Goal: Task Accomplishment & Management: Manage account settings

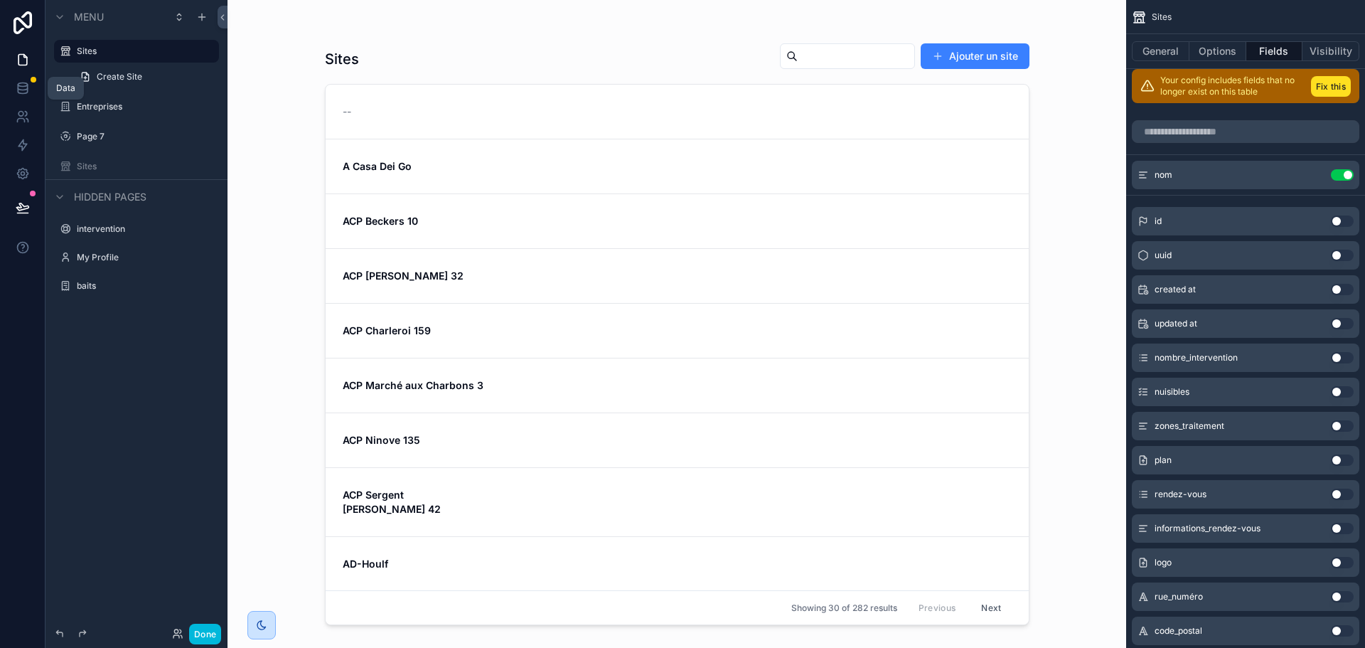
click at [17, 96] on link at bounding box center [22, 88] width 45 height 28
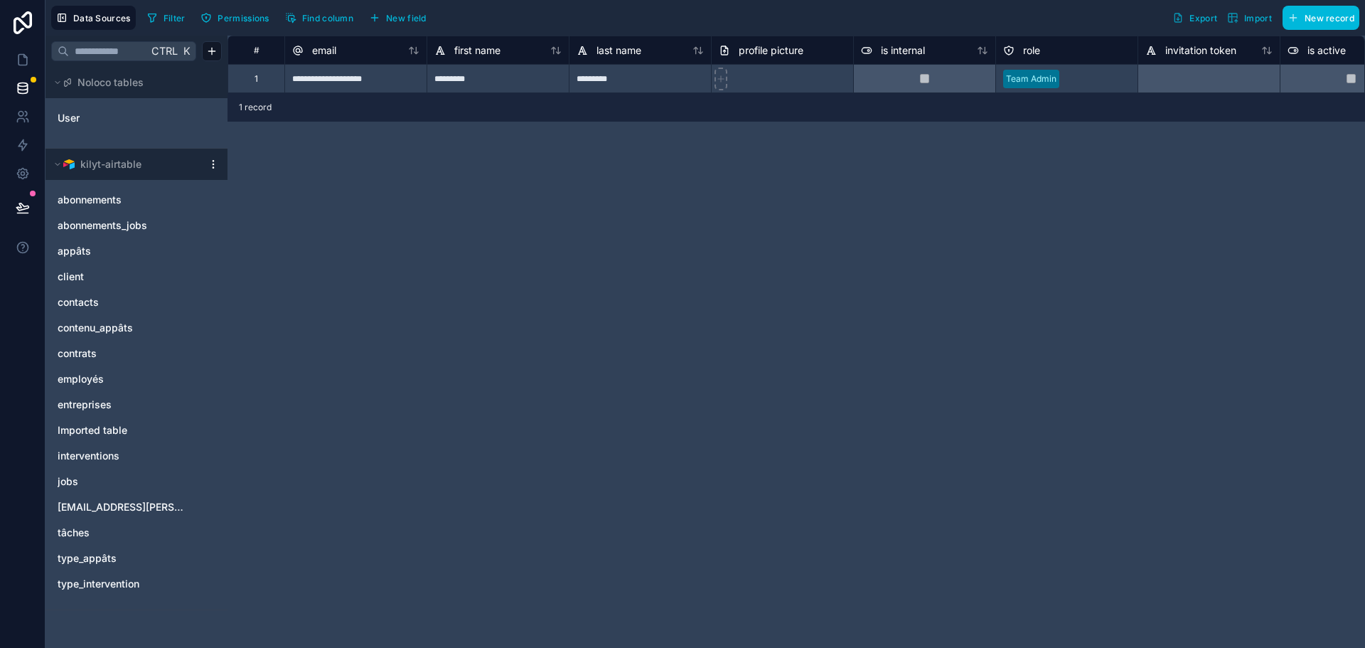
click at [105, 199] on span "abonnements" at bounding box center [90, 200] width 64 height 14
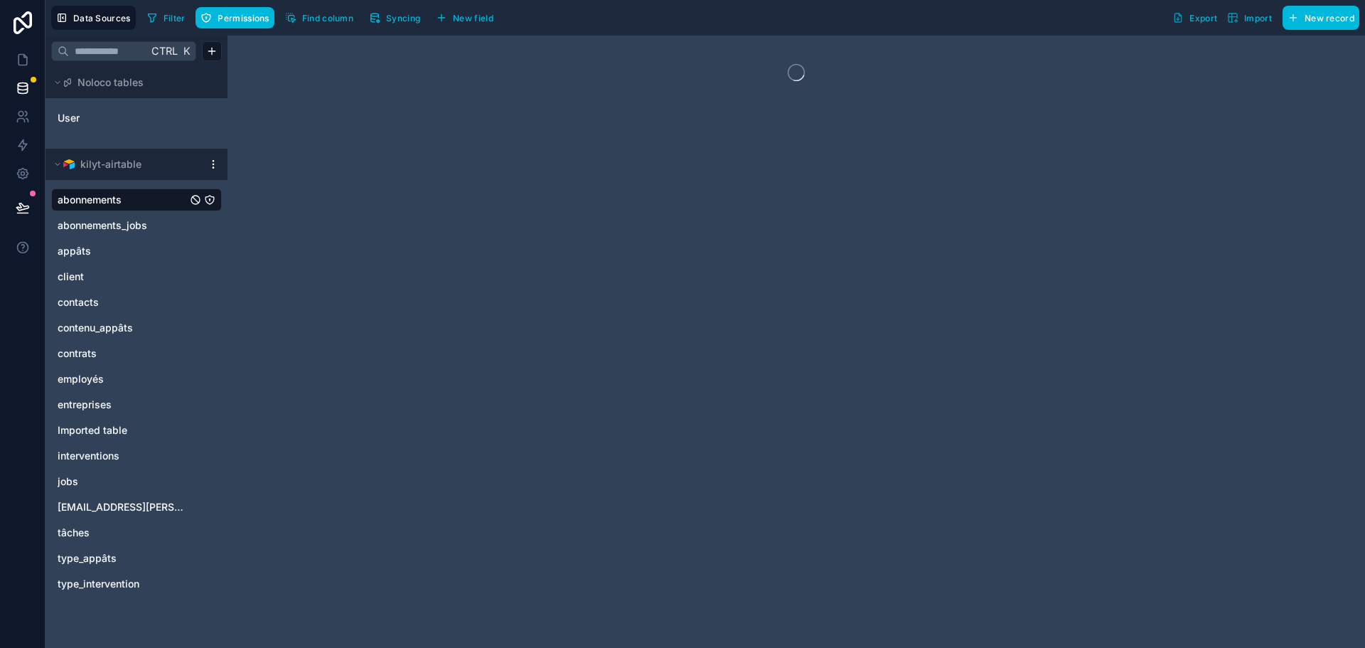
click at [108, 229] on span "abonnements_jobs" at bounding box center [103, 225] width 90 height 14
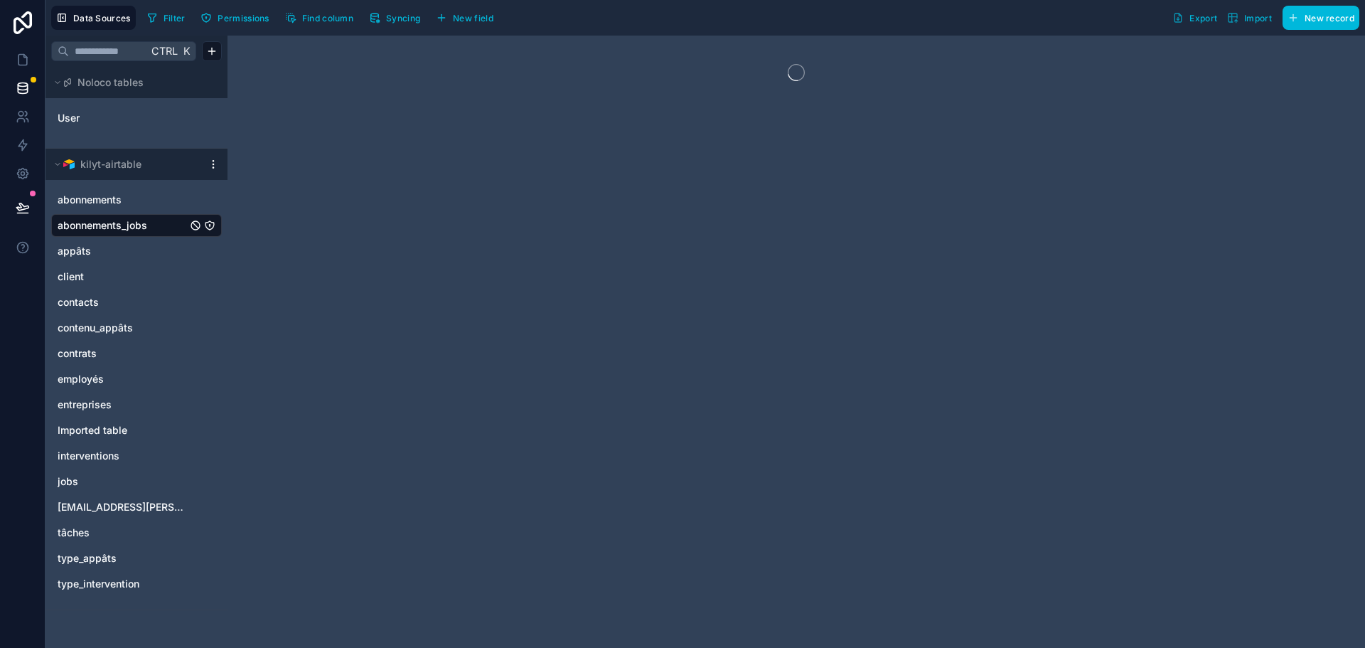
click at [139, 193] on link "abonnements" at bounding box center [122, 200] width 129 height 14
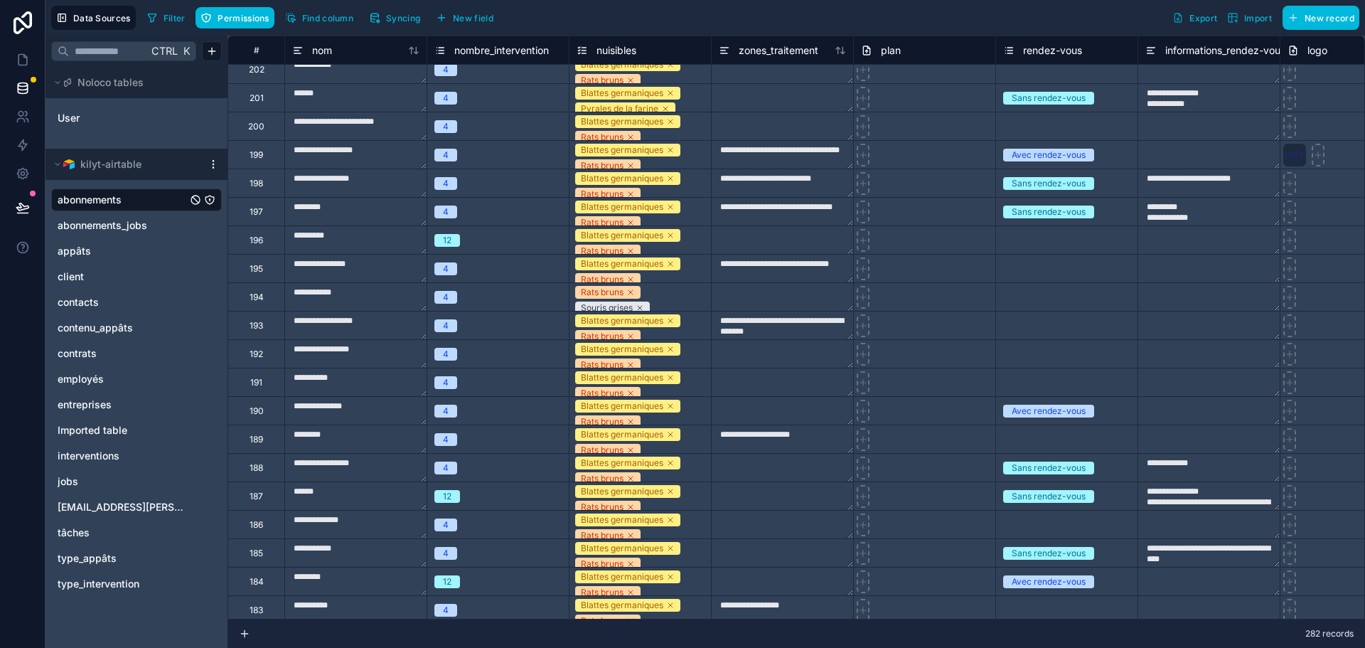
scroll to position [2283, 0]
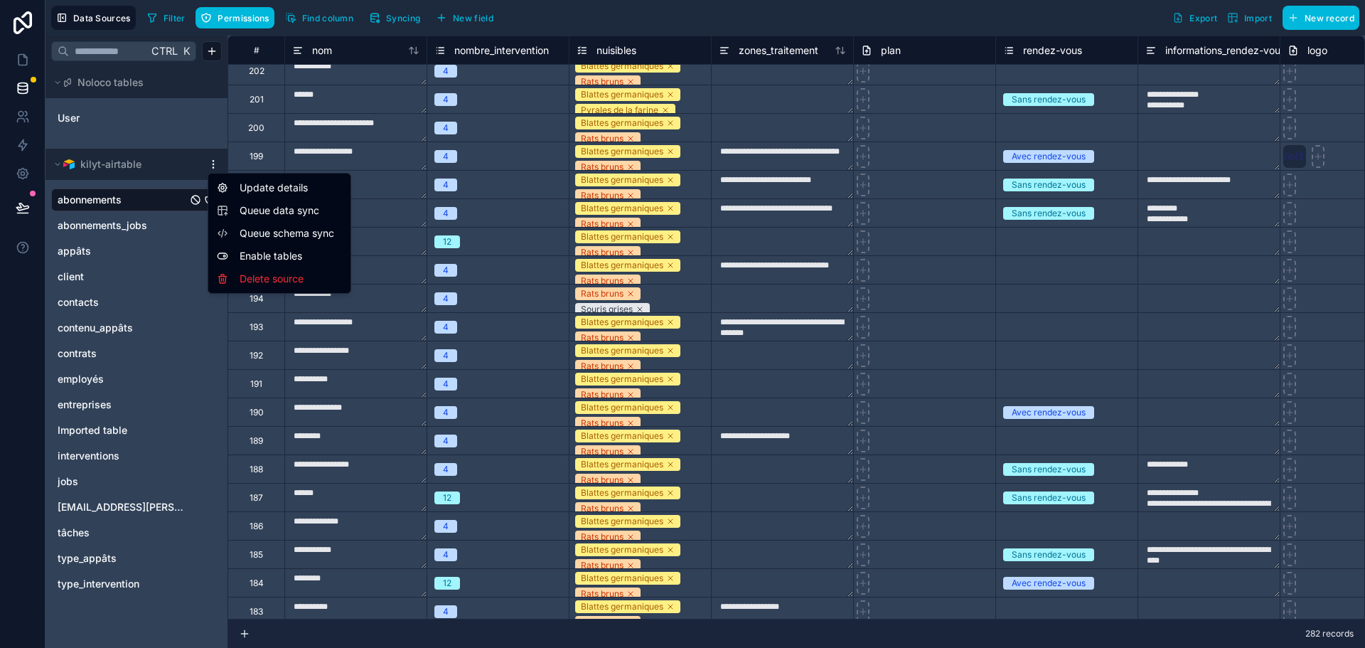
click at [213, 167] on html "**********" at bounding box center [682, 324] width 1365 height 648
click at [271, 283] on div "Delete source" at bounding box center [279, 278] width 136 height 23
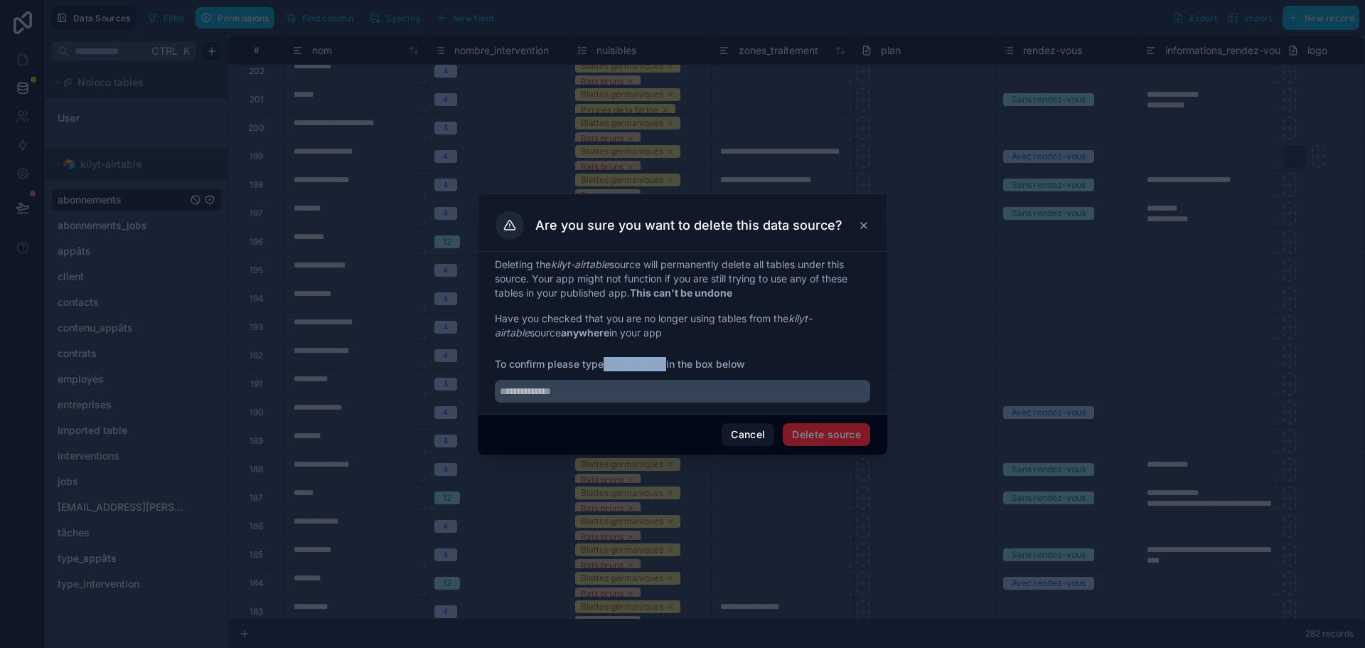
drag, startPoint x: 668, startPoint y: 363, endPoint x: 610, endPoint y: 366, distance: 58.4
click at [608, 365] on strong "kilyt-airtable" at bounding box center [635, 364] width 63 height 12
copy strong "kilyt-airtable"
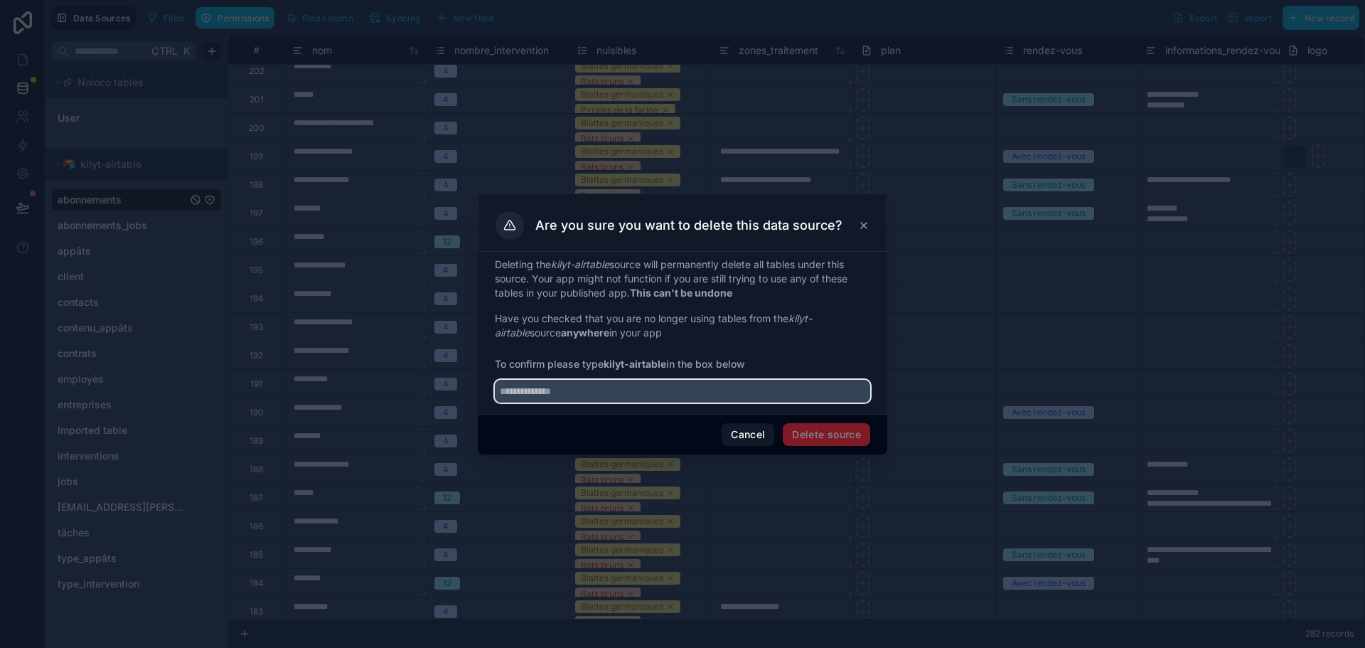
click at [608, 395] on input "text" at bounding box center [682, 391] width 375 height 23
paste input "**********"
type input "**********"
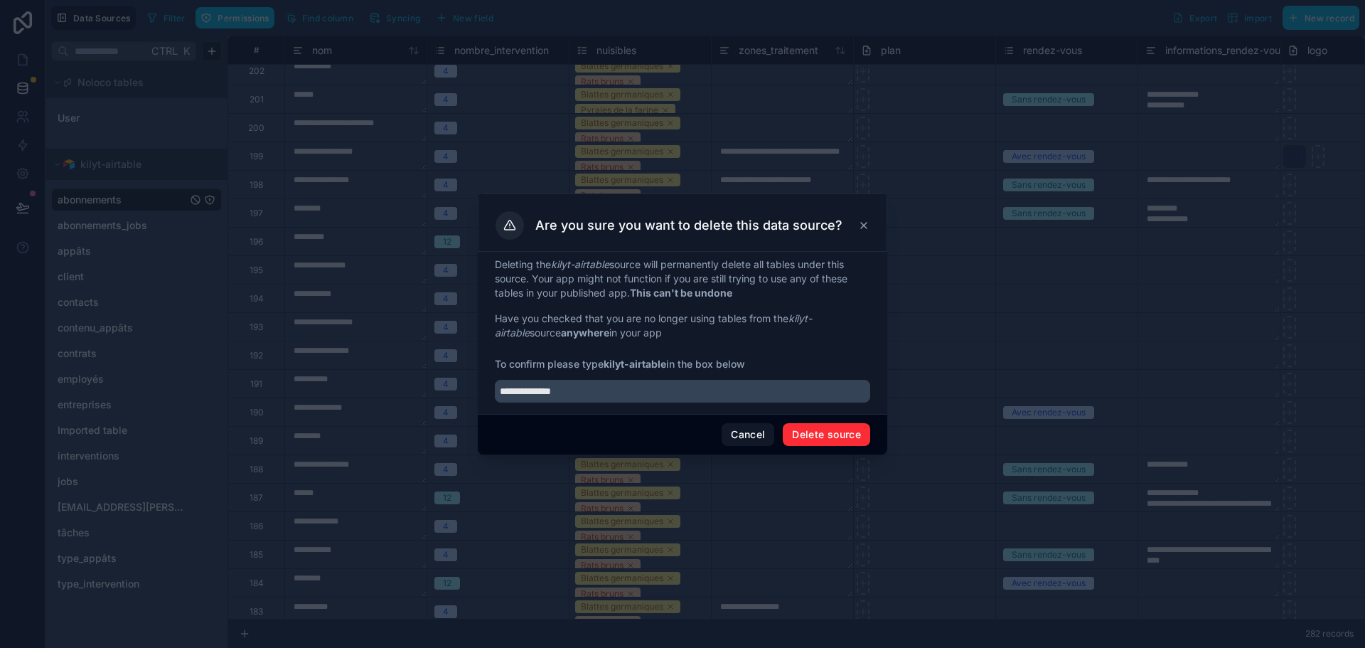
click at [848, 439] on button "Delete source" at bounding box center [826, 434] width 87 height 23
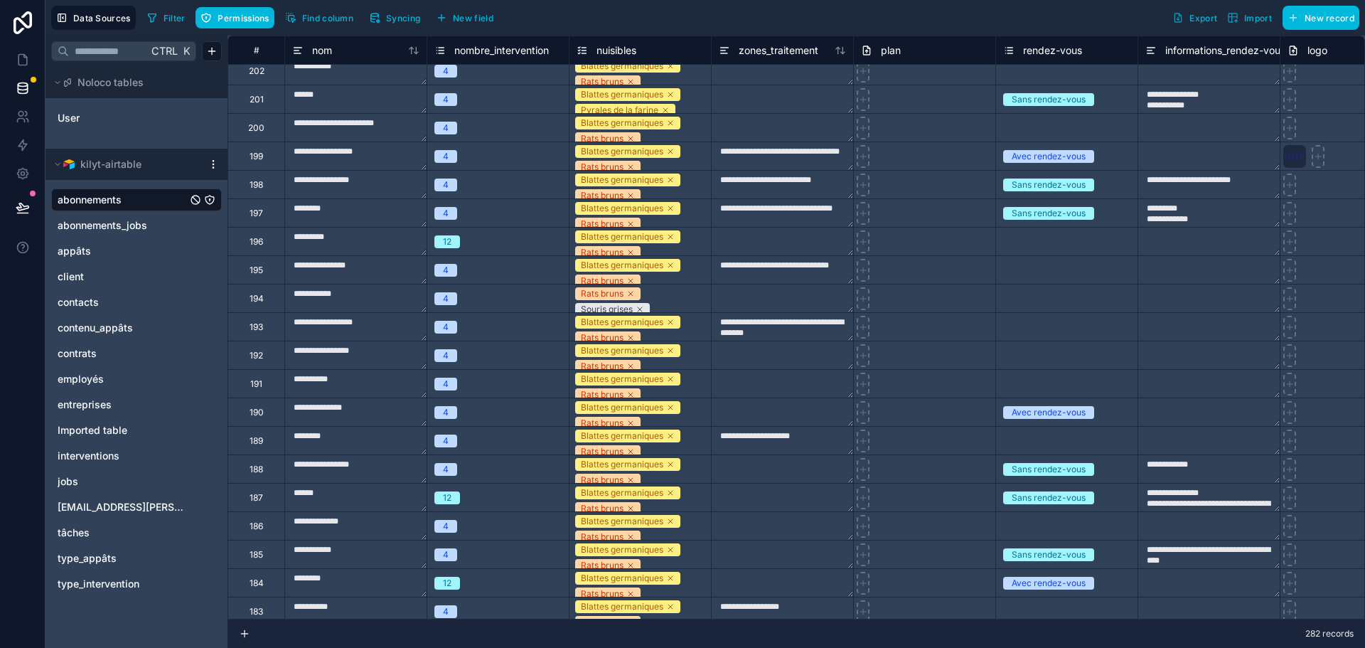
click at [54, 168] on icon at bounding box center [57, 164] width 9 height 9
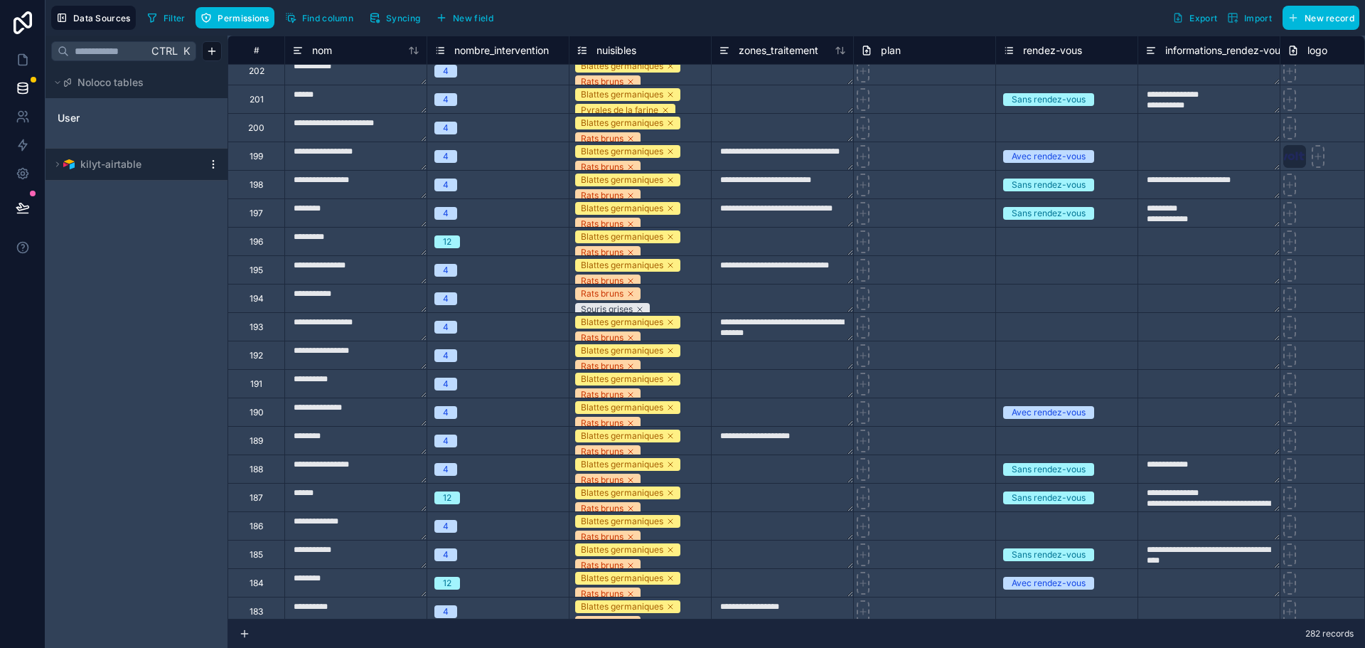
click at [119, 231] on div "Ctrl K Noloco tables User kilyt-airtable" at bounding box center [136, 342] width 182 height 612
click at [210, 167] on html "**********" at bounding box center [682, 324] width 1365 height 648
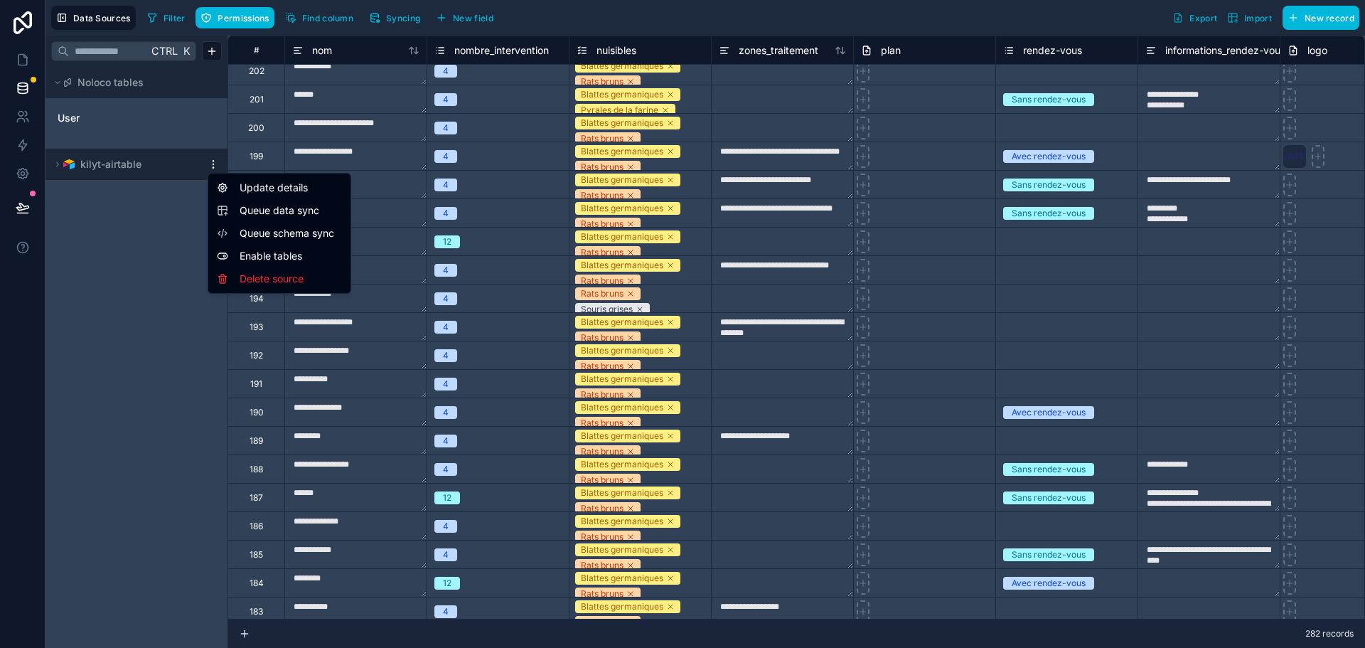
click at [60, 165] on html "**********" at bounding box center [682, 324] width 1365 height 648
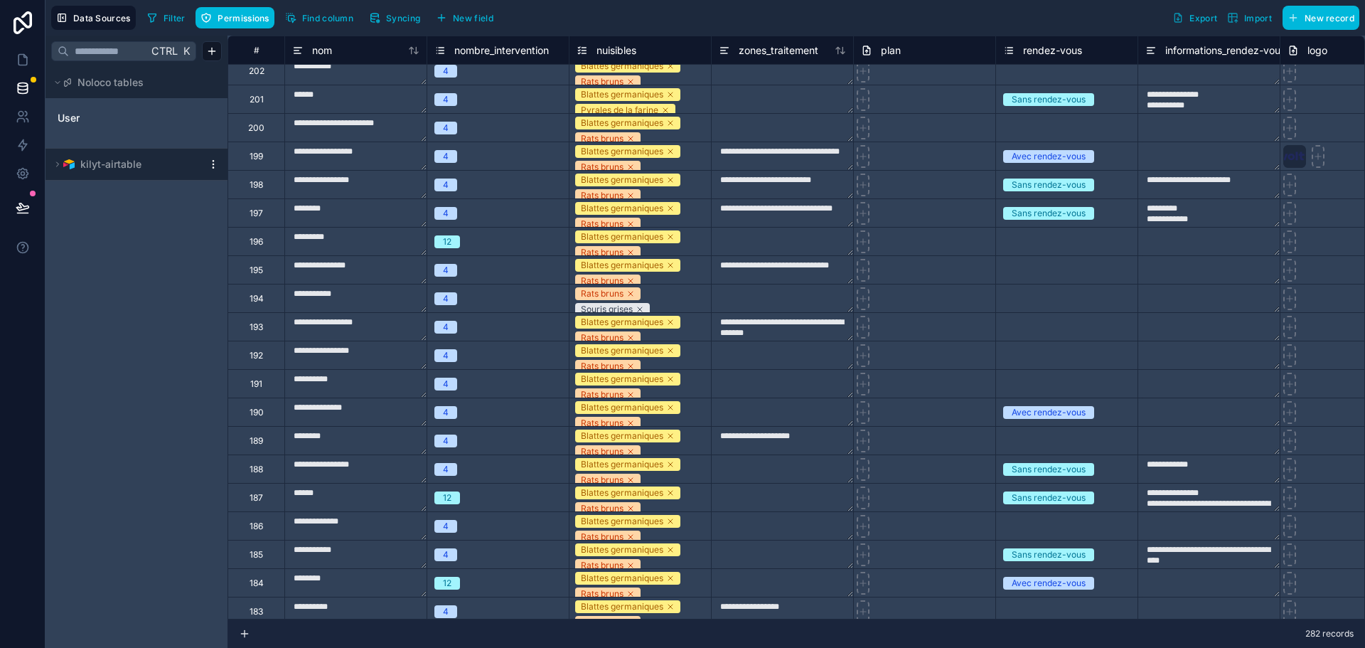
click at [60, 165] on icon at bounding box center [57, 164] width 9 height 9
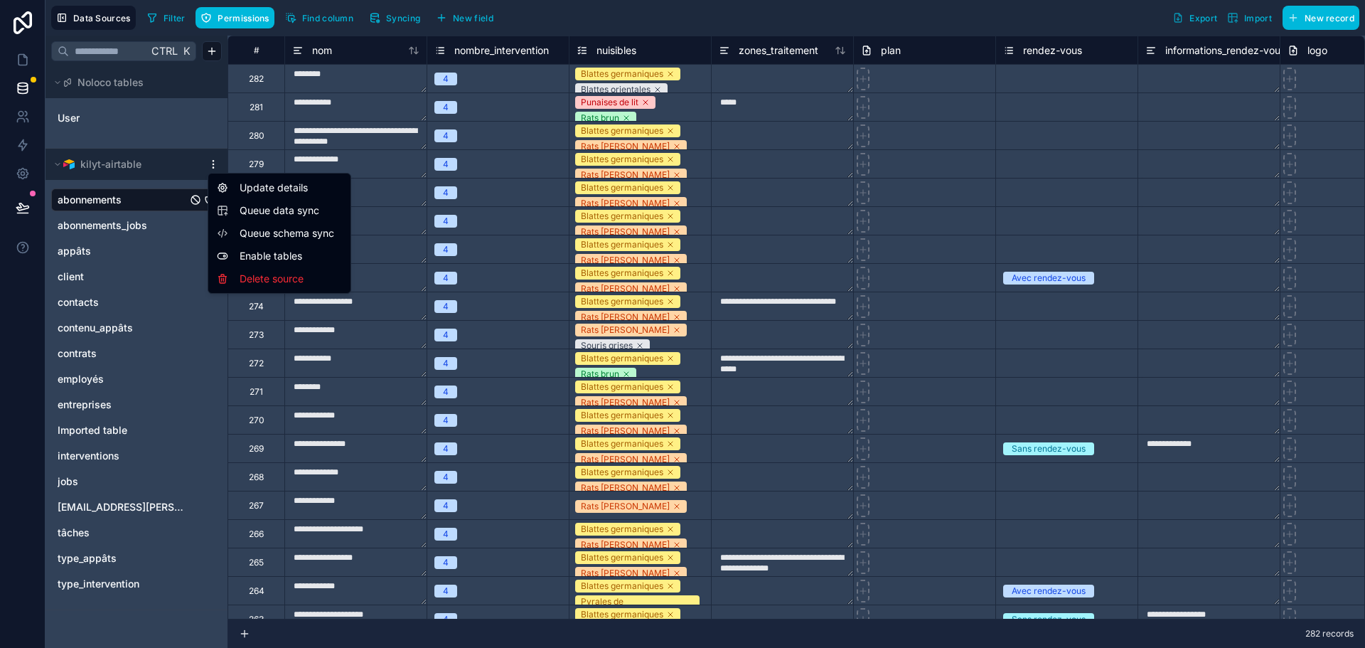
click at [213, 163] on html "**********" at bounding box center [682, 324] width 1365 height 648
click at [173, 82] on html "**********" at bounding box center [682, 324] width 1365 height 648
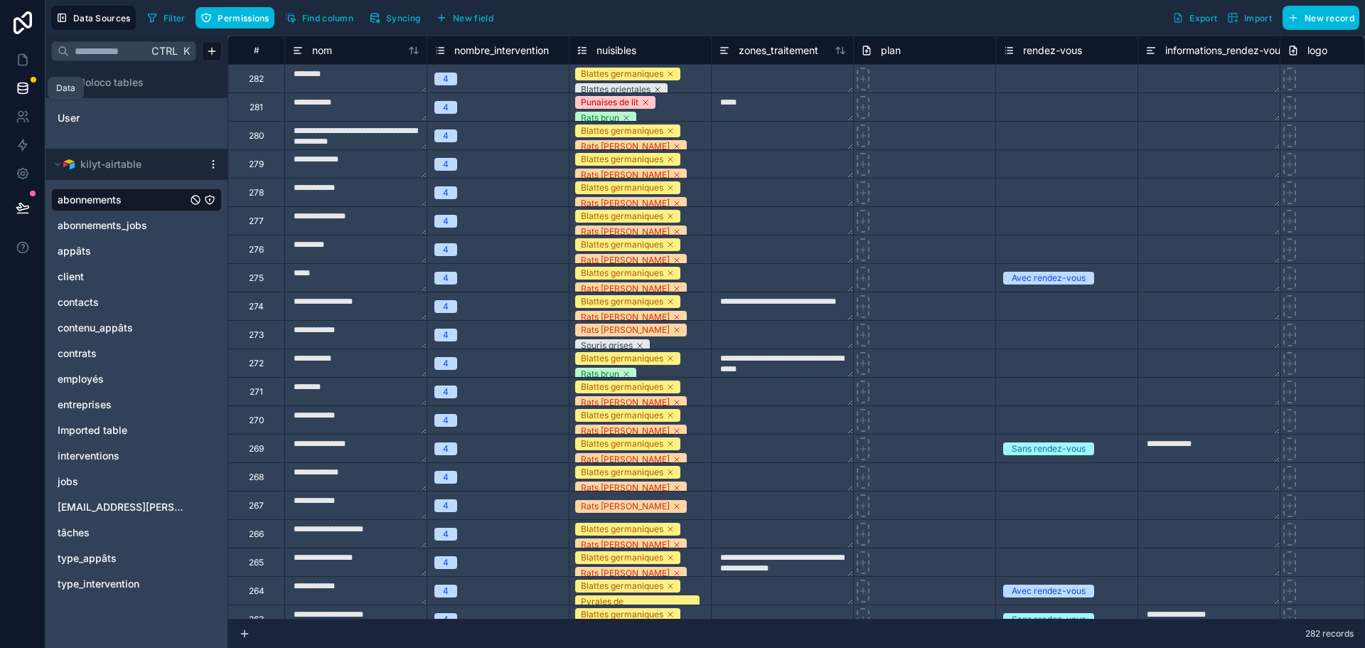
click at [25, 80] on link at bounding box center [22, 88] width 45 height 28
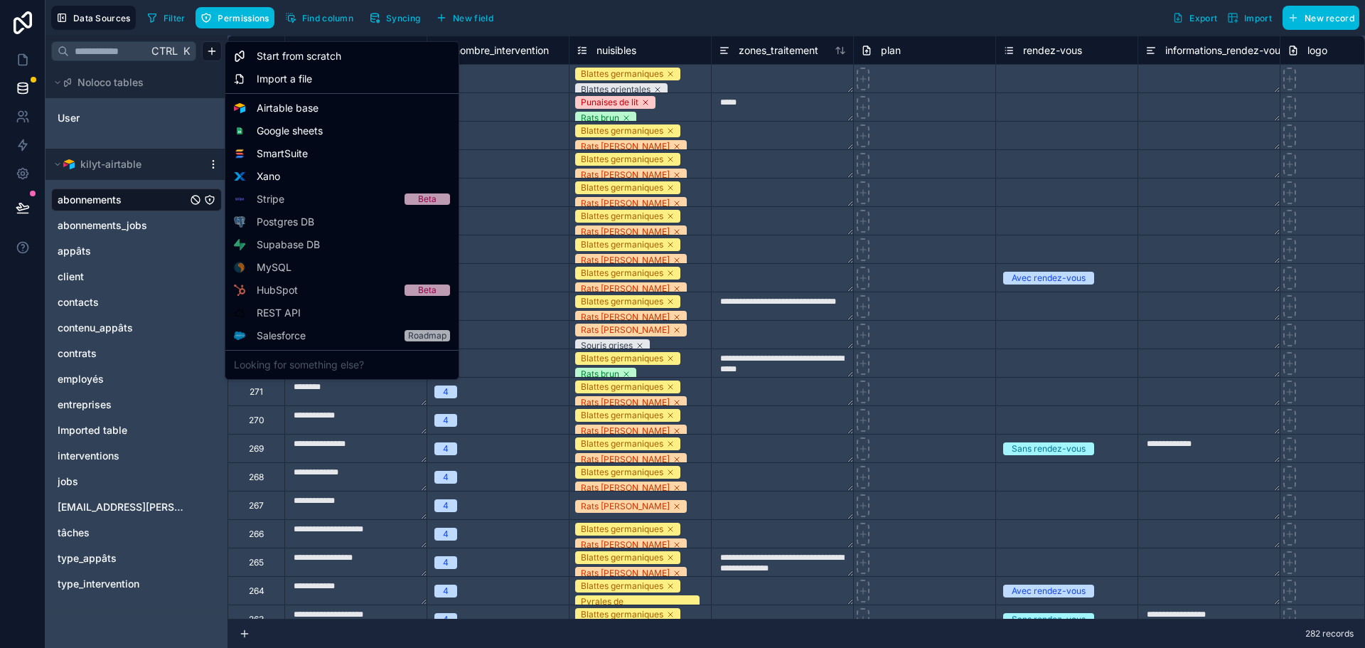
click at [216, 53] on html "**********" at bounding box center [682, 324] width 1365 height 648
click at [271, 109] on span "Airtable base" at bounding box center [288, 108] width 62 height 14
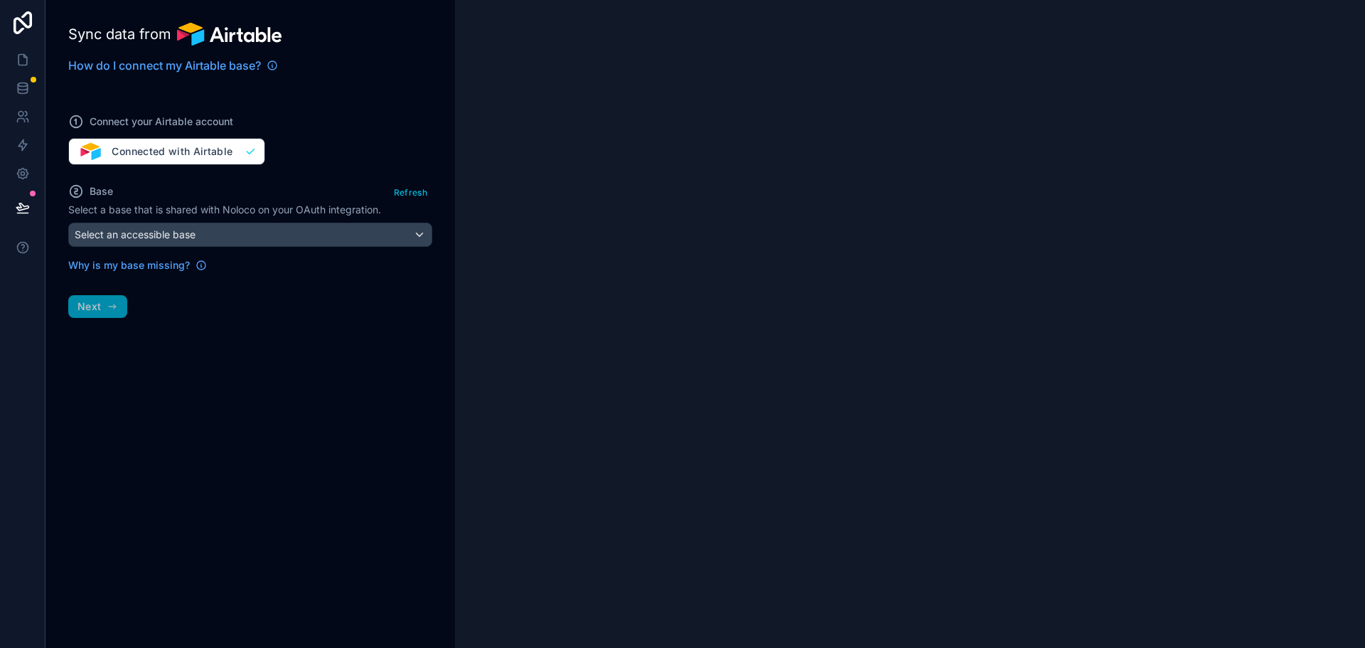
click at [216, 146] on div "Connect your Airtable account Connected with Airtable" at bounding box center [250, 131] width 364 height 68
click at [358, 227] on div "Select an accessible base" at bounding box center [250, 234] width 363 height 23
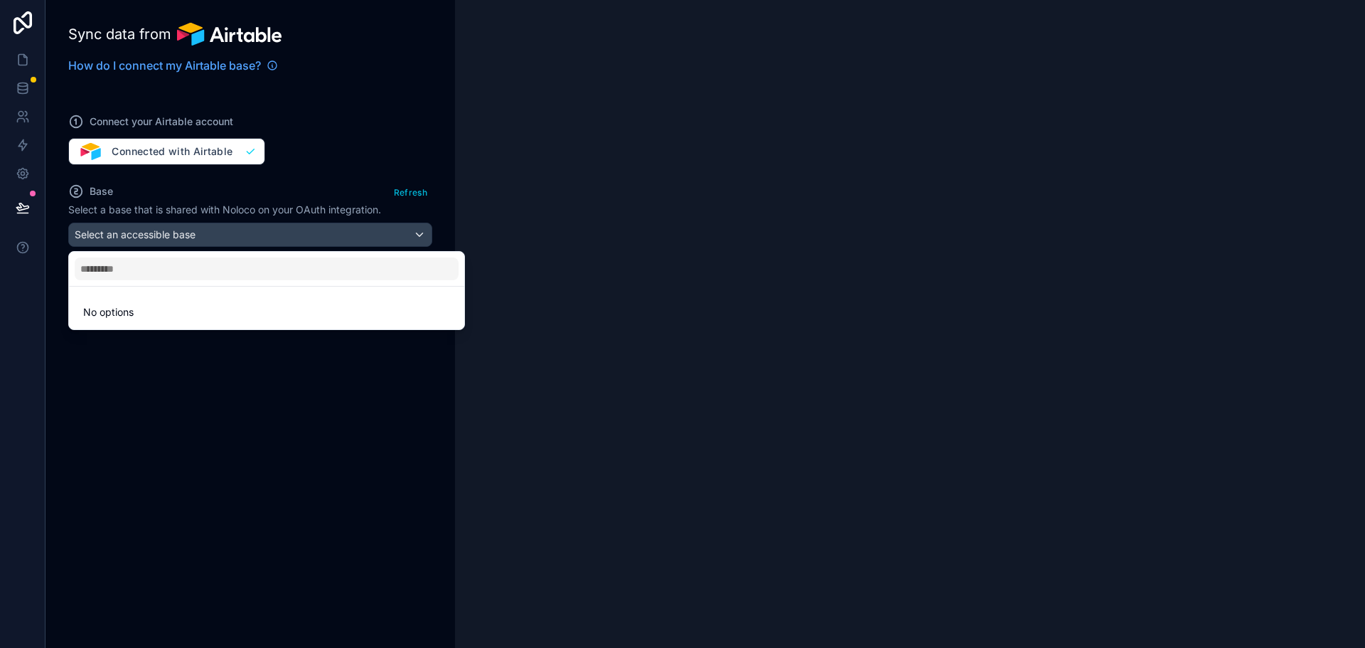
click at [219, 408] on div at bounding box center [682, 324] width 1365 height 648
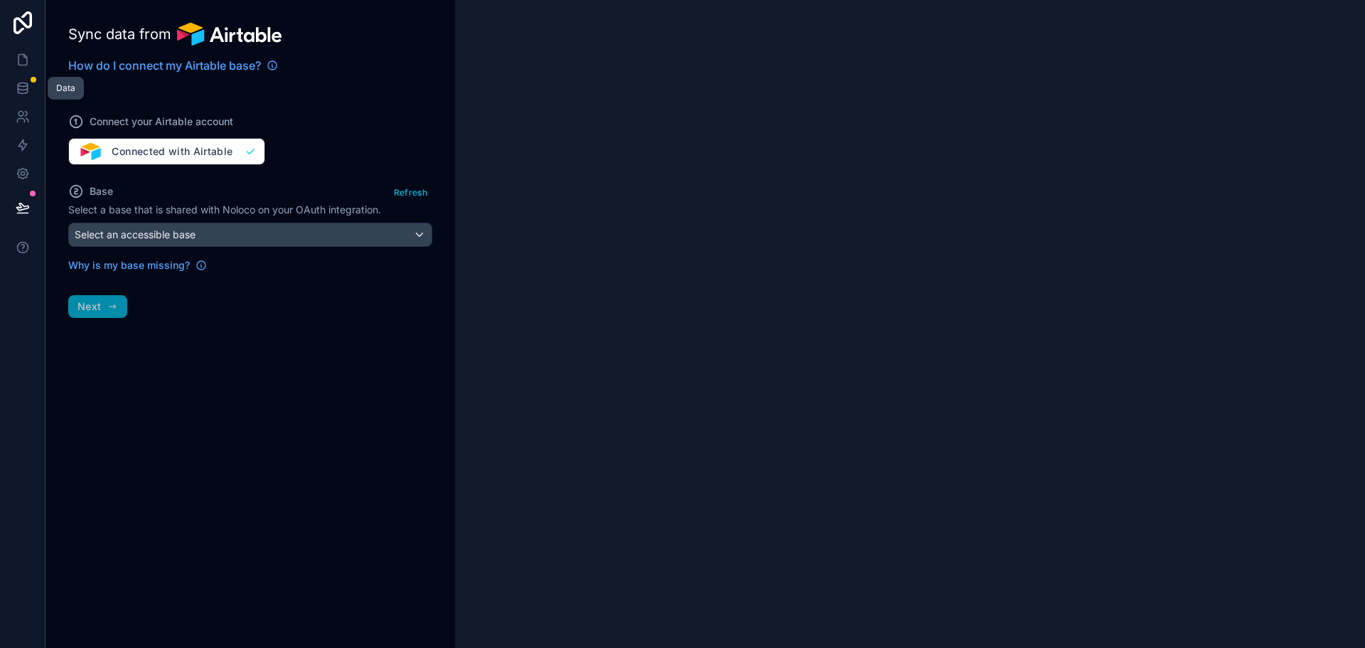
click at [28, 92] on icon at bounding box center [23, 88] width 14 height 14
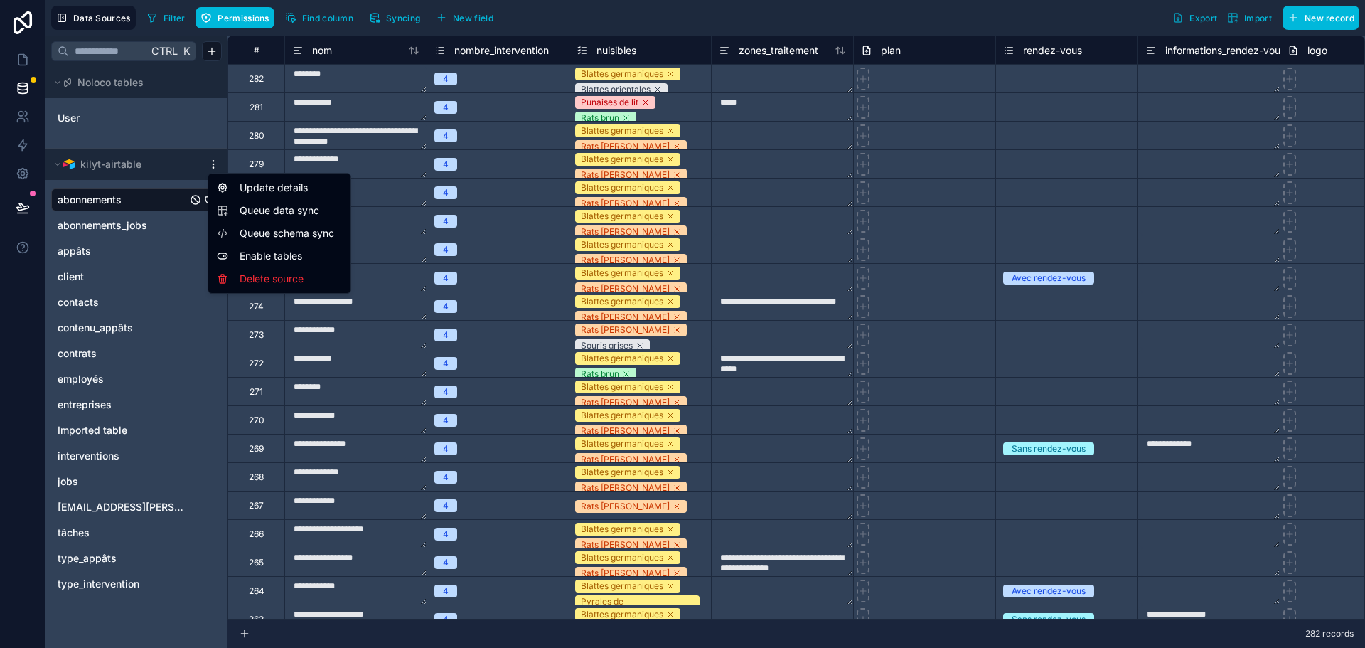
click at [213, 167] on html "**********" at bounding box center [682, 324] width 1365 height 648
click at [252, 277] on div "Delete source" at bounding box center [279, 278] width 136 height 23
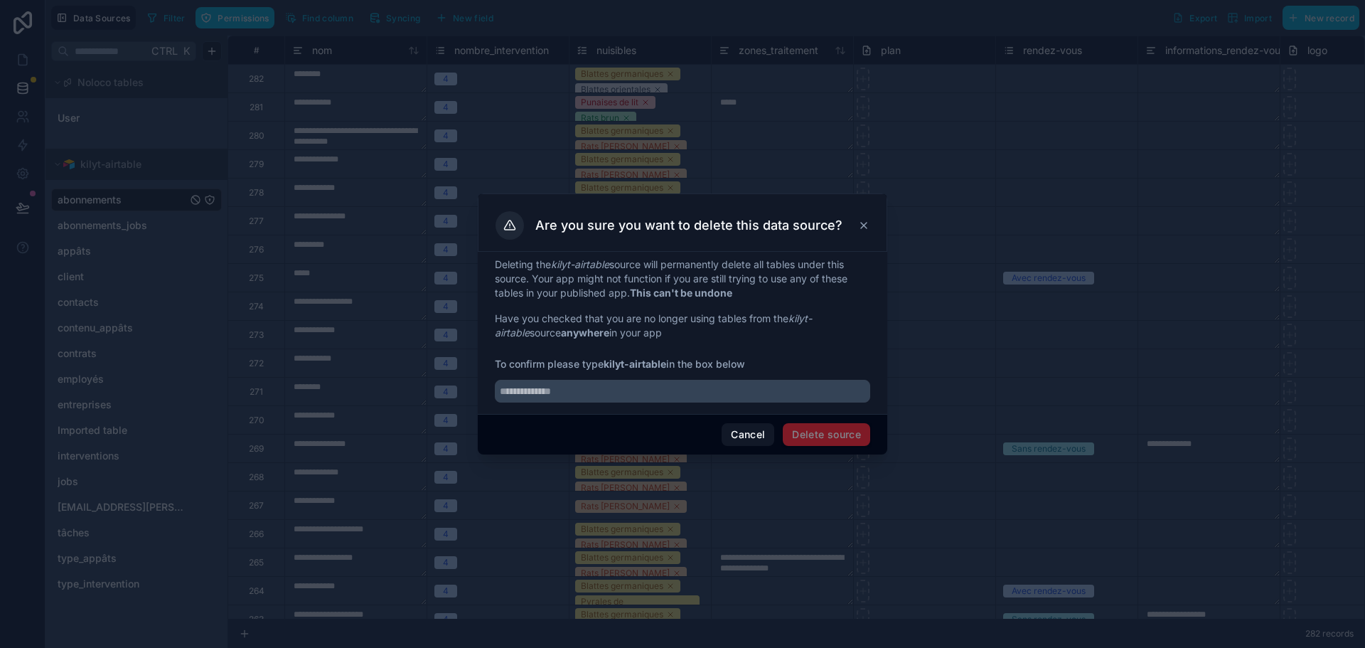
click at [645, 365] on strong "kilyt-airtable" at bounding box center [635, 364] width 63 height 12
drag, startPoint x: 607, startPoint y: 364, endPoint x: 658, endPoint y: 367, distance: 51.3
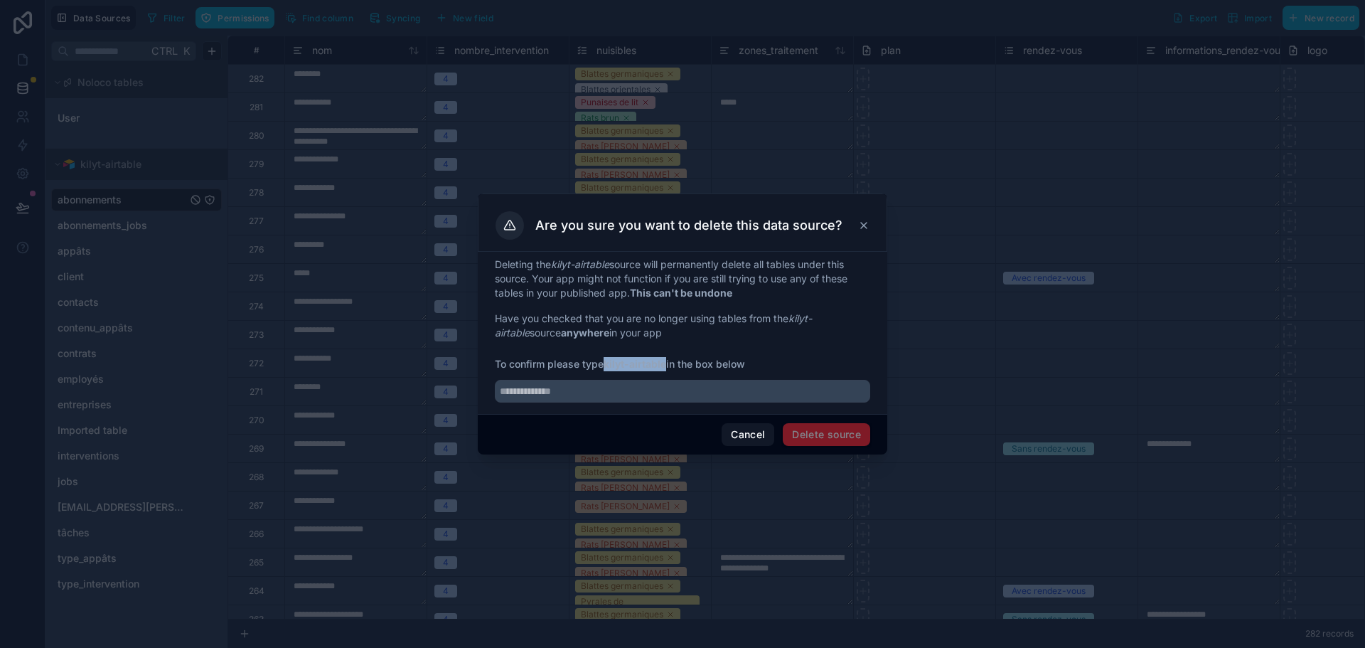
click at [664, 366] on strong "kilyt-airtable" at bounding box center [635, 364] width 63 height 12
copy strong "kilyt-airtabl"
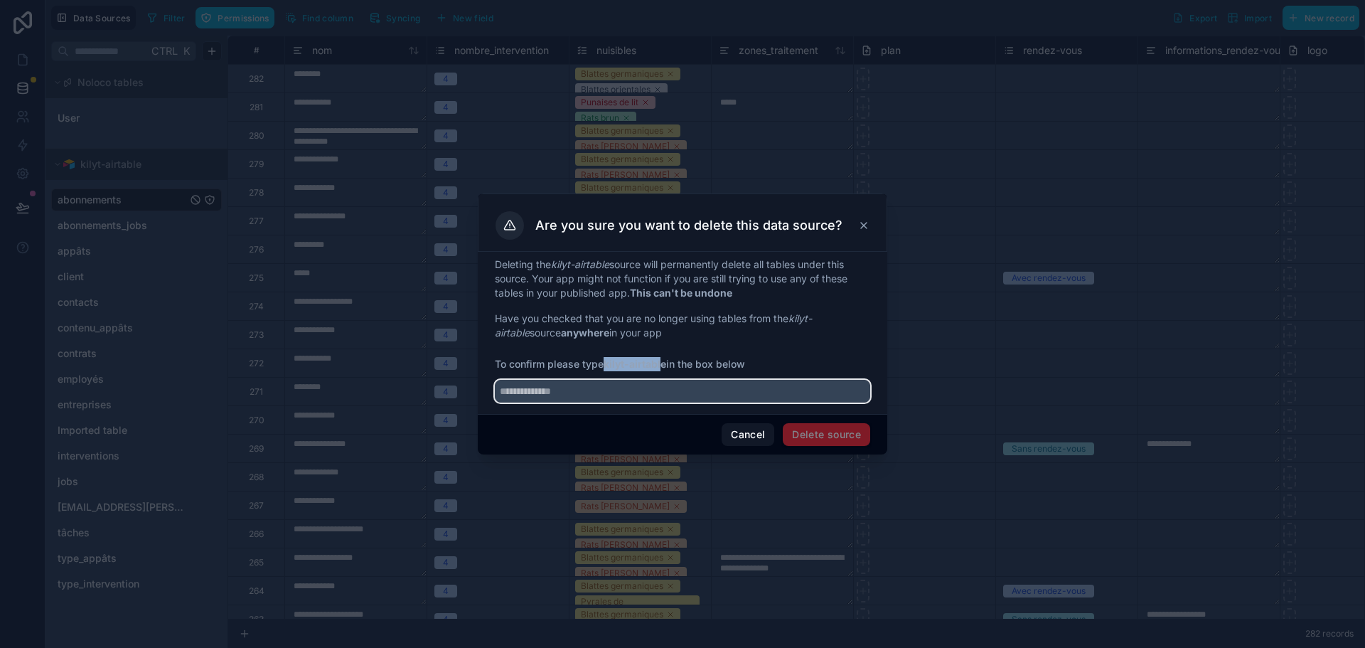
click at [632, 392] on input "text" at bounding box center [682, 391] width 375 height 23
paste input "**********"
type input "**********"
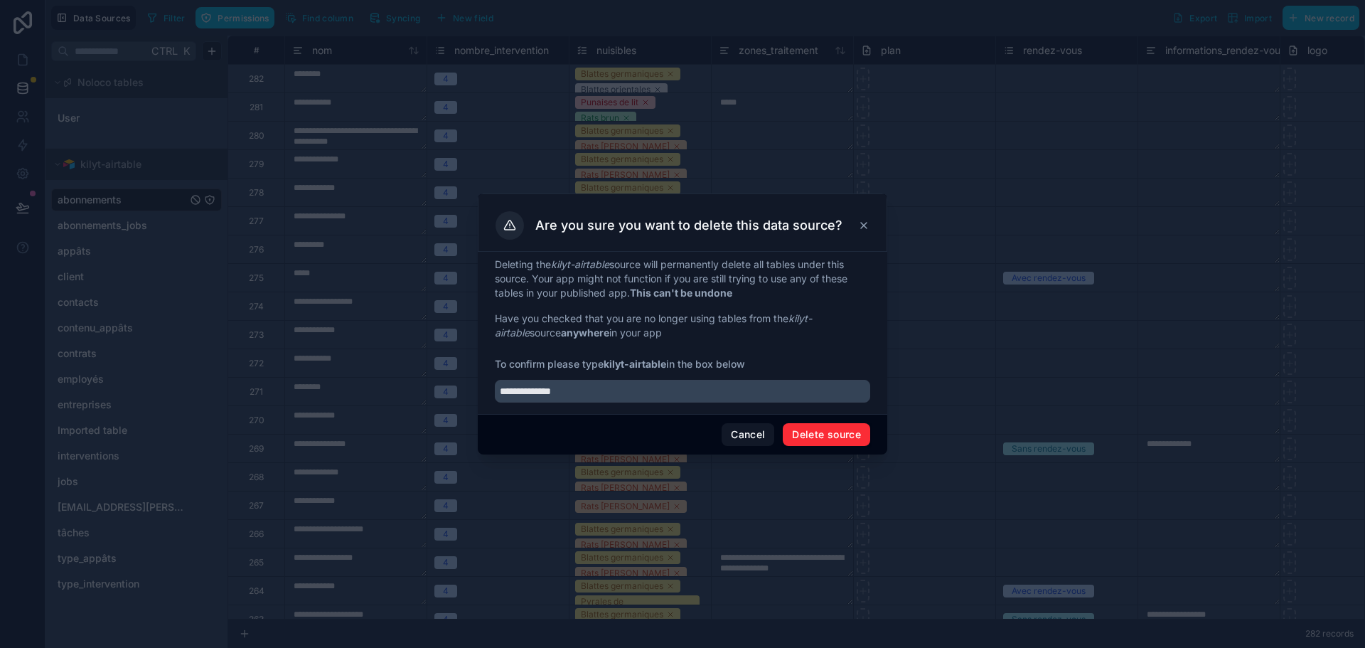
click at [811, 439] on button "Delete source" at bounding box center [826, 434] width 87 height 23
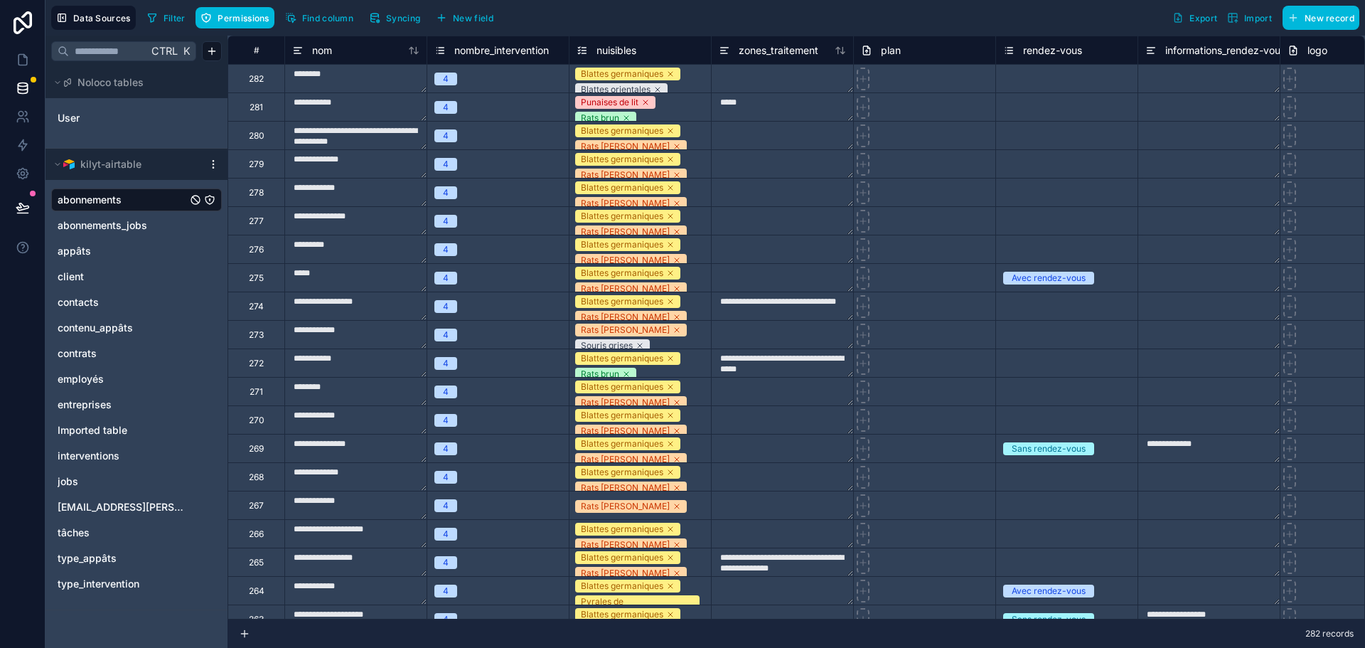
click at [390, 13] on span "Syncing" at bounding box center [403, 18] width 34 height 11
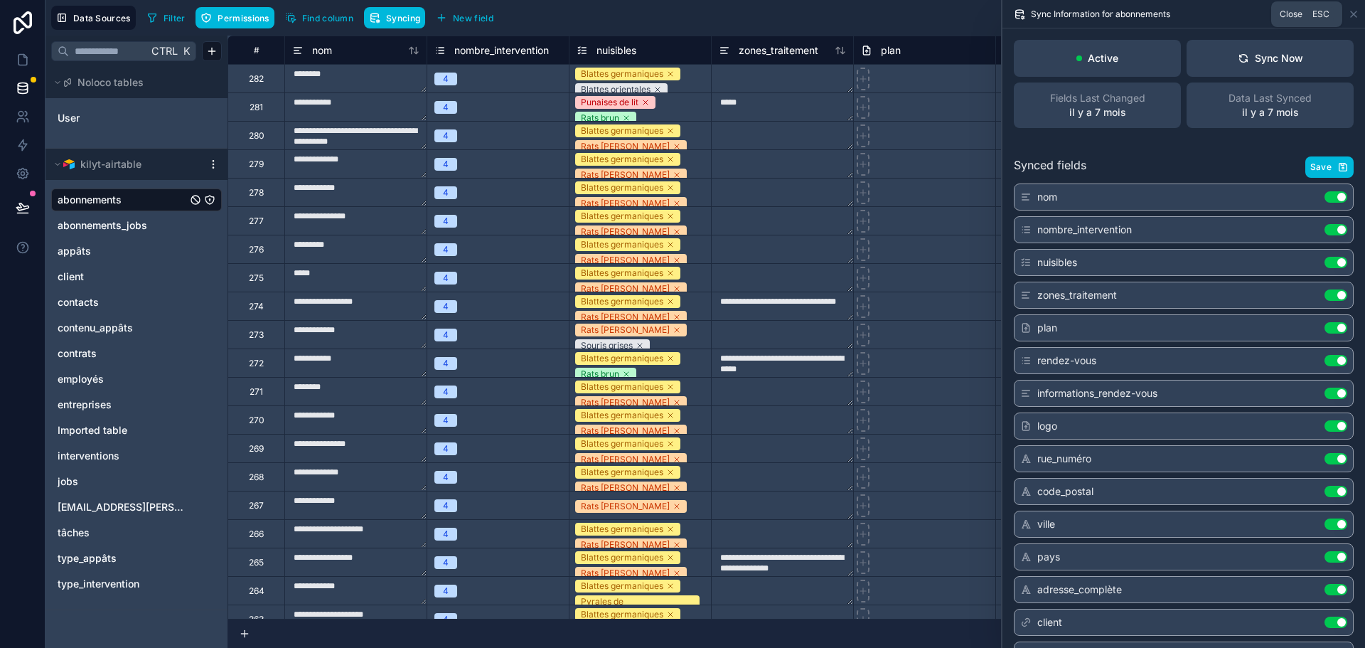
drag, startPoint x: 1353, startPoint y: 16, endPoint x: 855, endPoint y: 11, distance: 497.6
click at [1352, 16] on icon at bounding box center [1353, 14] width 11 height 11
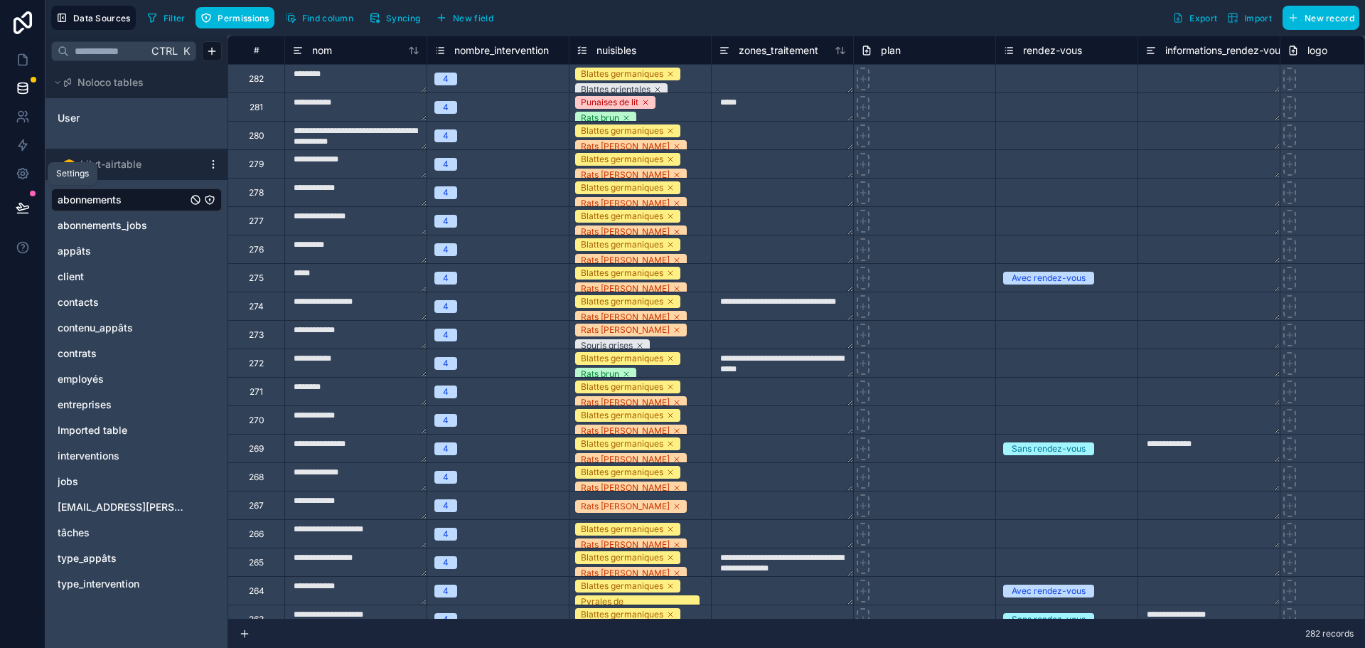
click at [23, 168] on icon at bounding box center [22, 173] width 11 height 11
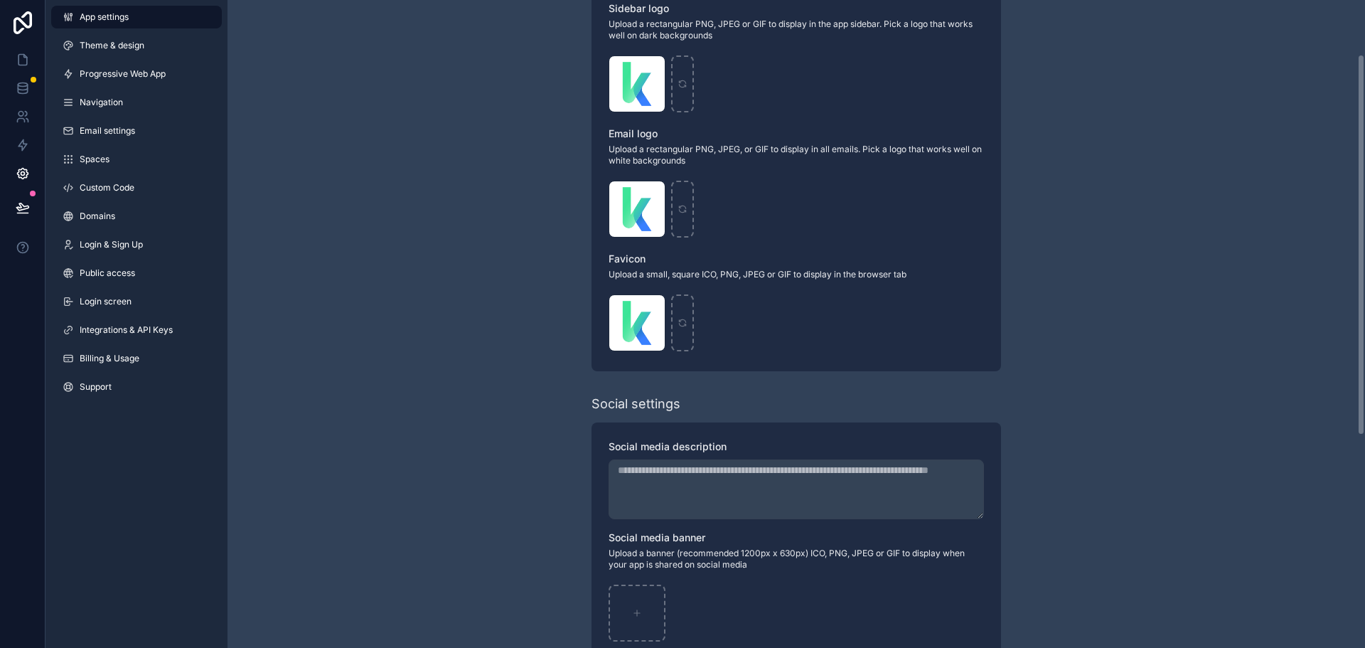
scroll to position [453, 0]
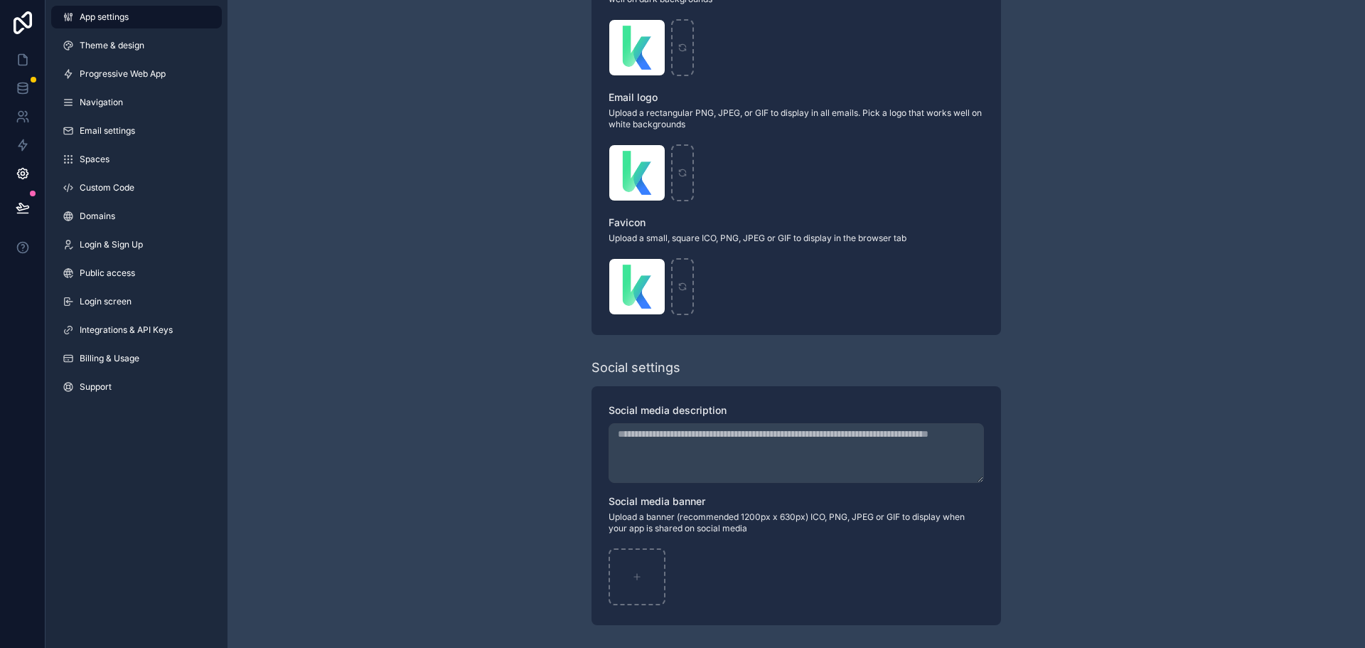
click at [100, 323] on link "Integrations & API Keys" at bounding box center [136, 329] width 171 height 23
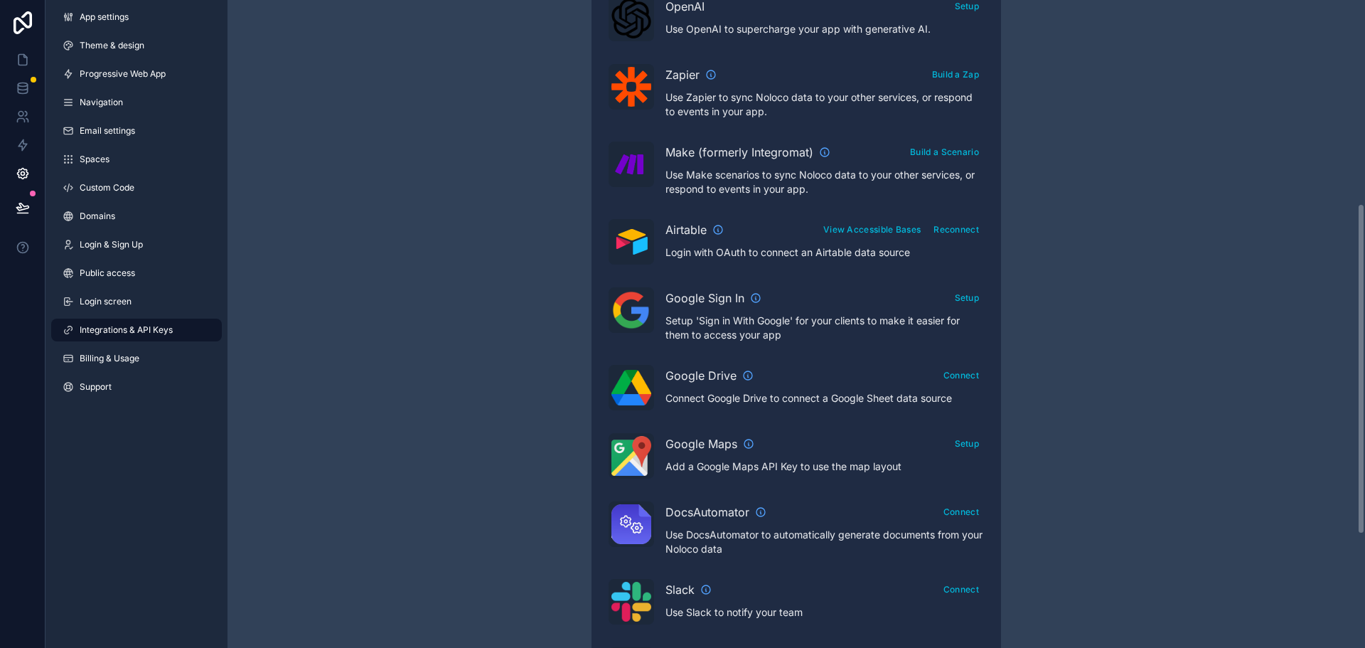
scroll to position [517, 0]
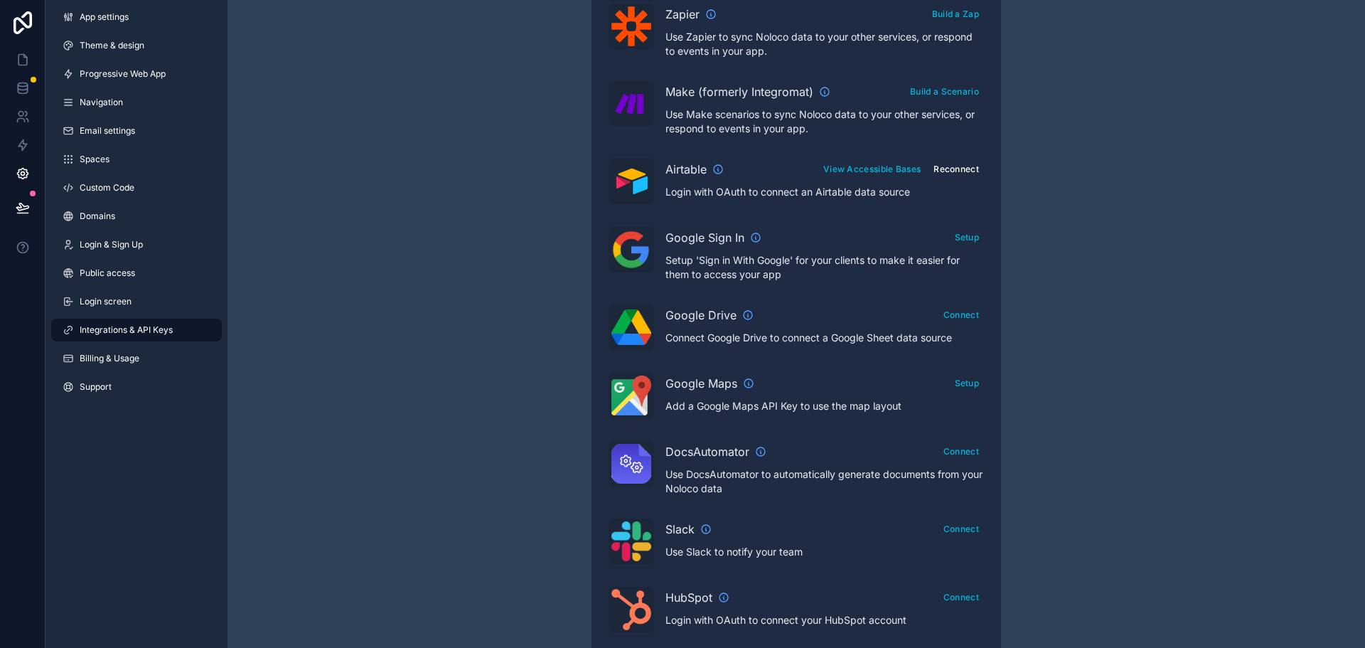
click at [946, 171] on button "Reconnect" at bounding box center [955, 169] width 55 height 21
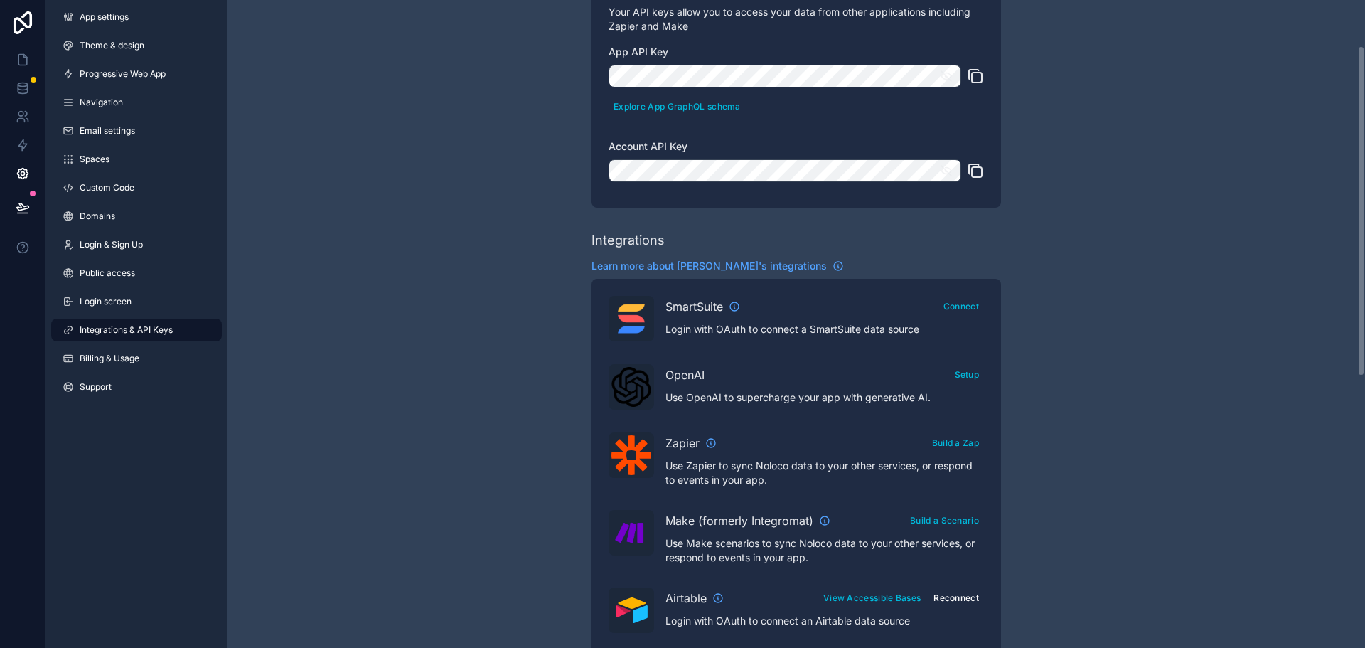
scroll to position [313, 0]
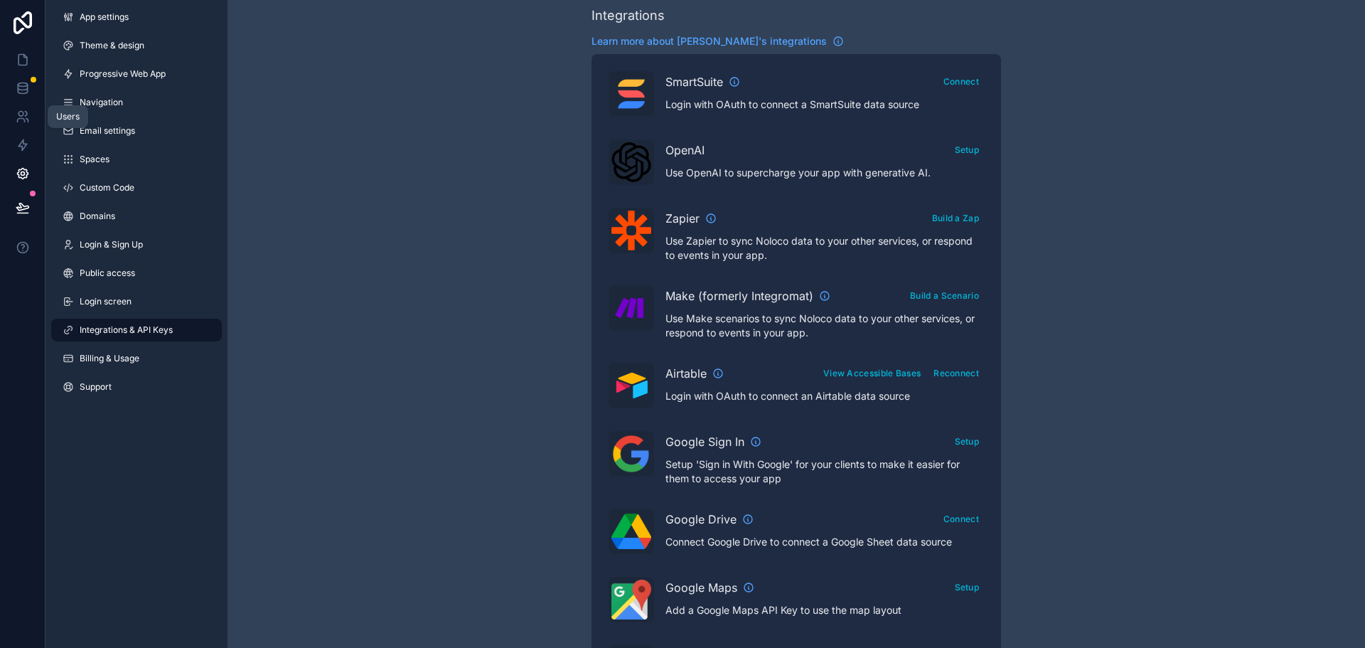
click at [24, 95] on link at bounding box center [22, 88] width 45 height 28
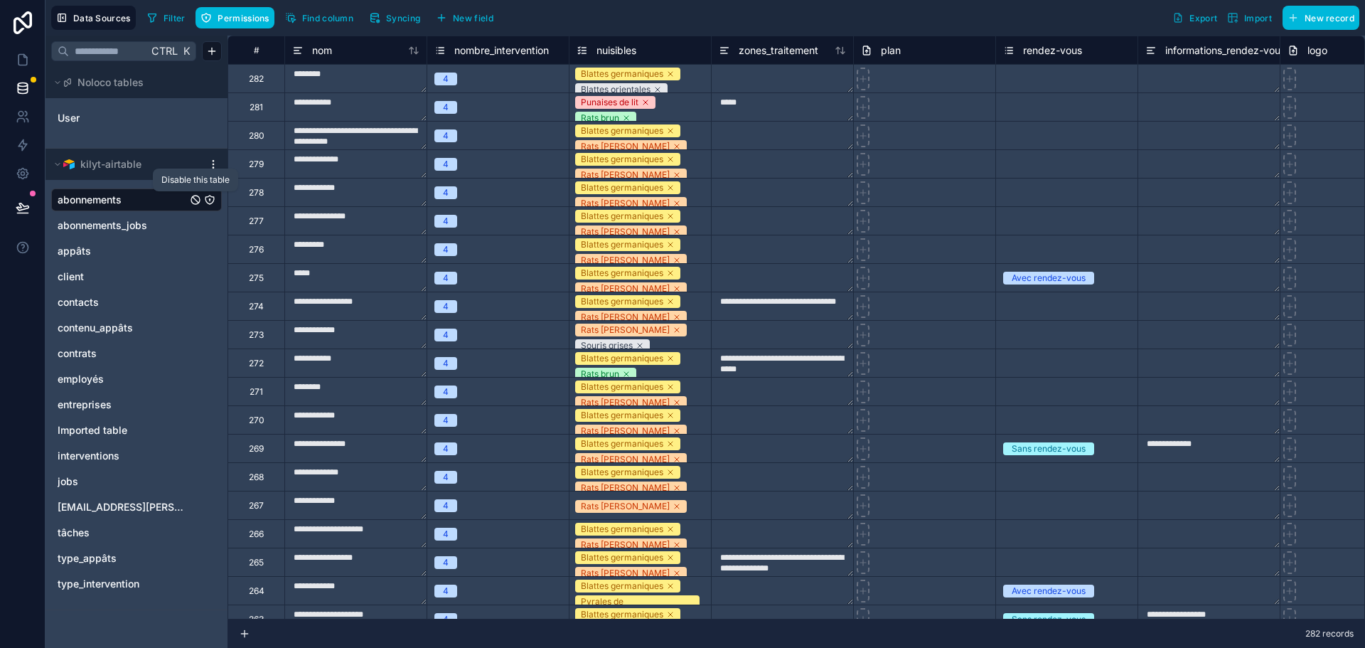
click at [195, 203] on icon "abonnements" at bounding box center [195, 199] width 11 height 11
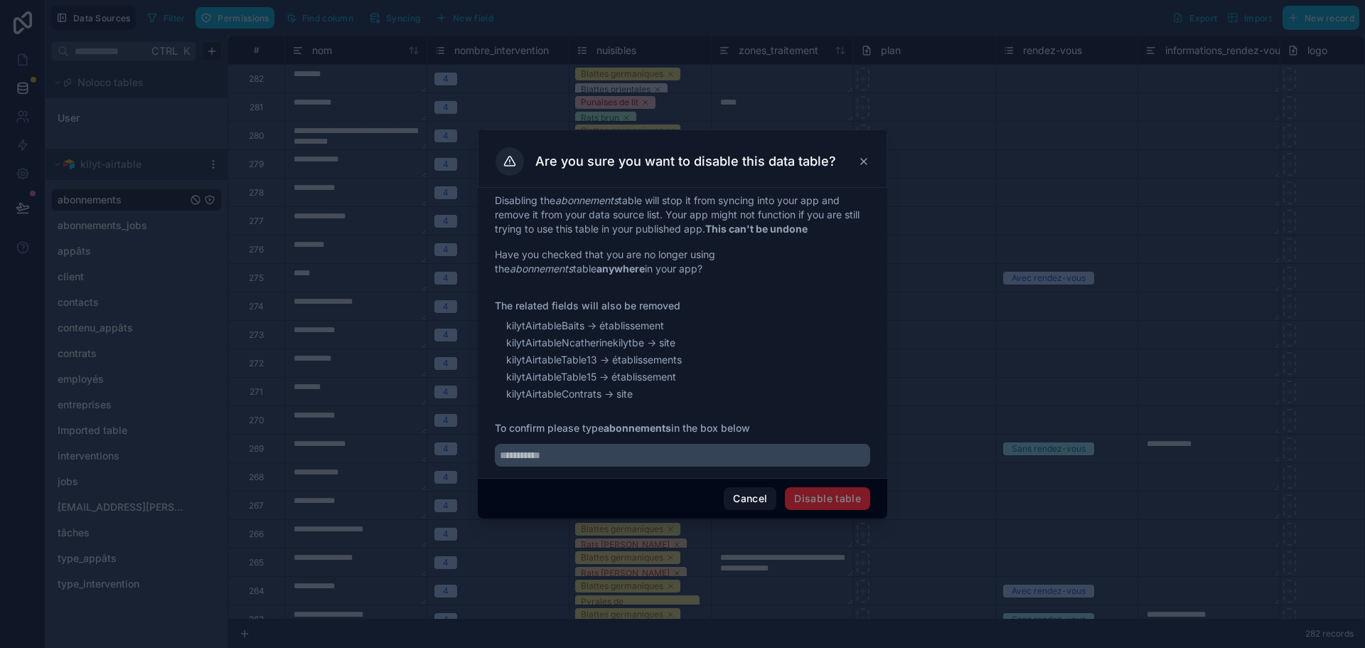
click at [869, 156] on icon at bounding box center [863, 161] width 11 height 11
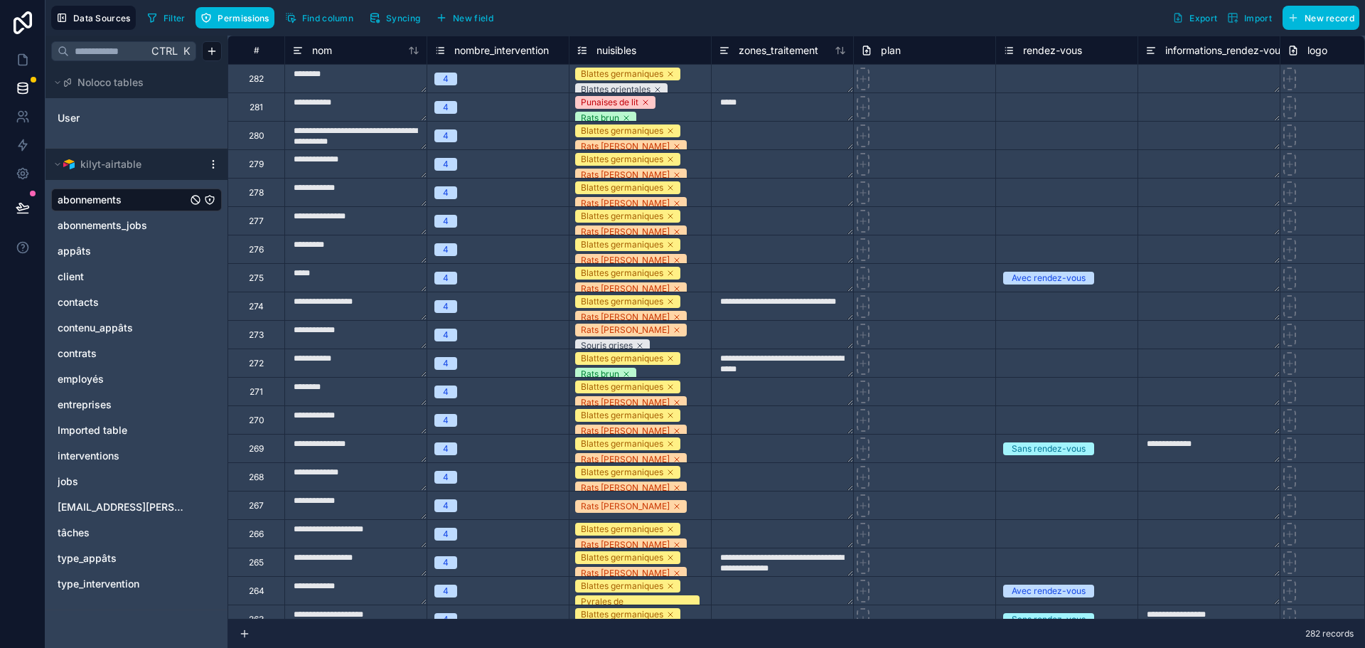
click at [214, 51] on html "**********" at bounding box center [682, 324] width 1365 height 648
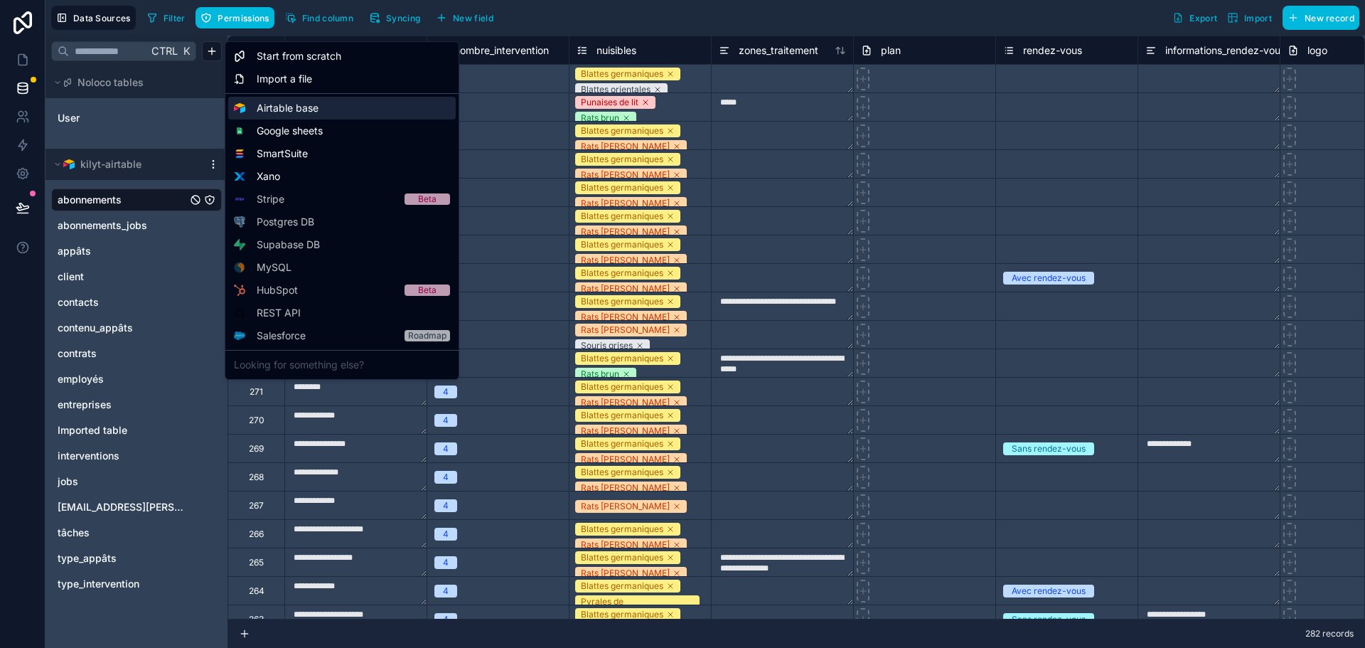
click at [313, 107] on span "Airtable base" at bounding box center [288, 108] width 62 height 14
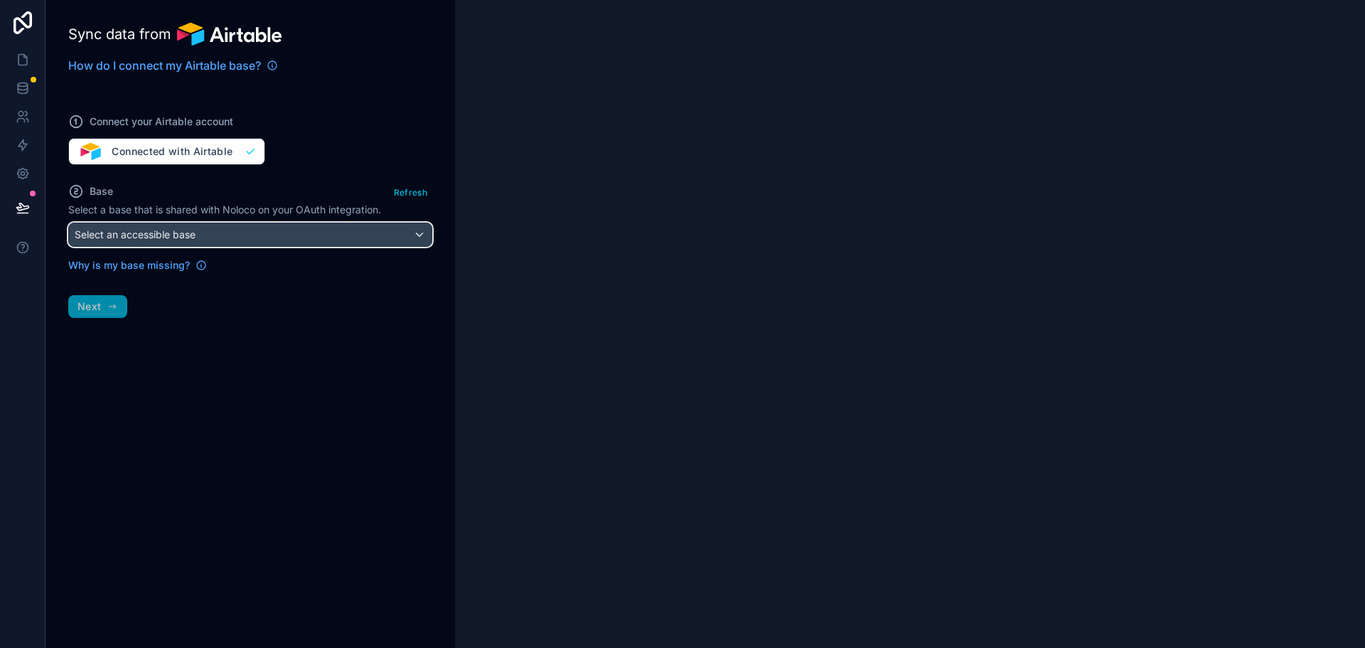
click at [154, 240] on span "Select an accessible base" at bounding box center [135, 234] width 121 height 12
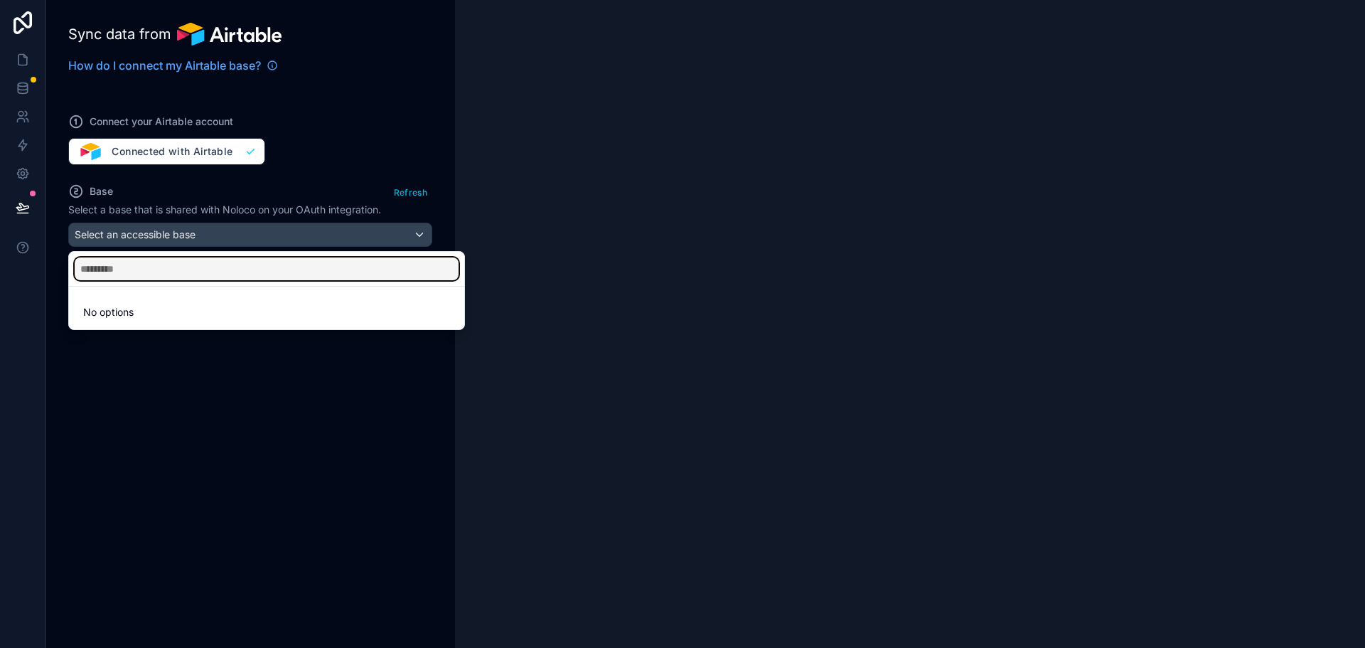
click at [155, 270] on input "text" at bounding box center [267, 268] width 384 height 23
type input "*"
click at [239, 455] on div at bounding box center [682, 324] width 1365 height 648
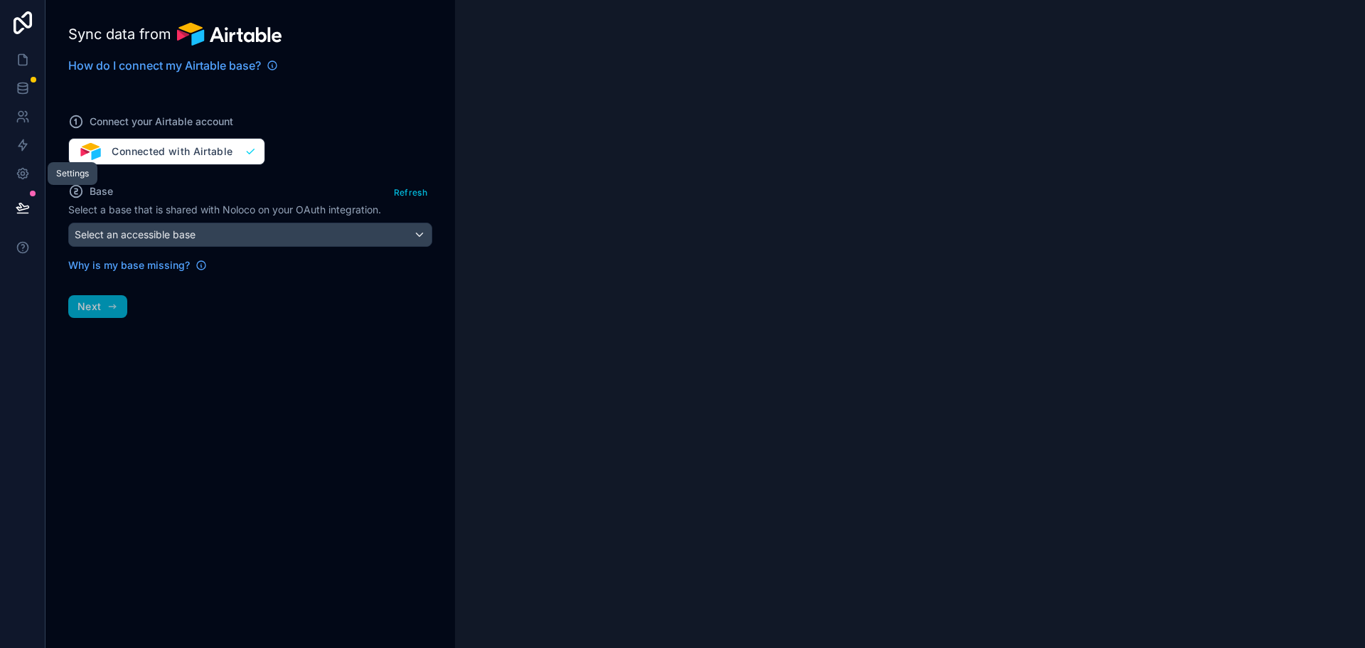
click at [16, 168] on icon at bounding box center [23, 173] width 14 height 14
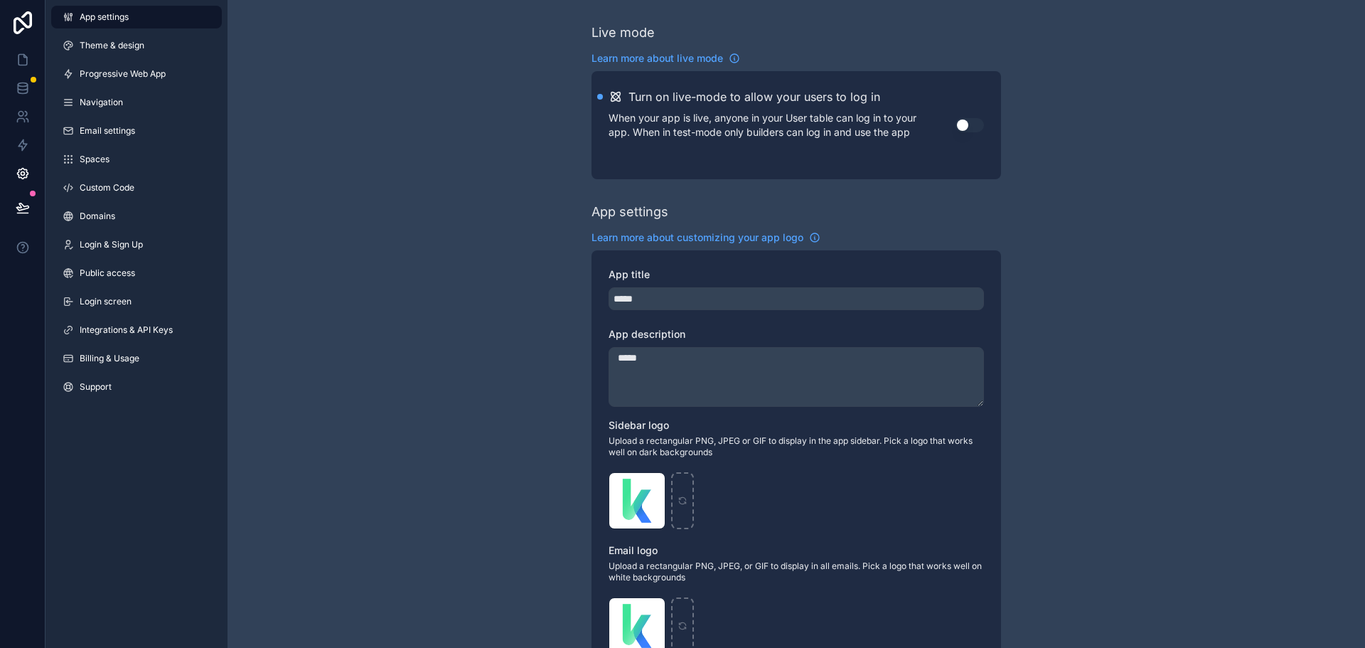
click at [136, 82] on link "Progressive Web App" at bounding box center [136, 74] width 171 height 23
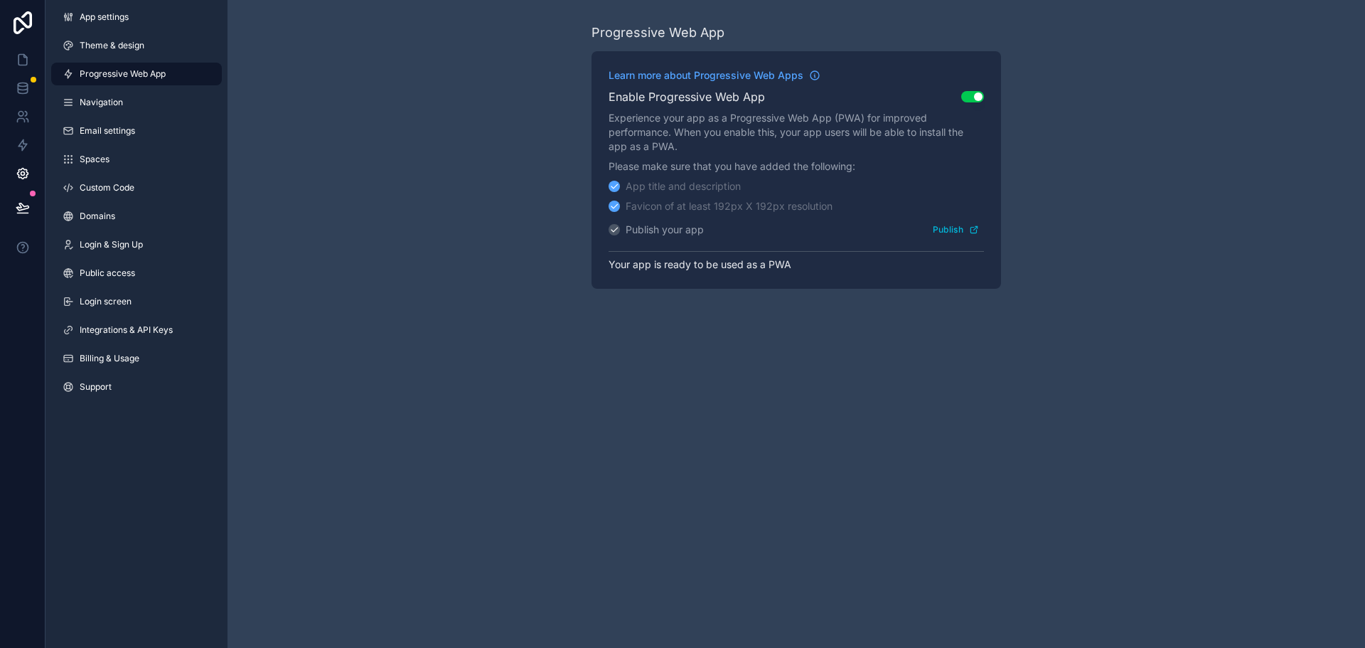
click at [142, 55] on link "Theme & design" at bounding box center [136, 45] width 171 height 23
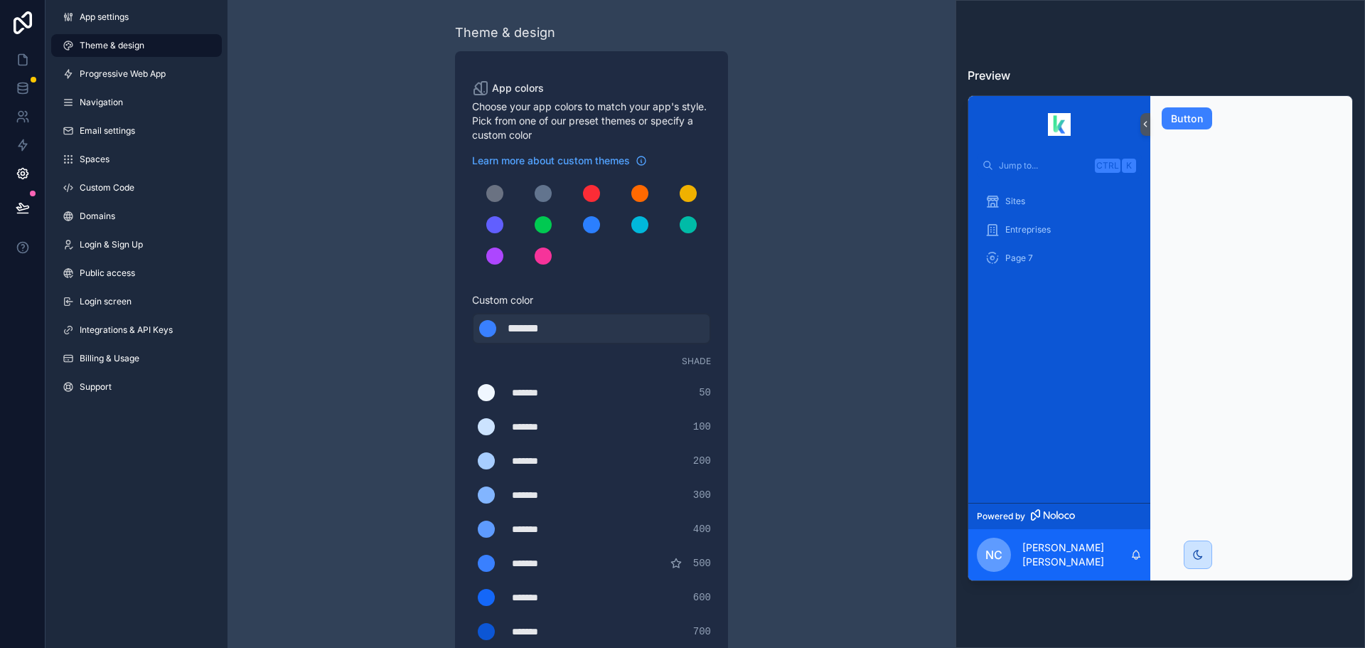
click at [142, 21] on link "App settings" at bounding box center [136, 17] width 171 height 23
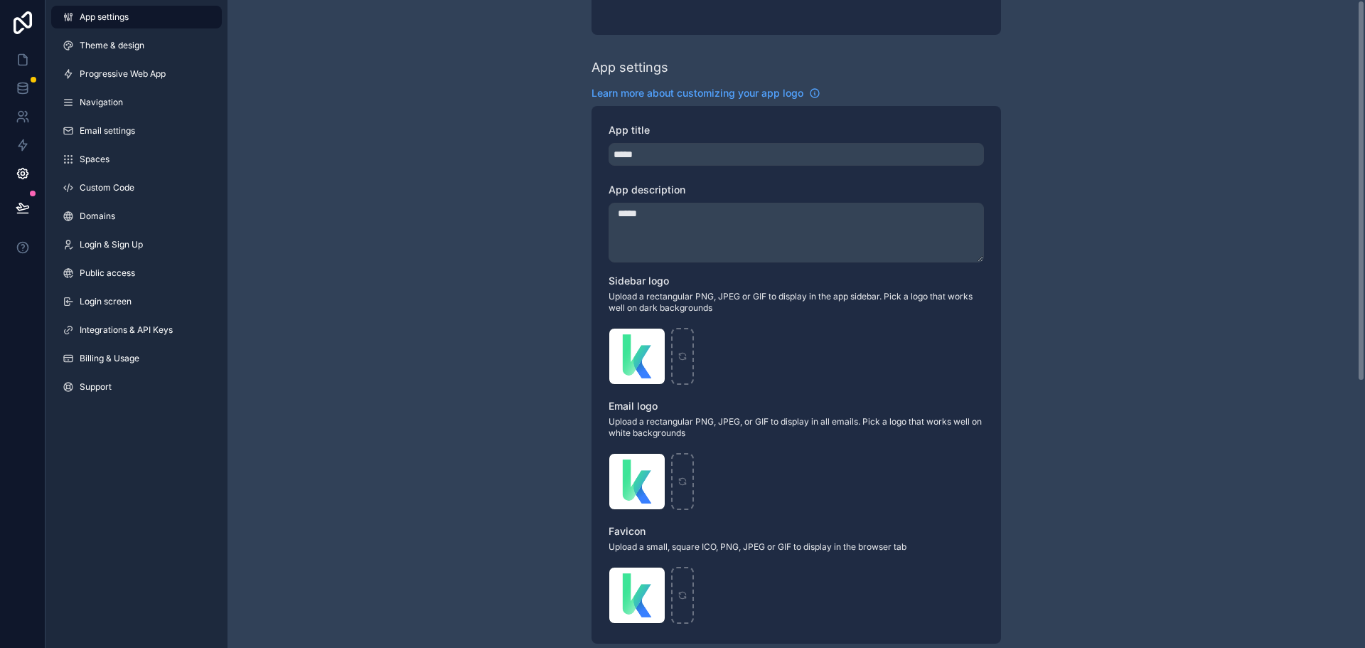
scroll to position [453, 0]
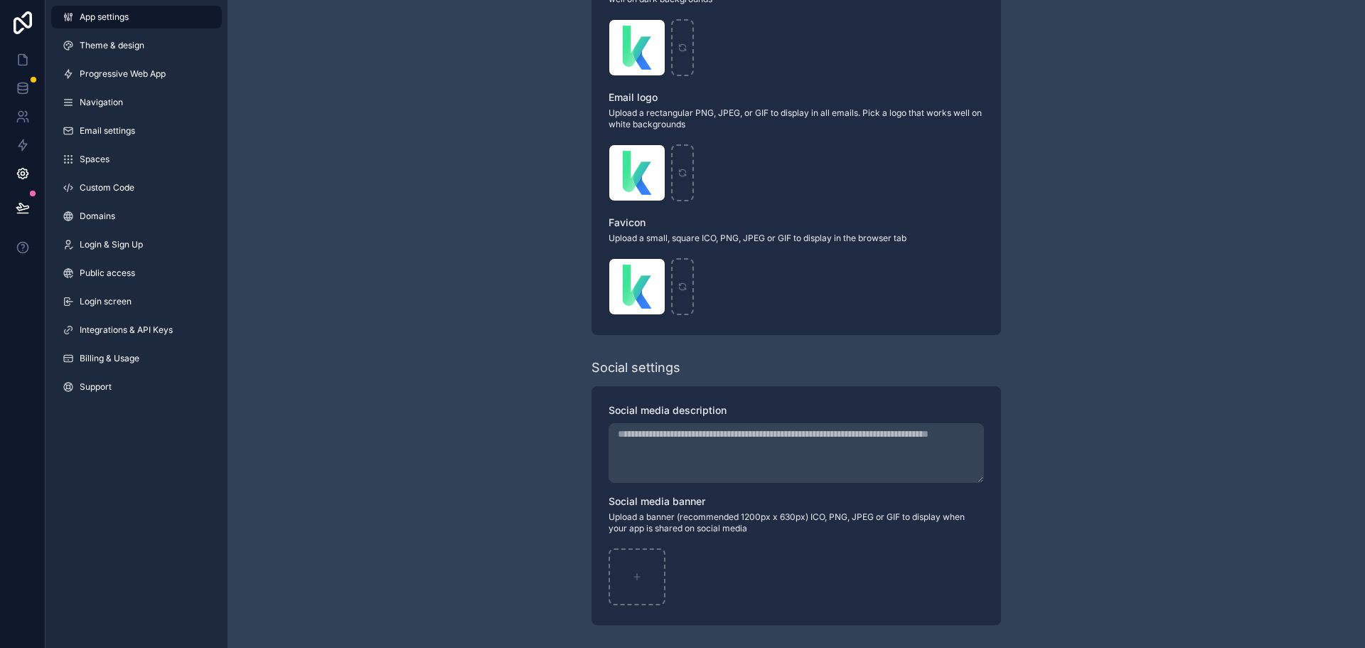
click at [128, 328] on span "Integrations & API Keys" at bounding box center [126, 329] width 93 height 11
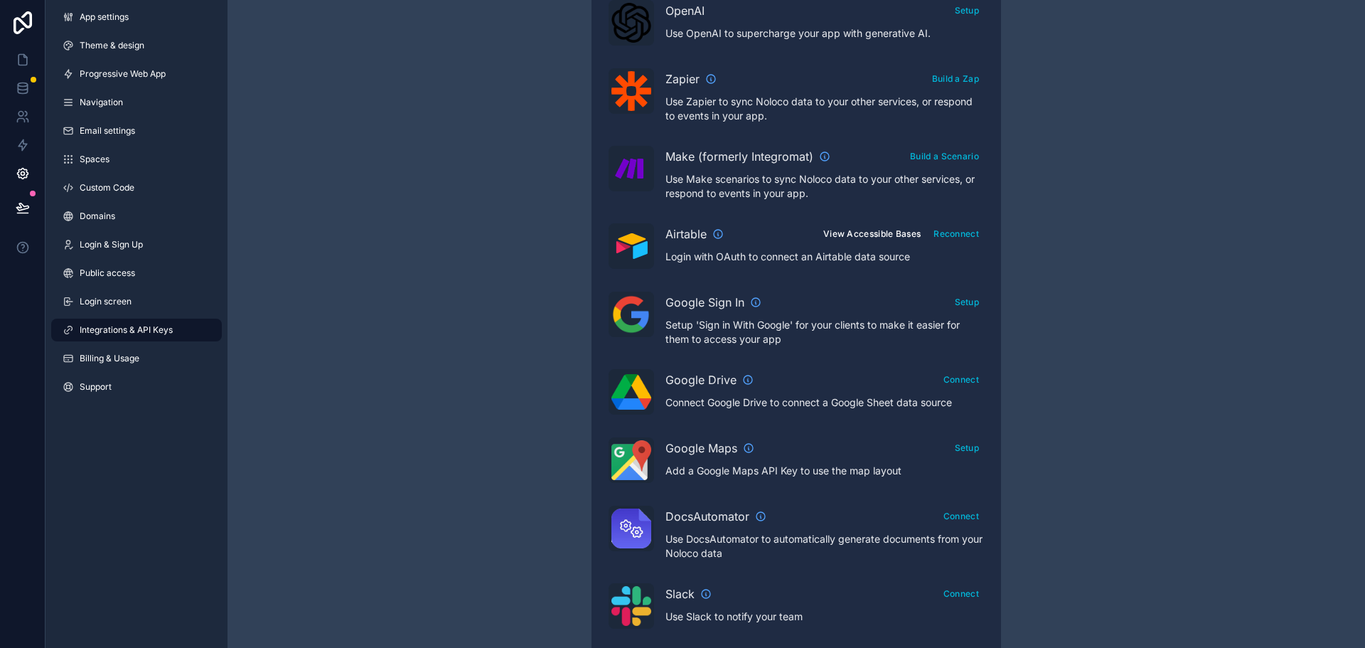
click at [861, 232] on button "View Accessible Bases" at bounding box center [871, 233] width 107 height 21
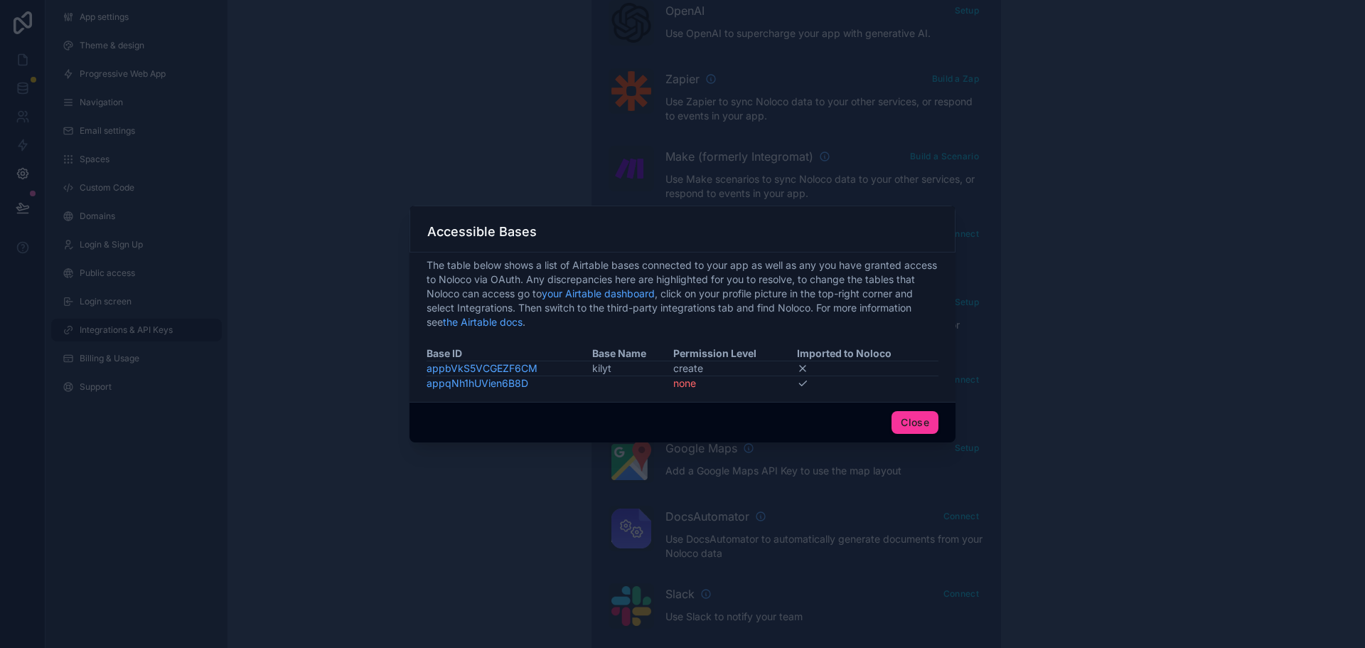
click at [468, 380] on link "appqNh1hUVien6B8D" at bounding box center [478, 383] width 102 height 12
click at [522, 365] on link "appbVkS5VCGEZF6CM" at bounding box center [482, 368] width 111 height 12
click at [911, 419] on button "Close" at bounding box center [914, 422] width 47 height 23
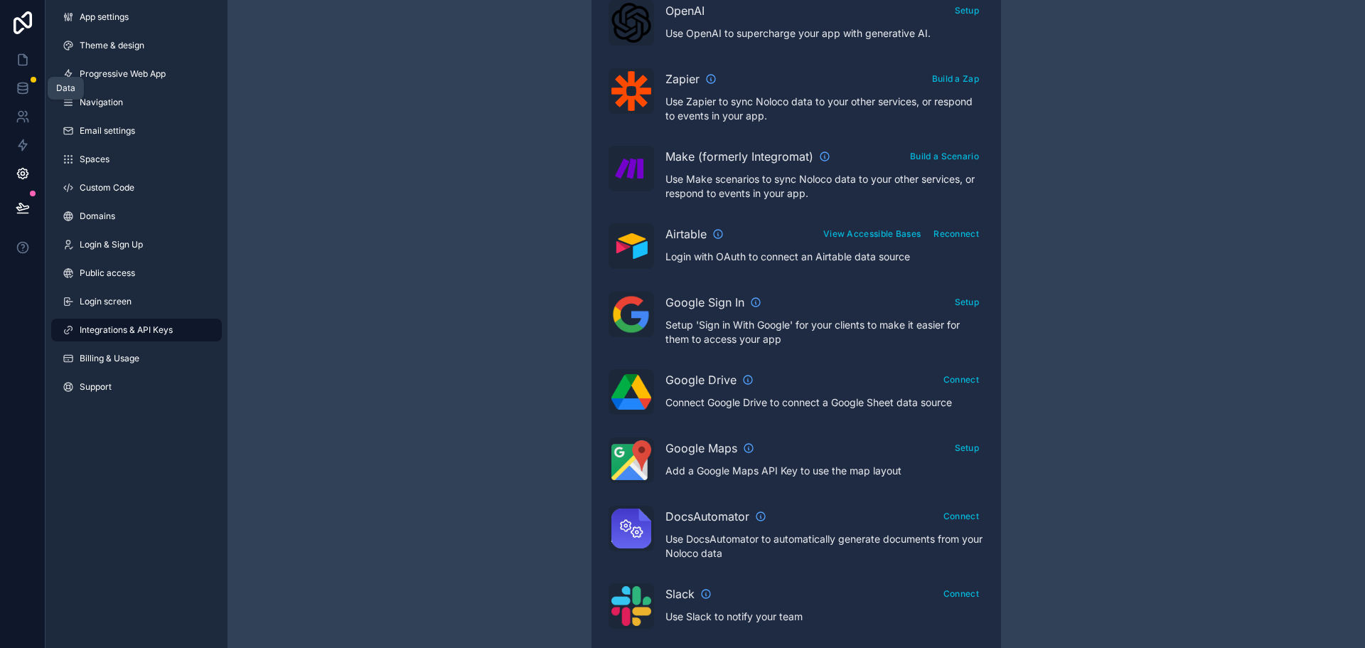
click at [24, 86] on icon at bounding box center [22, 85] width 9 height 4
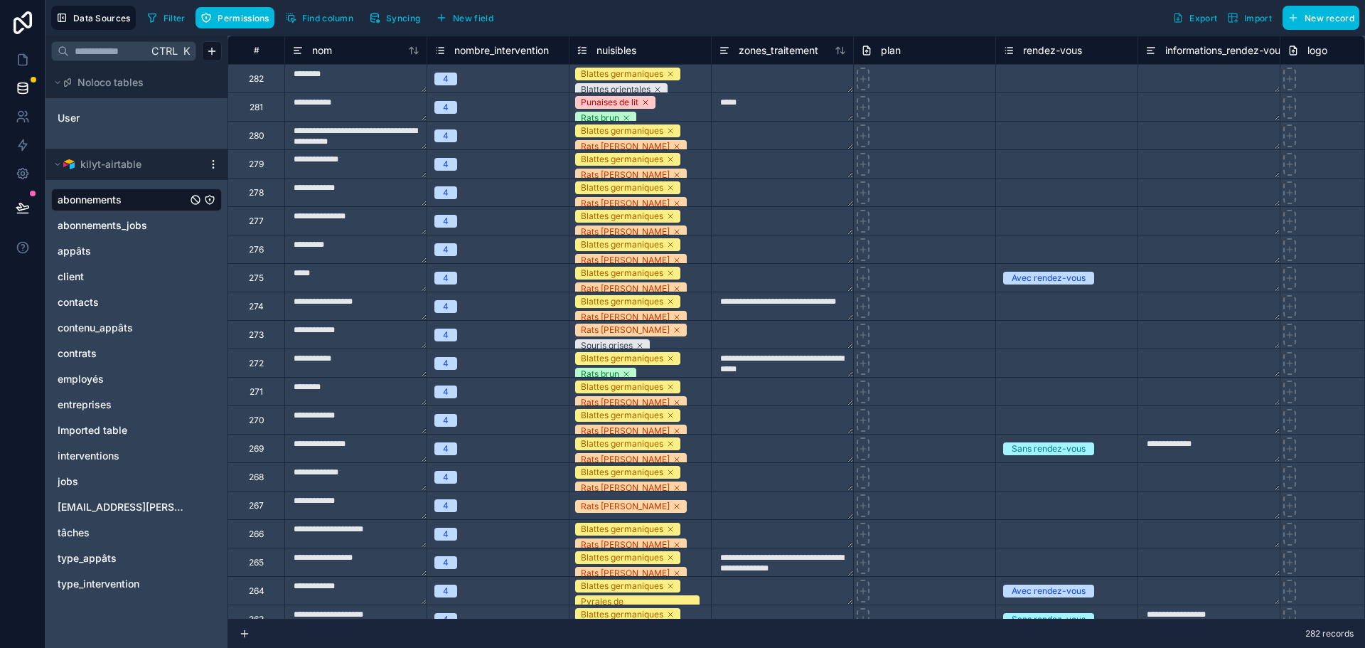
click at [212, 163] on html "**********" at bounding box center [682, 324] width 1365 height 648
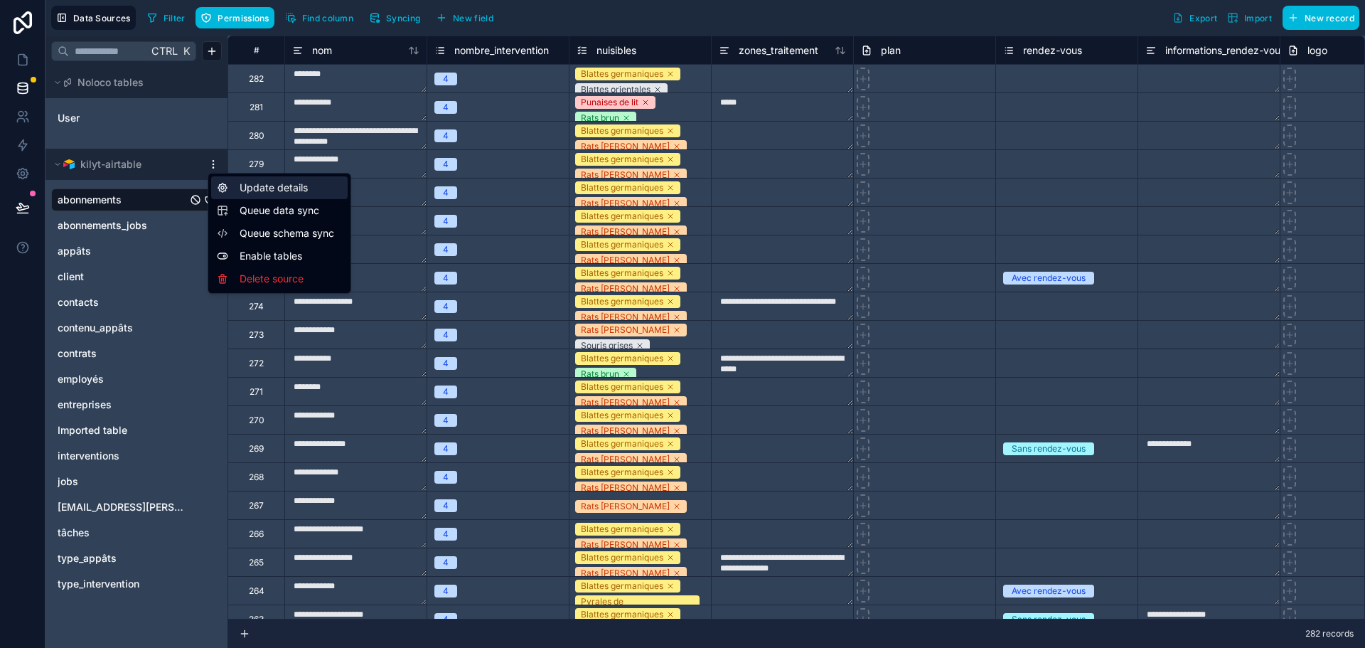
click at [268, 183] on div "Update details" at bounding box center [279, 187] width 136 height 23
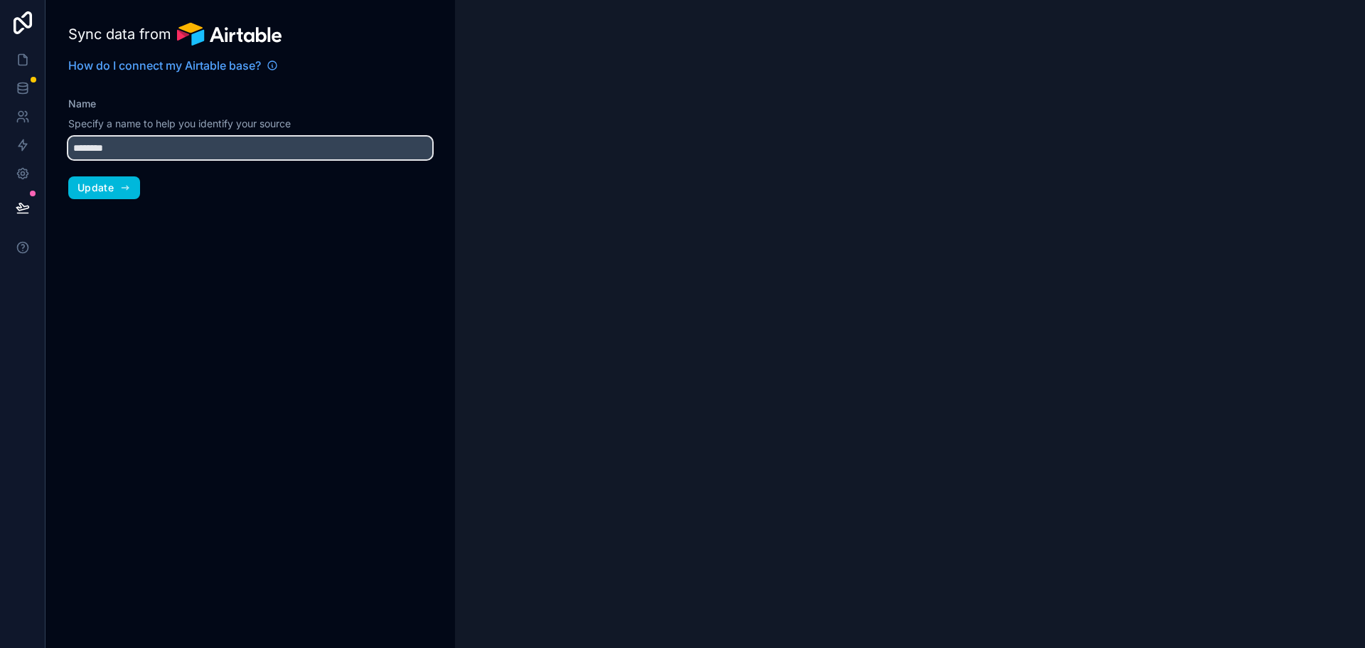
type input "**********"
click at [122, 142] on input "**********" at bounding box center [250, 147] width 364 height 23
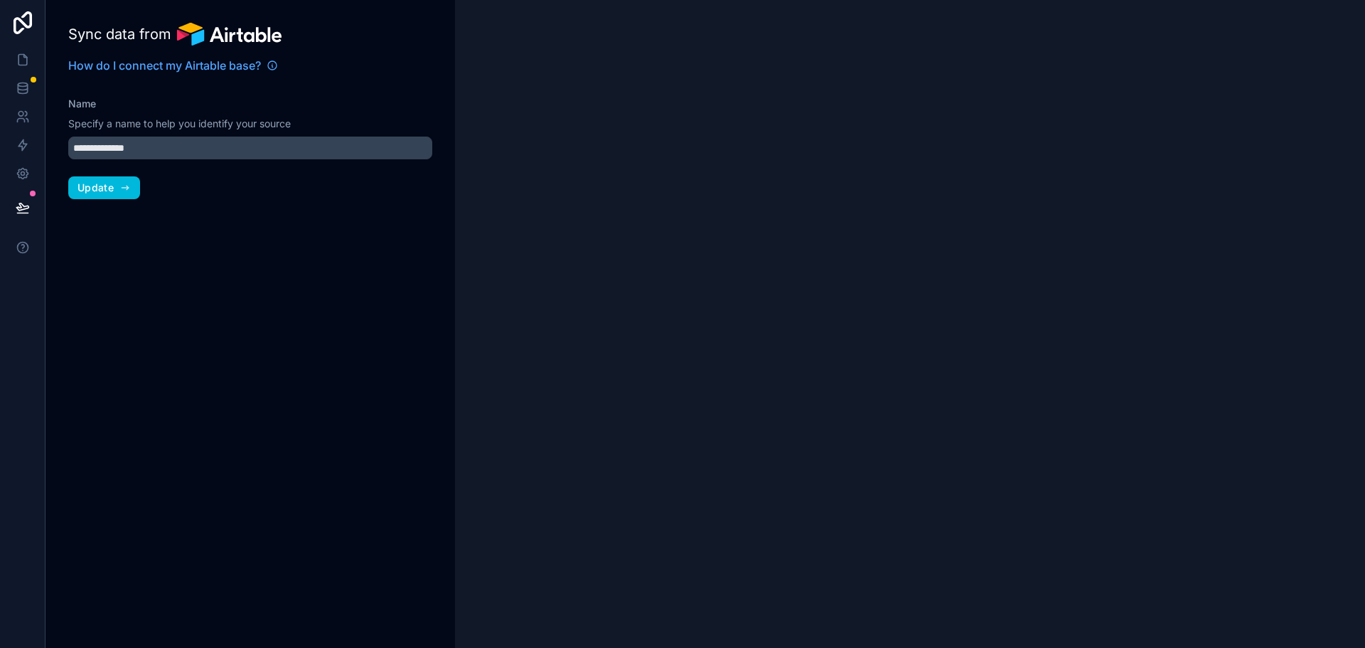
click at [245, 88] on div "How do I connect my Airtable base?" at bounding box center [250, 70] width 364 height 51
click at [16, 87] on icon at bounding box center [23, 88] width 14 height 14
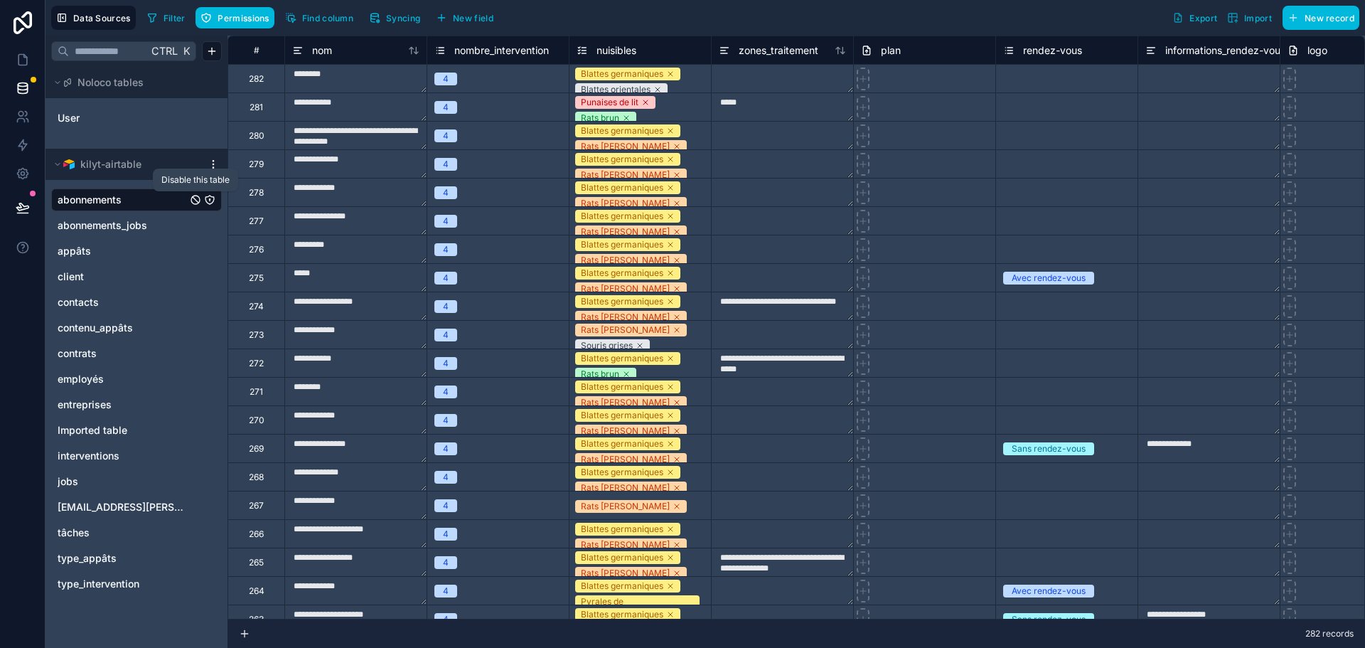
click at [197, 200] on icon "abonnements" at bounding box center [195, 199] width 11 height 11
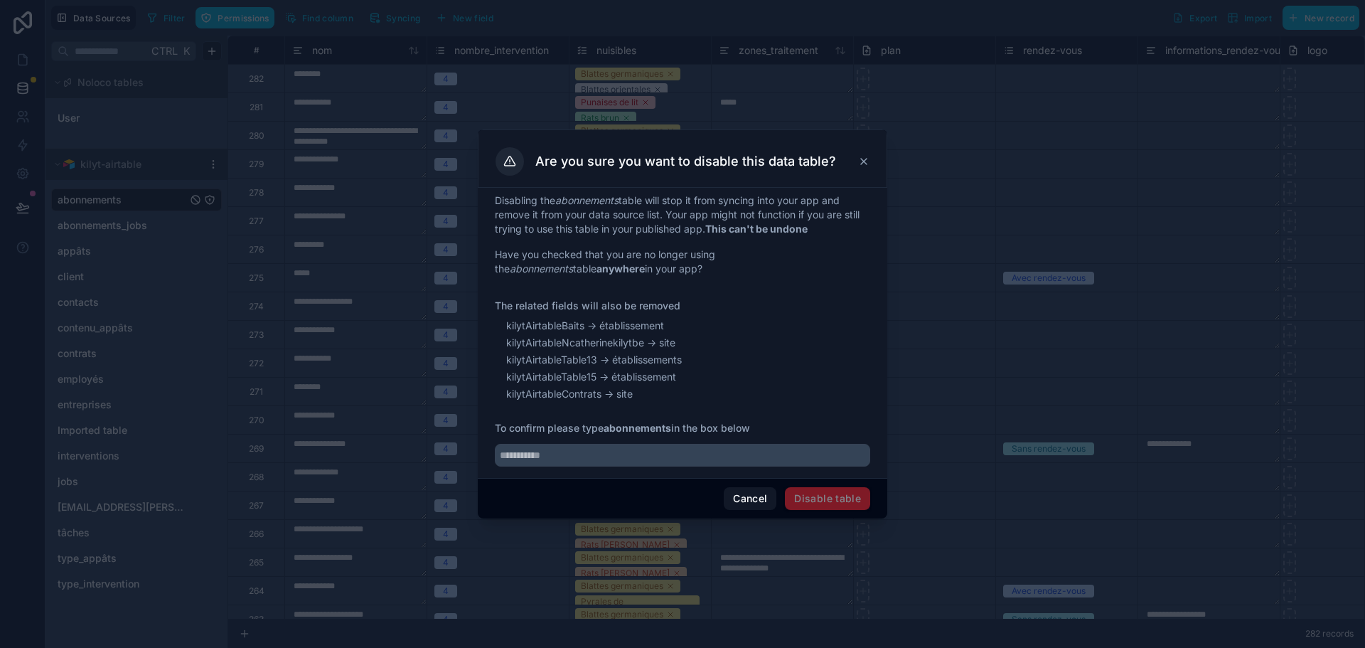
click at [866, 158] on icon at bounding box center [863, 161] width 11 height 11
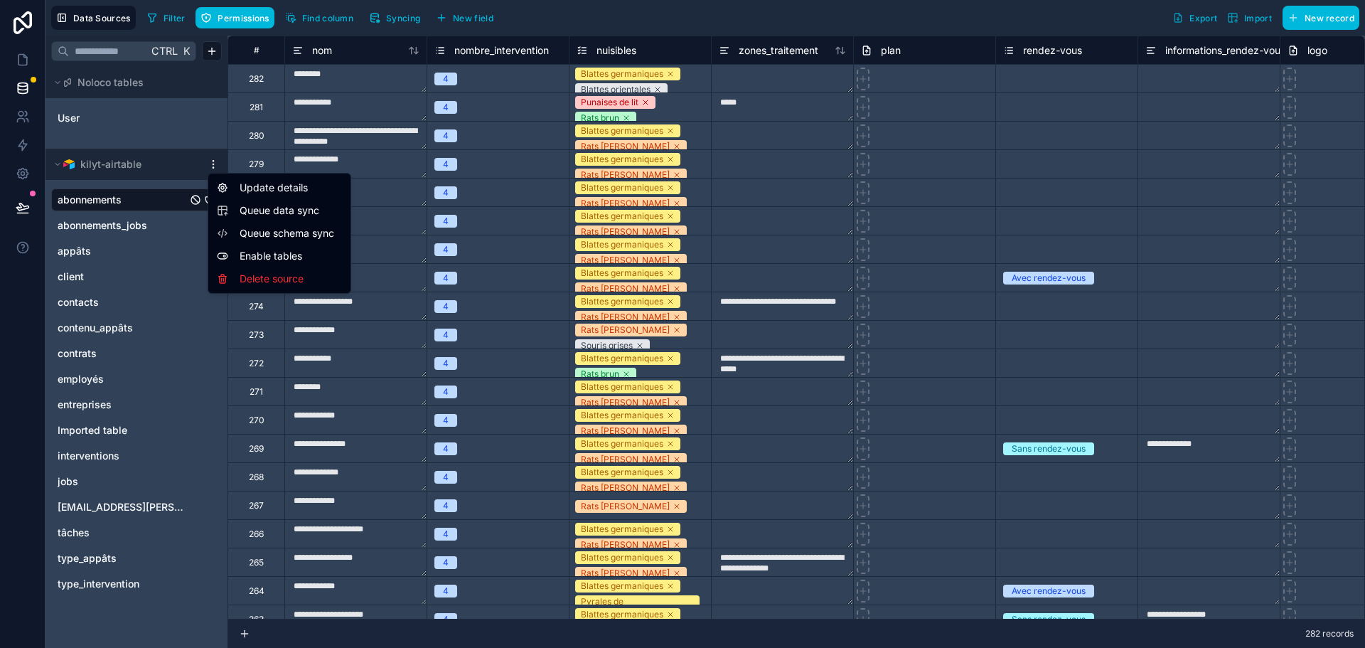
click at [210, 166] on html "**********" at bounding box center [682, 324] width 1365 height 648
click at [181, 586] on html "**********" at bounding box center [682, 324] width 1365 height 648
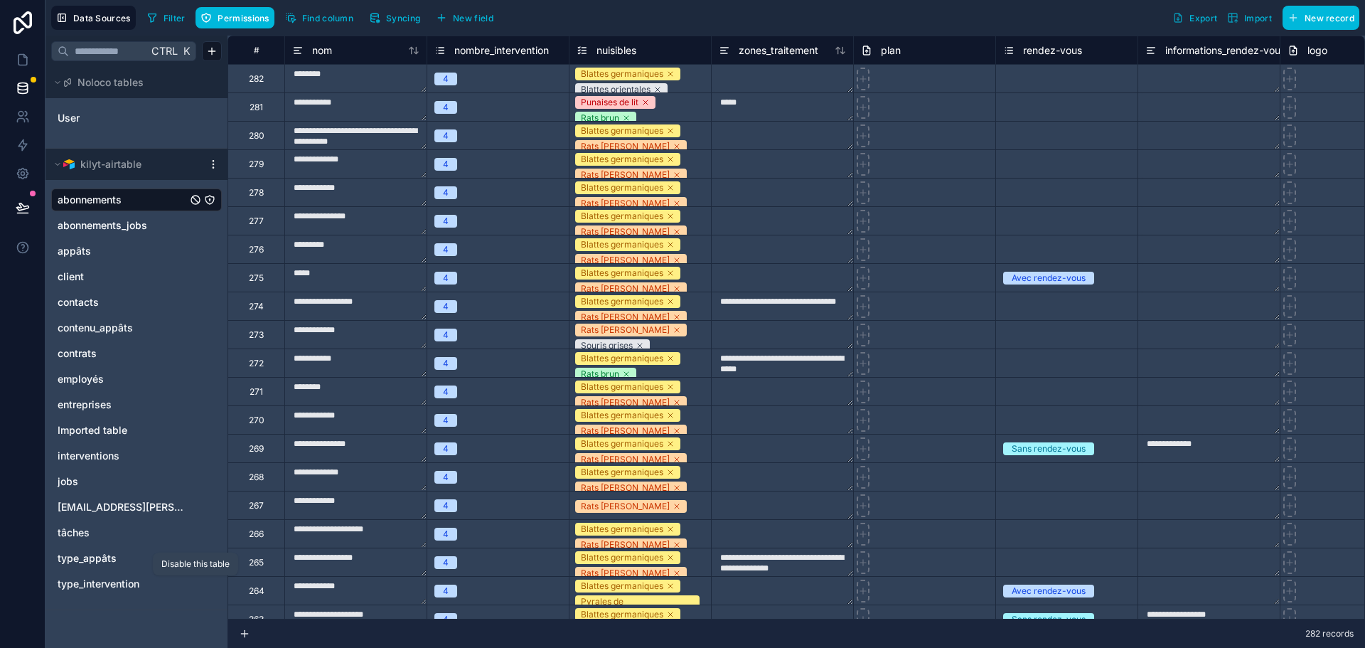
click at [192, 584] on icon "type_intervention" at bounding box center [195, 583] width 11 height 11
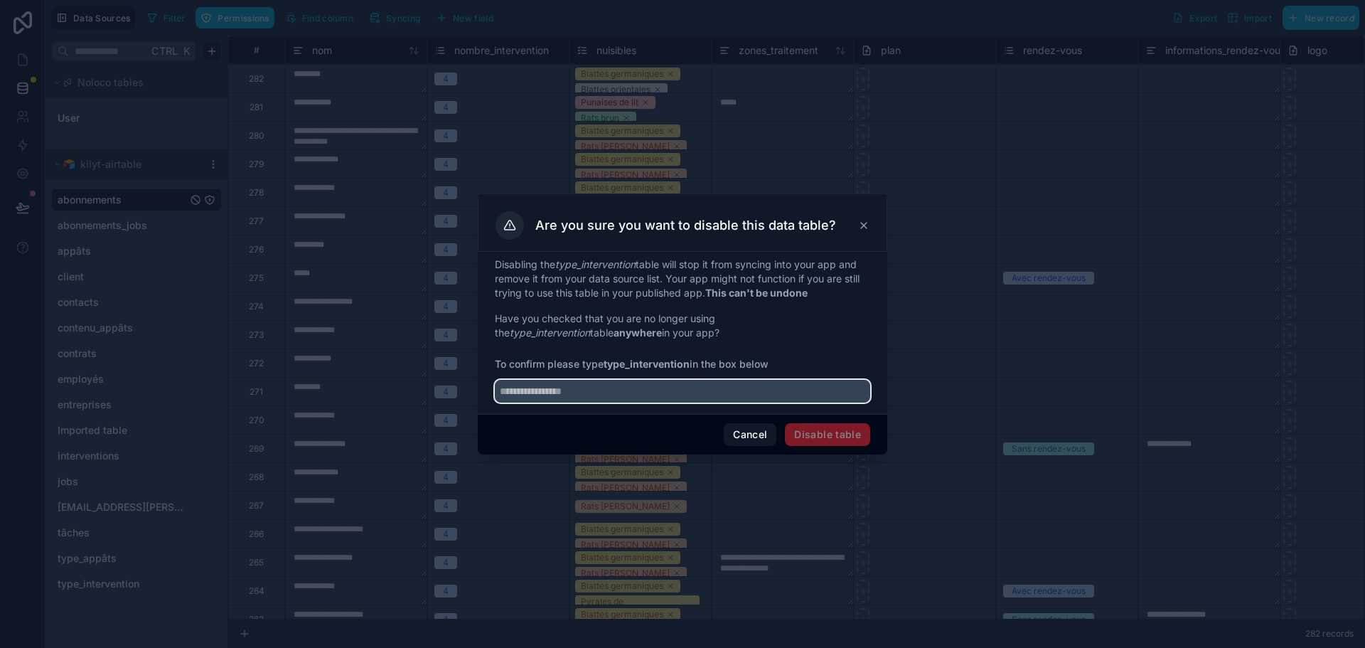
click at [627, 392] on input "text" at bounding box center [682, 391] width 375 height 23
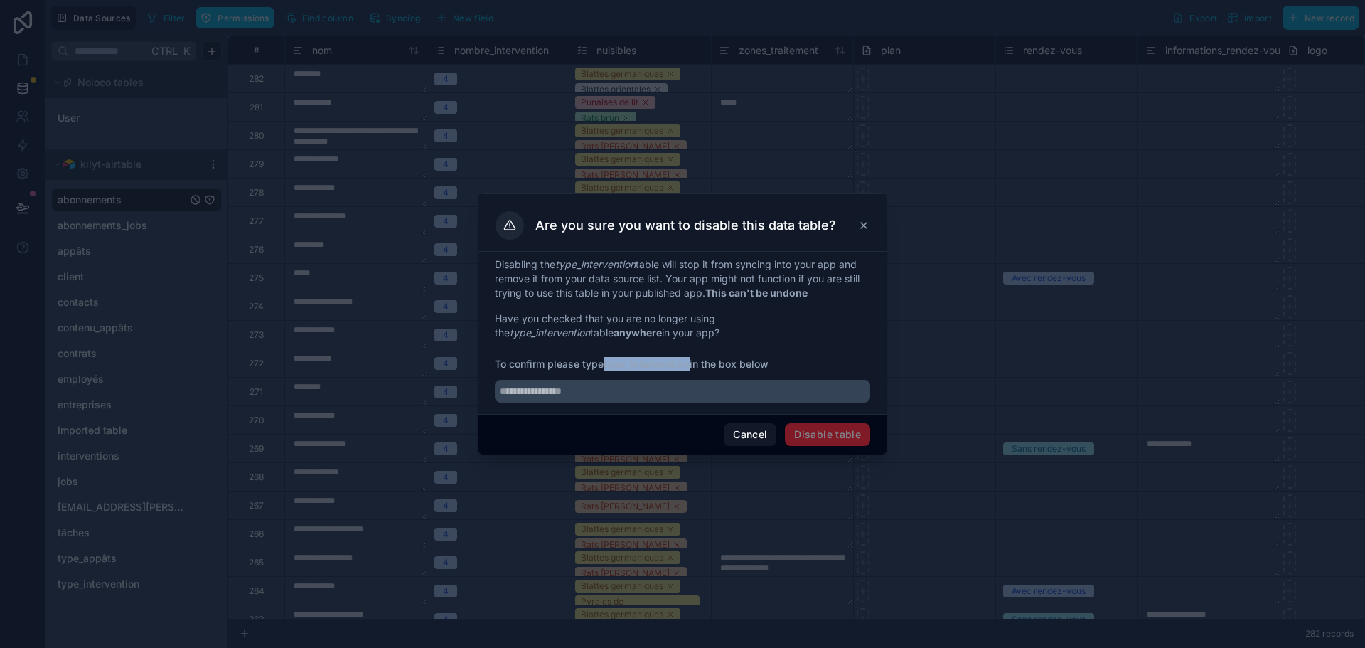
drag, startPoint x: 607, startPoint y: 360, endPoint x: 692, endPoint y: 362, distance: 85.3
click at [692, 362] on span "To confirm please type type_intervention in the box below" at bounding box center [682, 364] width 375 height 14
copy strong "type_intervention"
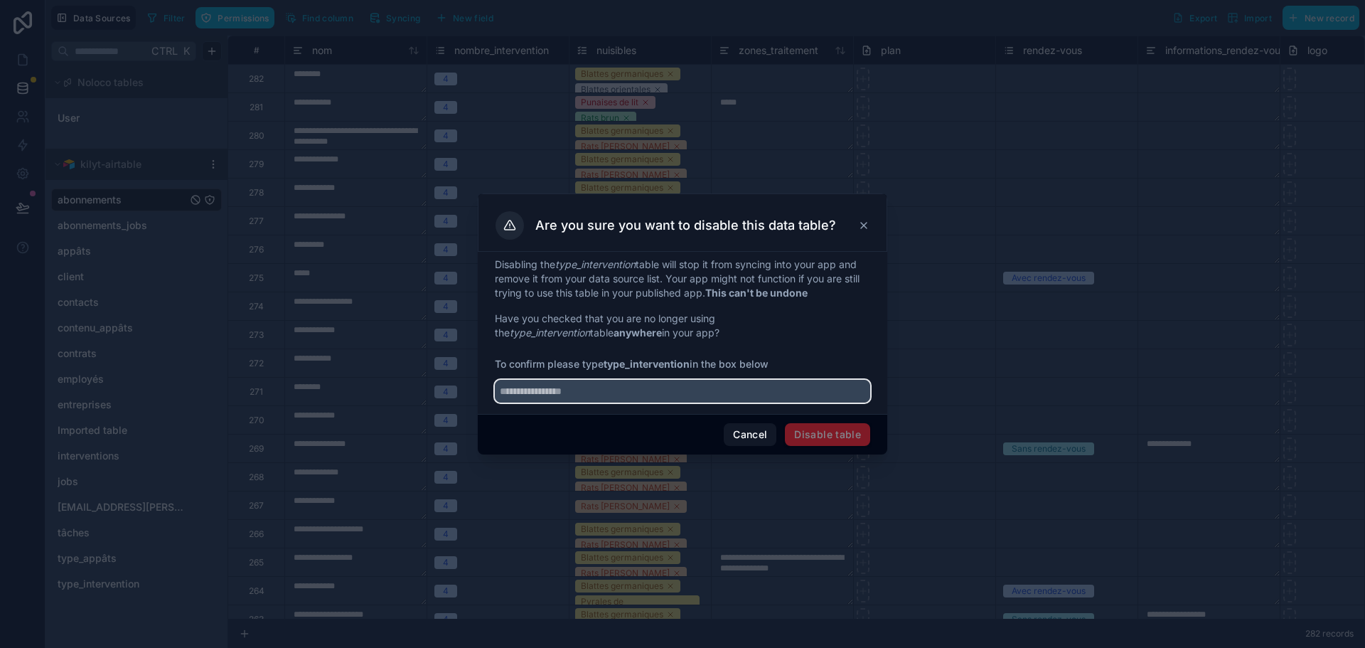
click at [625, 397] on input "text" at bounding box center [682, 391] width 375 height 23
paste input "**********"
type input "**********"
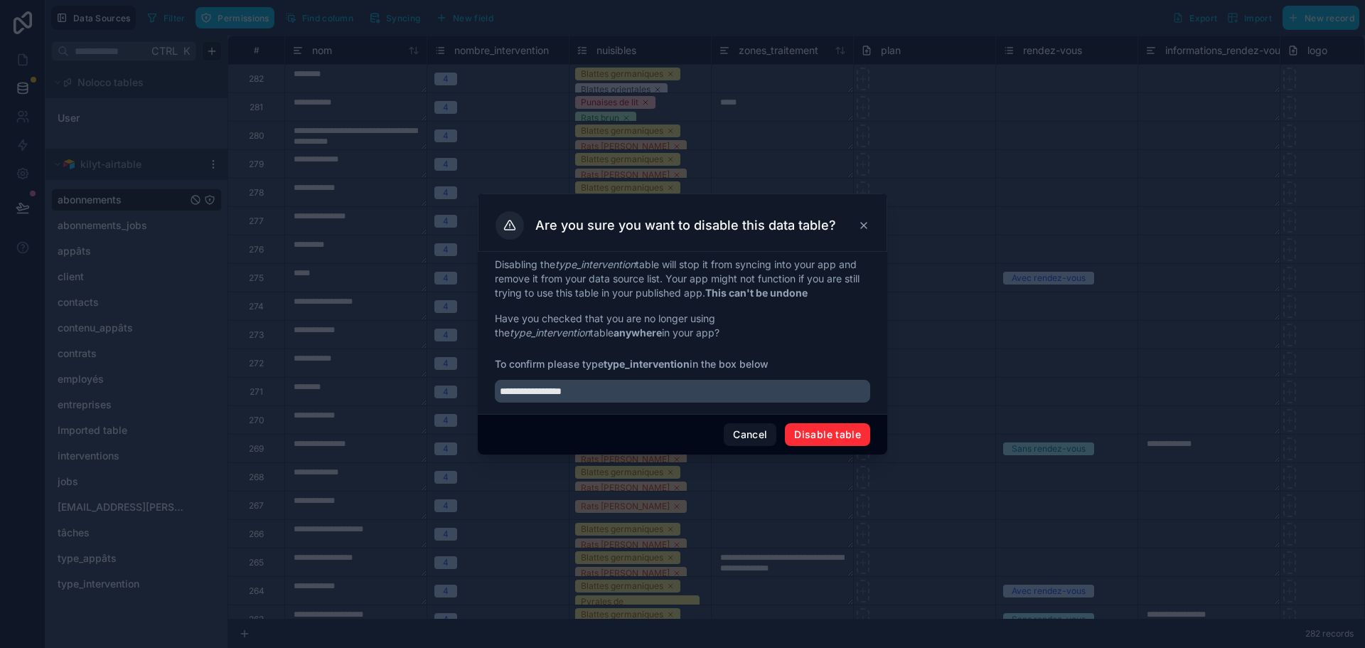
click at [839, 431] on button "Disable table" at bounding box center [827, 434] width 85 height 23
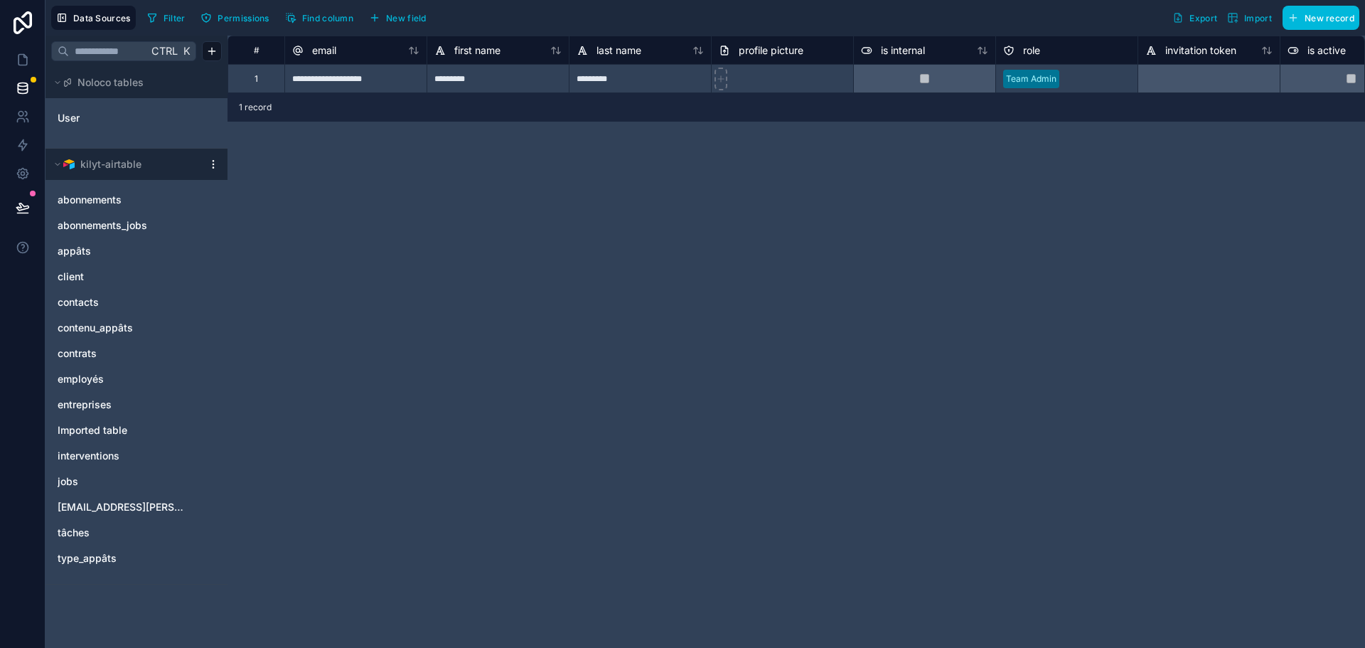
click at [210, 167] on html "**********" at bounding box center [682, 324] width 1365 height 648
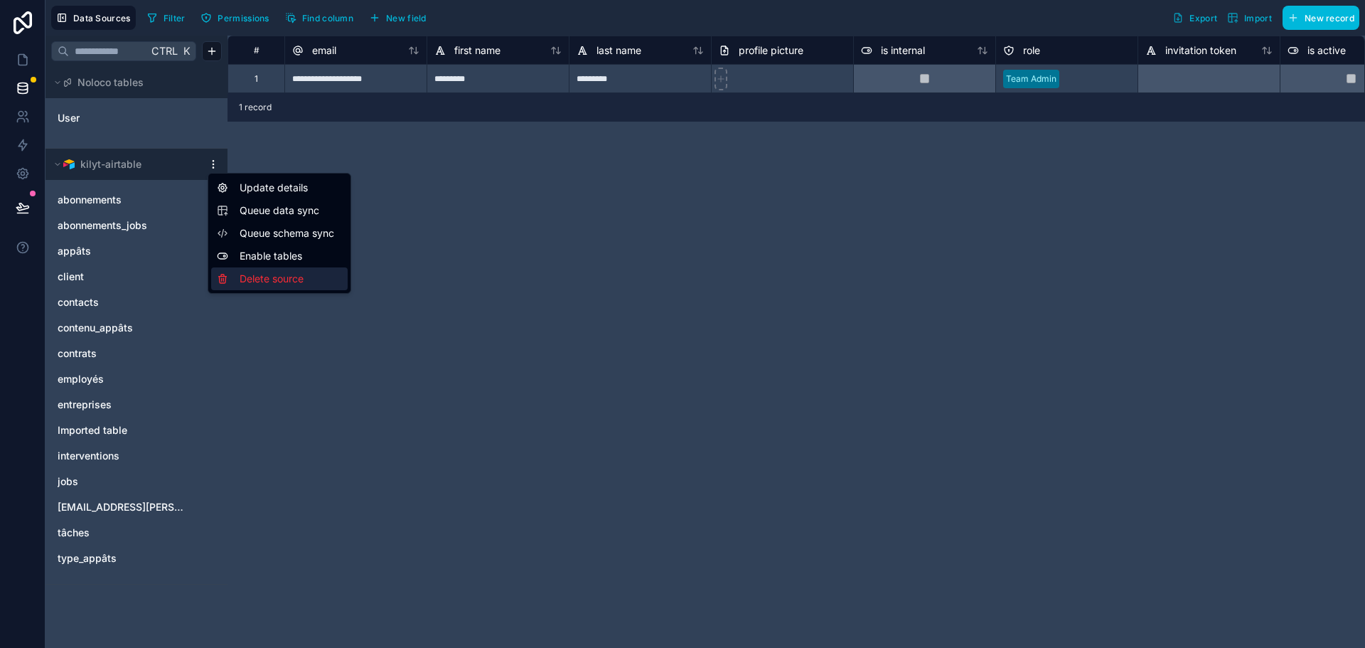
click at [296, 272] on div "Delete source" at bounding box center [279, 278] width 136 height 23
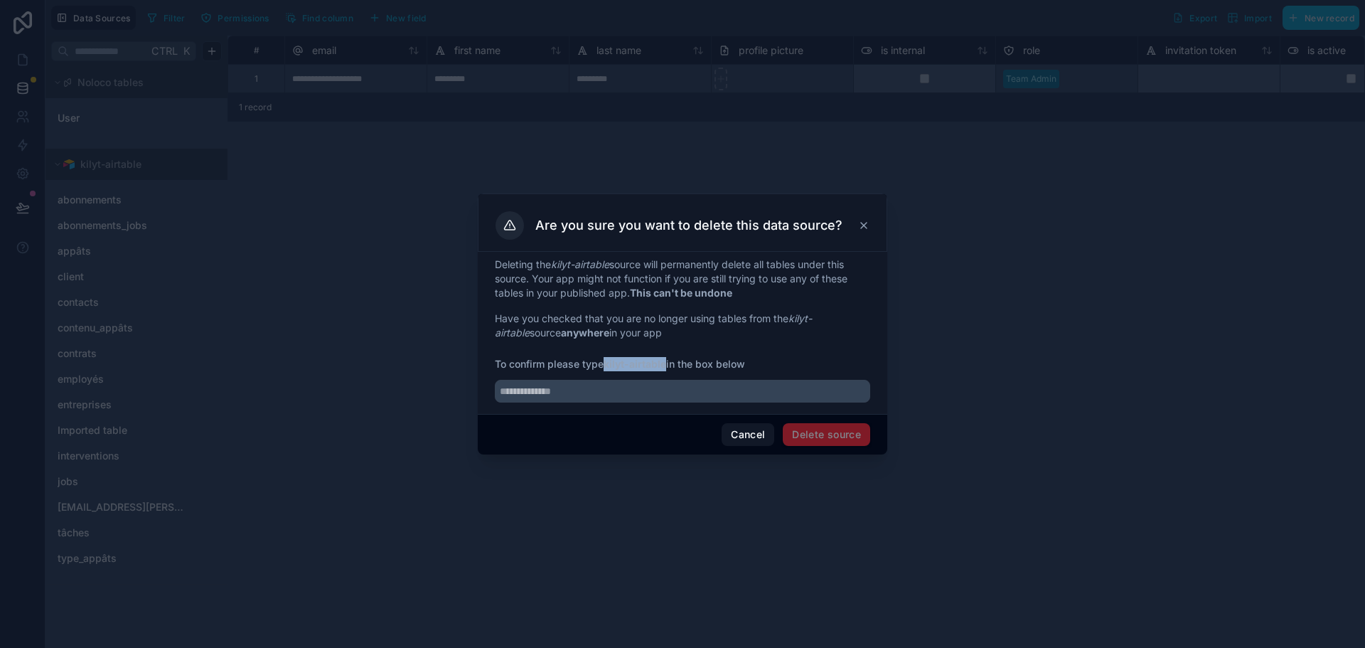
drag, startPoint x: 668, startPoint y: 363, endPoint x: 606, endPoint y: 368, distance: 62.0
click at [606, 368] on strong "kilyt-airtable" at bounding box center [635, 364] width 63 height 12
copy strong "kilyt-airtable"
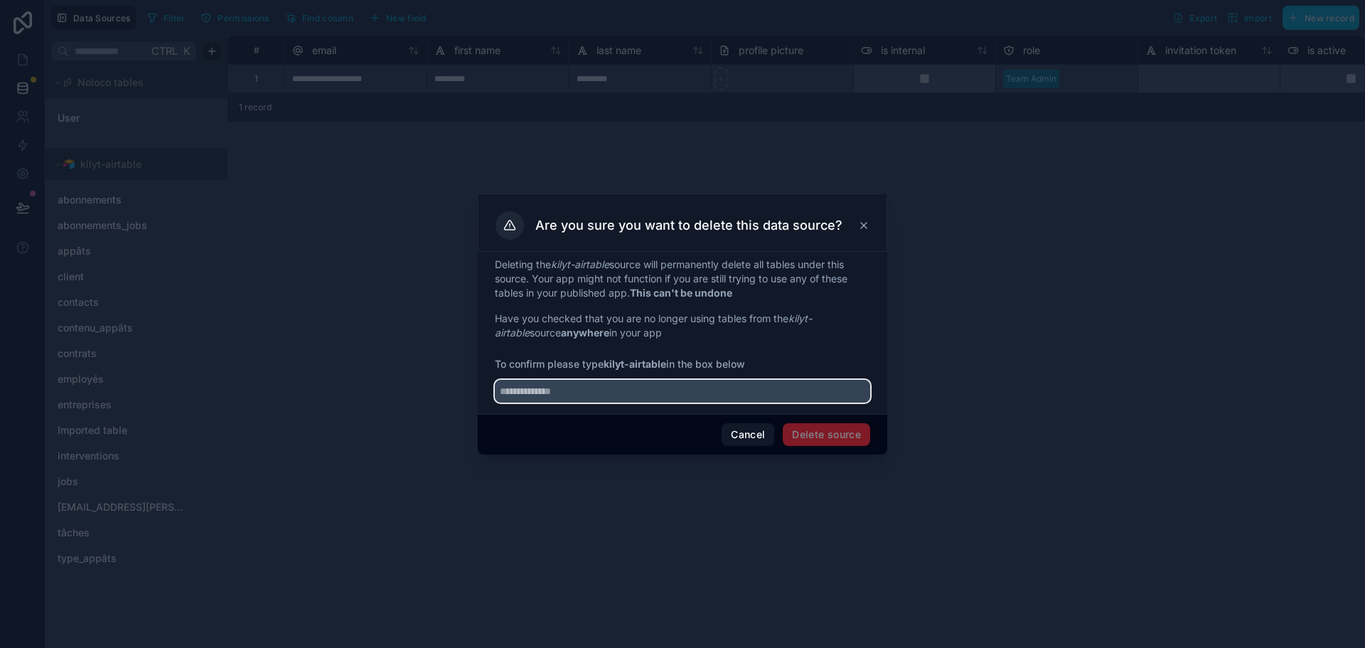
click at [608, 399] on input "text" at bounding box center [682, 391] width 375 height 23
paste input "**********"
type input "**********"
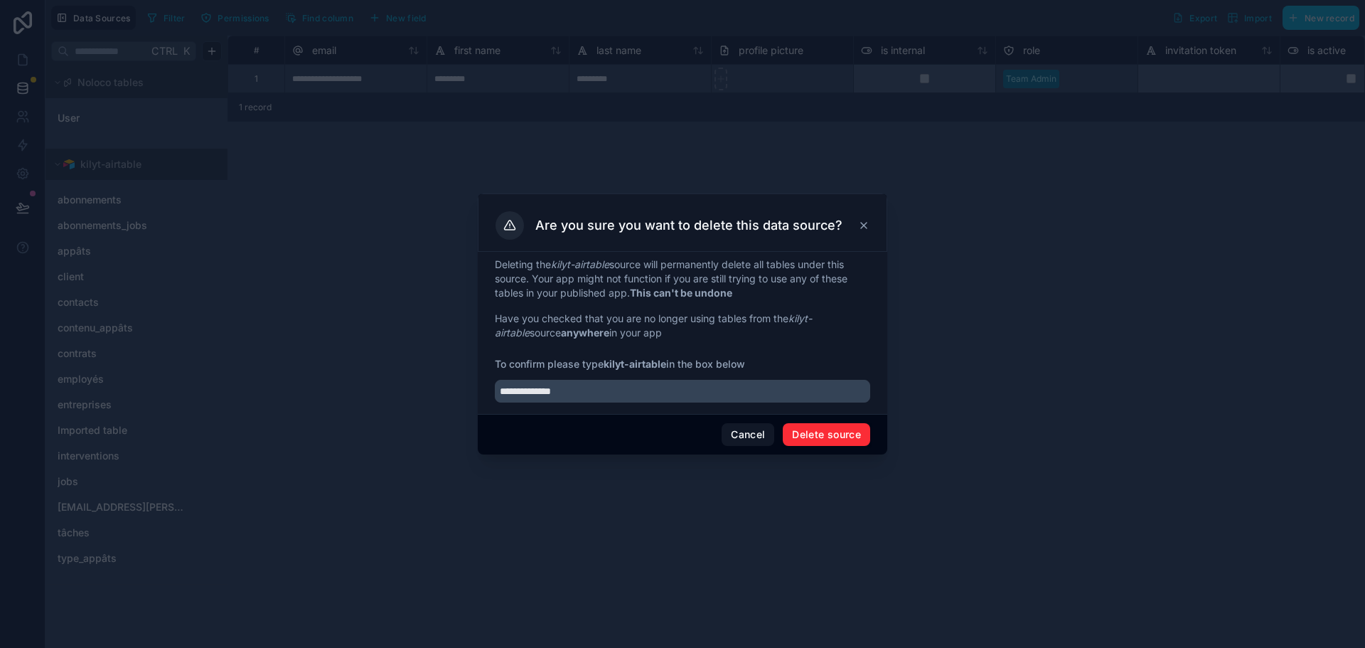
click at [836, 441] on button "Delete source" at bounding box center [826, 434] width 87 height 23
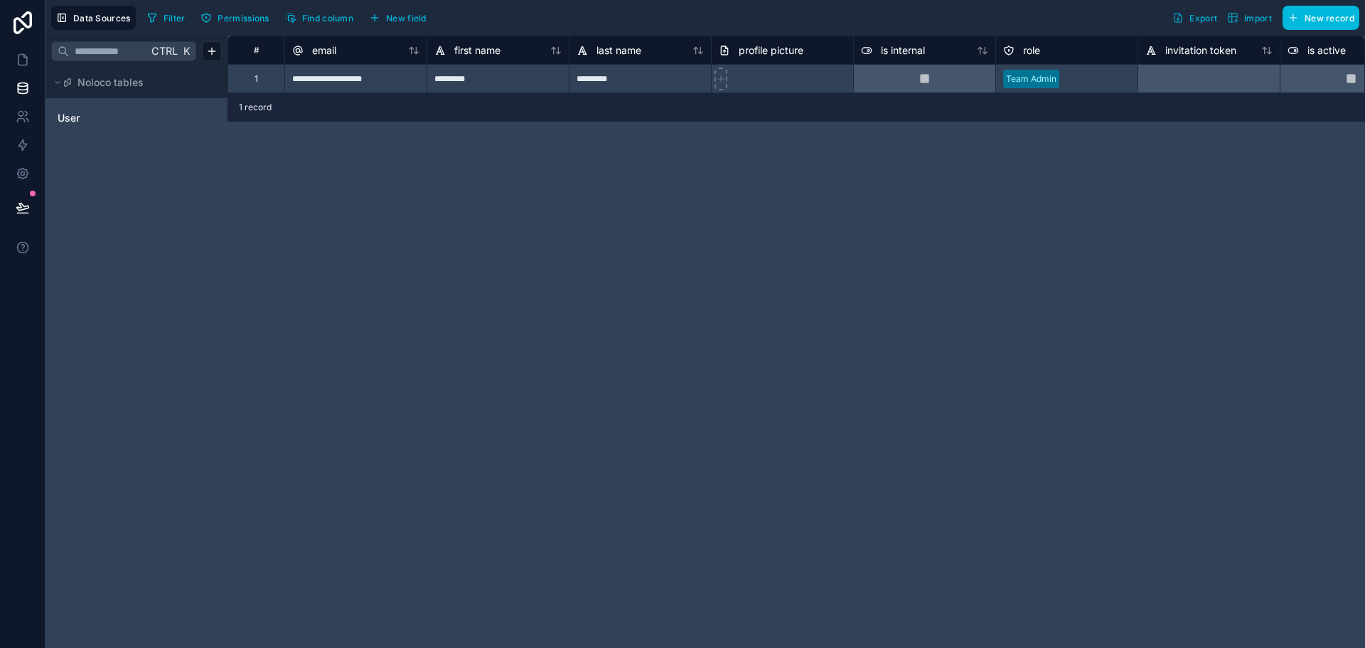
click at [23, 15] on icon at bounding box center [23, 22] width 18 height 23
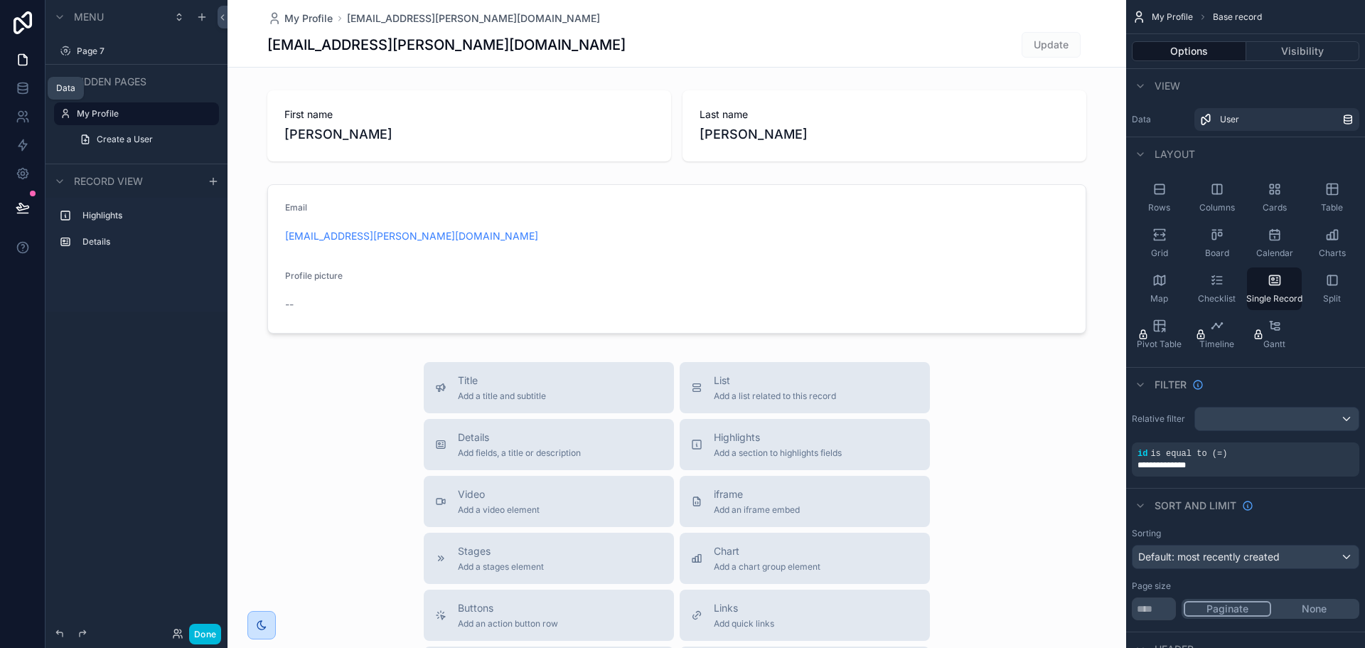
click at [14, 97] on link at bounding box center [22, 88] width 45 height 28
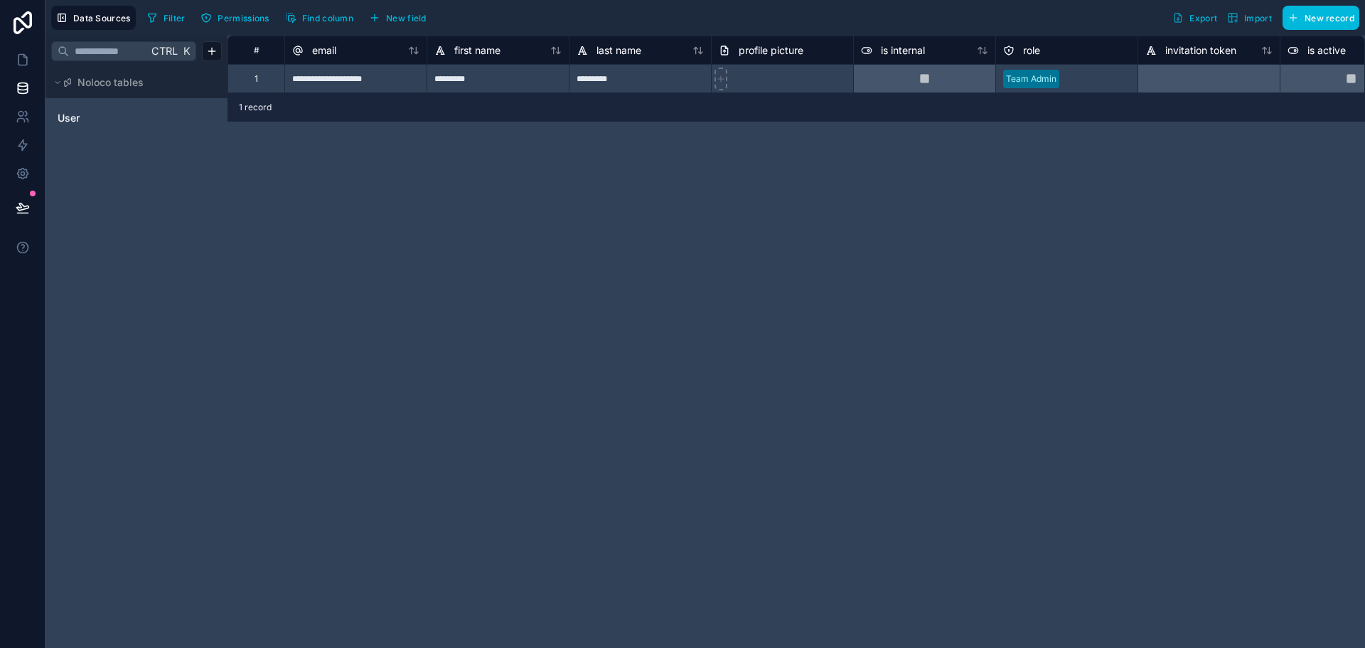
click at [134, 85] on span "Noloco tables" at bounding box center [110, 82] width 66 height 14
click at [157, 84] on button "Noloco tables" at bounding box center [132, 83] width 162 height 20
click at [126, 80] on span "Noloco tables" at bounding box center [110, 82] width 66 height 14
click at [68, 19] on button "Data Sources" at bounding box center [93, 18] width 85 height 24
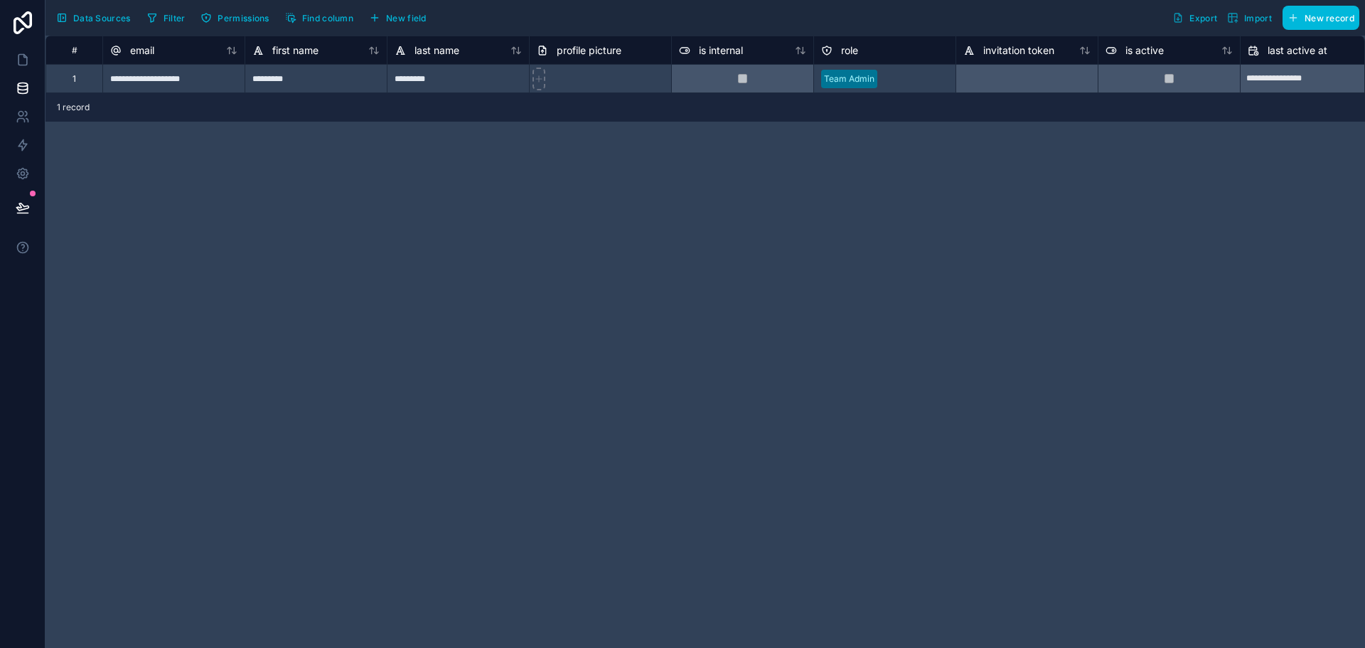
click at [68, 19] on button "Data Sources" at bounding box center [93, 18] width 85 height 24
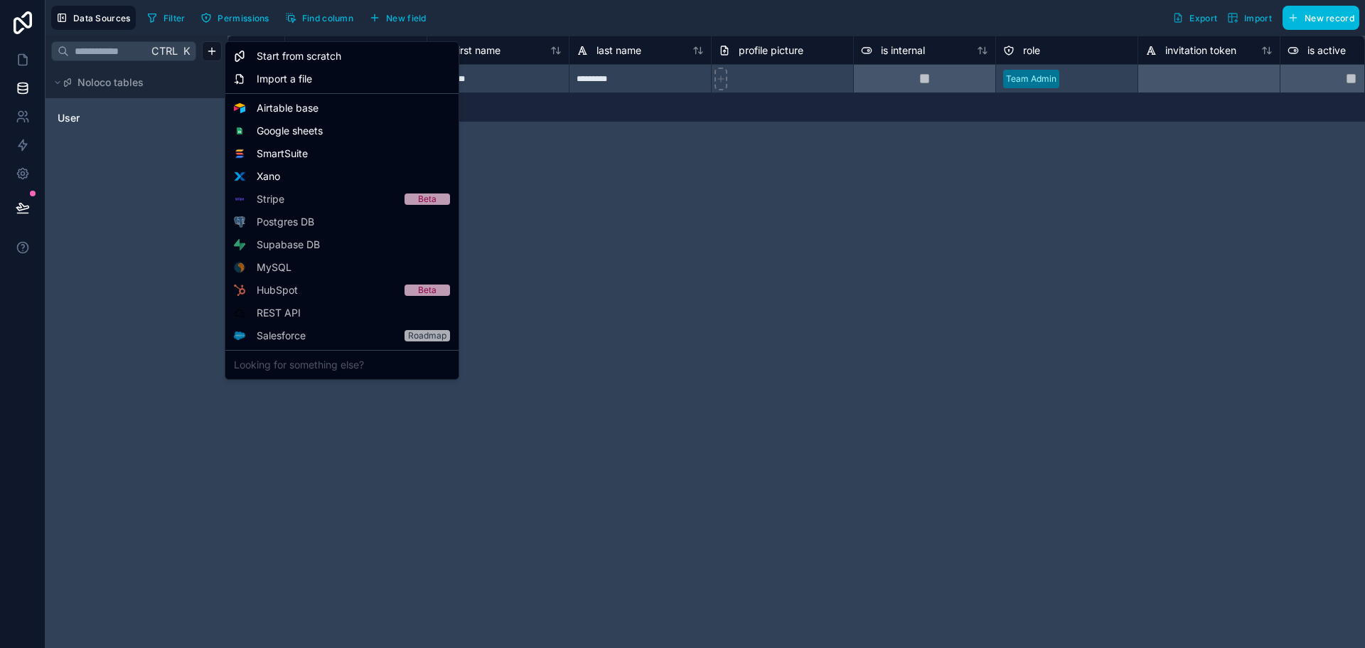
click at [208, 50] on html "**********" at bounding box center [682, 324] width 1365 height 648
click at [299, 109] on span "Airtable base" at bounding box center [288, 108] width 62 height 14
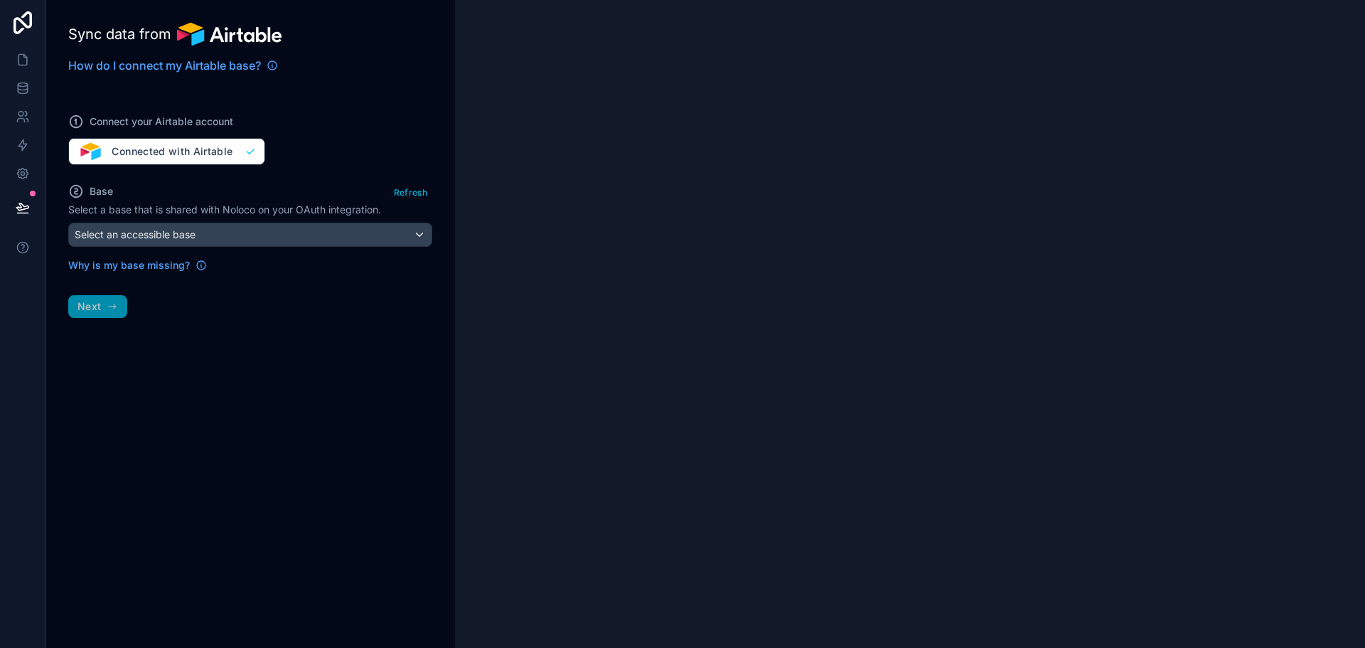
click at [181, 153] on div "Connect your Airtable account Connected with Airtable" at bounding box center [250, 131] width 364 height 68
click at [100, 149] on div "Connect your Airtable account Connected with Airtable" at bounding box center [250, 131] width 364 height 68
click at [181, 68] on span "How do I connect my Airtable base?" at bounding box center [164, 65] width 193 height 17
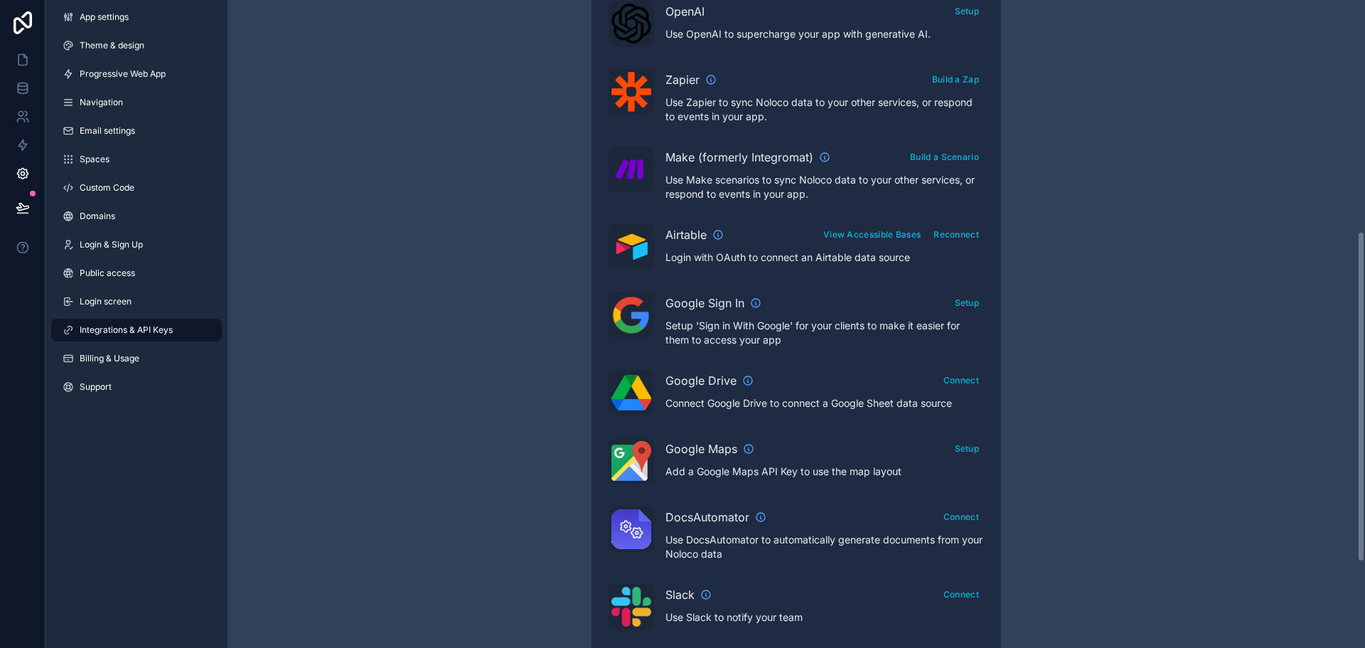
scroll to position [461, 0]
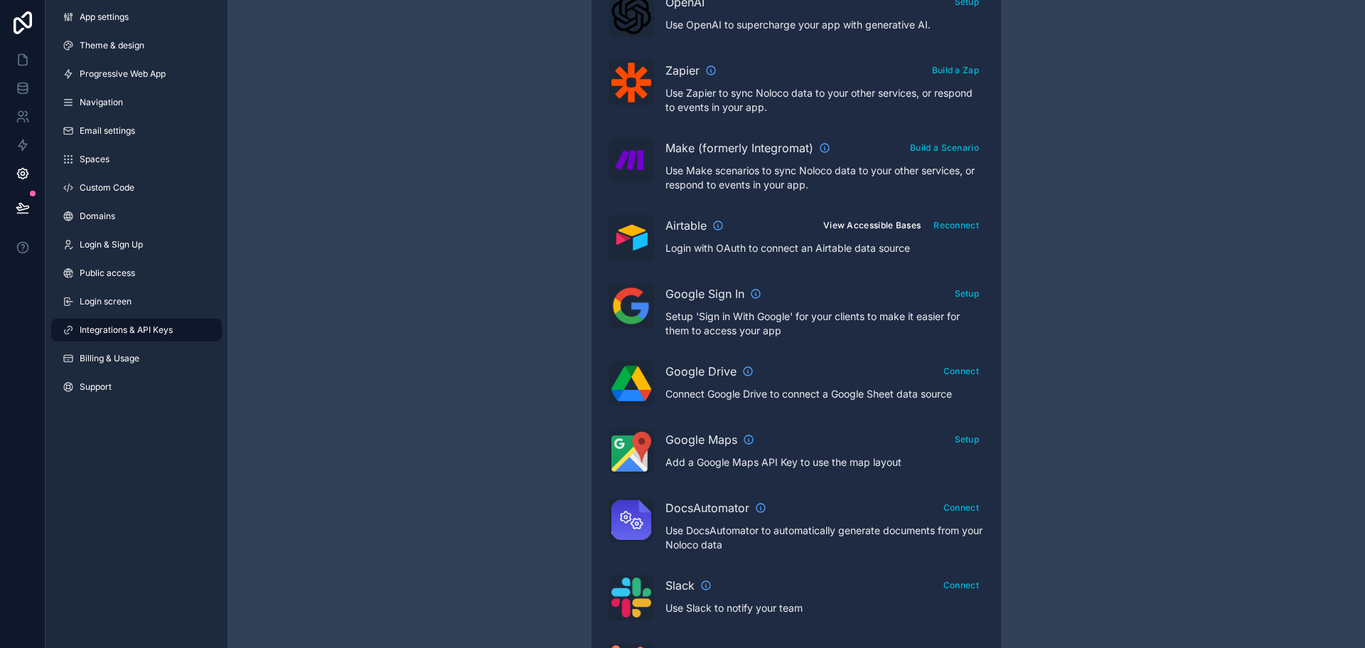
click at [889, 226] on button "View Accessible Bases" at bounding box center [871, 225] width 107 height 21
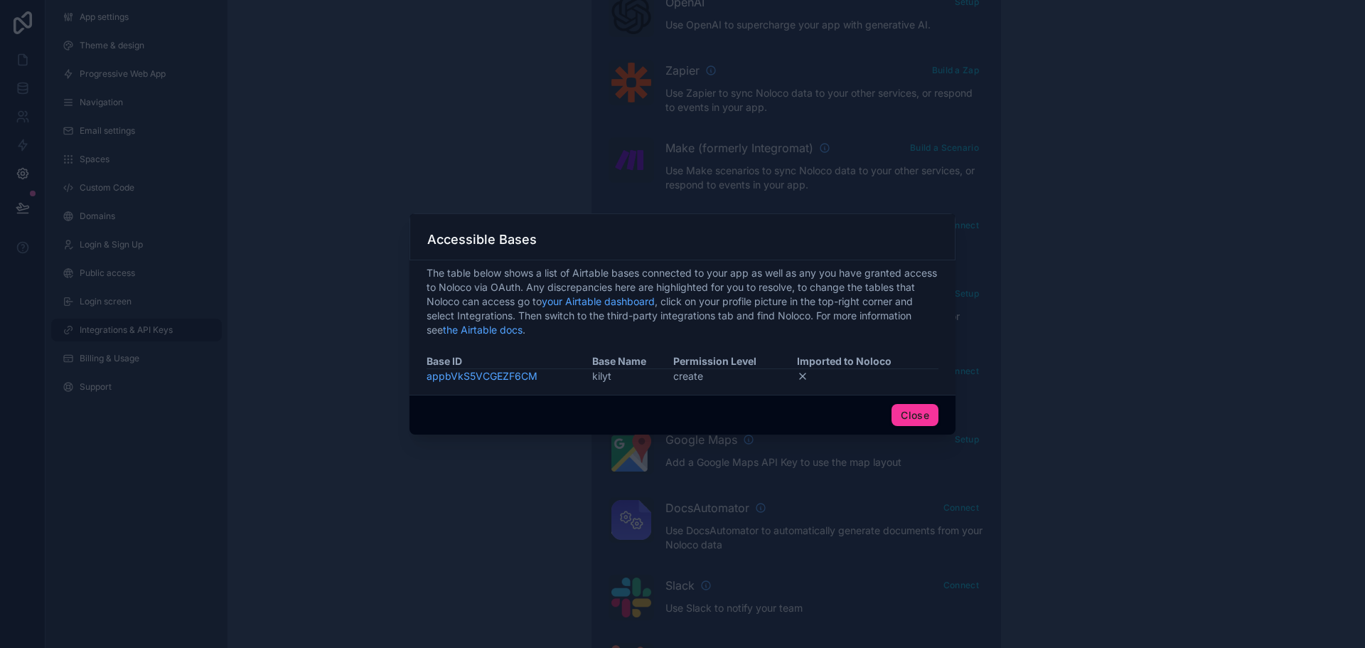
click at [906, 414] on button "Close" at bounding box center [914, 415] width 47 height 23
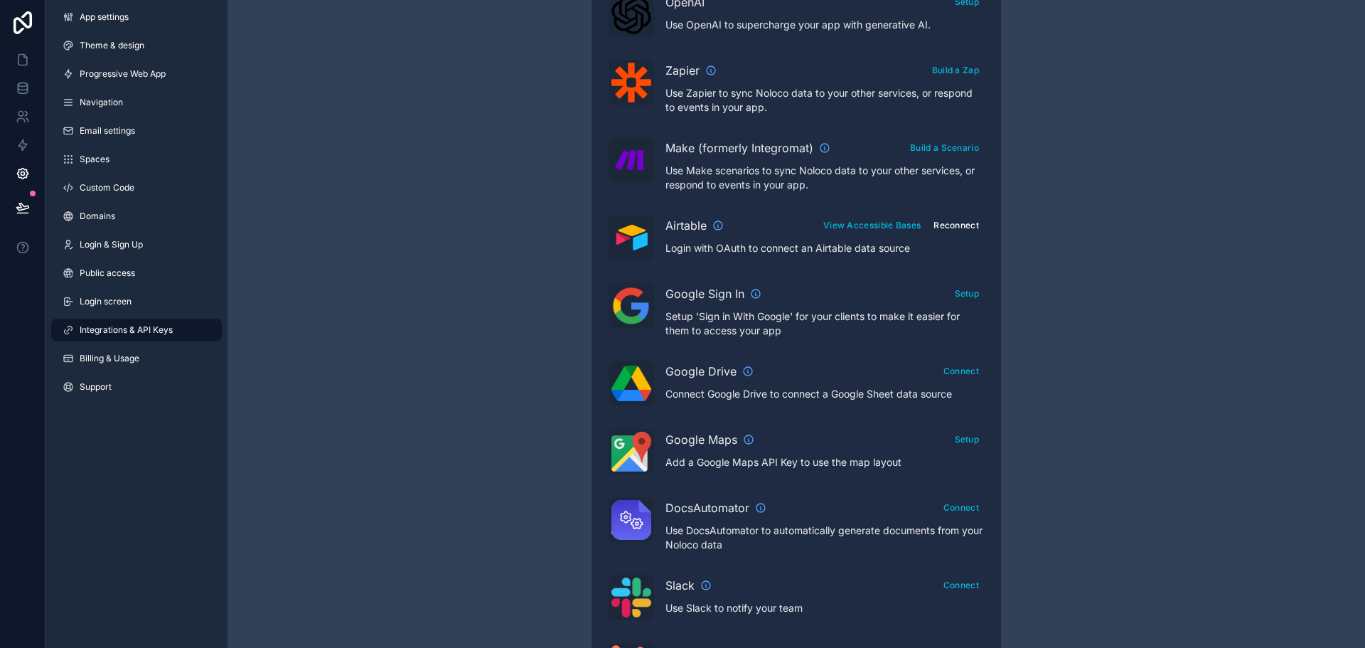
click at [955, 229] on button "Reconnect" at bounding box center [955, 225] width 55 height 21
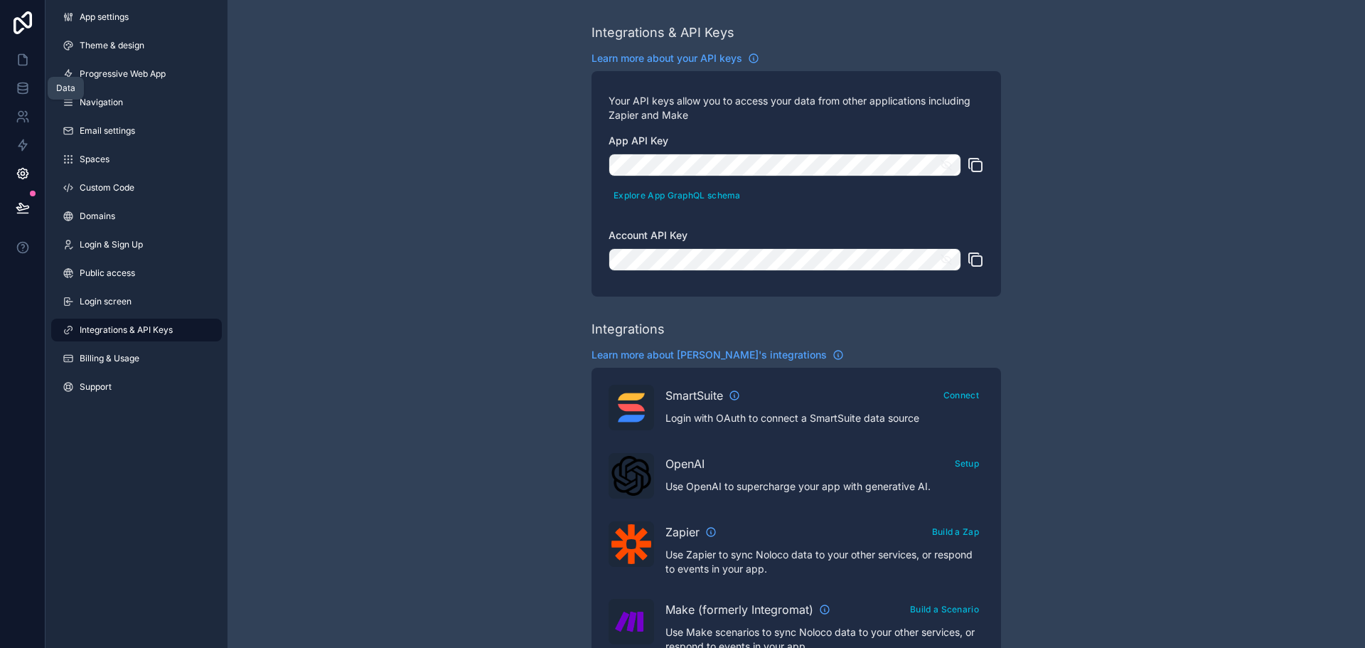
click at [23, 90] on icon at bounding box center [22, 88] width 9 height 6
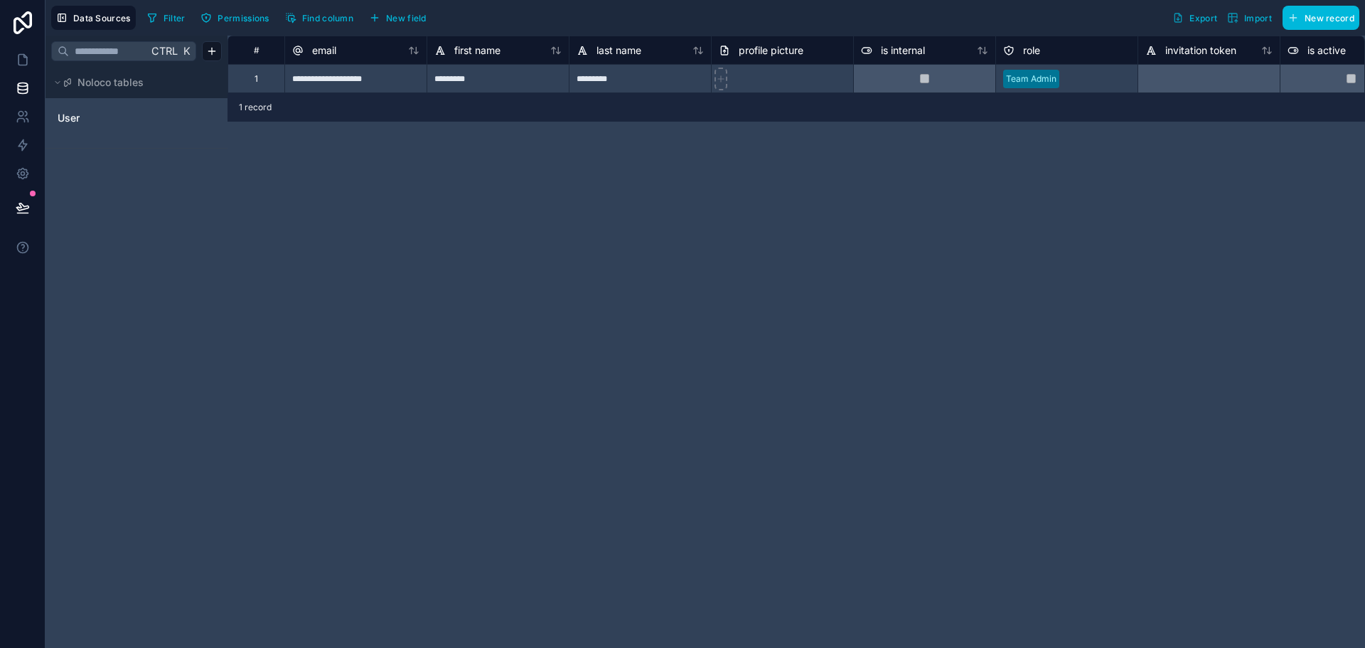
click at [215, 50] on html "**********" at bounding box center [682, 324] width 1365 height 648
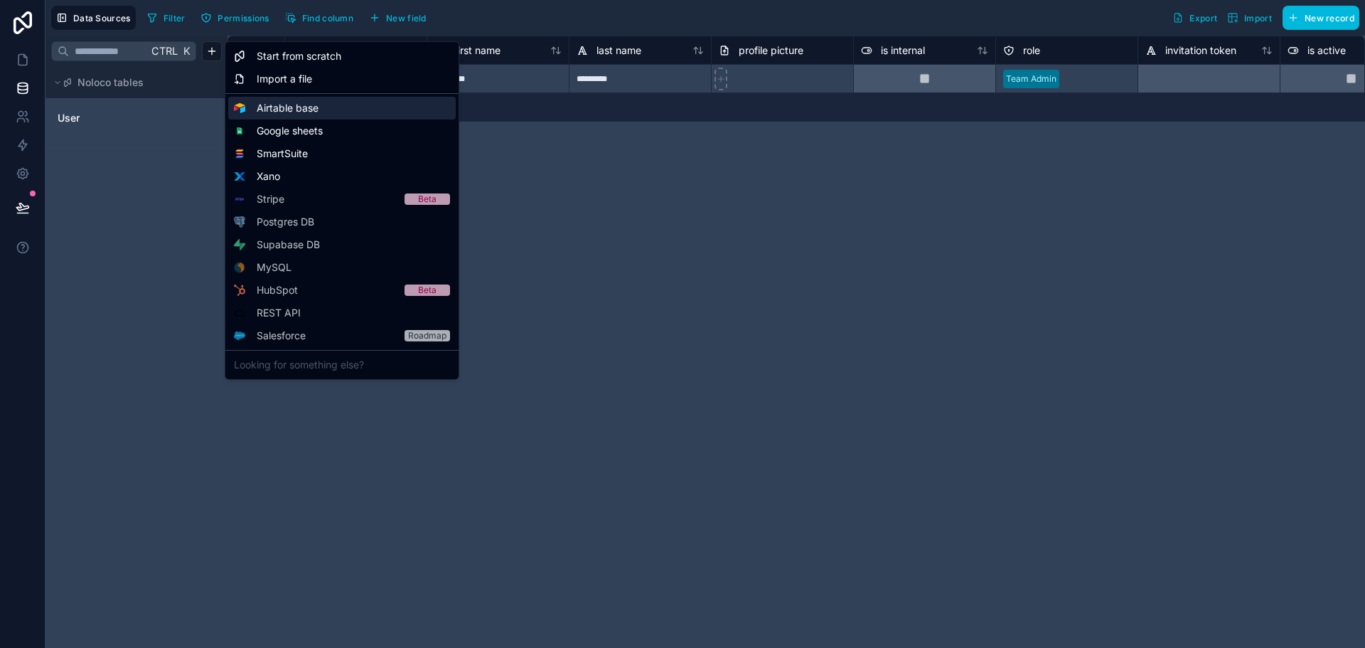
click at [295, 112] on span "Airtable base" at bounding box center [288, 108] width 62 height 14
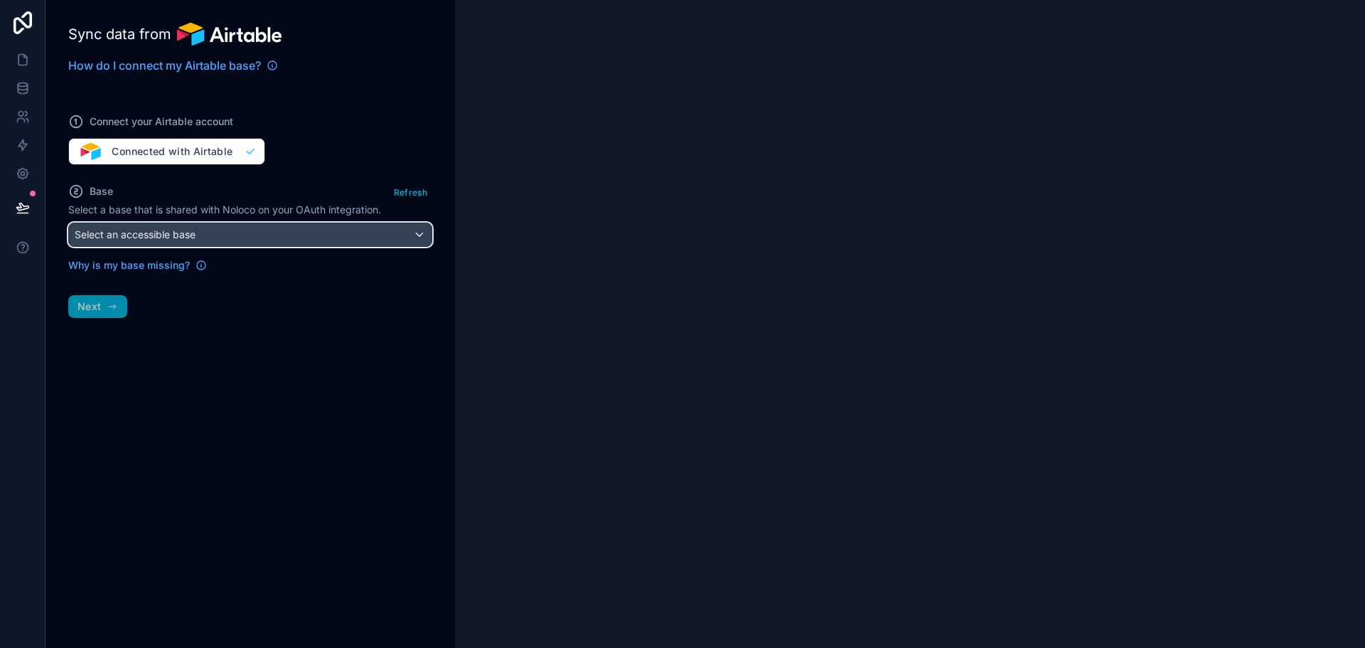
click at [183, 235] on span "Select an accessible base" at bounding box center [135, 234] width 121 height 12
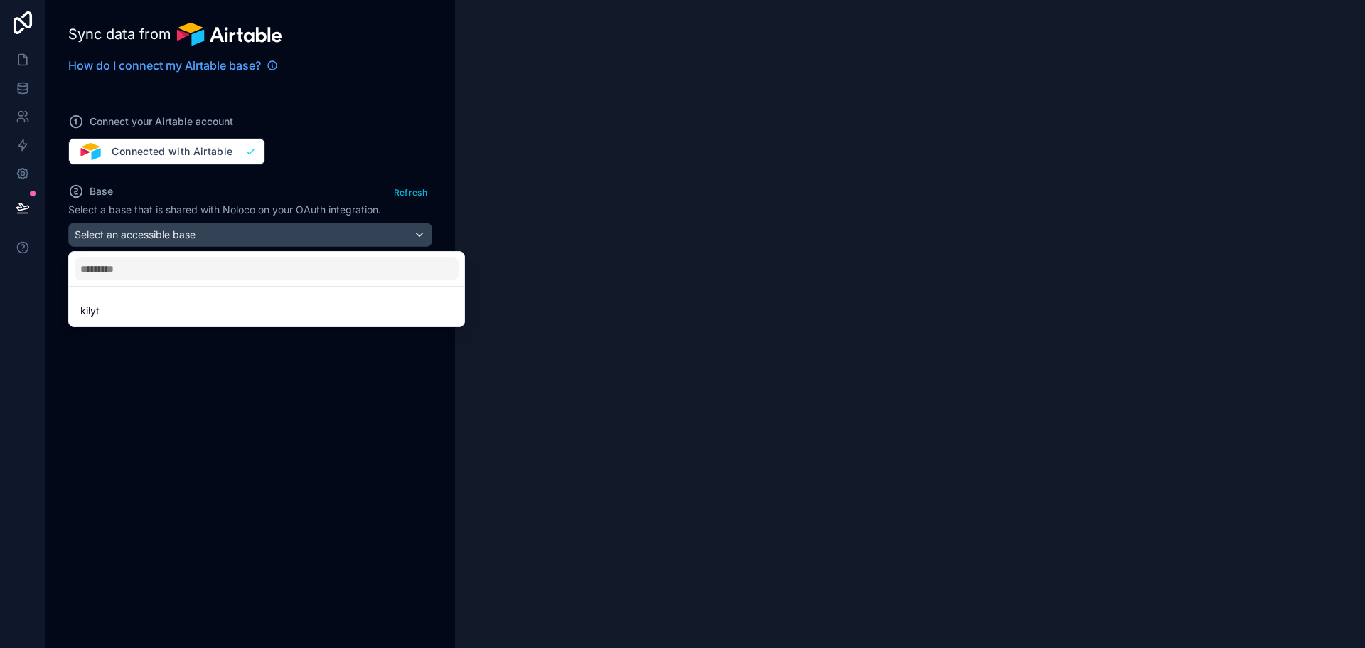
click at [132, 312] on div "kilyt" at bounding box center [266, 310] width 372 height 17
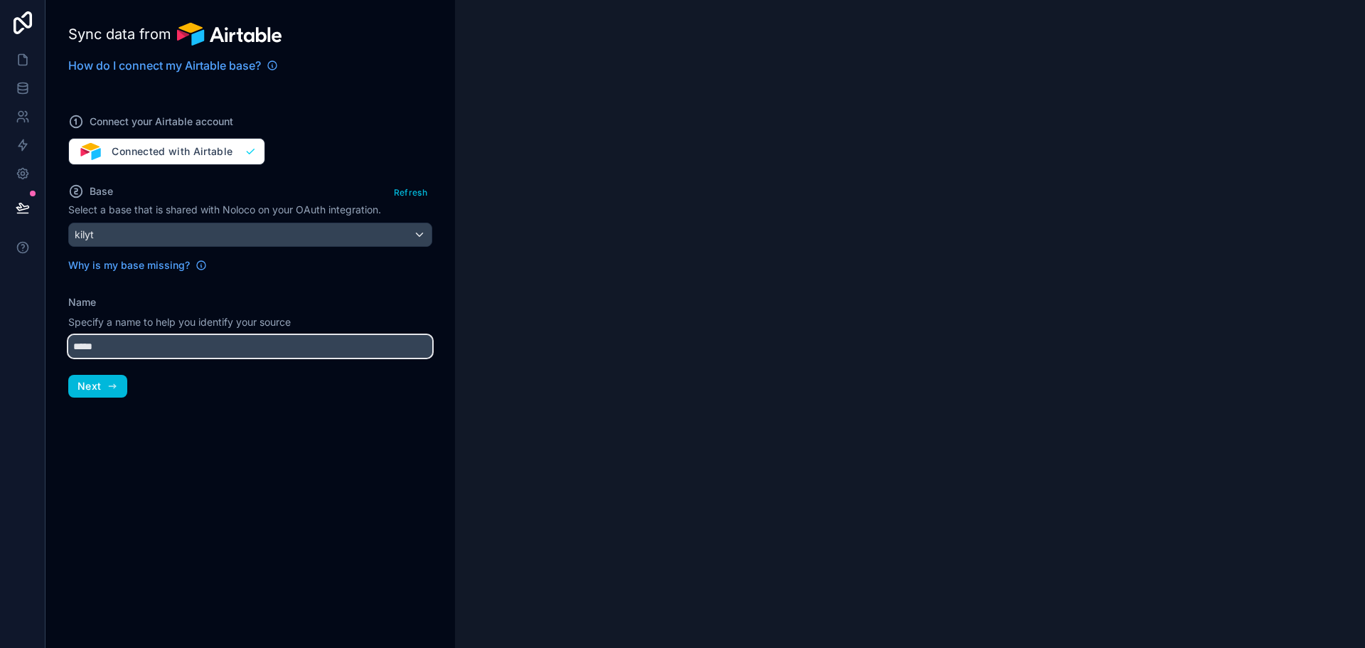
click at [115, 349] on input "*****" at bounding box center [250, 346] width 364 height 23
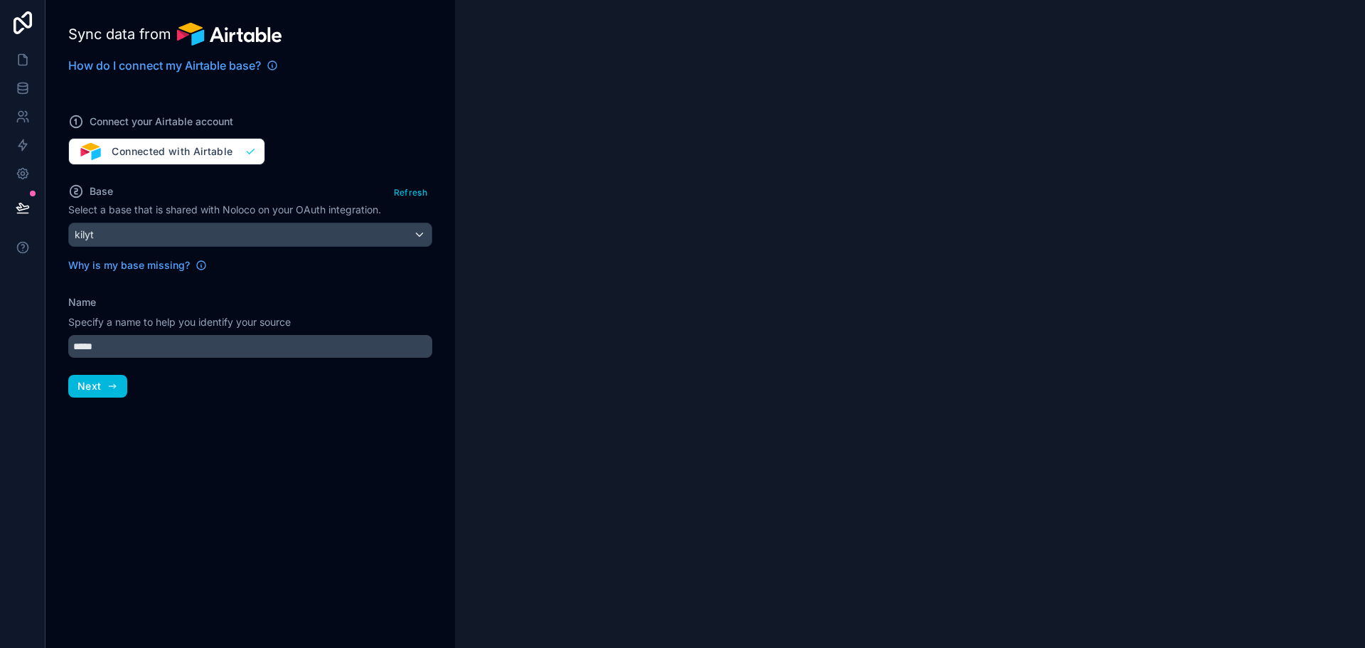
click at [360, 419] on div "Sync data from How do I connect my Airtable base? Connect your Airtable account…" at bounding box center [249, 324] width 409 height 648
click at [102, 382] on button "Next" at bounding box center [97, 386] width 59 height 23
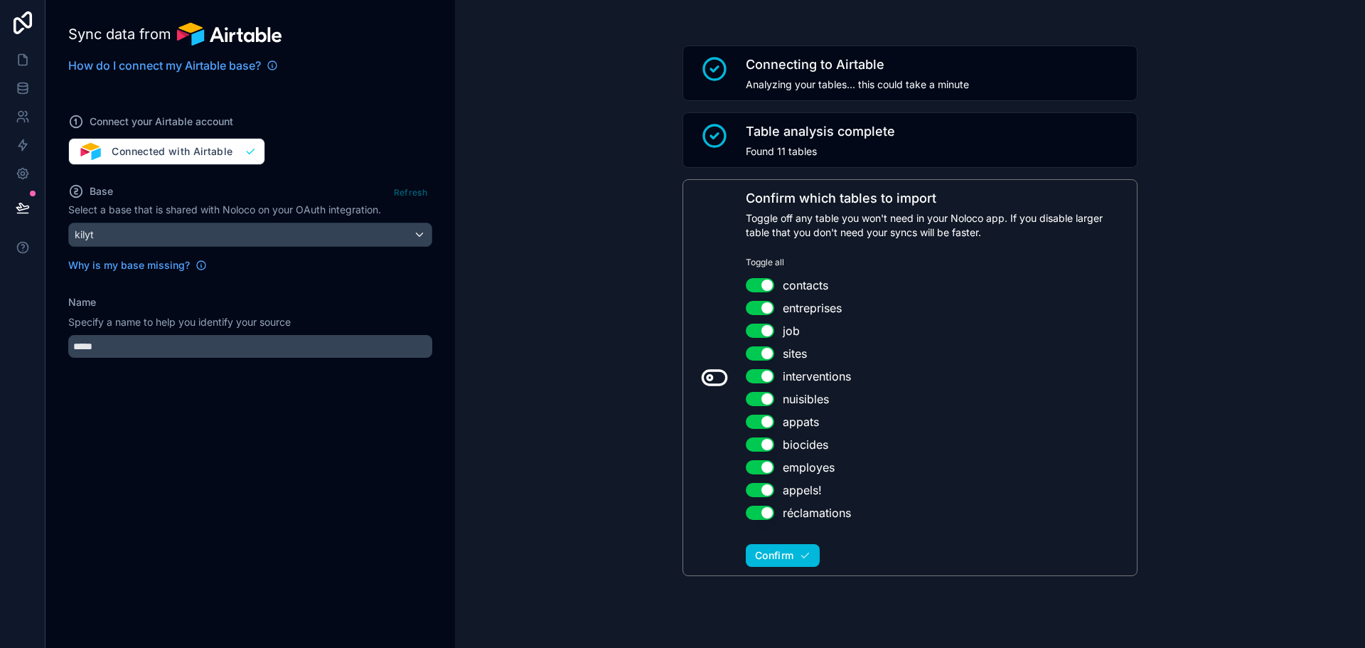
click at [714, 376] on icon at bounding box center [714, 377] width 28 height 28
click at [716, 380] on icon at bounding box center [714, 377] width 28 height 28
click at [793, 554] on span "Confirm" at bounding box center [774, 555] width 38 height 13
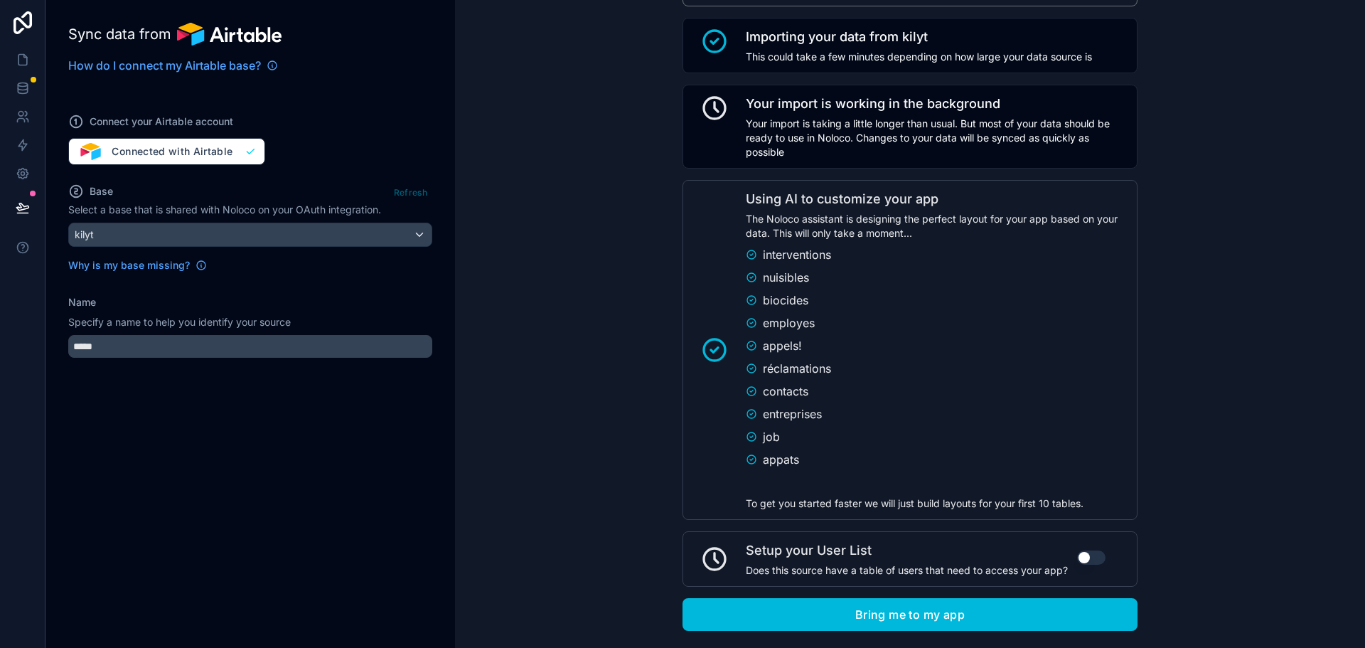
scroll to position [598, 0]
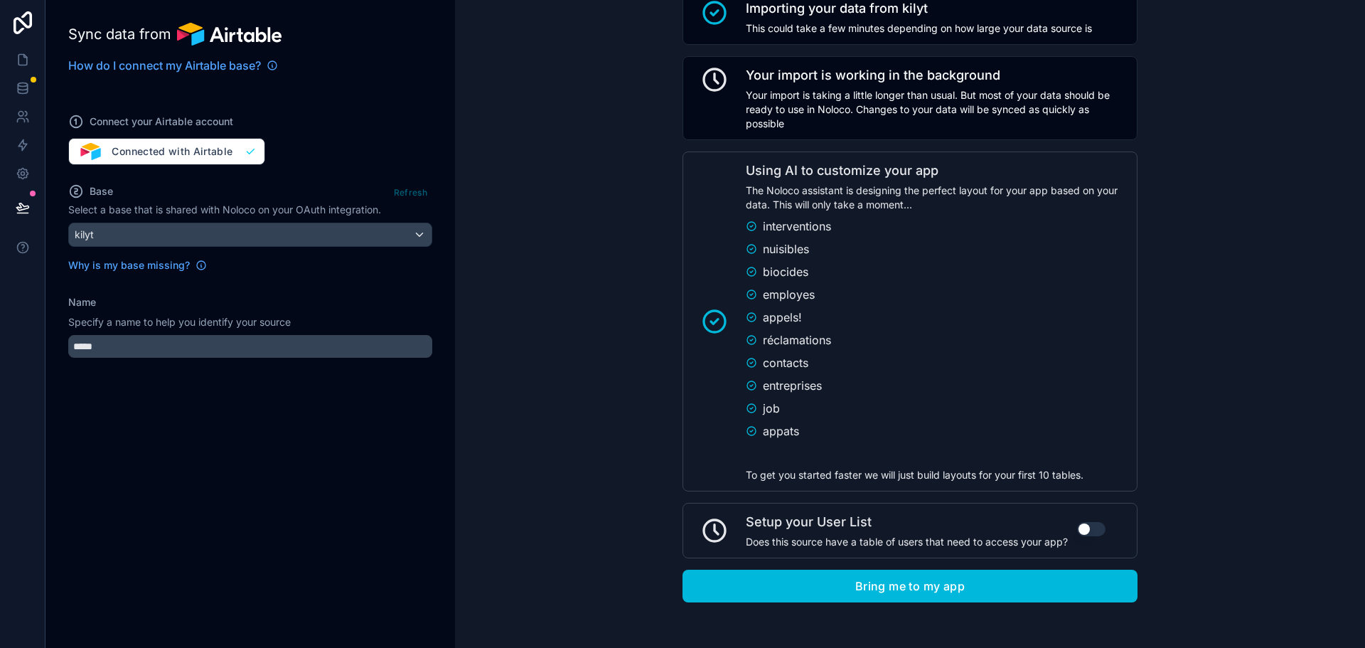
click at [1084, 529] on button "Use setting" at bounding box center [1091, 529] width 28 height 14
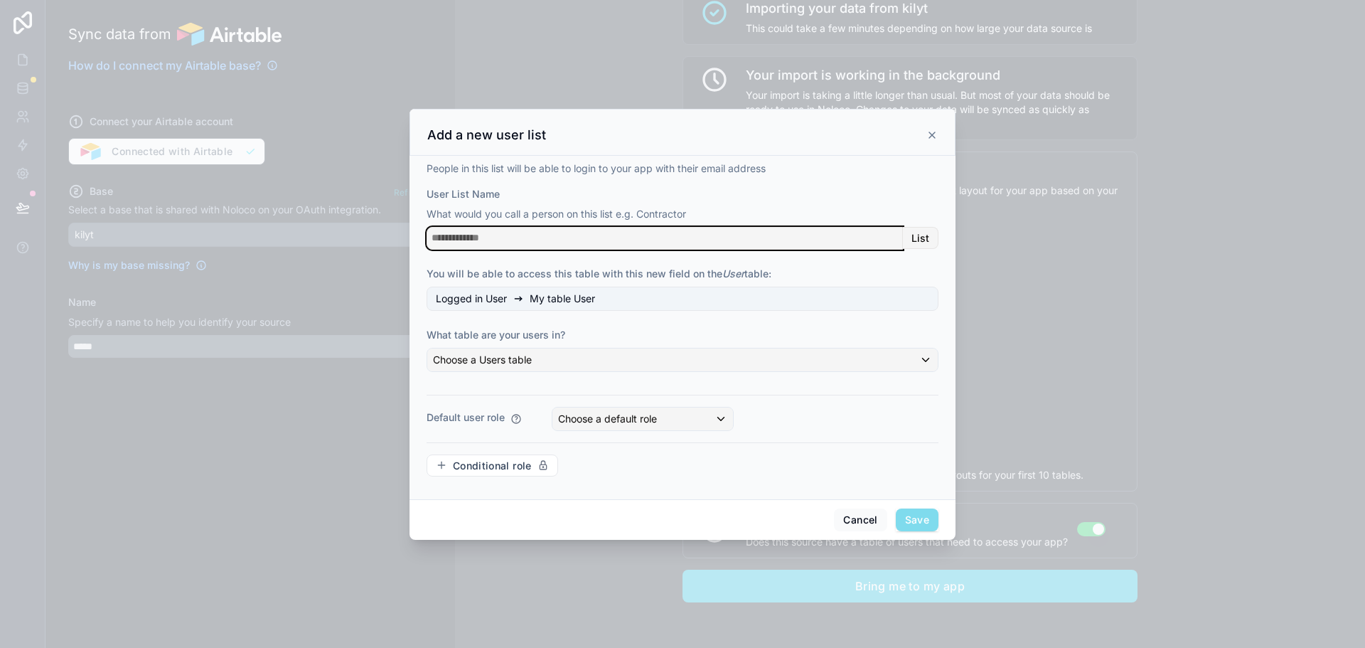
click at [535, 239] on input "User List Name" at bounding box center [665, 238] width 476 height 23
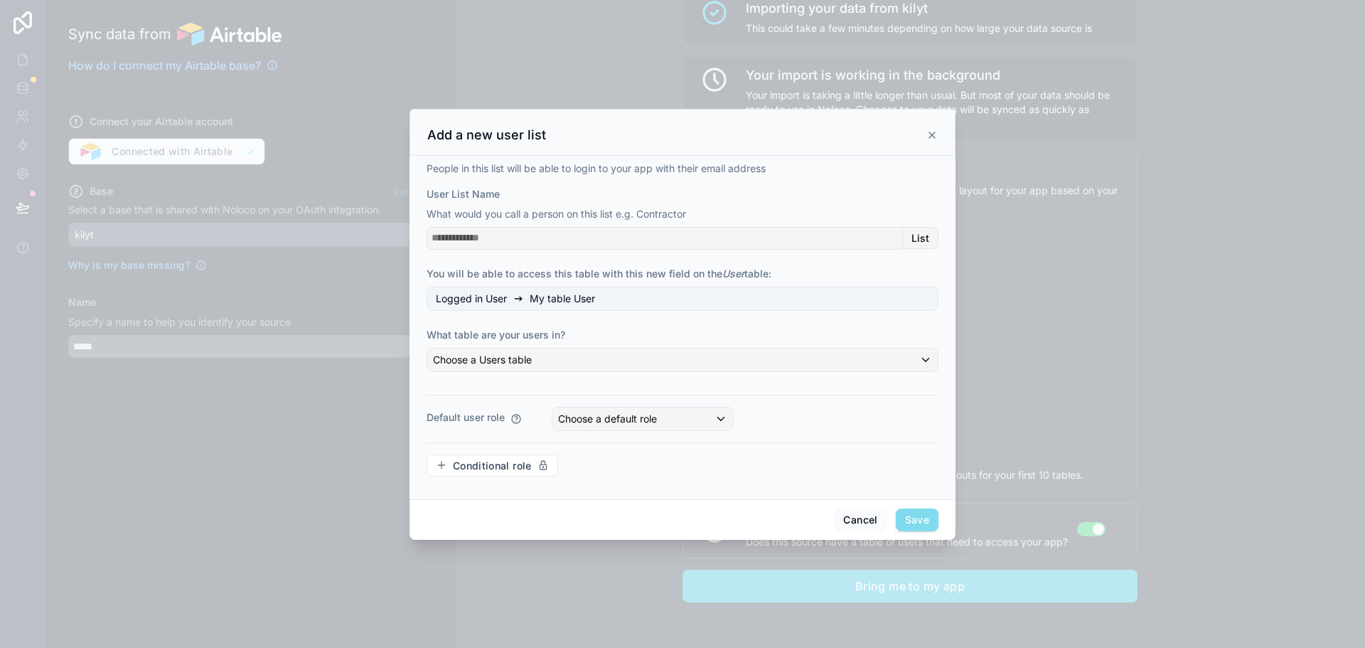
click at [920, 243] on span "List" at bounding box center [920, 238] width 18 height 13
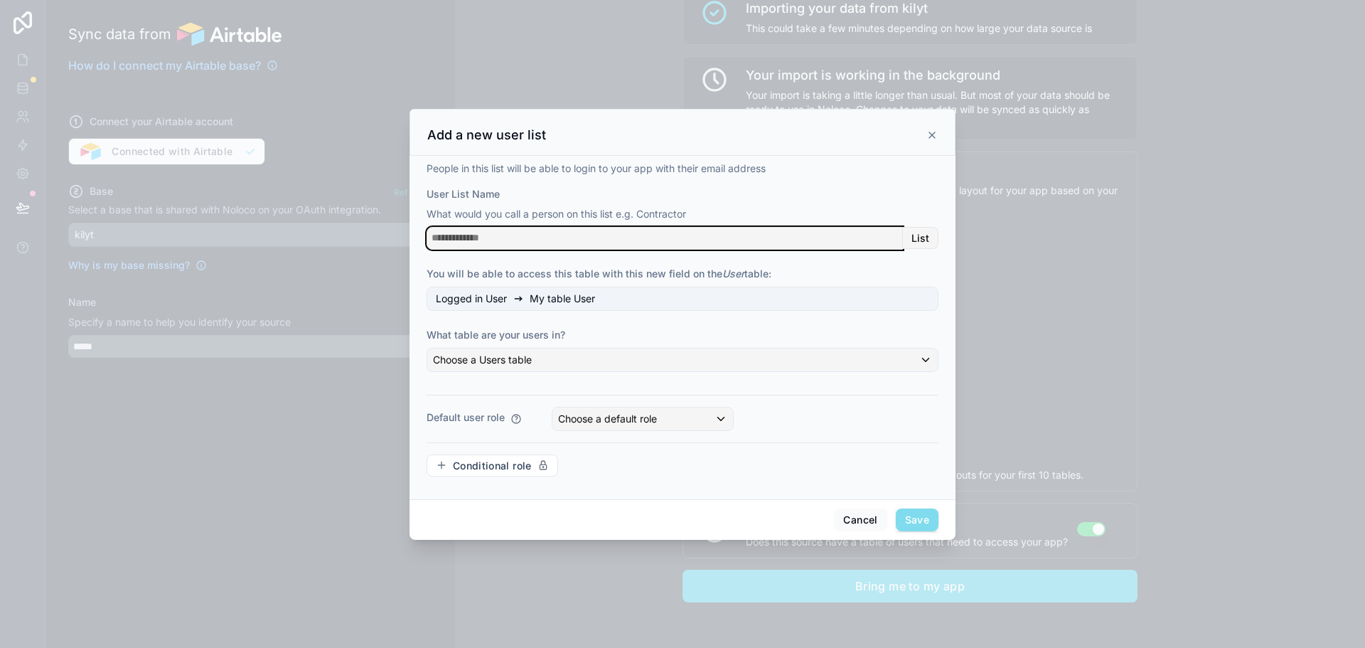
click at [695, 241] on input "User List Name" at bounding box center [665, 238] width 476 height 23
type input "**********"
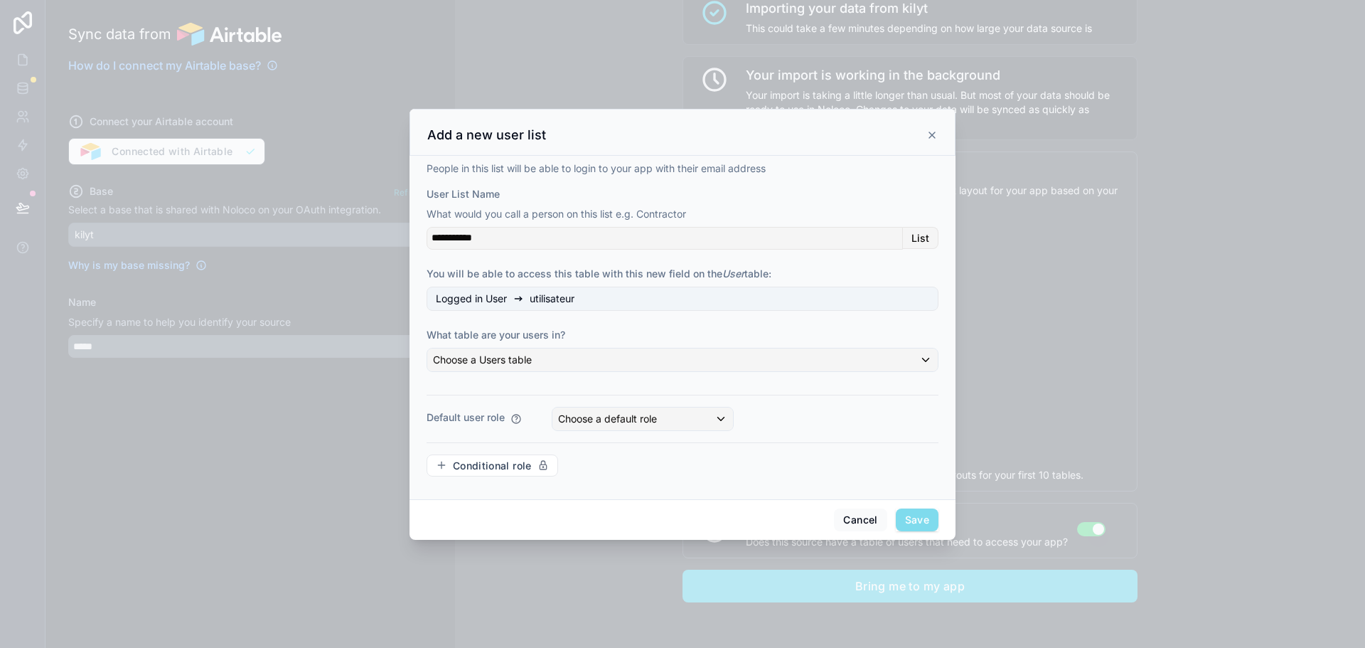
click at [517, 301] on icon at bounding box center [518, 298] width 11 height 11
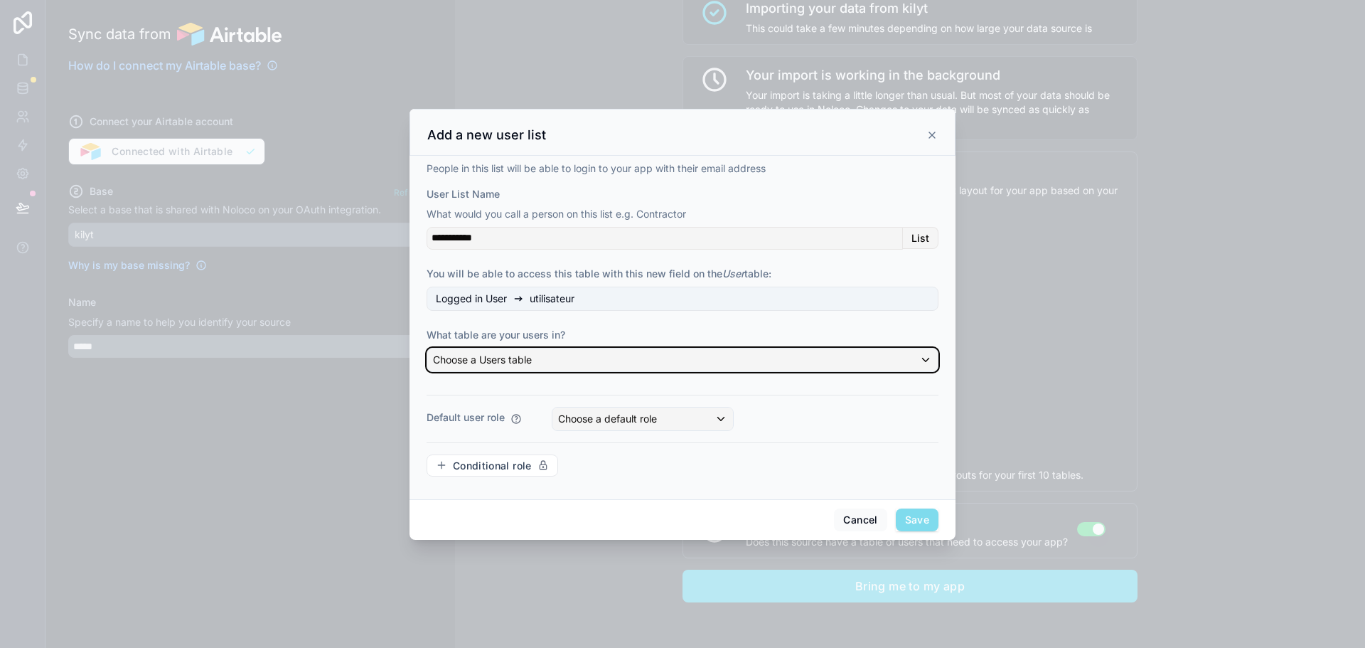
click at [532, 357] on span "Choose a Users table" at bounding box center [482, 359] width 99 height 12
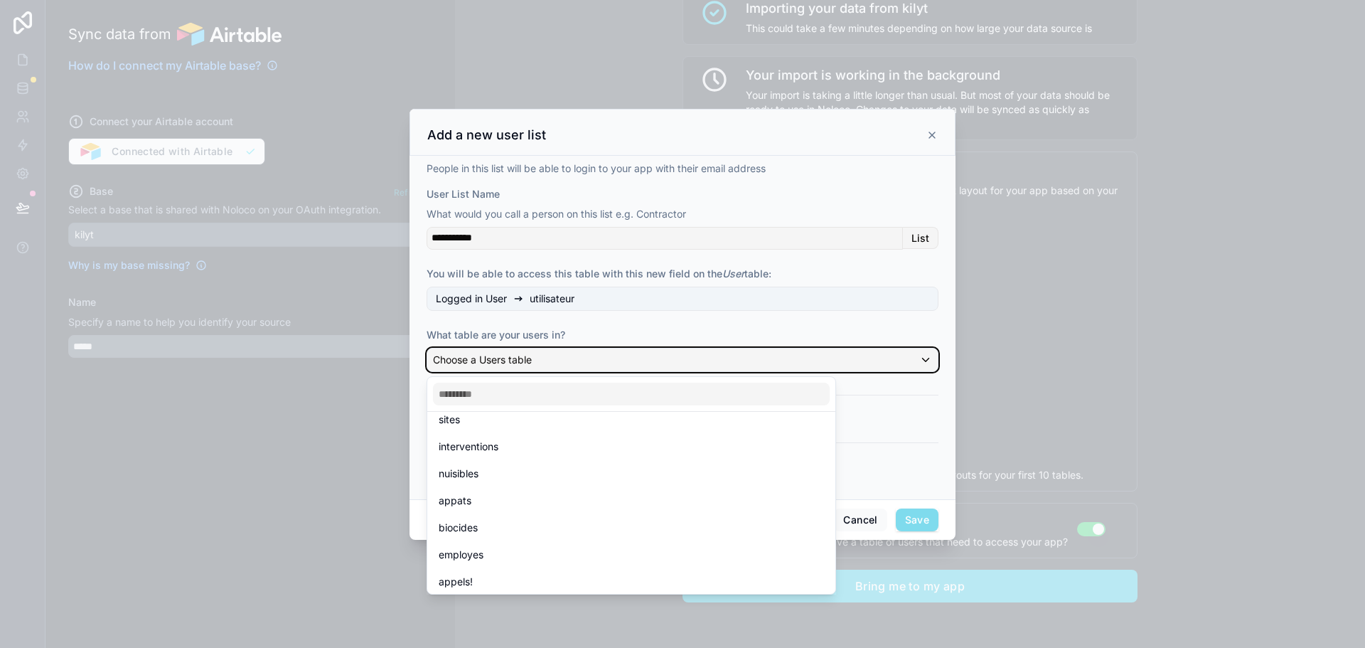
scroll to position [149, 0]
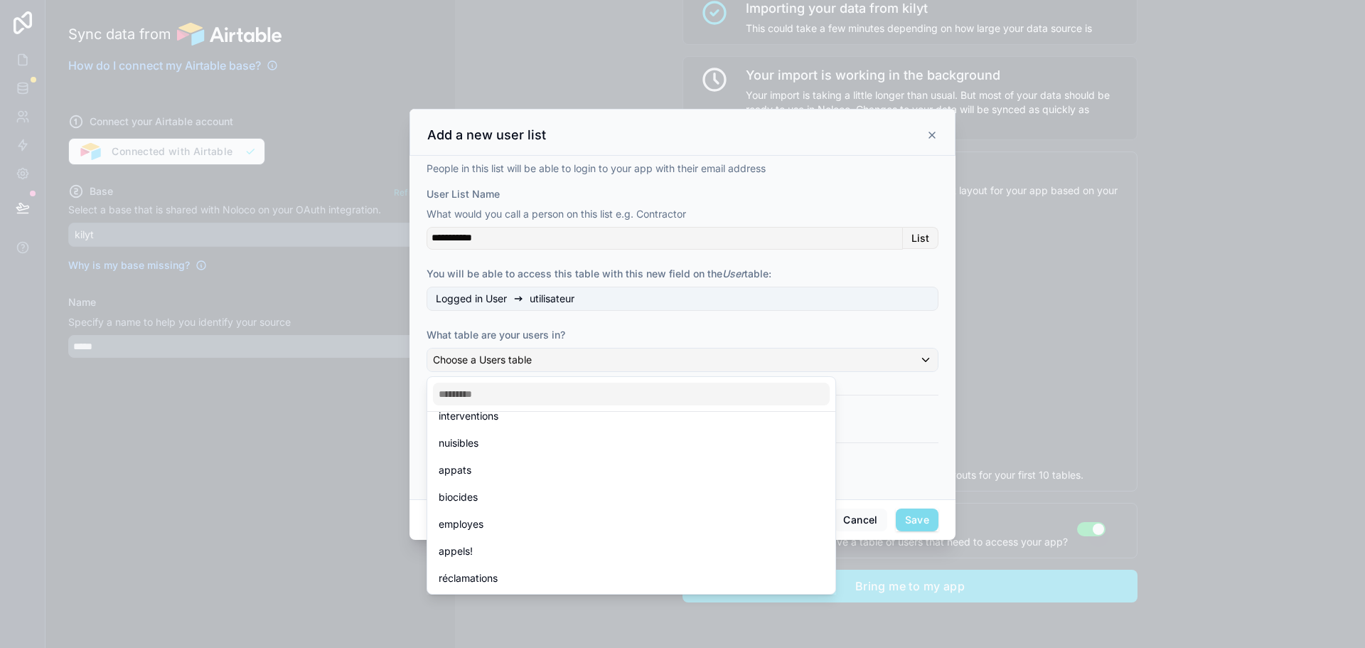
click at [505, 518] on div "employes" at bounding box center [631, 523] width 385 height 17
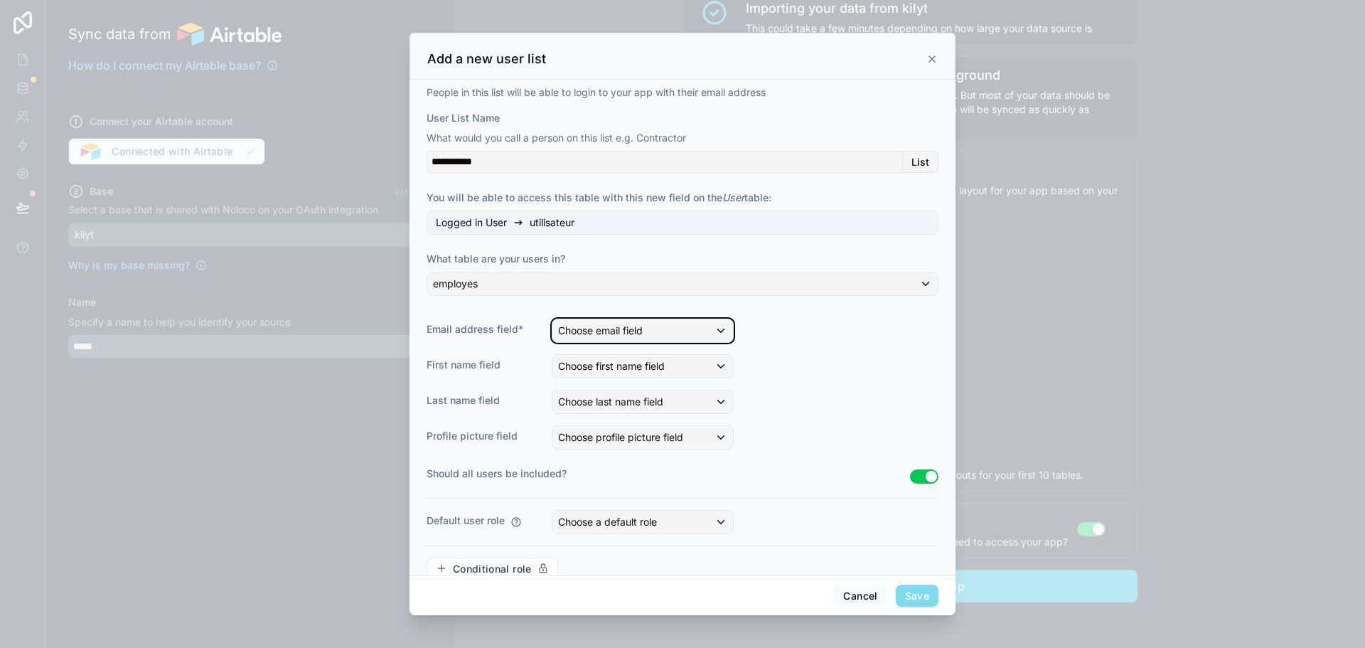
click at [600, 324] on span "Choose email field" at bounding box center [600, 330] width 85 height 12
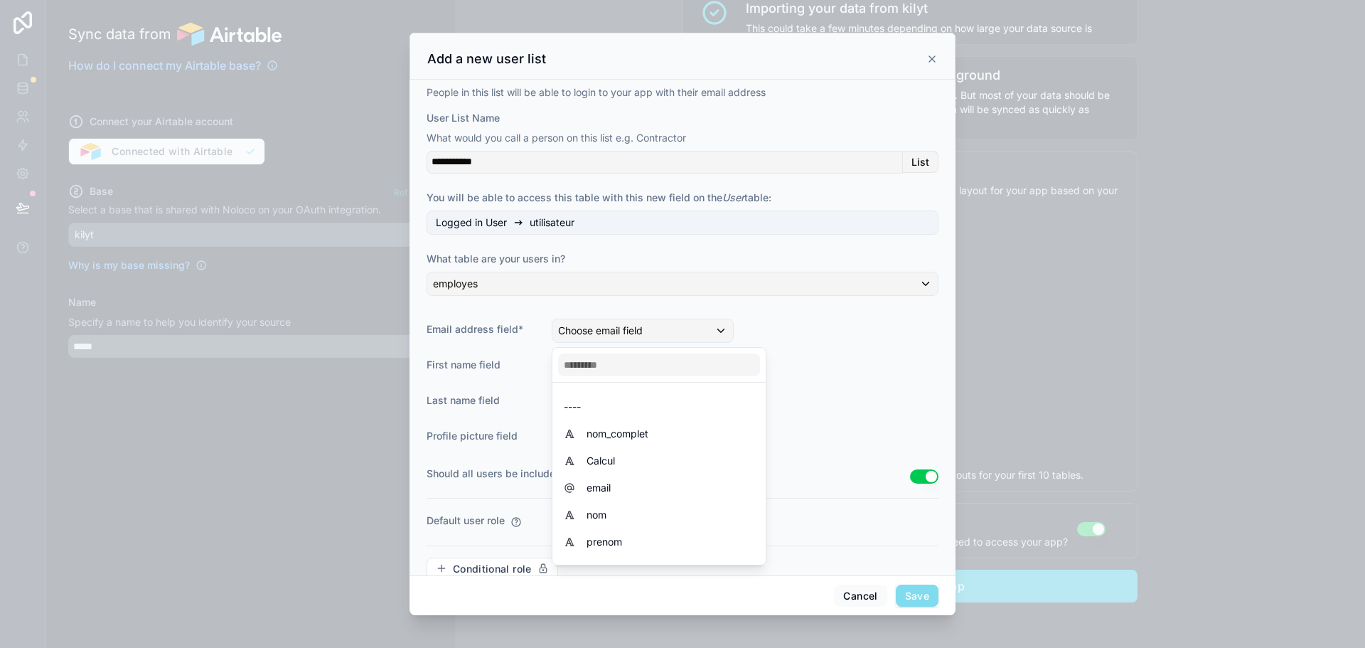
click at [634, 483] on div "email" at bounding box center [659, 487] width 191 height 17
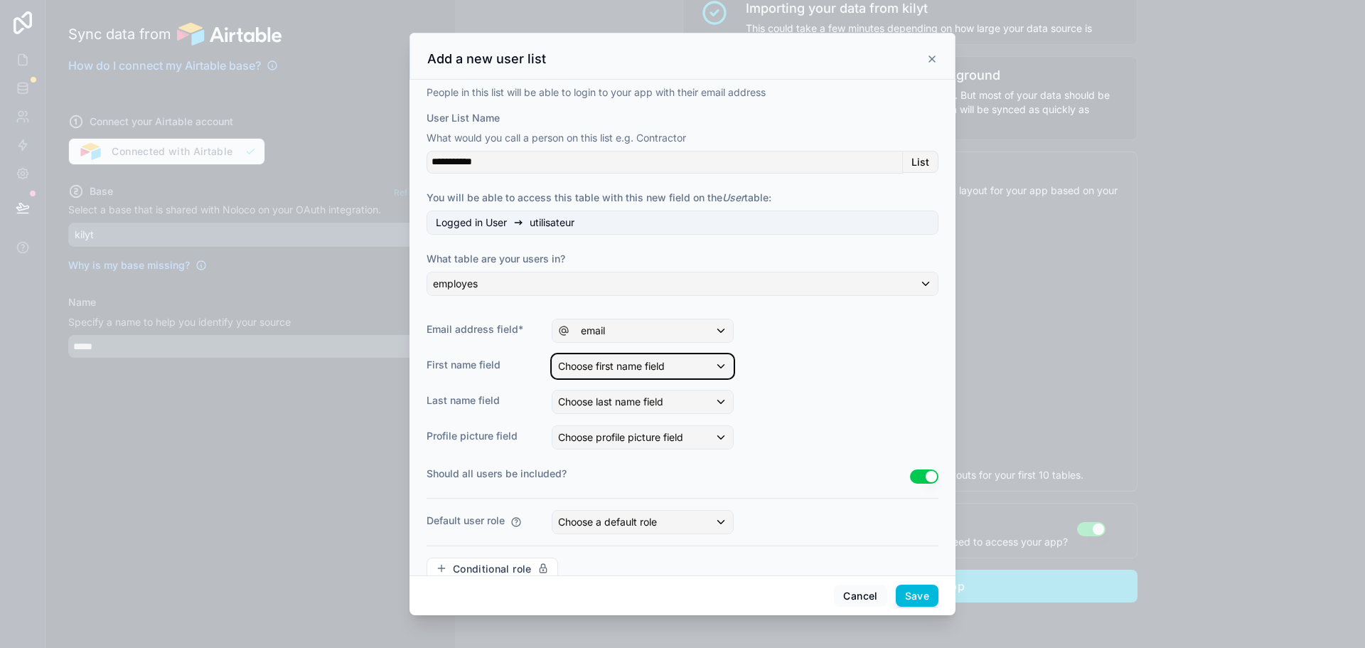
click at [610, 370] on span "Choose first name field" at bounding box center [611, 366] width 107 height 12
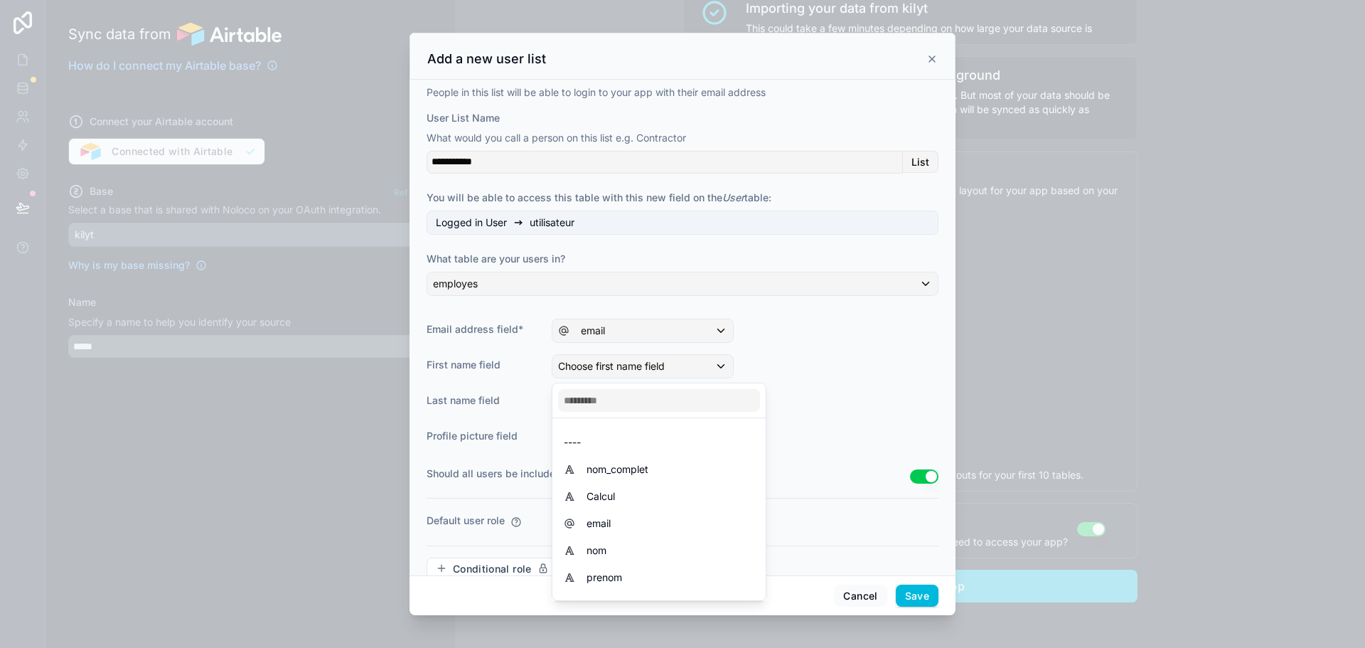
drag, startPoint x: 625, startPoint y: 580, endPoint x: 611, endPoint y: 463, distance: 118.1
click at [625, 578] on div "prenom" at bounding box center [659, 577] width 191 height 17
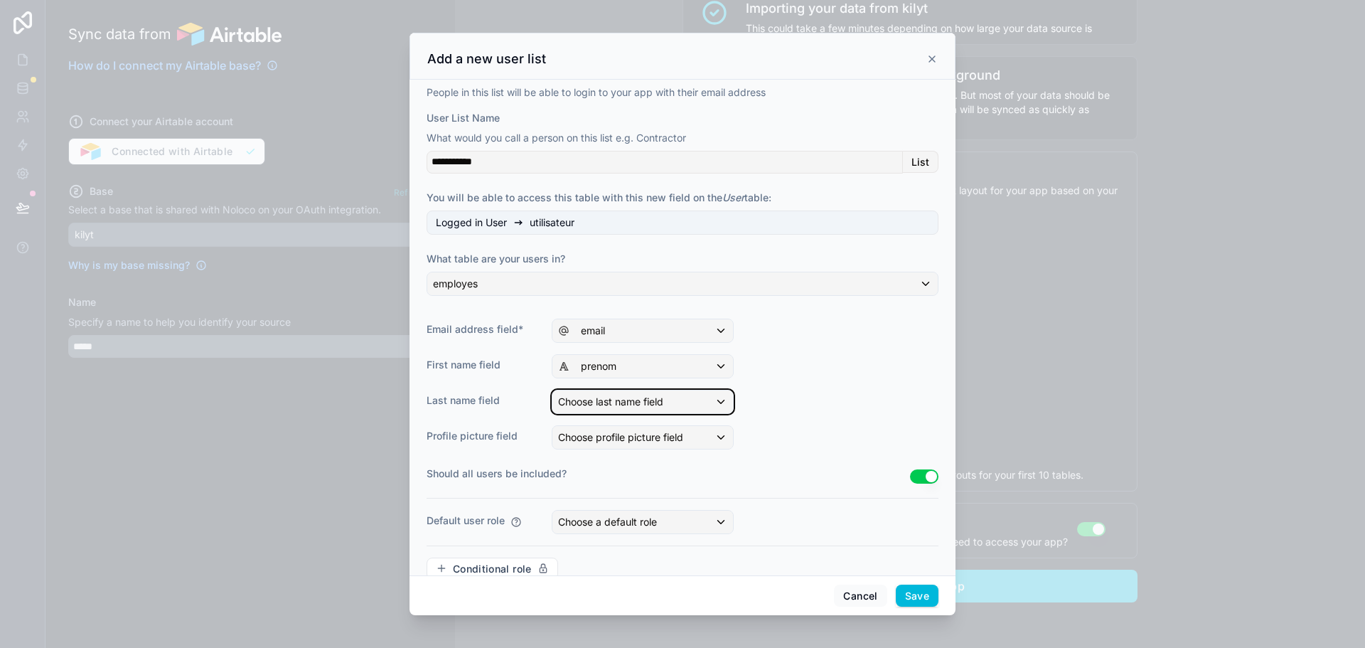
click at [638, 406] on span "Choose last name field" at bounding box center [610, 401] width 105 height 12
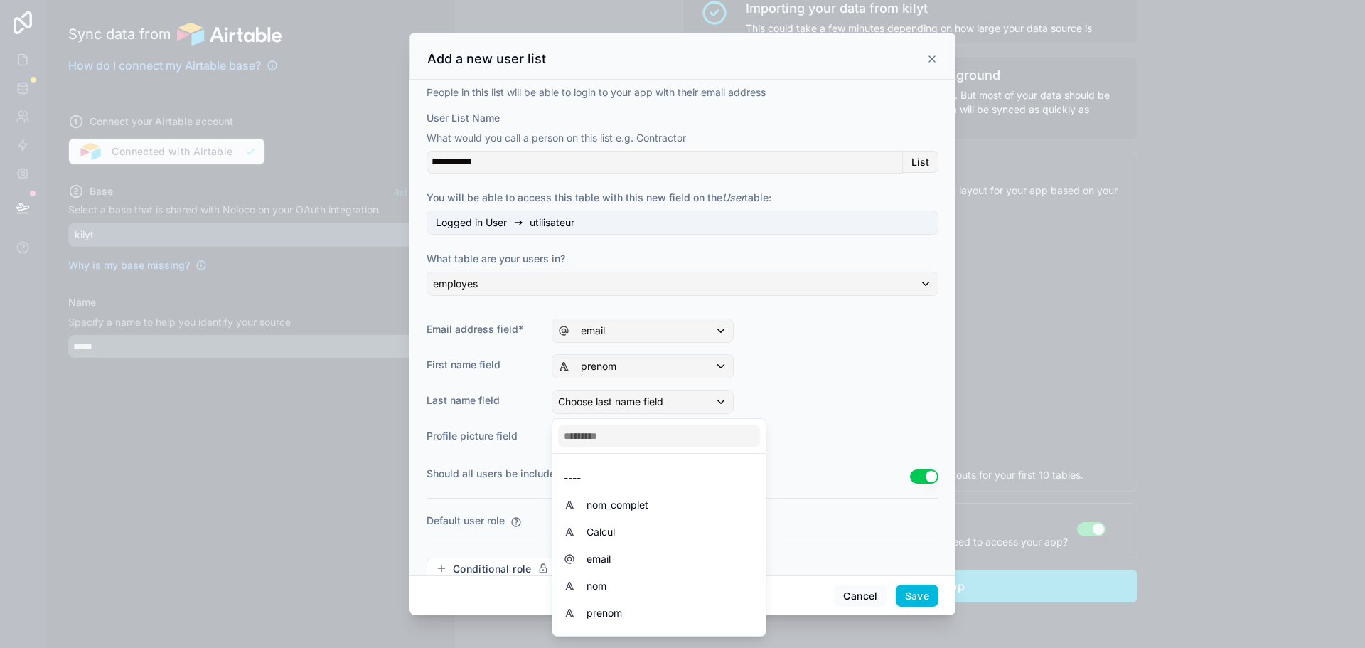
click at [618, 581] on div "nom" at bounding box center [659, 585] width 191 height 17
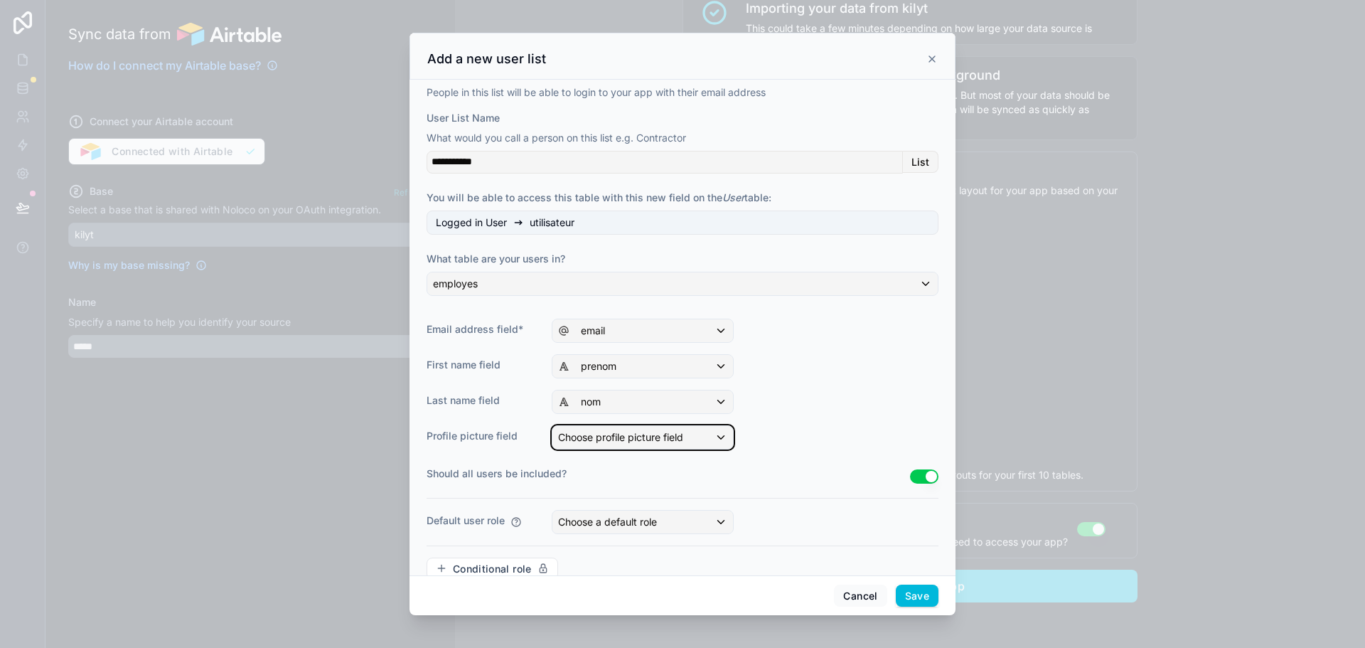
click at [615, 439] on span "Choose profile picture field" at bounding box center [620, 437] width 125 height 12
click at [787, 416] on div at bounding box center [682, 324] width 1365 height 648
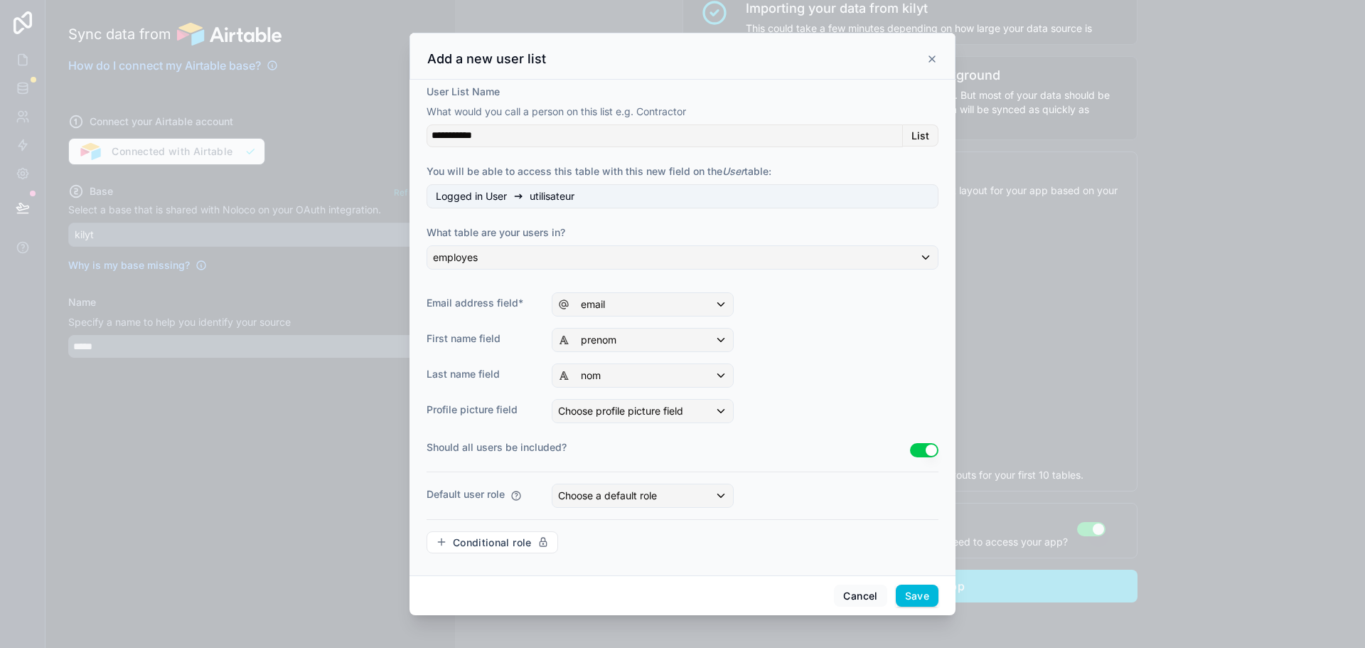
scroll to position [27, 0]
click at [623, 496] on span "Choose a default role" at bounding box center [607, 494] width 99 height 12
click at [619, 595] on div "User" at bounding box center [659, 597] width 191 height 17
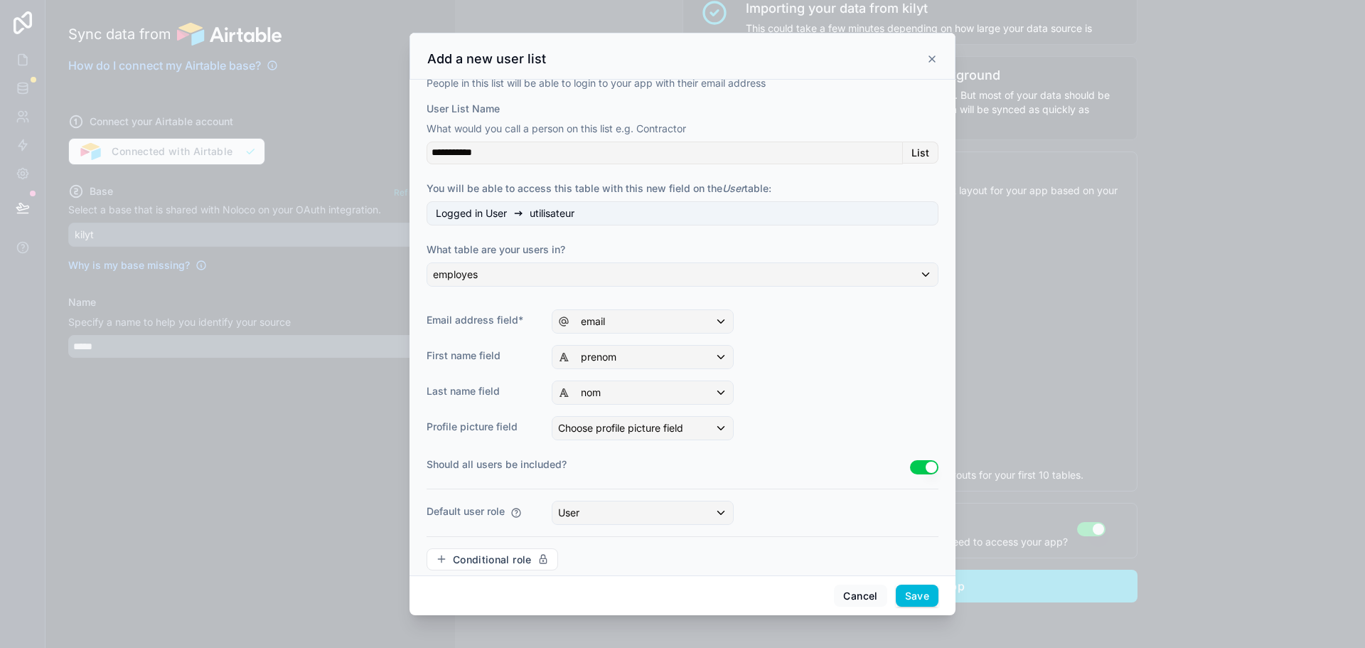
scroll to position [0, 0]
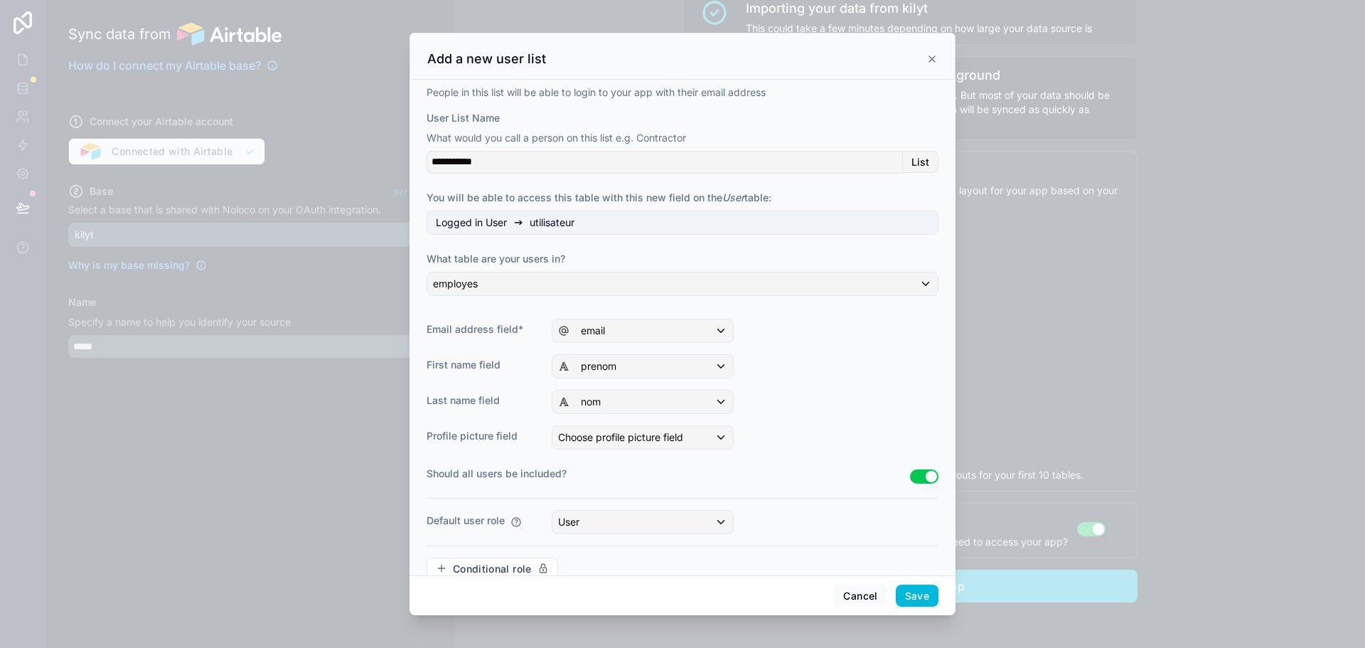
click at [916, 598] on button "Save" at bounding box center [917, 595] width 43 height 23
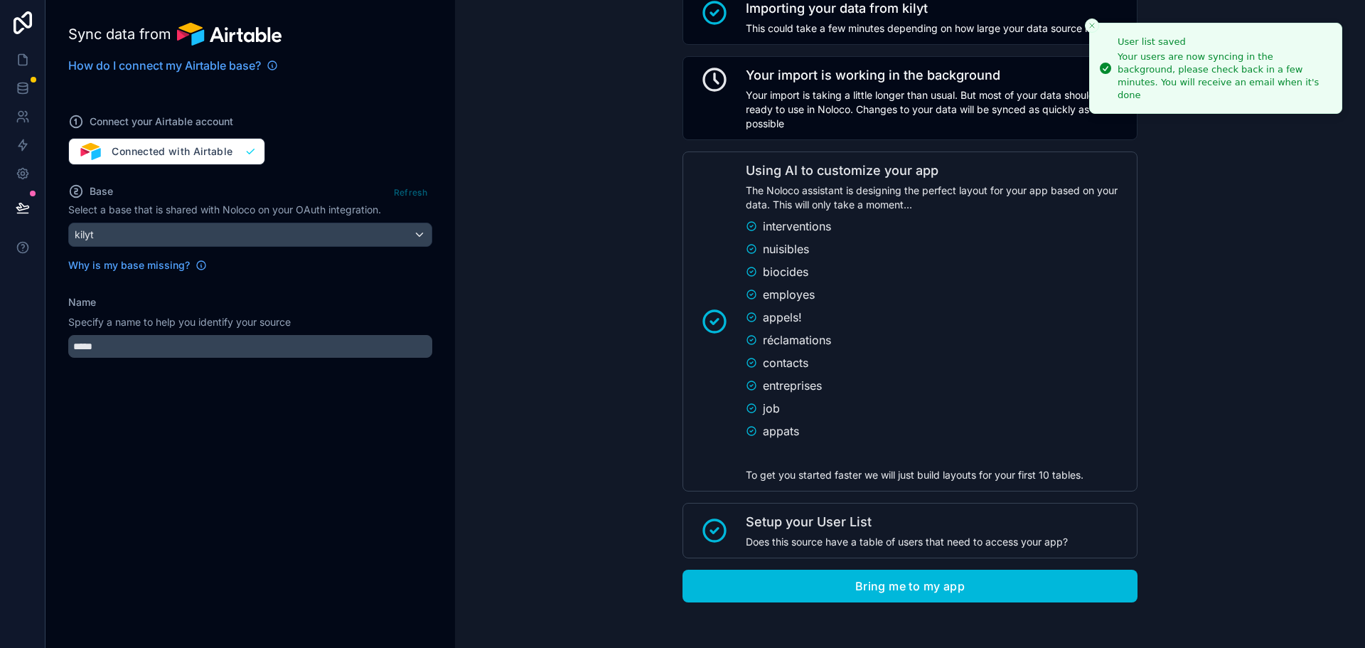
click at [955, 588] on button "Bring me to my app" at bounding box center [909, 585] width 455 height 33
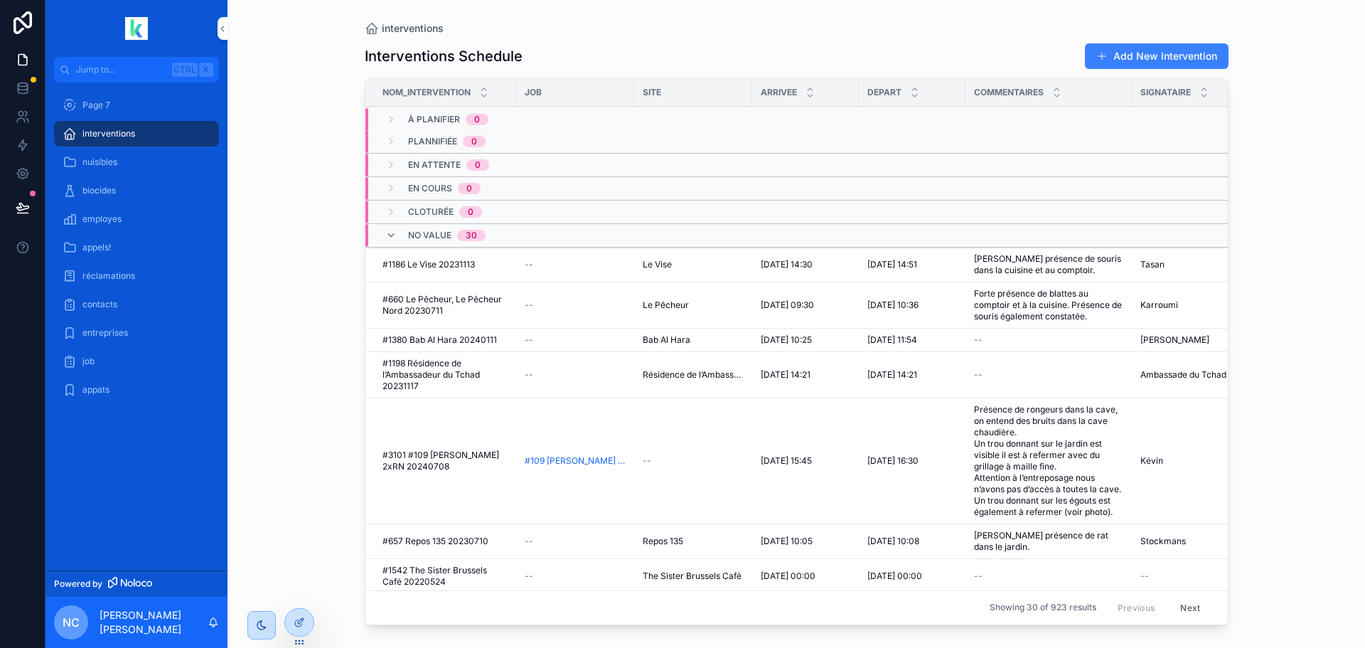
click at [91, 71] on span "Jump to..." at bounding box center [121, 69] width 90 height 11
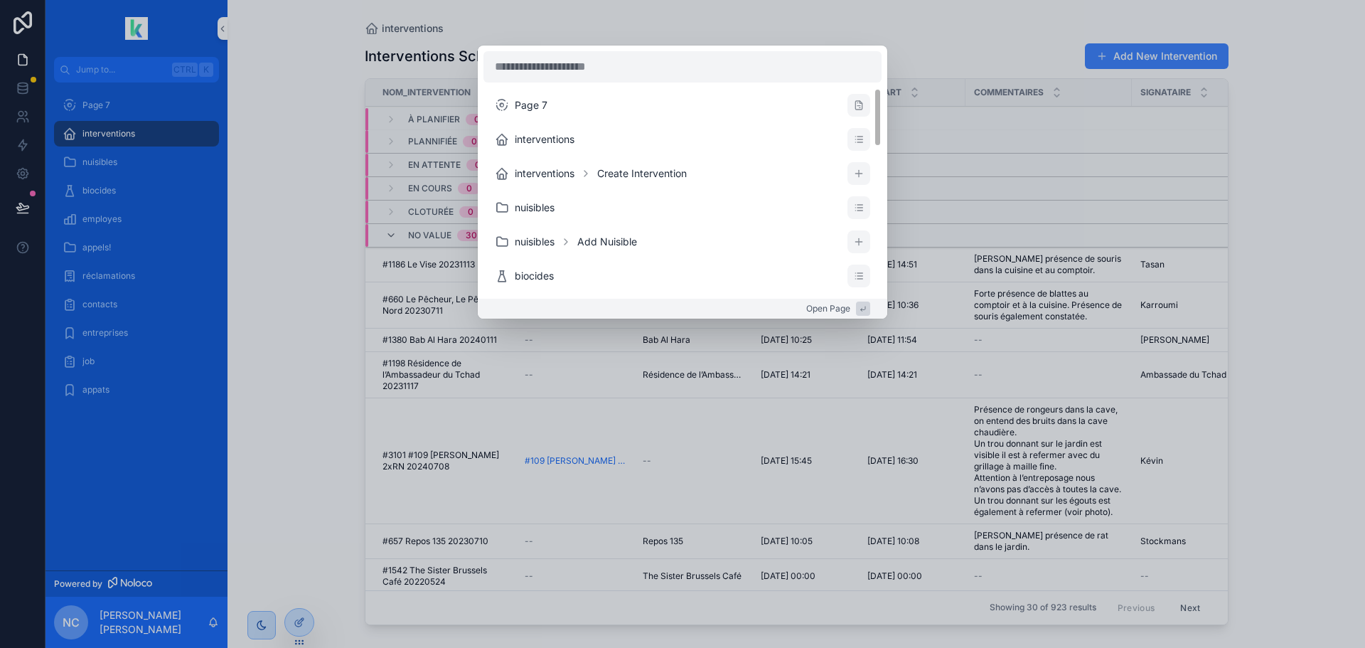
click at [375, 122] on div "Page 7 interventions interventions Create Intervention nuisibles nuisibles Add …" at bounding box center [682, 324] width 1365 height 648
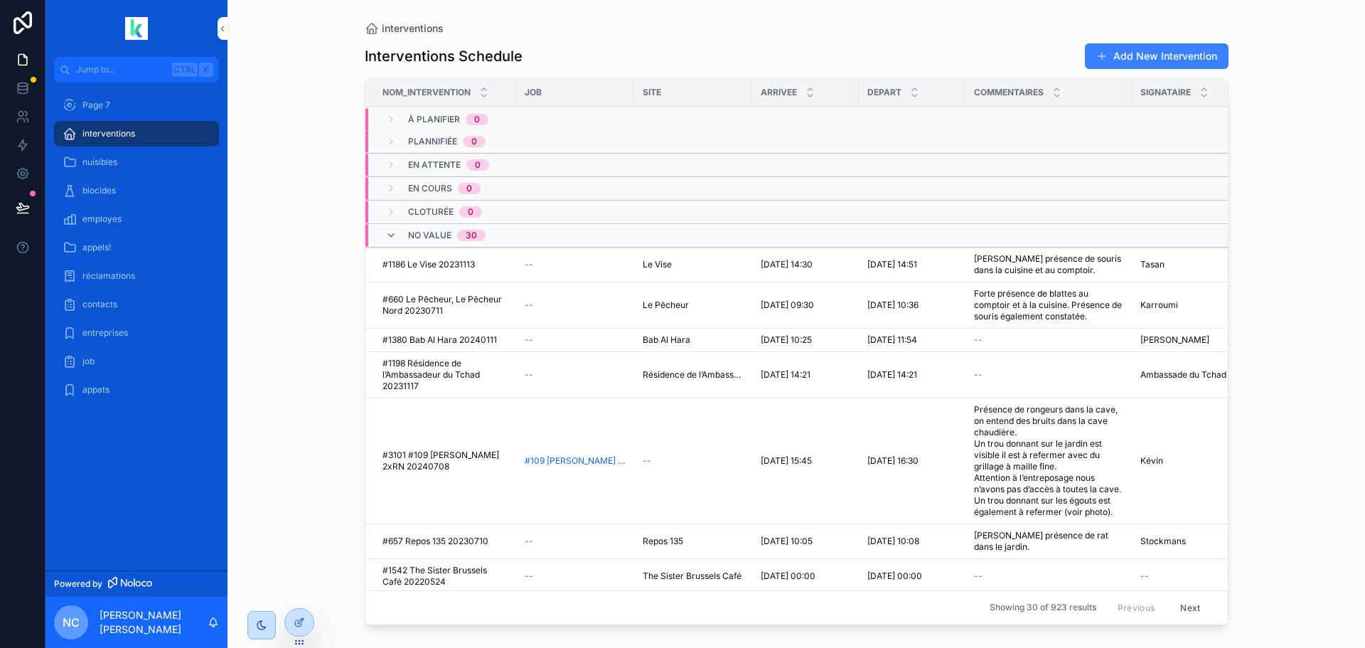
click at [102, 390] on span "appats" at bounding box center [95, 389] width 27 height 11
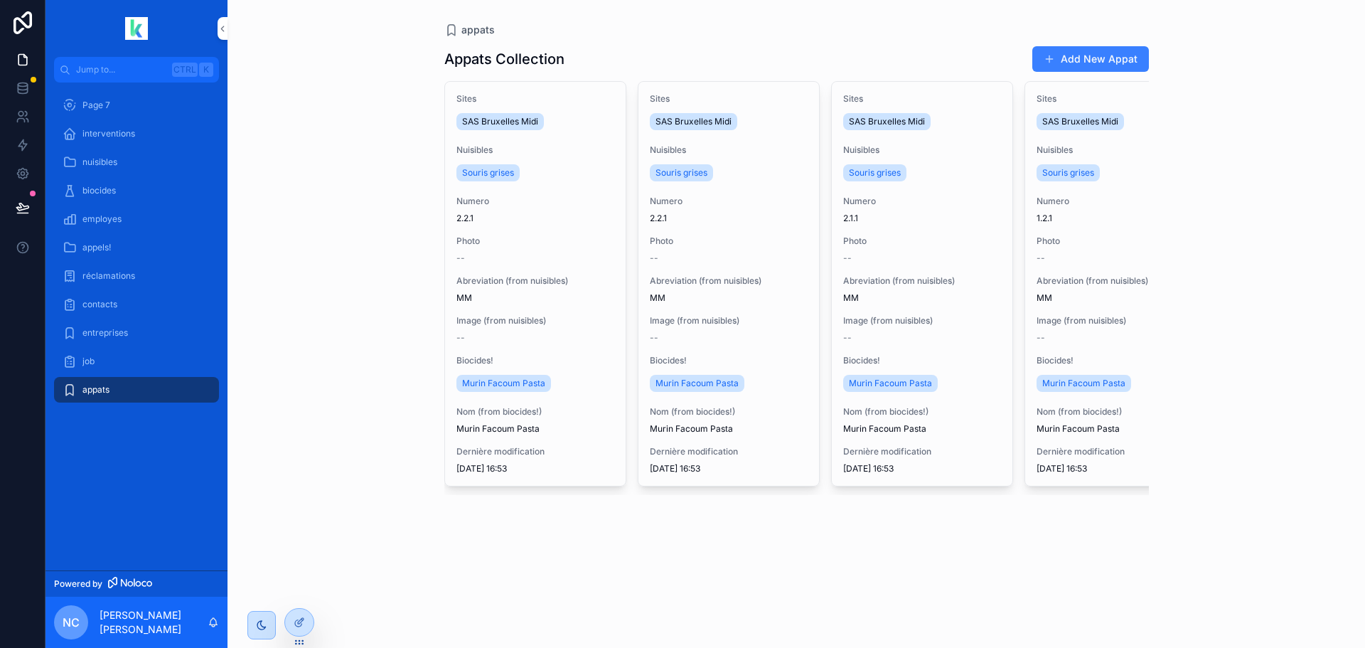
click at [90, 143] on div "interventions" at bounding box center [137, 133] width 148 height 23
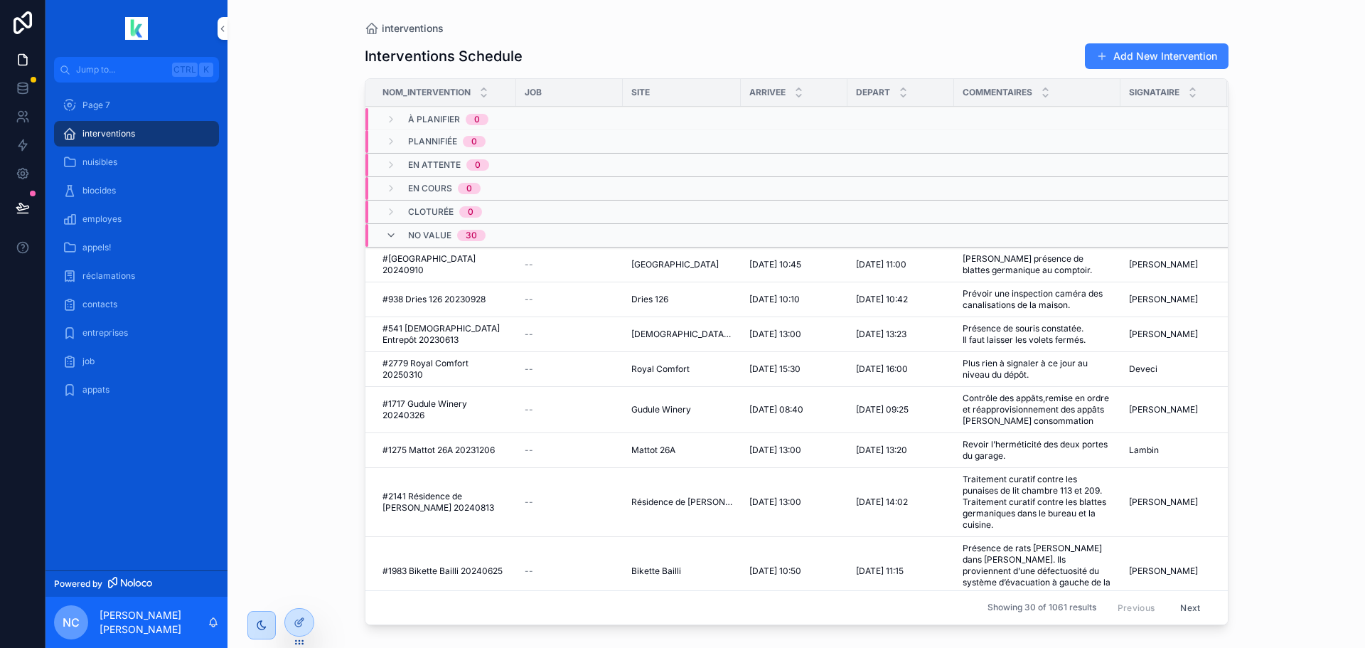
click at [100, 106] on span "Page 7" at bounding box center [96, 105] width 28 height 11
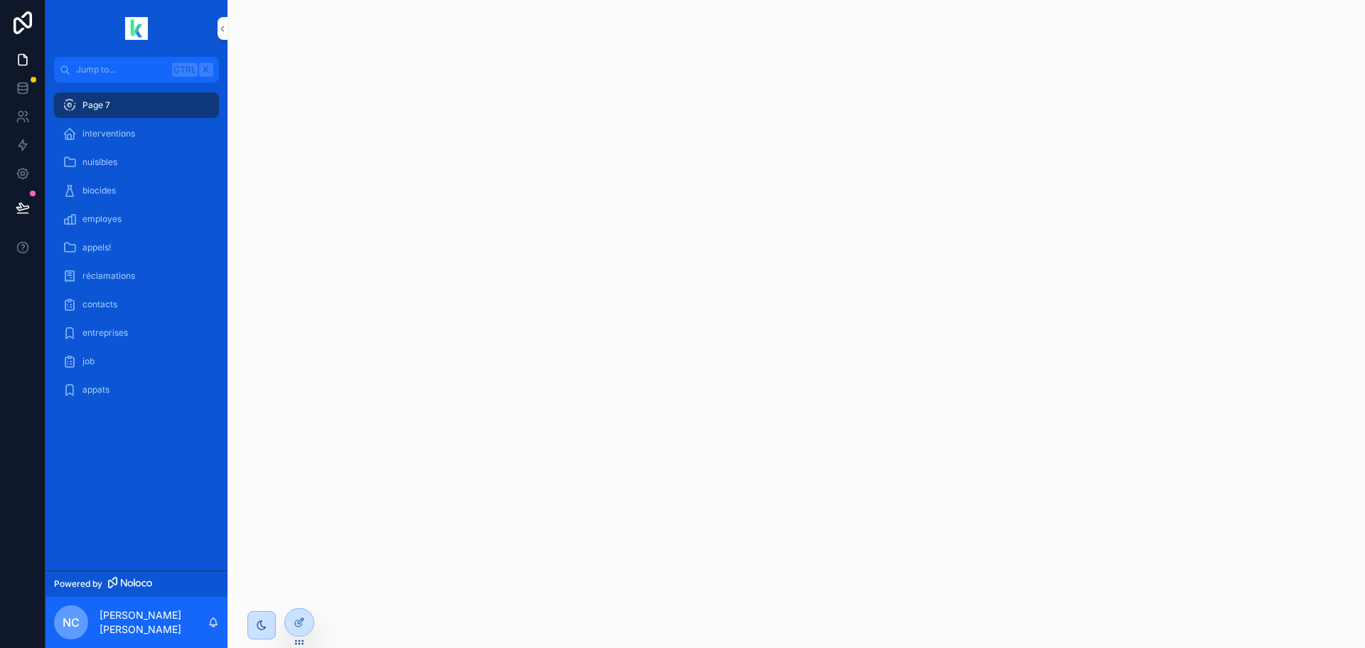
click at [110, 156] on span "nuisibles" at bounding box center [99, 161] width 35 height 11
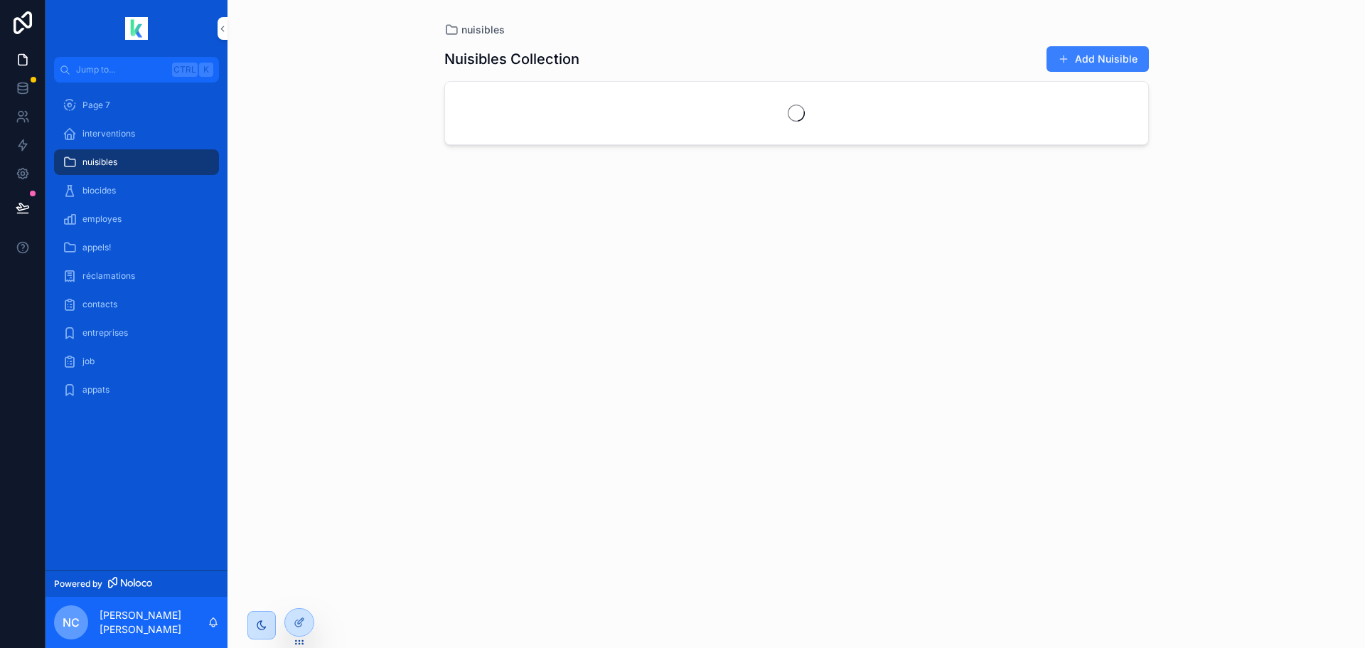
click at [109, 114] on div "Page 7" at bounding box center [137, 105] width 148 height 23
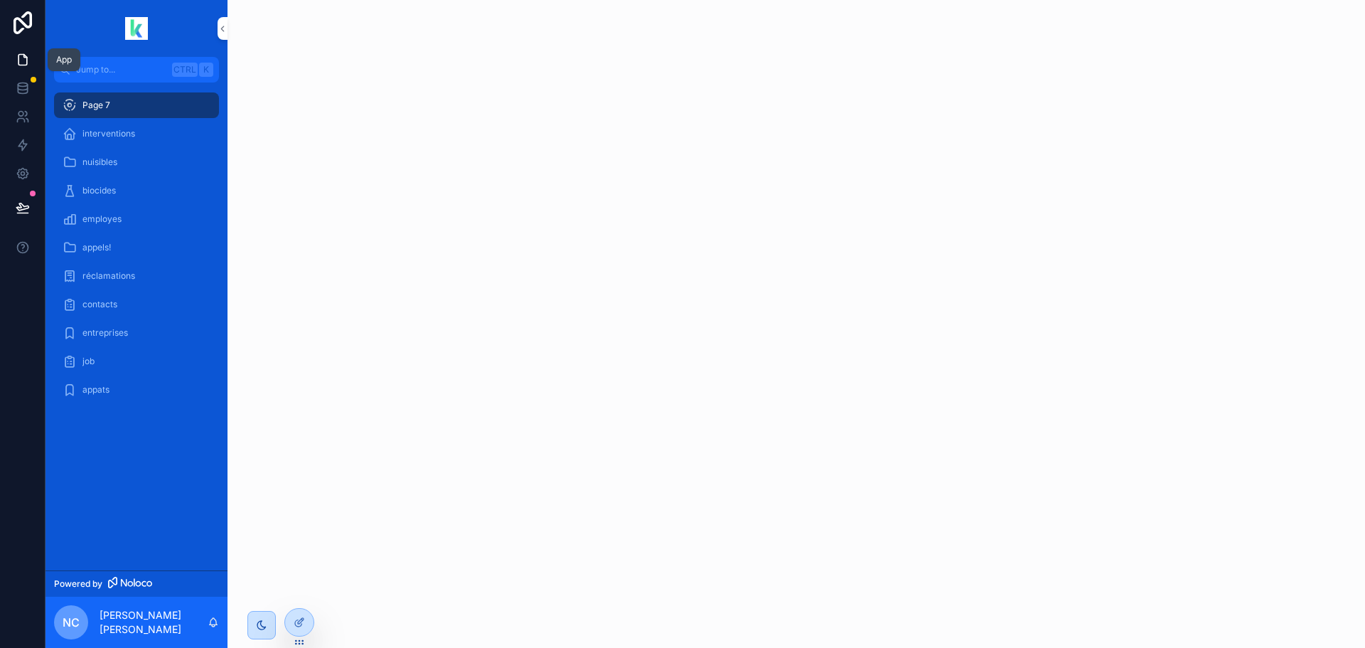
click at [21, 59] on icon at bounding box center [23, 60] width 14 height 14
click at [23, 57] on icon at bounding box center [24, 56] width 3 height 3
click at [223, 25] on icon "scrollable content" at bounding box center [223, 28] width 10 height 11
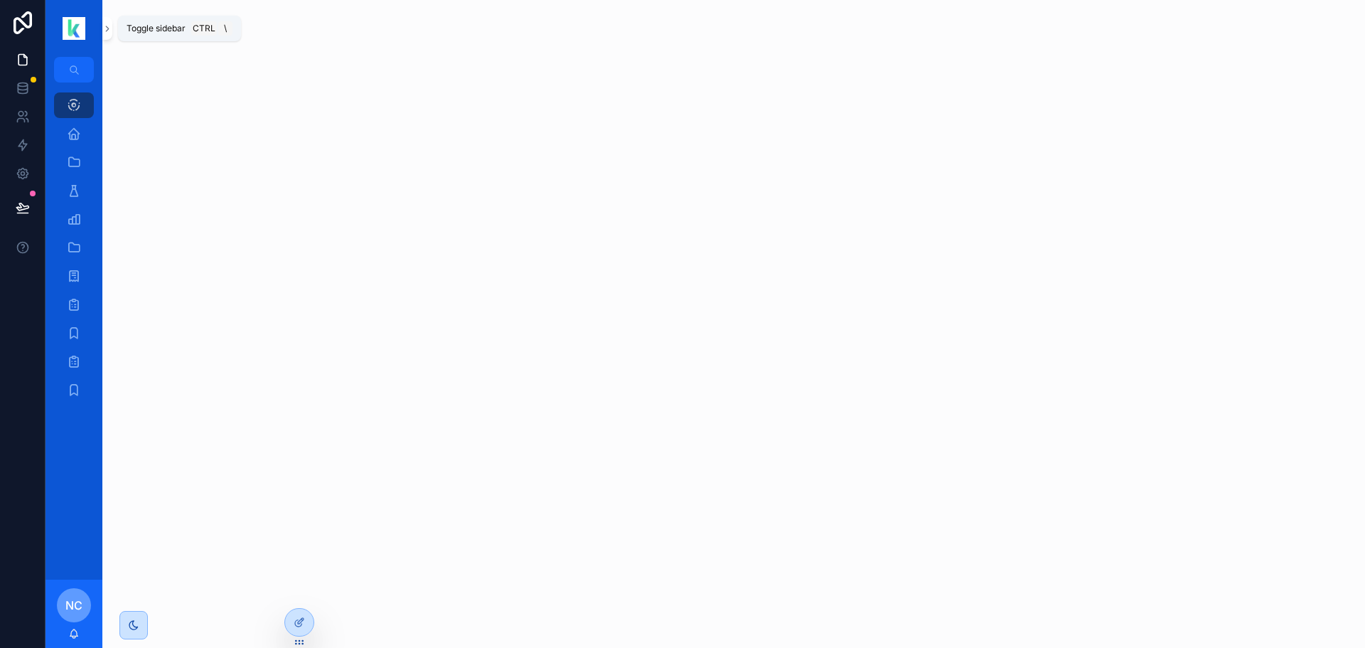
click at [109, 29] on icon "scrollable content" at bounding box center [107, 28] width 10 height 11
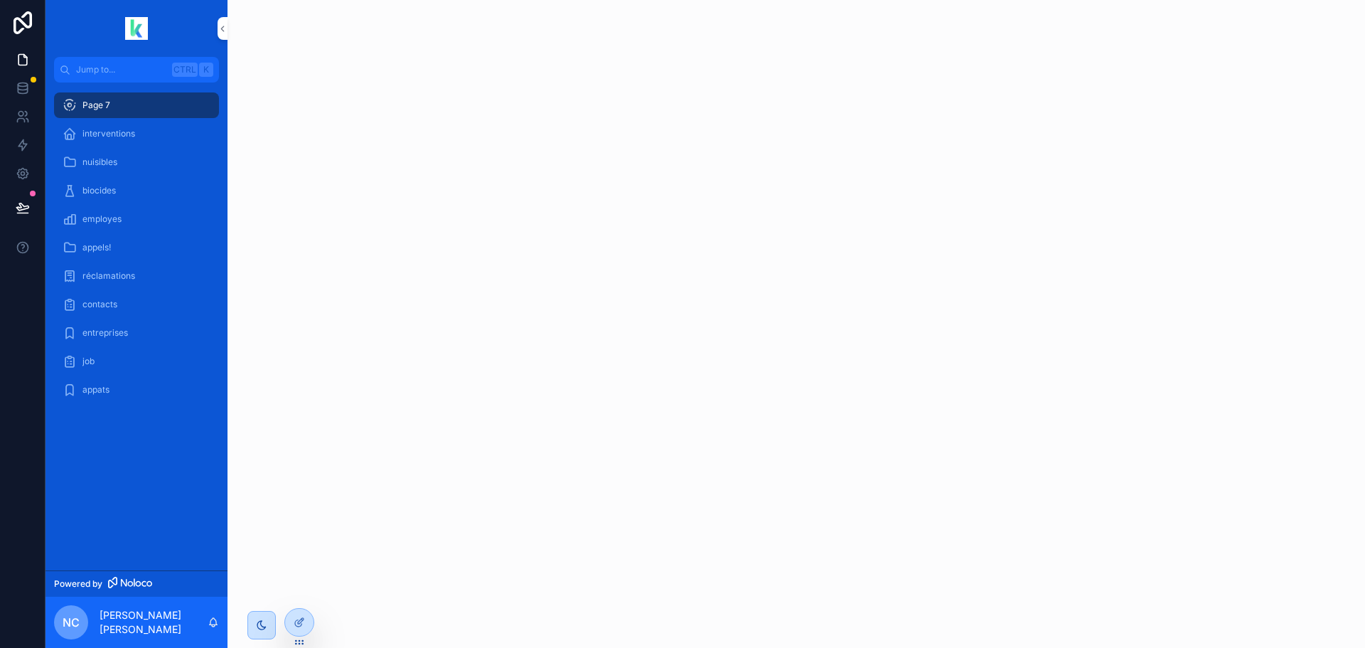
click at [297, 623] on icon at bounding box center [299, 621] width 11 height 11
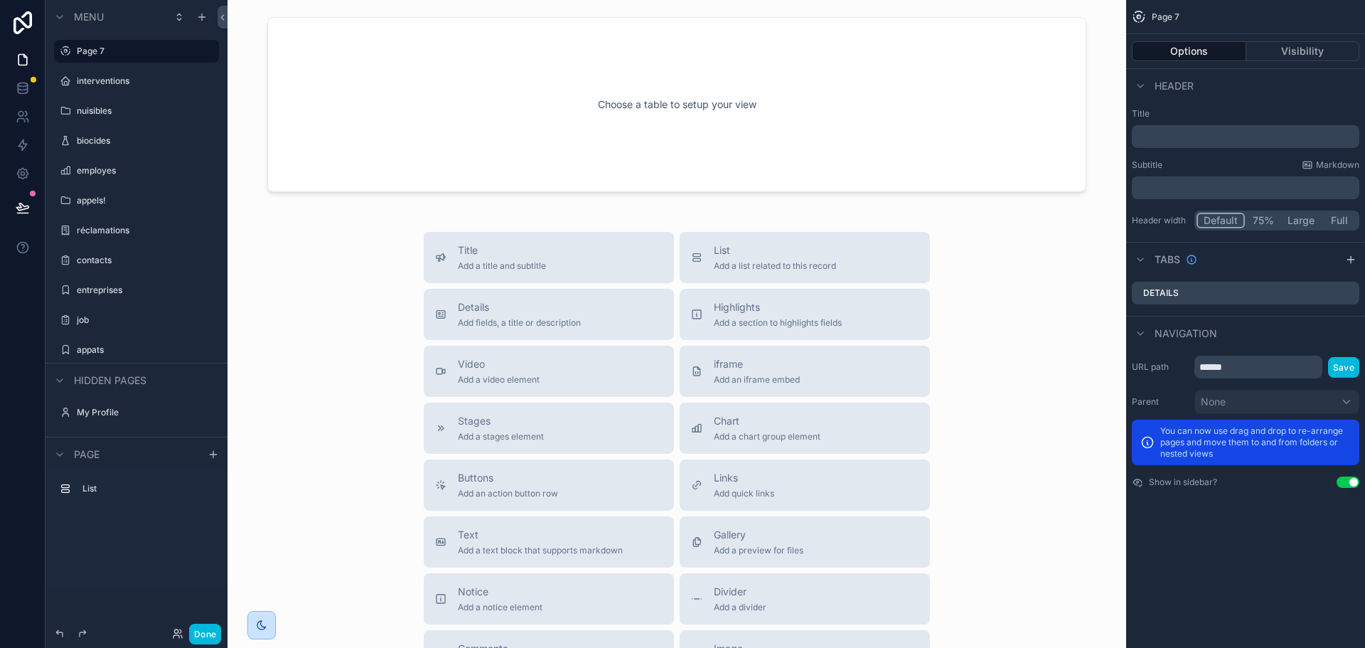
click at [0, 0] on icon "scrollable content" at bounding box center [0, 0] width 0 height 0
click at [257, 63] on span "Remove" at bounding box center [272, 61] width 38 height 14
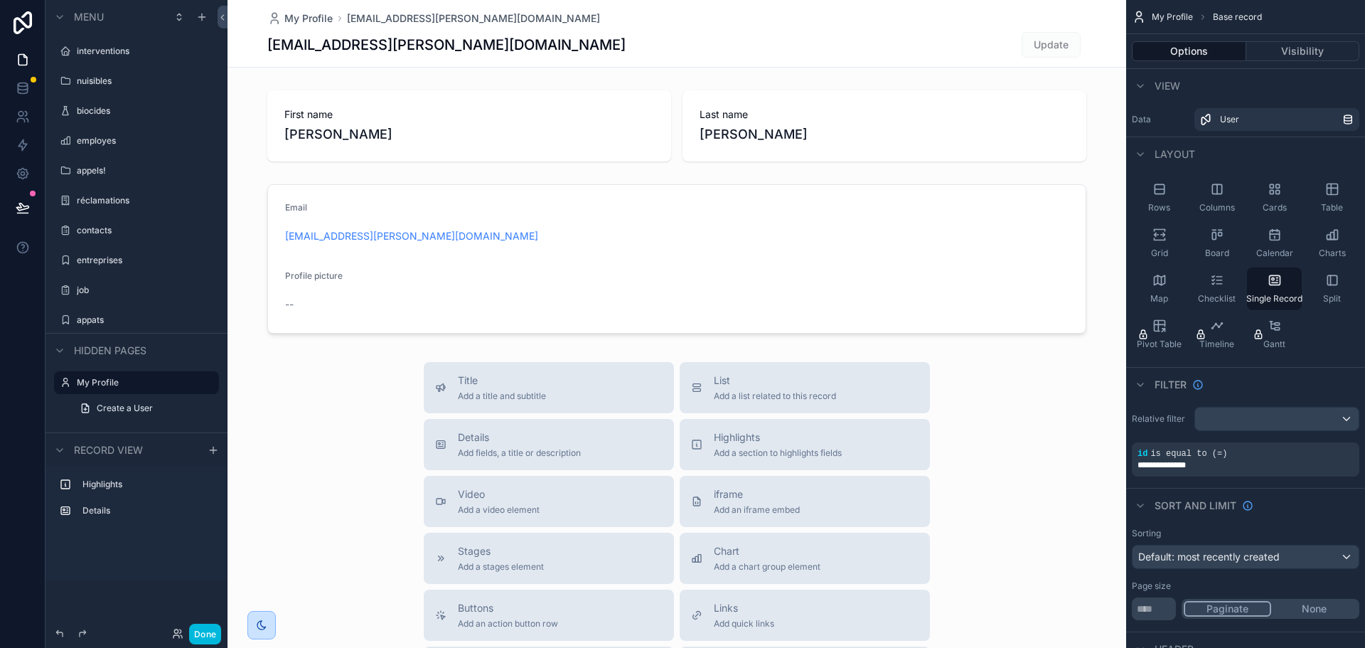
click at [0, 0] on icon "scrollable content" at bounding box center [0, 0] width 0 height 0
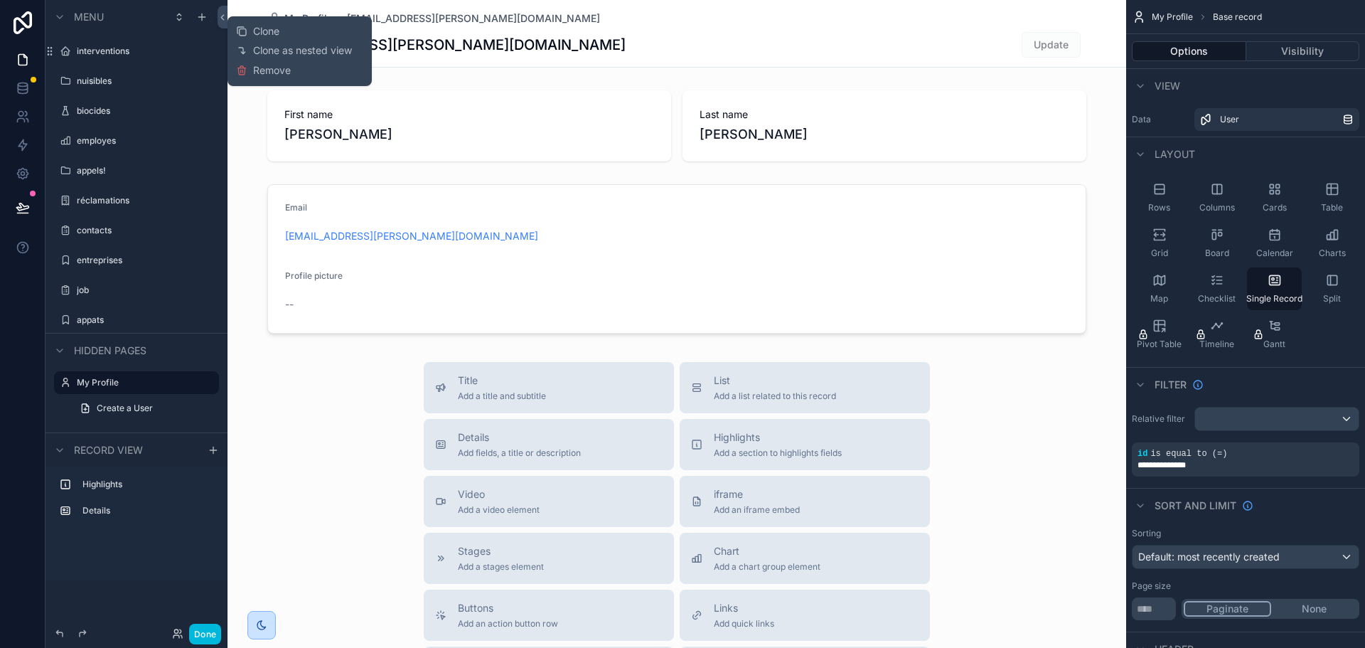
click at [296, 72] on div "Clone Clone as nested view Remove" at bounding box center [299, 51] width 127 height 58
click at [0, 0] on icon "scrollable content" at bounding box center [0, 0] width 0 height 0
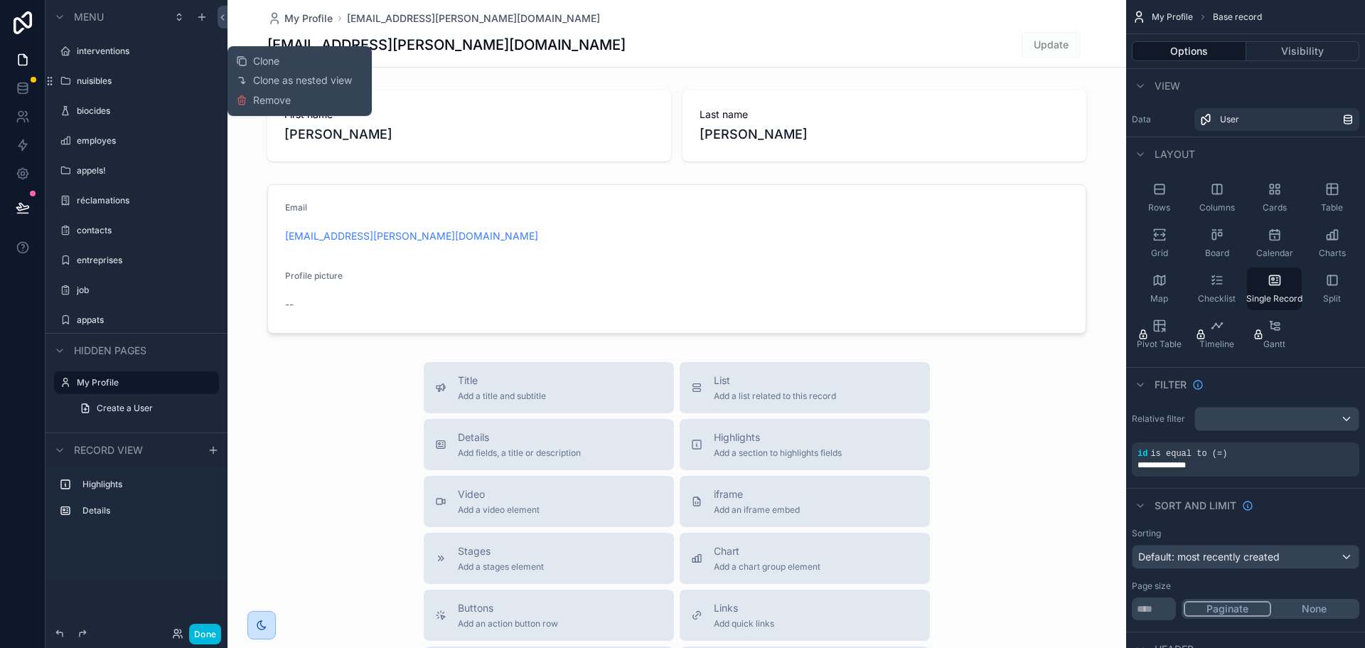
click at [261, 102] on span "Remove" at bounding box center [272, 100] width 38 height 14
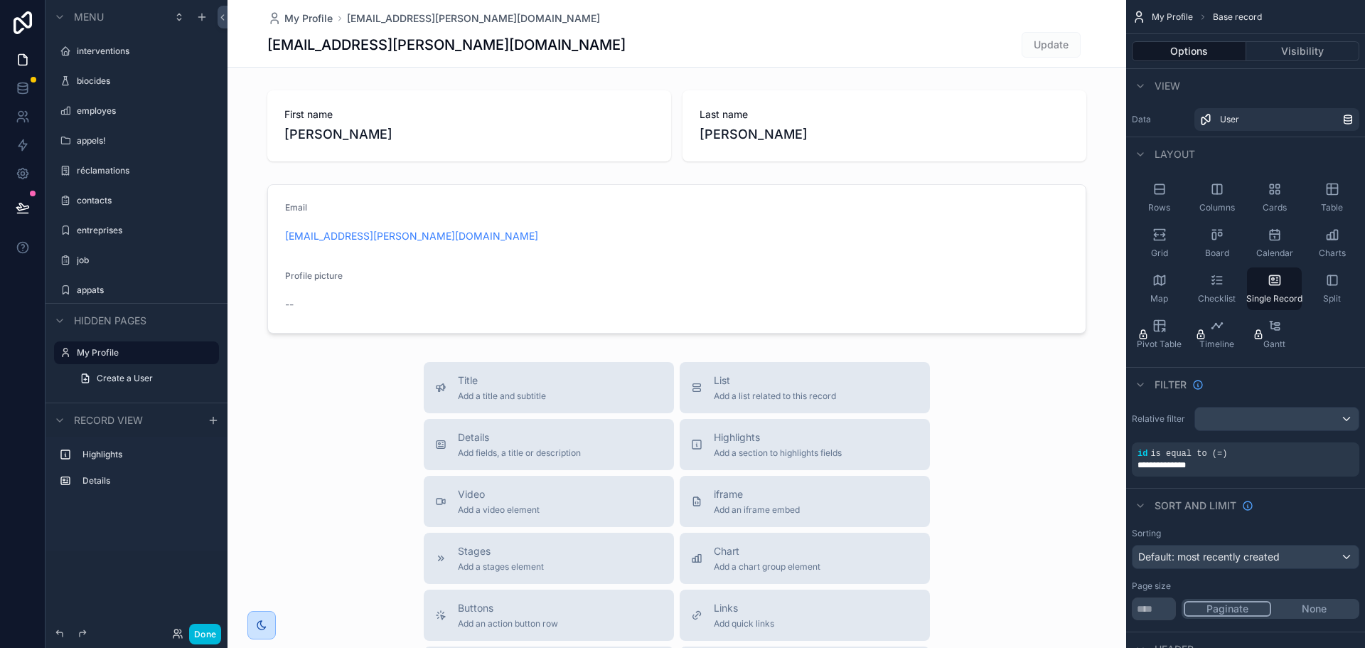
click at [0, 0] on icon "scrollable content" at bounding box center [0, 0] width 0 height 0
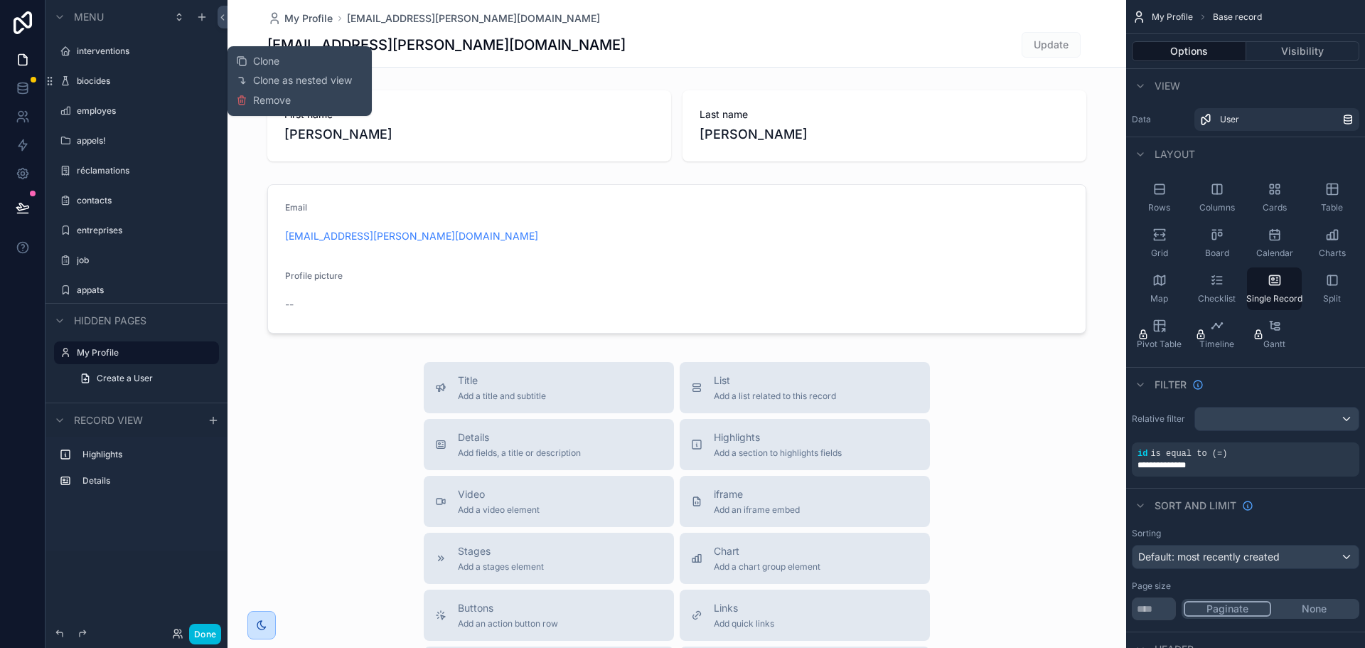
click at [254, 97] on span "Remove" at bounding box center [272, 100] width 38 height 14
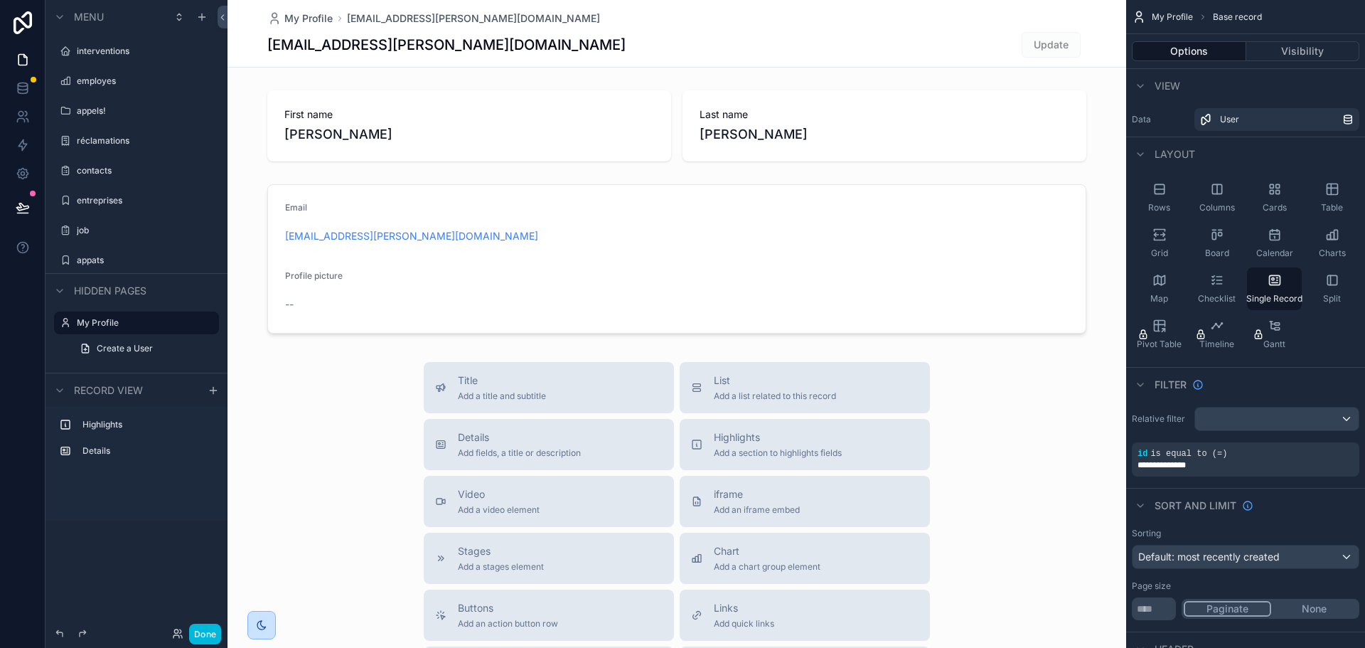
click at [0, 0] on icon "scrollable content" at bounding box center [0, 0] width 0 height 0
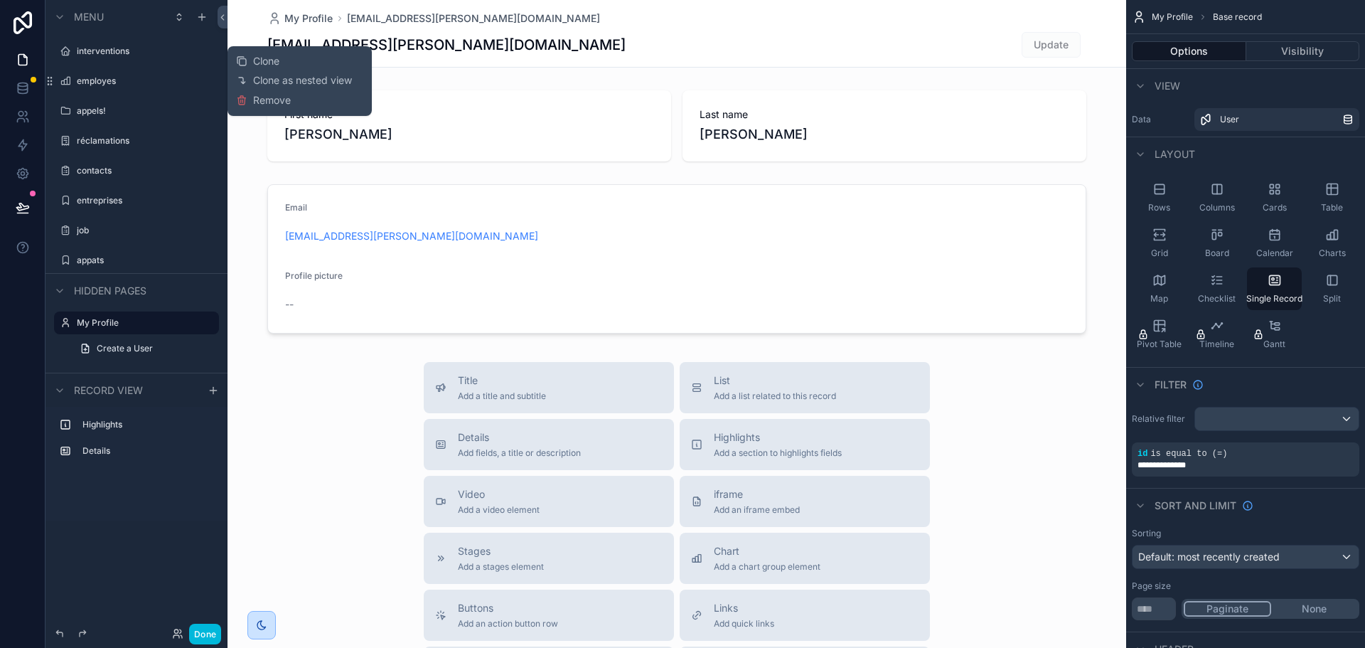
click at [267, 100] on span "Remove" at bounding box center [272, 100] width 38 height 14
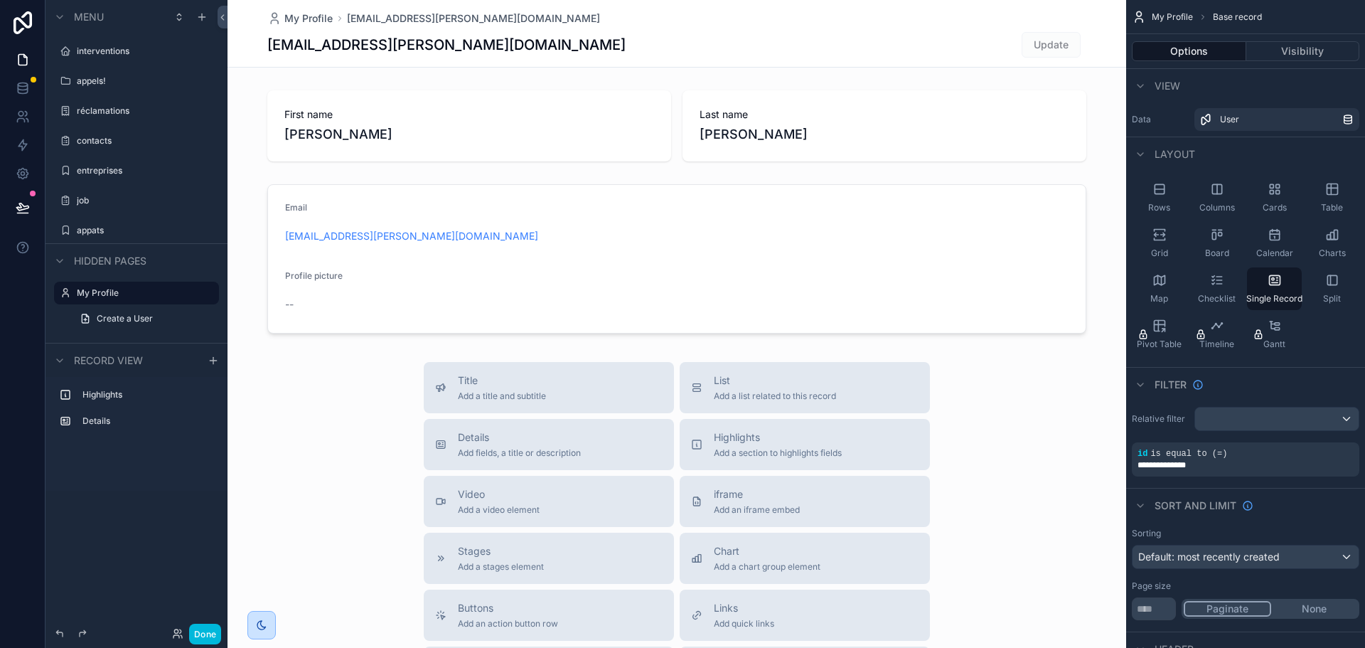
click at [0, 0] on icon "scrollable content" at bounding box center [0, 0] width 0 height 0
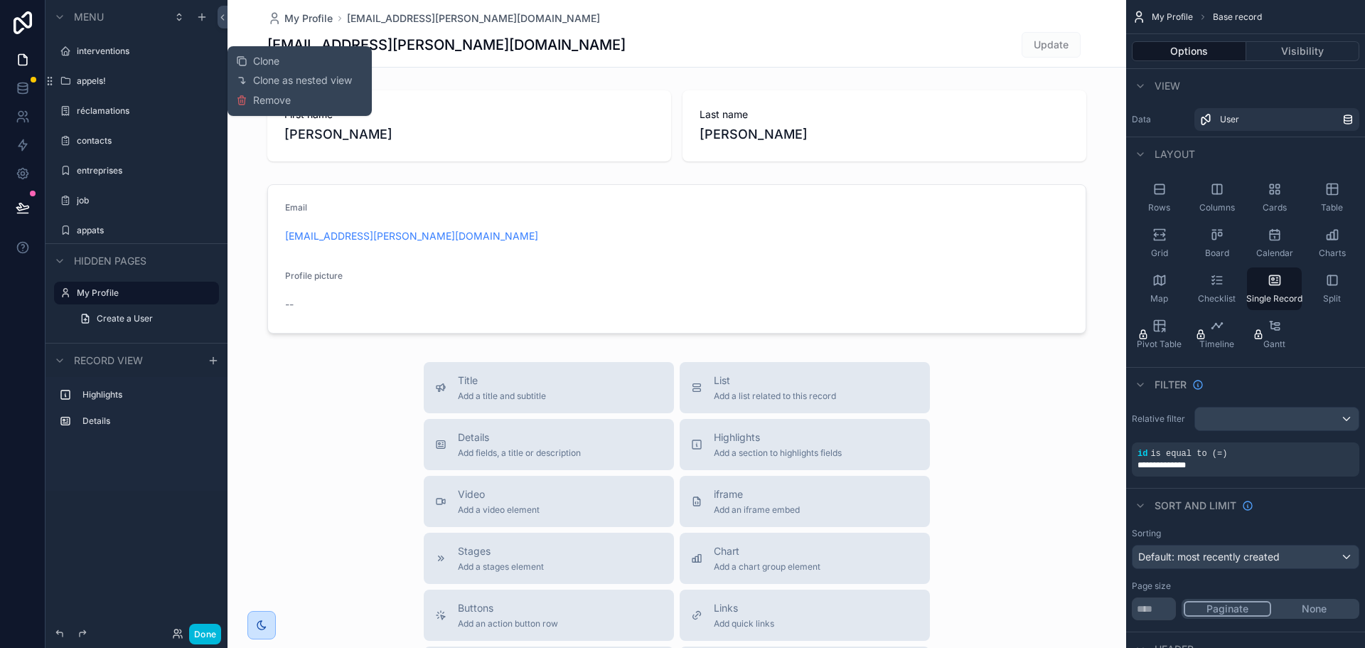
click at [257, 100] on span "Remove" at bounding box center [272, 100] width 38 height 14
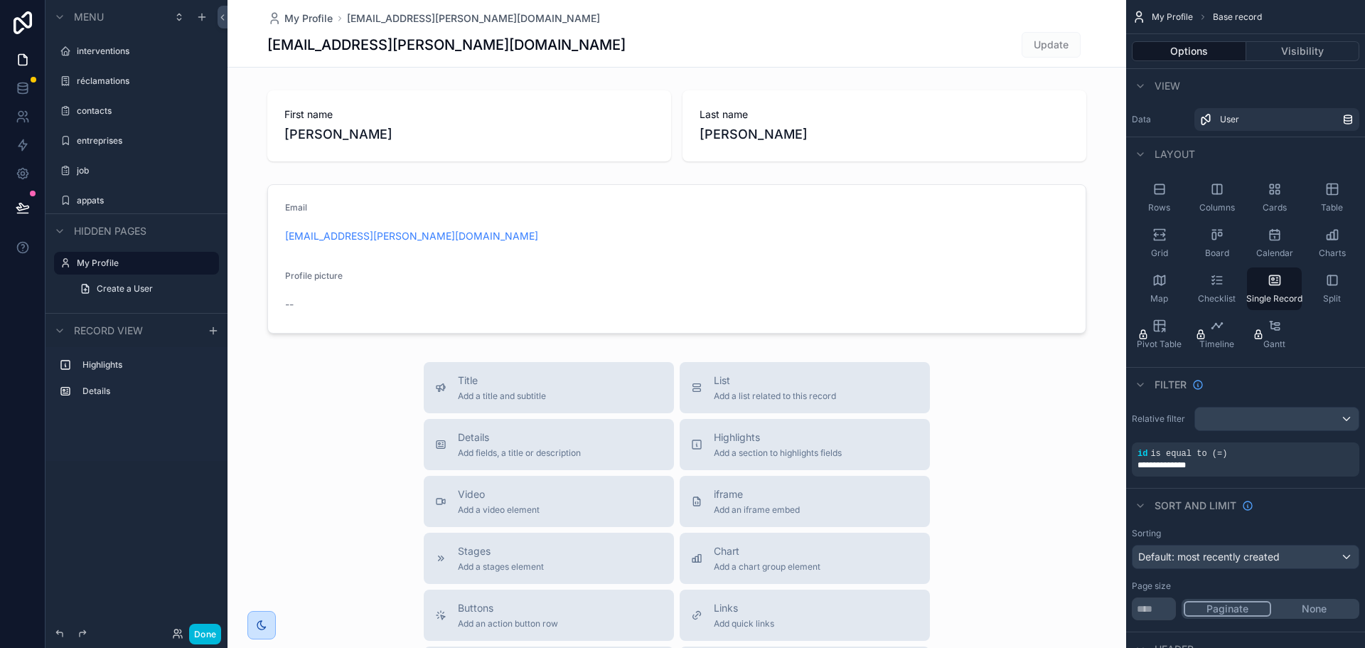
click at [0, 0] on icon "scrollable content" at bounding box center [0, 0] width 0 height 0
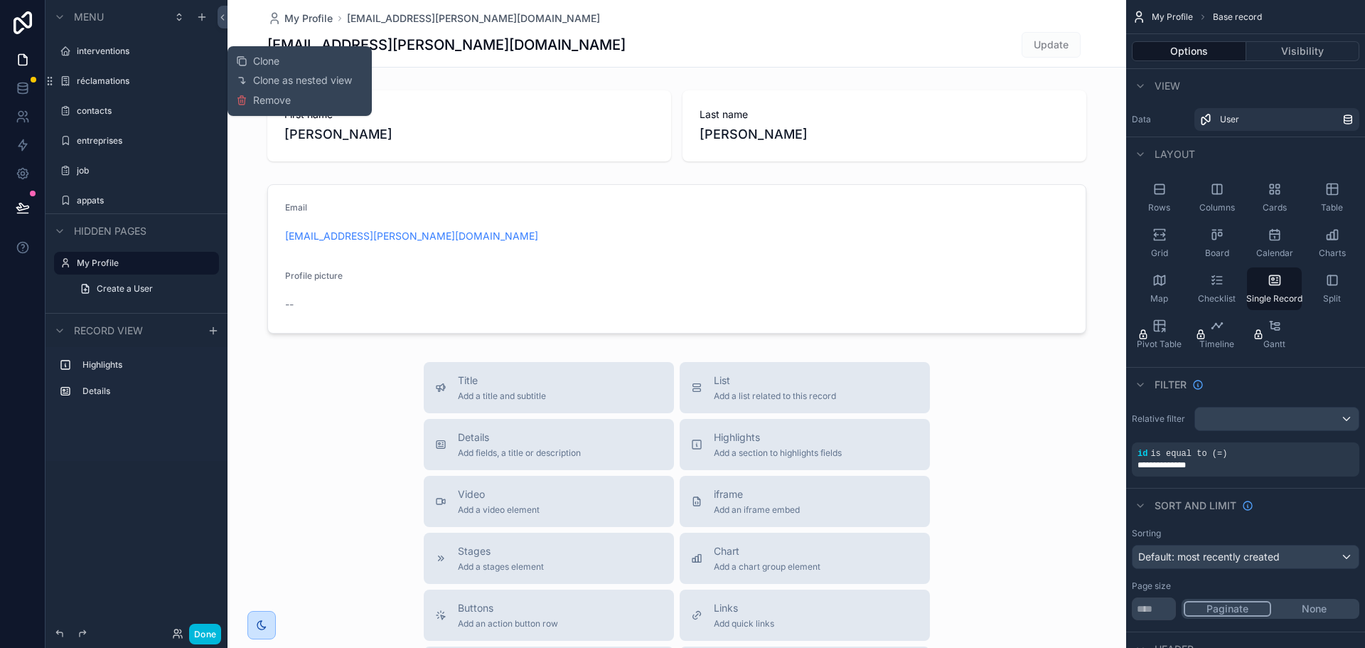
click at [262, 98] on span "Remove" at bounding box center [272, 100] width 38 height 14
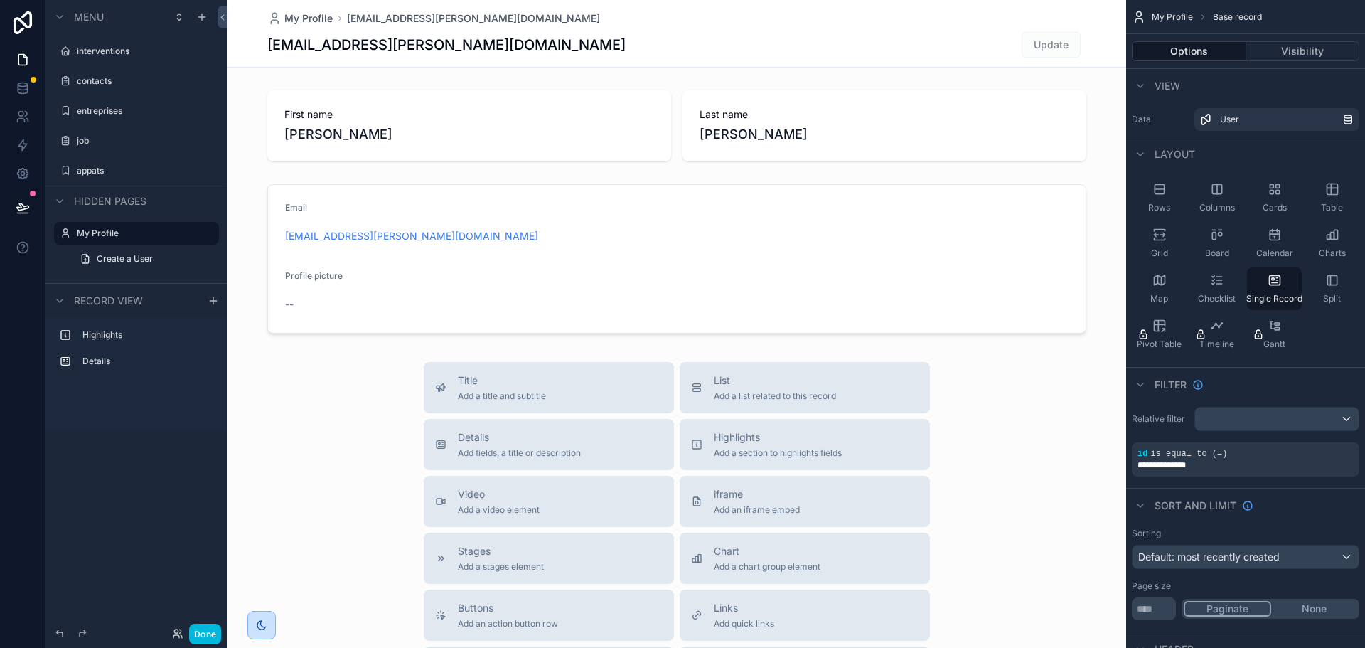
click at [0, 0] on icon "scrollable content" at bounding box center [0, 0] width 0 height 0
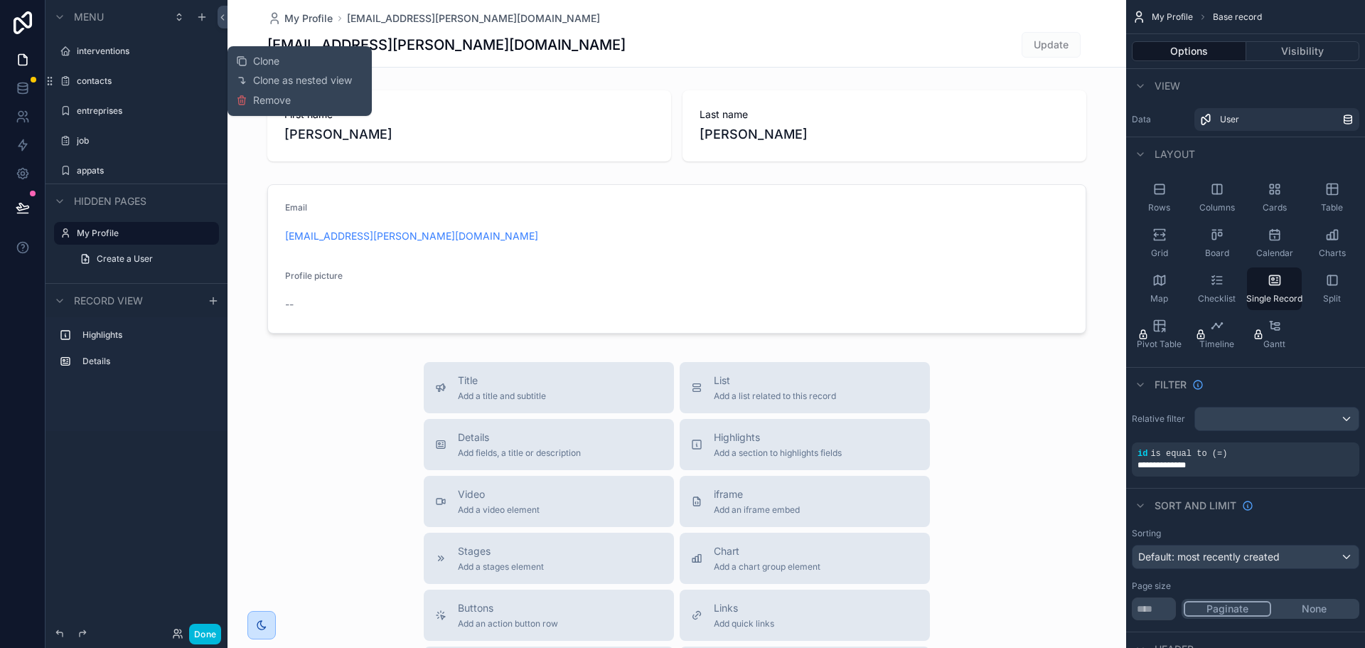
click at [255, 97] on span "Remove" at bounding box center [272, 100] width 38 height 14
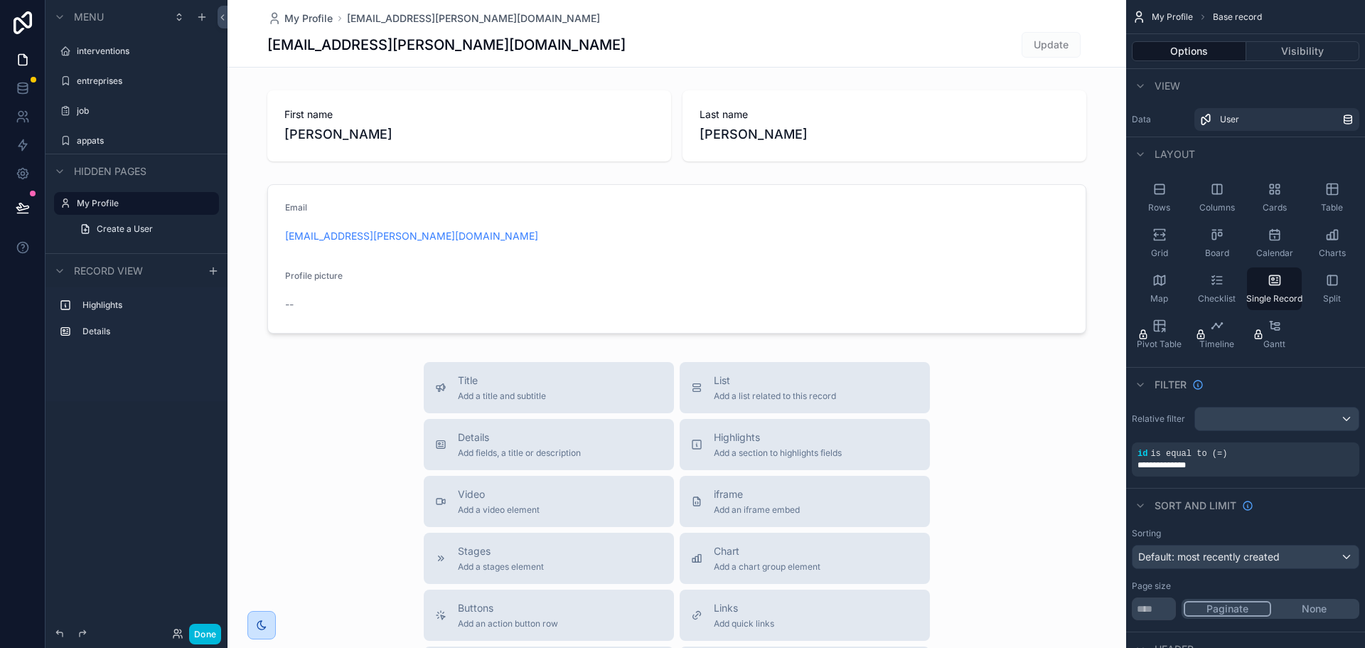
click at [0, 0] on icon "scrollable content" at bounding box center [0, 0] width 0 height 0
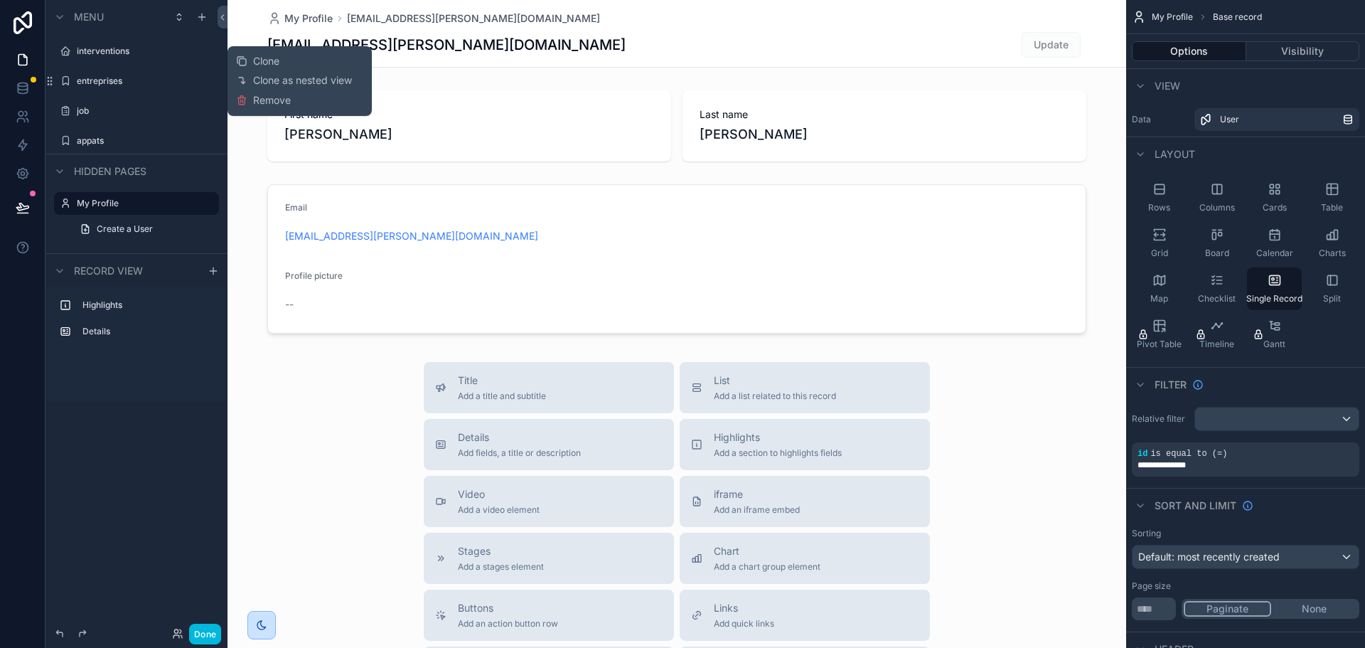
click at [264, 102] on span "Remove" at bounding box center [272, 100] width 38 height 14
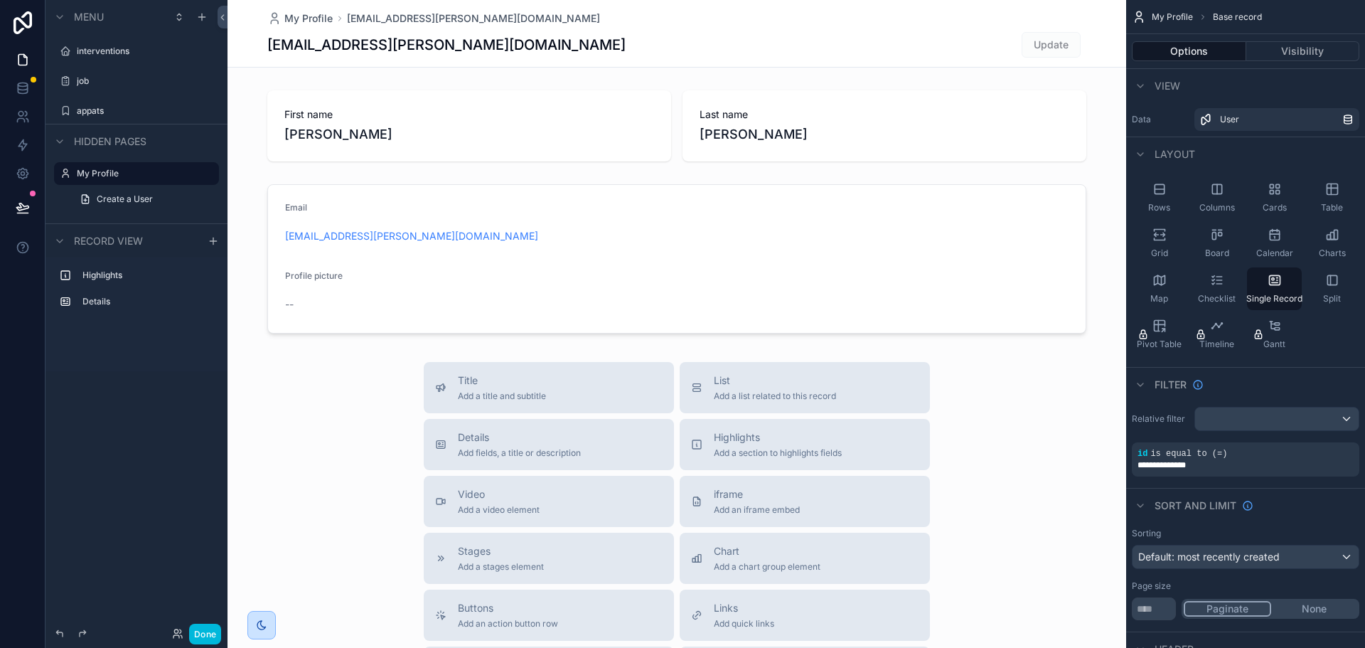
click at [0, 0] on div "scrollable content" at bounding box center [0, 0] width 0 height 0
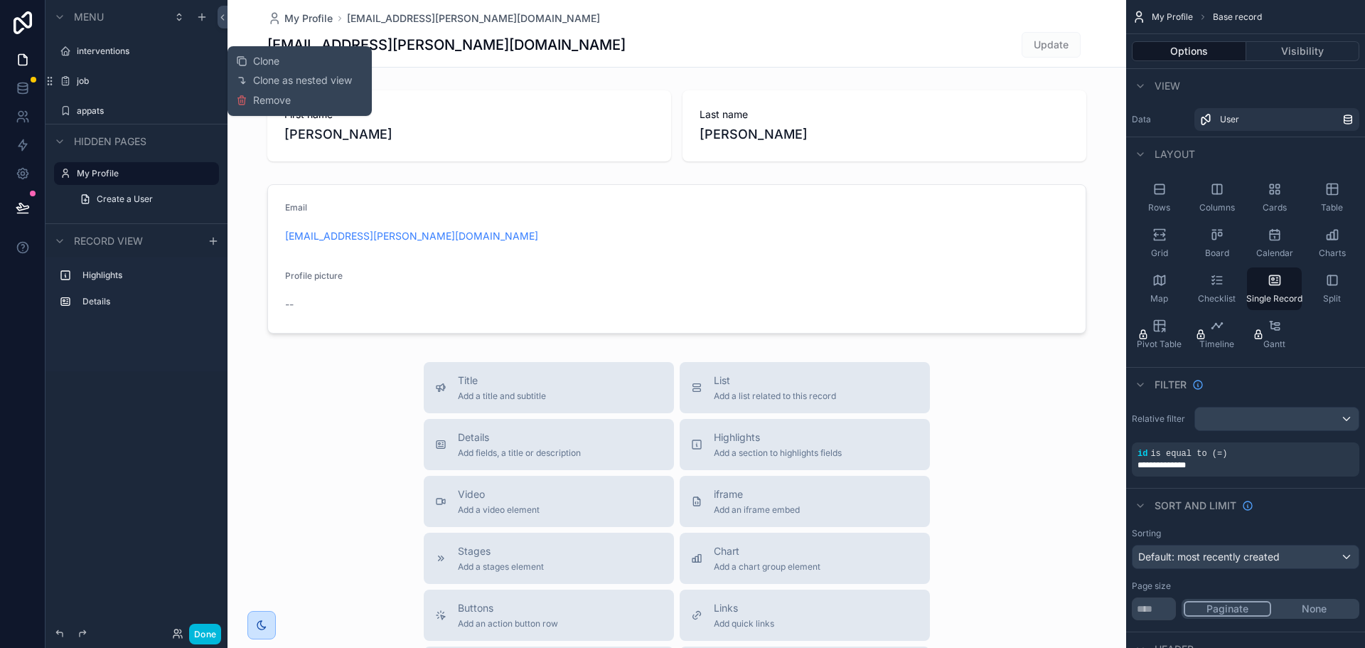
click at [264, 100] on span "Remove" at bounding box center [272, 100] width 38 height 14
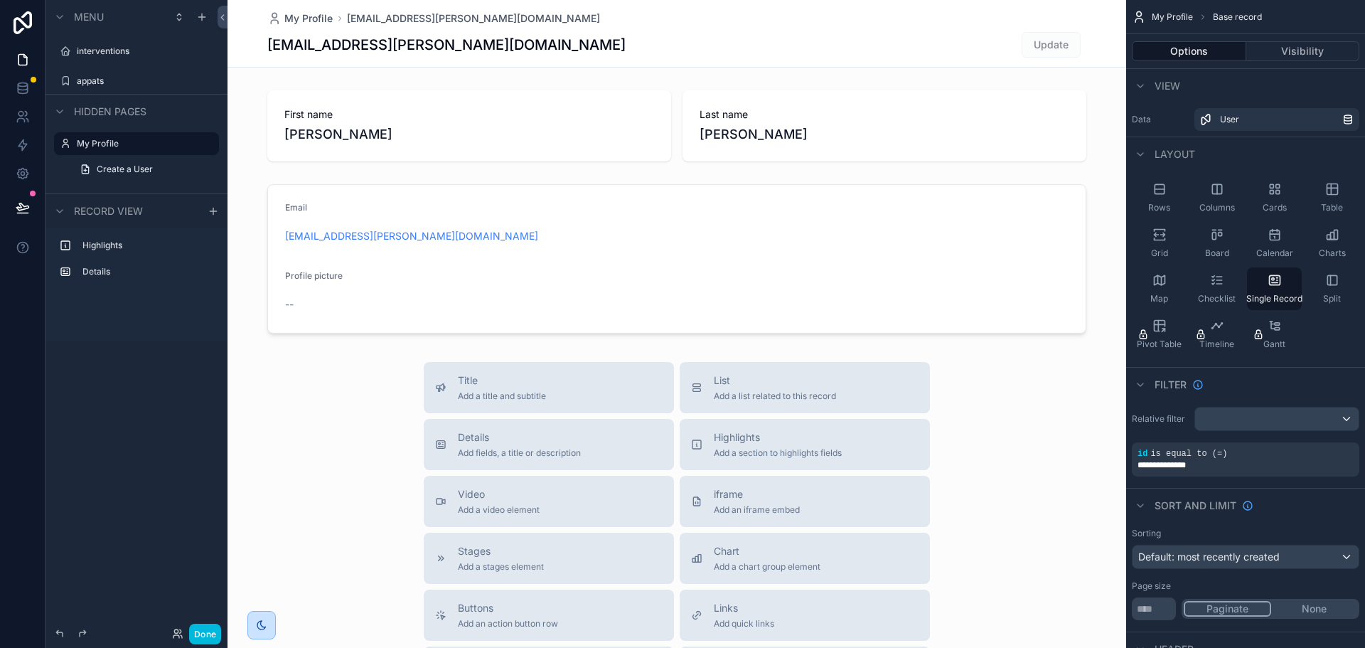
click at [0, 0] on icon "scrollable content" at bounding box center [0, 0] width 0 height 0
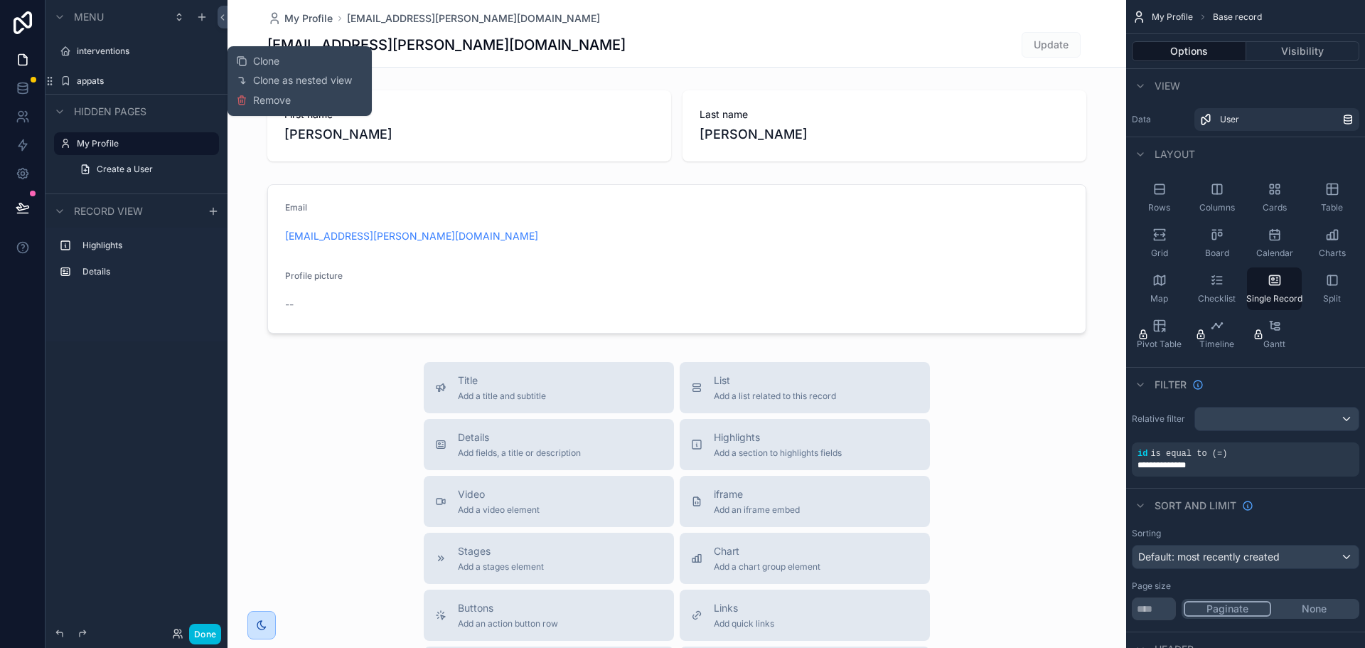
click at [270, 99] on span "Remove" at bounding box center [272, 100] width 38 height 14
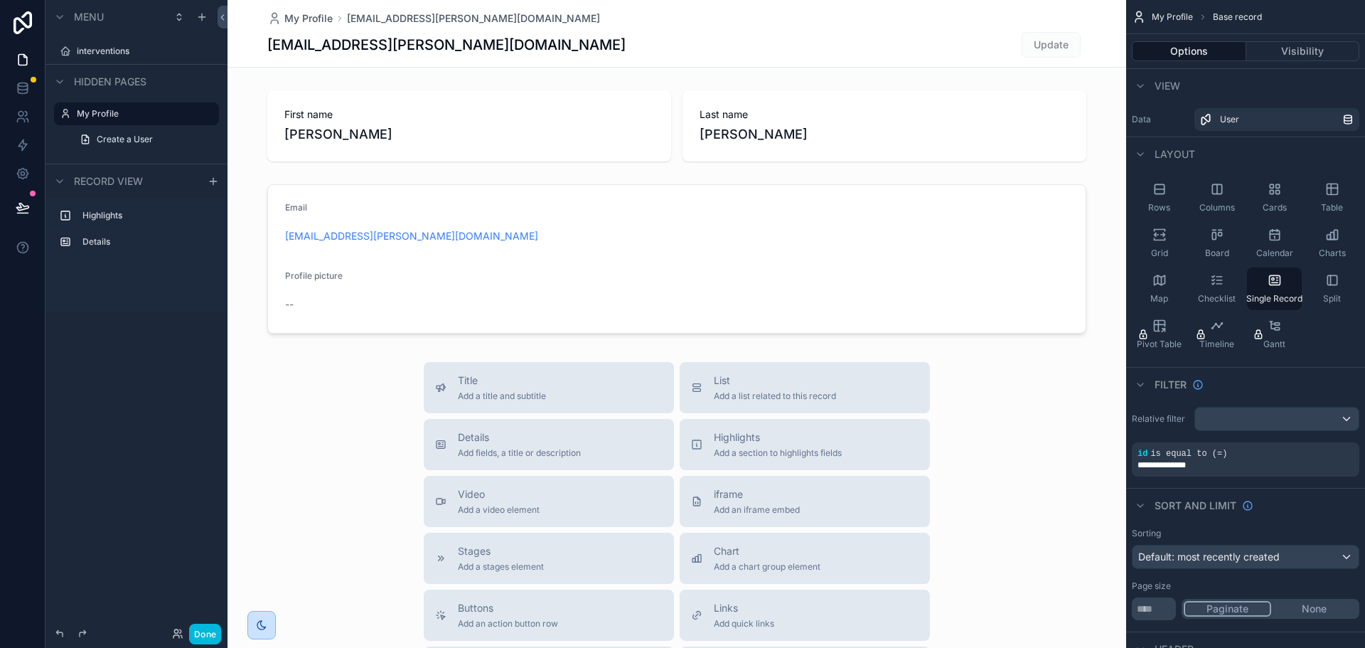
click at [0, 0] on icon "scrollable content" at bounding box center [0, 0] width 0 height 0
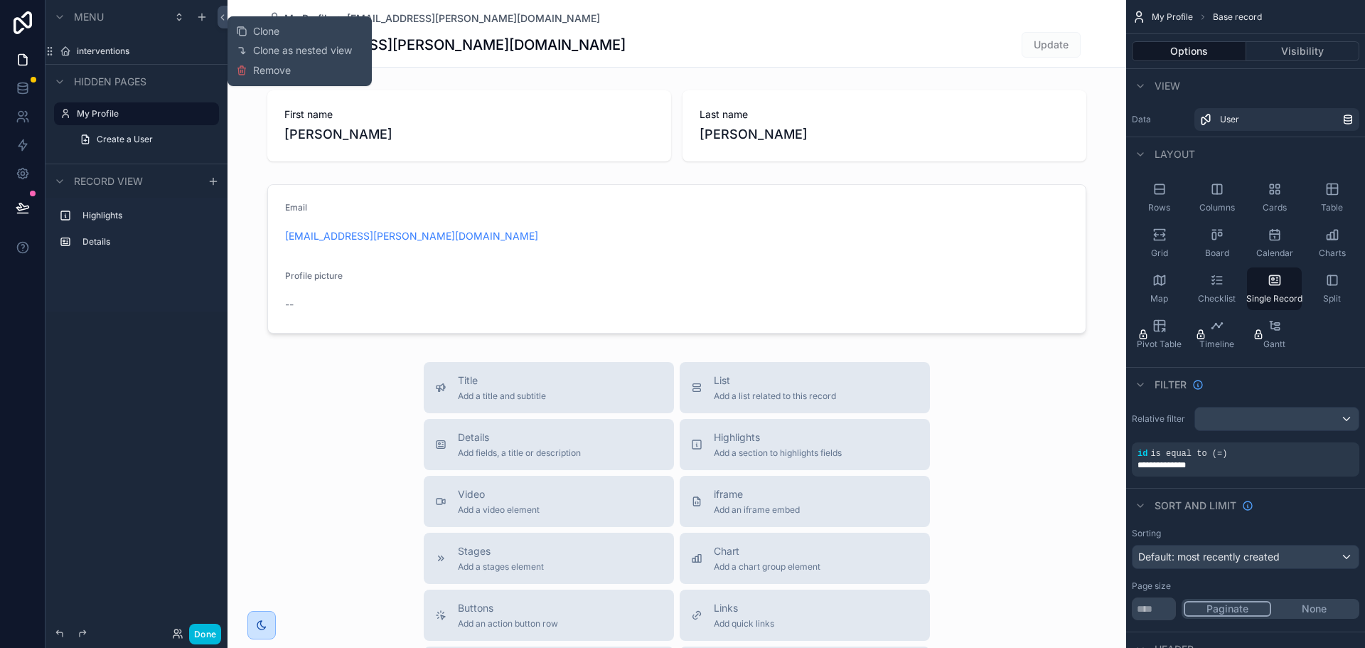
click at [259, 71] on span "Remove" at bounding box center [272, 70] width 38 height 14
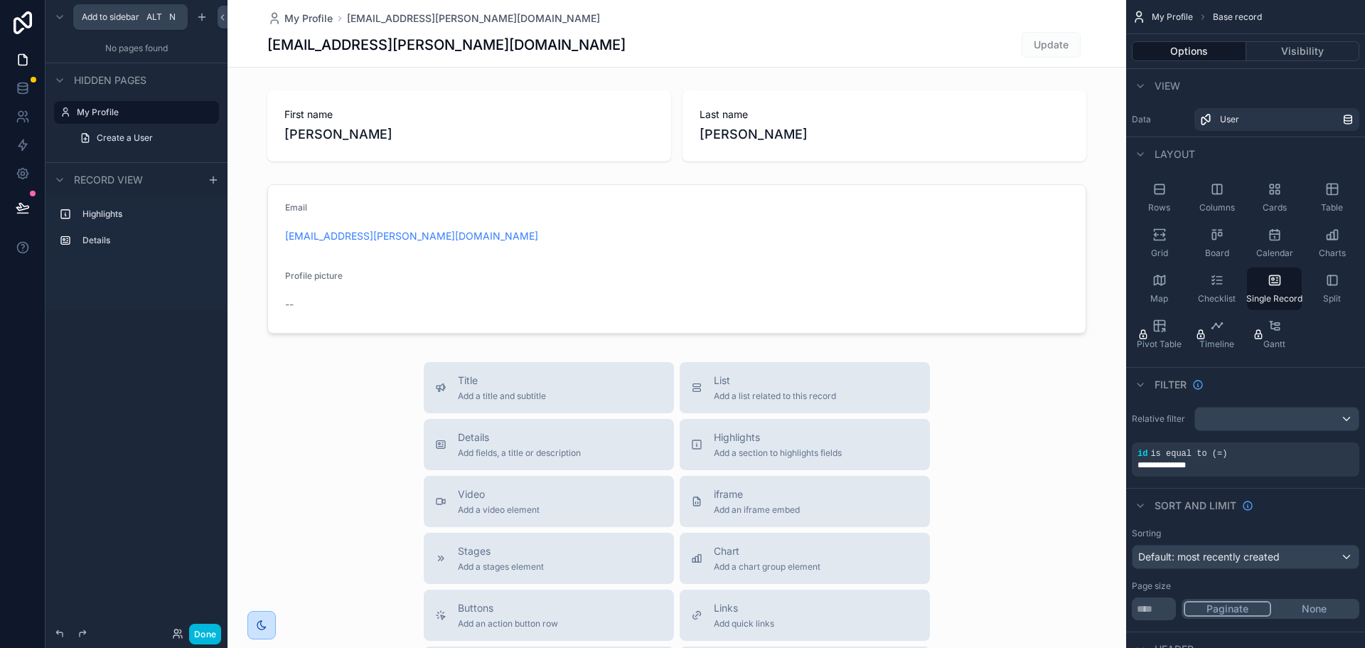
click at [204, 21] on icon "scrollable content" at bounding box center [201, 16] width 11 height 11
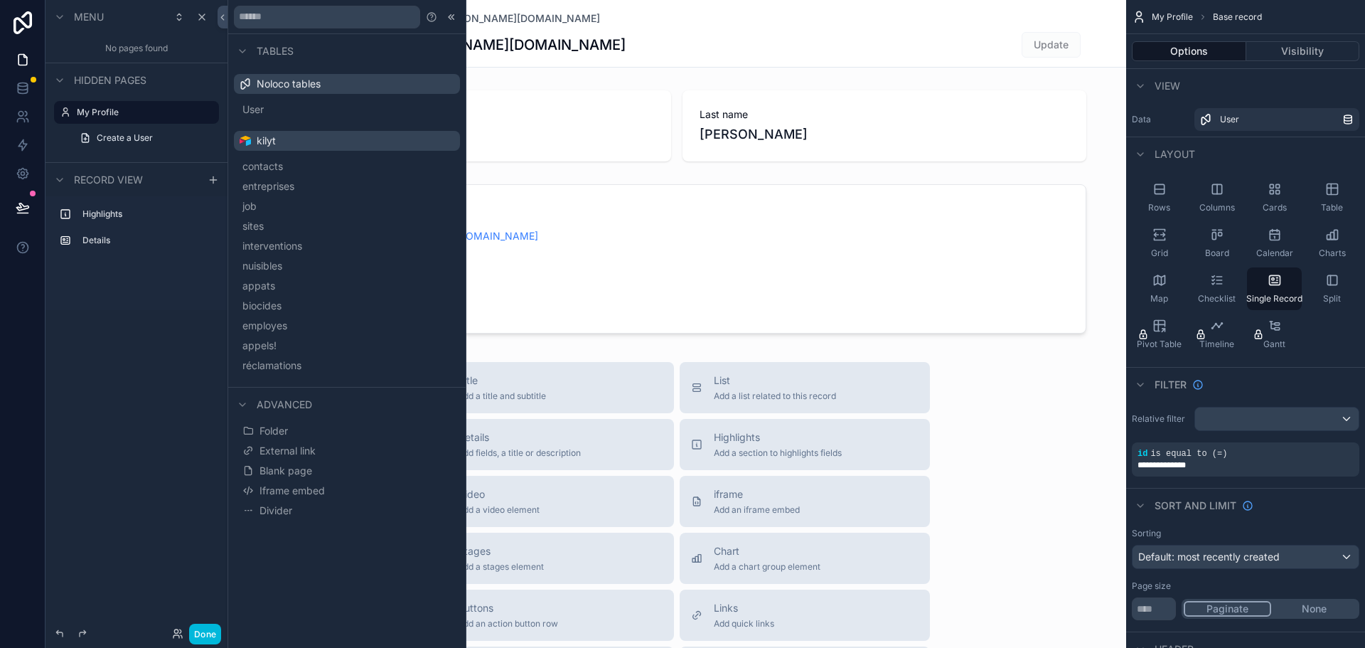
click at [264, 227] on span "sites" at bounding box center [252, 226] width 21 height 14
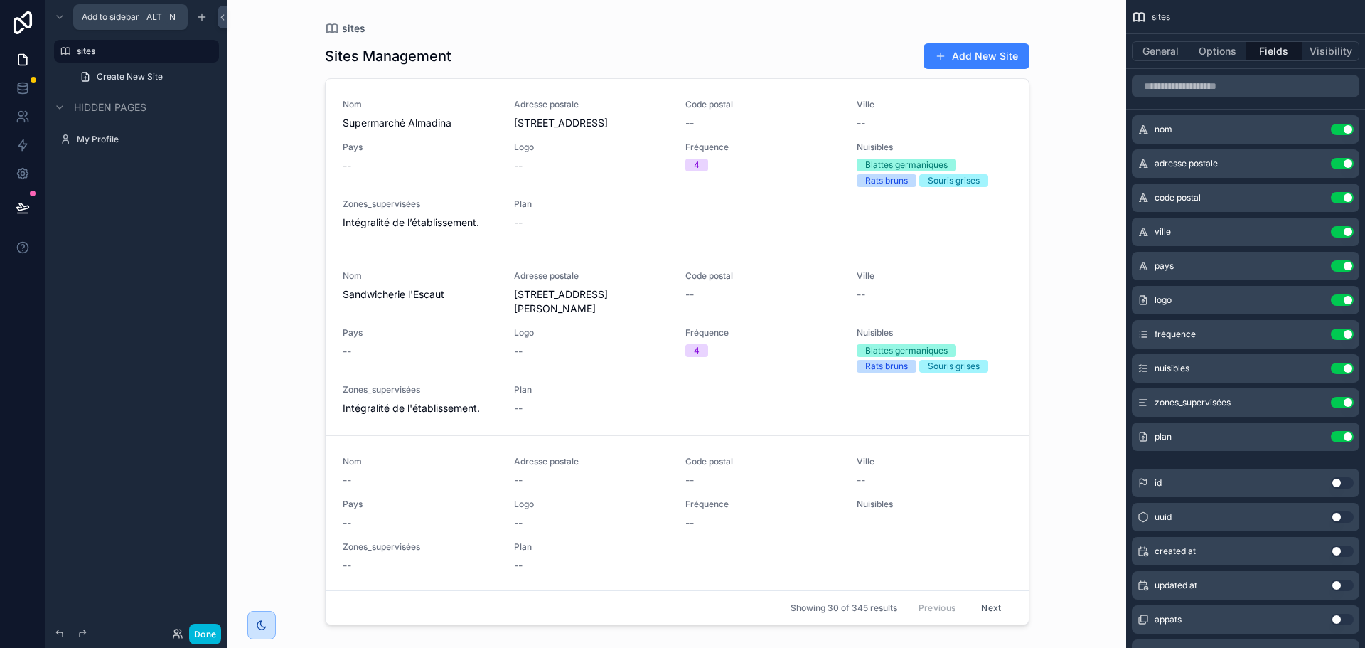
click at [207, 14] on icon "scrollable content" at bounding box center [201, 16] width 11 height 11
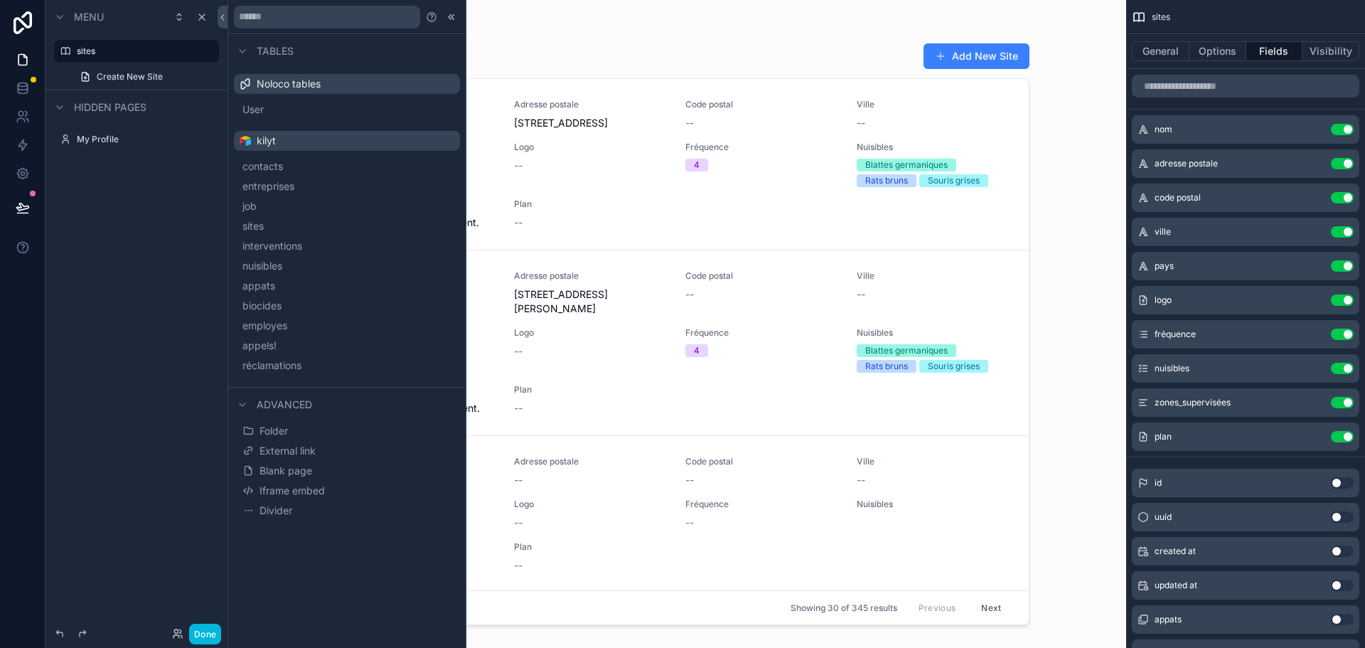
click at [283, 470] on span "Blank page" at bounding box center [285, 470] width 53 height 14
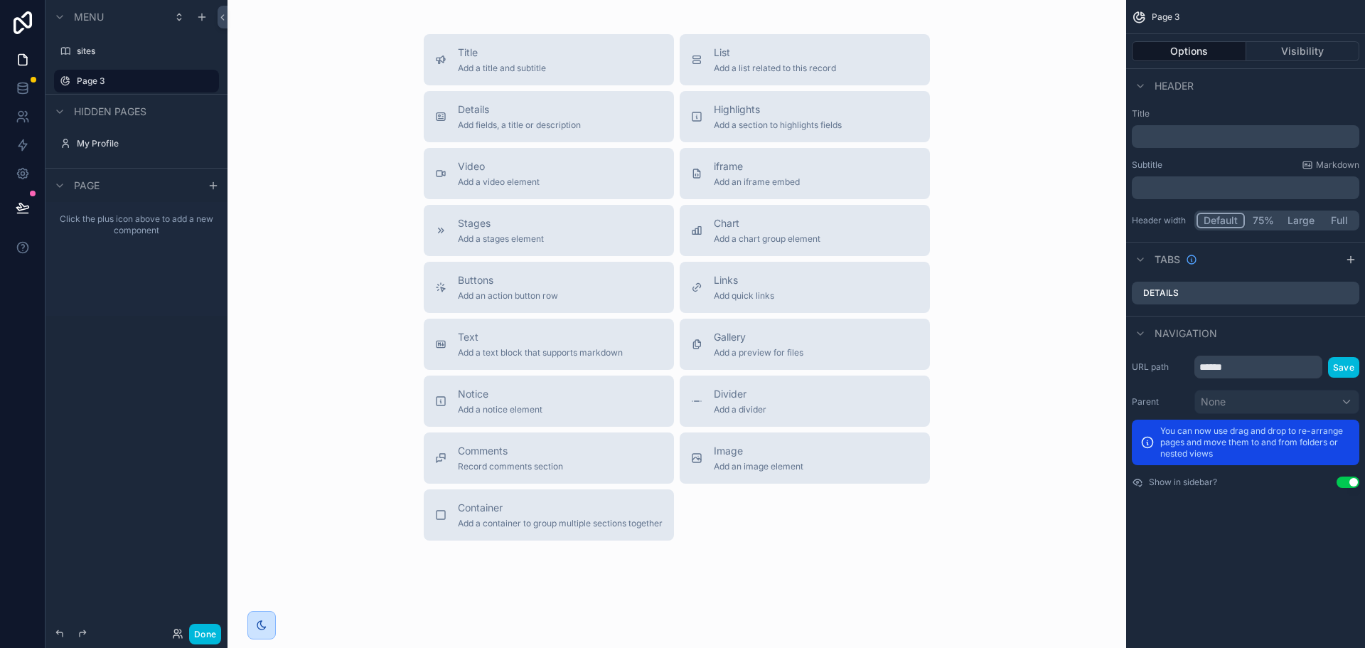
click at [96, 50] on label "sites" at bounding box center [144, 50] width 134 height 11
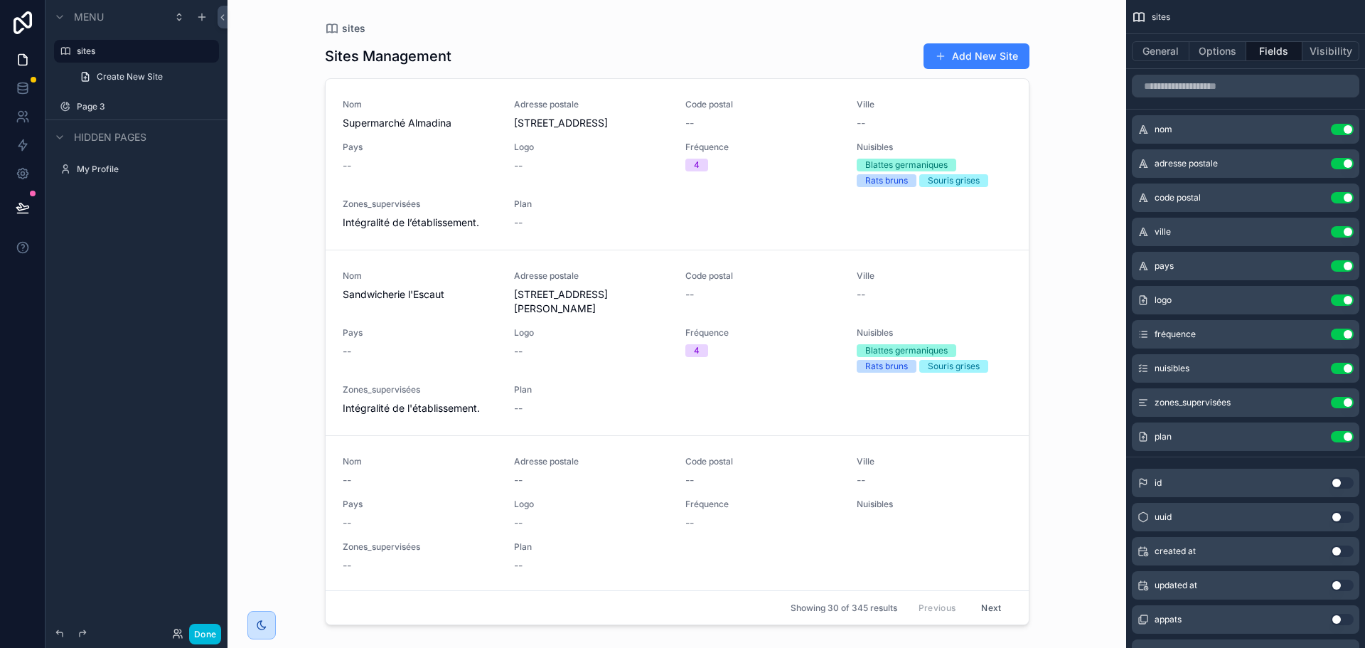
click at [1147, 45] on button "General" at bounding box center [1161, 51] width 58 height 20
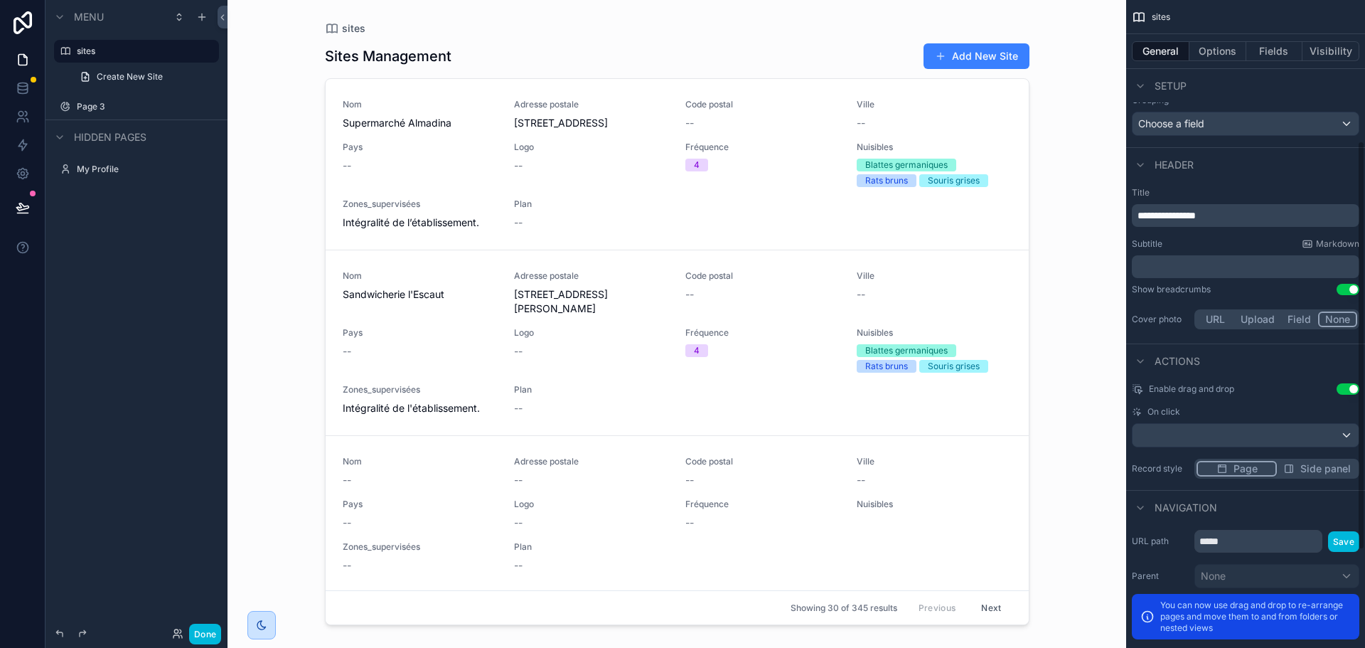
scroll to position [377, 0]
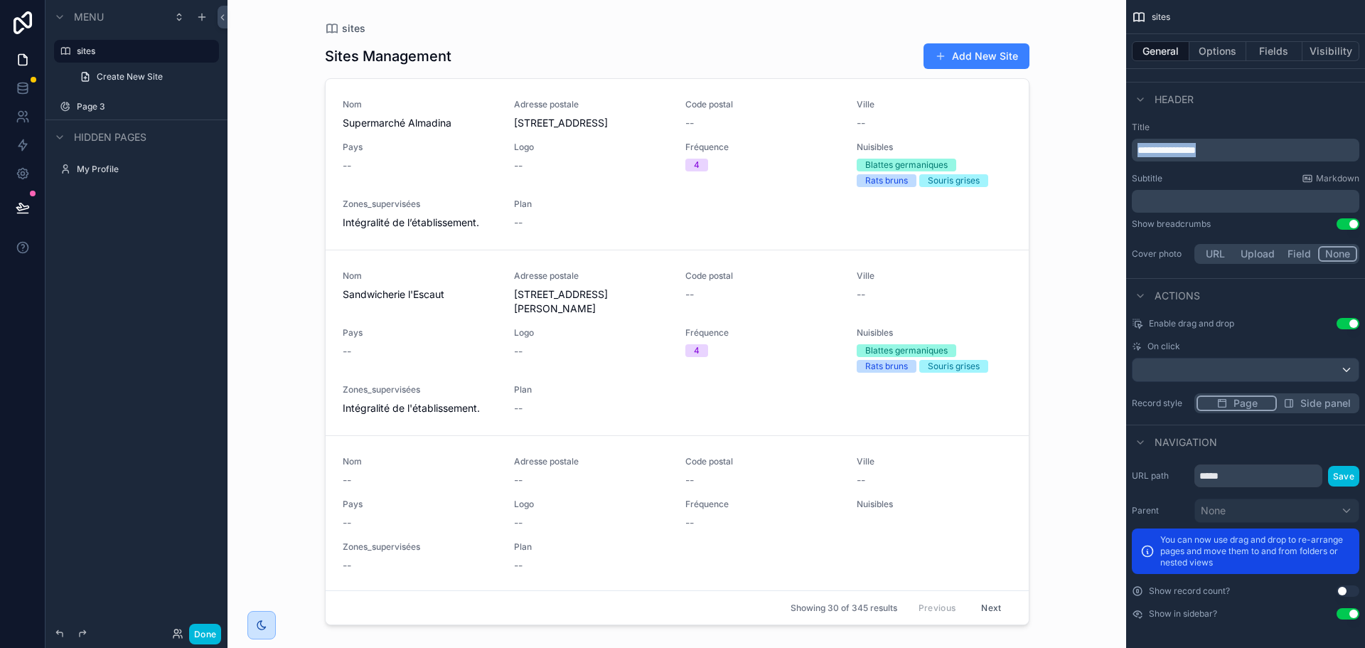
drag, startPoint x: 1250, startPoint y: 148, endPoint x: 1119, endPoint y: 157, distance: 131.8
click at [1119, 157] on div "Jump to... Ctrl K sites Page 3 My Profile Powered by NC Nathanaël Catherine sit…" at bounding box center [795, 324] width 1137 height 648
click at [1339, 224] on button "Use setting" at bounding box center [1347, 223] width 23 height 11
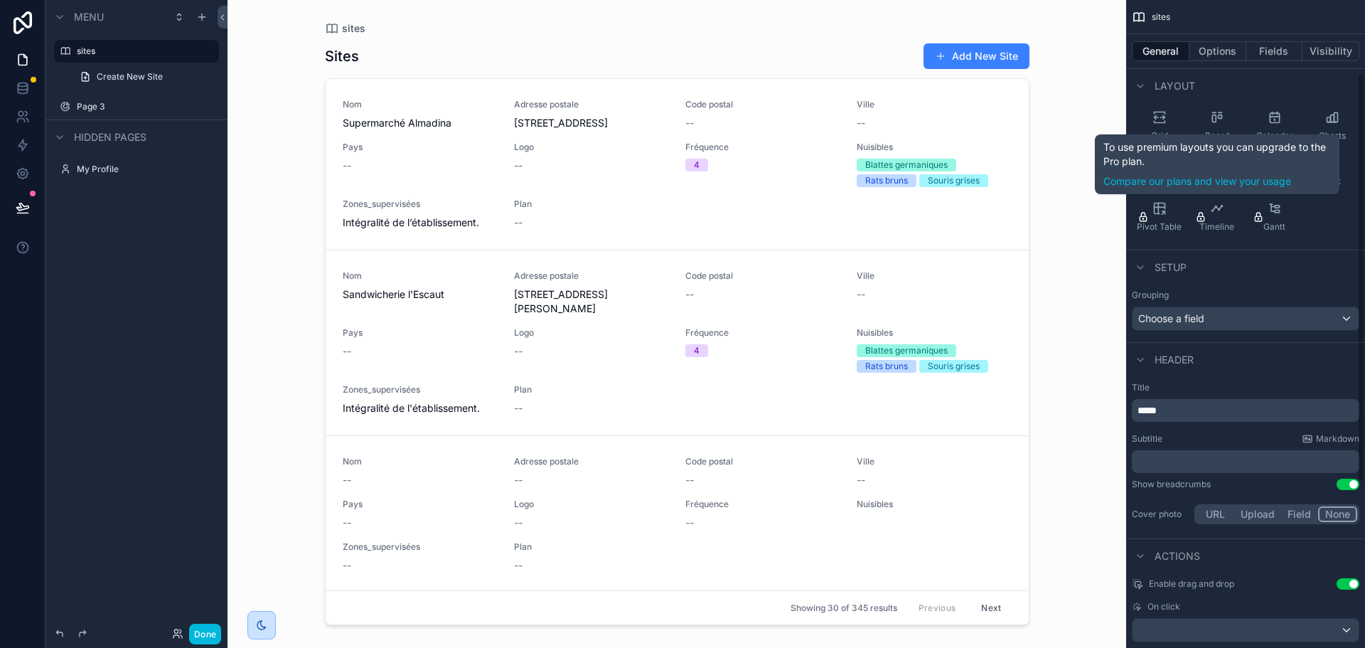
scroll to position [116, 0]
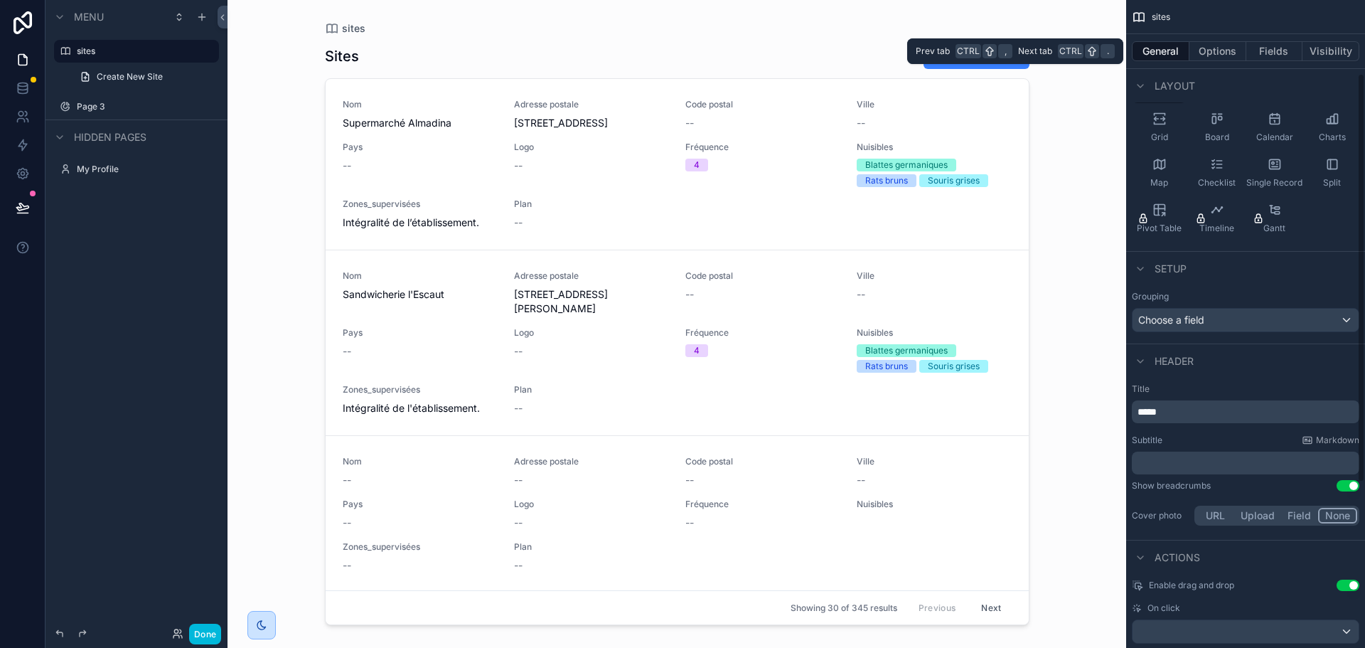
click at [1211, 54] on button "Options" at bounding box center [1217, 51] width 57 height 20
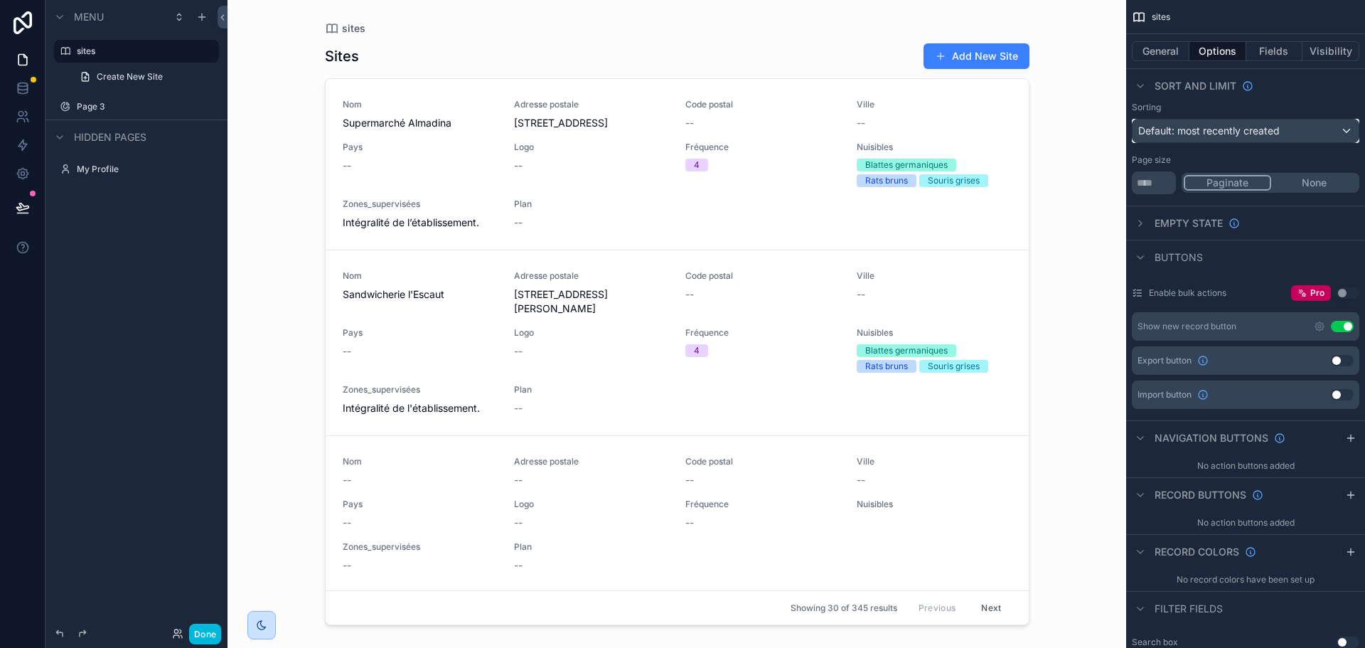
click at [1322, 130] on div "Default: most recently created" at bounding box center [1245, 130] width 226 height 23
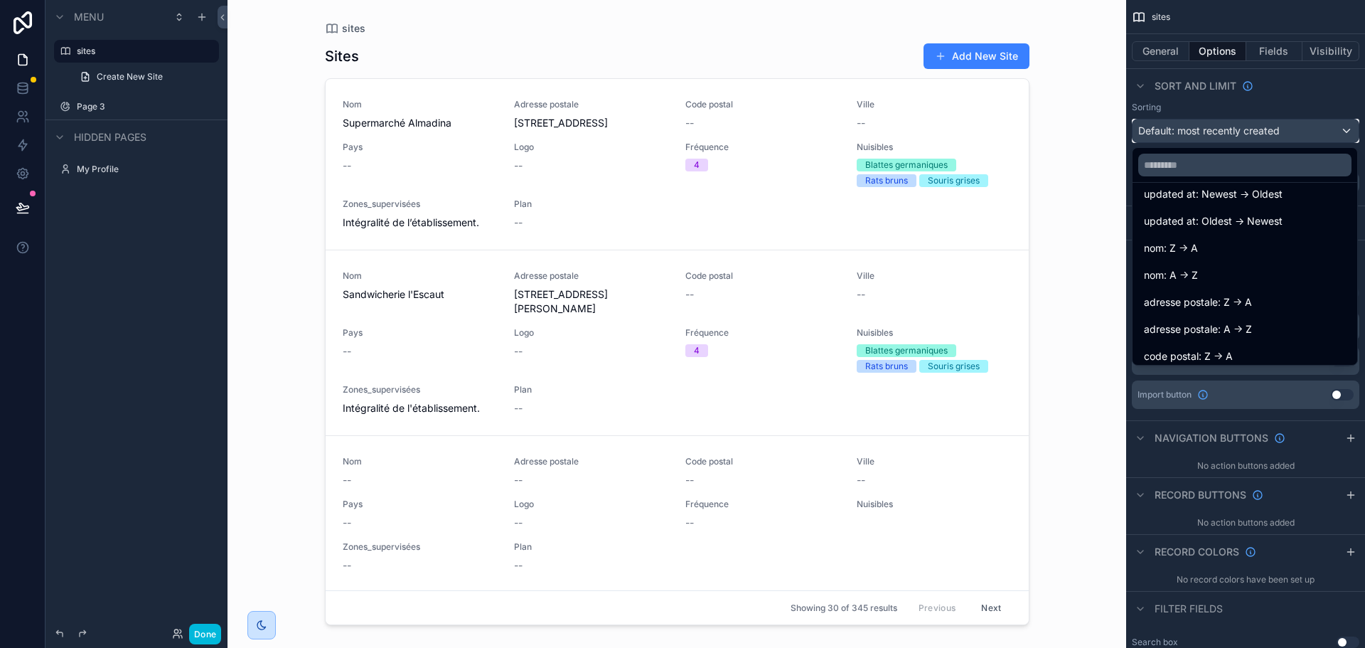
scroll to position [102, 0]
click at [1218, 266] on div "nom: A -> Z" at bounding box center [1245, 266] width 202 height 17
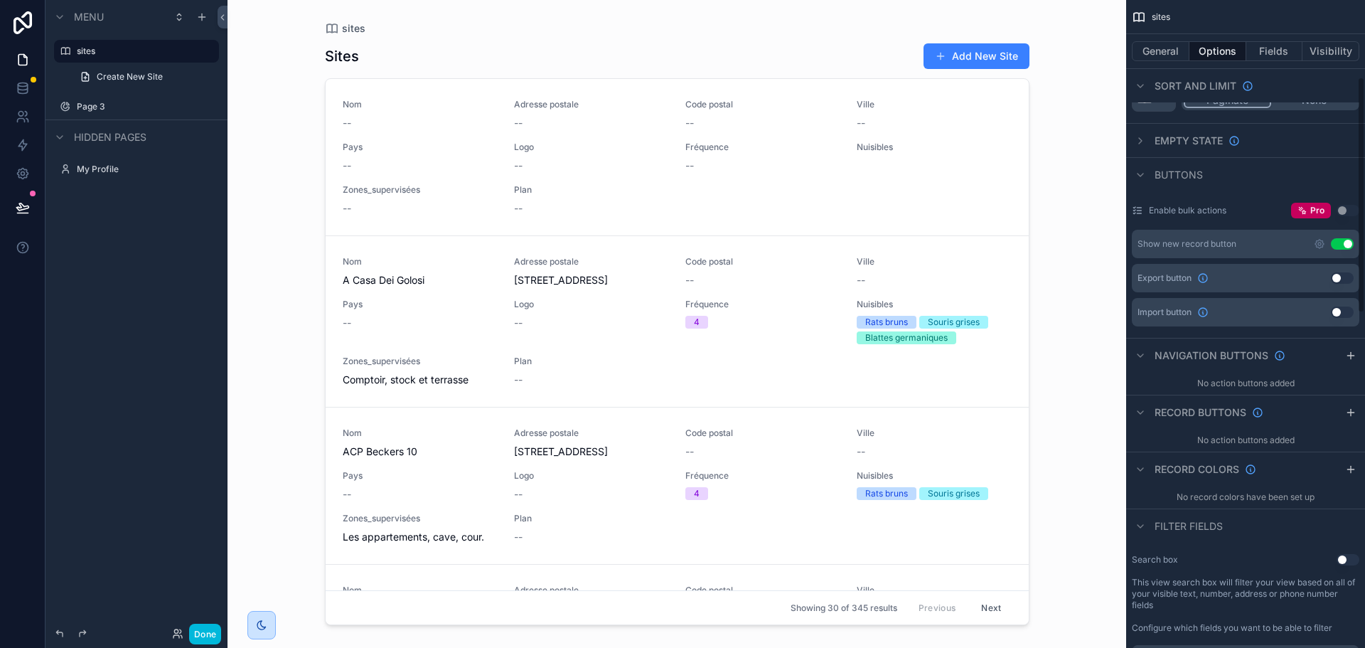
scroll to position [211, 0]
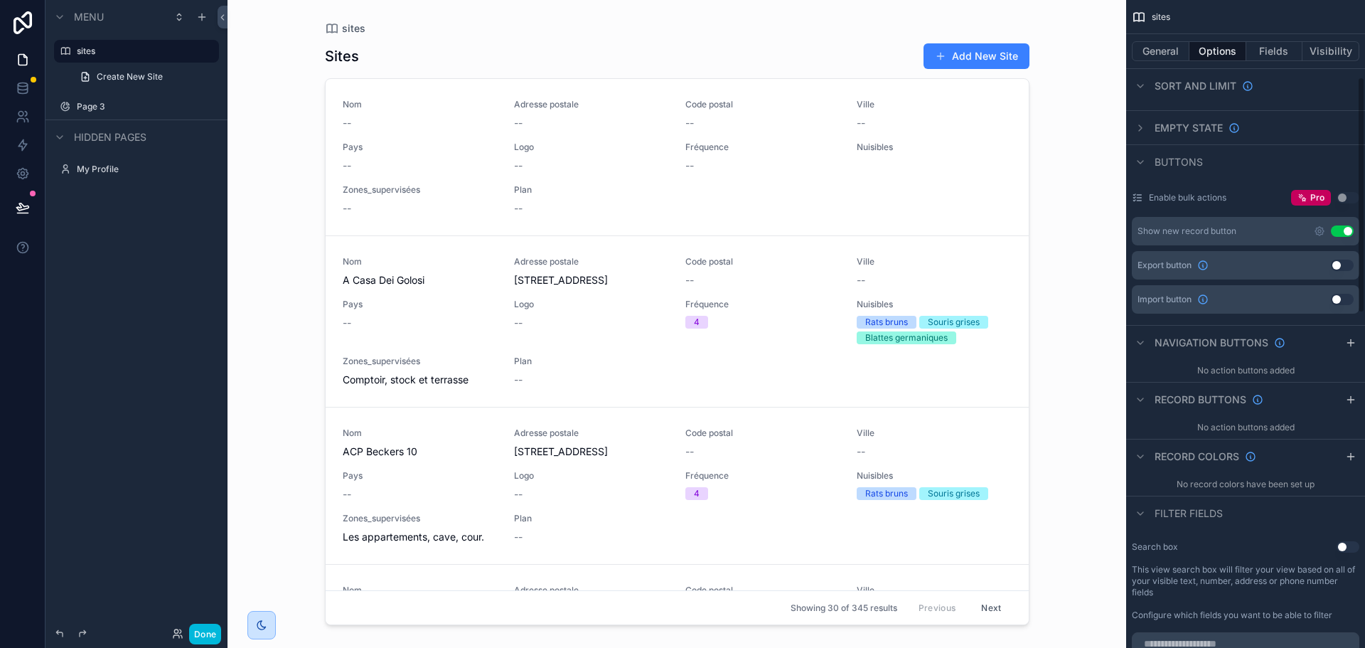
click at [1344, 232] on button "Use setting" at bounding box center [1342, 230] width 23 height 11
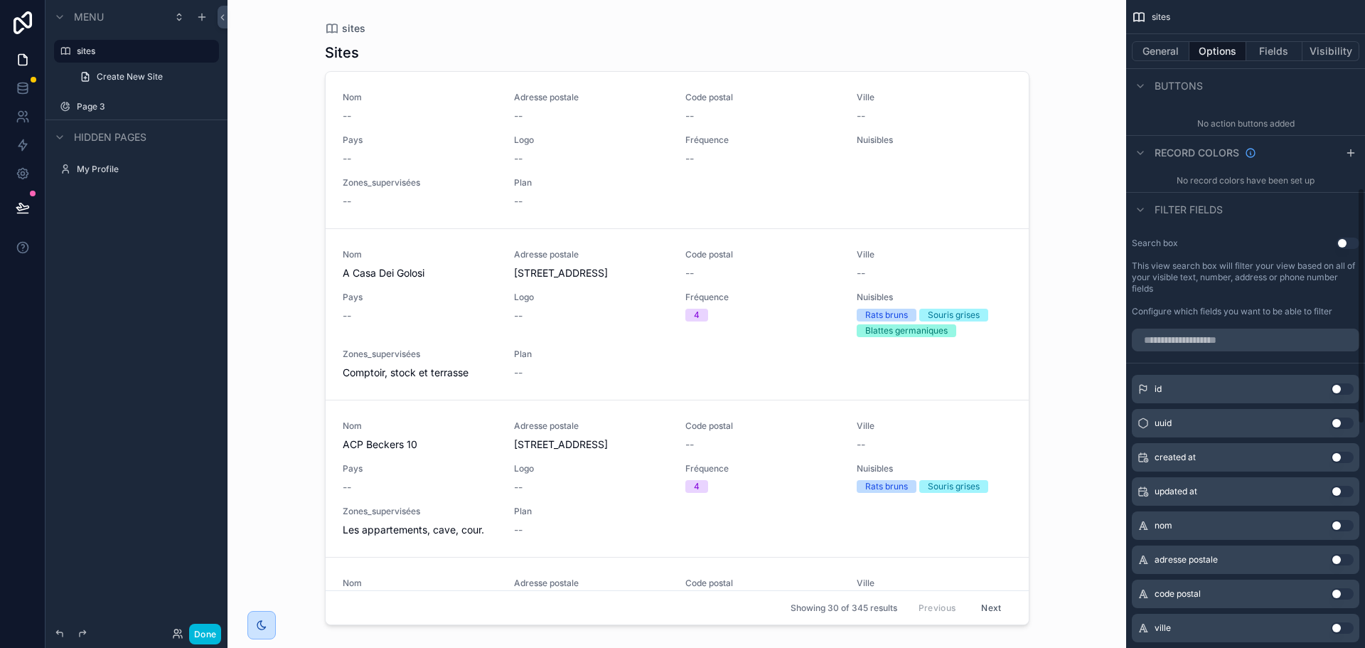
scroll to position [515, 0]
click at [1347, 242] on button "Use setting" at bounding box center [1347, 242] width 23 height 11
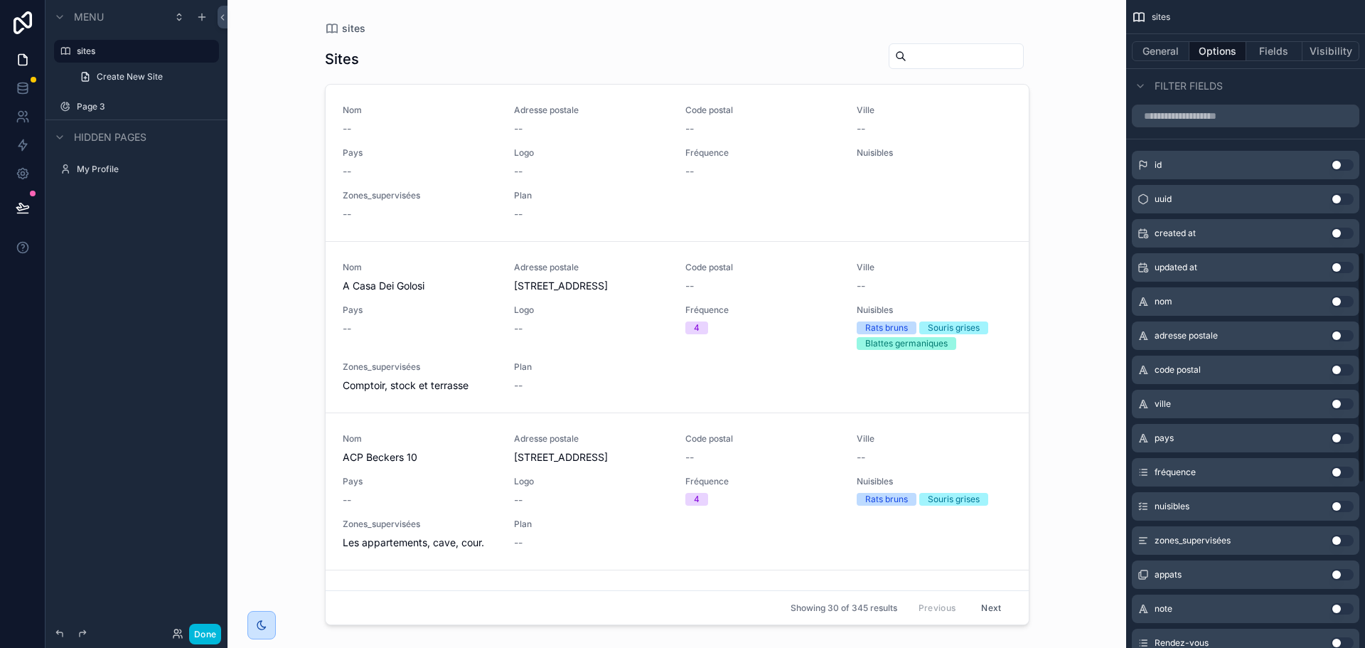
scroll to position [830, 0]
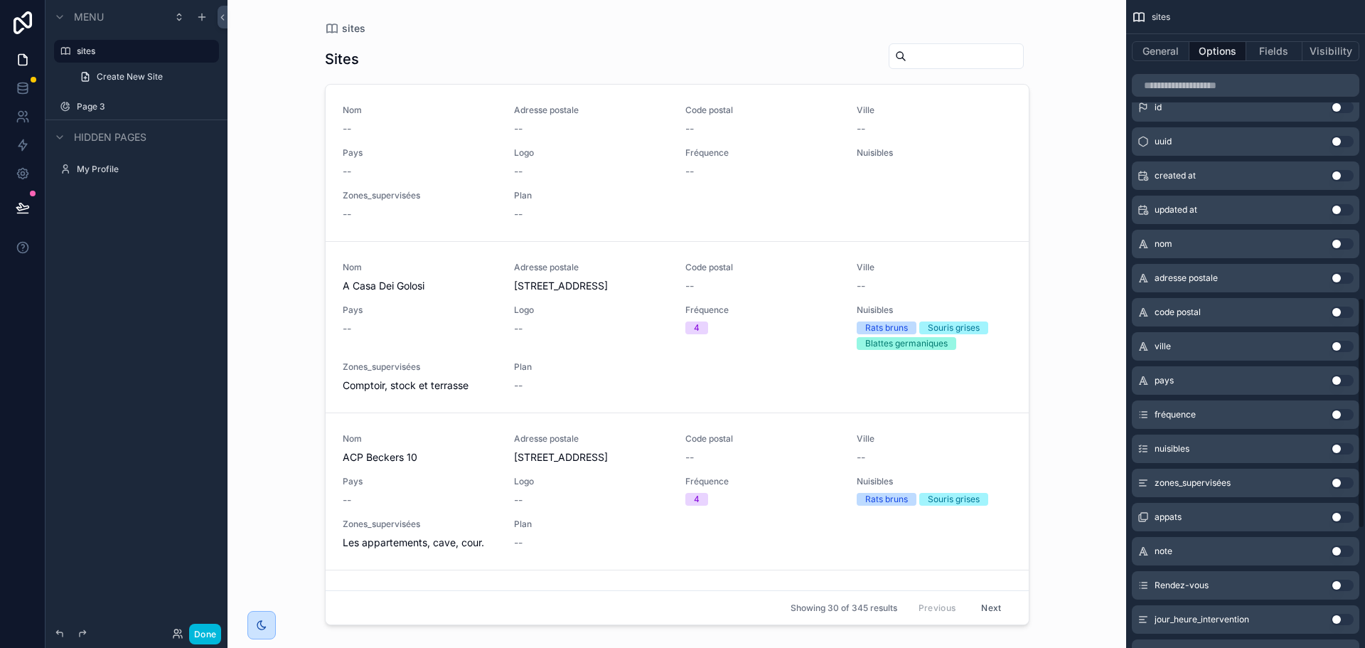
click at [1341, 249] on button "Use setting" at bounding box center [1342, 243] width 23 height 11
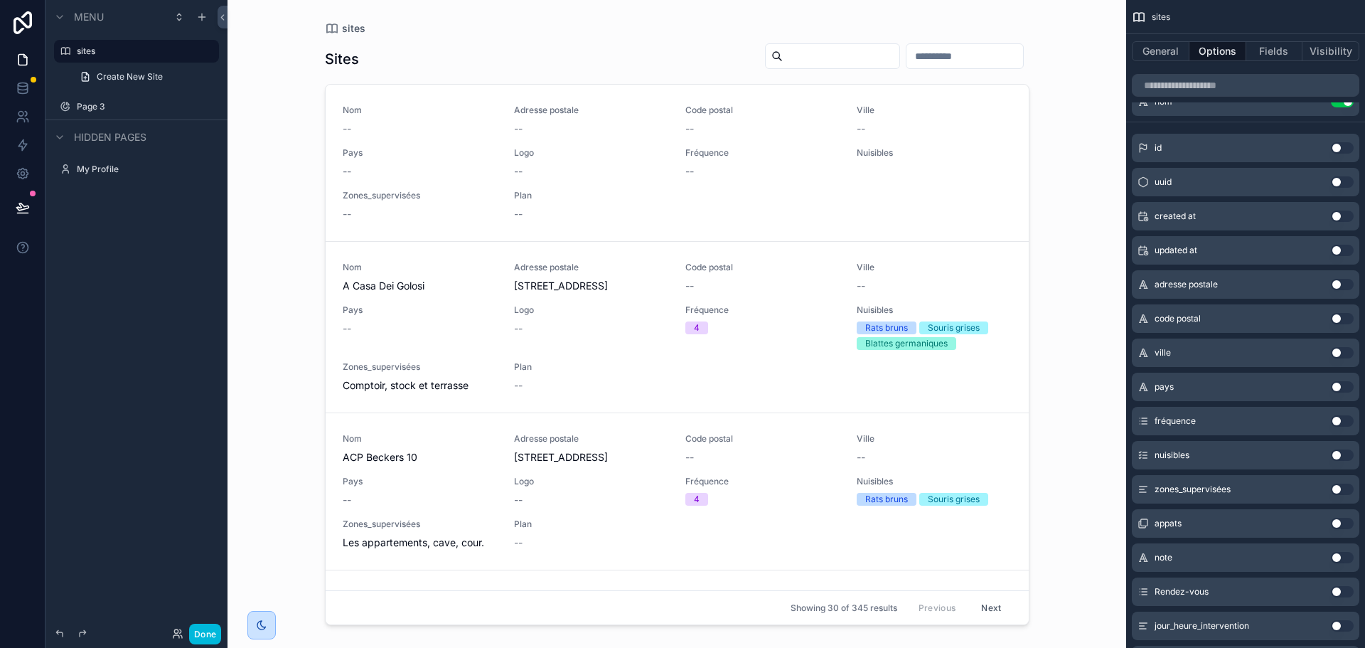
click at [1345, 288] on button "Use setting" at bounding box center [1342, 284] width 23 height 11
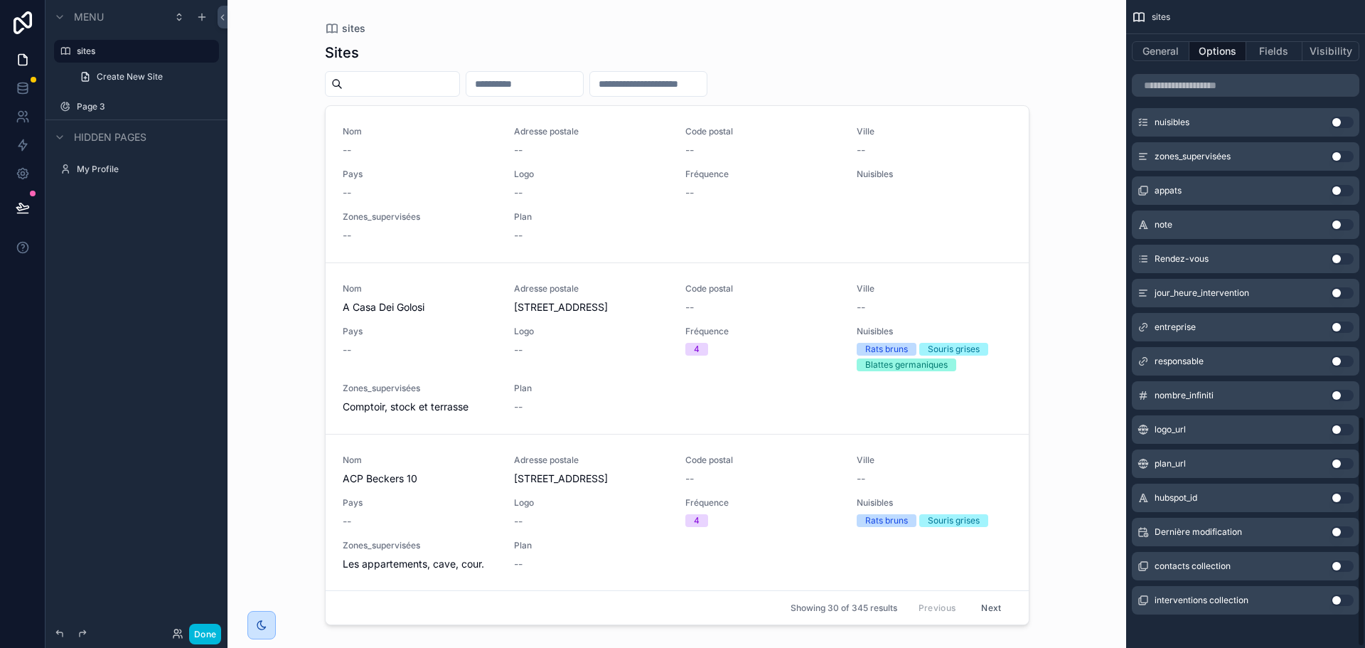
scroll to position [1169, 0]
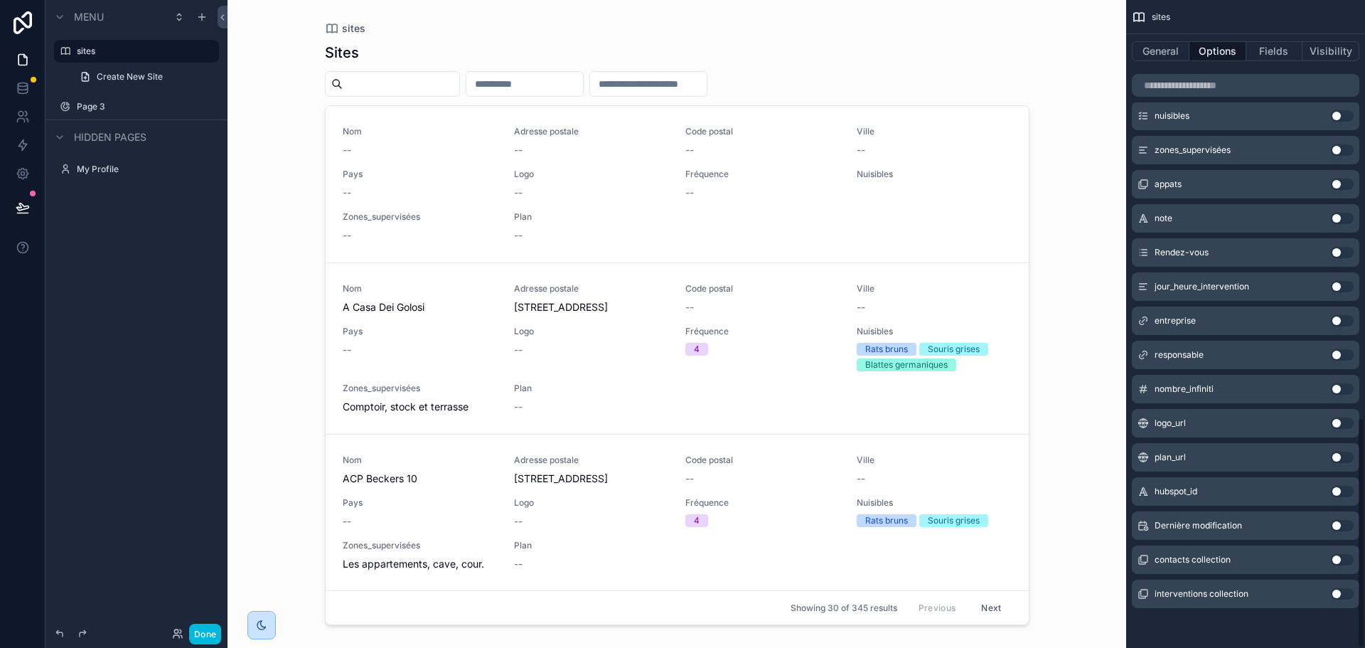
click at [1341, 325] on button "Use setting" at bounding box center [1342, 320] width 23 height 11
click at [1341, 561] on button "Use setting" at bounding box center [1342, 559] width 23 height 11
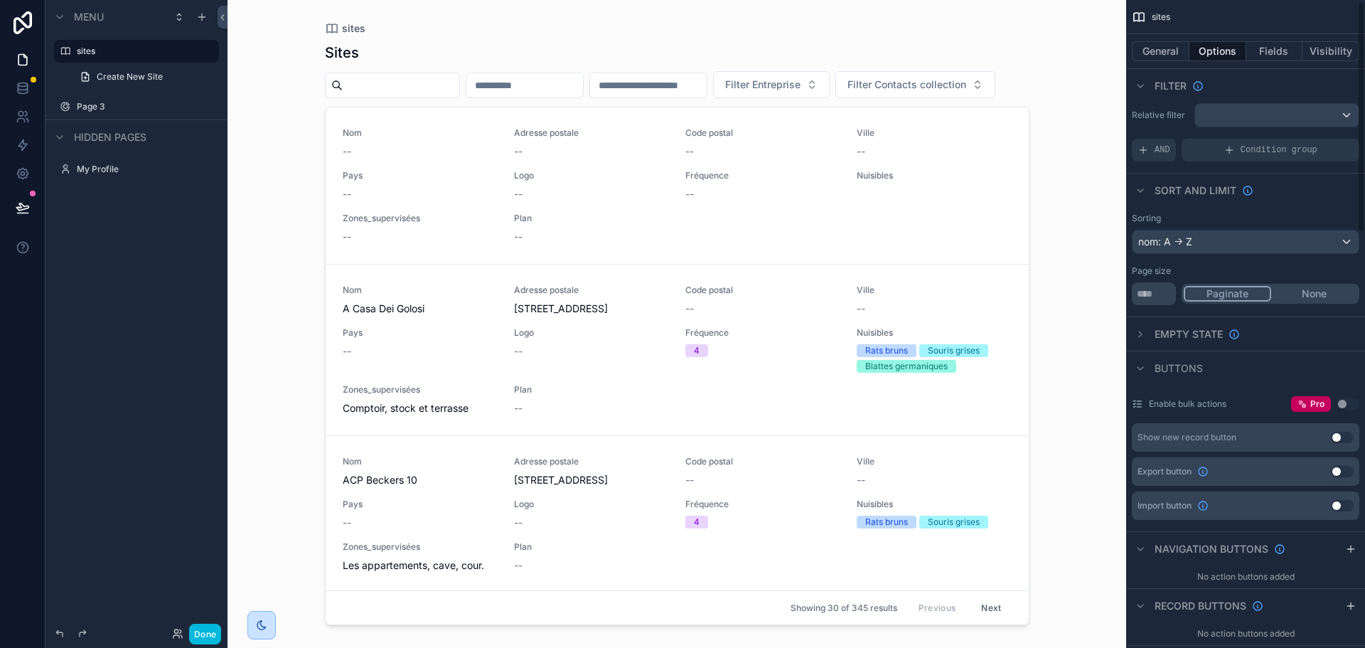
scroll to position [6, 0]
click at [571, 84] on div "scrollable content" at bounding box center [676, 315] width 727 height 631
click at [707, 87] on input "scrollable content" at bounding box center [648, 85] width 117 height 20
click at [800, 90] on span "Filter Entreprise" at bounding box center [762, 84] width 75 height 14
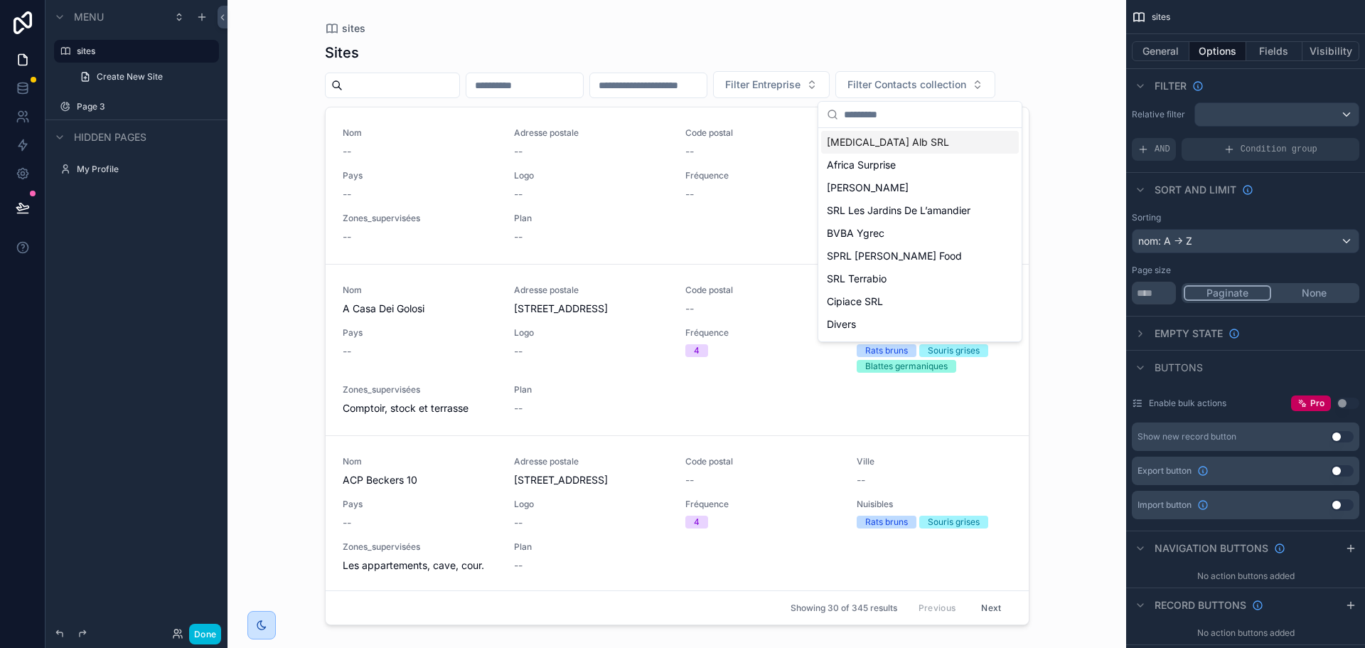
click at [1018, 71] on div "Filter Entreprise Filter Contacts collection" at bounding box center [677, 84] width 704 height 27
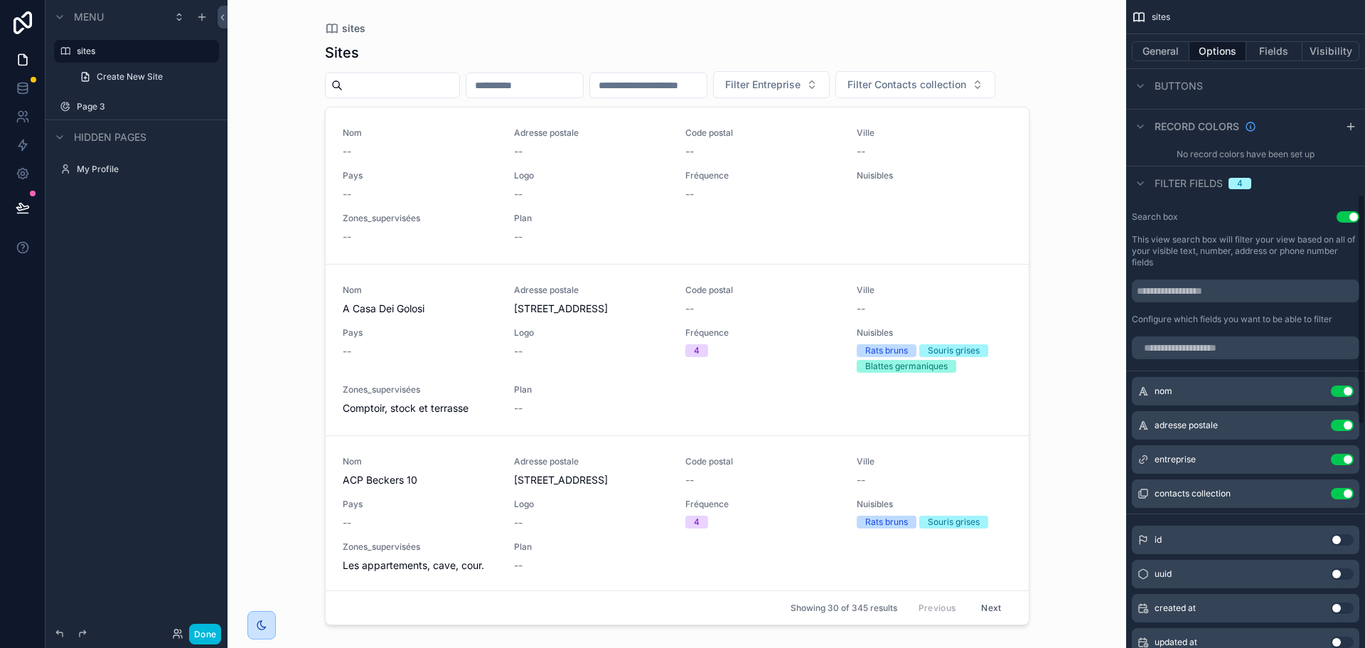
scroll to position [545, 0]
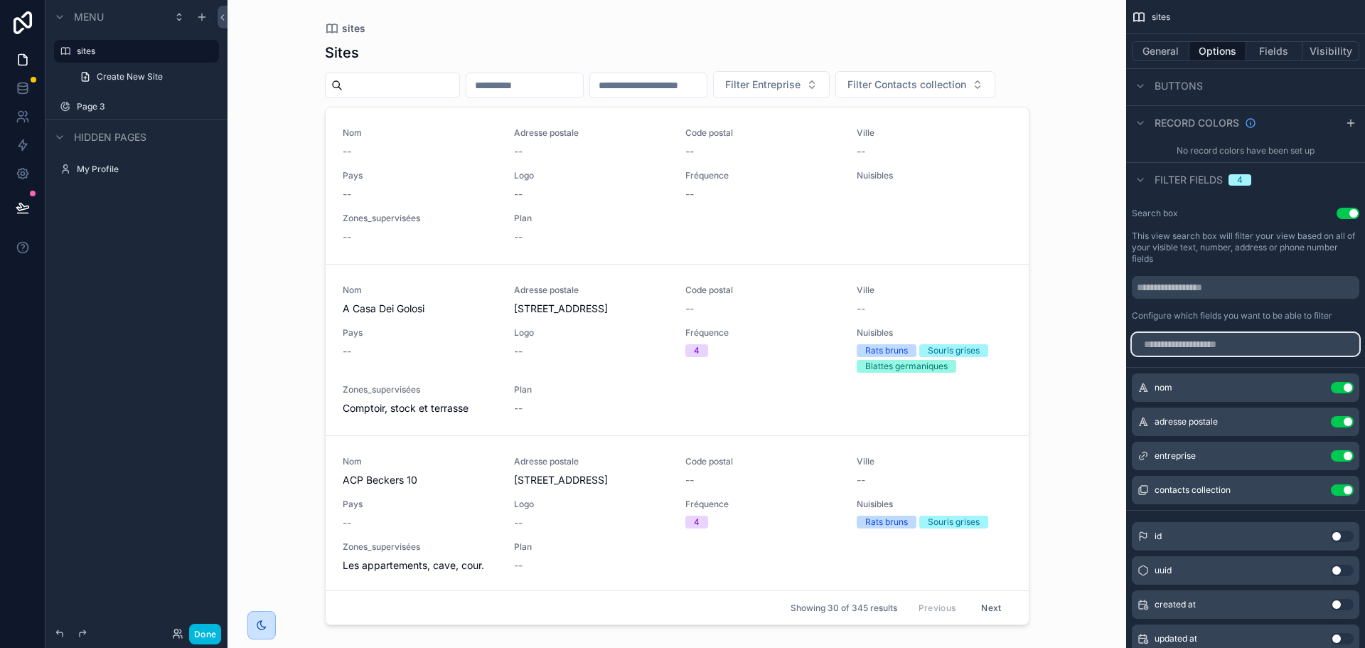
click at [1214, 343] on input "scrollable content" at bounding box center [1245, 344] width 227 height 23
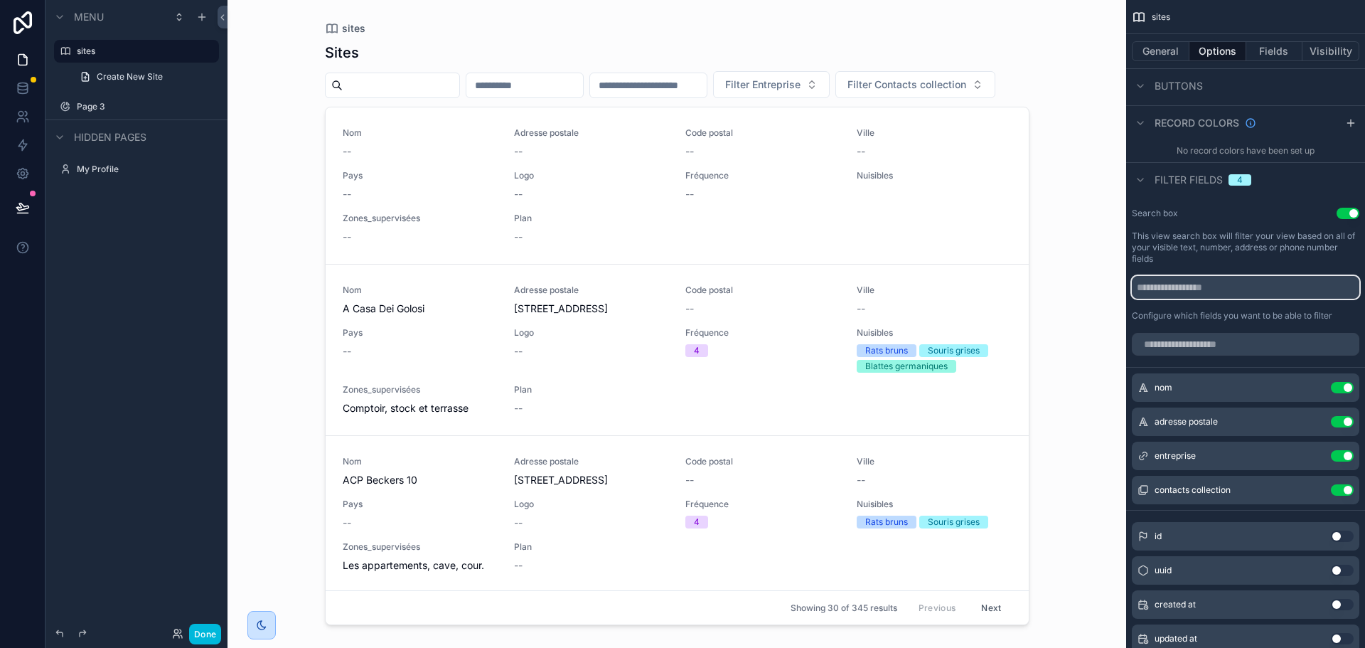
click at [1246, 291] on input "scrollable content" at bounding box center [1245, 287] width 227 height 23
click at [1344, 386] on button "Use setting" at bounding box center [1342, 387] width 23 height 11
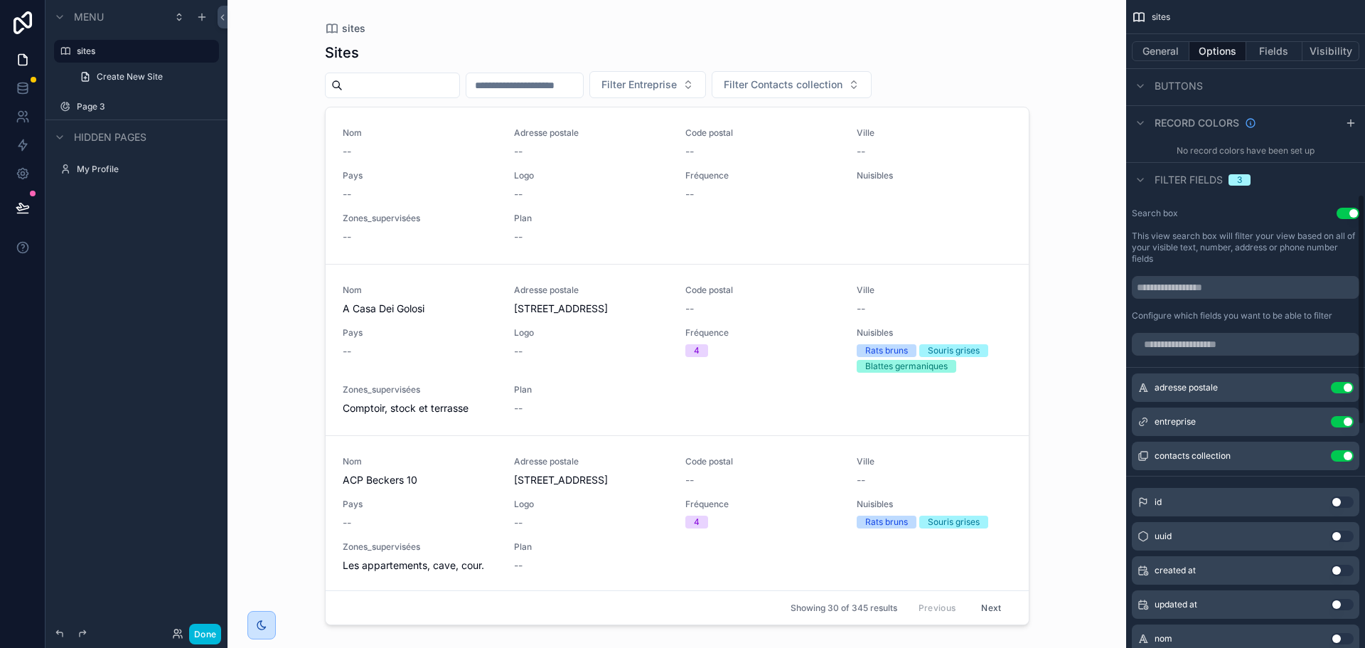
click at [1343, 392] on button "Use setting" at bounding box center [1342, 387] width 23 height 11
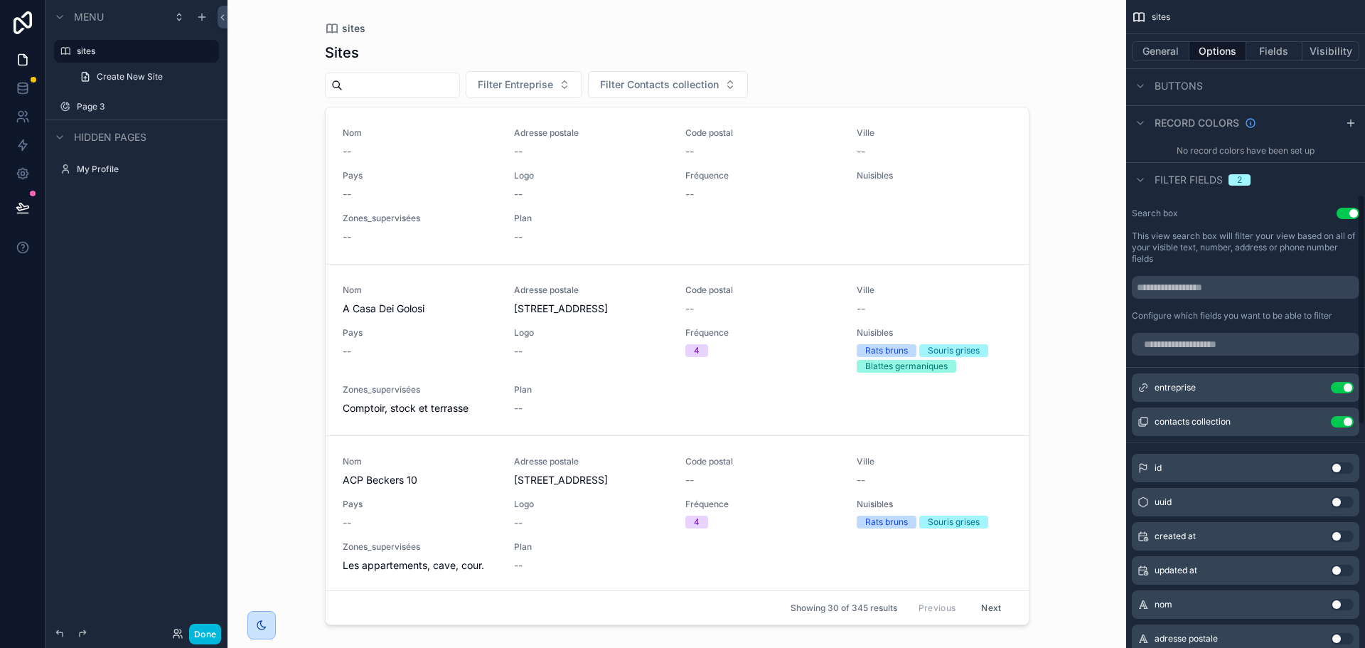
click at [1343, 392] on button "Use setting" at bounding box center [1342, 387] width 23 height 11
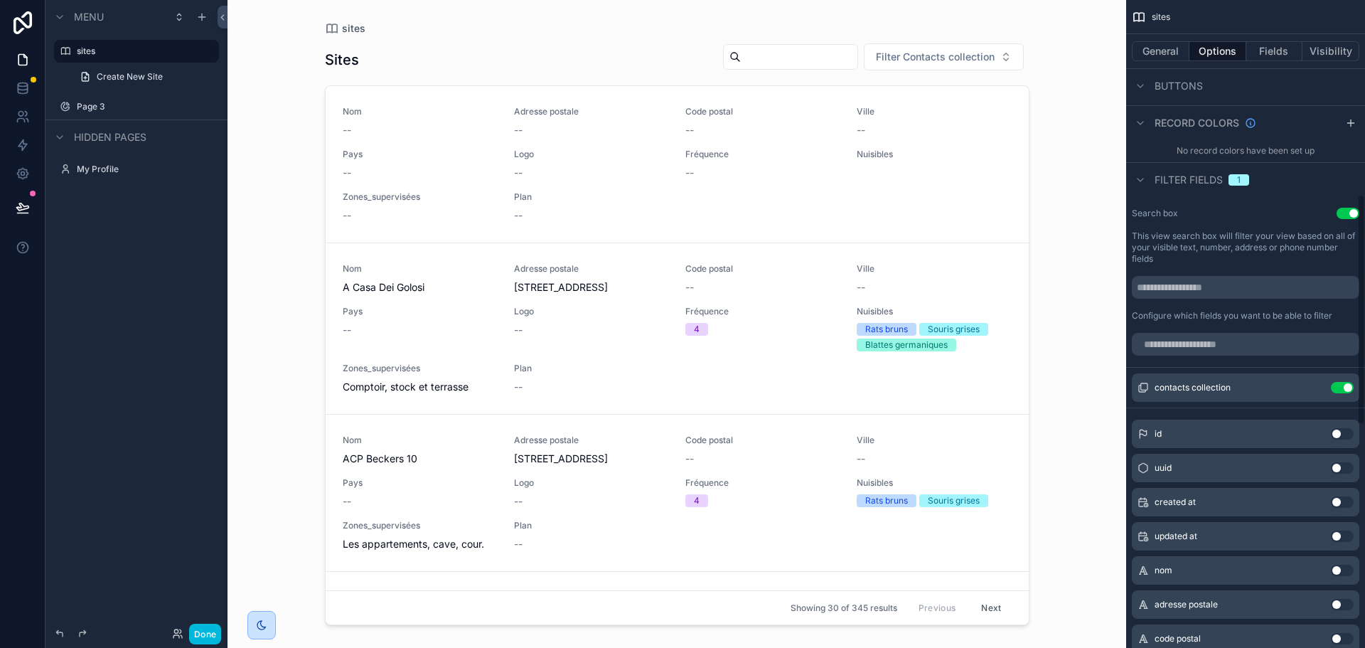
click at [1343, 392] on button "Use setting" at bounding box center [1342, 387] width 23 height 11
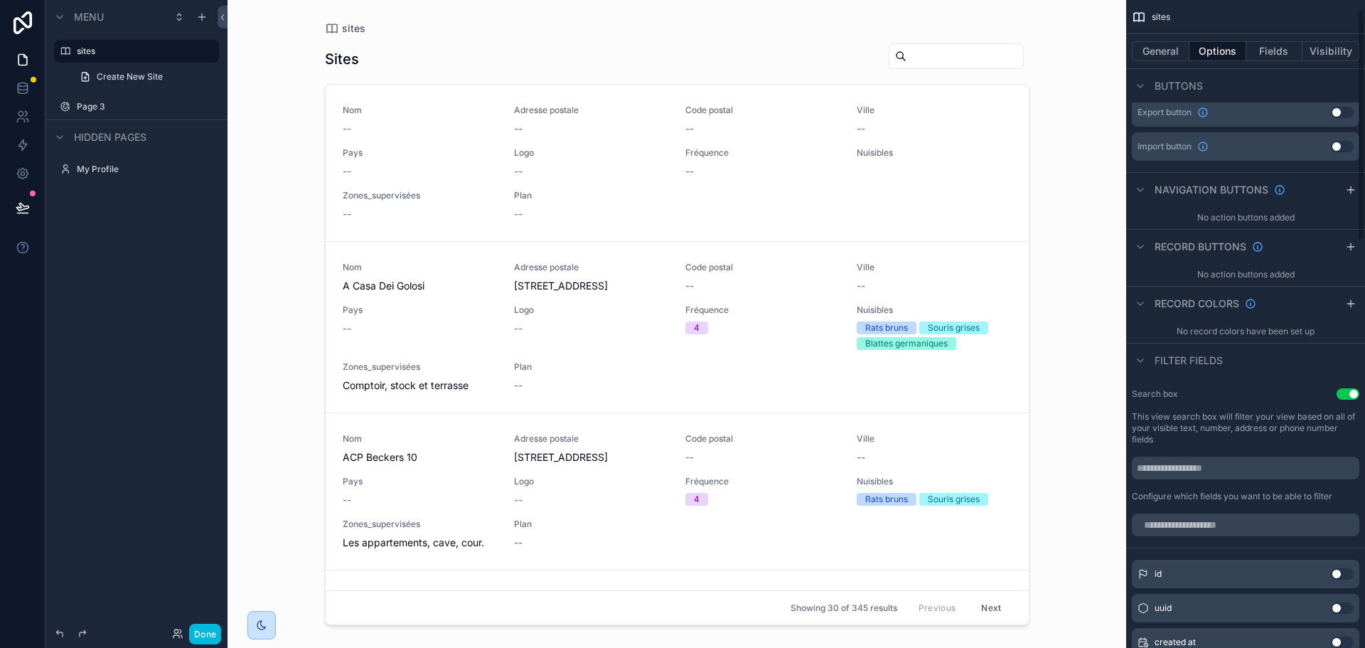
scroll to position [0, 0]
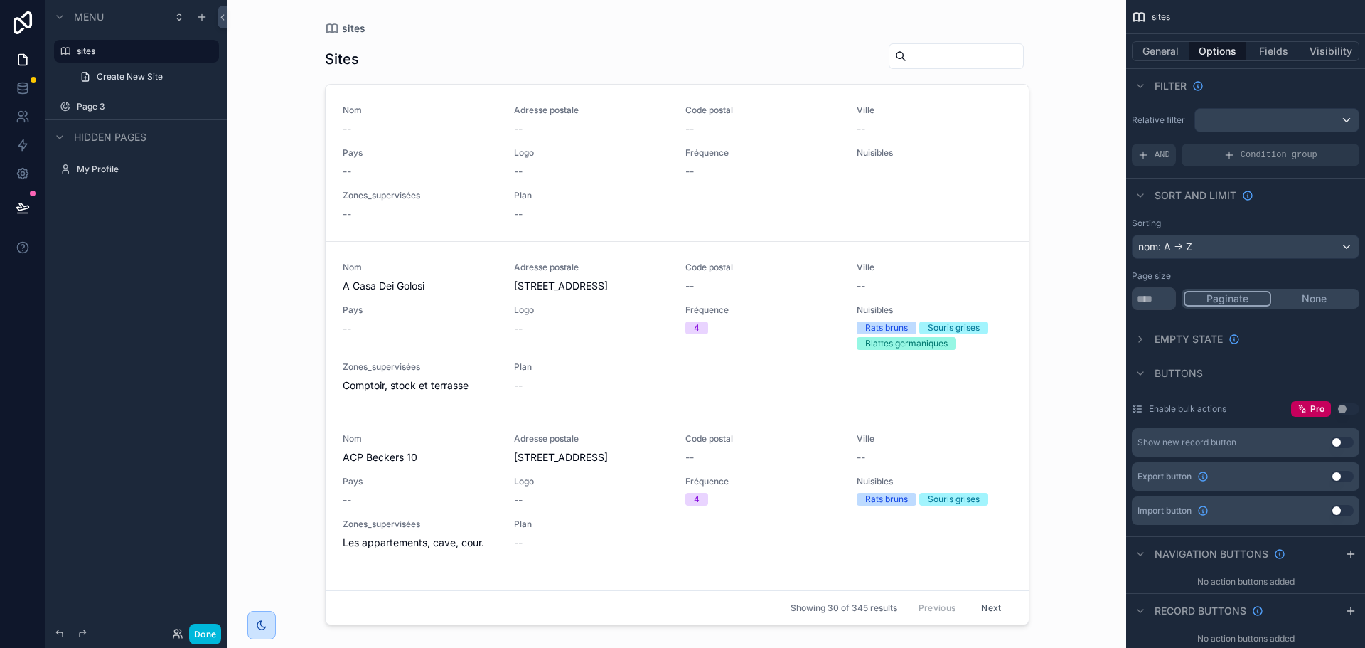
click at [1149, 51] on button "General" at bounding box center [1161, 51] width 58 height 20
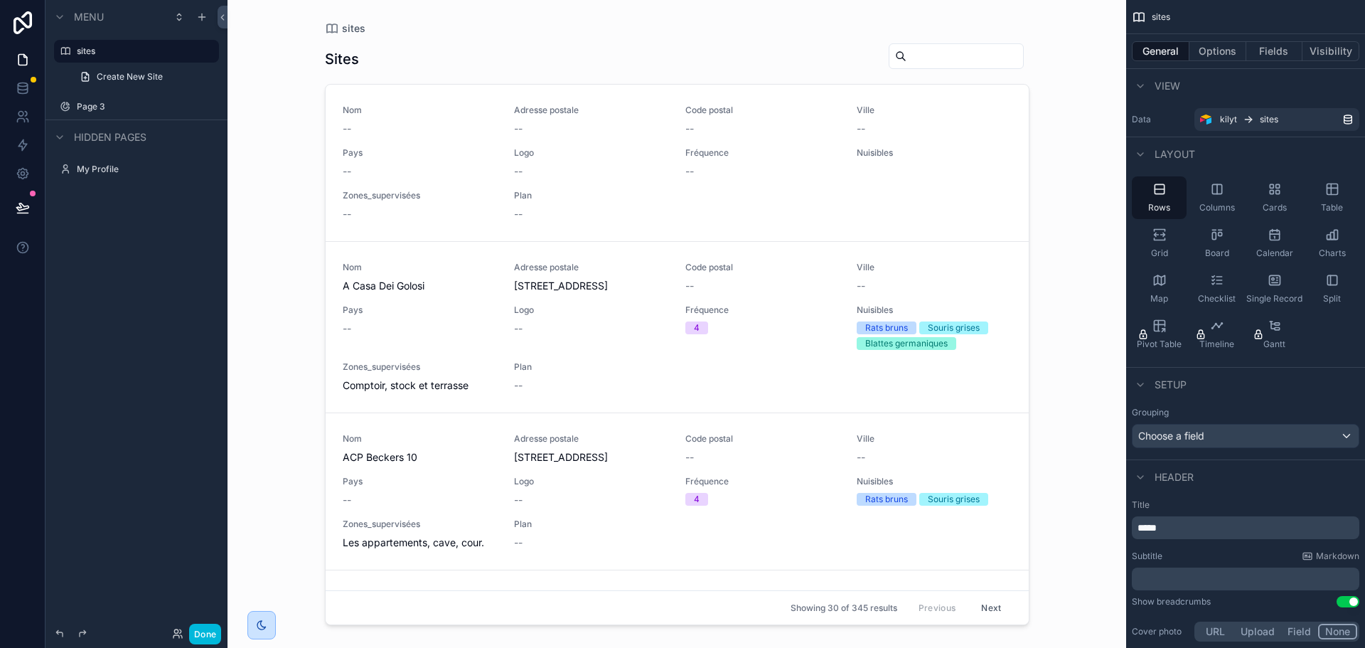
click at [812, 154] on span "Fréquence" at bounding box center [762, 152] width 154 height 11
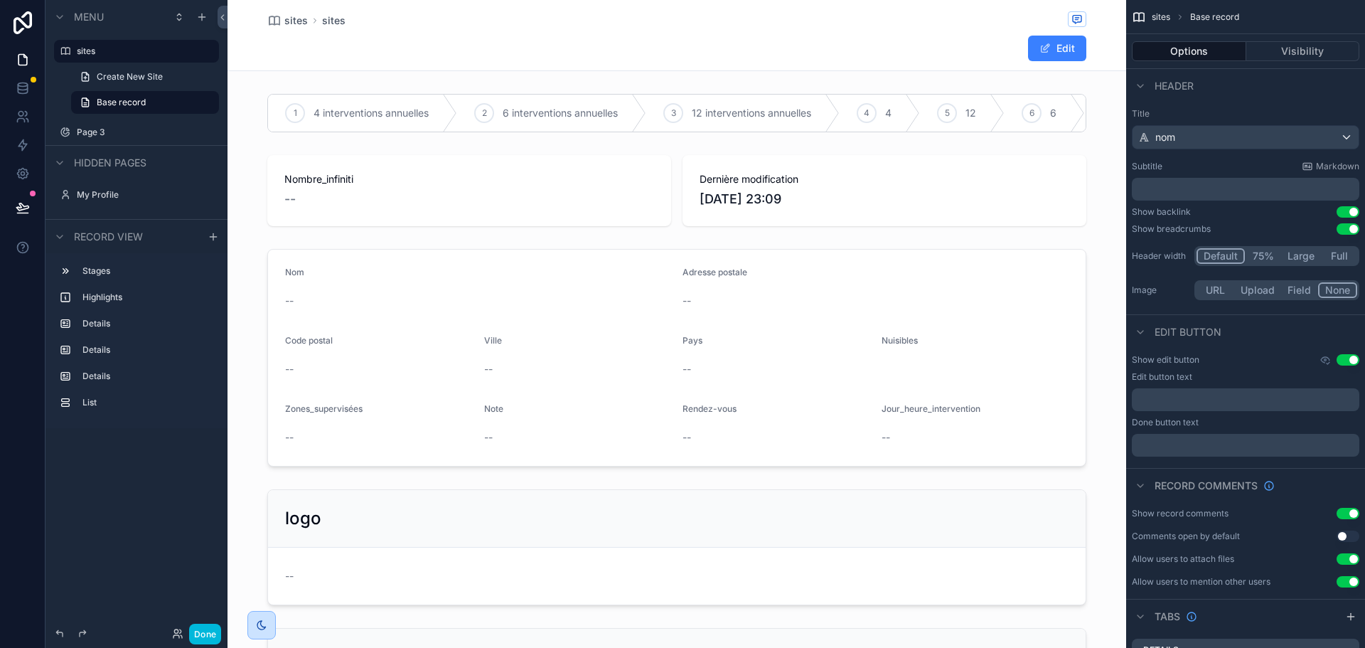
click at [281, 19] on icon "scrollable content" at bounding box center [274, 21] width 14 height 14
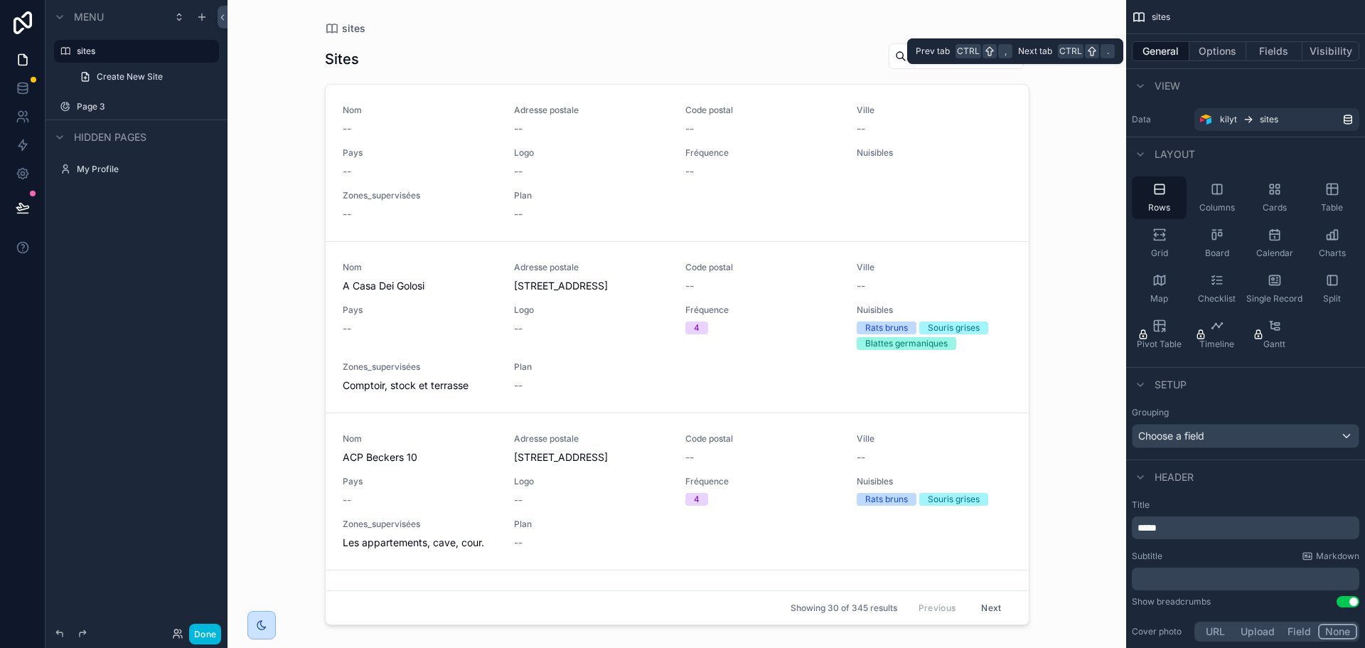
click at [1286, 49] on button "Fields" at bounding box center [1274, 51] width 57 height 20
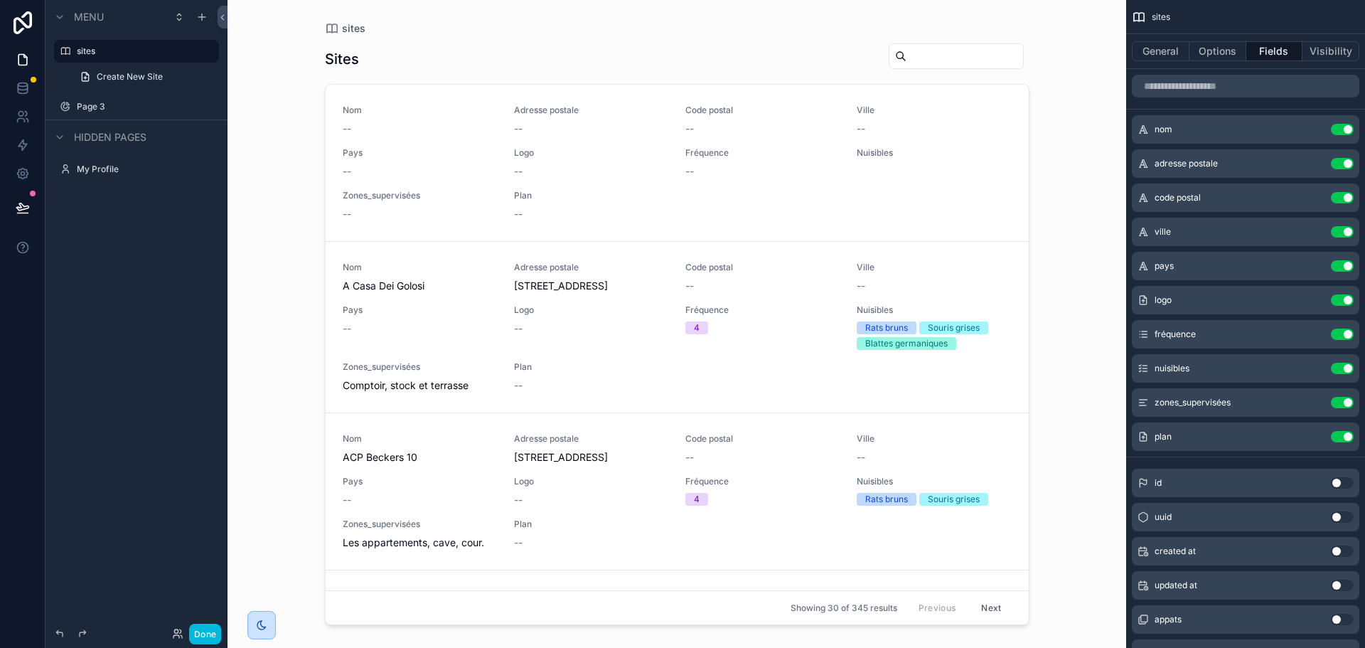
click at [1337, 335] on button "Use setting" at bounding box center [1342, 333] width 23 height 11
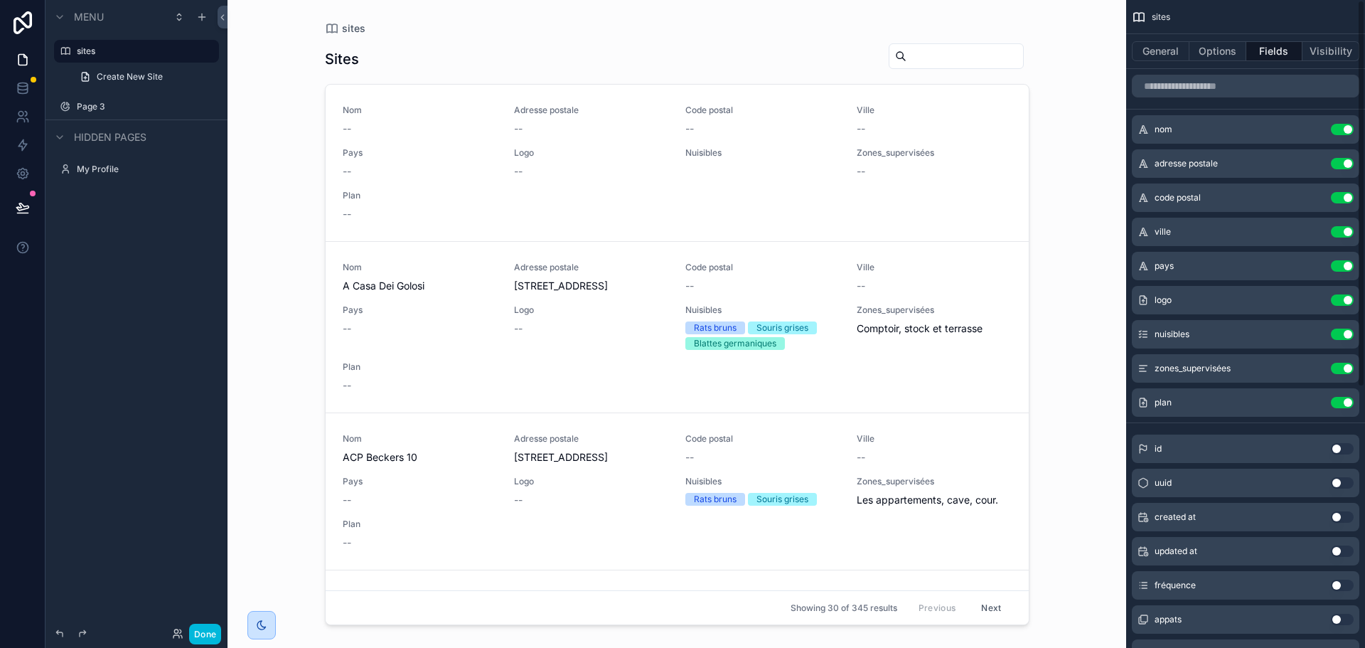
click at [1337, 335] on button "Use setting" at bounding box center [1342, 333] width 23 height 11
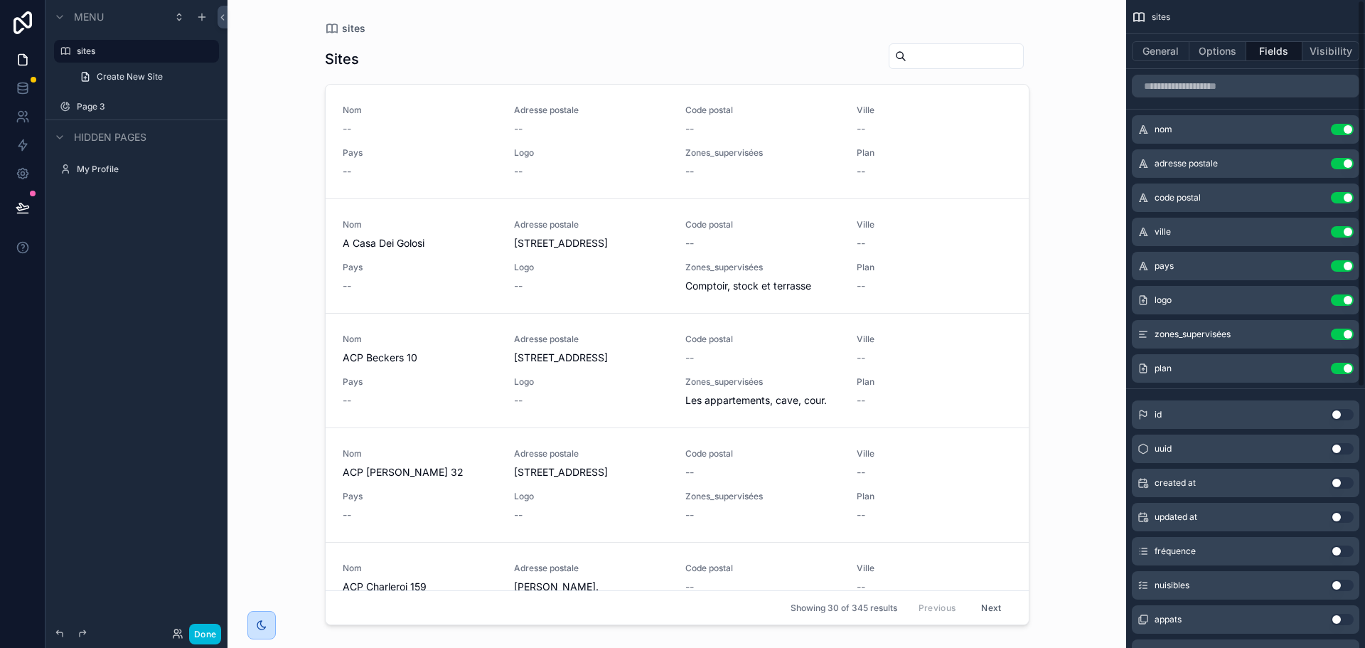
click at [1337, 335] on button "Use setting" at bounding box center [1342, 333] width 23 height 11
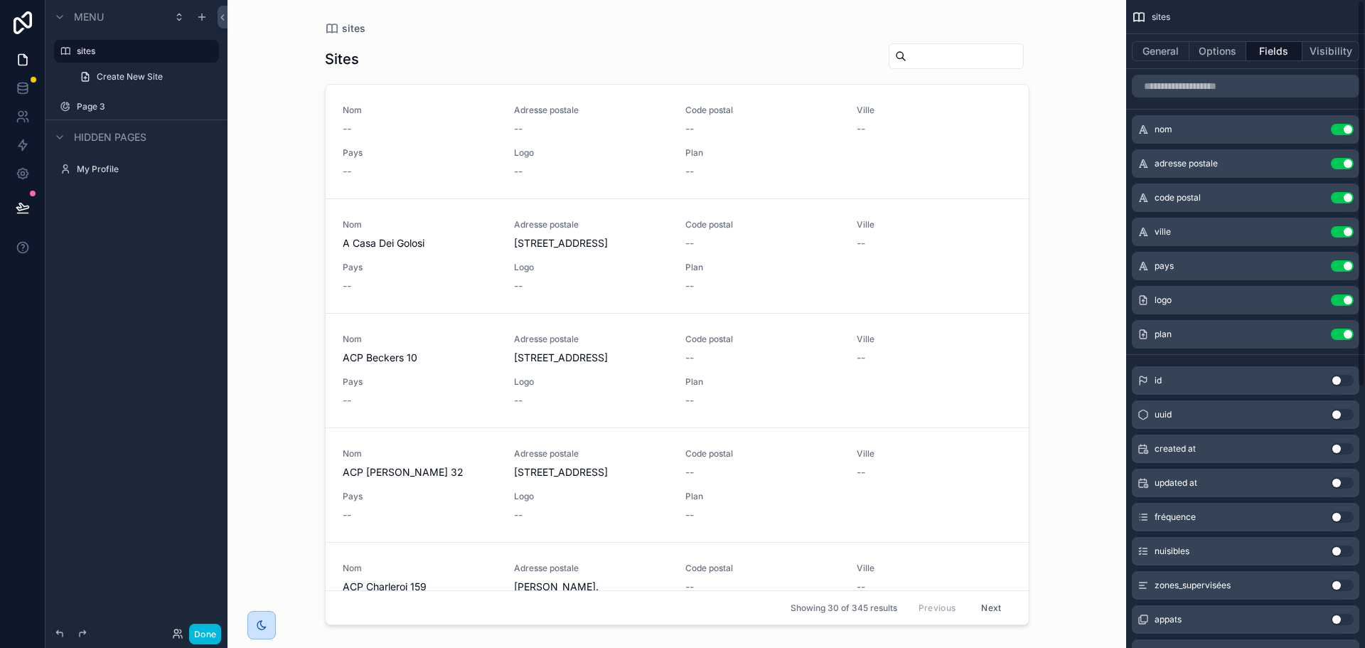
click at [1337, 335] on button "Use setting" at bounding box center [1342, 333] width 23 height 11
click at [1346, 196] on button "Use setting" at bounding box center [1342, 197] width 23 height 11
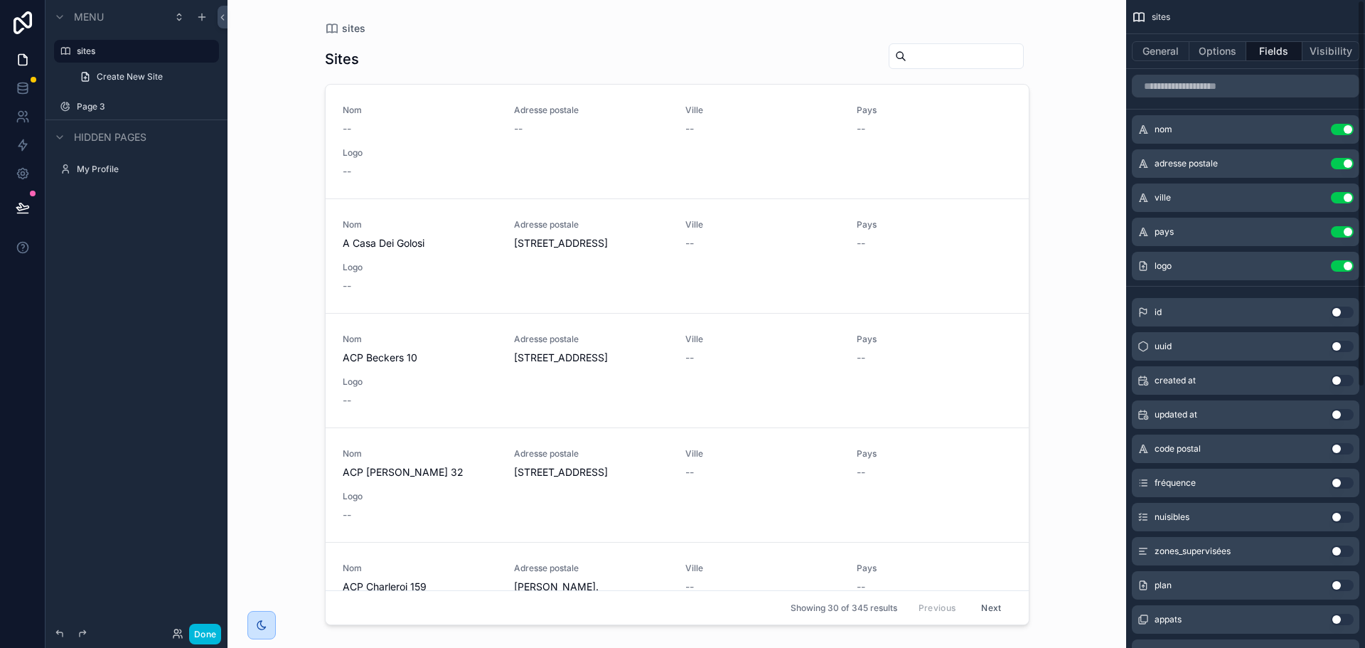
click at [1346, 199] on button "Use setting" at bounding box center [1342, 197] width 23 height 11
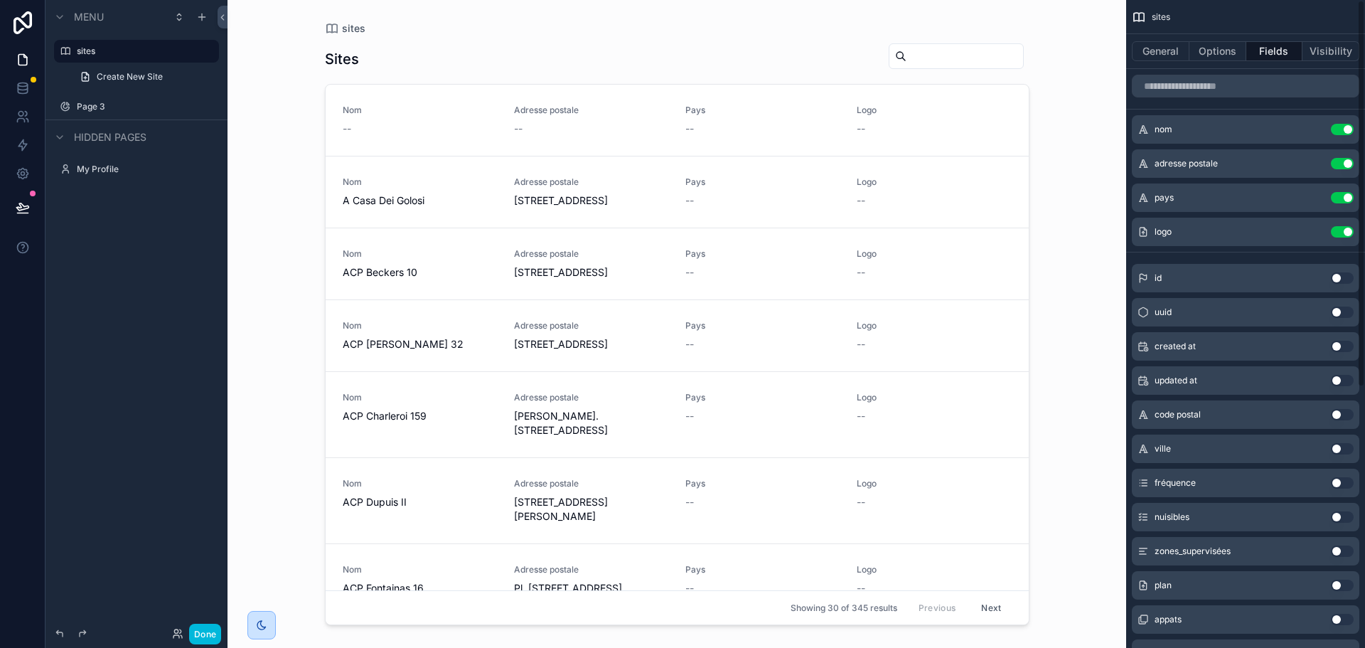
click at [1343, 198] on button "Use setting" at bounding box center [1342, 197] width 23 height 11
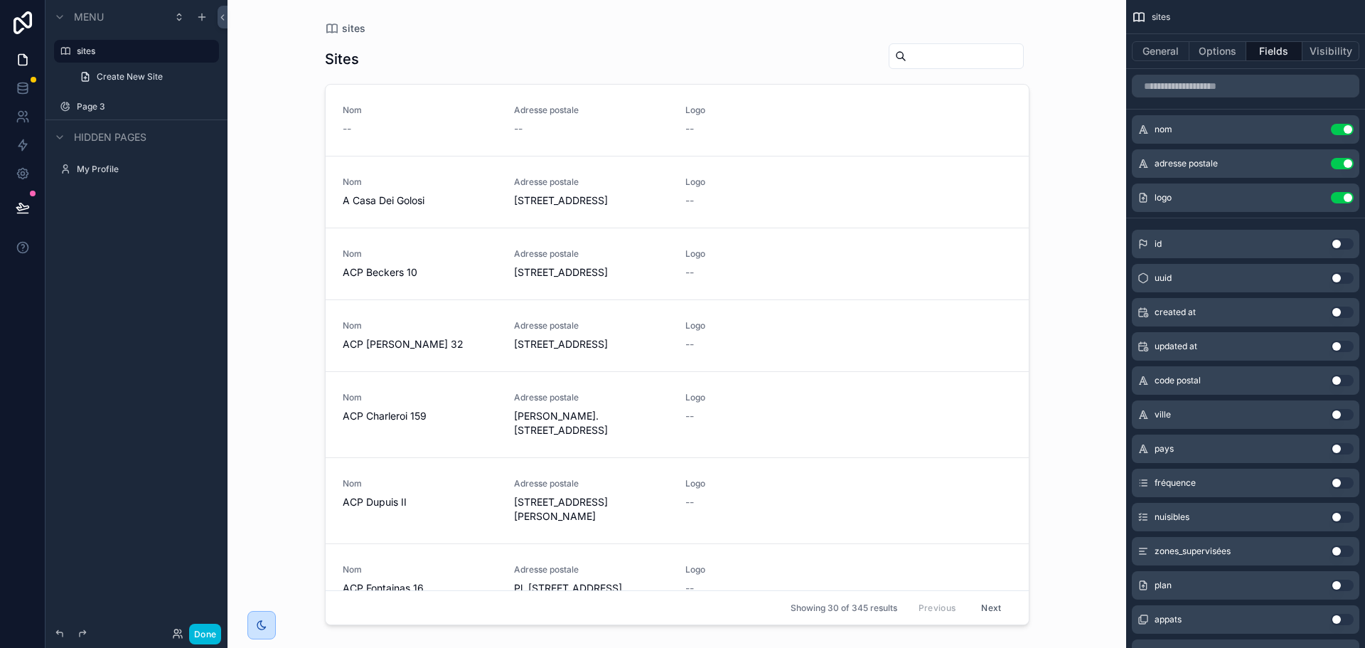
click at [0, 0] on icon "scrollable content" at bounding box center [0, 0] width 0 height 0
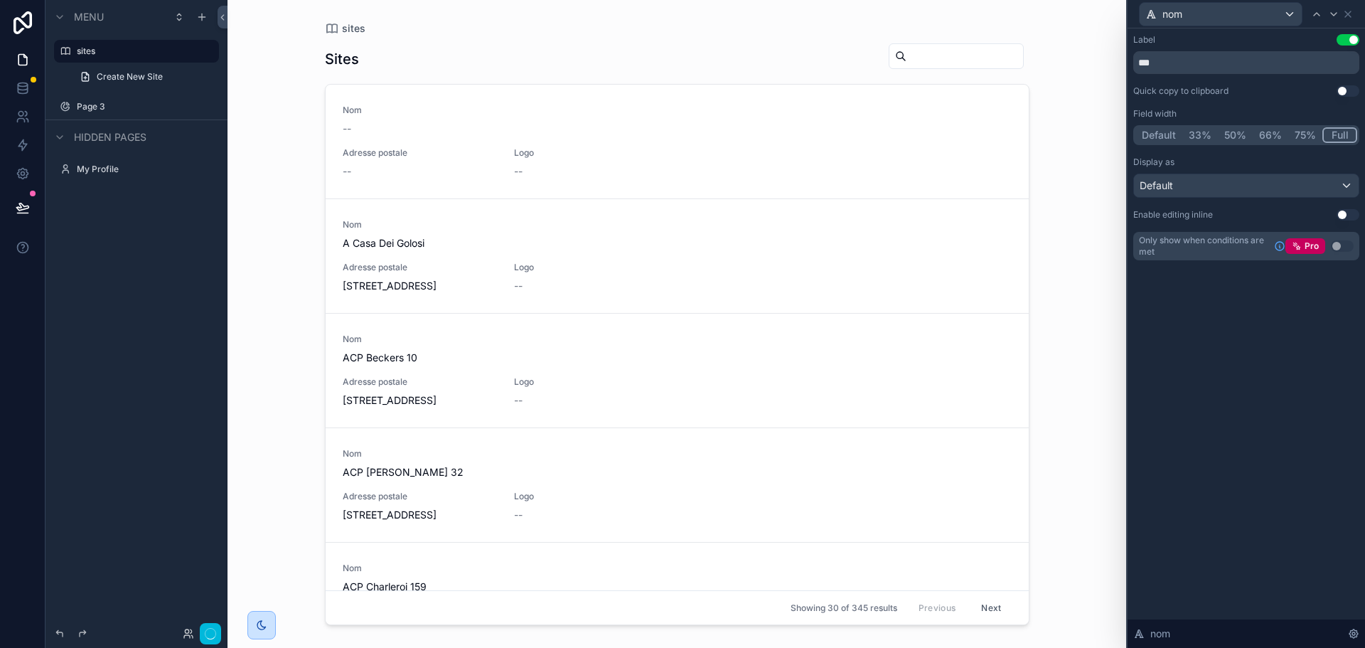
click at [1341, 134] on button "Full" at bounding box center [1339, 135] width 35 height 16
click at [1294, 185] on div "Default" at bounding box center [1246, 185] width 225 height 23
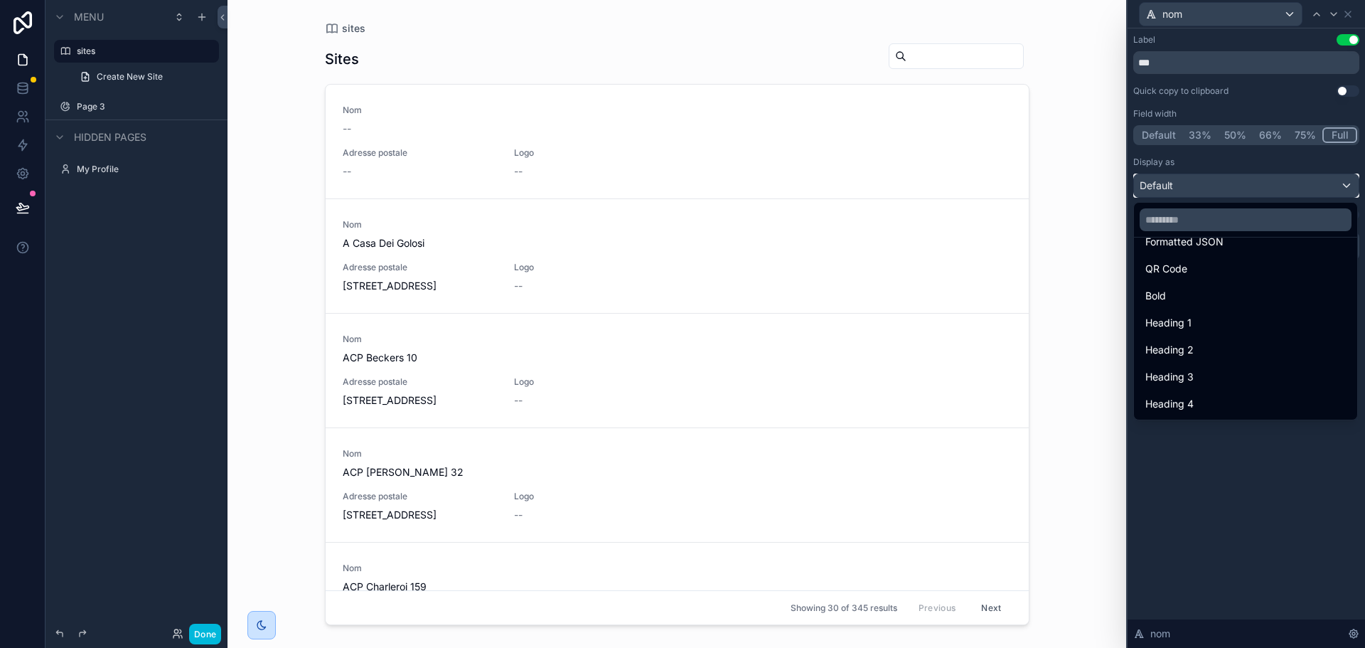
scroll to position [149, 0]
click at [1208, 333] on div "Heading 1" at bounding box center [1245, 329] width 200 height 17
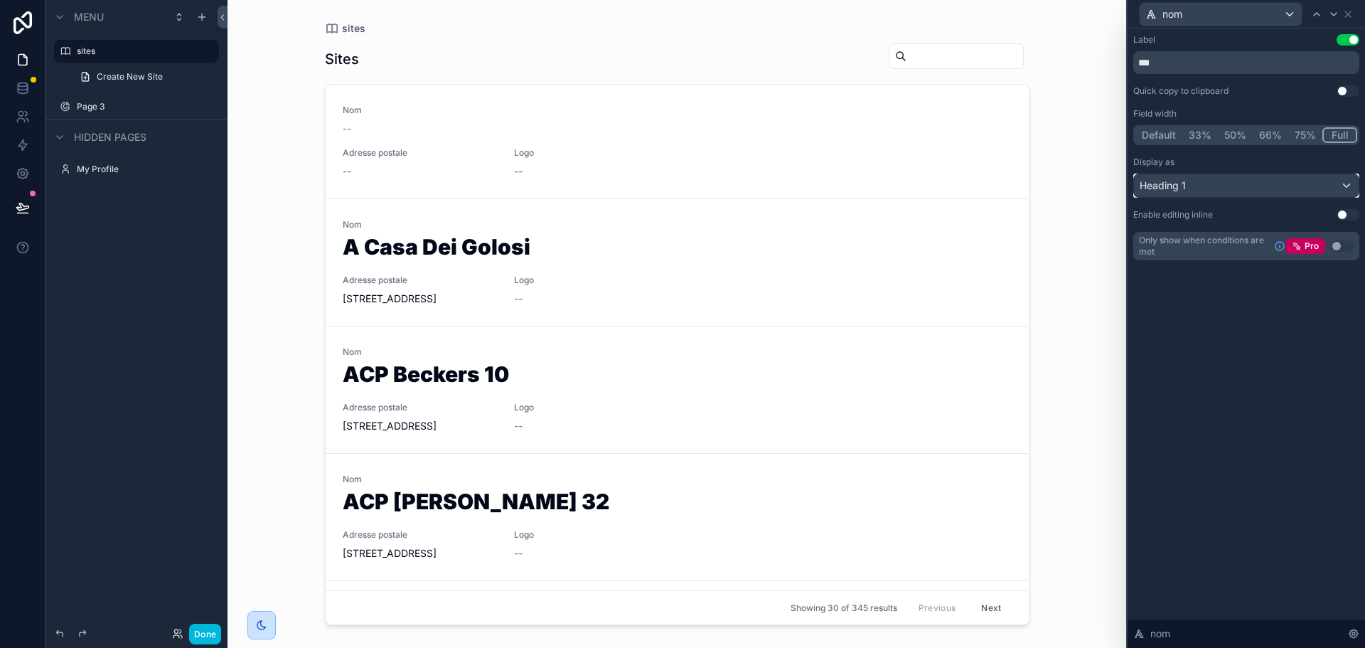
click at [1292, 183] on div "Heading 1" at bounding box center [1246, 185] width 225 height 23
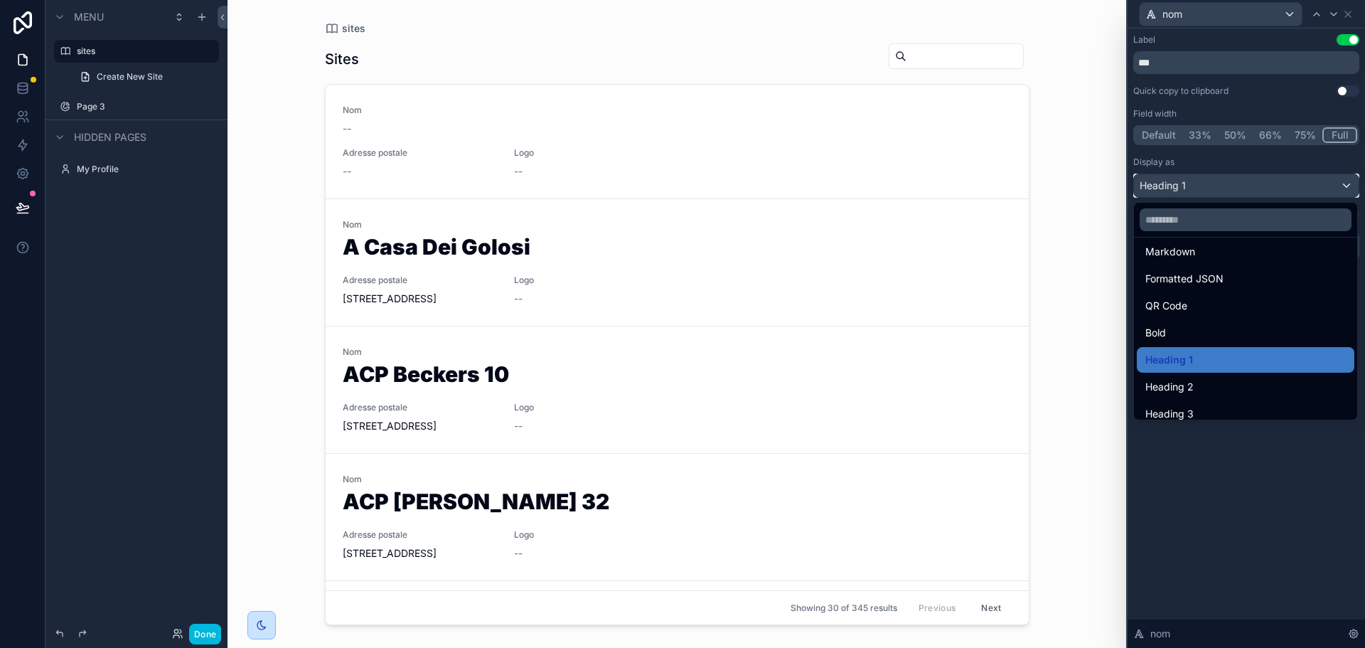
scroll to position [155, 0]
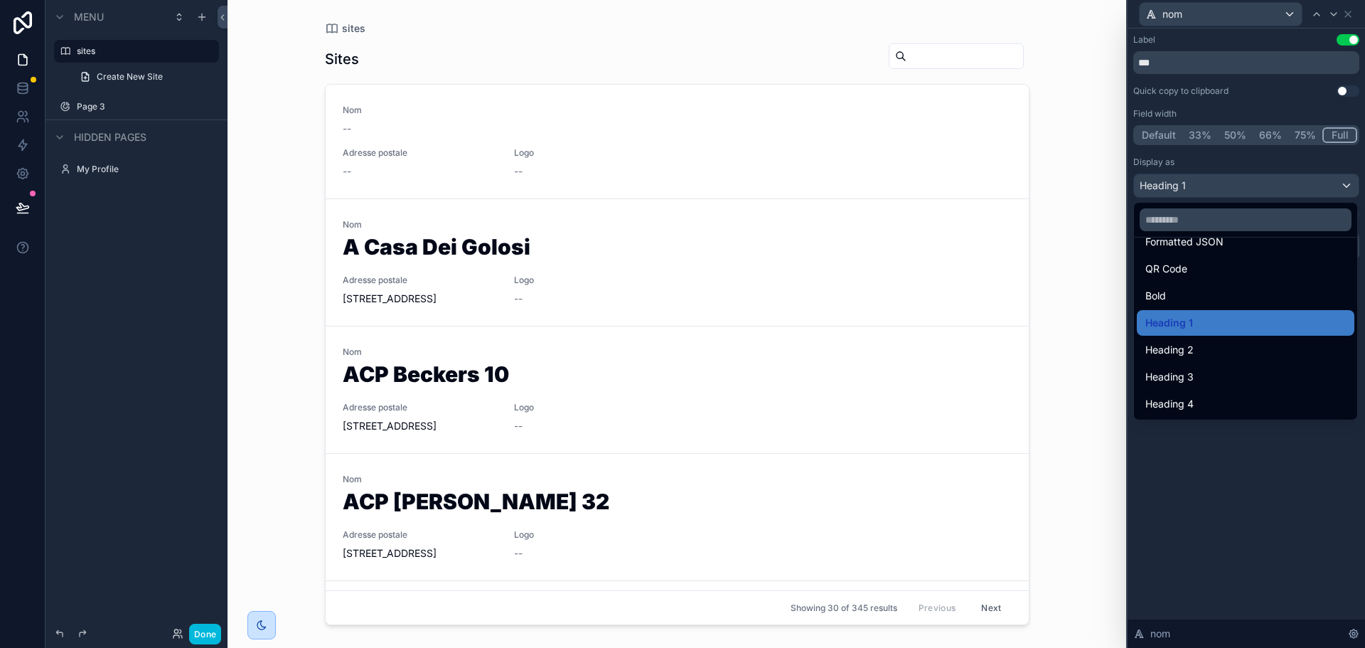
click at [1233, 391] on div "Heading 4" at bounding box center [1246, 404] width 218 height 26
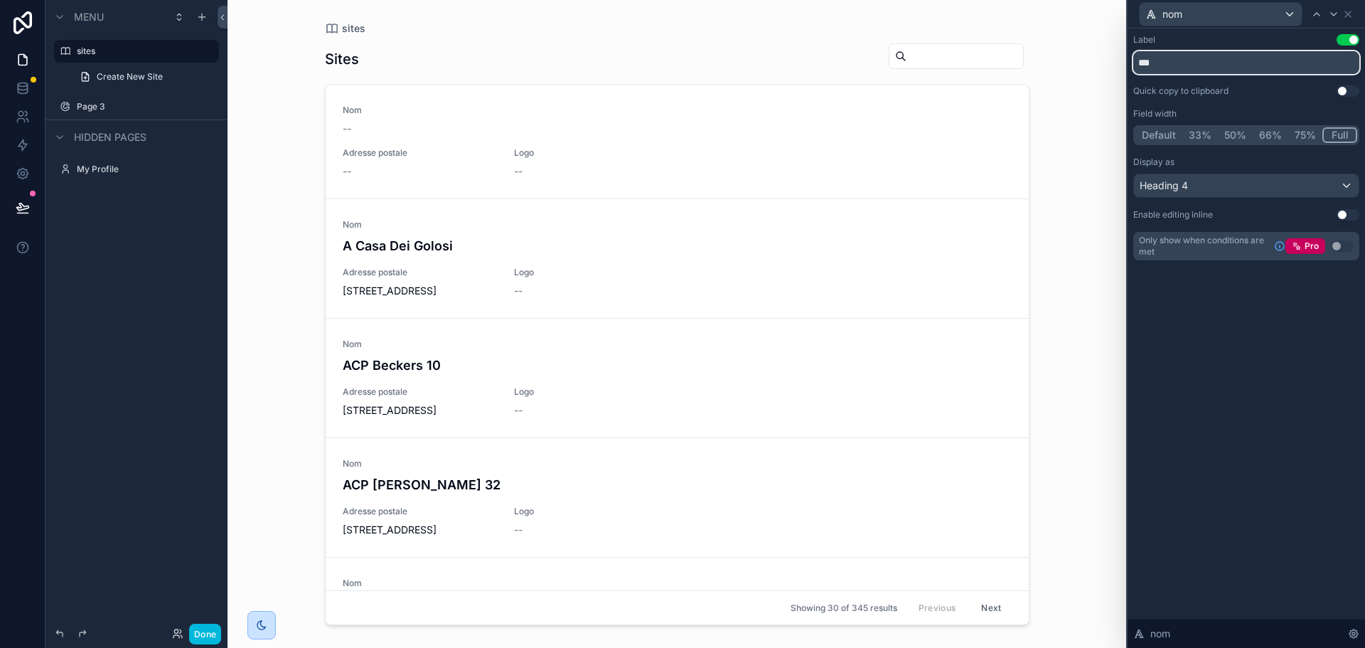
click at [1208, 66] on input "***" at bounding box center [1246, 62] width 226 height 23
type input "*"
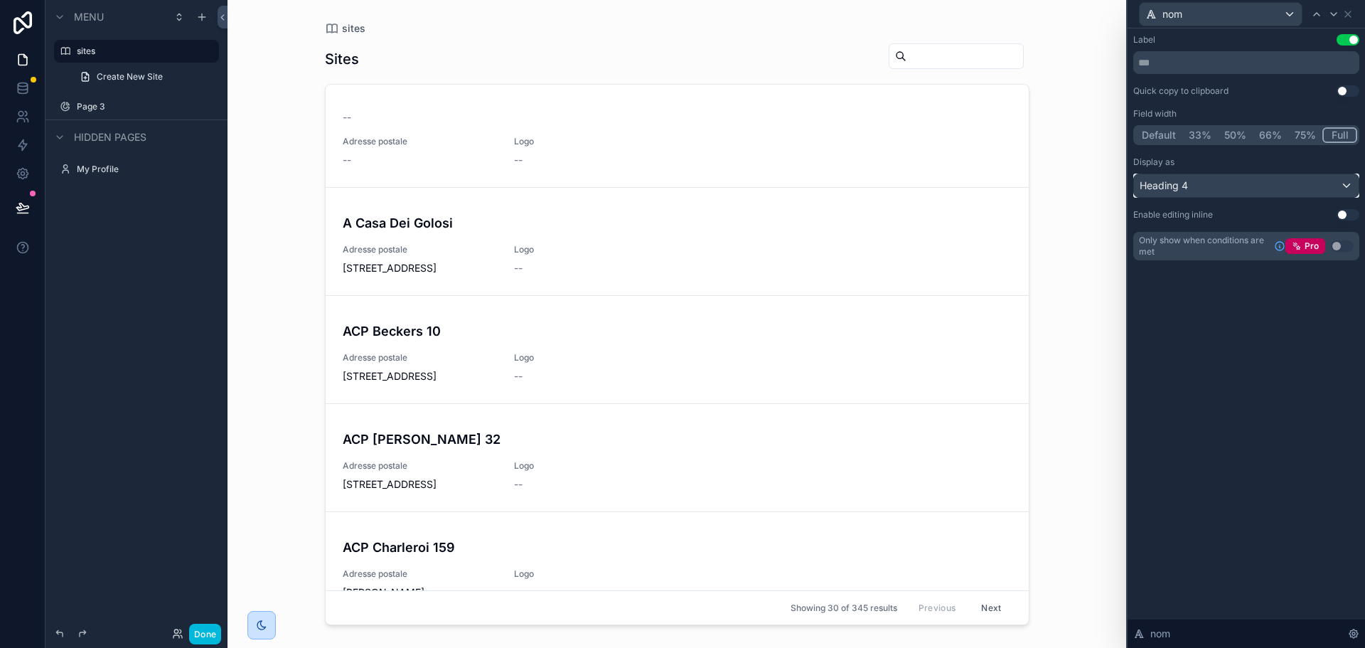
click at [1261, 185] on div "Heading 4" at bounding box center [1246, 185] width 225 height 23
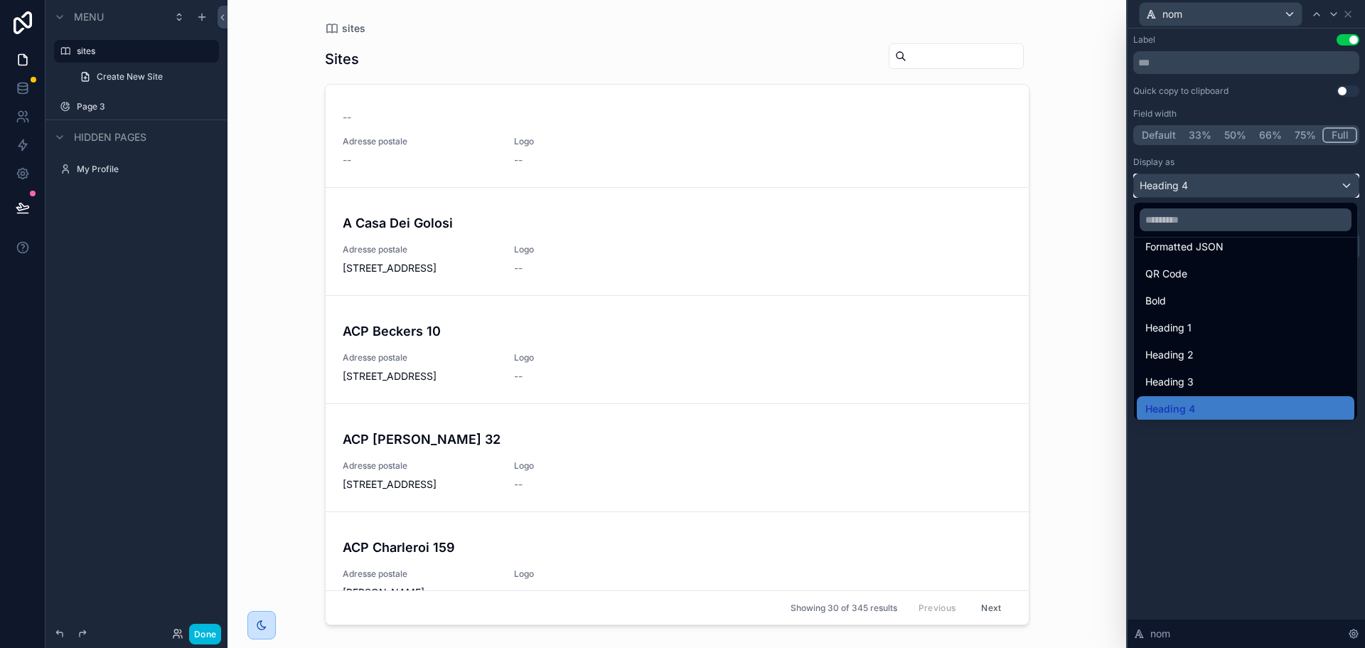
scroll to position [149, 0]
click at [1213, 299] on div "Bold" at bounding box center [1245, 301] width 200 height 17
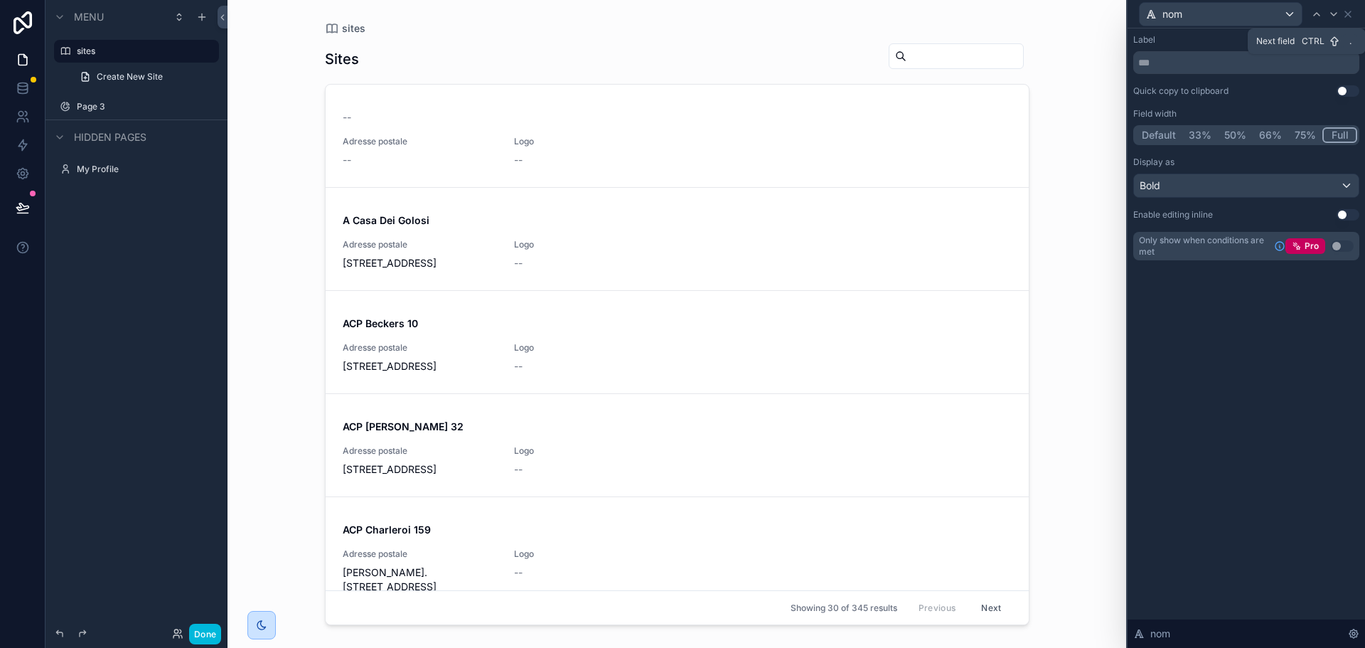
click at [1336, 14] on icon at bounding box center [1333, 14] width 11 height 11
drag, startPoint x: 1234, startPoint y: 65, endPoint x: 1139, endPoint y: 60, distance: 94.7
click at [1139, 60] on input "**********" at bounding box center [1246, 62] width 226 height 23
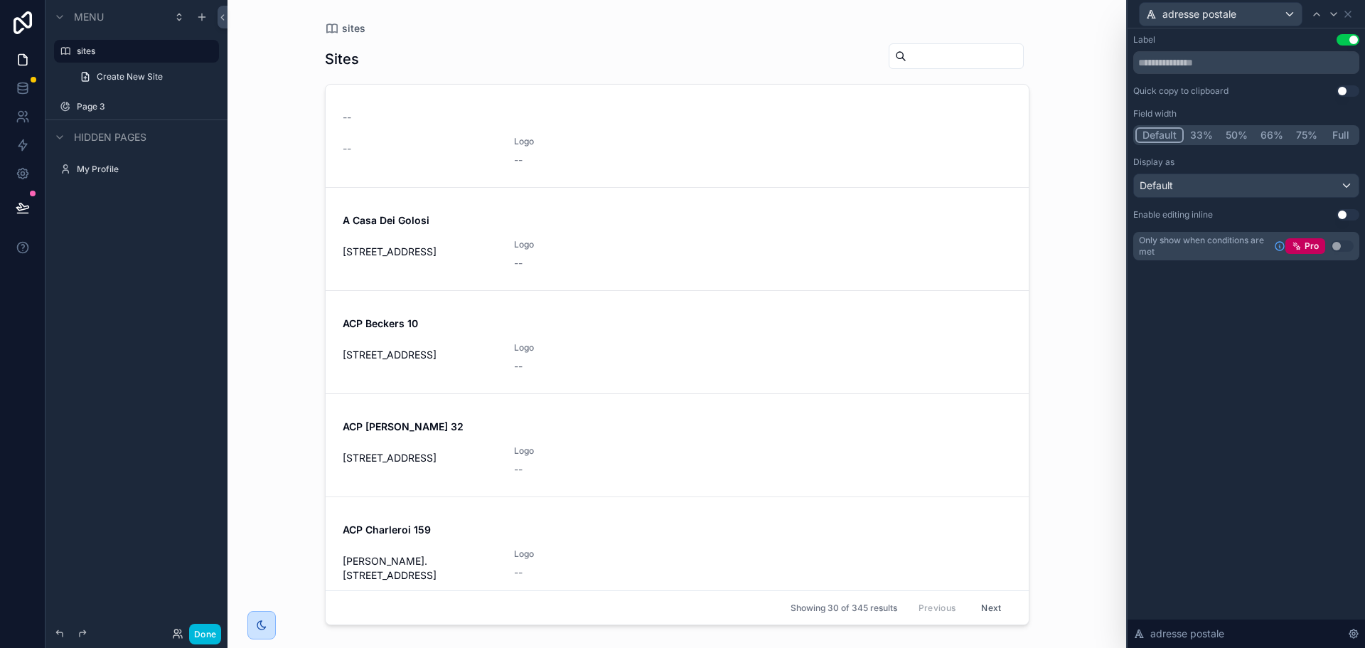
click at [1228, 318] on div "Label Use setting Quick copy to clipboard Use setting Field width Default 33% 5…" at bounding box center [1245, 337] width 237 height 619
click at [1339, 18] on icon at bounding box center [1333, 14] width 11 height 11
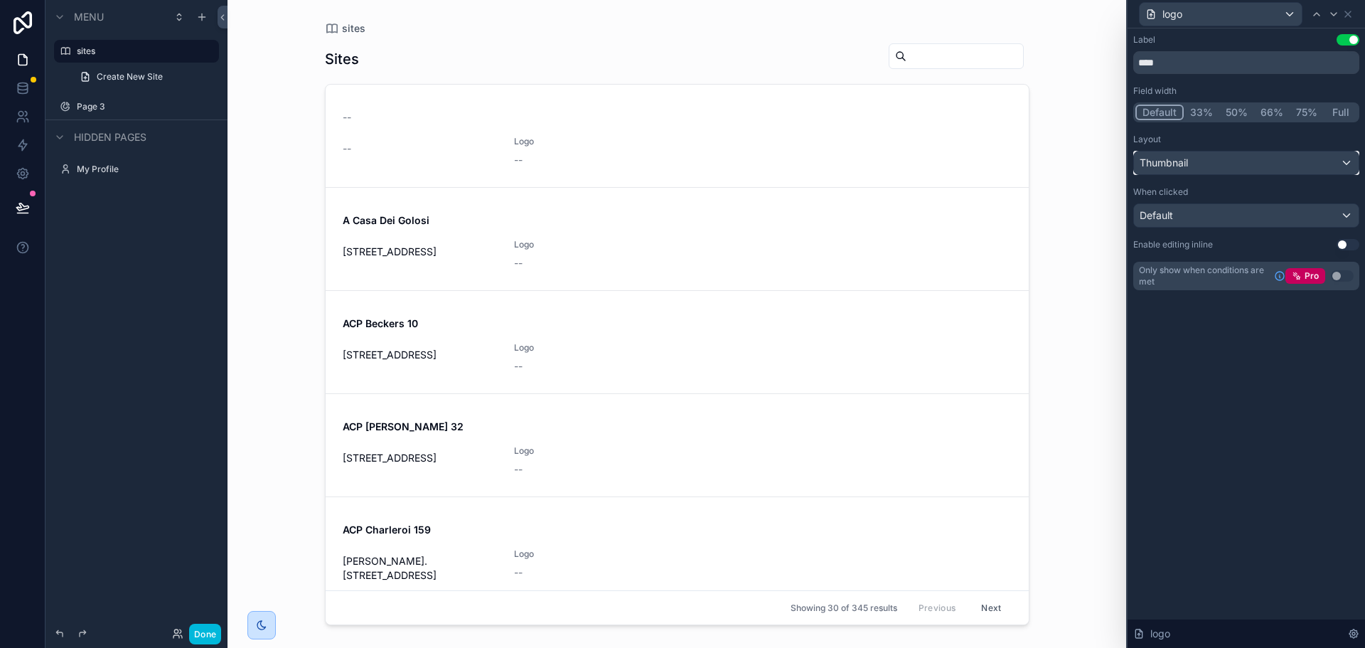
click at [1208, 164] on div "Thumbnail" at bounding box center [1246, 162] width 225 height 23
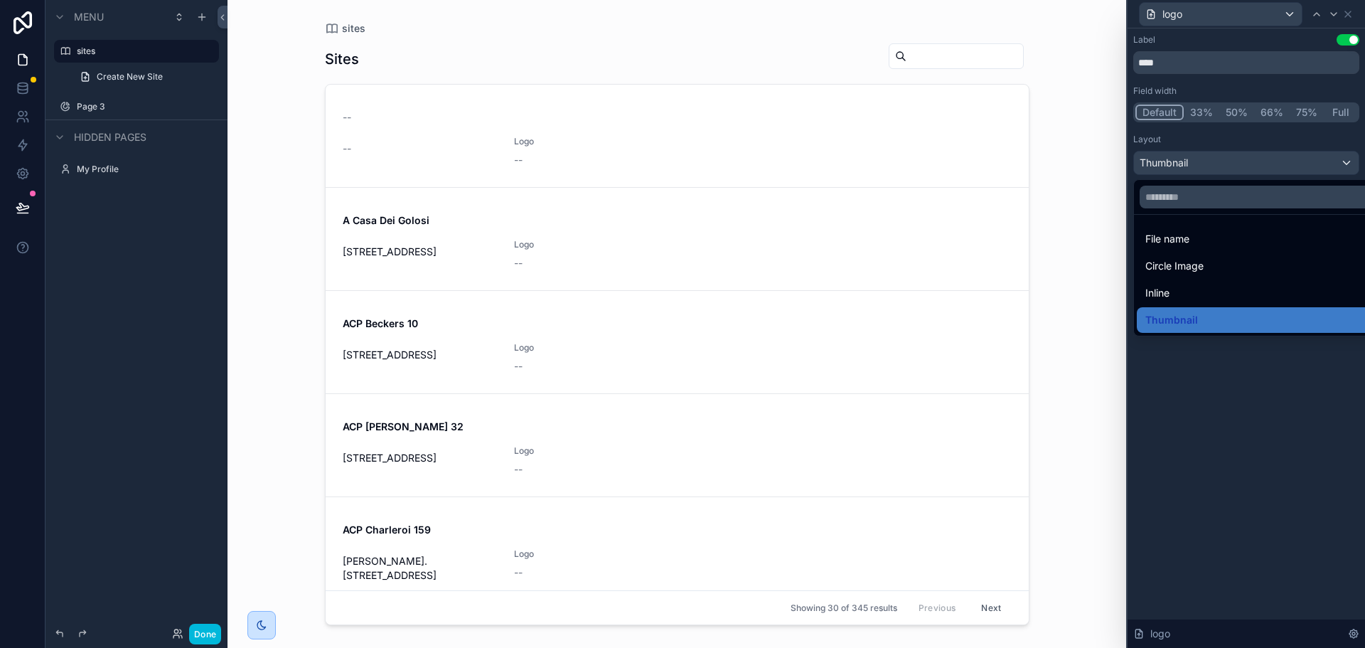
click at [1229, 267] on div "Circle Image" at bounding box center [1262, 265] width 235 height 17
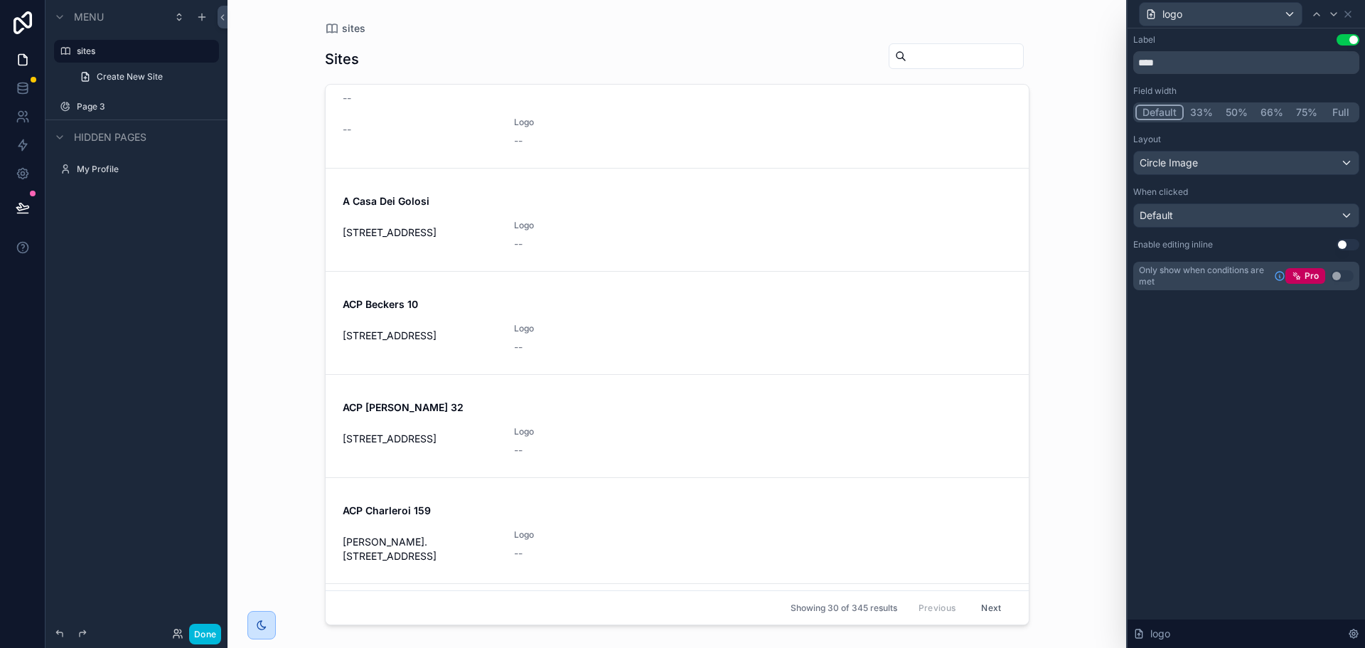
scroll to position [44, 0]
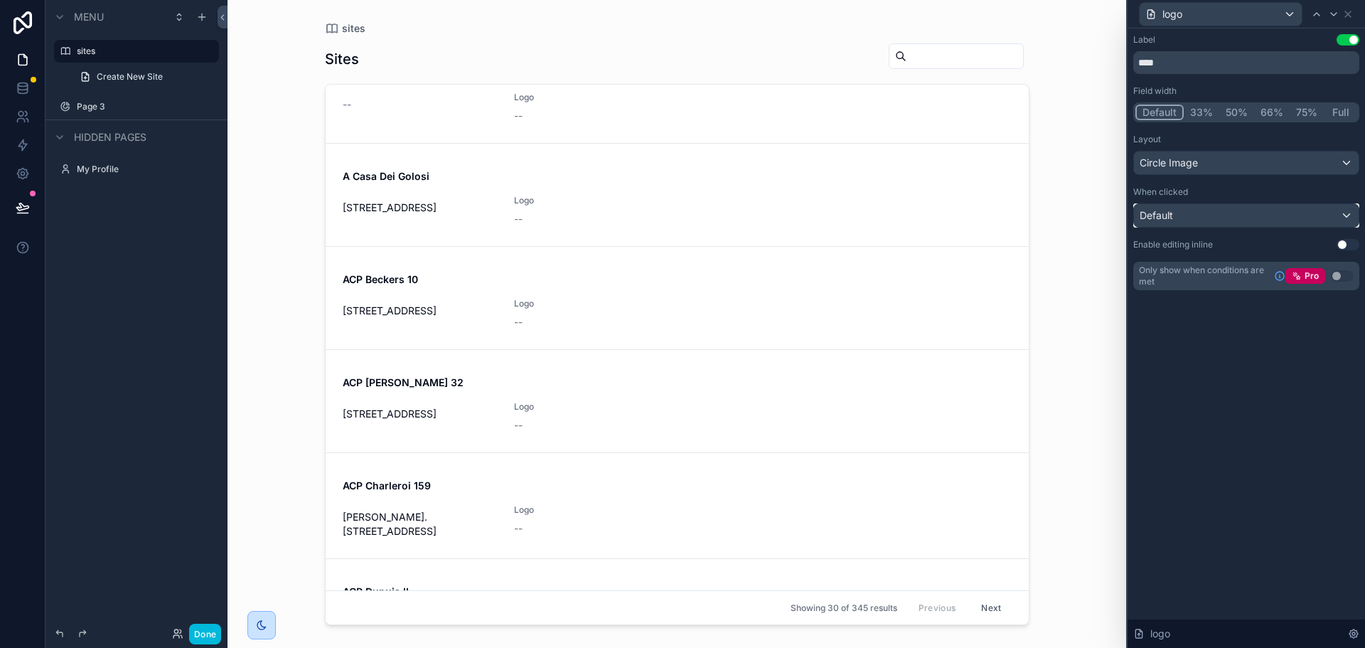
click at [1244, 215] on div "Default" at bounding box center [1246, 215] width 225 height 23
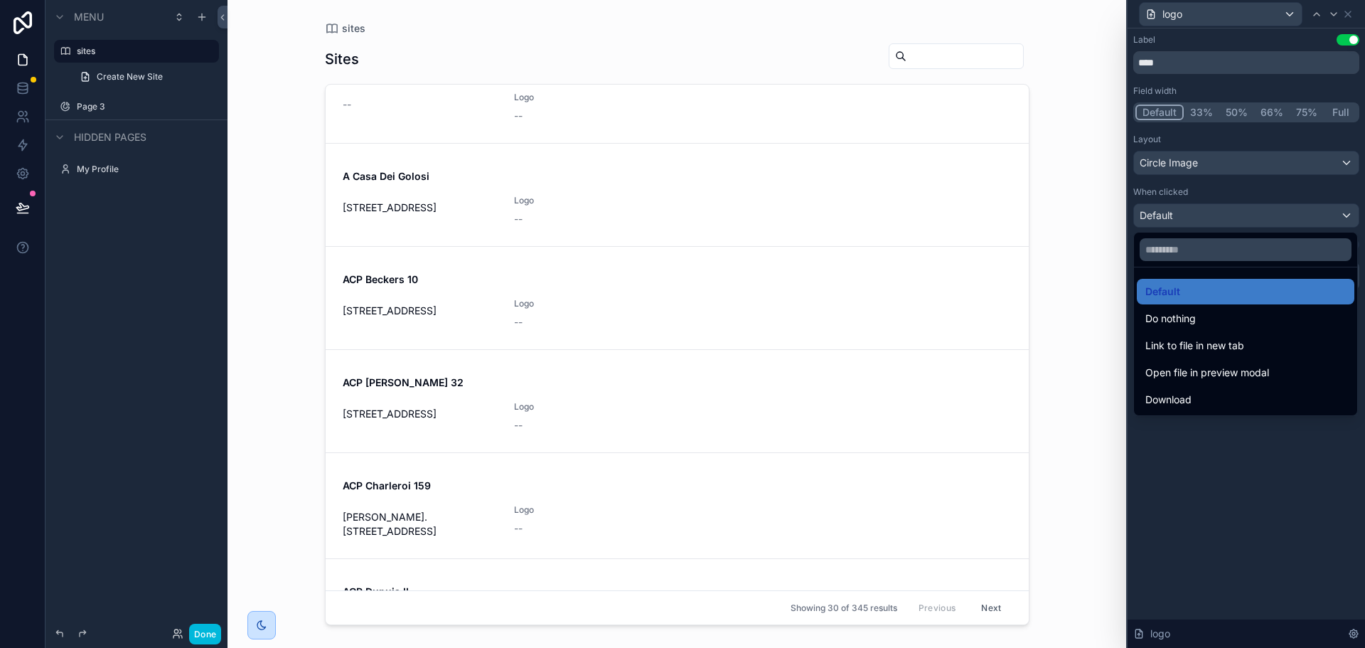
click at [1234, 517] on div at bounding box center [1245, 324] width 237 height 648
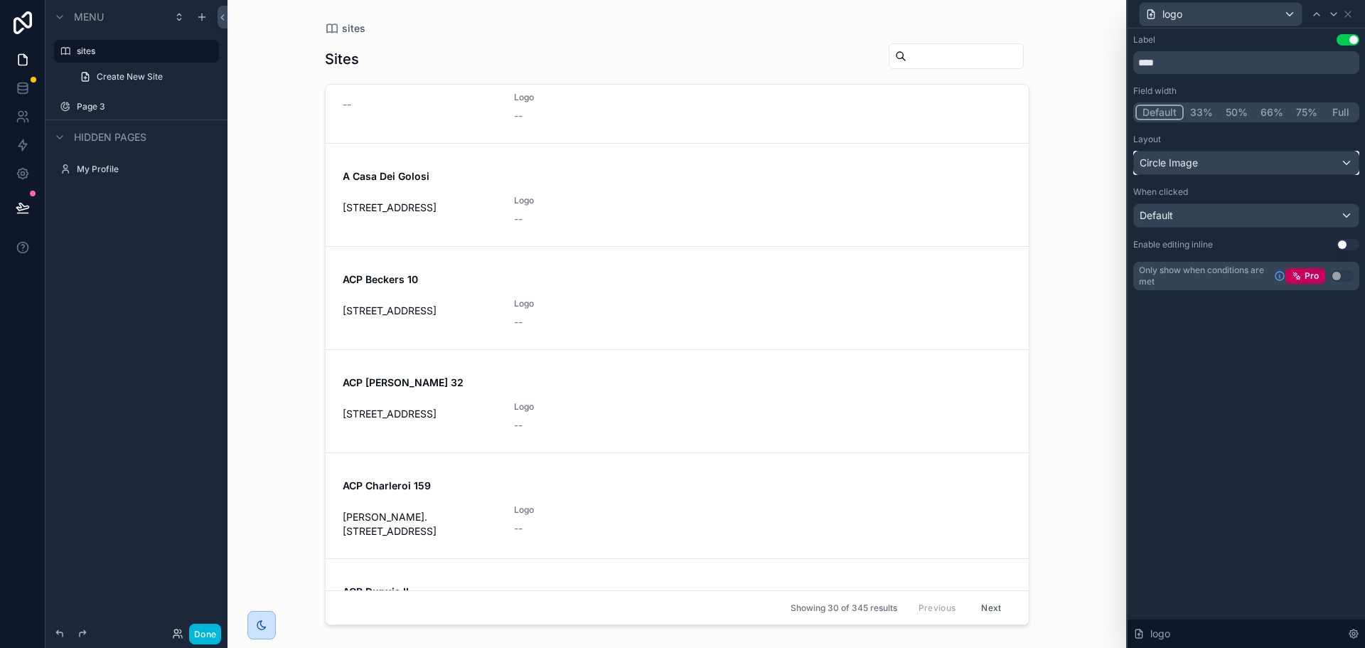
click at [1260, 164] on div "Circle Image" at bounding box center [1246, 162] width 225 height 23
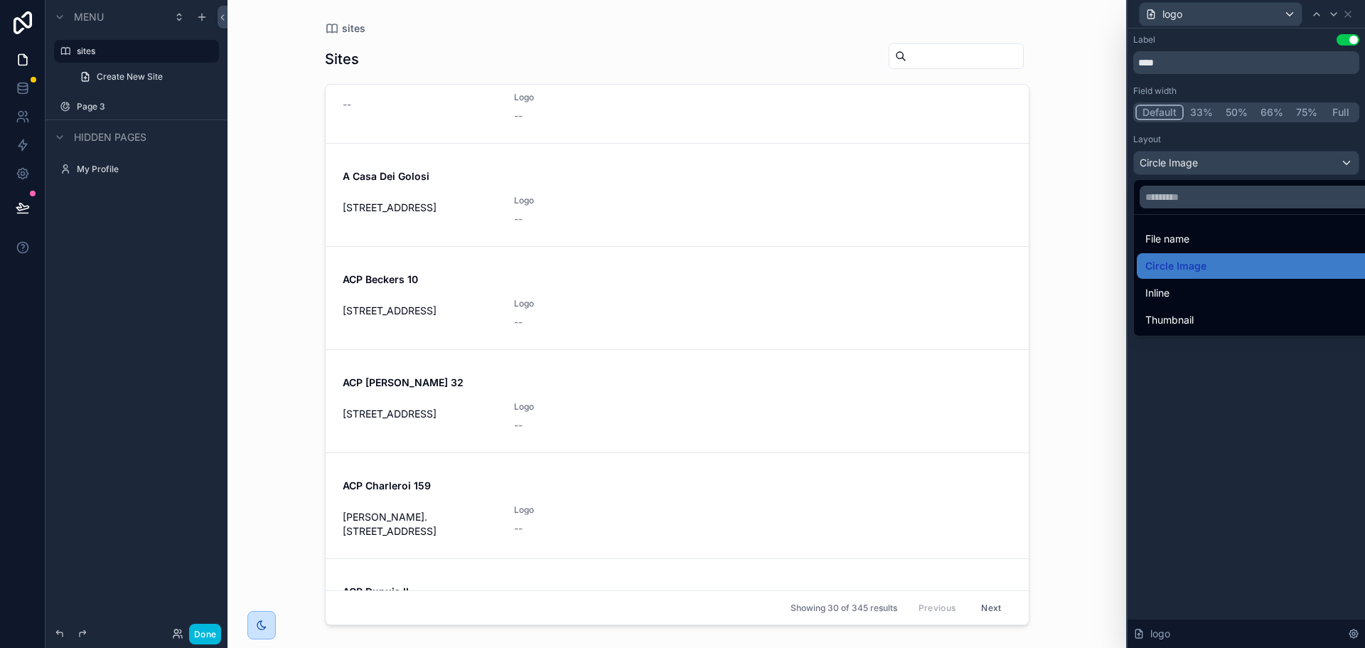
click at [1193, 325] on span "Thumbnail" at bounding box center [1169, 319] width 48 height 17
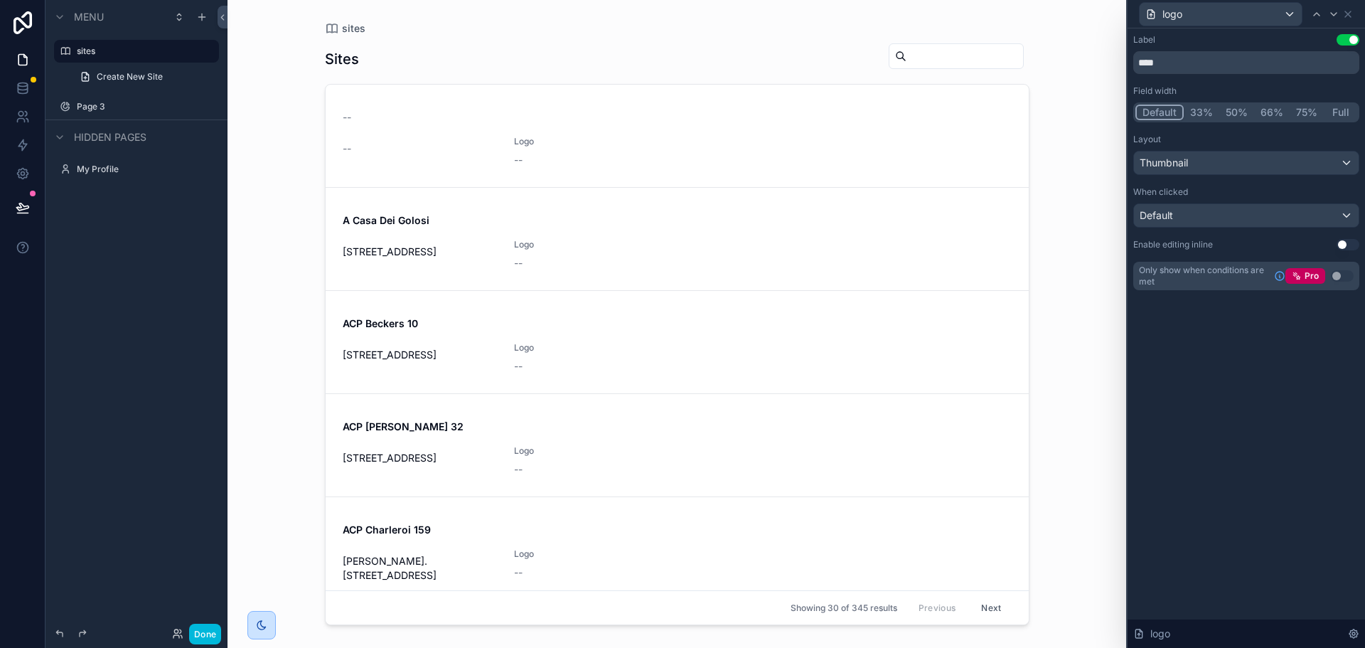
click at [1347, 113] on button "Full" at bounding box center [1340, 112] width 33 height 16
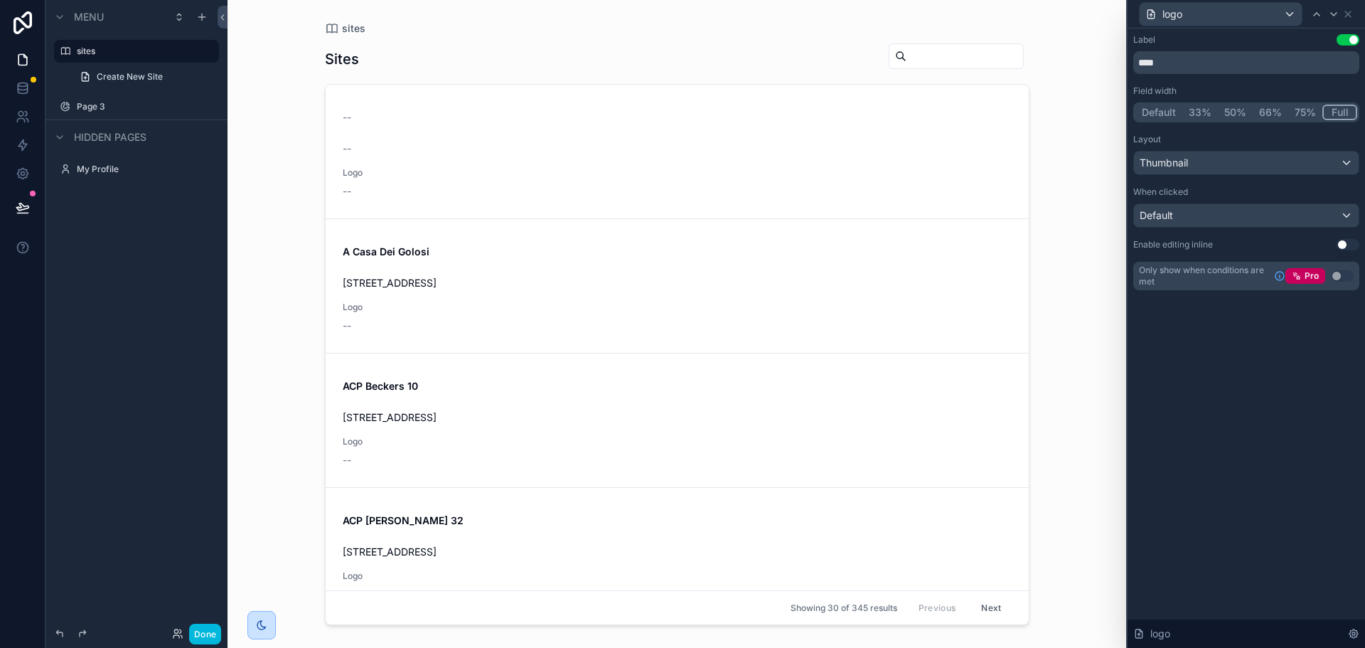
click at [1164, 118] on button "Default" at bounding box center [1158, 112] width 47 height 16
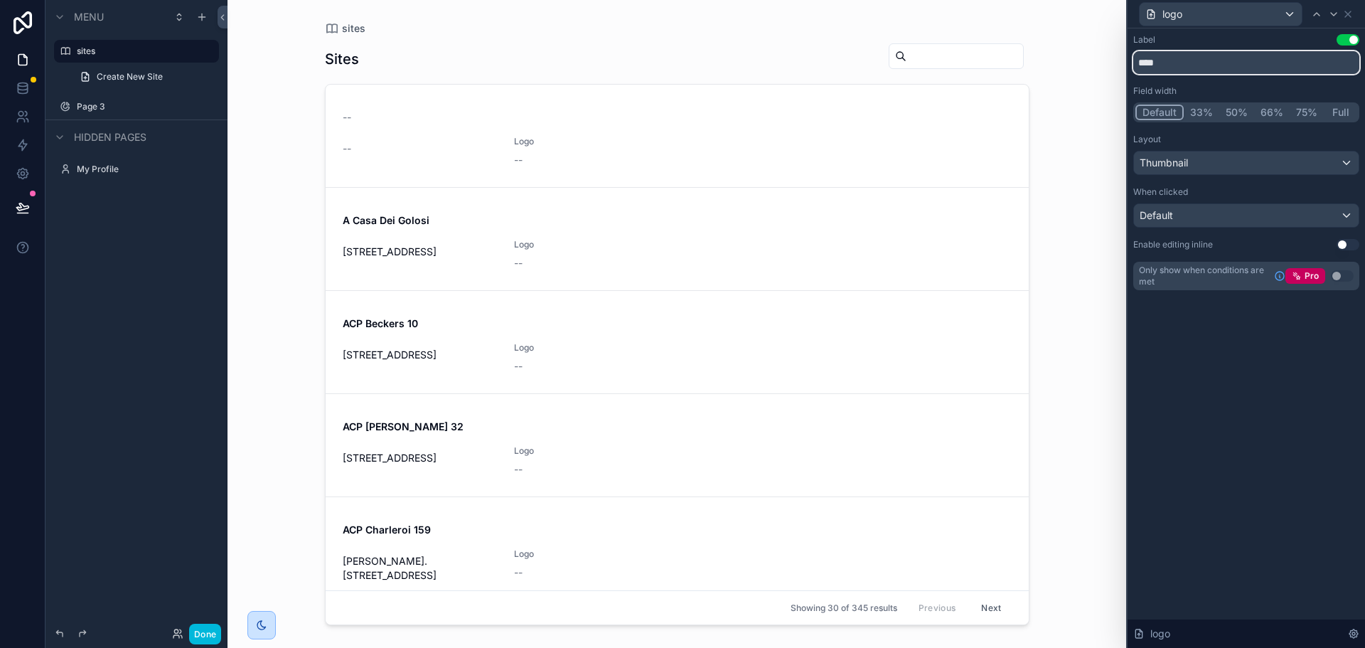
drag, startPoint x: 1215, startPoint y: 63, endPoint x: 1048, endPoint y: 66, distance: 166.4
click at [1053, 68] on div "logo Label Use setting **** Field width Default 33% 50% 66% 75% Full Layout Thu…" at bounding box center [682, 324] width 1365 height 648
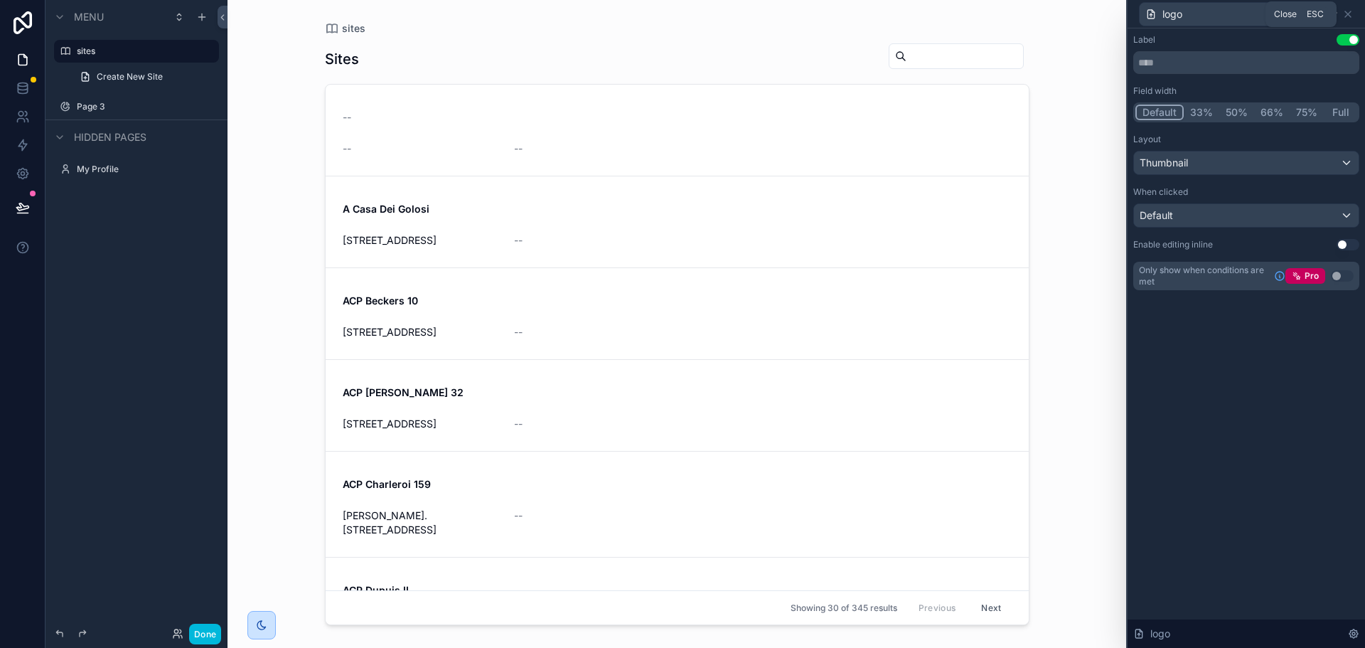
click at [1350, 14] on icon at bounding box center [1347, 14] width 11 height 11
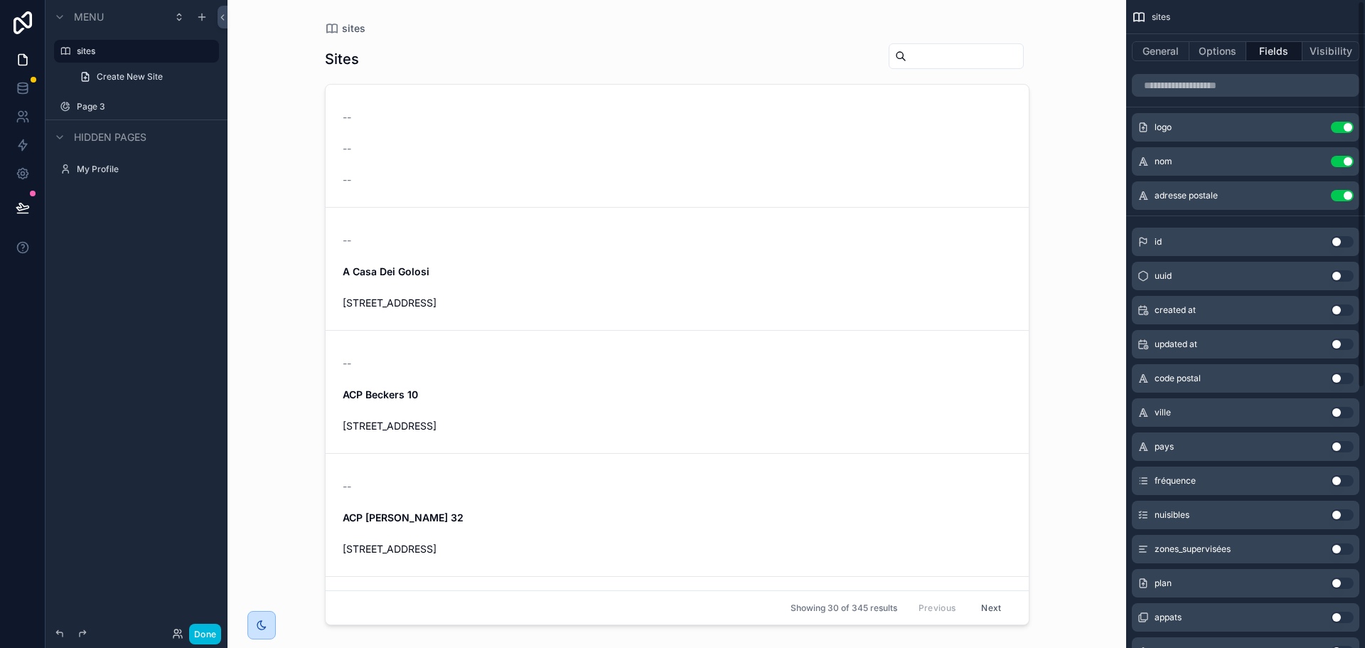
scroll to position [0, 0]
click at [1179, 52] on button "General" at bounding box center [1161, 51] width 58 height 20
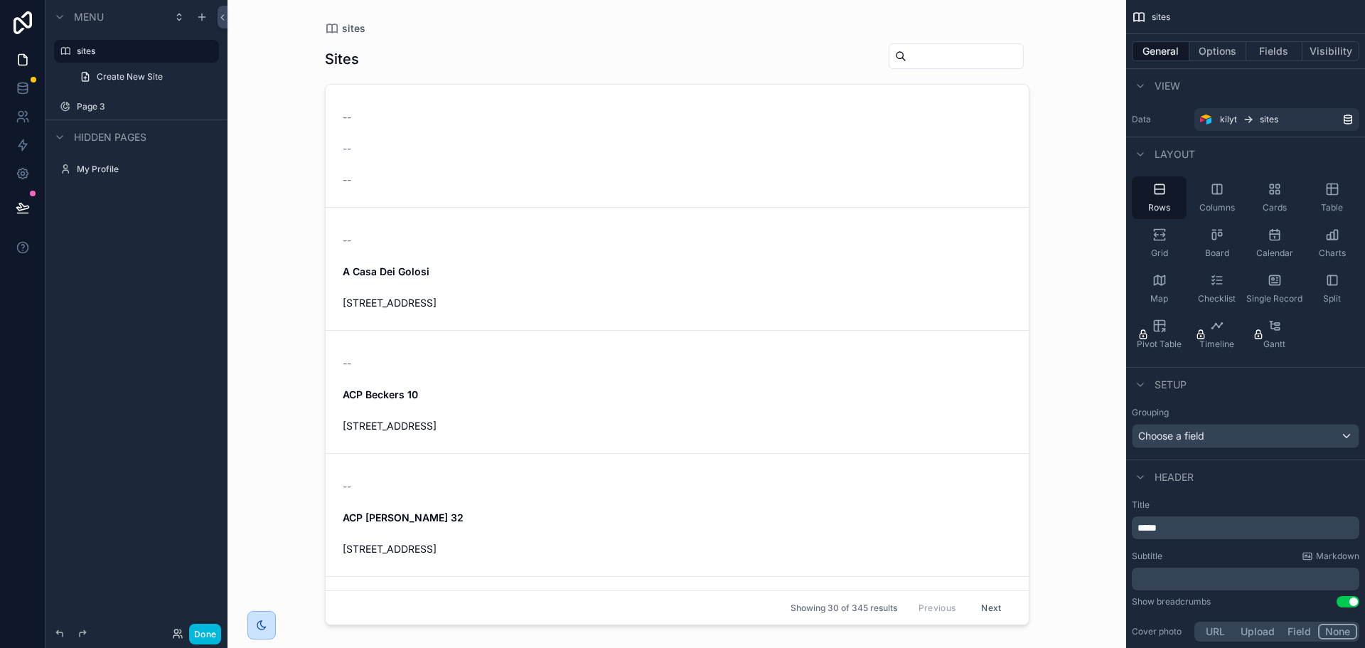
click at [452, 269] on span "A Casa Dei Golosi" at bounding box center [677, 271] width 669 height 14
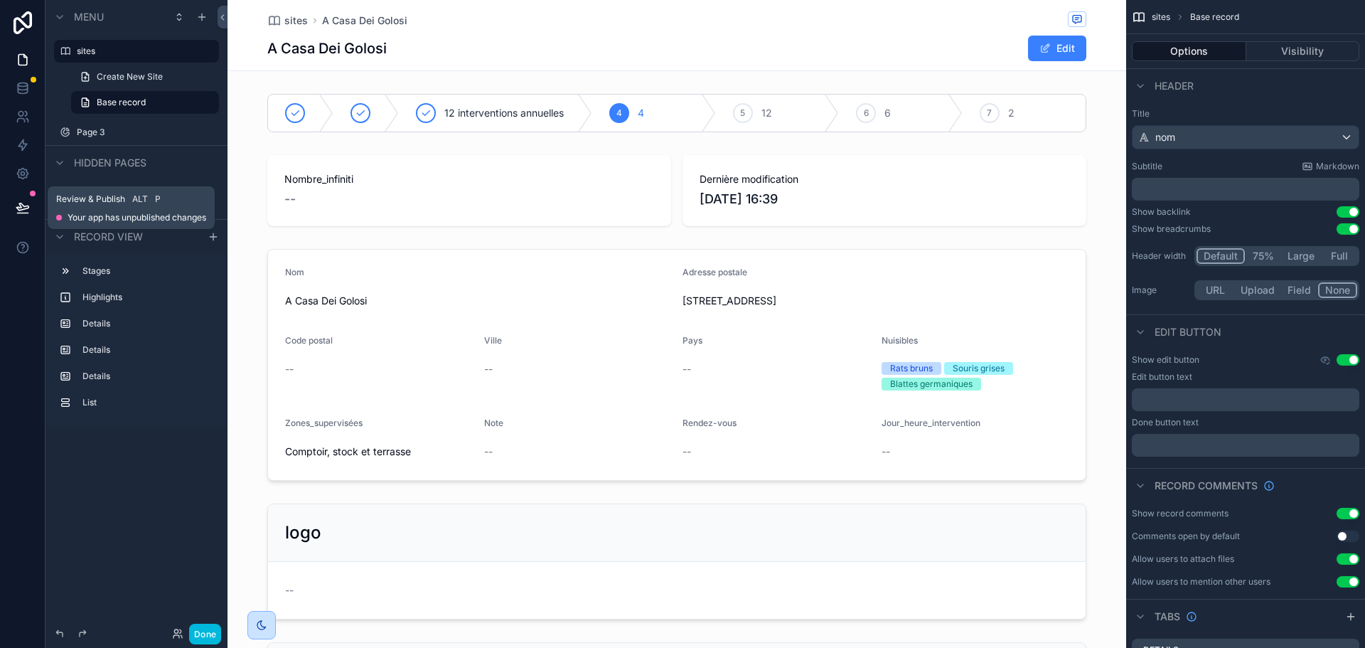
click at [23, 205] on icon at bounding box center [22, 206] width 12 height 7
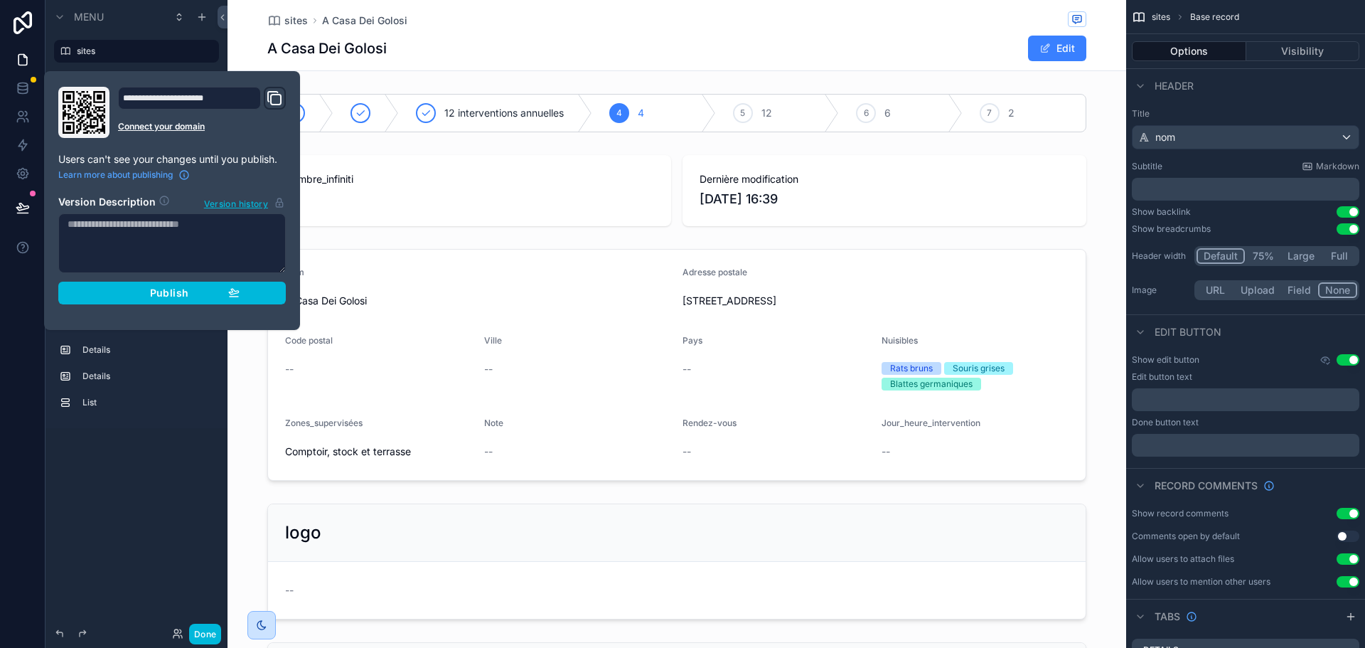
click at [173, 288] on span "Publish" at bounding box center [169, 292] width 38 height 13
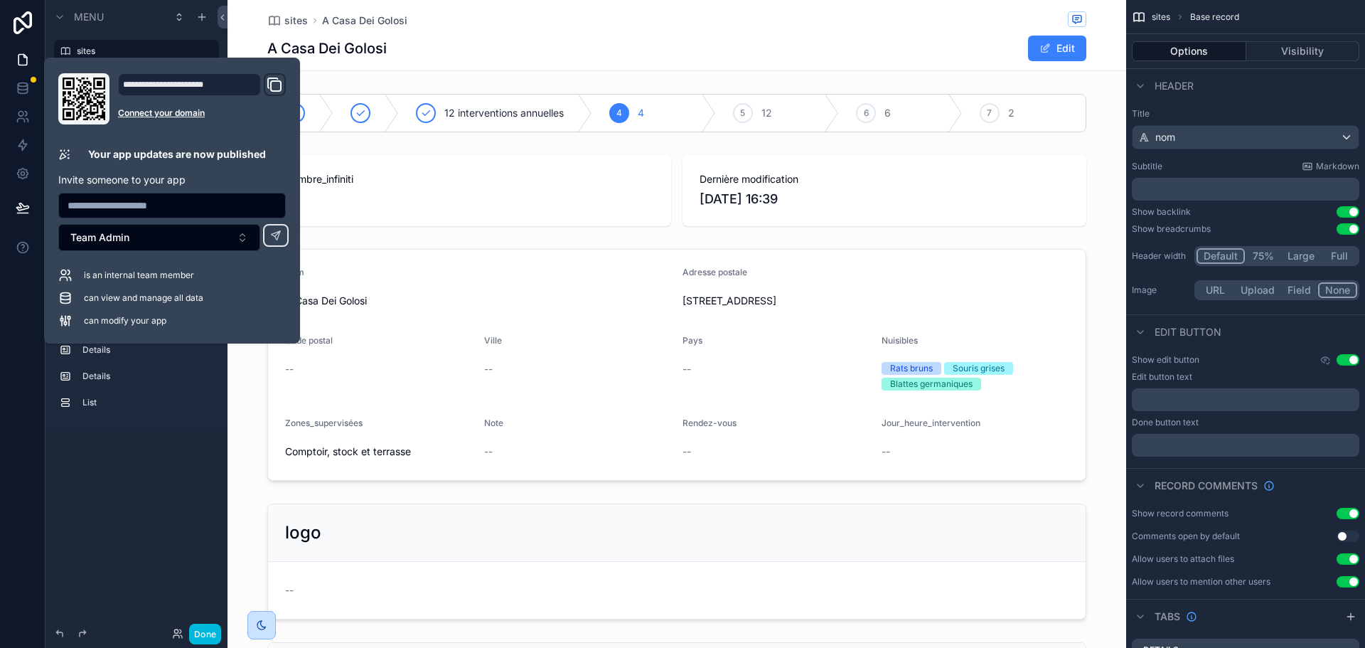
click at [536, 60] on div "A Casa Dei Golosi Edit" at bounding box center [676, 48] width 819 height 27
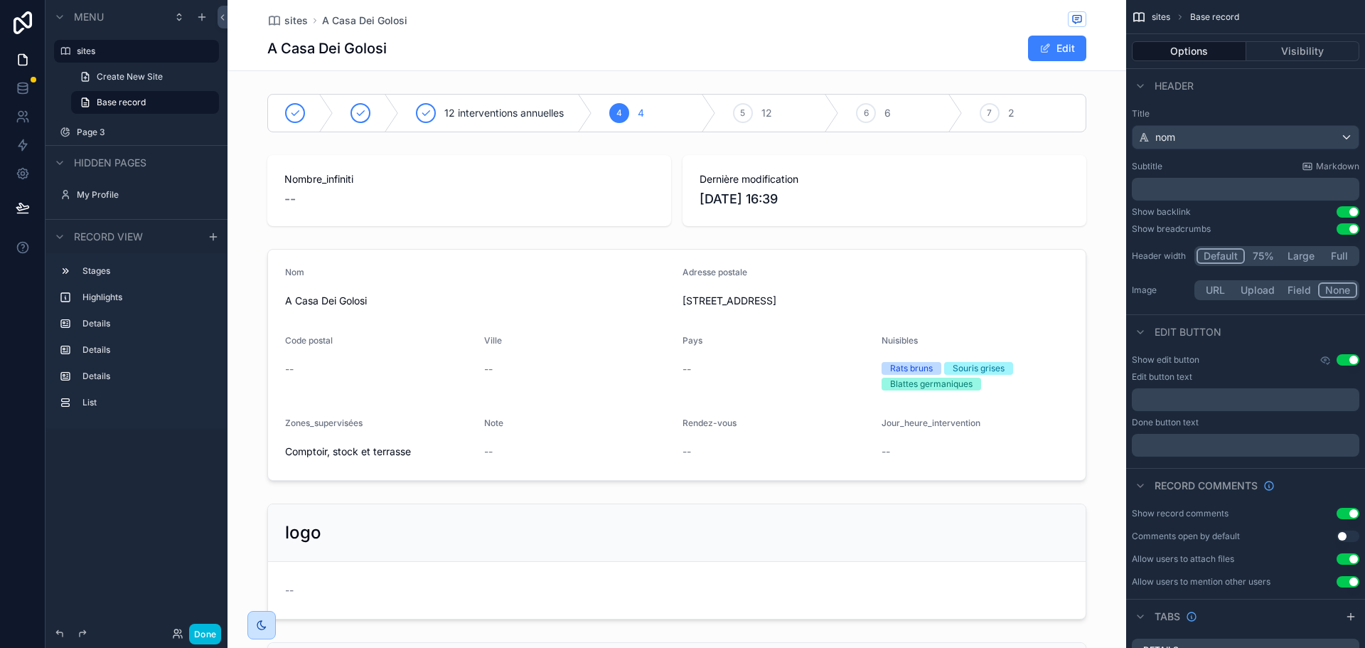
click at [617, 55] on div "A Casa Dei Golosi Edit" at bounding box center [676, 48] width 819 height 27
click at [359, 50] on h1 "A Casa Dei Golosi" at bounding box center [326, 48] width 119 height 20
click at [1089, 98] on div "scrollable content" at bounding box center [676, 113] width 899 height 50
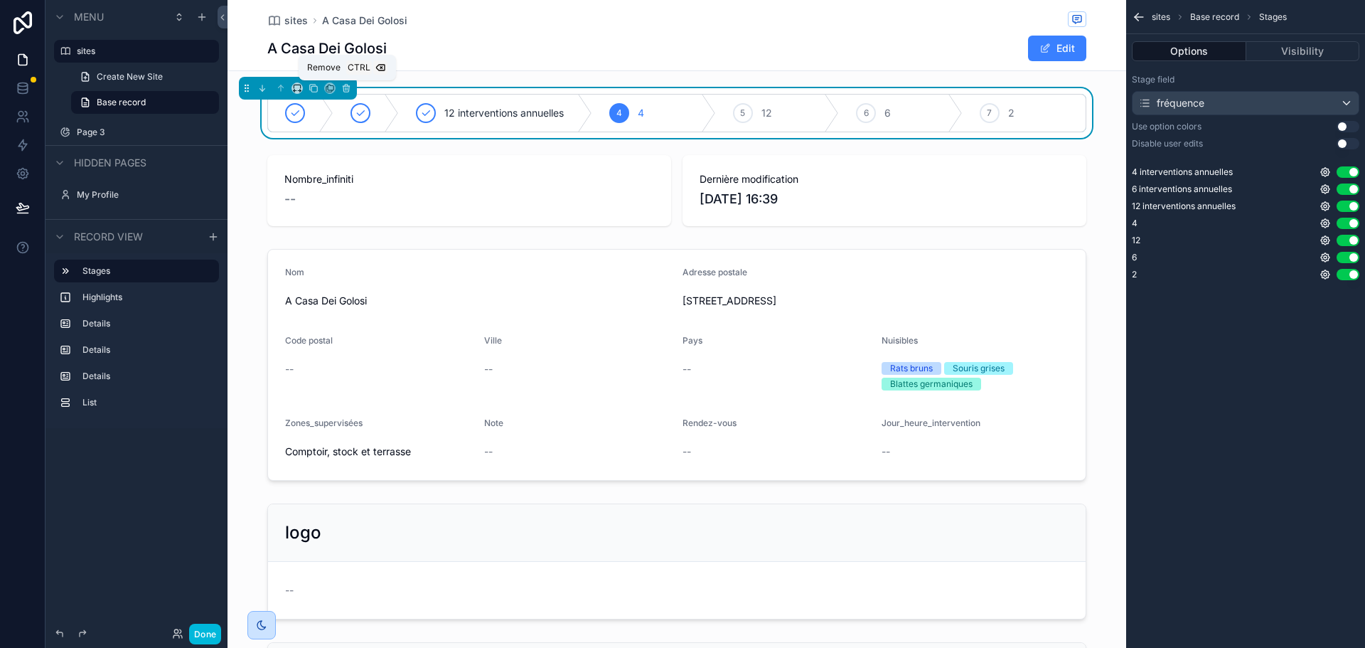
click at [344, 86] on icon "scrollable content" at bounding box center [346, 88] width 10 height 10
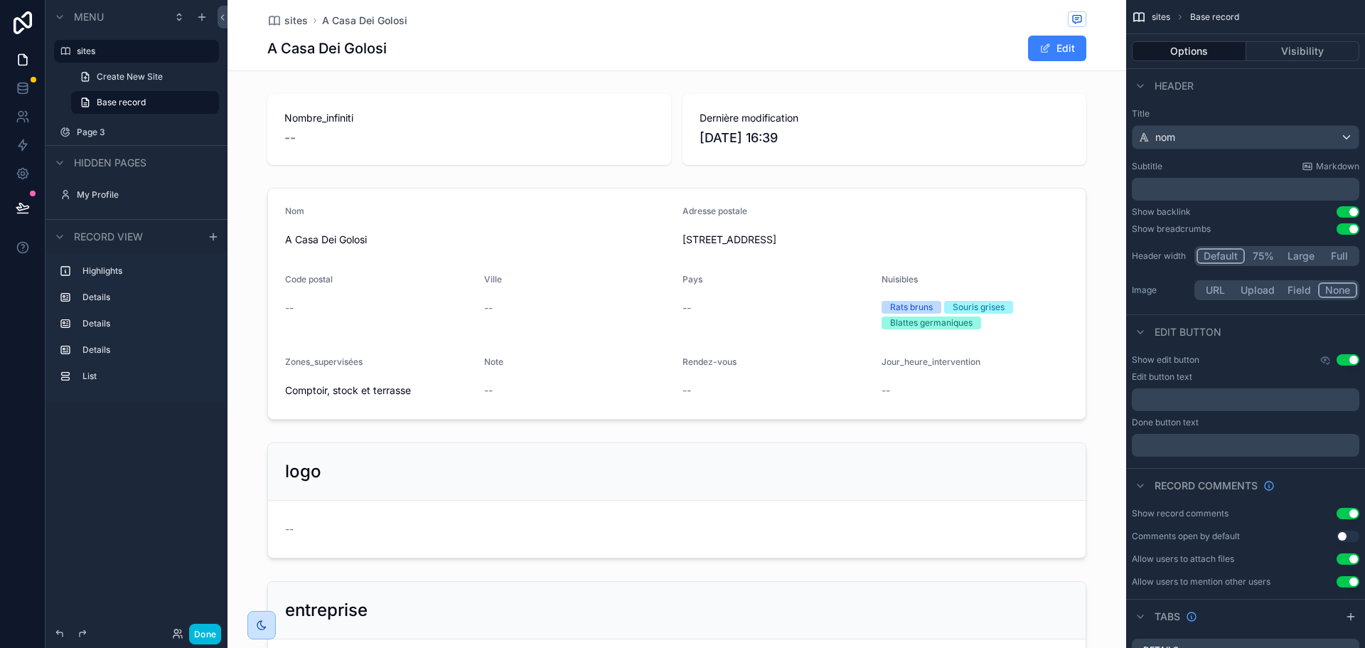
click at [518, 107] on div "scrollable content" at bounding box center [676, 129] width 899 height 82
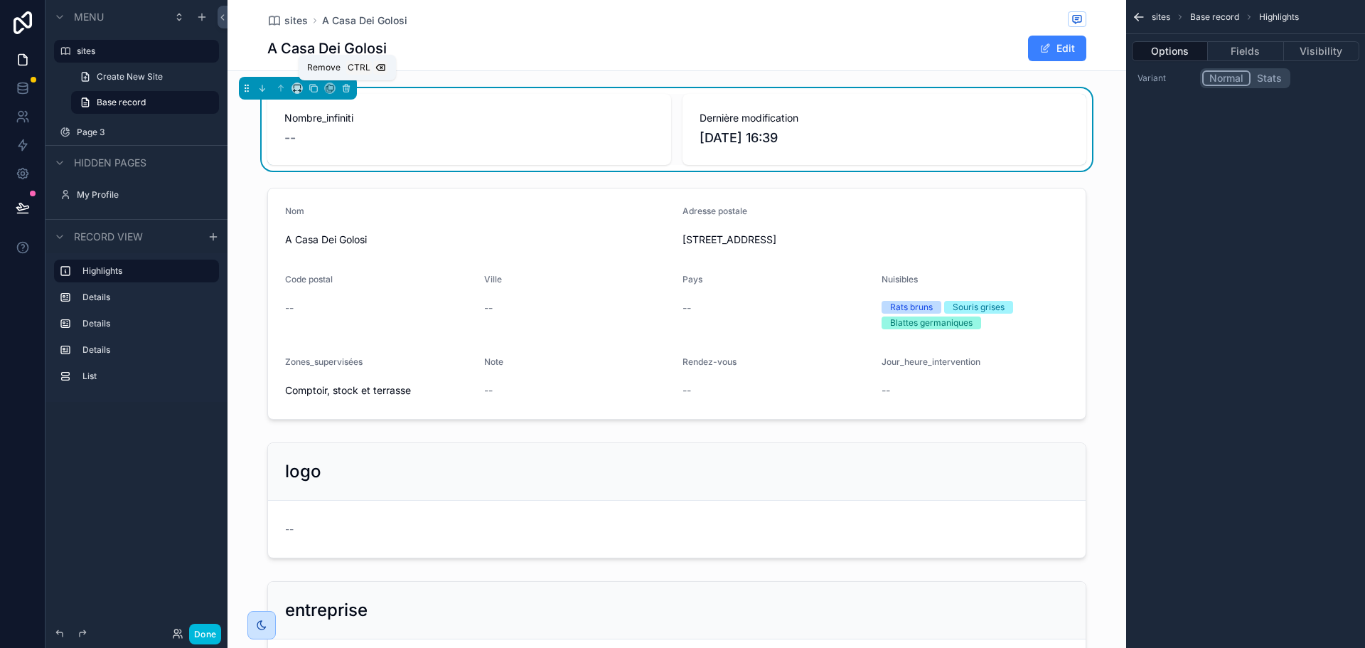
click at [343, 92] on icon "scrollable content" at bounding box center [346, 88] width 10 height 10
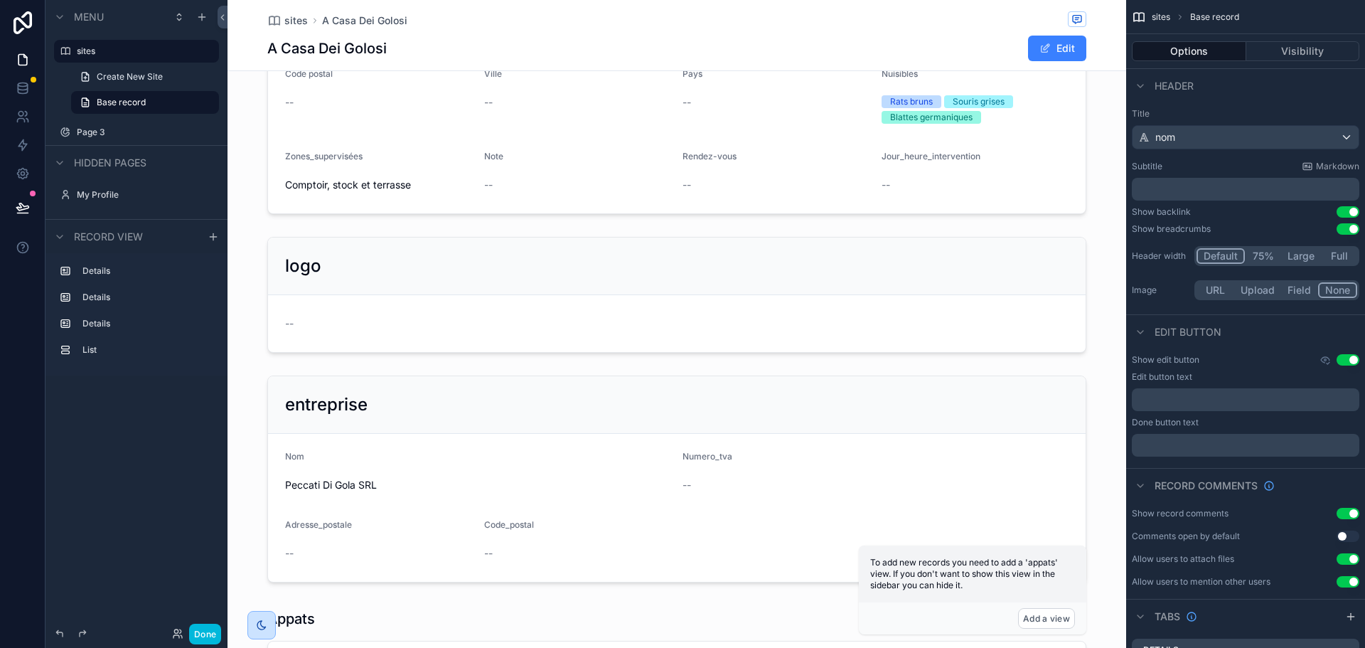
scroll to position [156, 0]
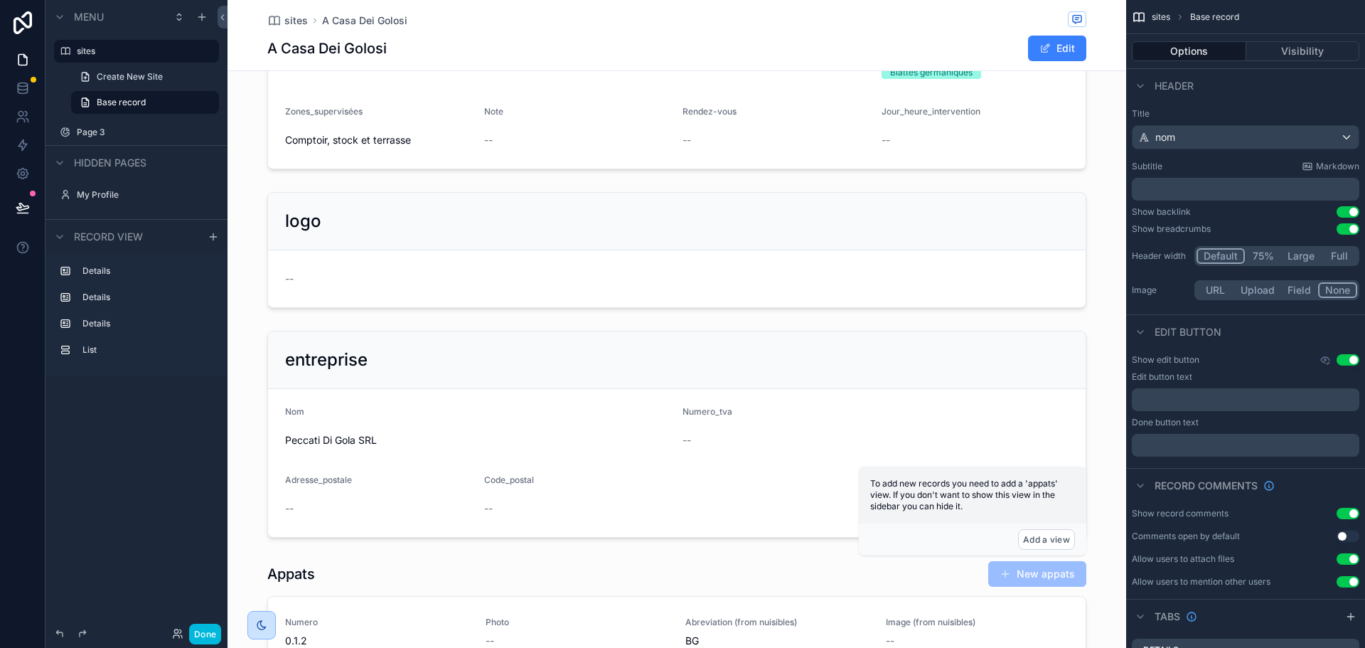
click at [345, 197] on div "scrollable content" at bounding box center [676, 249] width 899 height 127
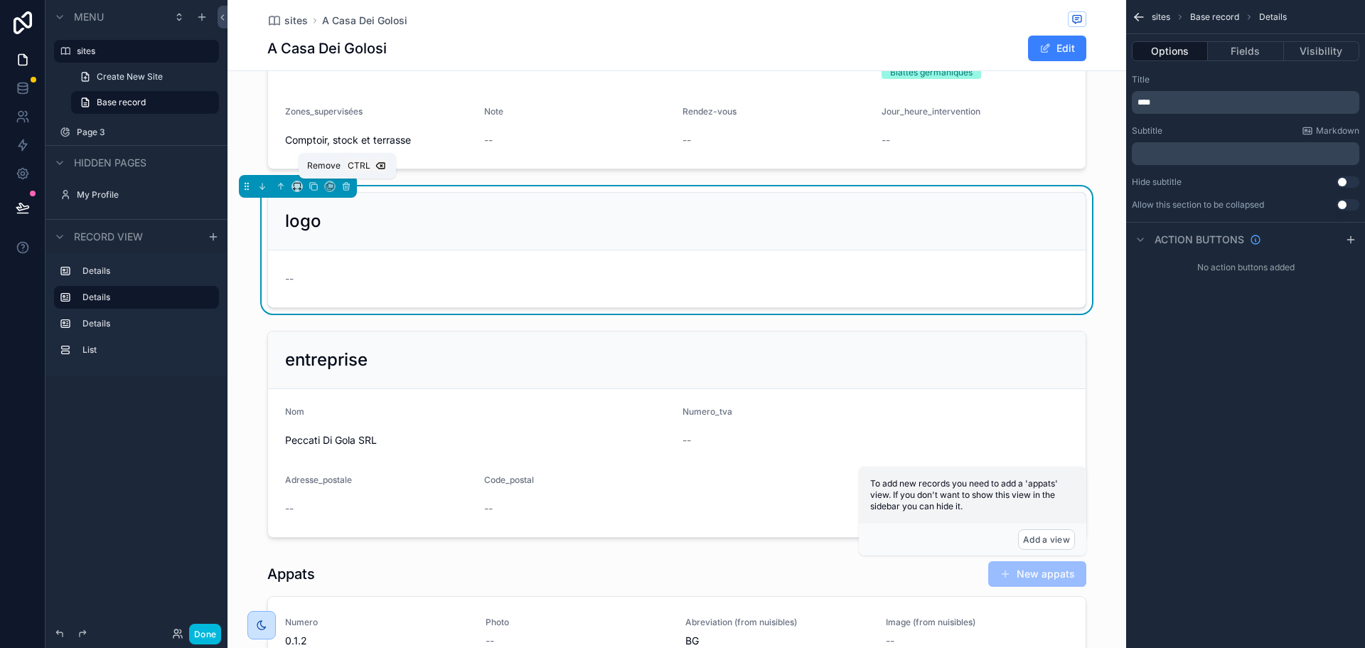
click at [347, 188] on icon "scrollable content" at bounding box center [347, 187] width 0 height 3
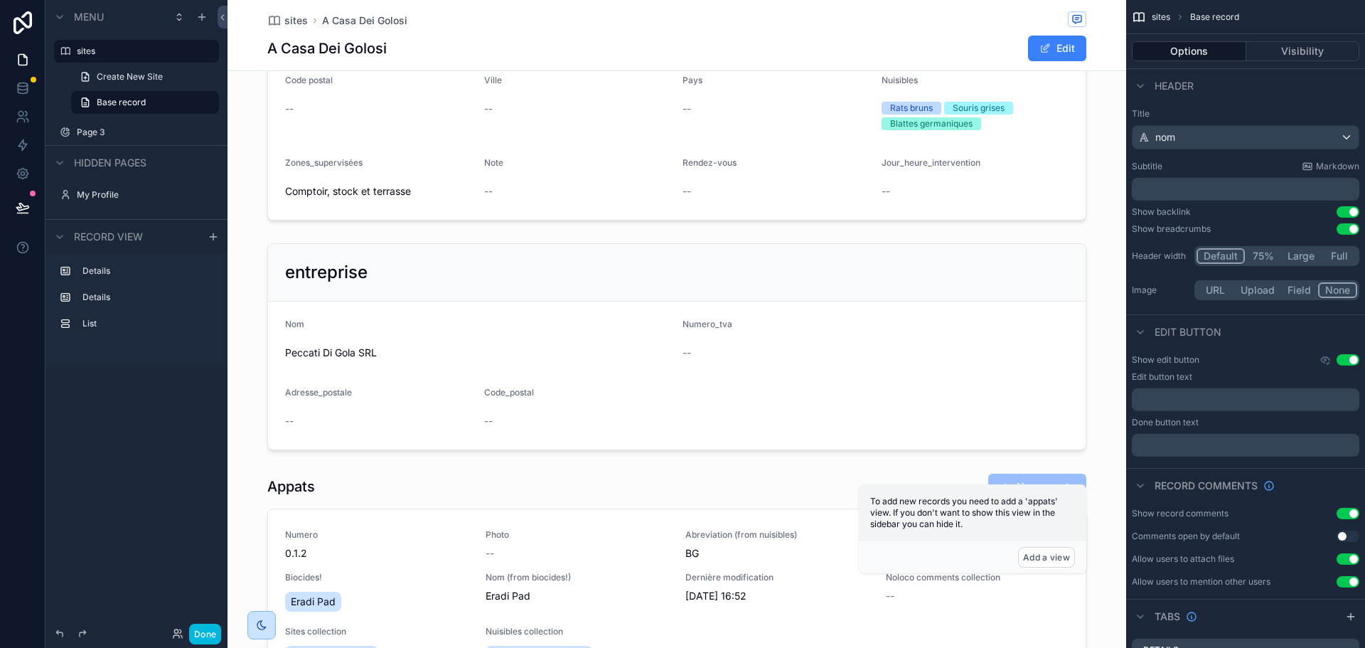
scroll to position [0, 0]
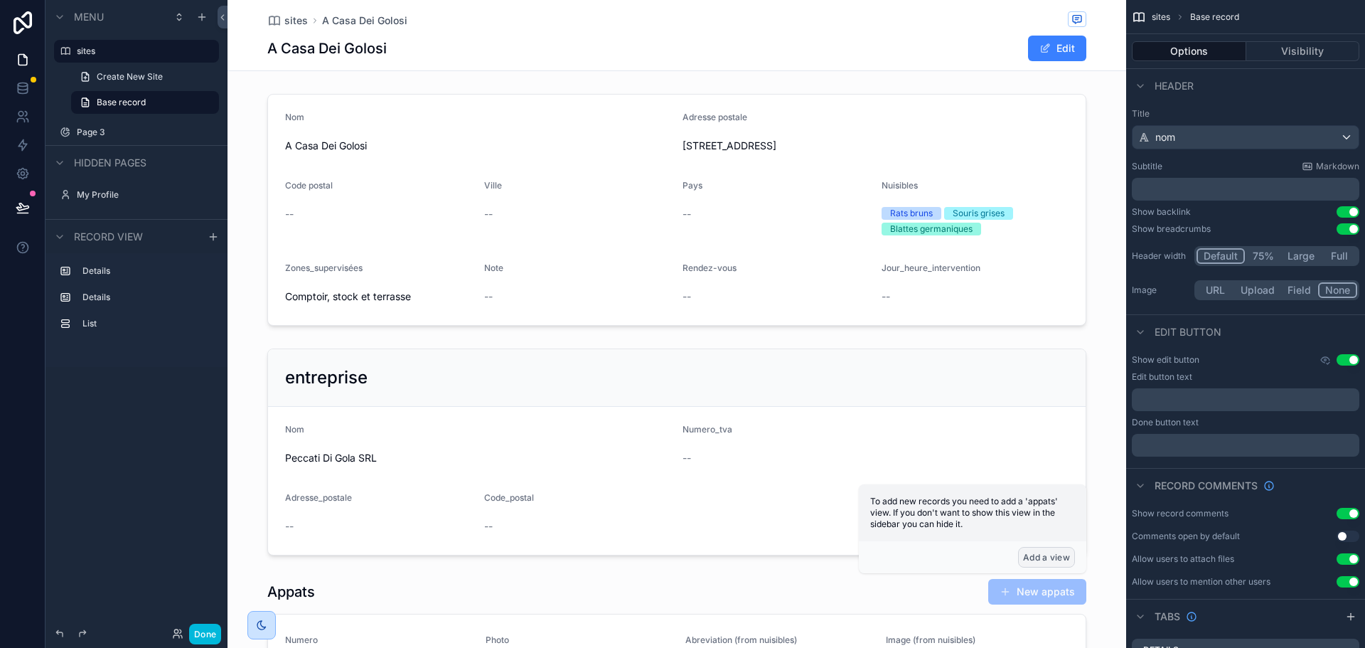
click at [1048, 564] on button "Add a view" at bounding box center [1046, 557] width 57 height 21
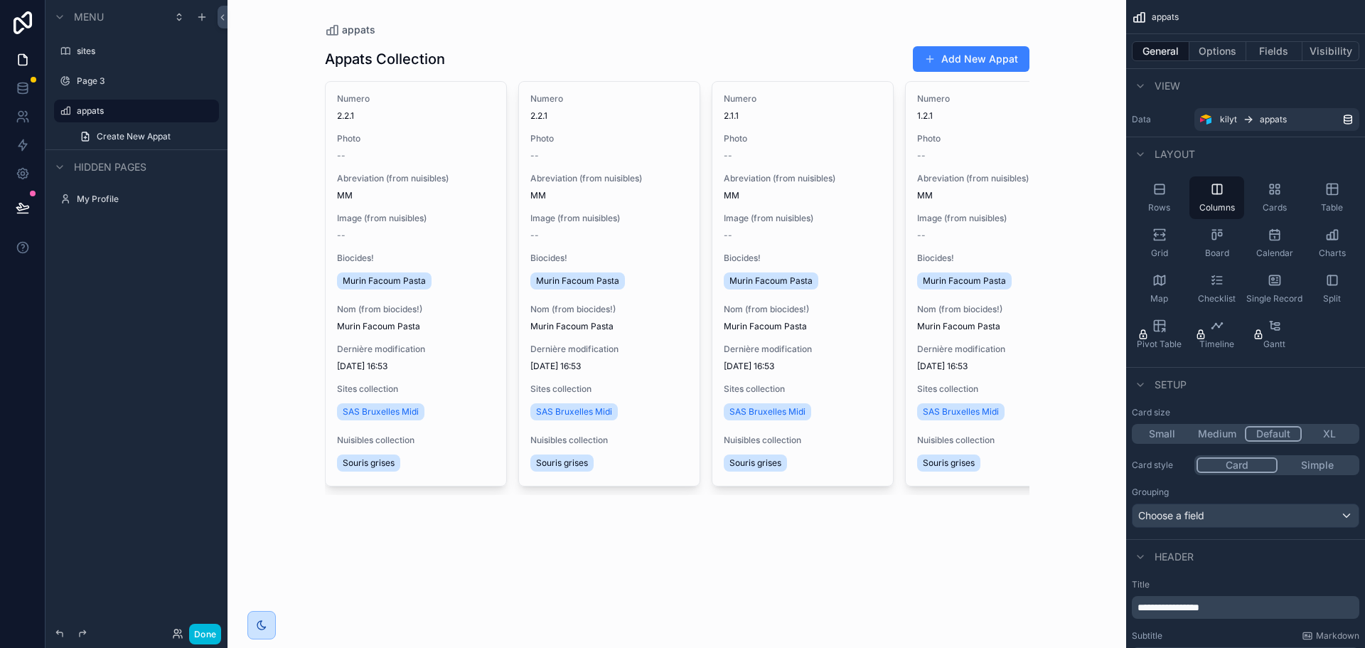
click at [116, 54] on label "sites" at bounding box center [144, 50] width 134 height 11
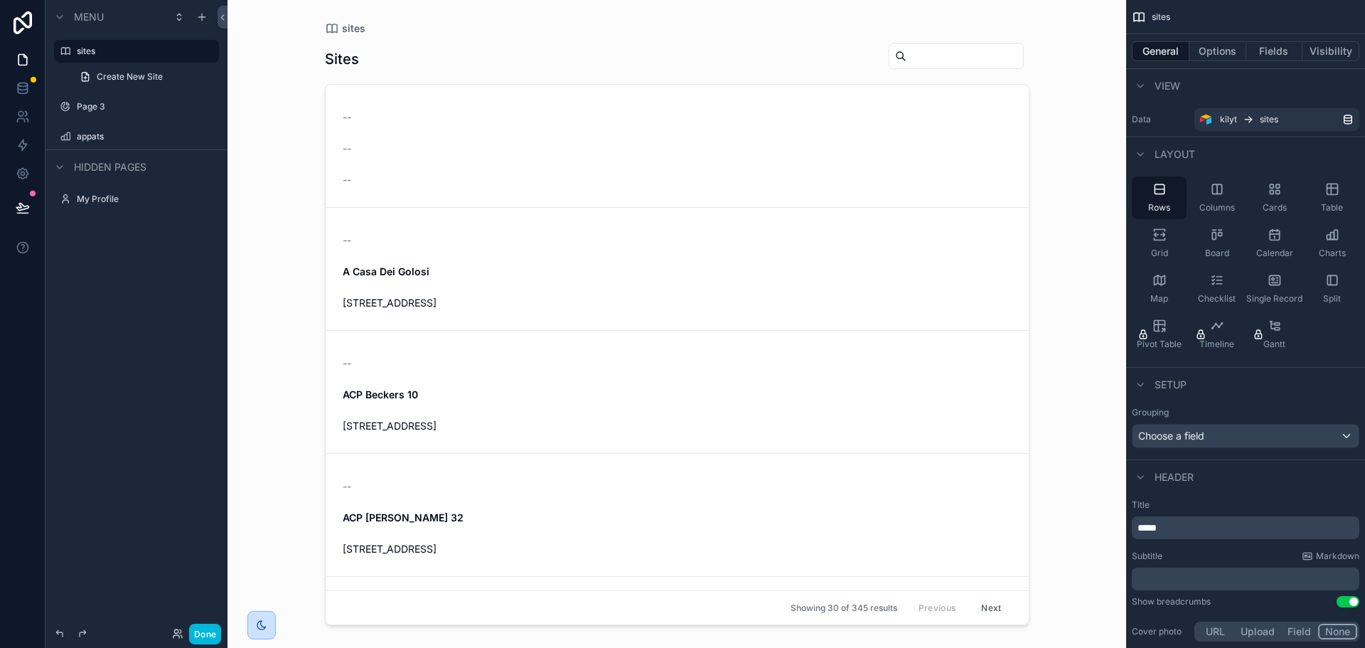
click at [439, 308] on span "[STREET_ADDRESS]" at bounding box center [420, 303] width 154 height 14
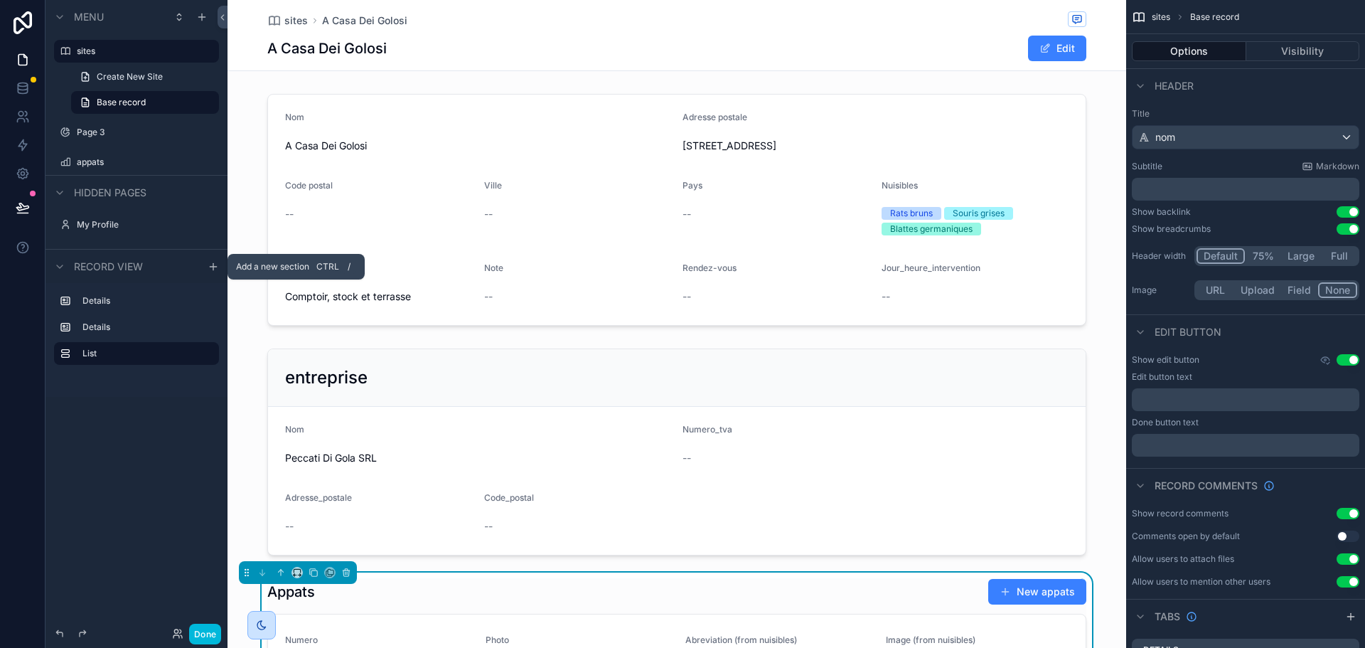
click at [219, 265] on div "scrollable content" at bounding box center [213, 266] width 17 height 17
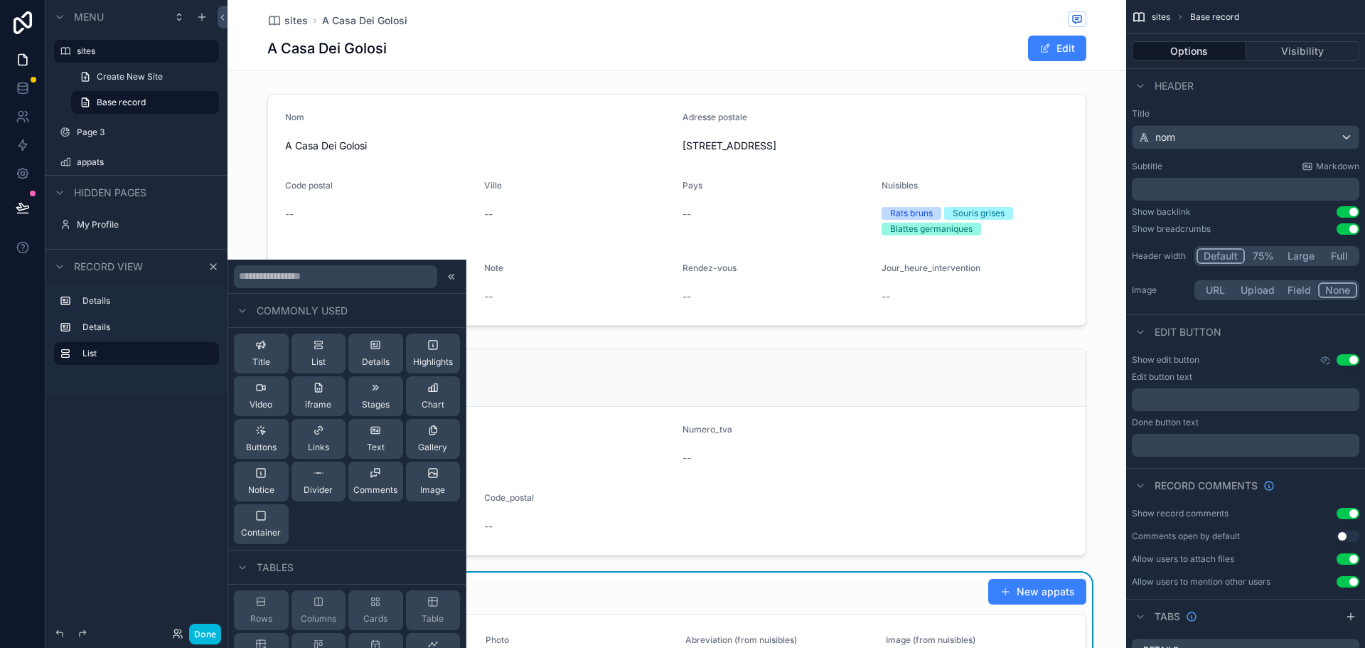
click at [325, 306] on span "Commonly used" at bounding box center [302, 311] width 91 height 14
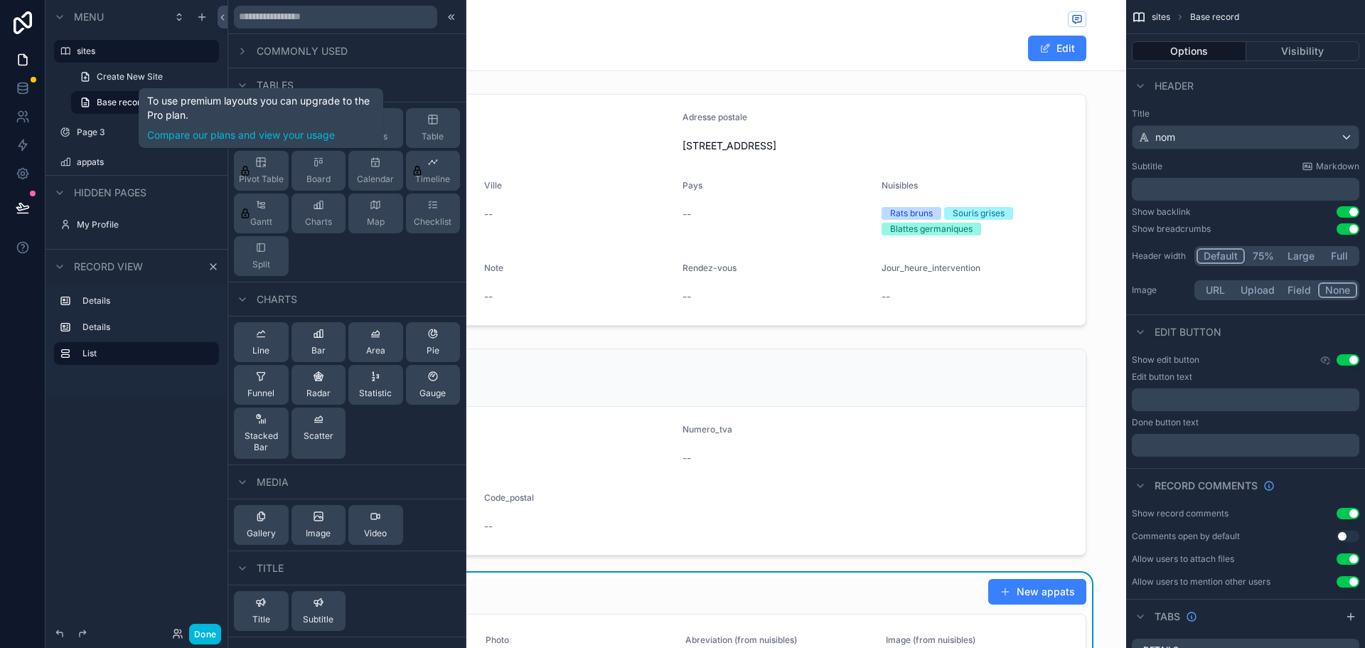
click at [314, 55] on span "Commonly used" at bounding box center [302, 51] width 91 height 14
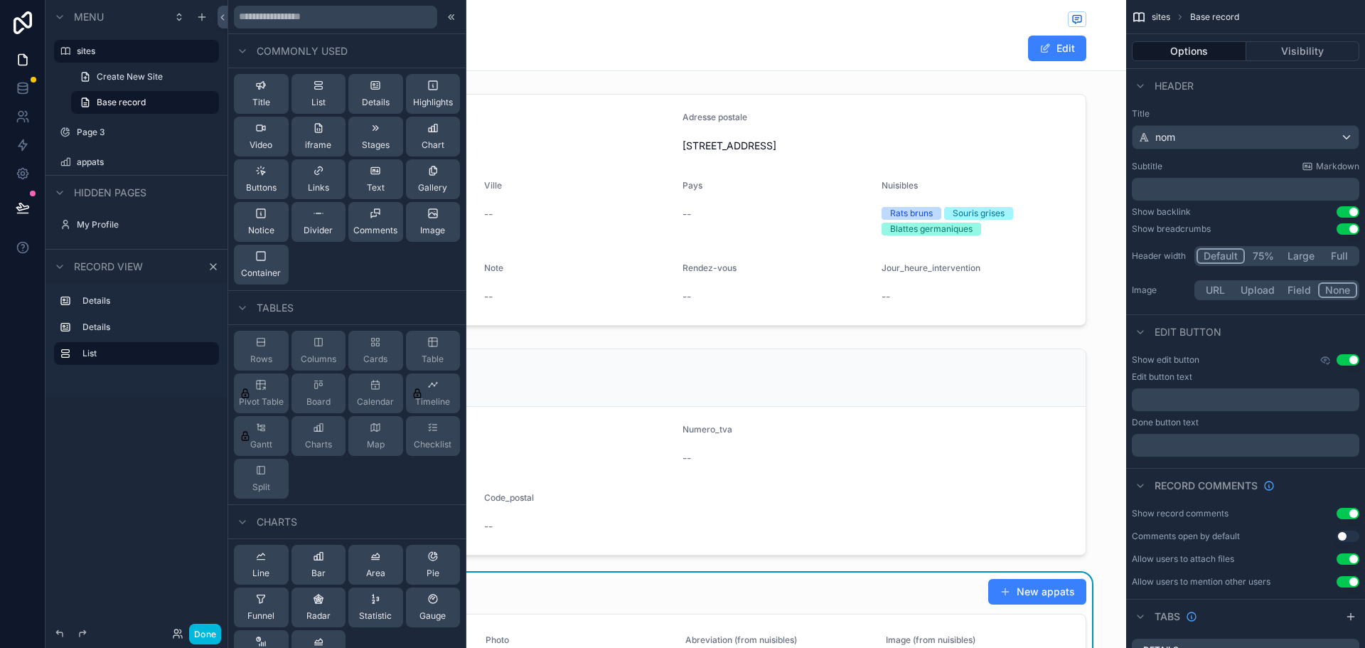
click at [458, 16] on div at bounding box center [451, 17] width 17 height 17
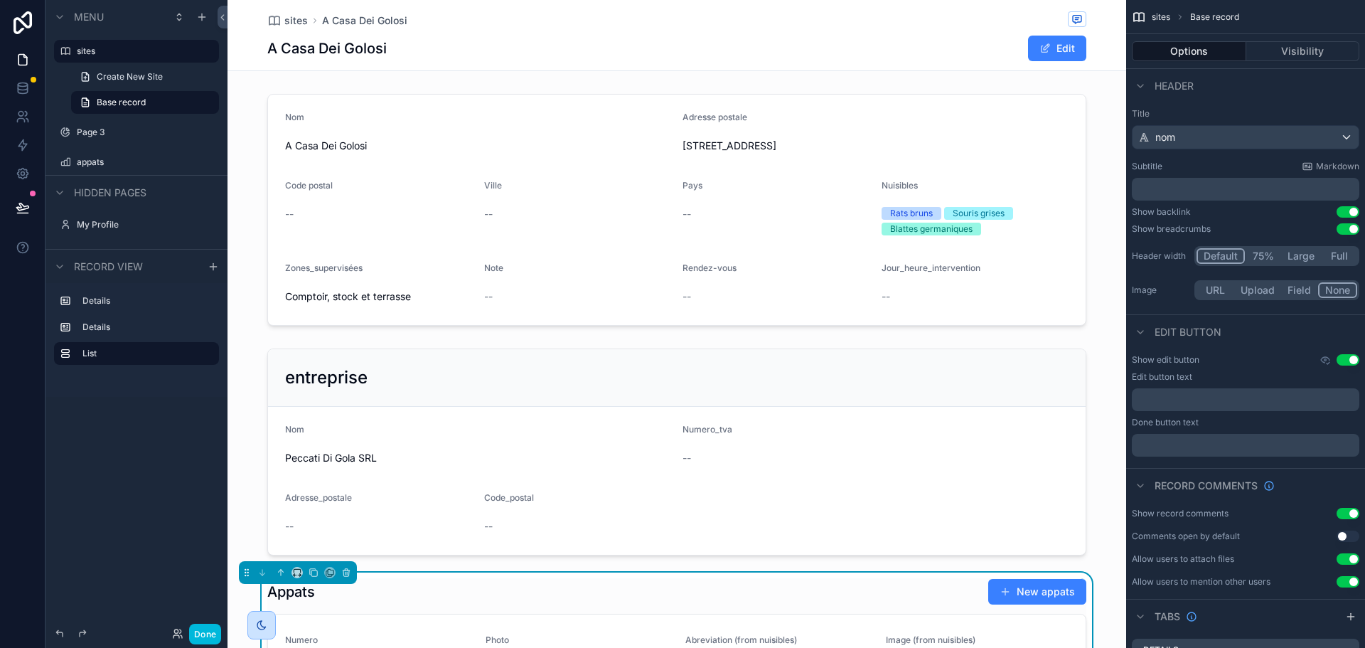
click at [377, 113] on div "scrollable content" at bounding box center [676, 209] width 899 height 243
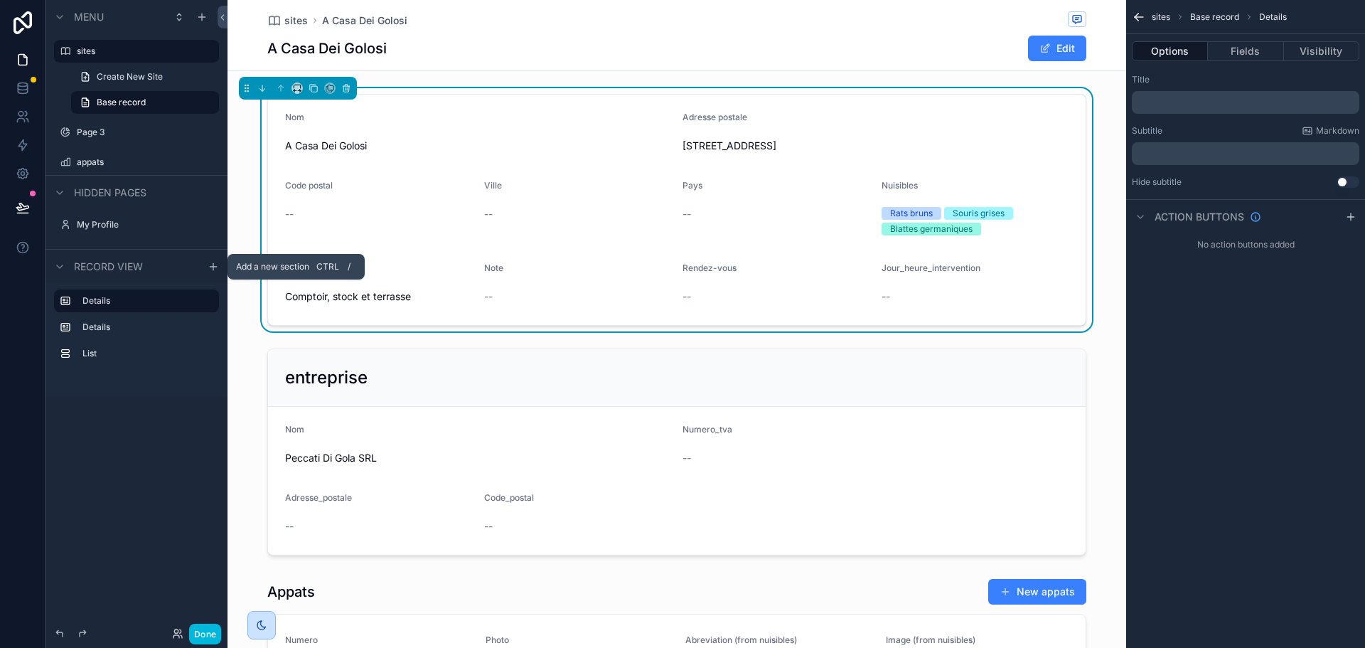
click at [208, 271] on icon "scrollable content" at bounding box center [213, 266] width 11 height 11
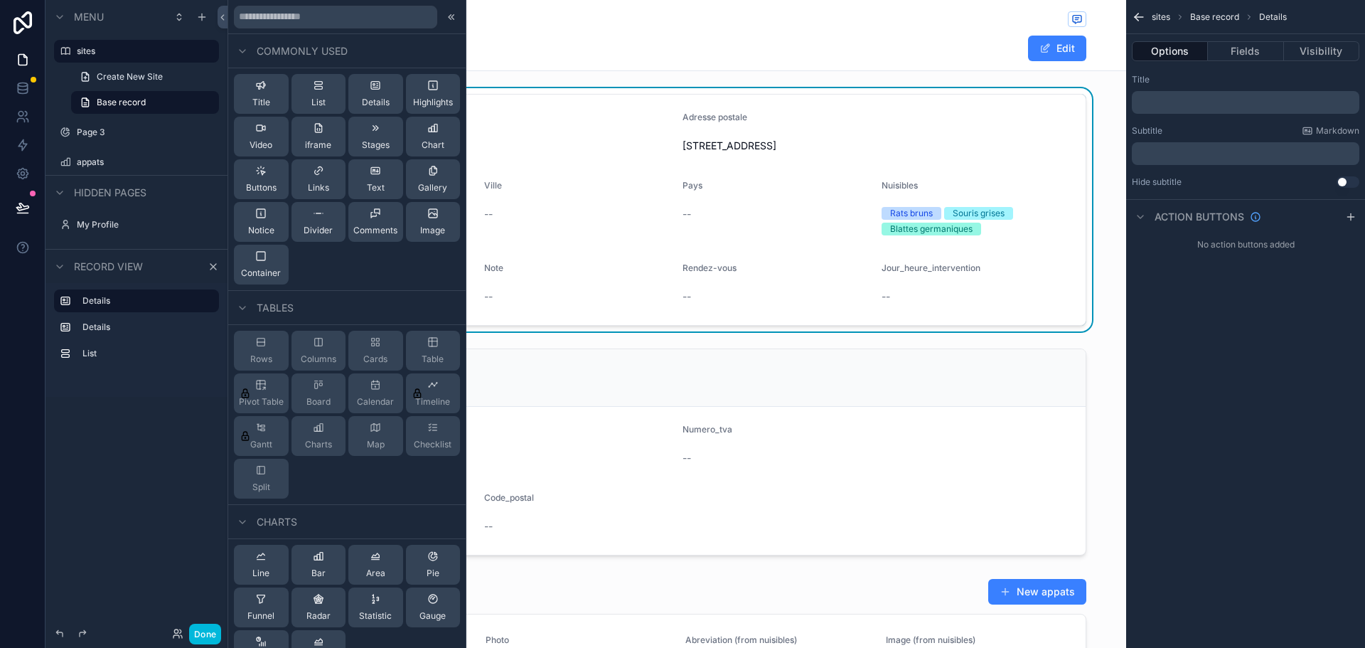
click at [387, 90] on div "Details" at bounding box center [376, 94] width 28 height 28
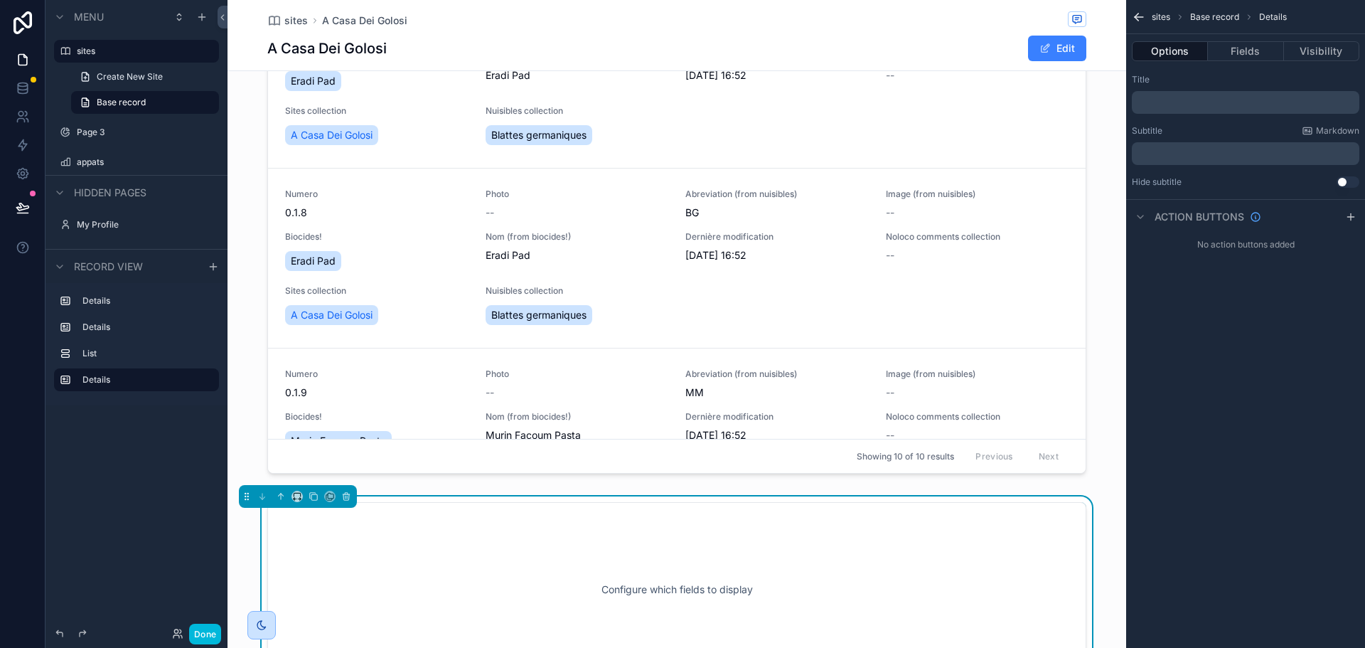
scroll to position [624, 0]
click at [281, 495] on icon "scrollable content" at bounding box center [281, 498] width 10 height 10
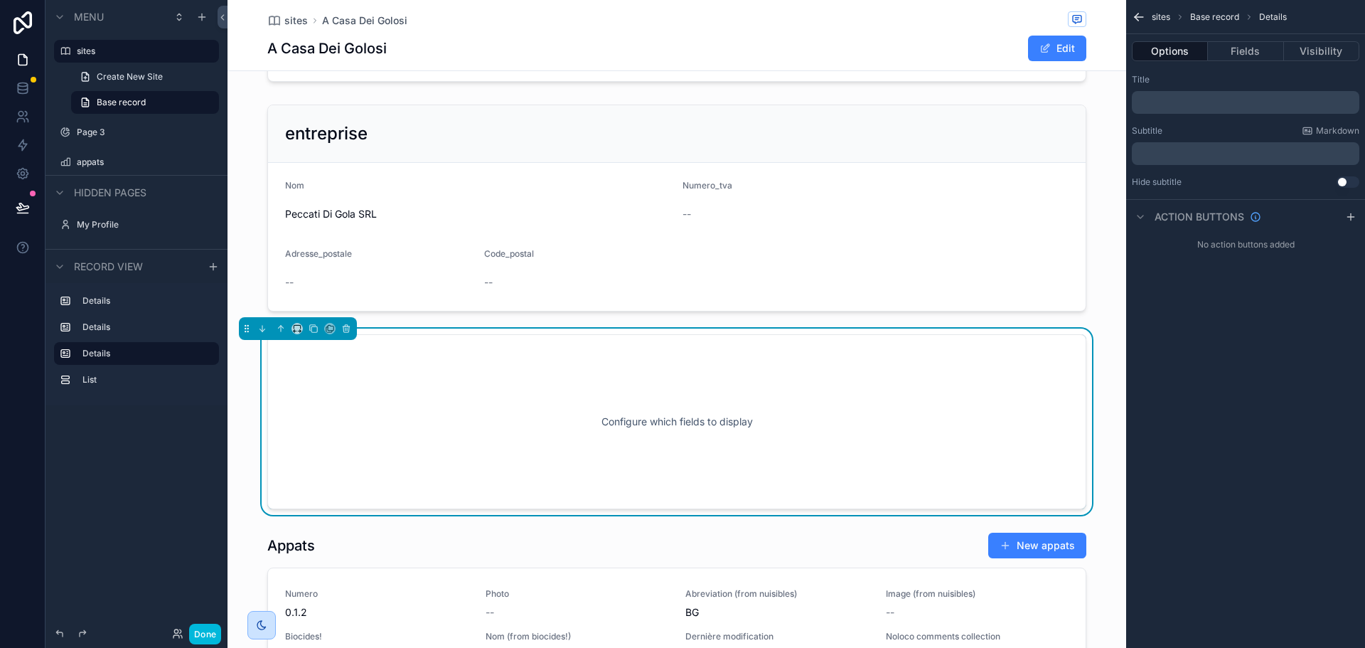
scroll to position [242, 0]
click at [281, 327] on icon "scrollable content" at bounding box center [280, 328] width 3 height 3
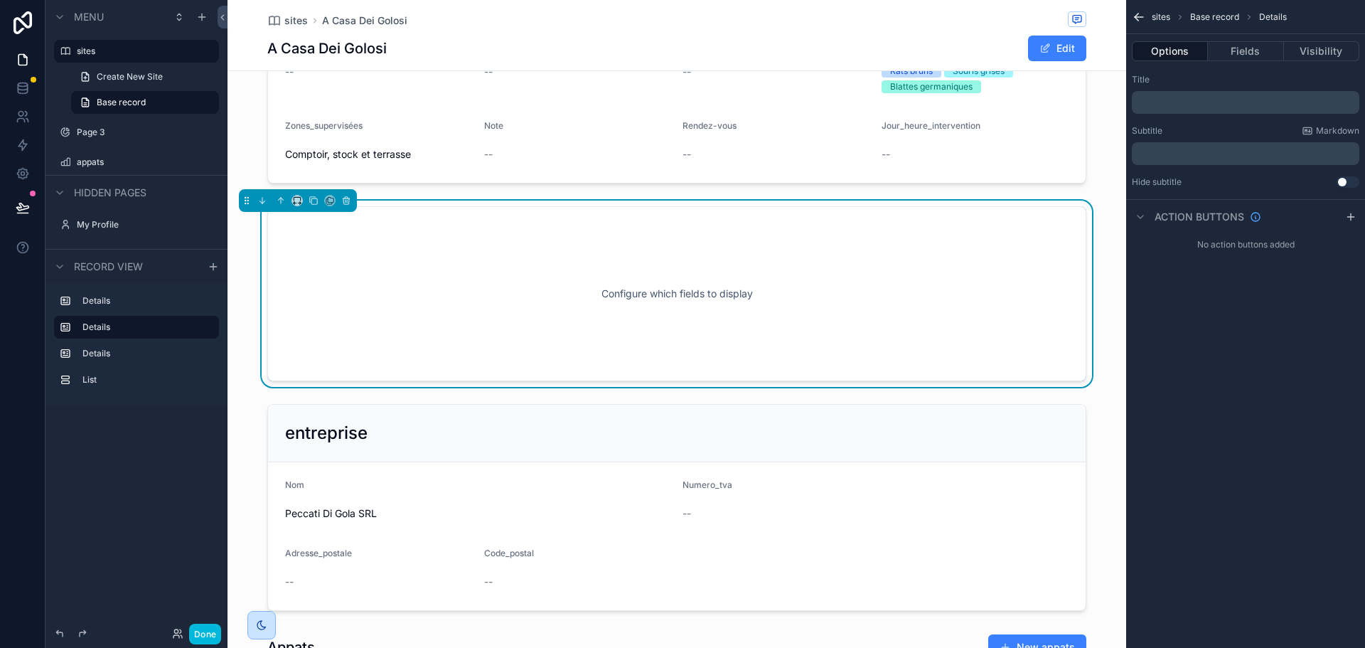
scroll to position [85, 0]
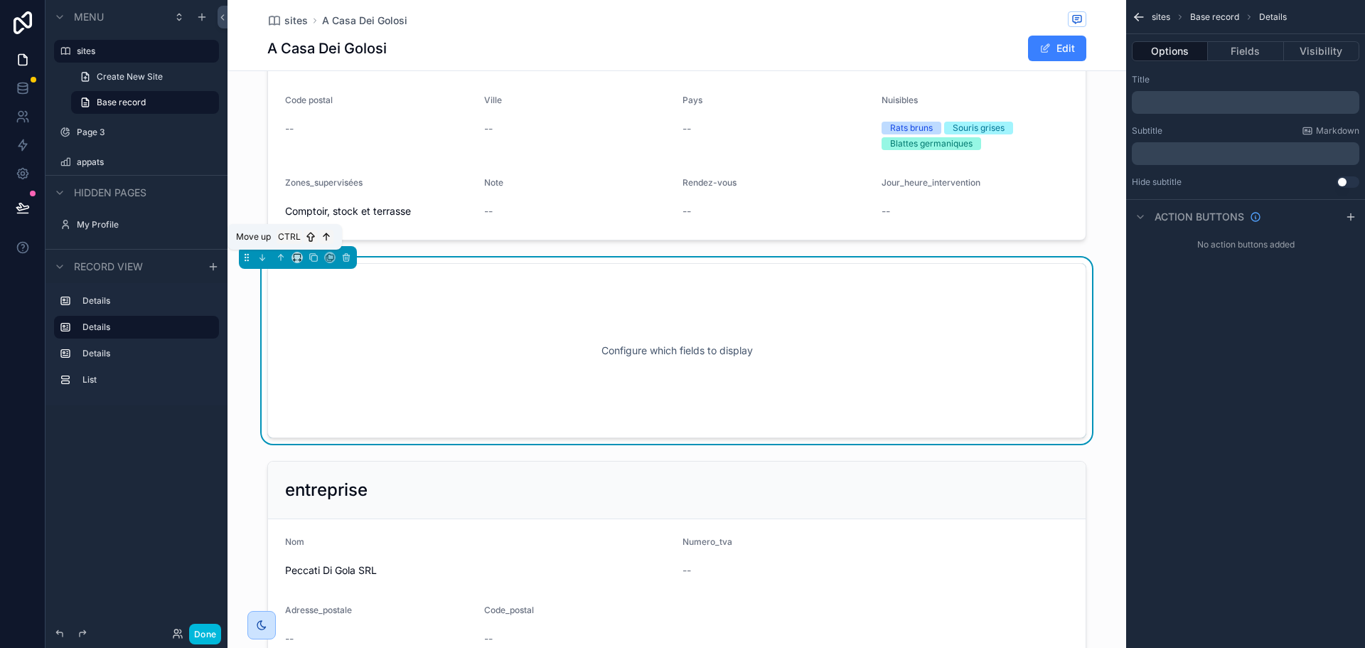
click at [281, 259] on icon "scrollable content" at bounding box center [281, 257] width 10 height 10
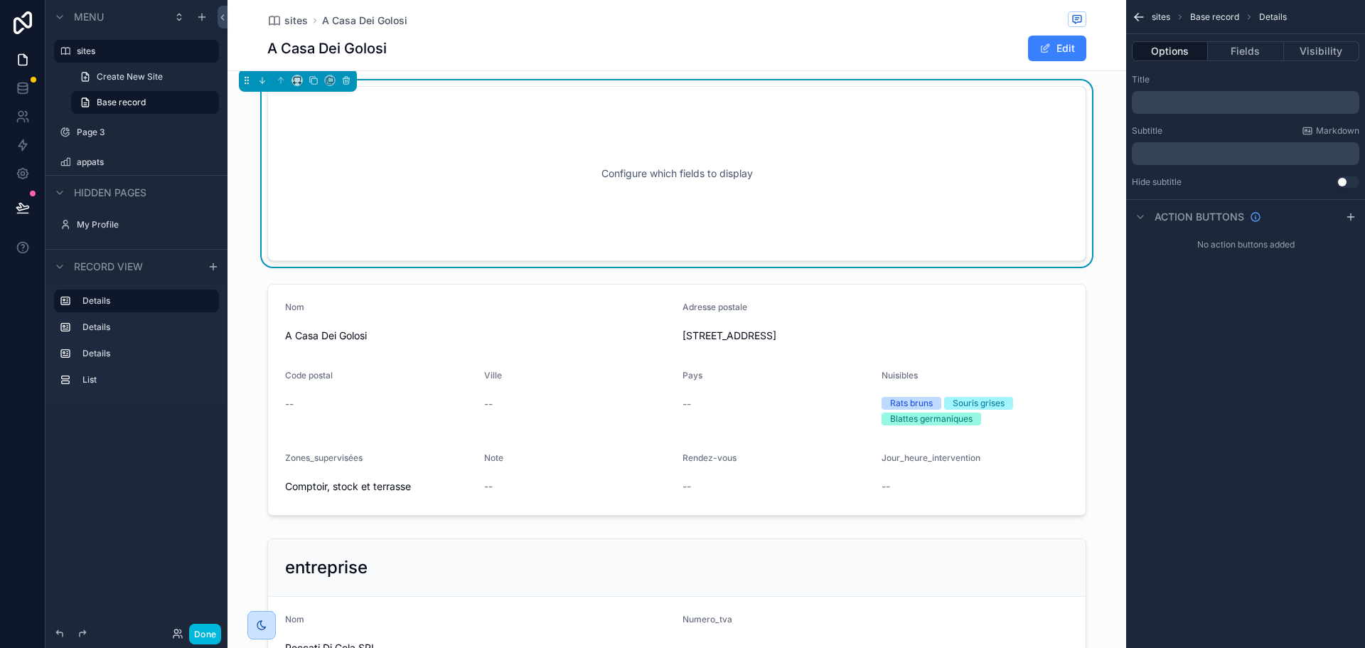
scroll to position [0, 0]
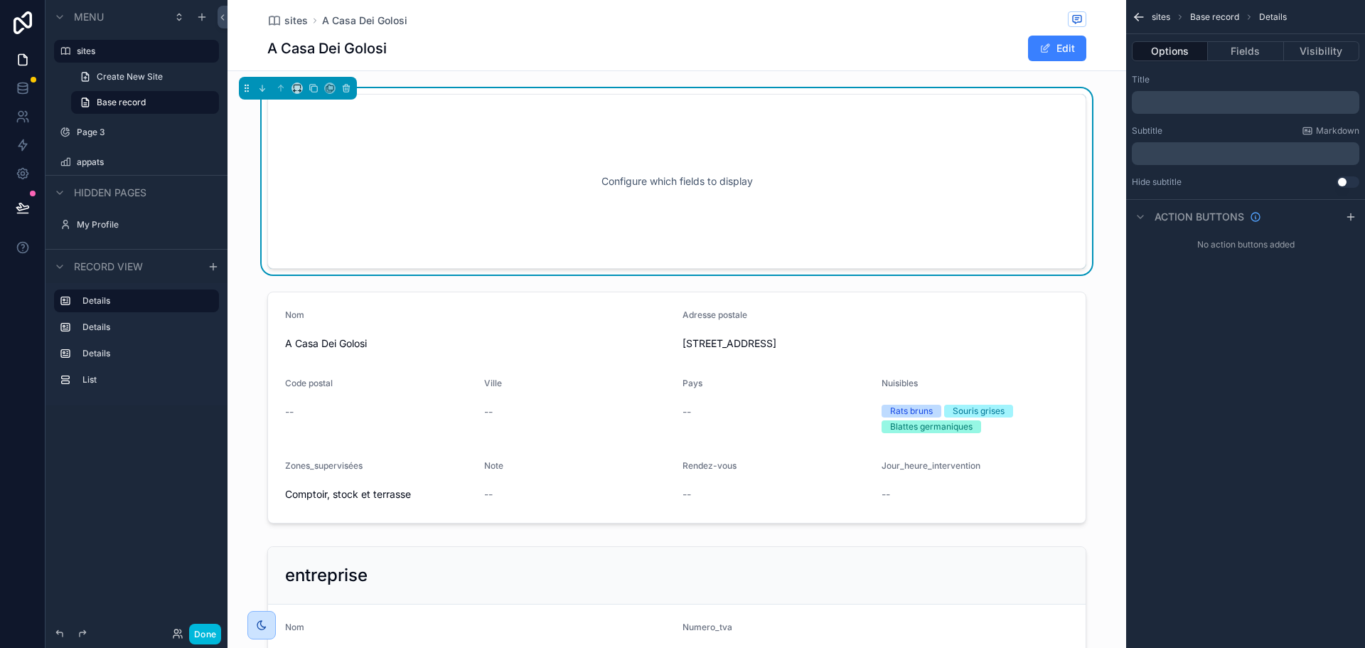
click at [1224, 104] on p "﻿" at bounding box center [1246, 102] width 219 height 11
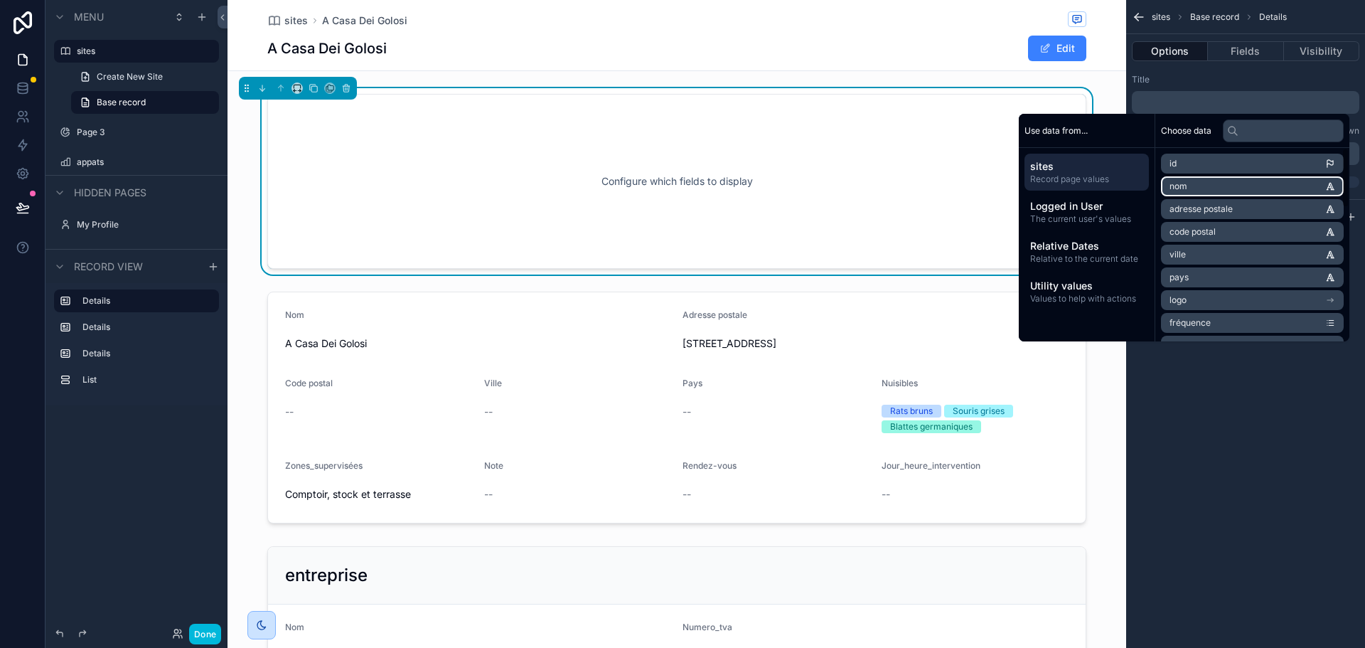
click at [1223, 188] on li "nom" at bounding box center [1252, 186] width 183 height 20
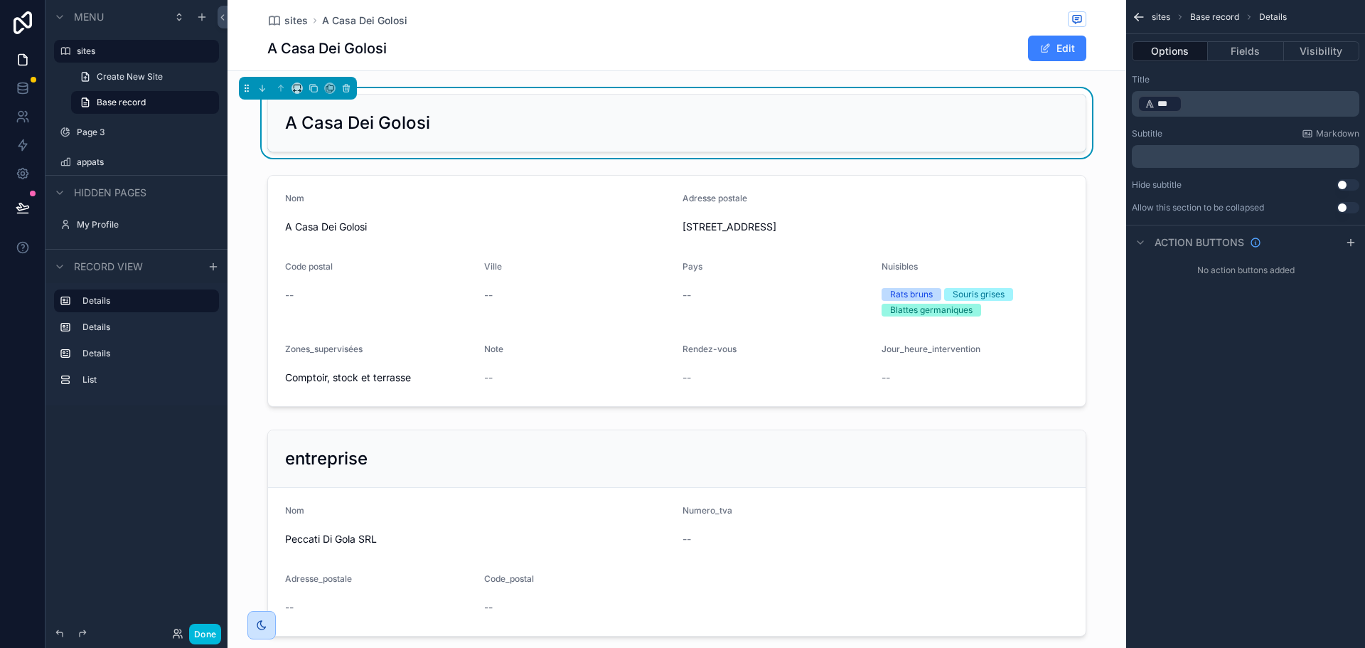
click at [1243, 109] on p "﻿ *** ﻿ ﻿" at bounding box center [1246, 104] width 219 height 20
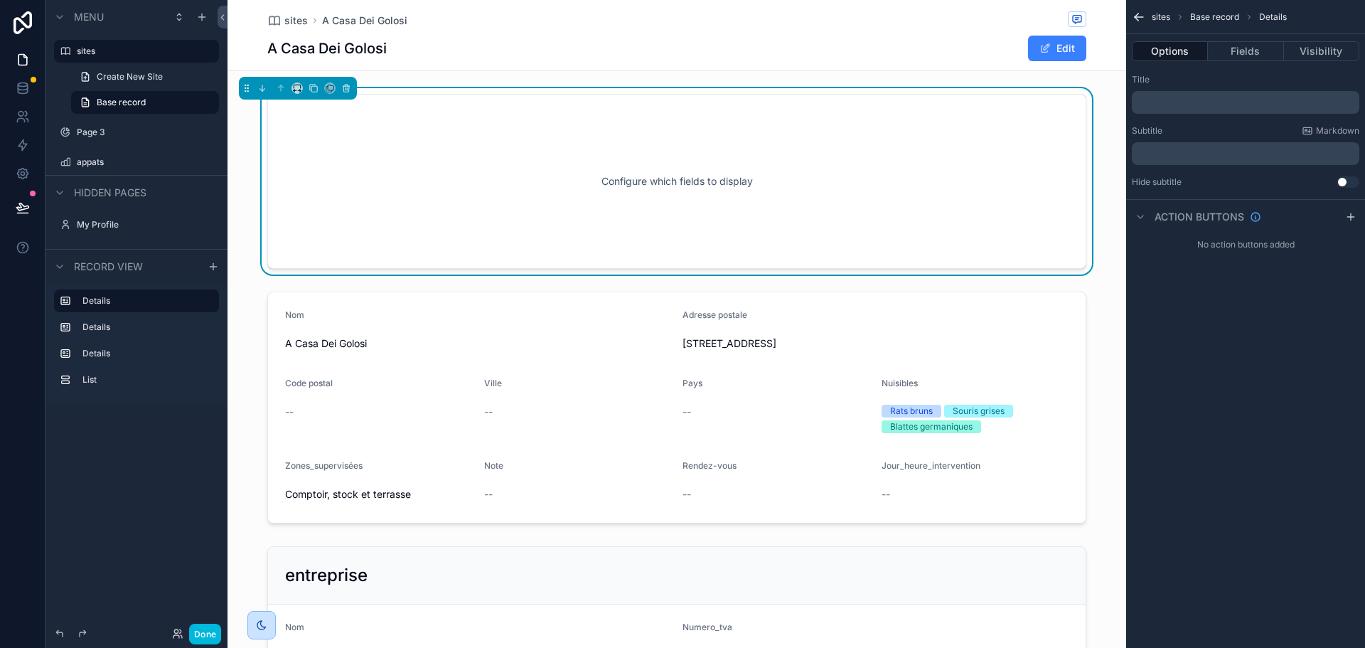
click at [1245, 82] on div "Title" at bounding box center [1245, 79] width 227 height 11
click at [1240, 55] on button "Fields" at bounding box center [1245, 51] width 75 height 20
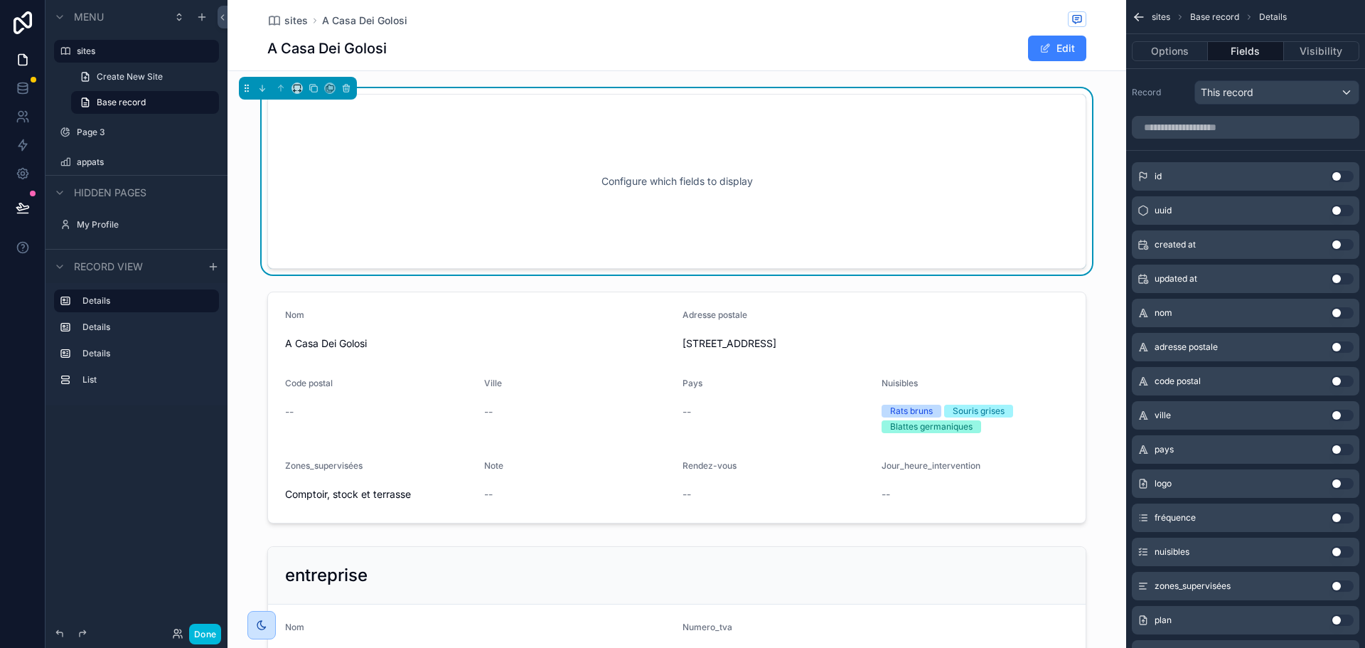
click at [1343, 518] on button "Use setting" at bounding box center [1342, 517] width 23 height 11
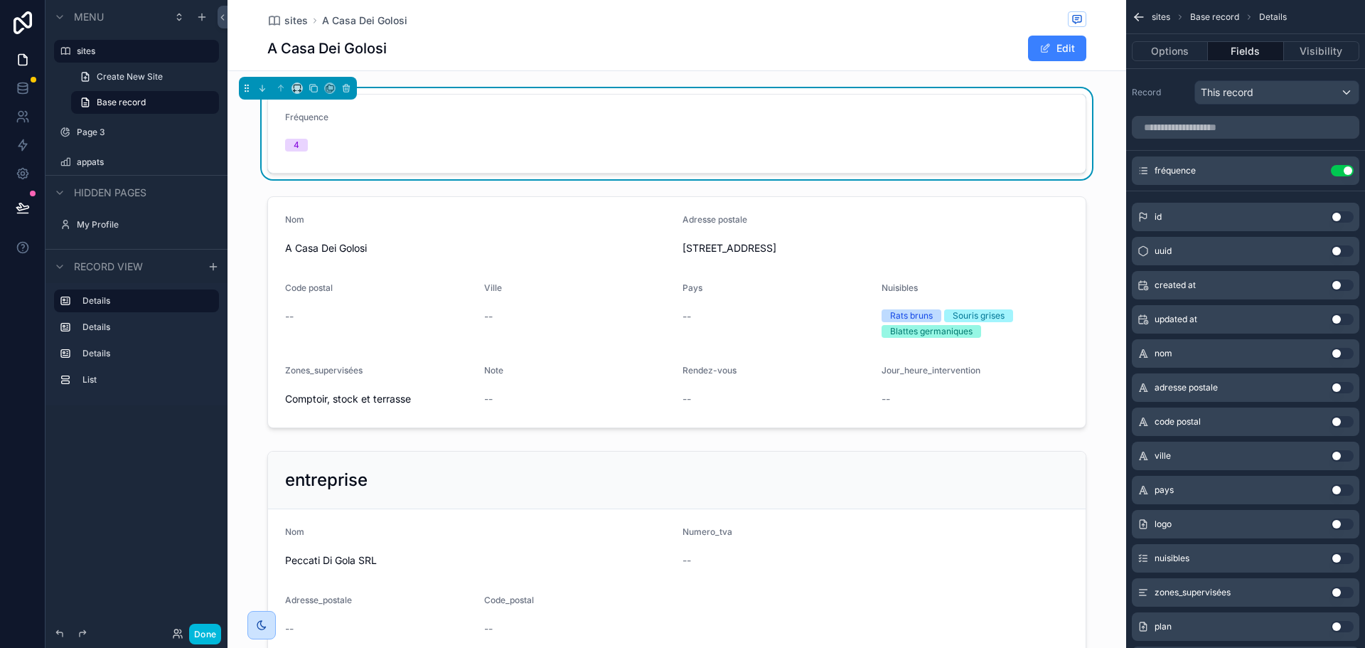
click at [1345, 557] on button "Use setting" at bounding box center [1342, 557] width 23 height 11
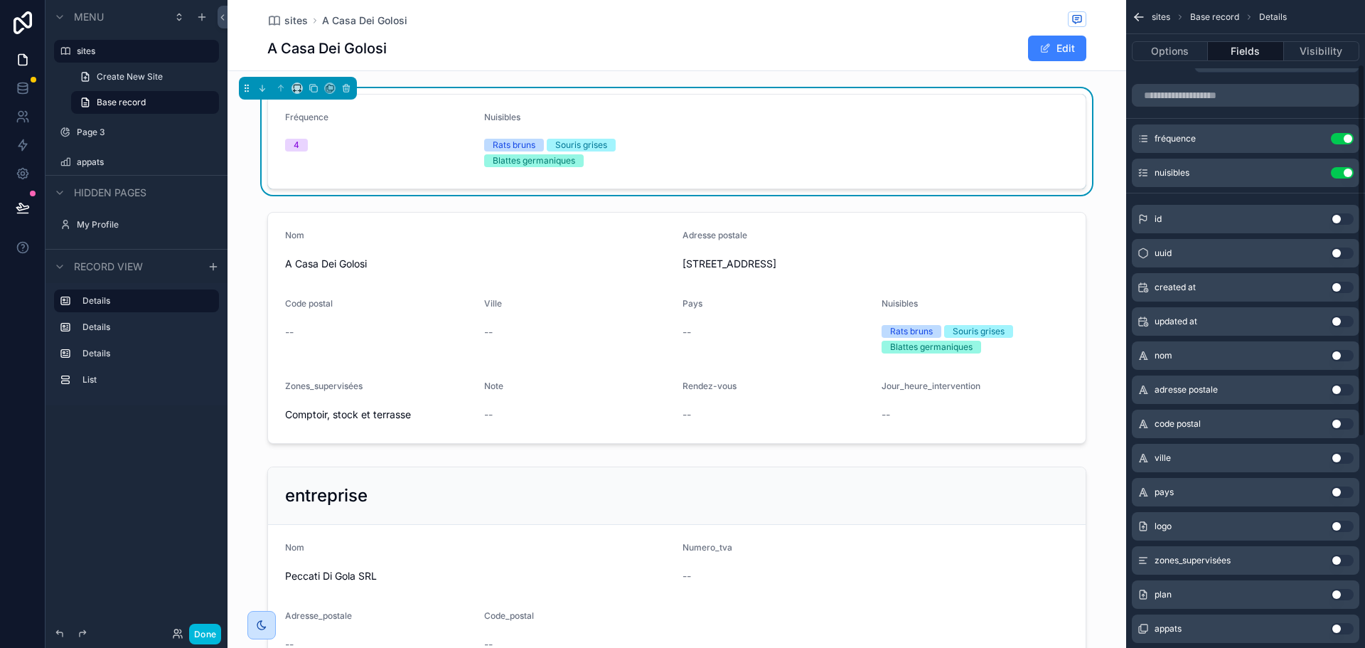
scroll to position [157, 0]
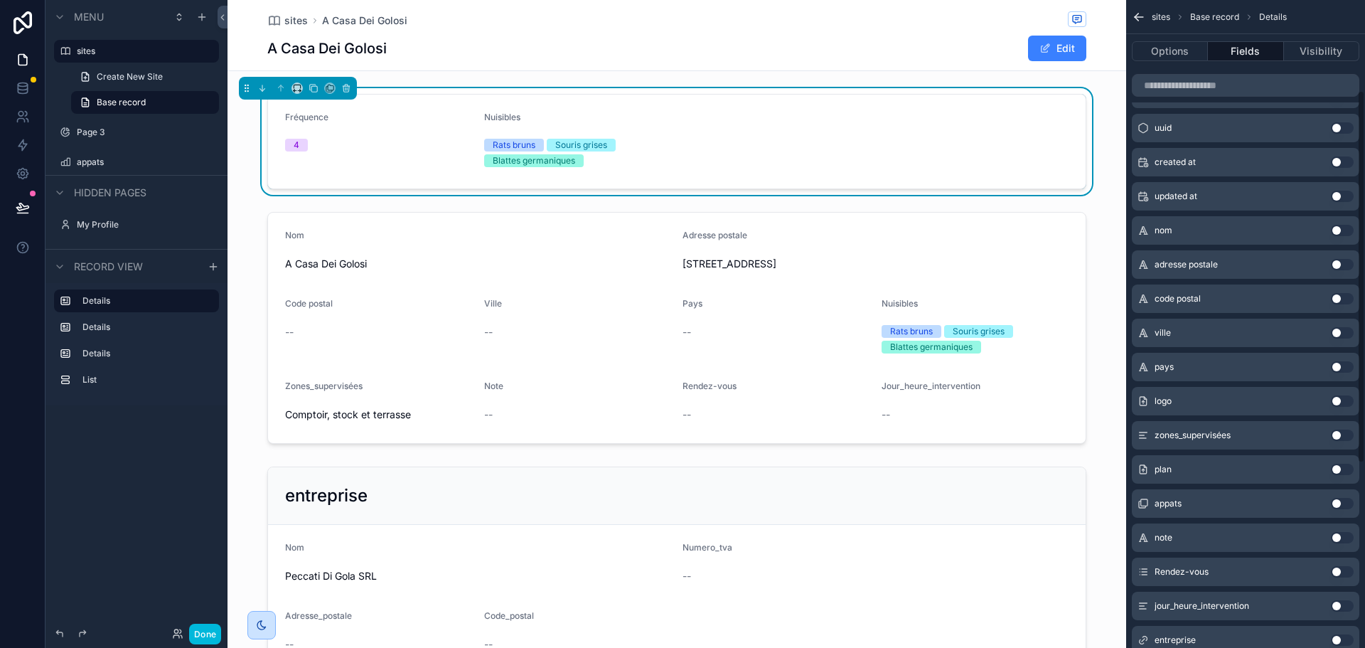
click at [1343, 432] on button "Use setting" at bounding box center [1342, 434] width 23 height 11
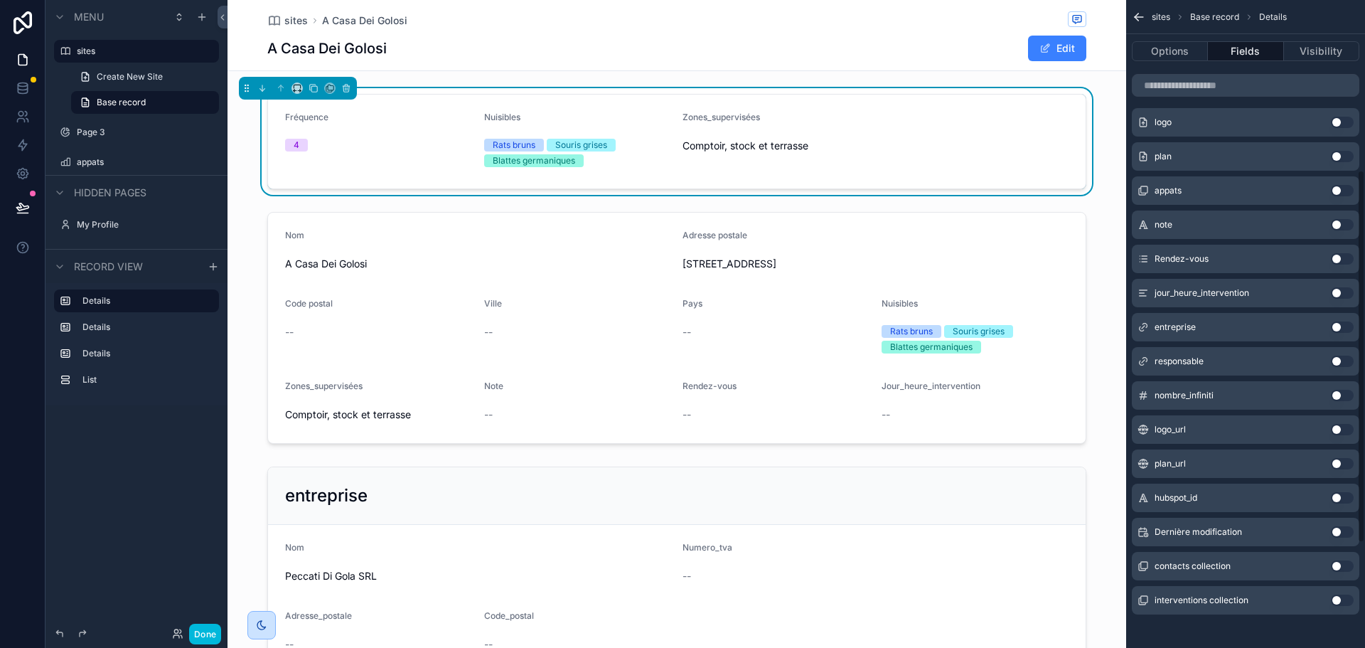
scroll to position [476, 0]
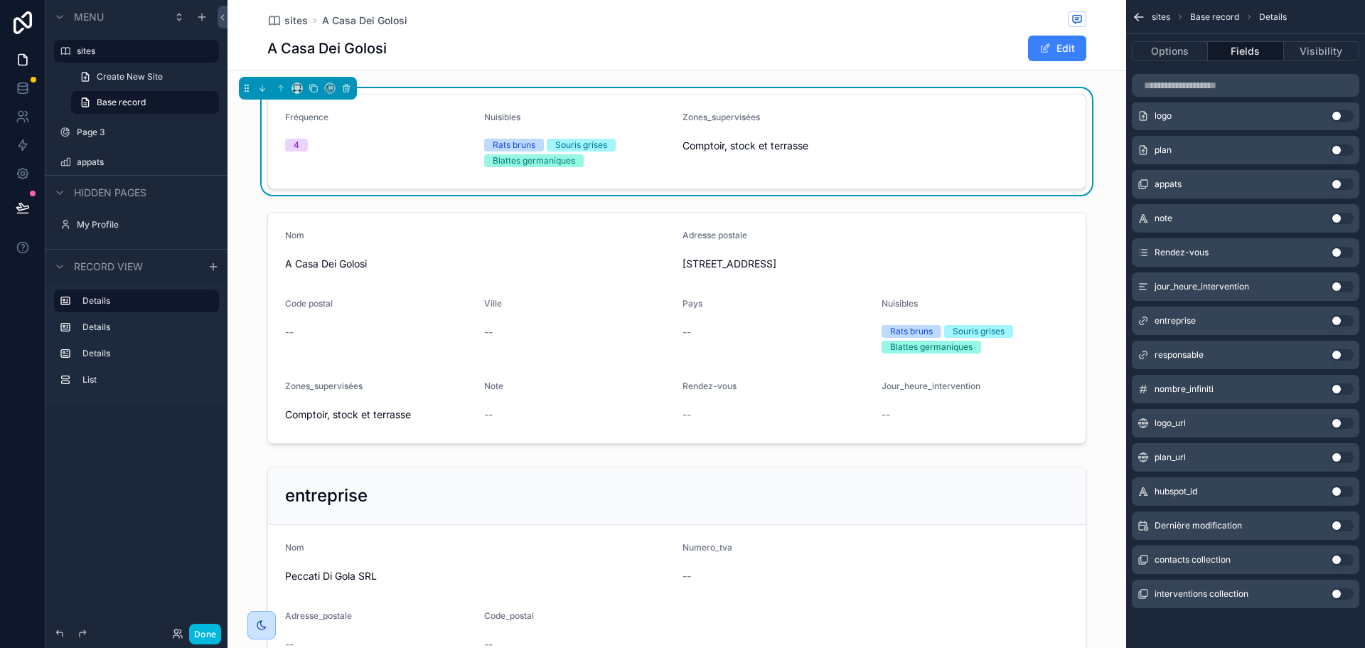
click at [1337, 286] on button "Use setting" at bounding box center [1342, 286] width 23 height 11
click at [1340, 289] on button "Use setting" at bounding box center [1342, 286] width 23 height 11
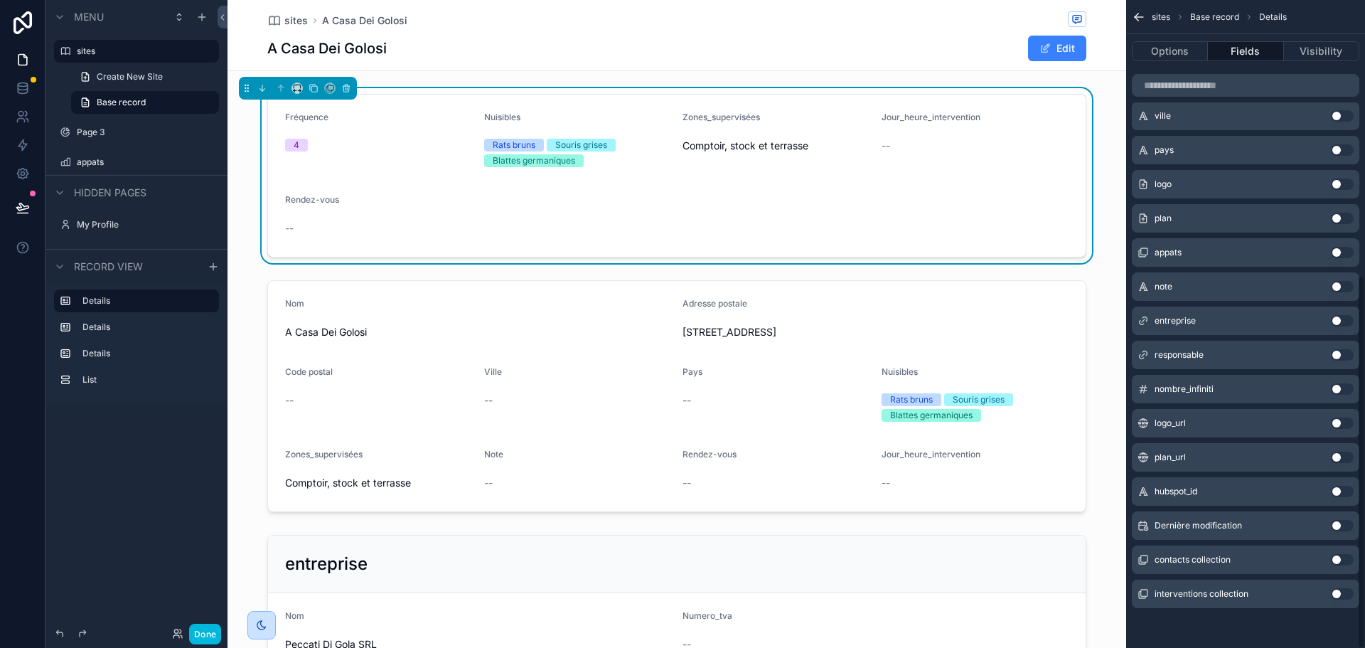
click at [1341, 289] on button "Use setting" at bounding box center [1342, 286] width 23 height 11
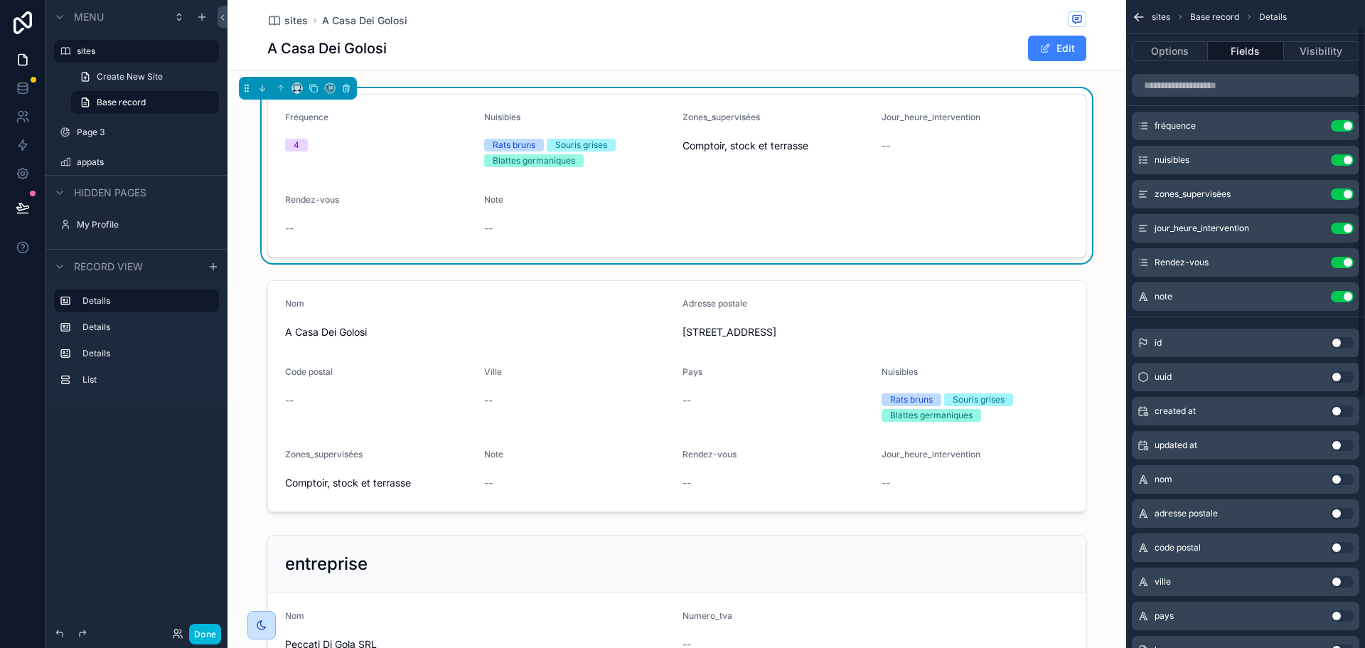
scroll to position [0, 0]
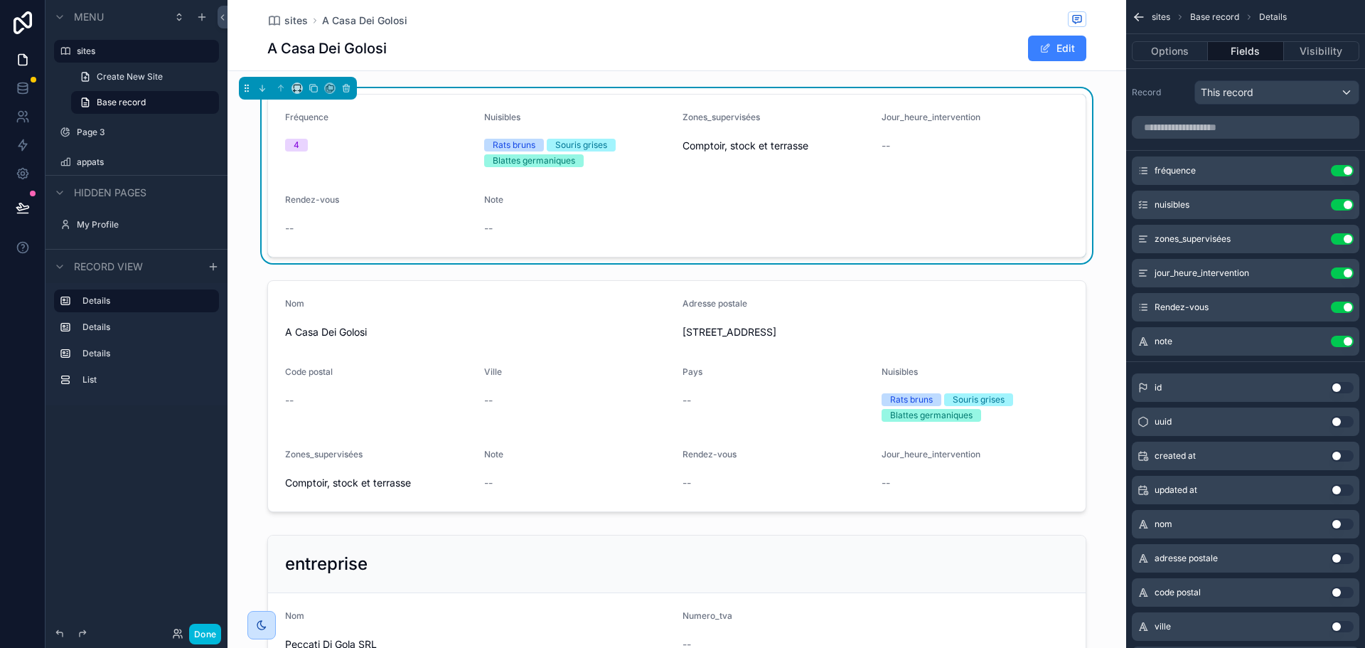
click at [0, 0] on icon "scrollable content" at bounding box center [0, 0] width 0 height 0
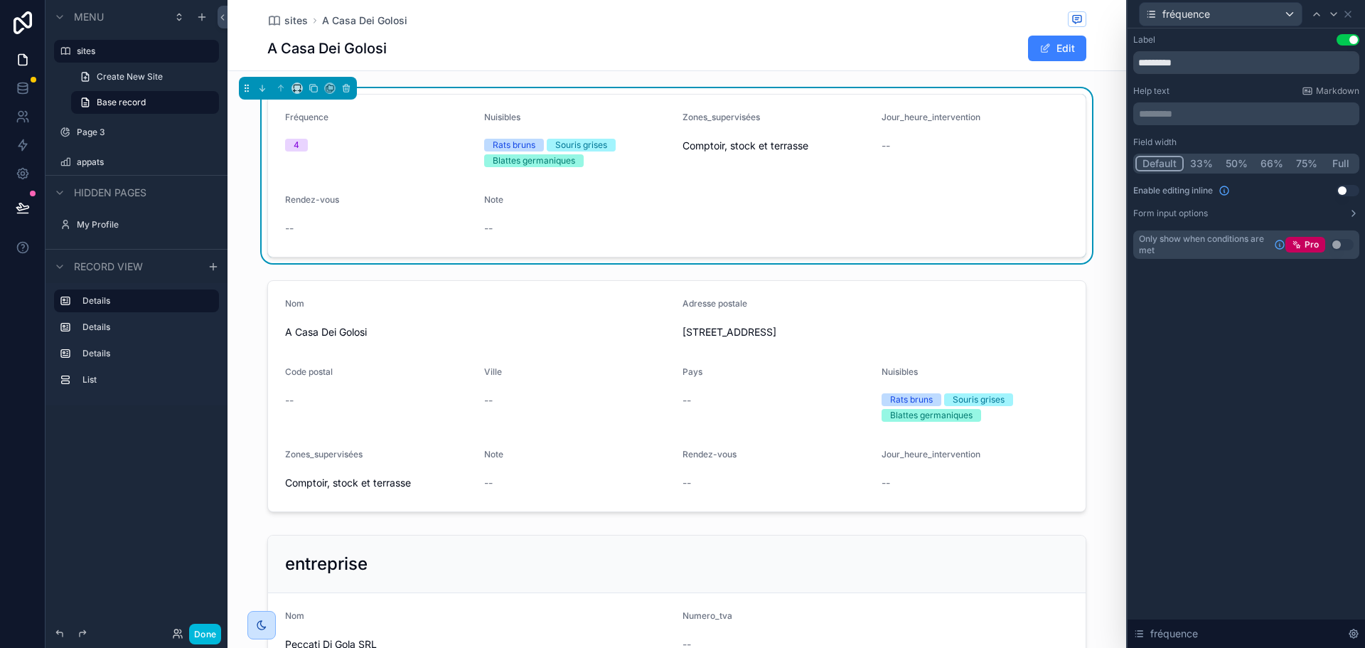
click at [1350, 161] on button "Full" at bounding box center [1340, 164] width 33 height 16
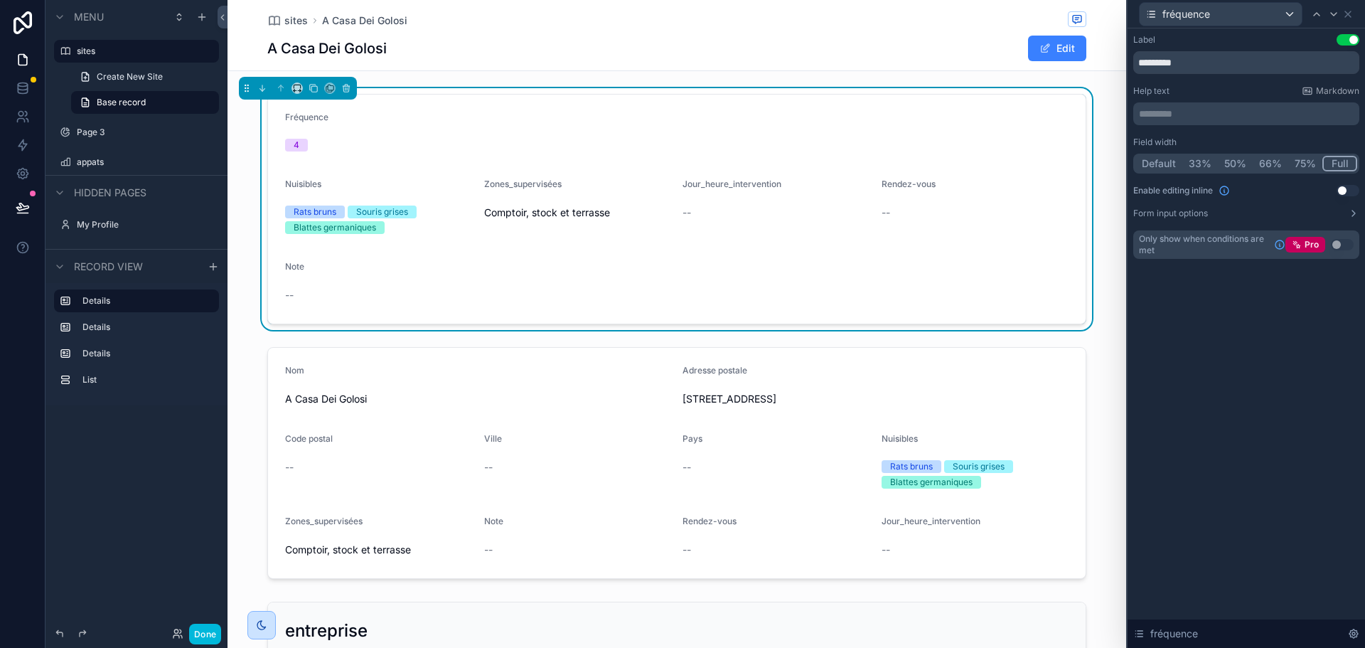
click at [1204, 166] on button "33%" at bounding box center [1200, 164] width 36 height 16
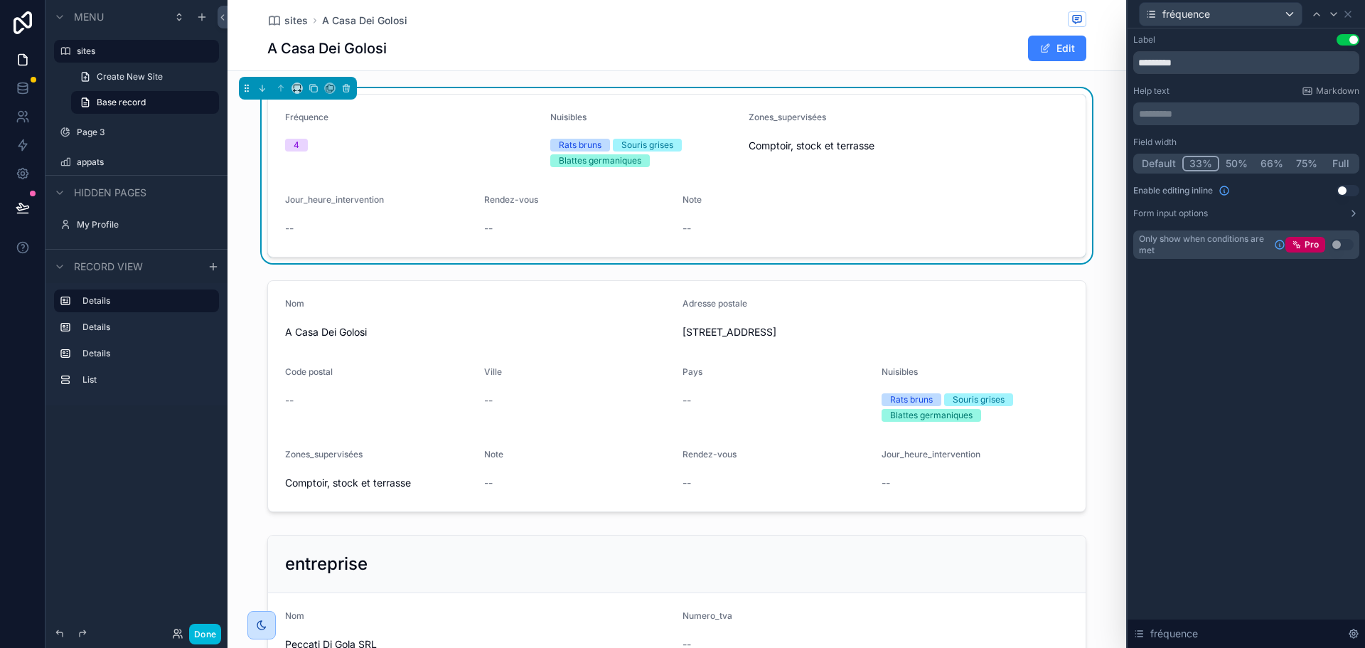
click at [1233, 163] on button "50%" at bounding box center [1236, 164] width 35 height 16
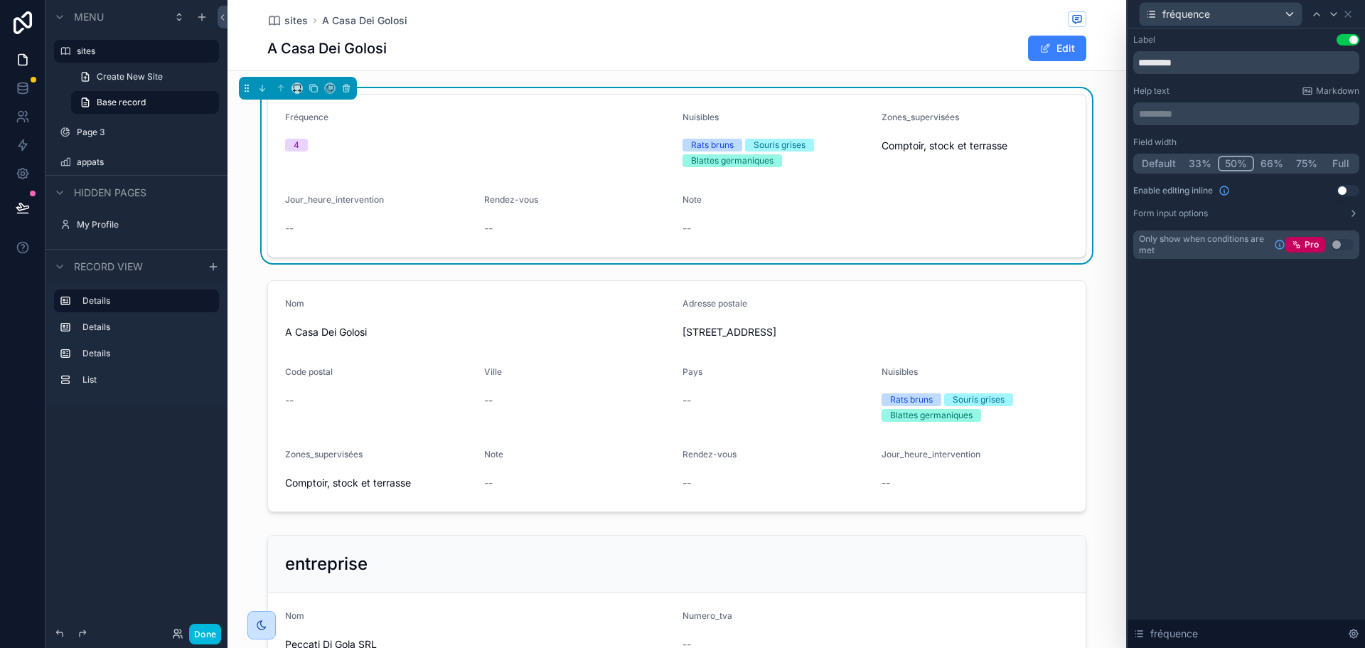
click at [1280, 162] on button "66%" at bounding box center [1272, 164] width 36 height 16
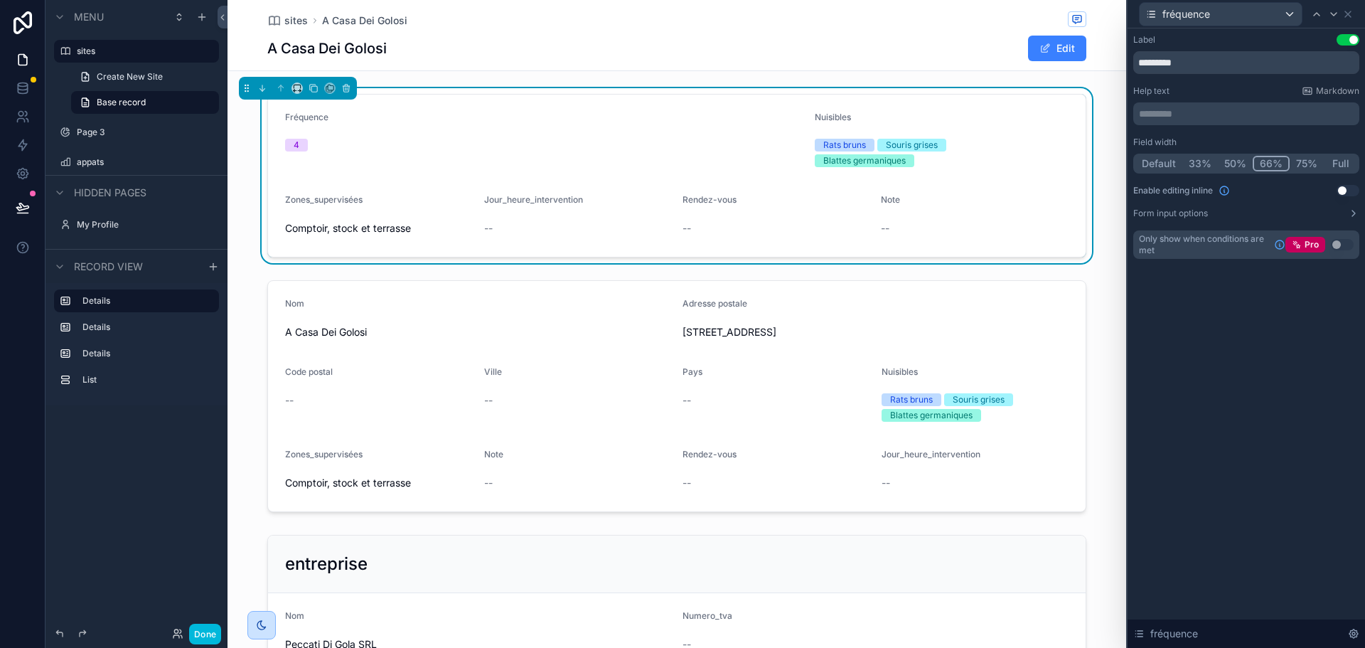
click at [1200, 164] on button "33%" at bounding box center [1200, 164] width 36 height 16
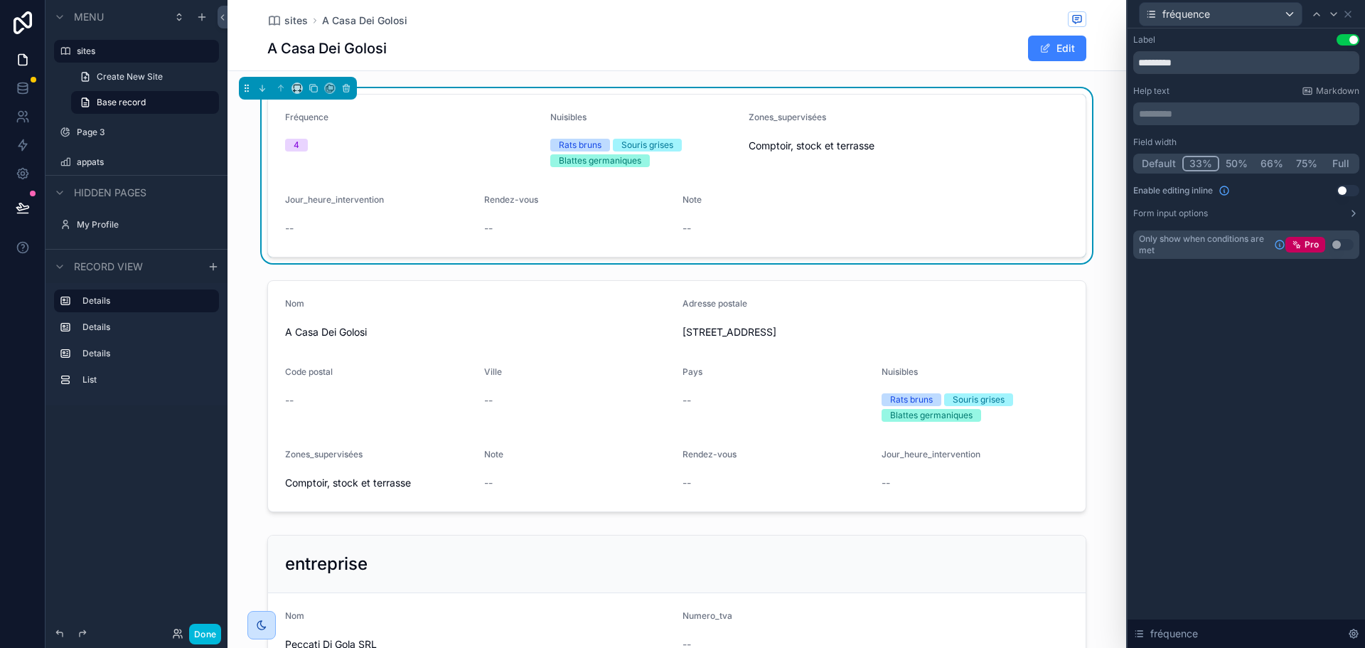
click at [1341, 191] on button "Use setting" at bounding box center [1347, 190] width 23 height 11
click at [1356, 215] on icon at bounding box center [1353, 213] width 11 height 11
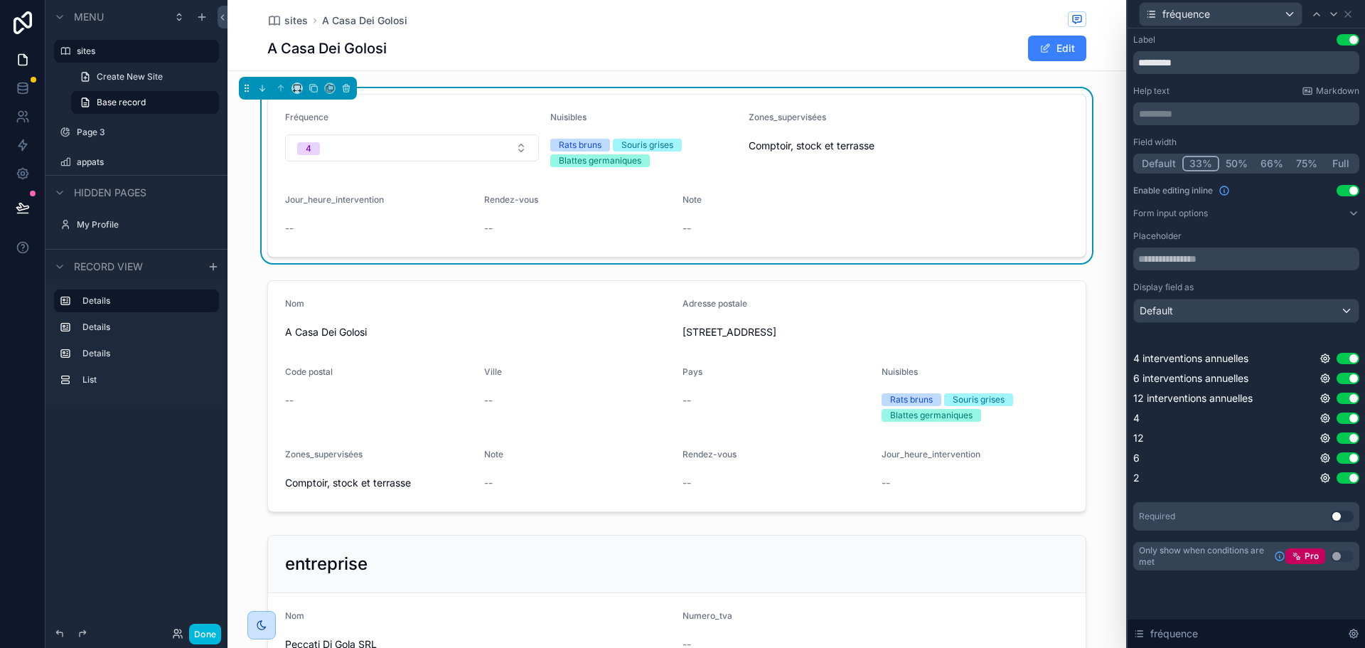
click at [441, 154] on button "4" at bounding box center [412, 147] width 254 height 27
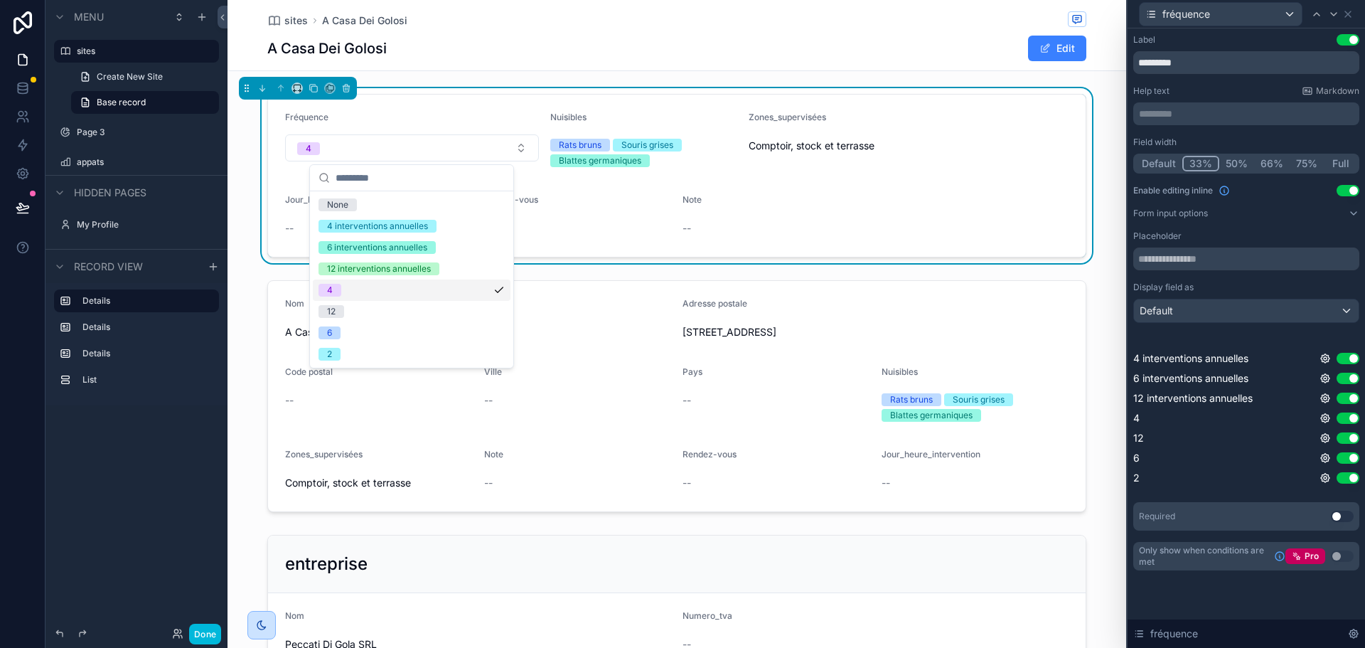
drag, startPoint x: 433, startPoint y: 295, endPoint x: 439, endPoint y: 275, distance: 20.9
click at [434, 295] on div "4" at bounding box center [412, 289] width 198 height 21
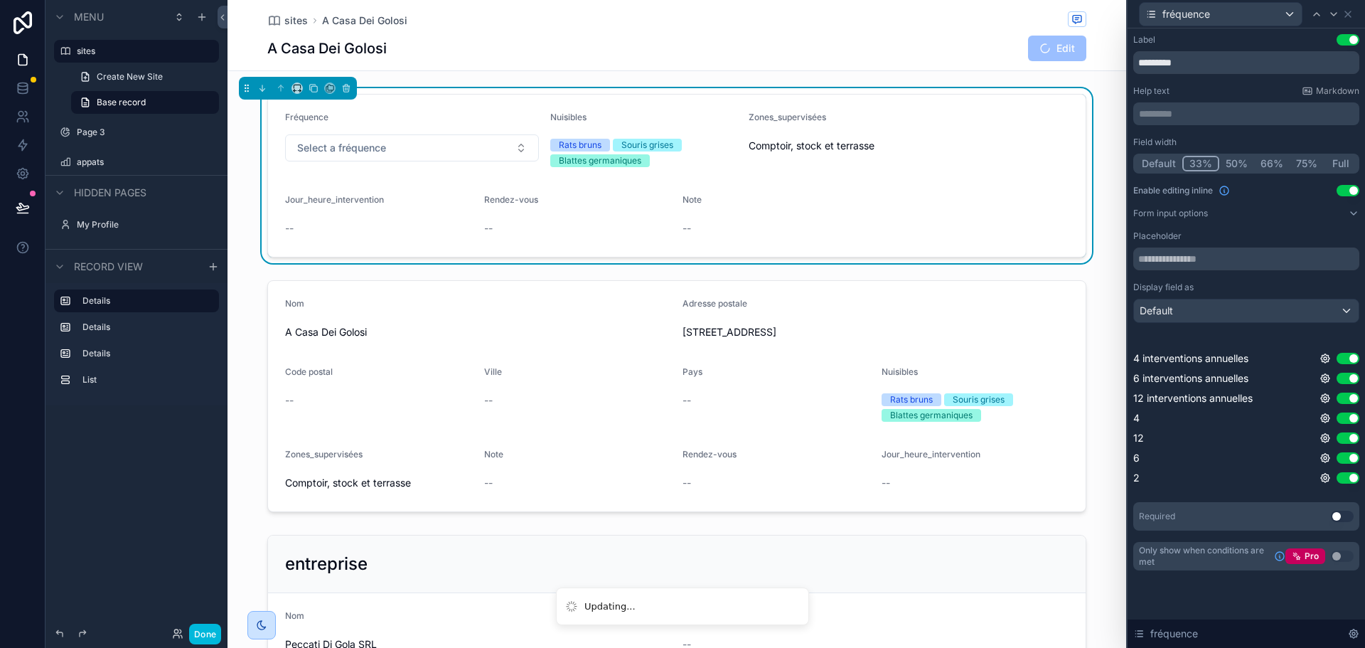
click at [493, 153] on button "Select a fréquence" at bounding box center [412, 147] width 254 height 27
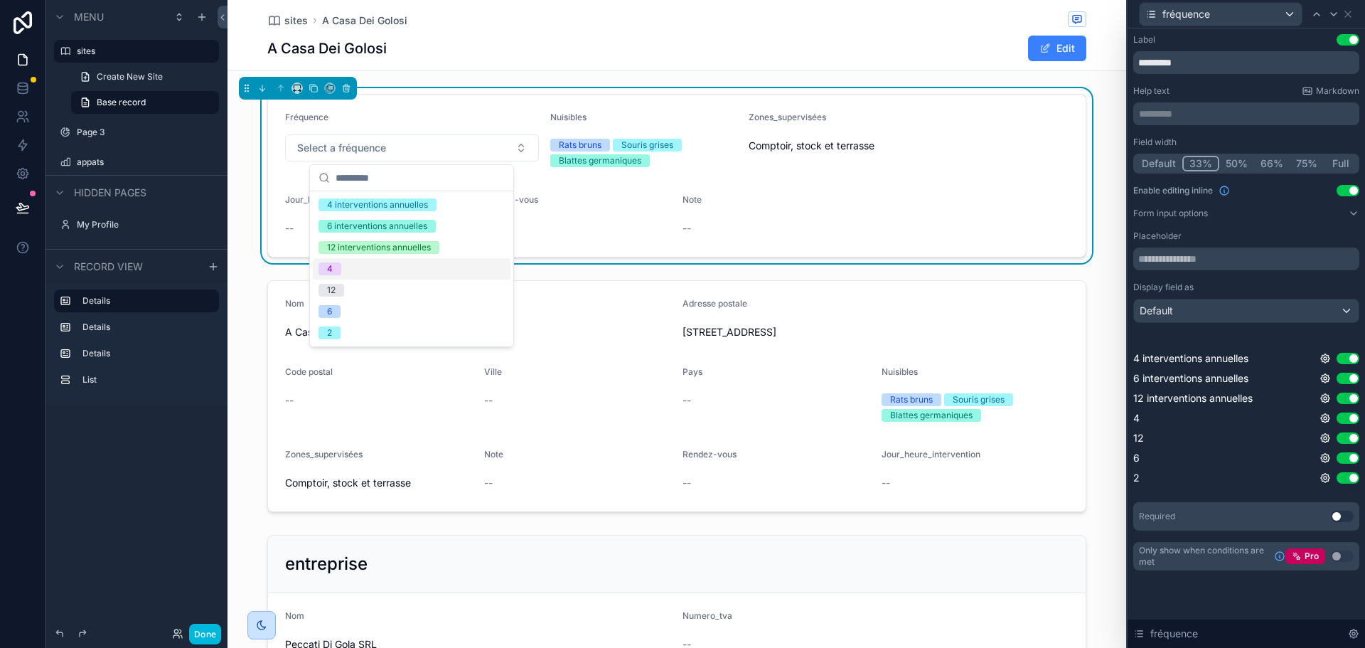
click at [459, 270] on div "4" at bounding box center [412, 268] width 198 height 21
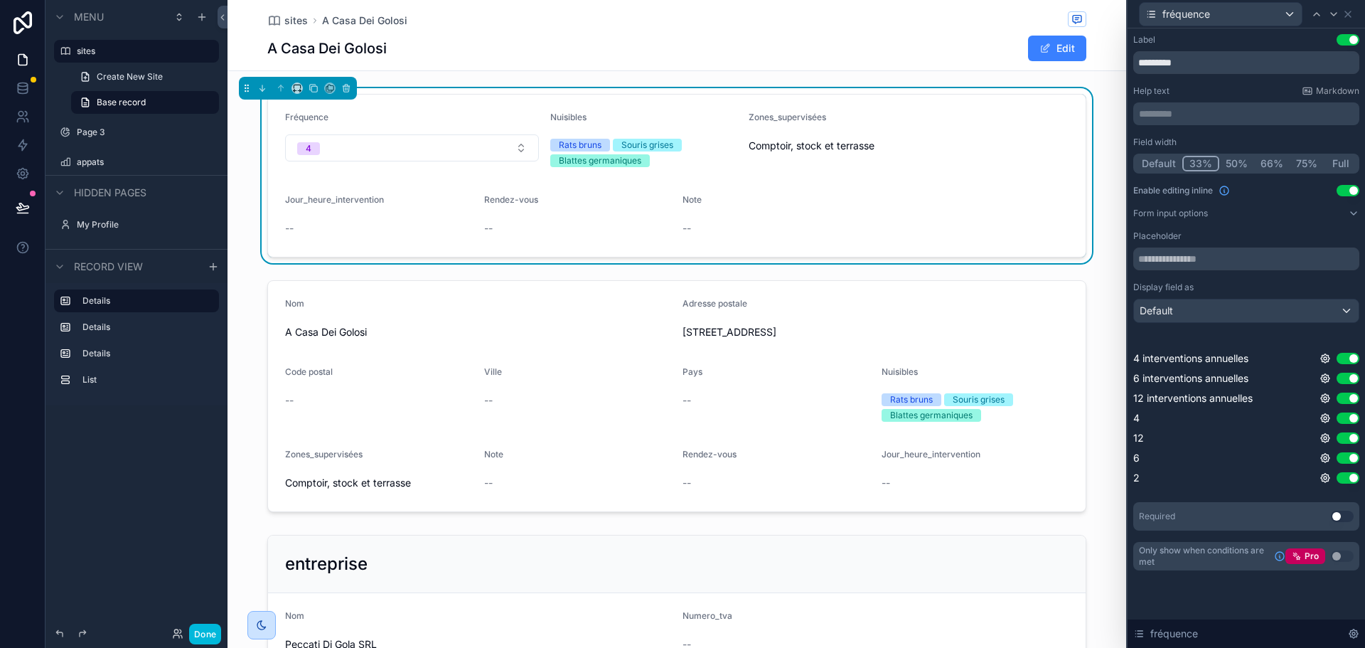
click at [1349, 193] on button "Use setting" at bounding box center [1347, 190] width 23 height 11
click at [370, 151] on div "4" at bounding box center [412, 145] width 254 height 13
click at [1336, 13] on icon at bounding box center [1334, 14] width 6 height 3
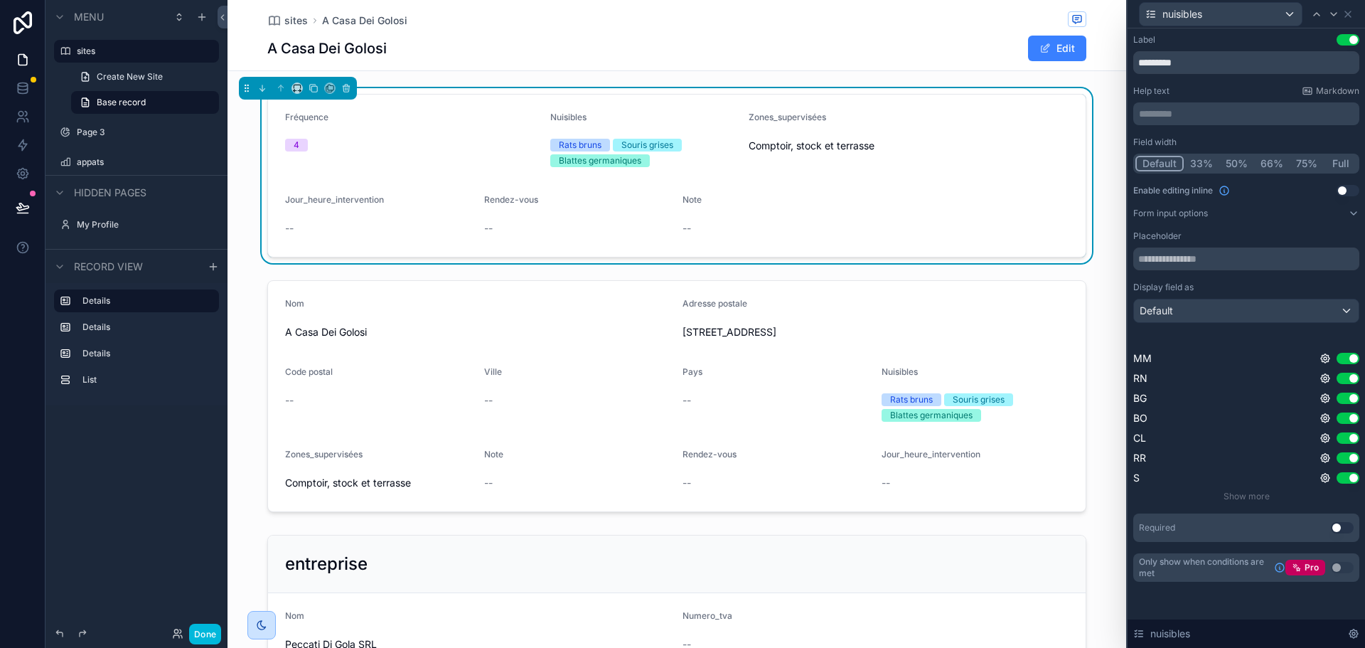
click at [613, 146] on span "Souris grises" at bounding box center [647, 145] width 69 height 13
click at [1325, 358] on icon at bounding box center [1324, 358] width 11 height 11
click at [1277, 225] on div "Field width Default 33% 50% 66% 75% Full Enable editing inline Use setting Form…" at bounding box center [1246, 338] width 226 height 405
click at [1330, 16] on icon at bounding box center [1333, 14] width 11 height 11
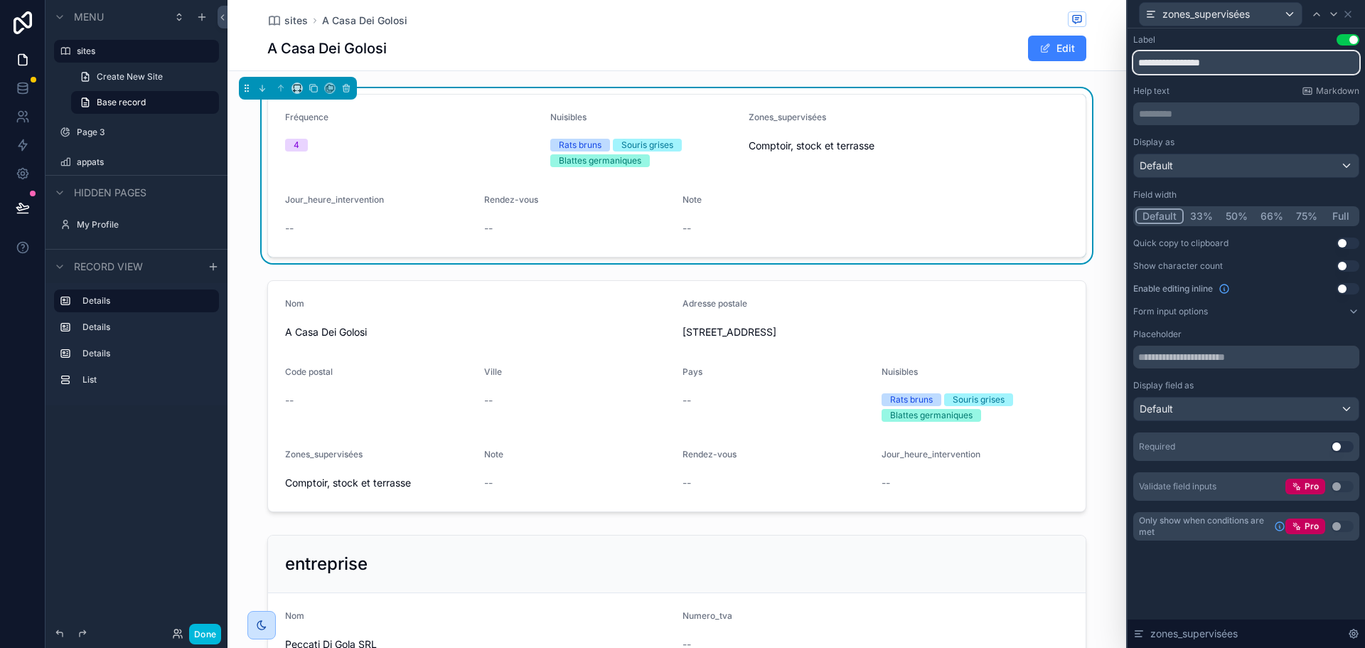
click at [1233, 63] on input "**********" at bounding box center [1246, 62] width 226 height 23
type input "*****"
click at [1202, 218] on button "33%" at bounding box center [1202, 216] width 36 height 16
click at [1334, 11] on icon at bounding box center [1333, 14] width 11 height 11
click at [296, 20] on span "sites" at bounding box center [295, 21] width 23 height 14
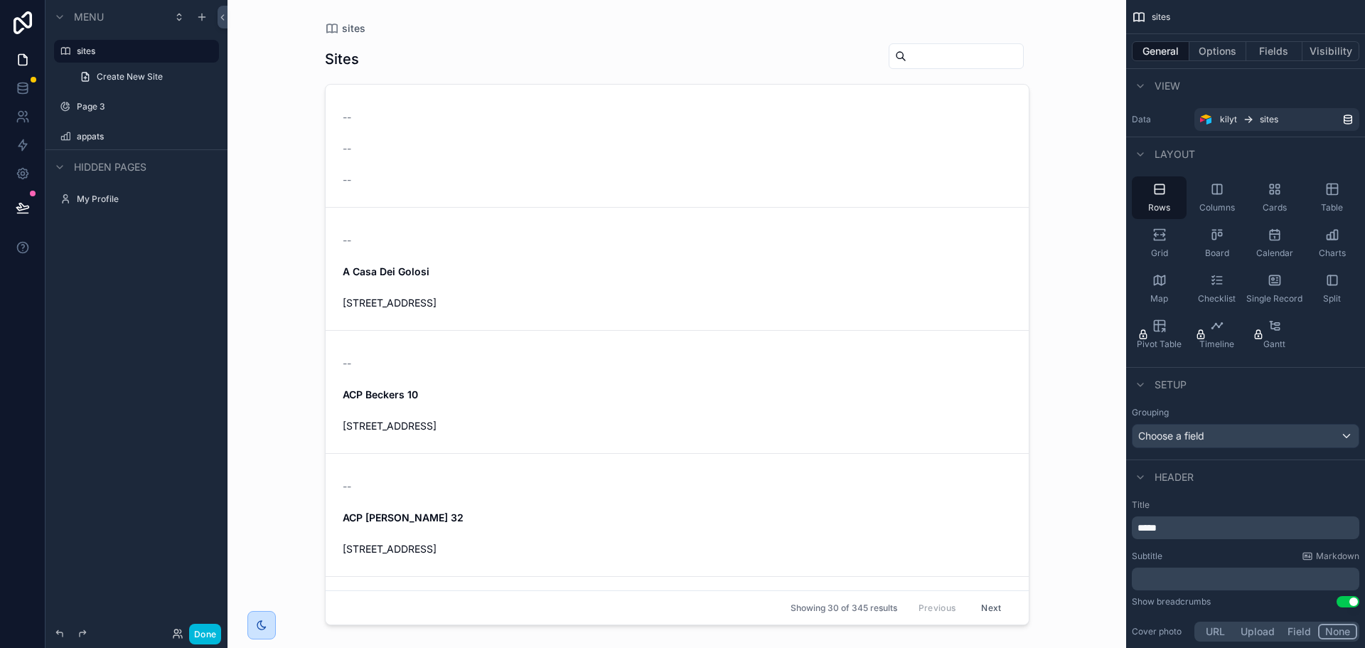
click at [906, 46] on input "scrollable content" at bounding box center [964, 56] width 117 height 20
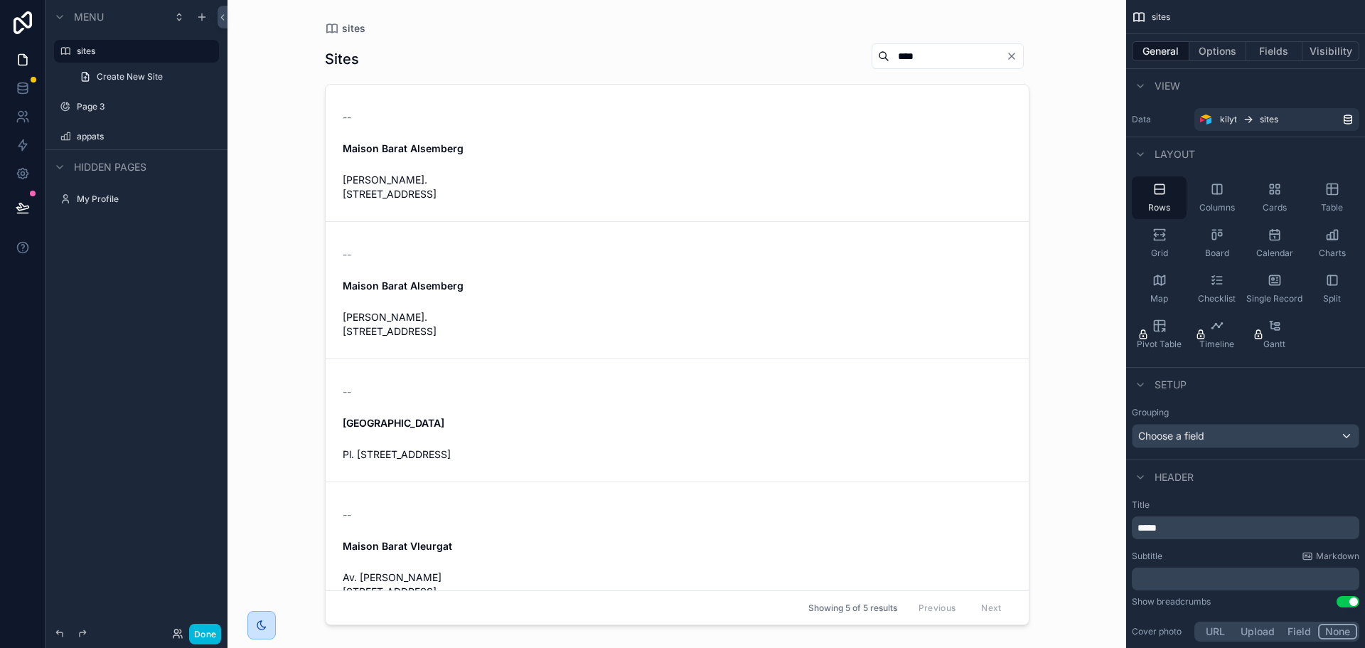
type input "****"
click at [469, 391] on div "--" at bounding box center [420, 392] width 154 height 14
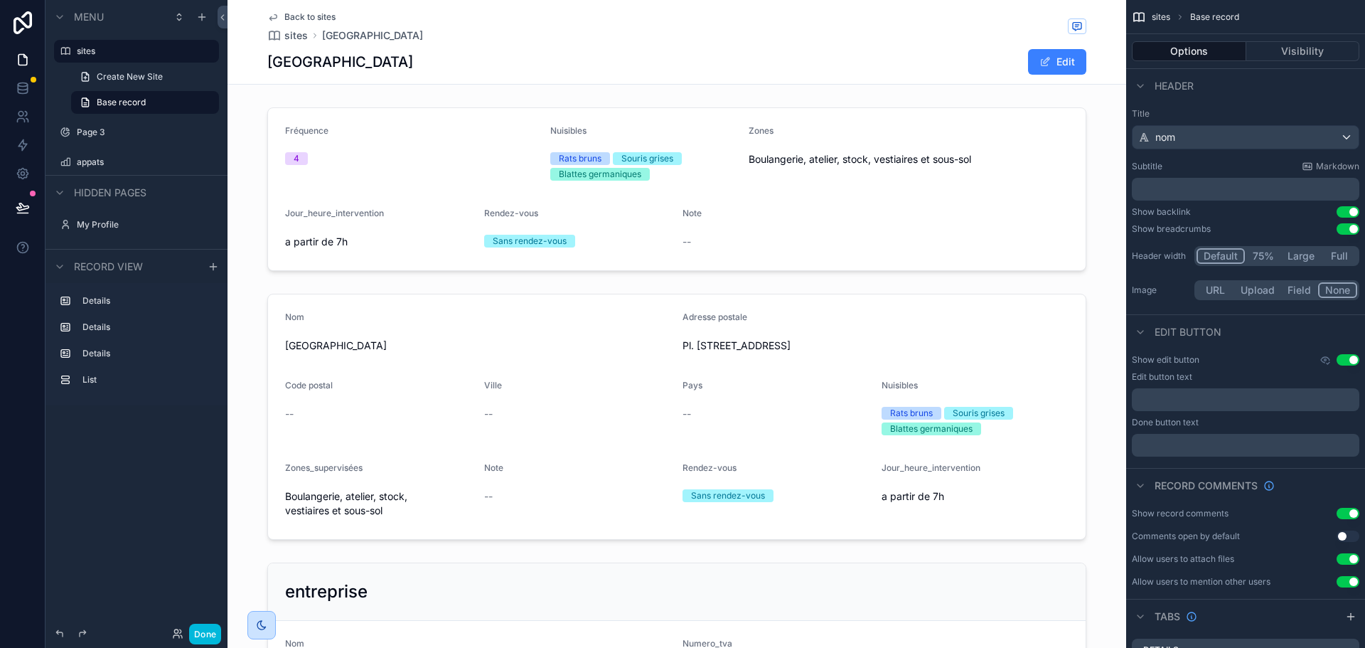
click at [474, 178] on div "scrollable content" at bounding box center [676, 189] width 899 height 175
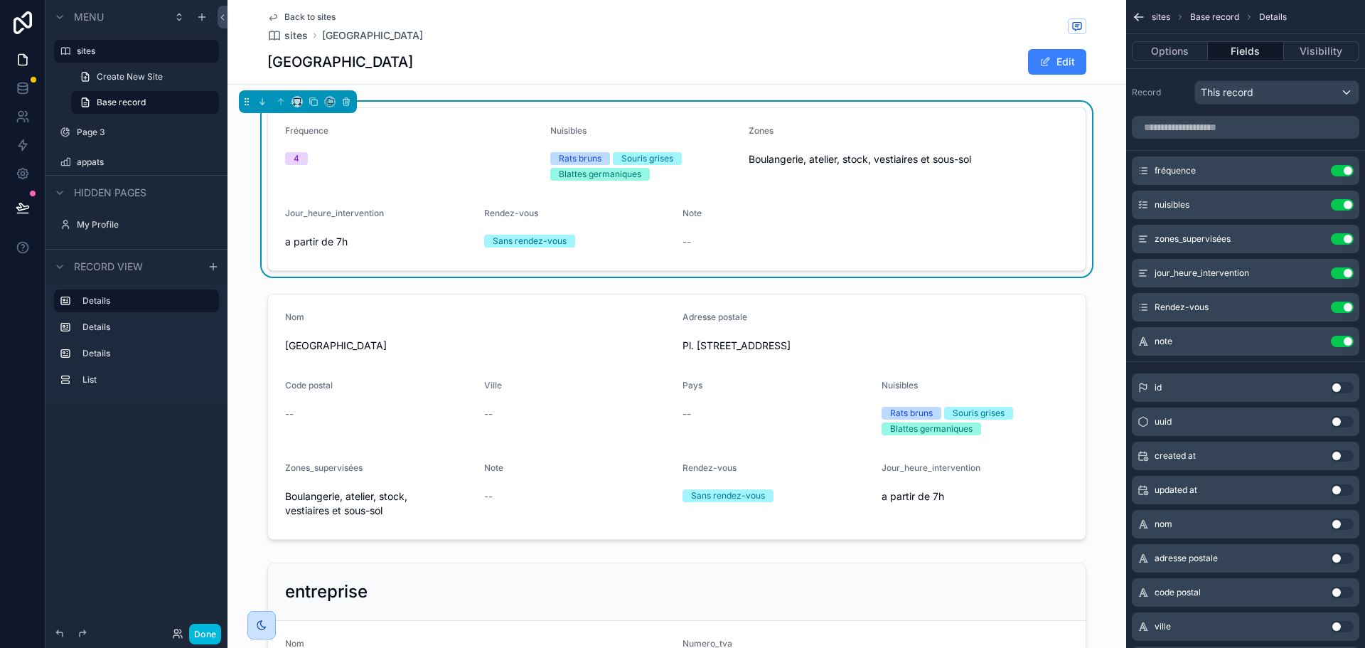
click at [0, 0] on icon "scrollable content" at bounding box center [0, 0] width 0 height 0
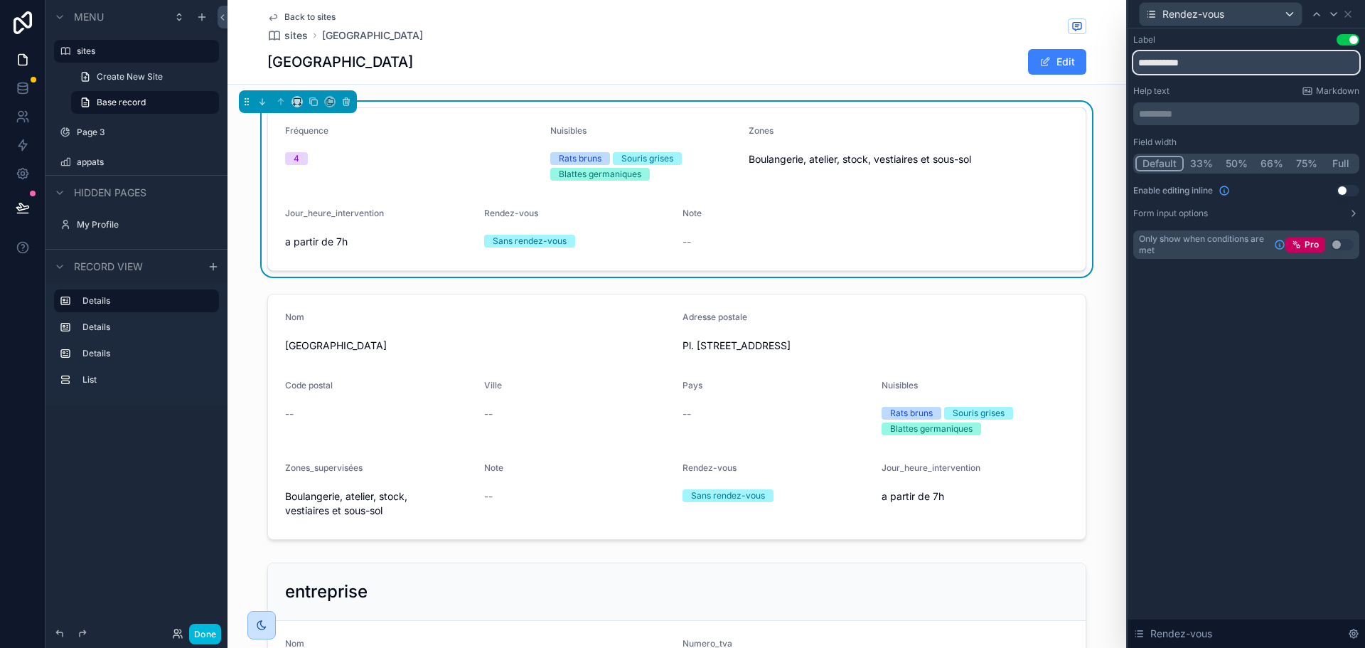
click at [1254, 63] on input "**********" at bounding box center [1246, 62] width 226 height 23
click at [1259, 365] on div "Label Use setting Help text Markdown ********* ﻿ Field width Default 33% 50% 66…" at bounding box center [1245, 337] width 237 height 619
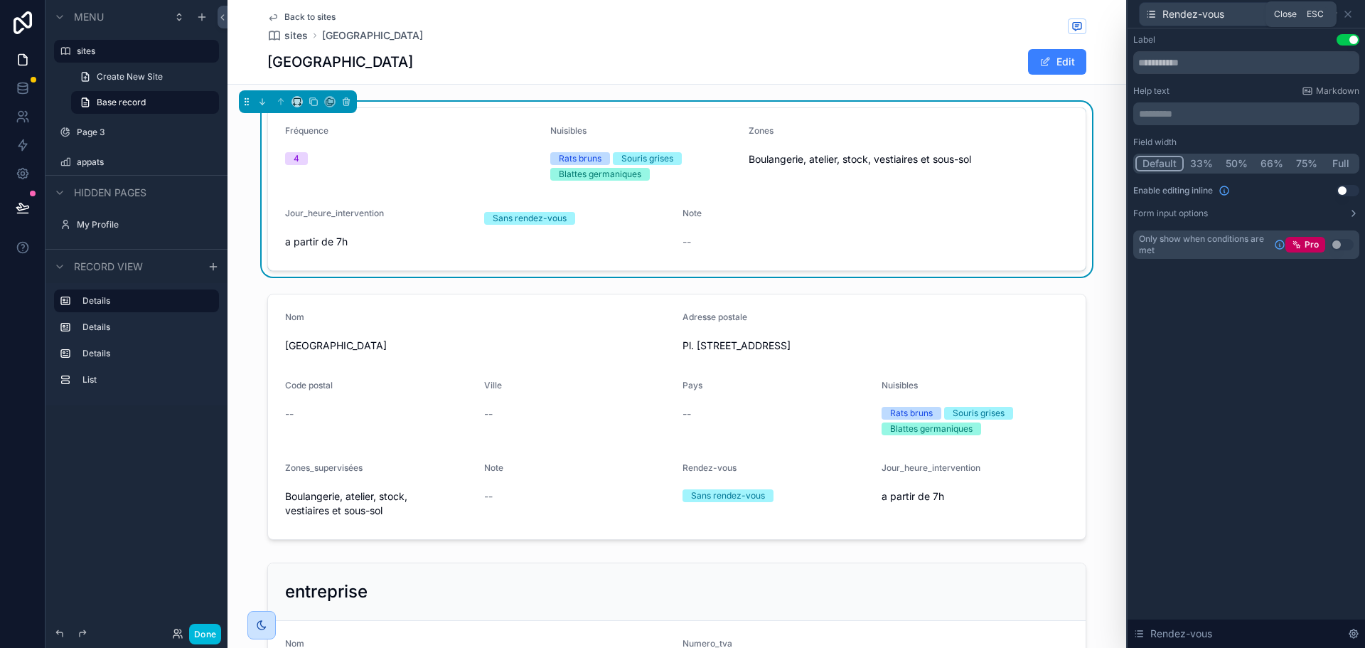
click at [1351, 17] on icon at bounding box center [1347, 14] width 11 height 11
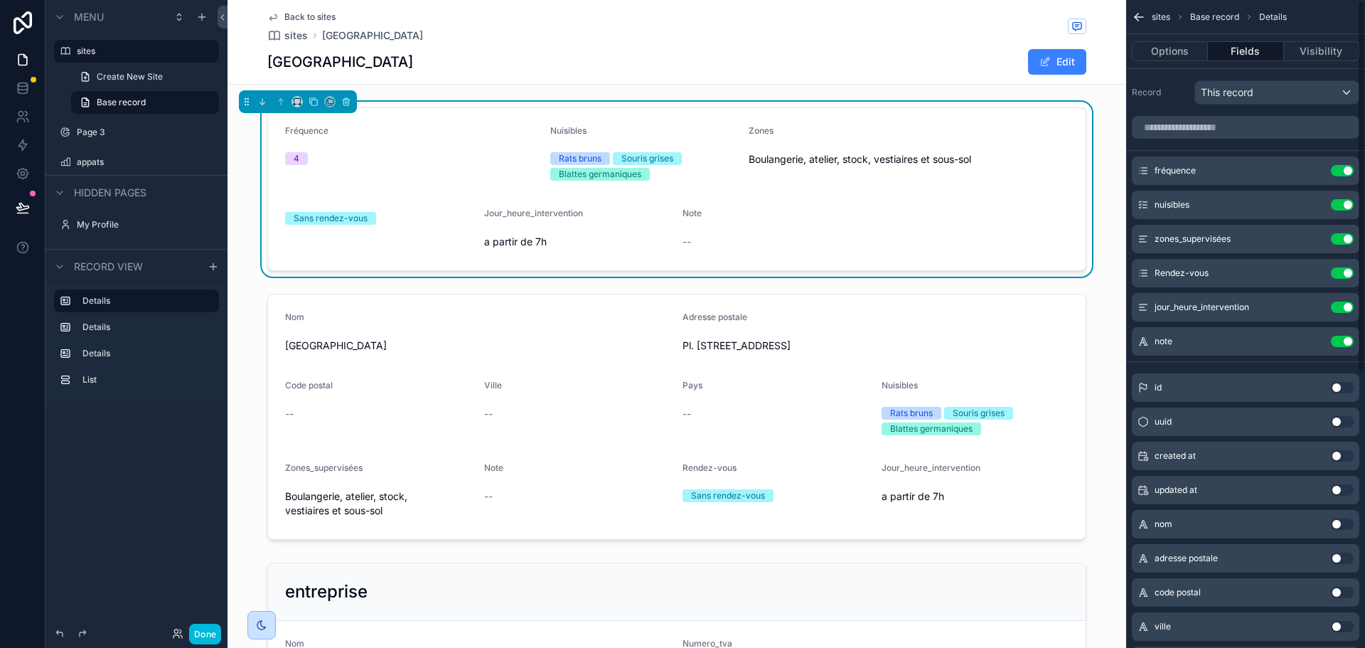
click at [1197, 305] on span "jour_heure_intervention" at bounding box center [1201, 306] width 95 height 11
click at [0, 0] on icon "scrollable content" at bounding box center [0, 0] width 0 height 0
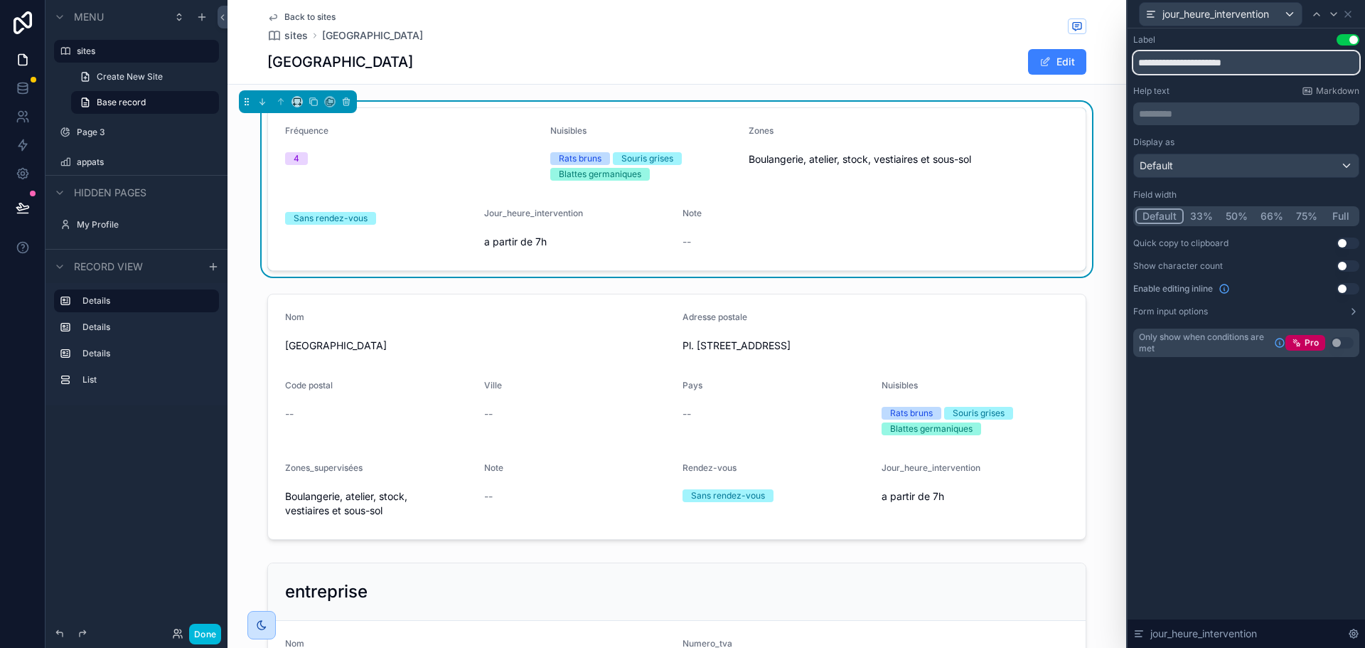
click at [1203, 62] on input "**********" at bounding box center [1246, 62] width 226 height 23
click at [1205, 414] on div "Label Use setting Help text Markdown ********* ﻿ Display as Default Field width…" at bounding box center [1245, 337] width 237 height 619
click at [1353, 11] on div "jour_heure_intervention" at bounding box center [1246, 14] width 226 height 28
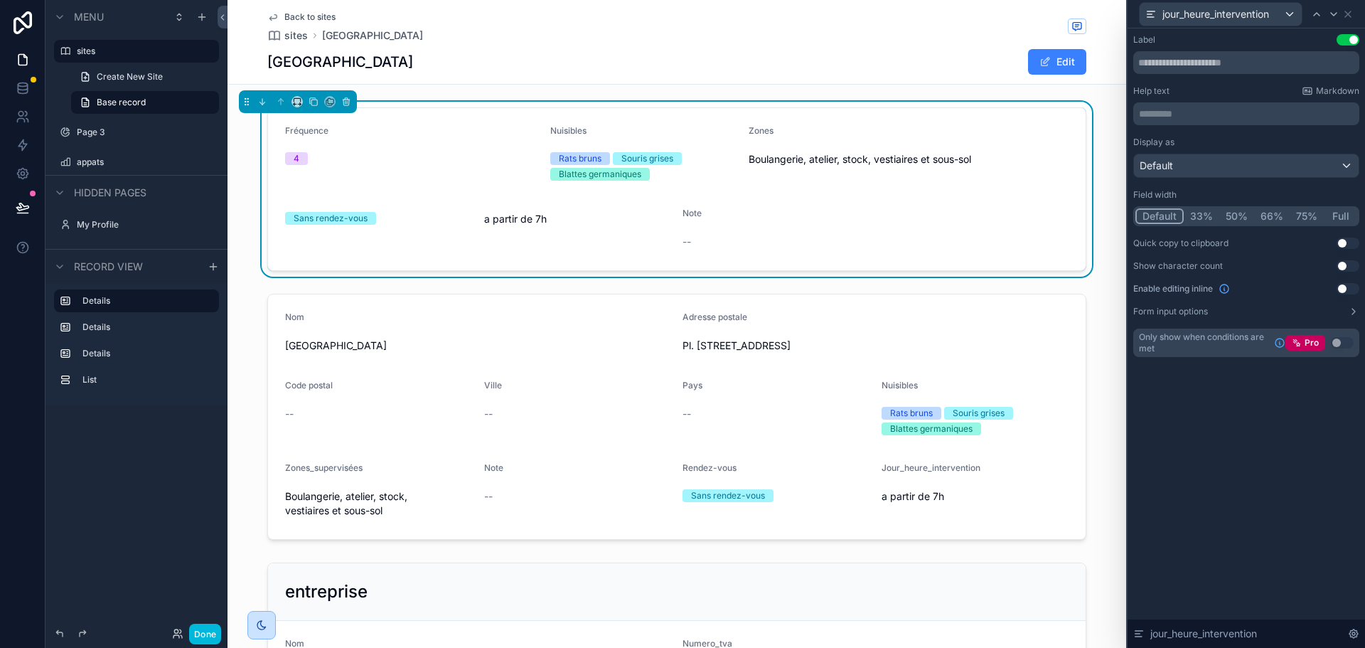
click at [1353, 11] on div "jour_heure_intervention" at bounding box center [1246, 14] width 226 height 28
click at [1351, 13] on icon at bounding box center [1347, 14] width 11 height 11
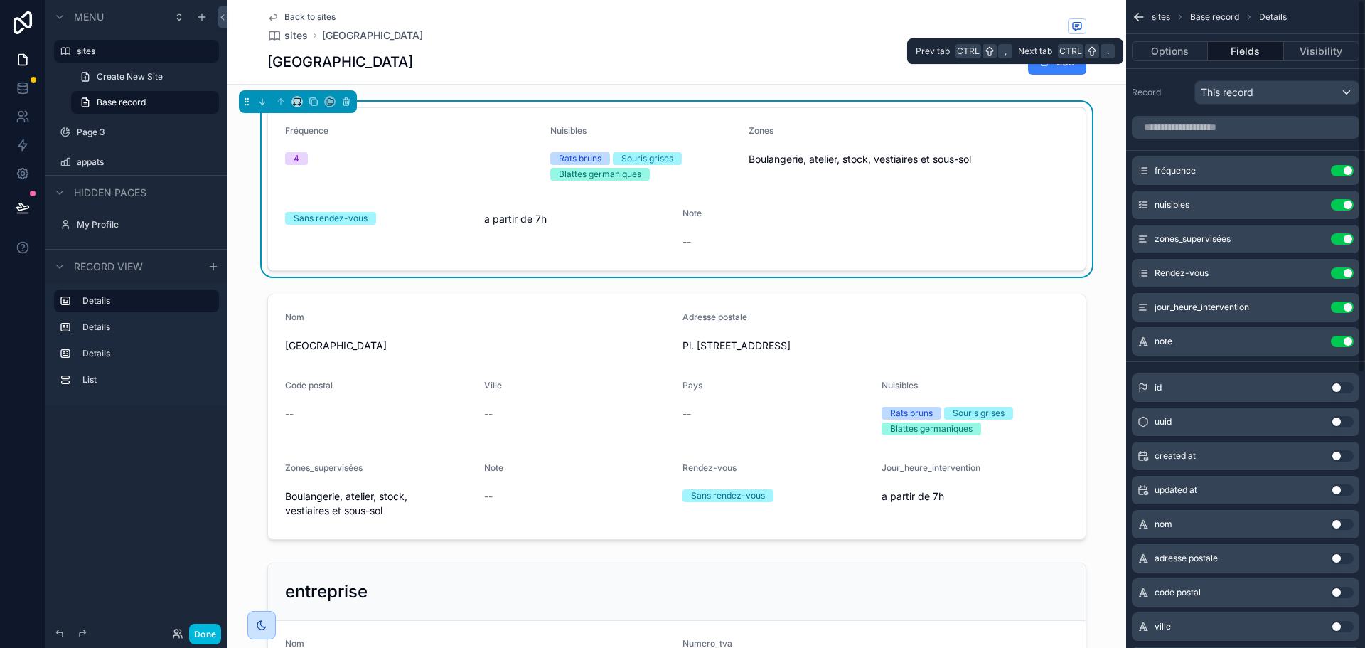
click at [1182, 46] on button "Options" at bounding box center [1170, 51] width 76 height 20
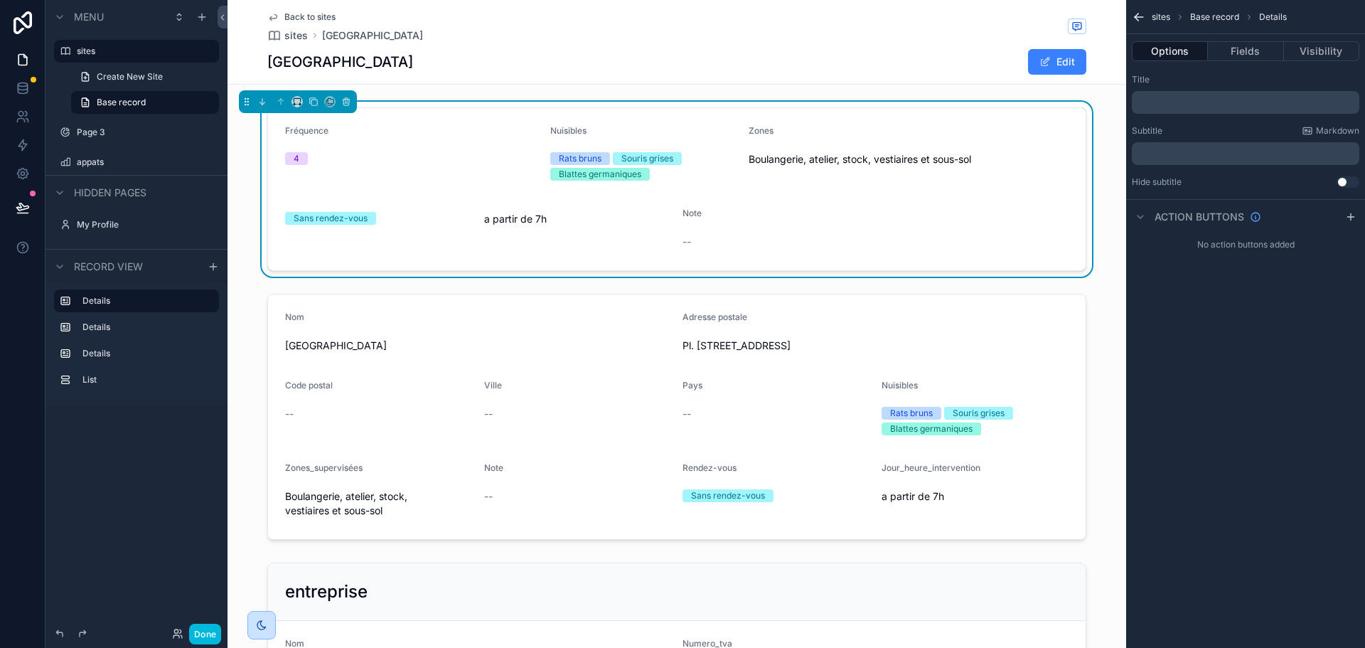
click at [1346, 220] on icon "scrollable content" at bounding box center [1350, 216] width 11 height 11
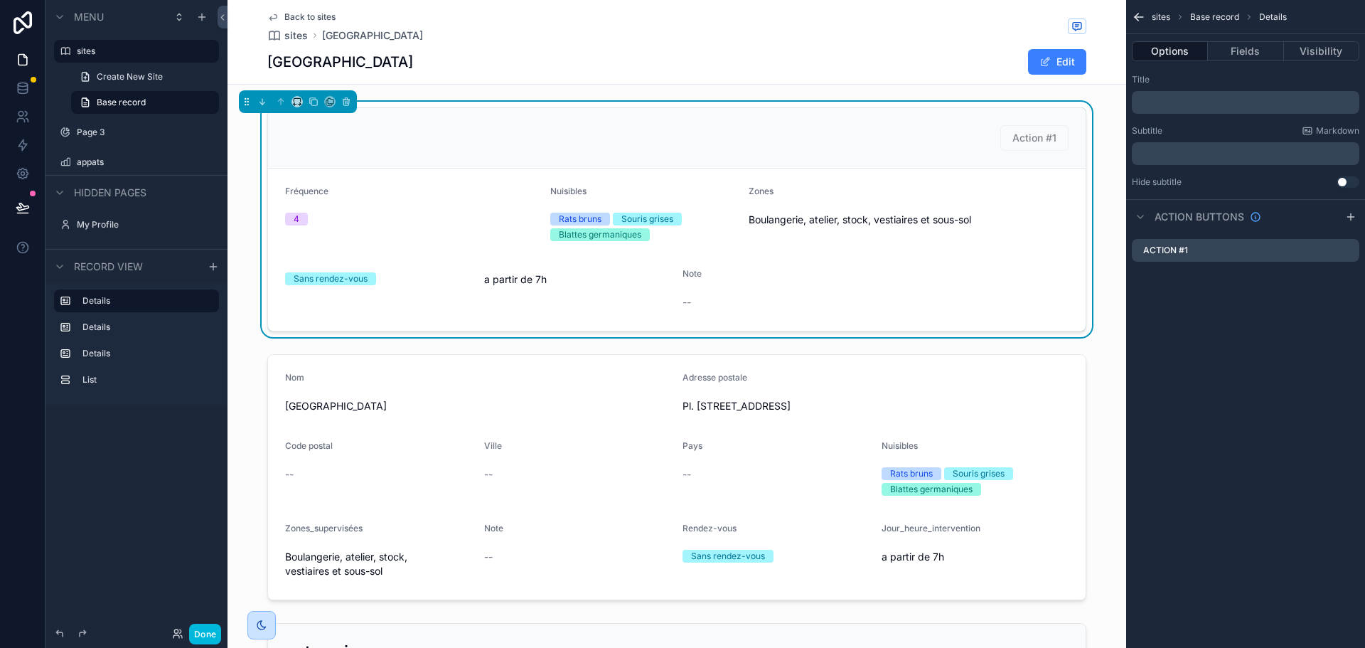
click at [0, 0] on icon "scrollable content" at bounding box center [0, 0] width 0 height 0
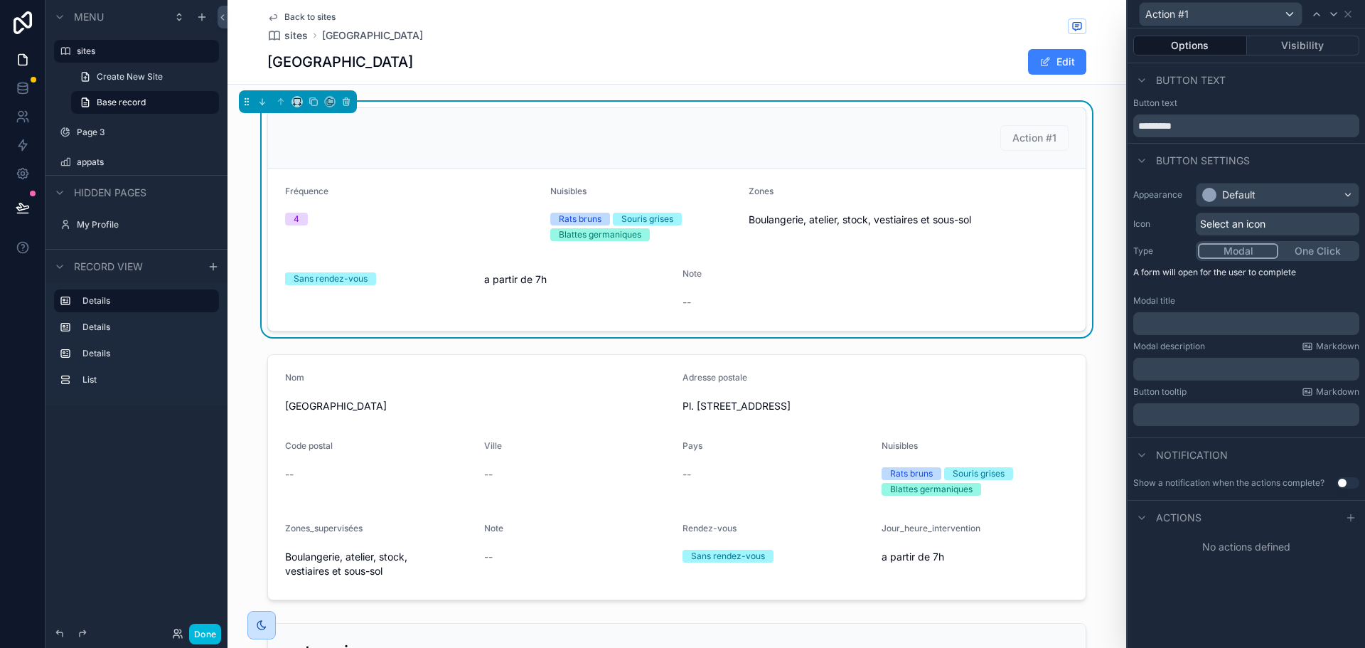
click at [1240, 250] on button "Modal" at bounding box center [1238, 251] width 80 height 16
click at [1039, 135] on span "Action #1" at bounding box center [1034, 138] width 68 height 26
click at [1034, 139] on span "Action #1" at bounding box center [1034, 138] width 68 height 26
click at [1211, 319] on p "﻿" at bounding box center [1248, 323] width 218 height 14
click at [1191, 370] on p "﻿" at bounding box center [1248, 369] width 218 height 14
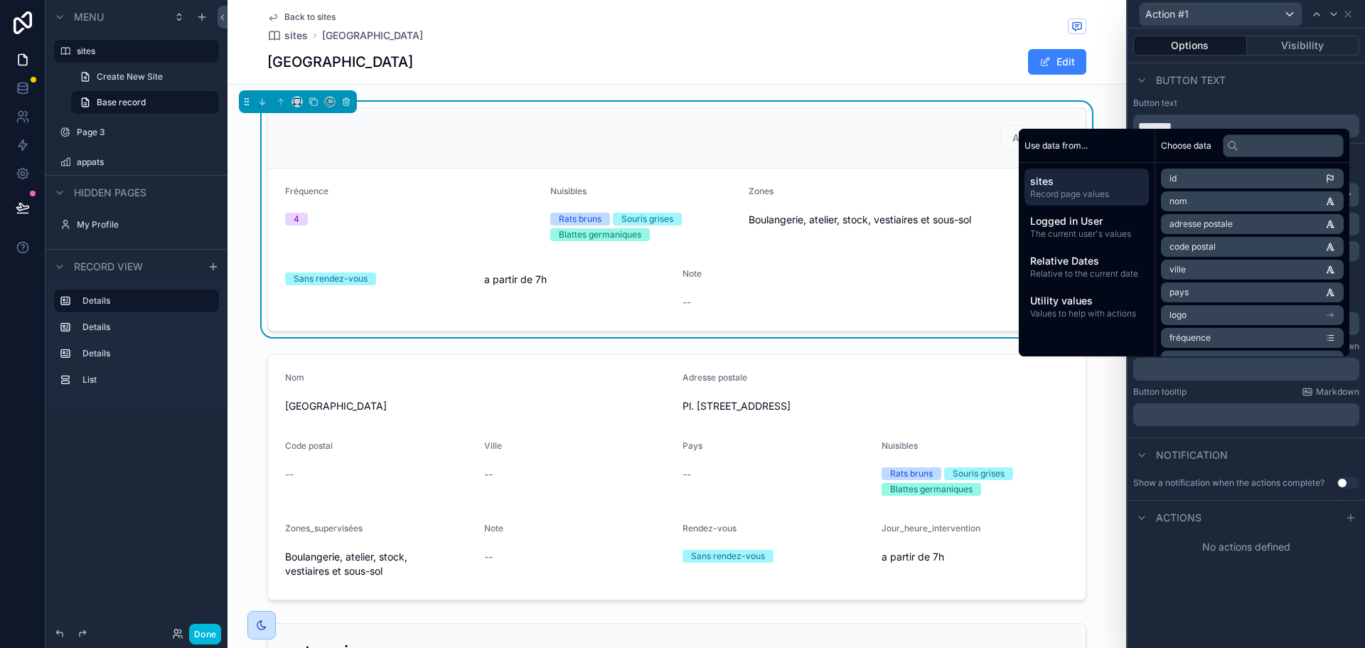
click at [1196, 558] on div "No actions defined" at bounding box center [1245, 547] width 237 height 26
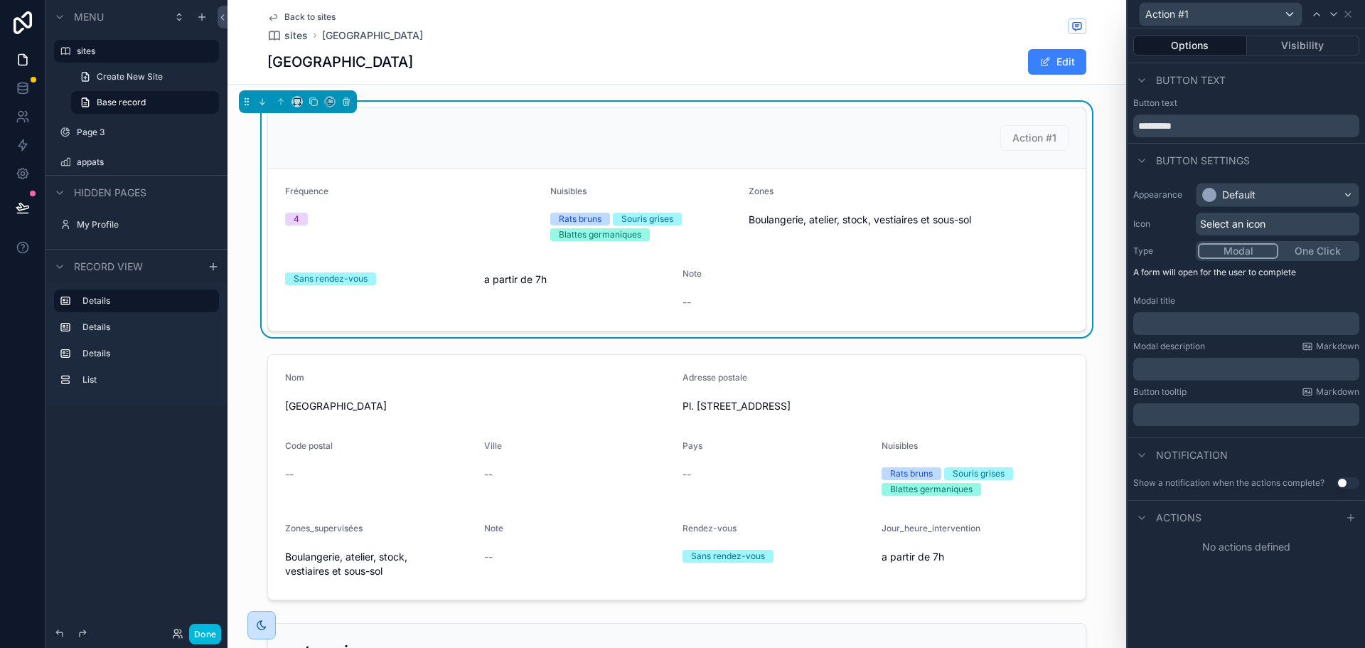
click at [1351, 518] on icon at bounding box center [1350, 517] width 11 height 11
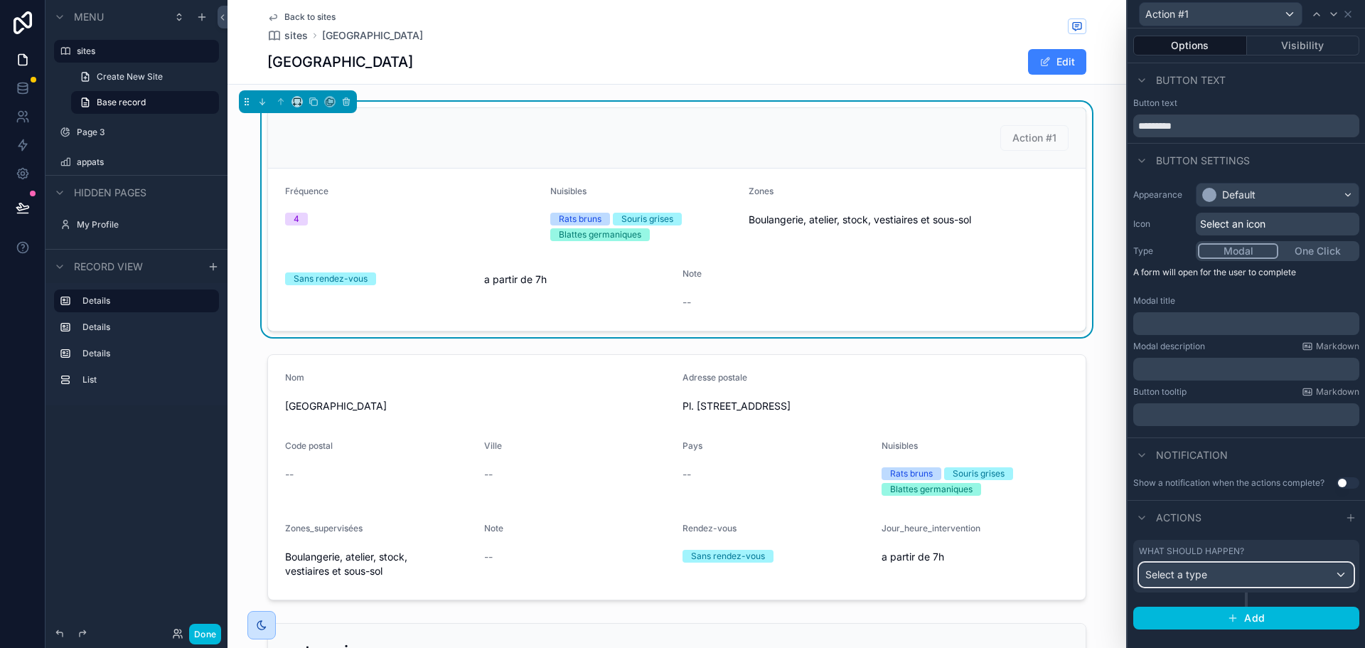
click at [1282, 579] on div "Select a type" at bounding box center [1245, 574] width 213 height 23
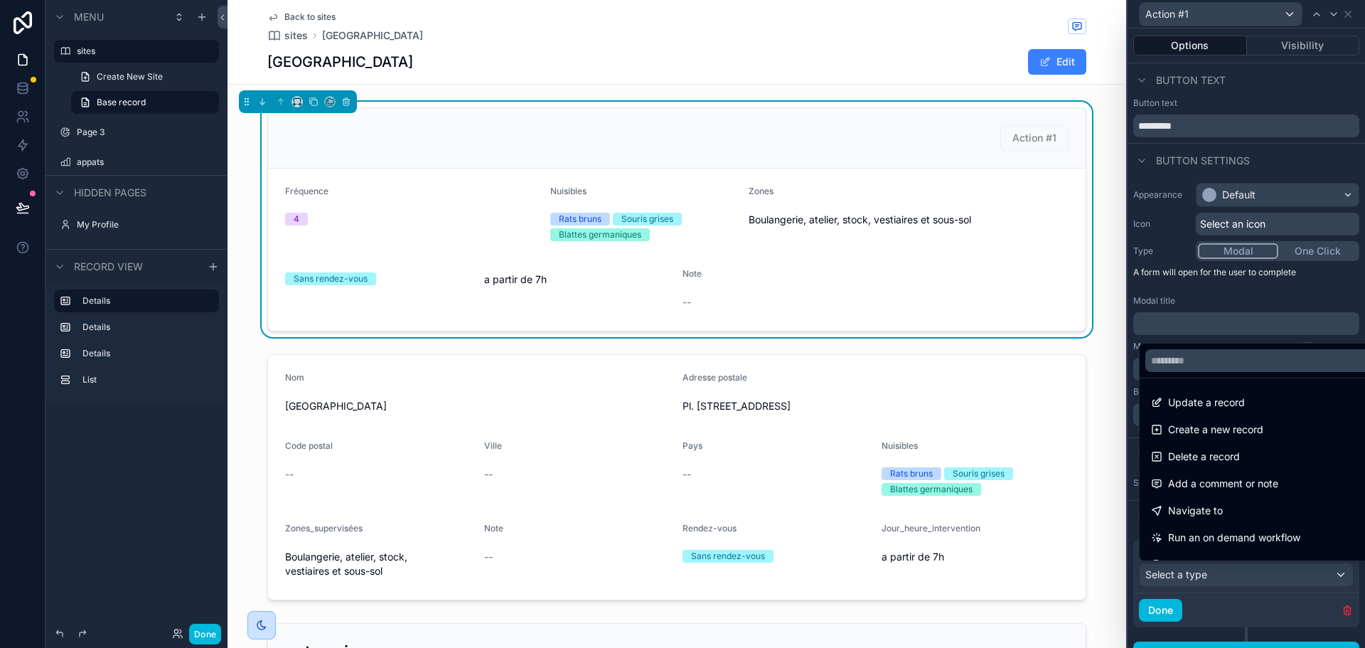
click at [1274, 14] on div at bounding box center [1245, 324] width 237 height 648
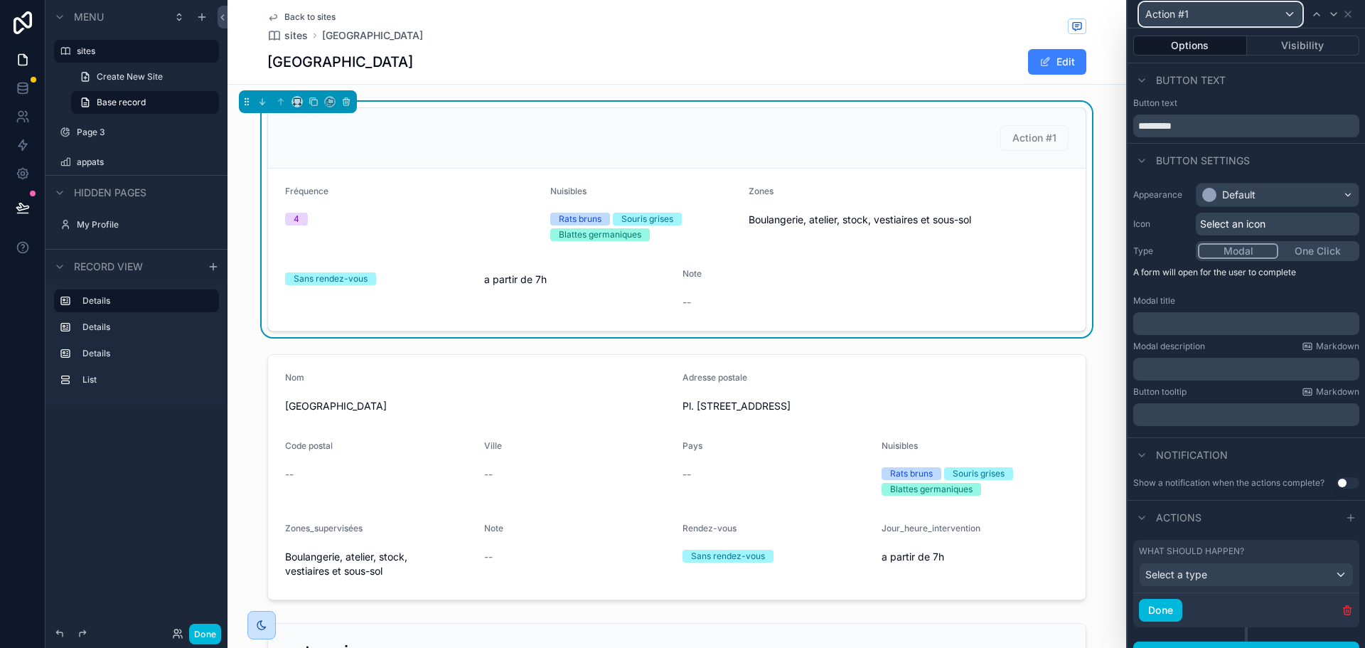
click at [1284, 16] on div "Action #1" at bounding box center [1220, 14] width 162 height 23
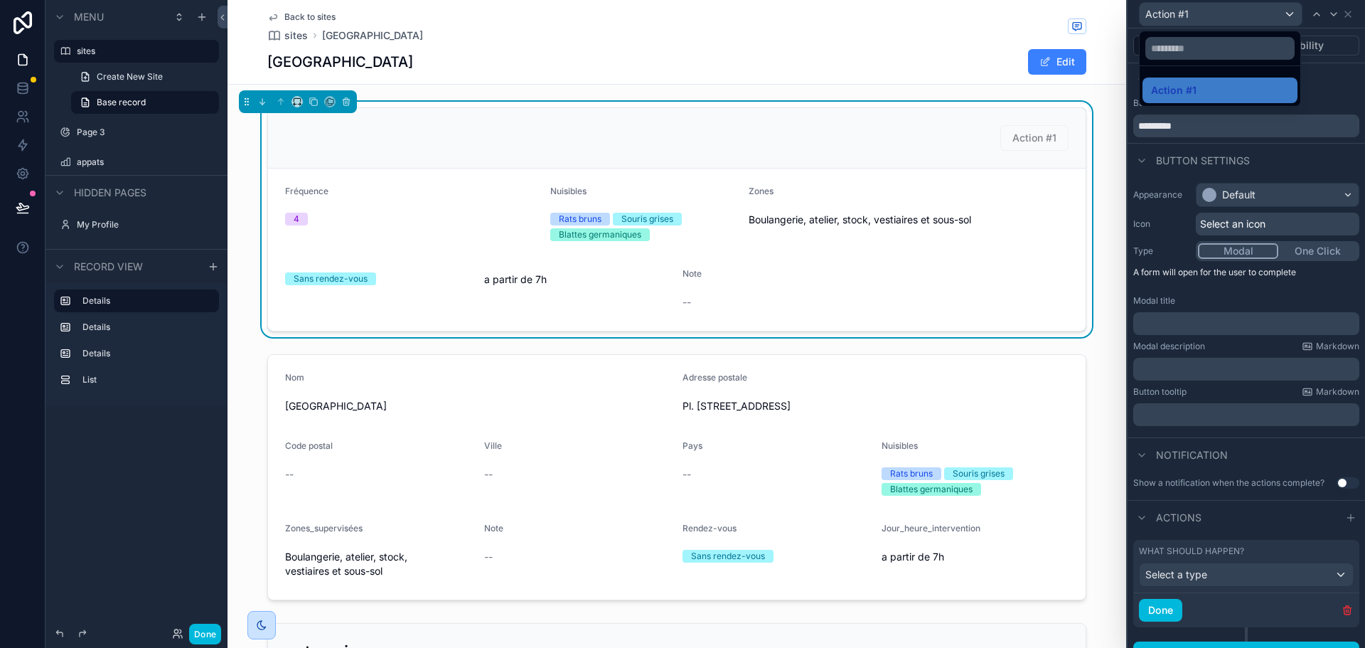
click at [1346, 11] on div at bounding box center [1245, 324] width 237 height 648
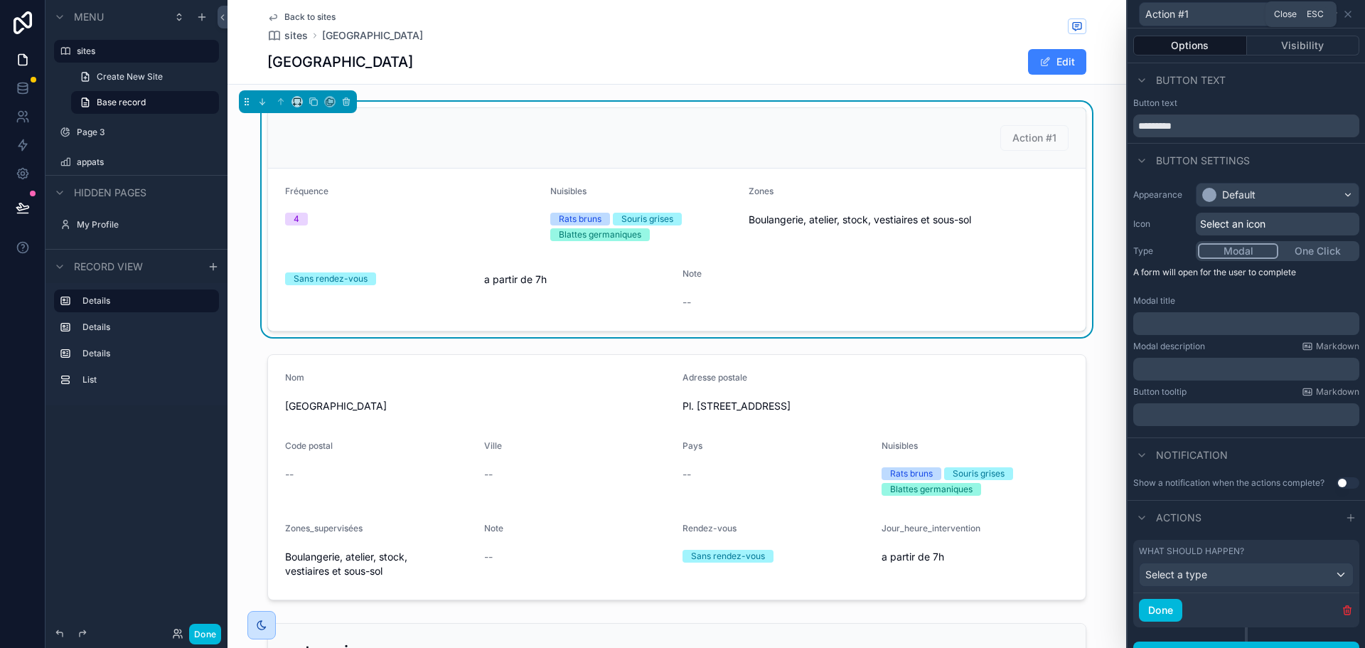
click at [1348, 12] on icon at bounding box center [1347, 14] width 11 height 11
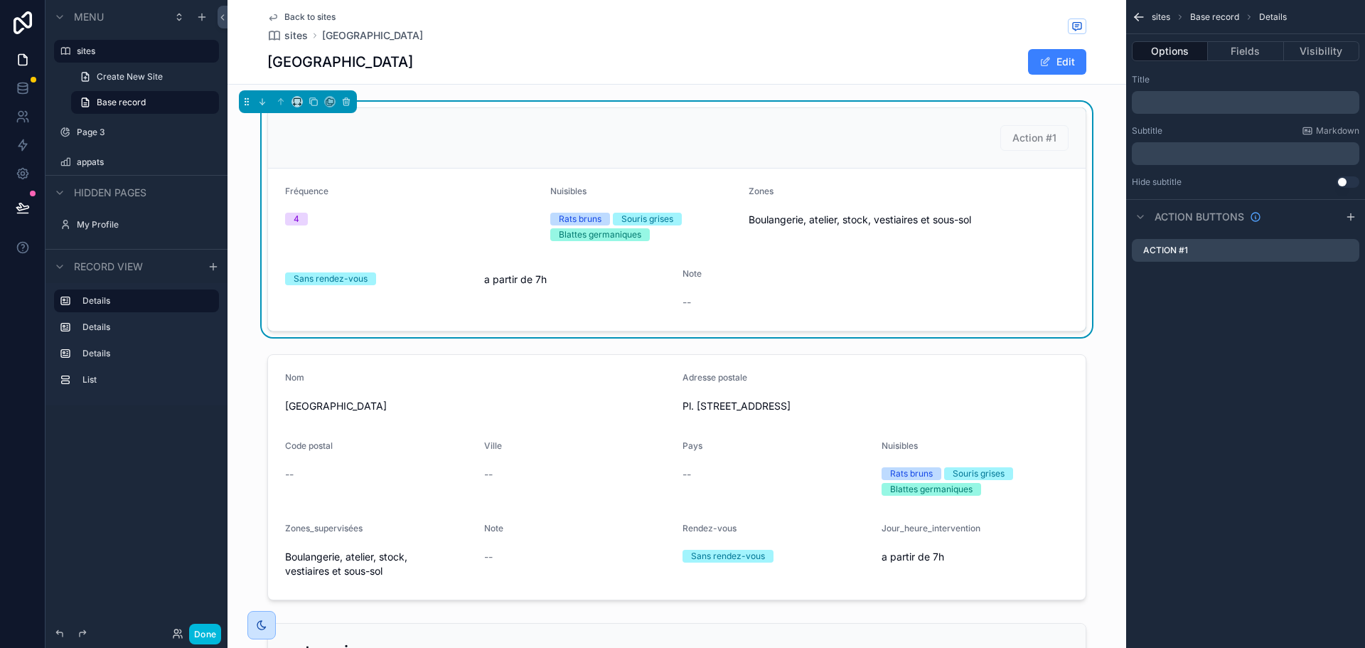
click at [0, 0] on icon "scrollable content" at bounding box center [0, 0] width 0 height 0
click at [1325, 230] on icon at bounding box center [1324, 227] width 11 height 11
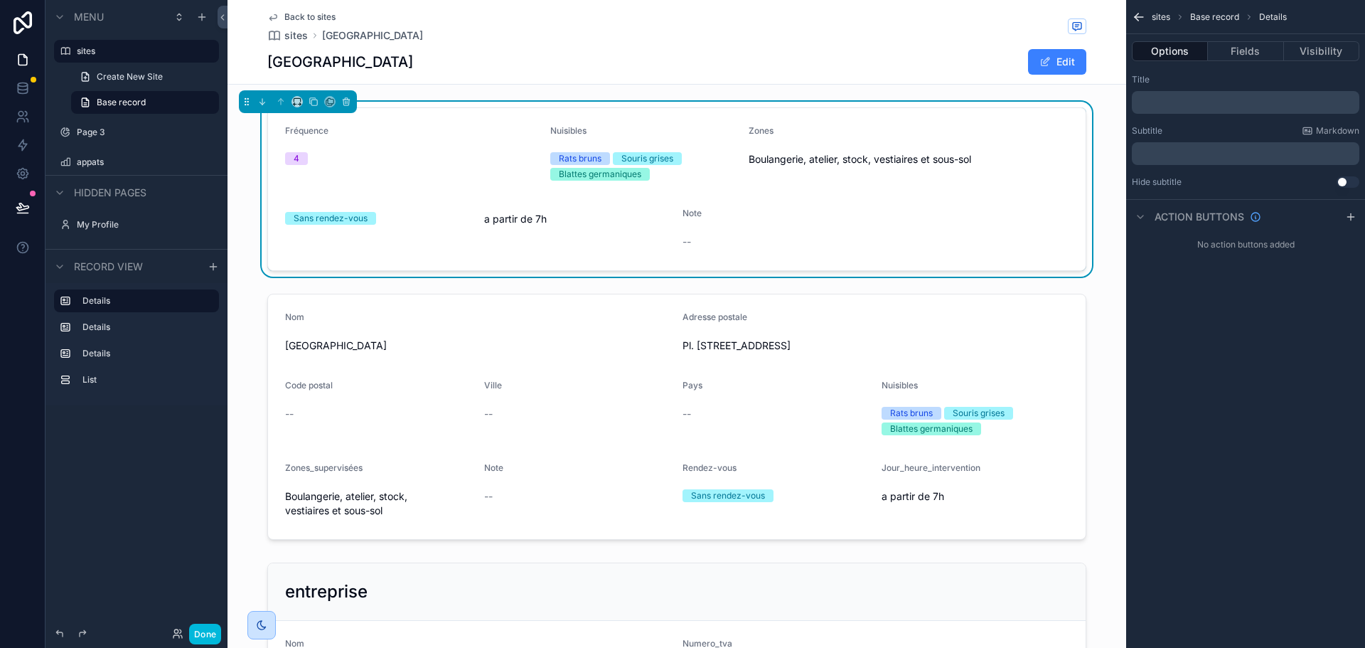
click at [1353, 219] on icon "scrollable content" at bounding box center [1350, 216] width 11 height 11
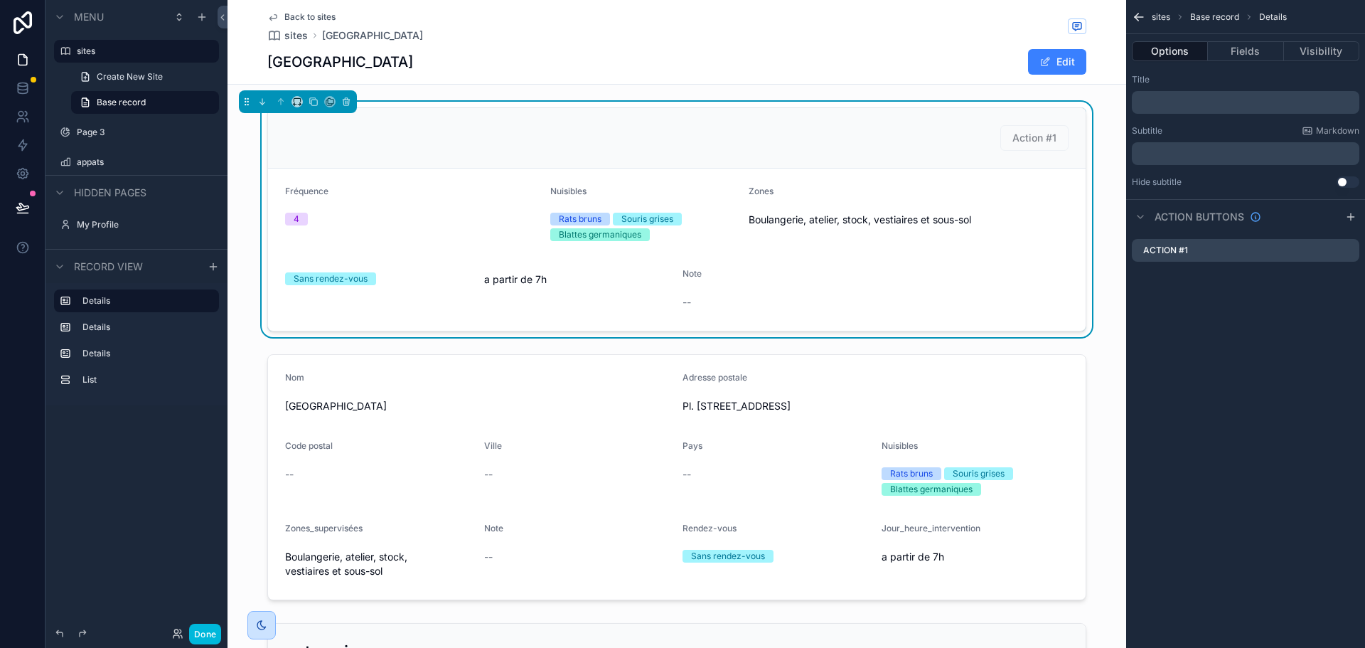
click at [0, 0] on icon "scrollable content" at bounding box center [0, 0] width 0 height 0
click at [1325, 226] on icon at bounding box center [1324, 227] width 11 height 11
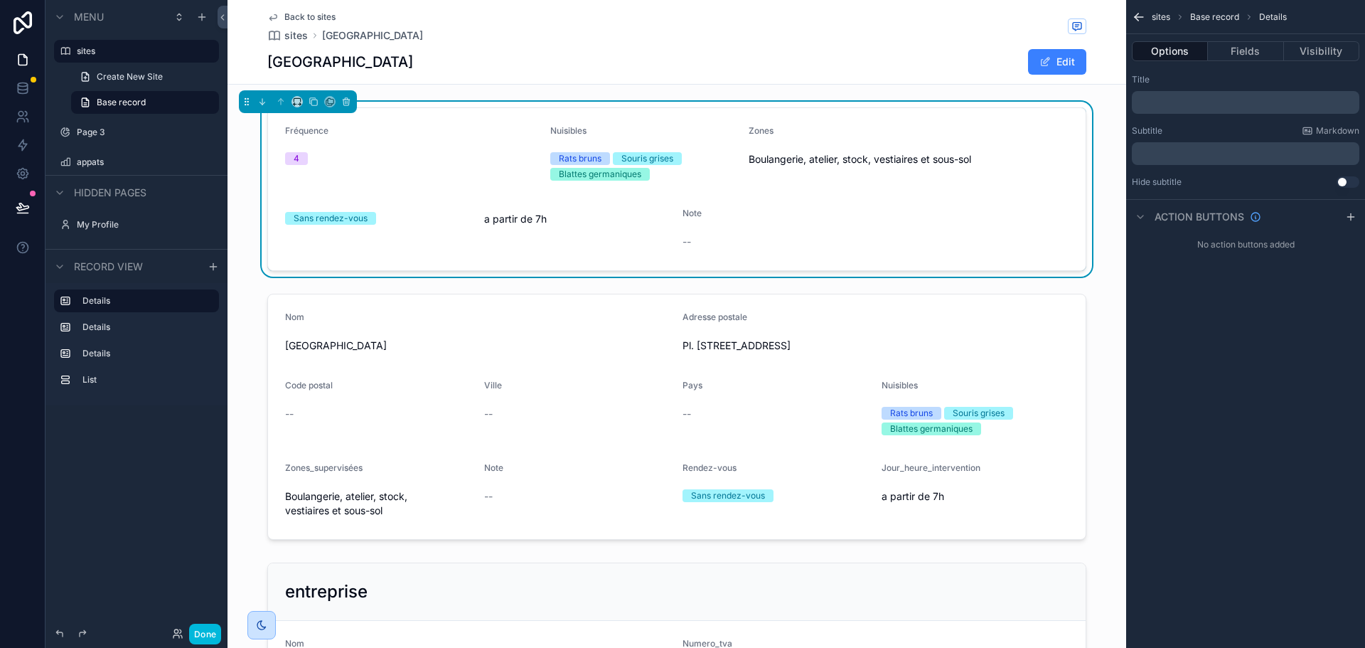
click at [1045, 65] on span "scrollable content" at bounding box center [1044, 61] width 11 height 11
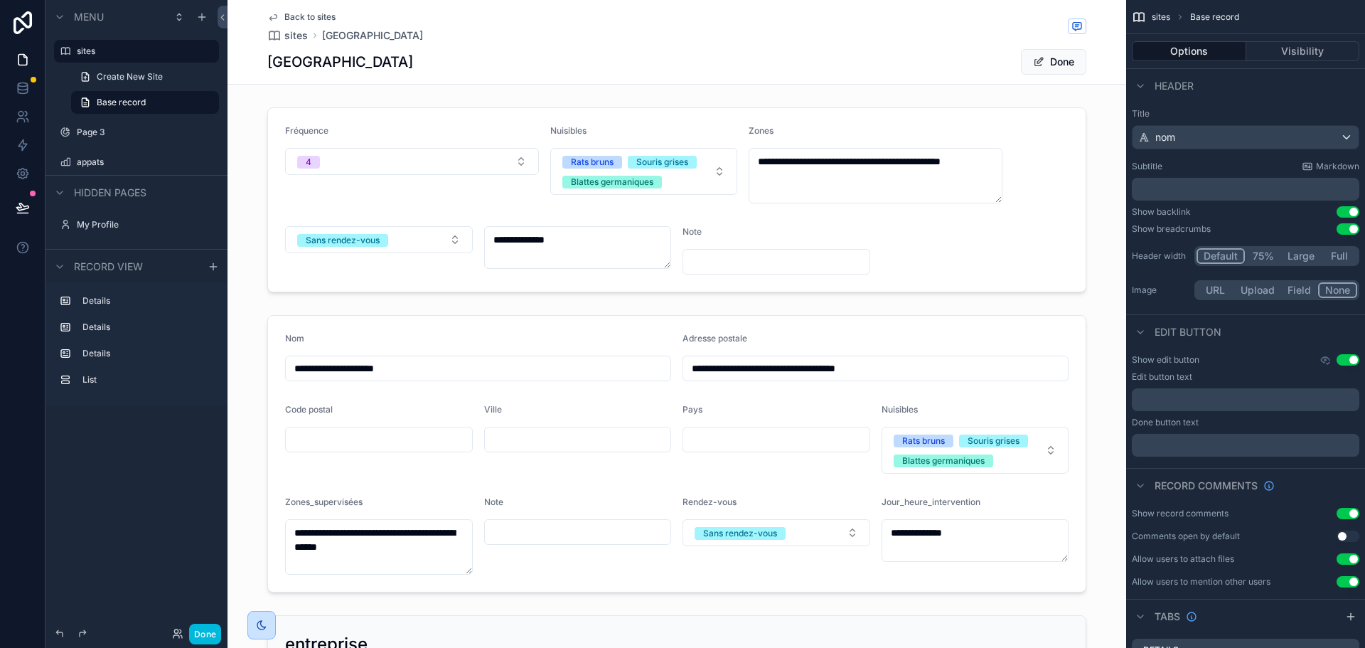
click at [433, 240] on div "scrollable content" at bounding box center [676, 200] width 899 height 196
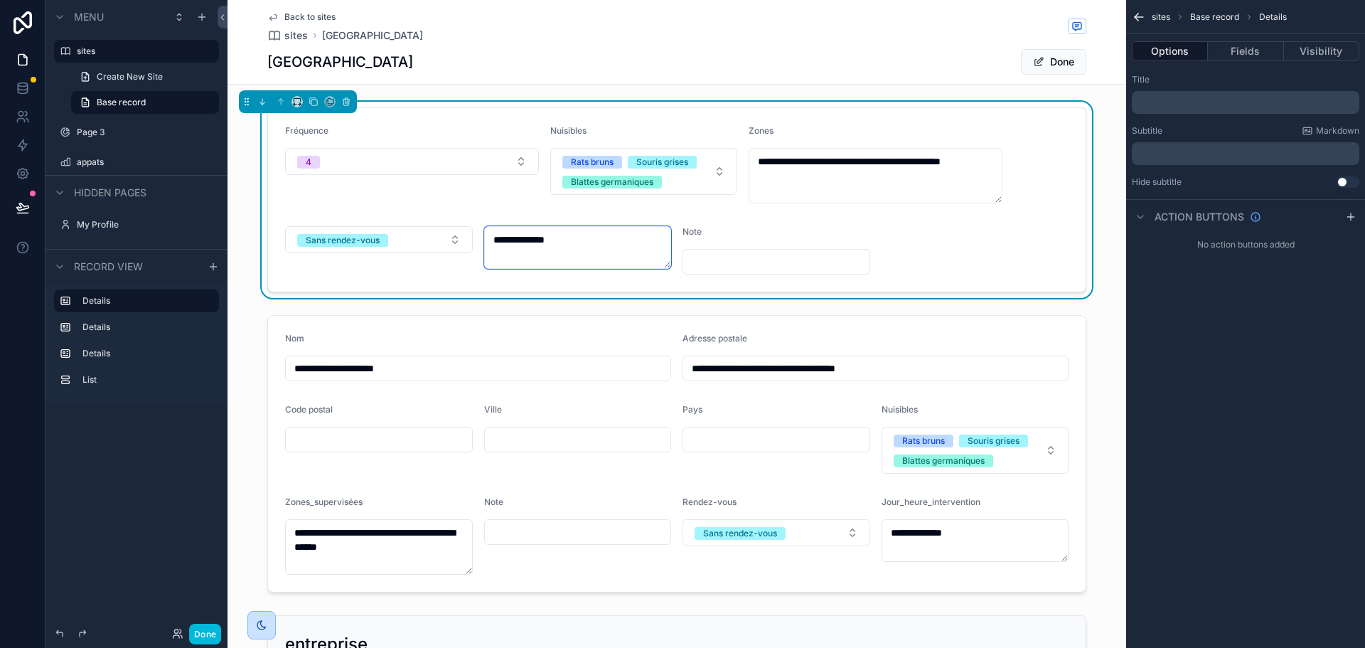
click at [581, 240] on textarea "**********" at bounding box center [578, 247] width 188 height 43
click at [1071, 58] on button "Done" at bounding box center [1053, 62] width 65 height 26
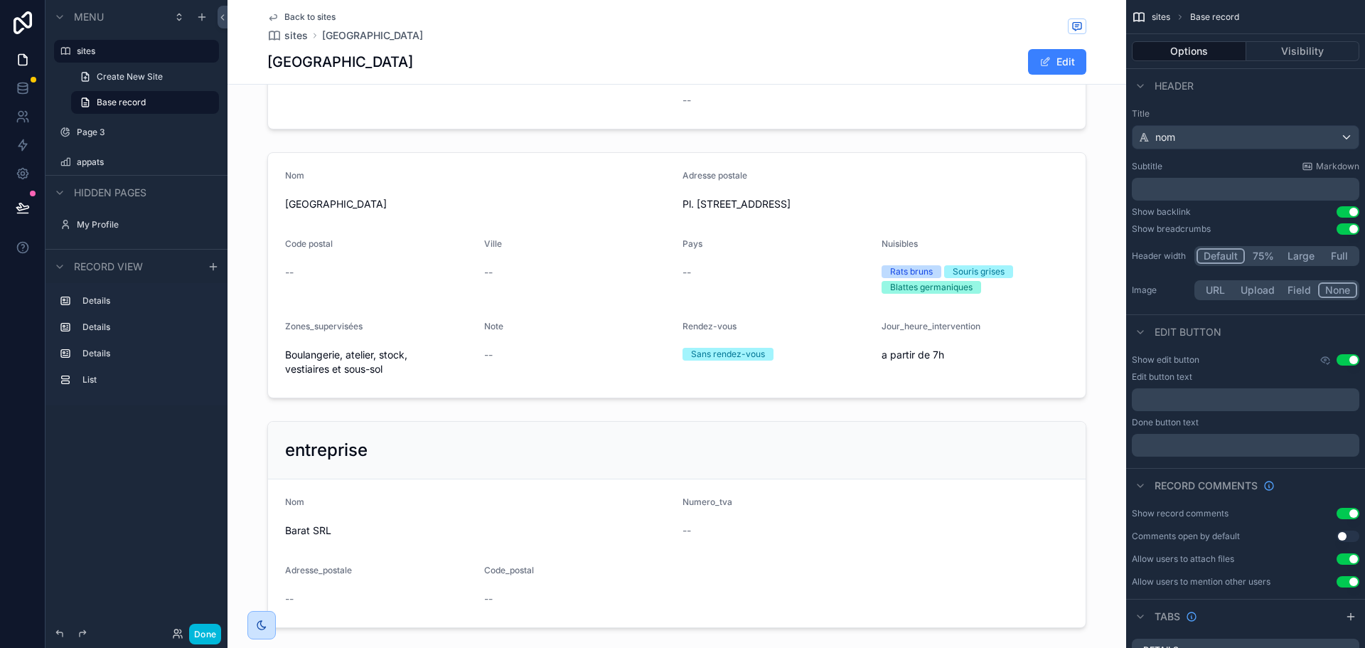
scroll to position [150, 0]
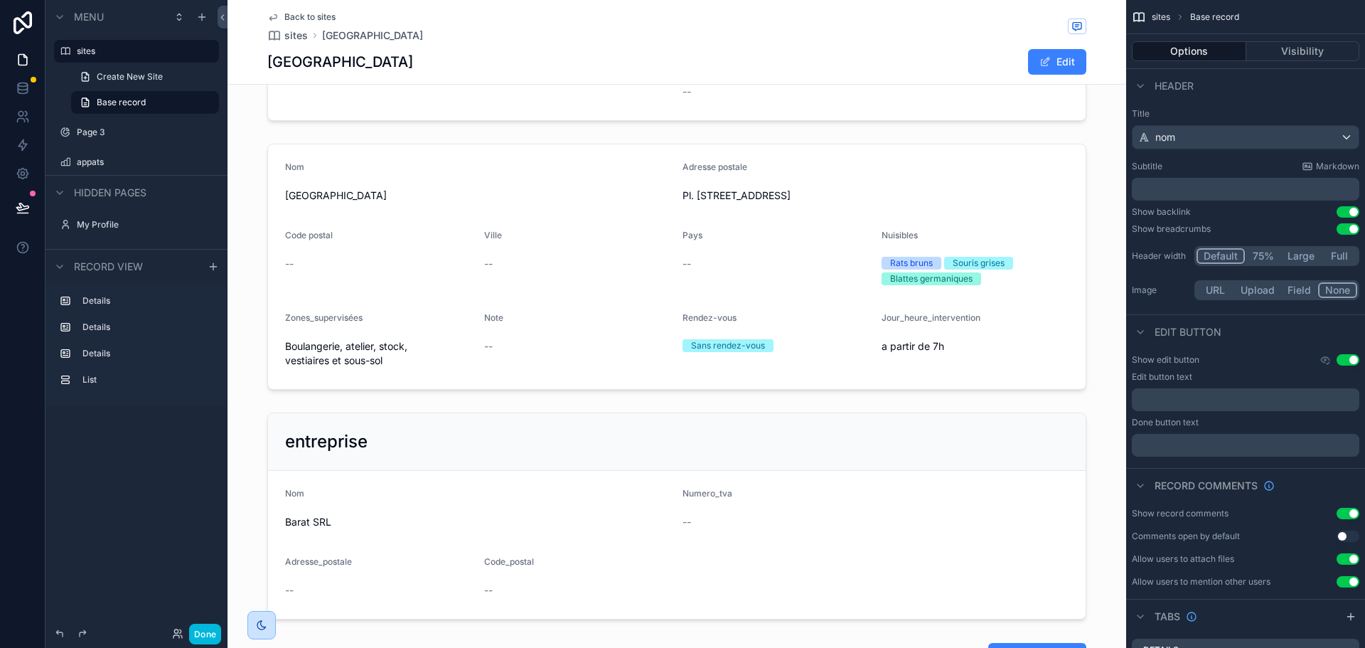
click at [823, 227] on div "scrollable content" at bounding box center [676, 266] width 899 height 257
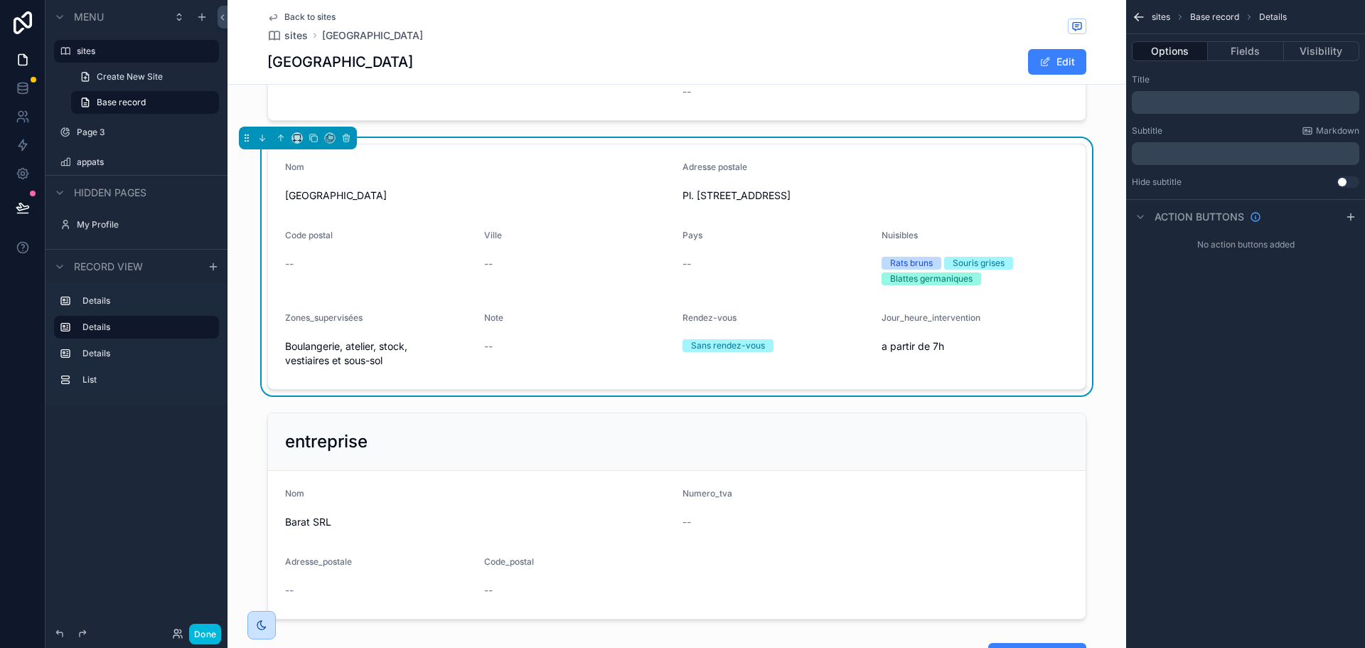
scroll to position [0, 0]
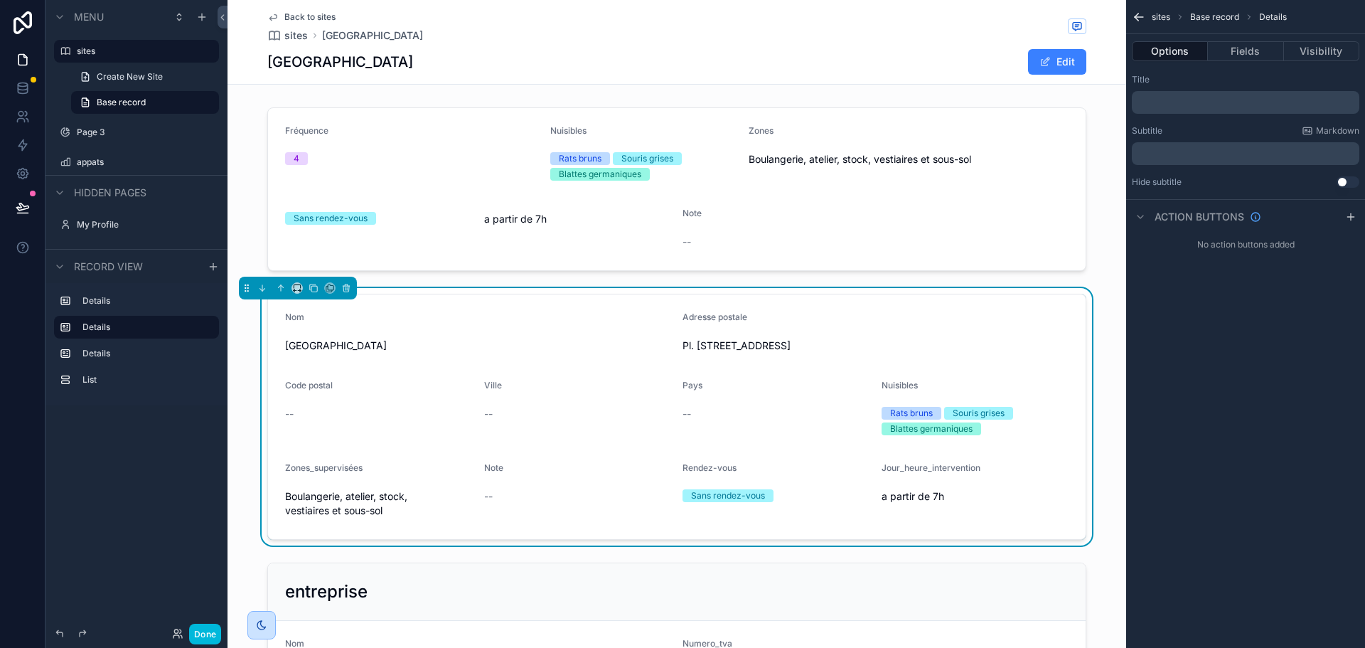
click at [616, 57] on div "Maison Barat Saint-Job Edit" at bounding box center [676, 61] width 819 height 27
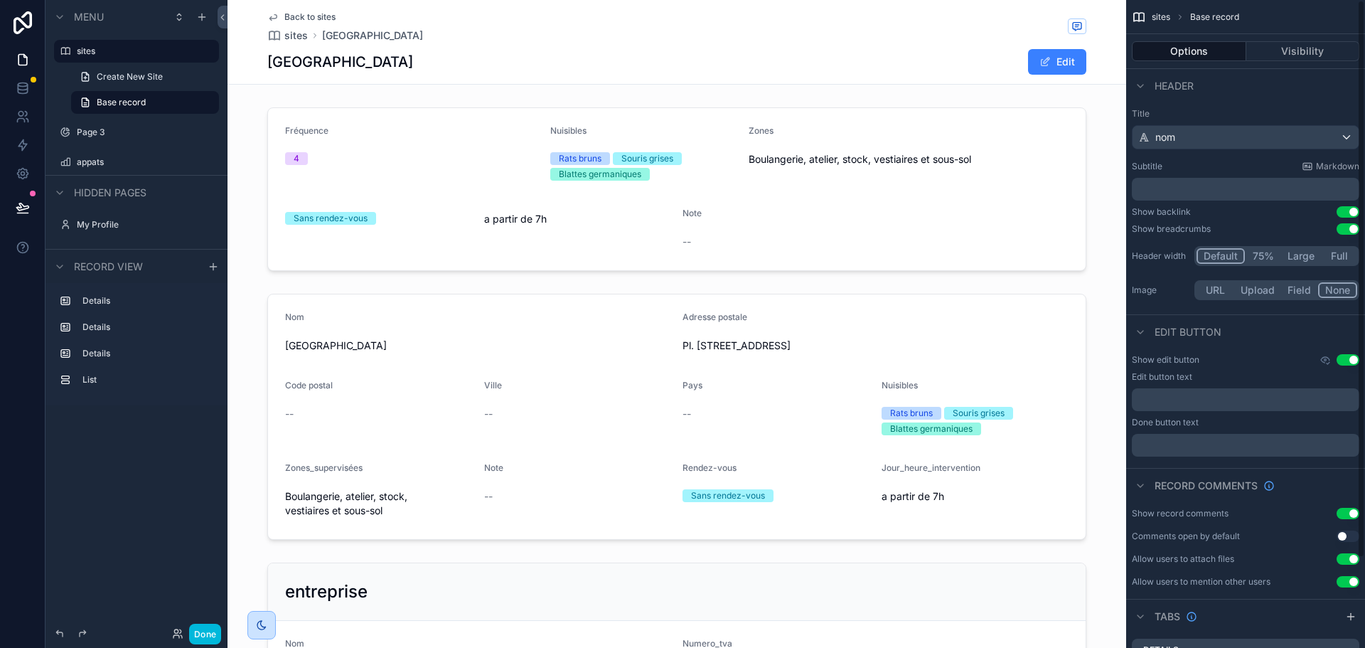
click at [1249, 184] on p "﻿" at bounding box center [1246, 189] width 219 height 14
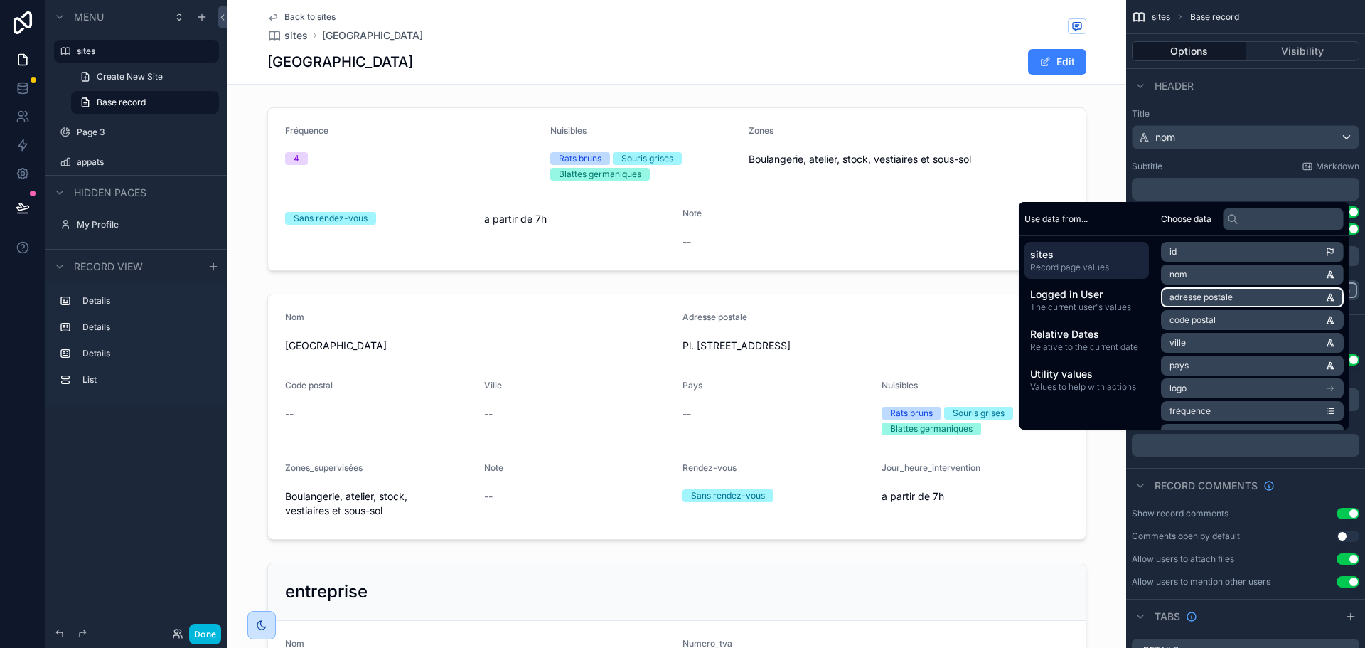
click at [1216, 293] on span "adresse postale" at bounding box center [1200, 296] width 63 height 11
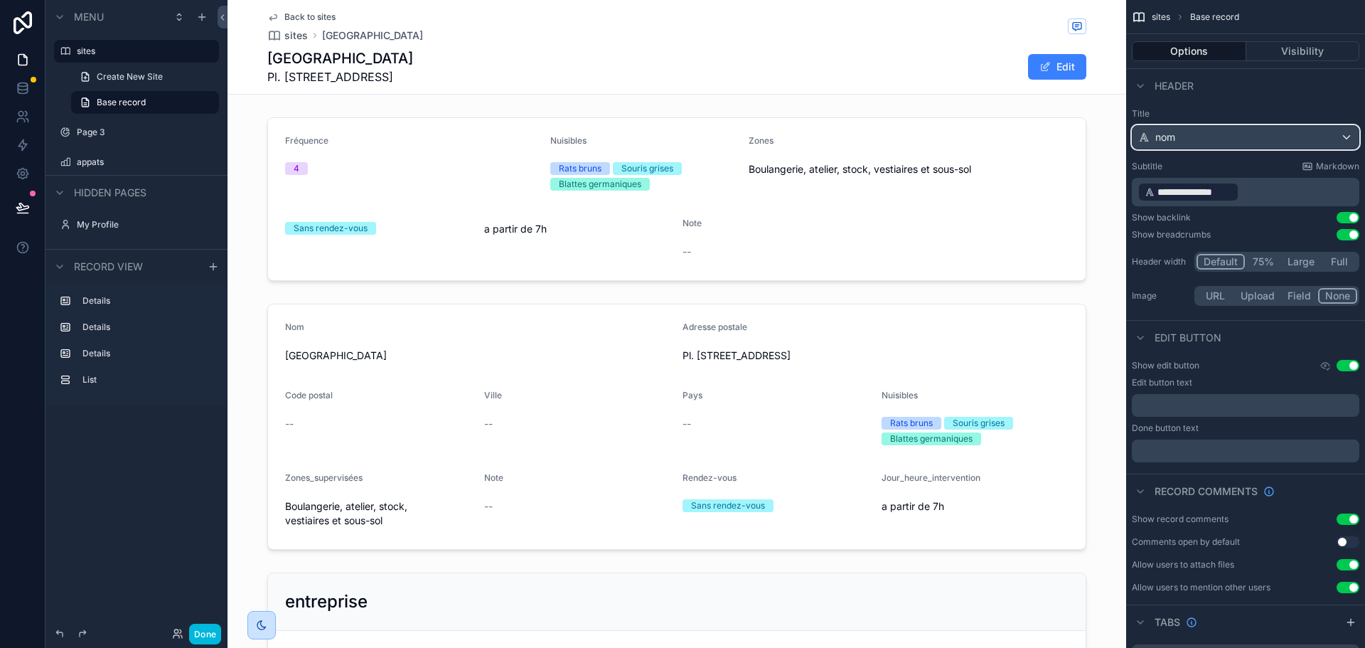
click at [1235, 139] on div "nom" at bounding box center [1245, 137] width 226 height 23
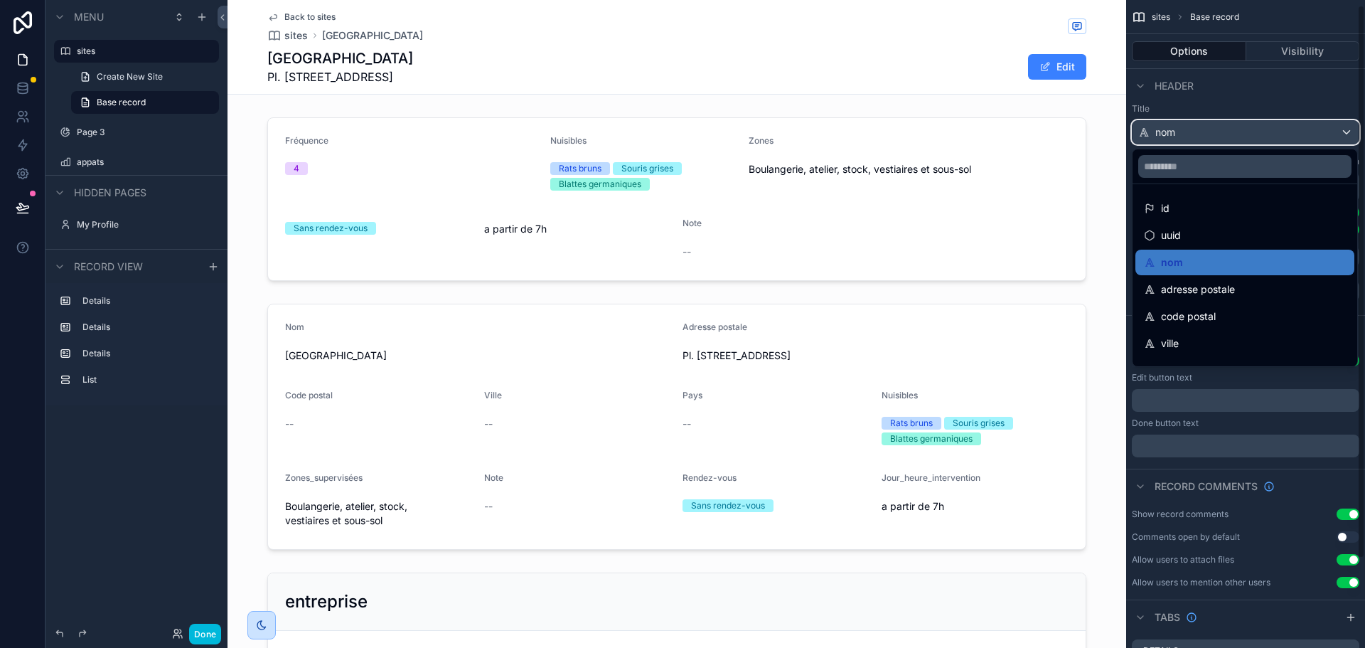
scroll to position [6, 0]
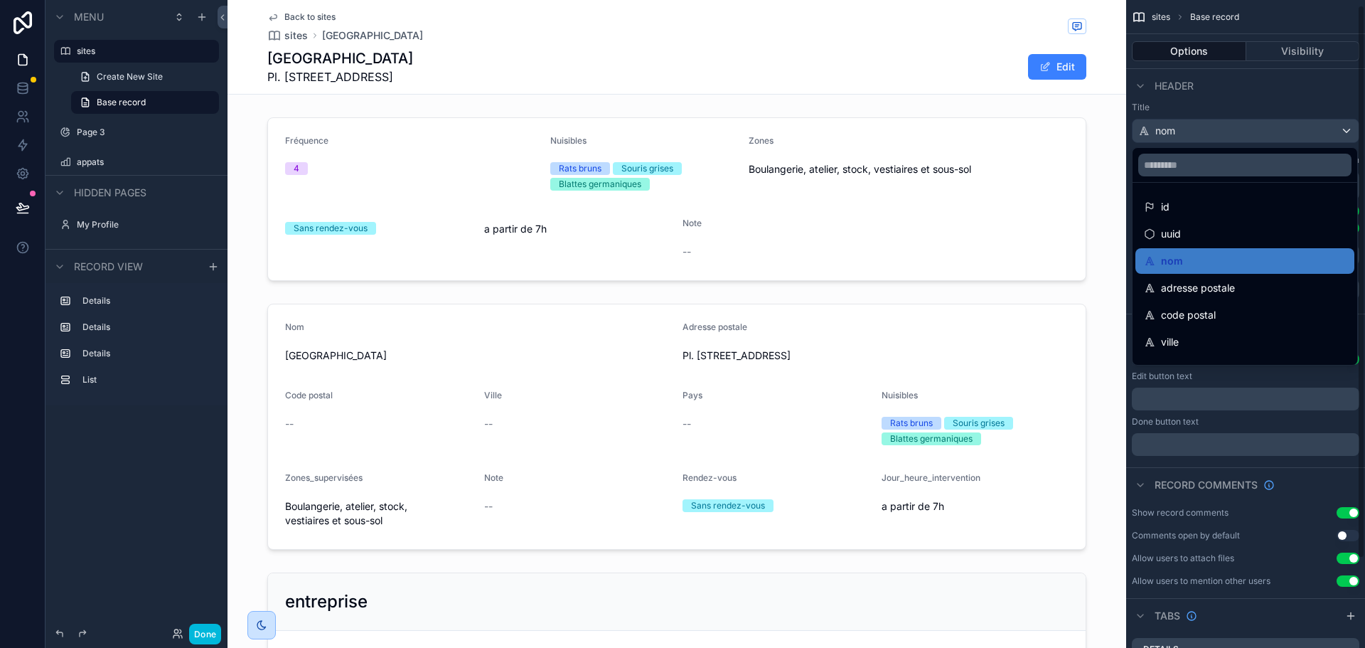
click at [1251, 128] on div "scrollable content" at bounding box center [682, 324] width 1365 height 648
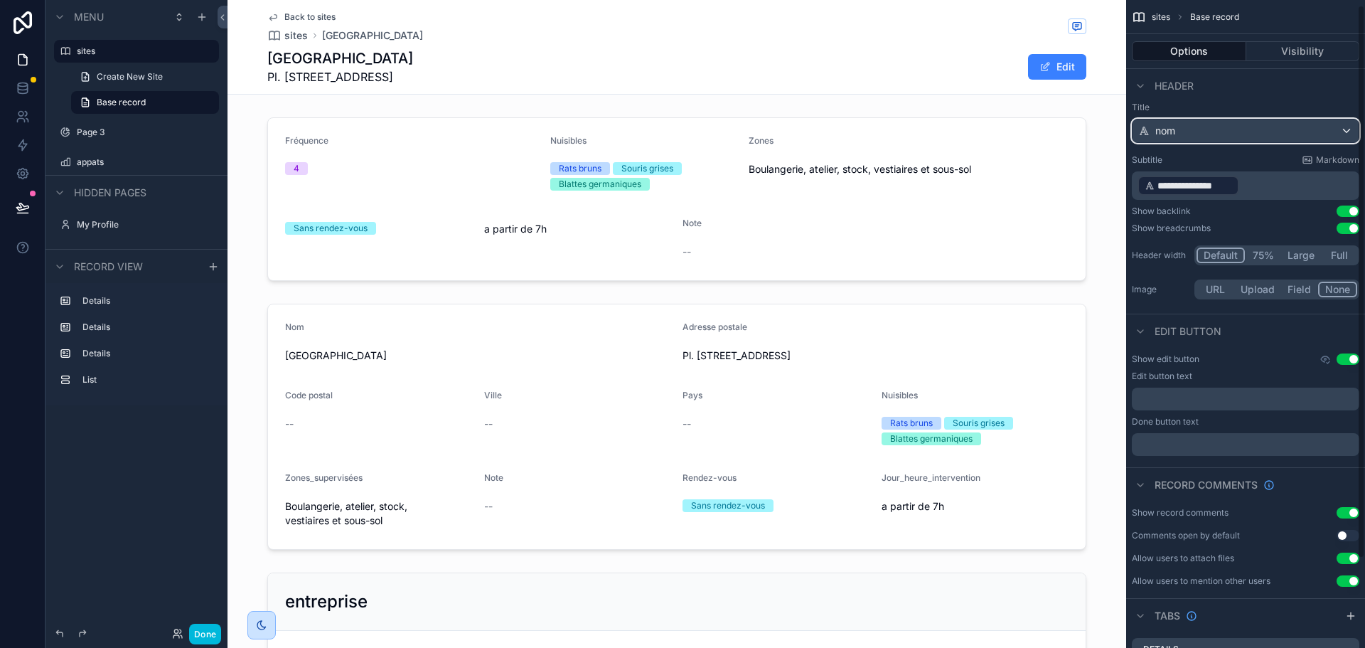
click at [1350, 128] on div "nom" at bounding box center [1245, 130] width 226 height 23
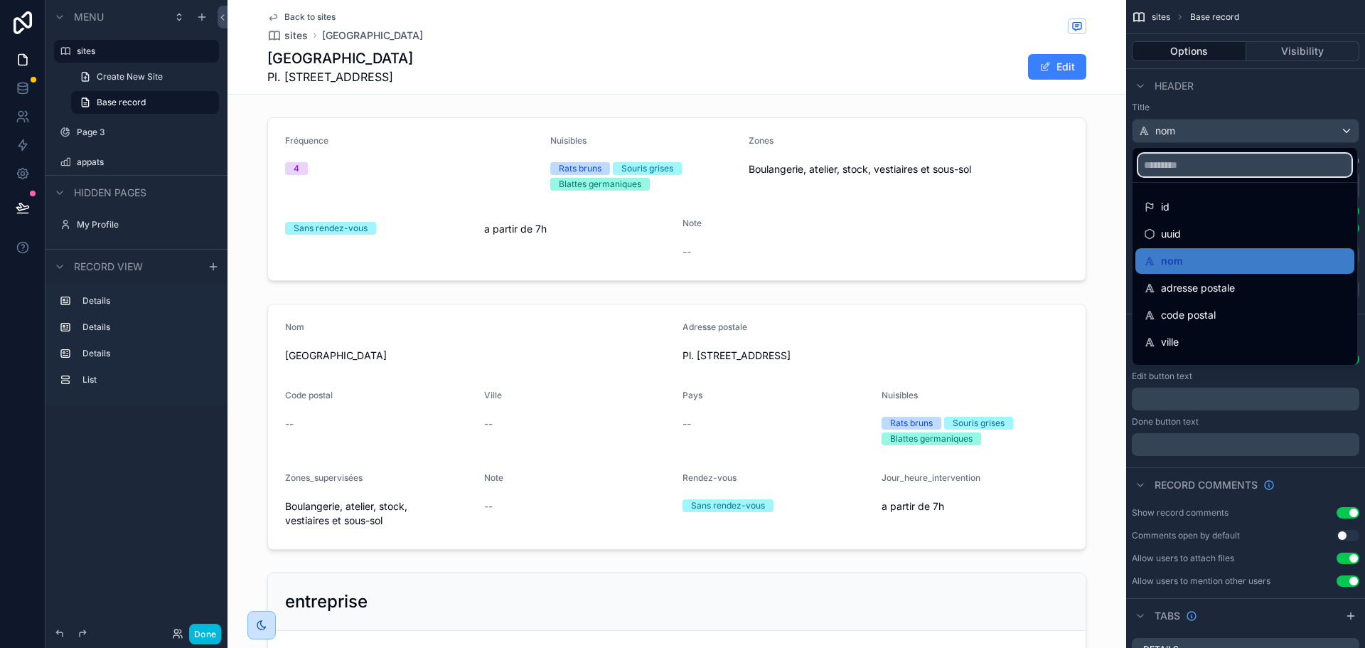
click at [1287, 162] on input "scrollable content" at bounding box center [1244, 165] width 213 height 23
click at [1253, 195] on div "id" at bounding box center [1244, 207] width 219 height 26
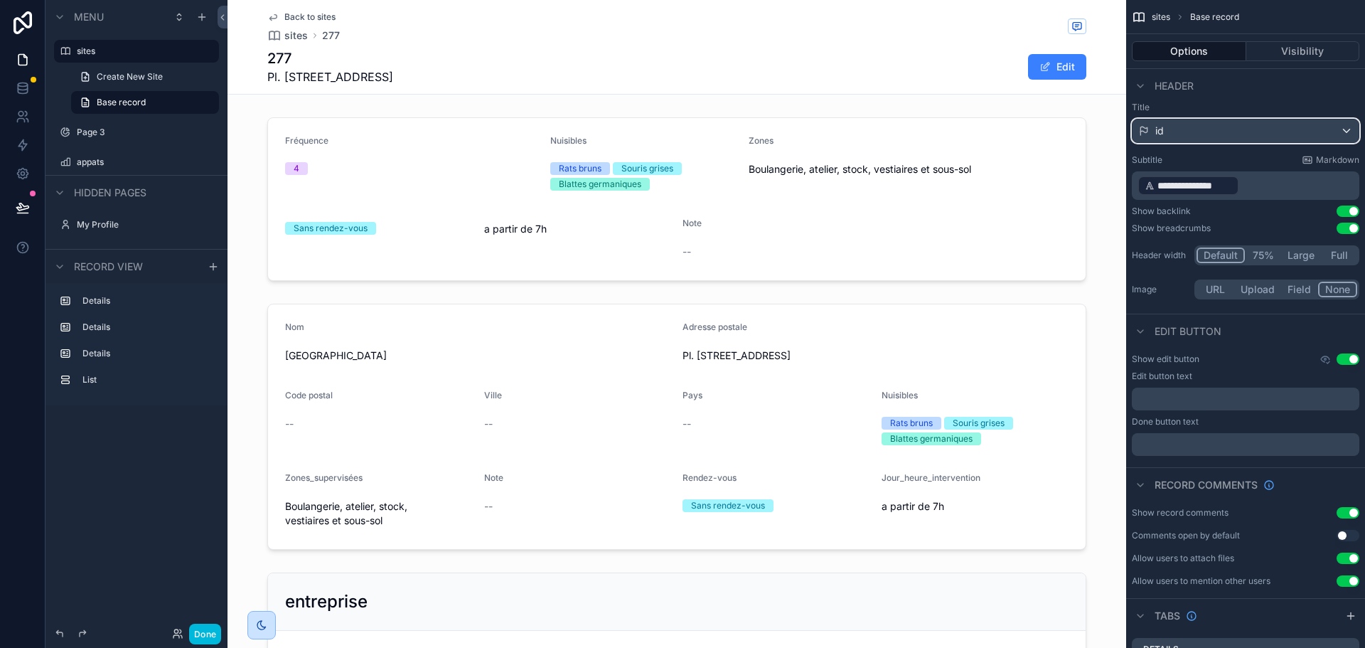
click at [1275, 127] on div "id" at bounding box center [1245, 130] width 226 height 23
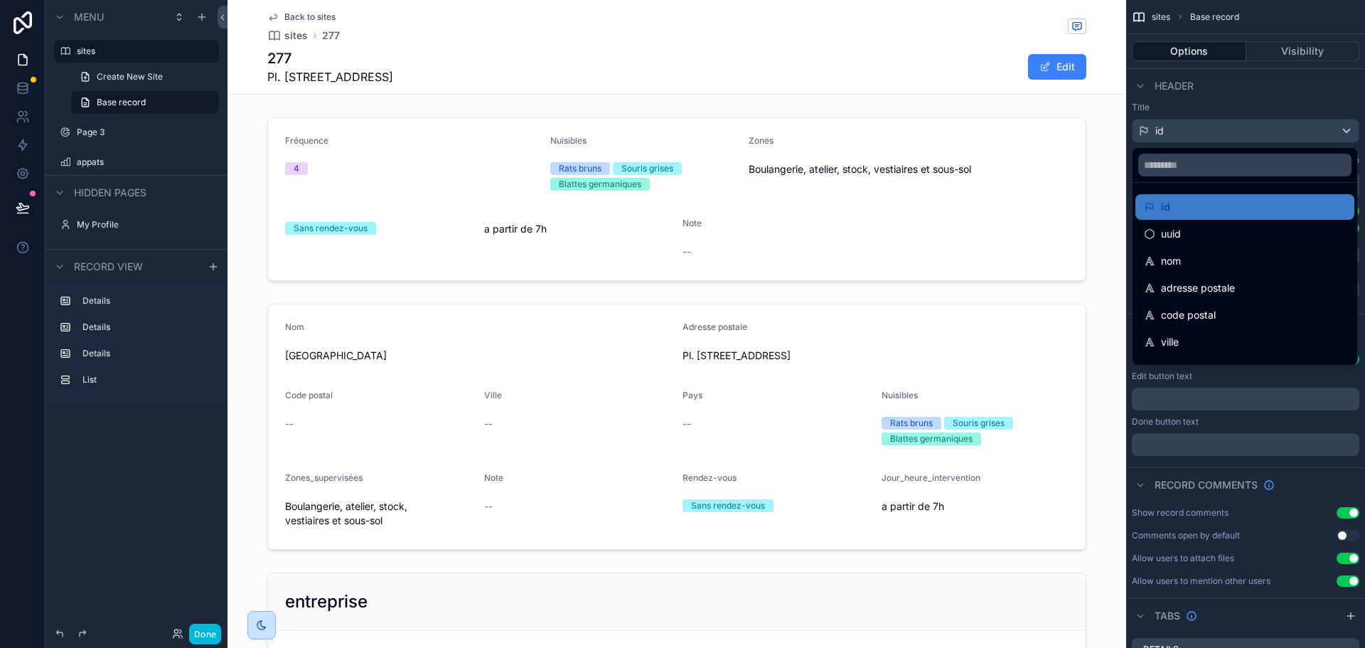
click at [1228, 251] on div "nom" at bounding box center [1244, 261] width 219 height 26
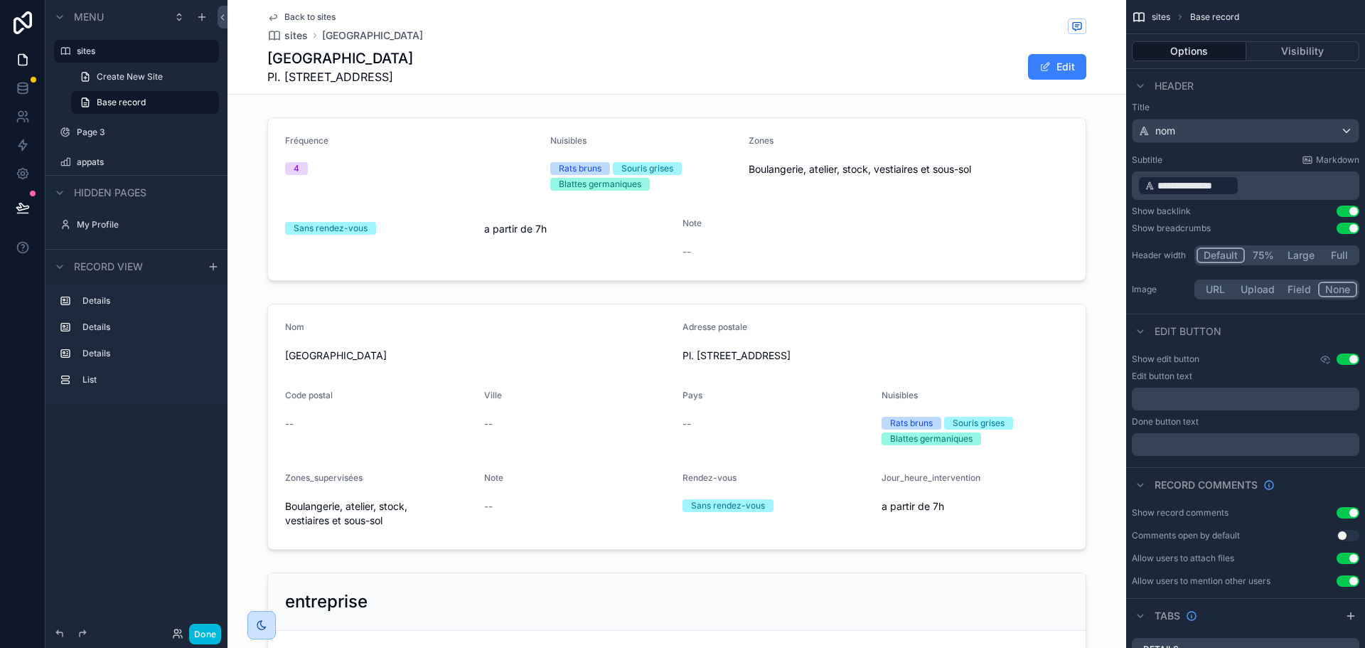
click at [1212, 289] on button "URL" at bounding box center [1215, 289] width 38 height 16
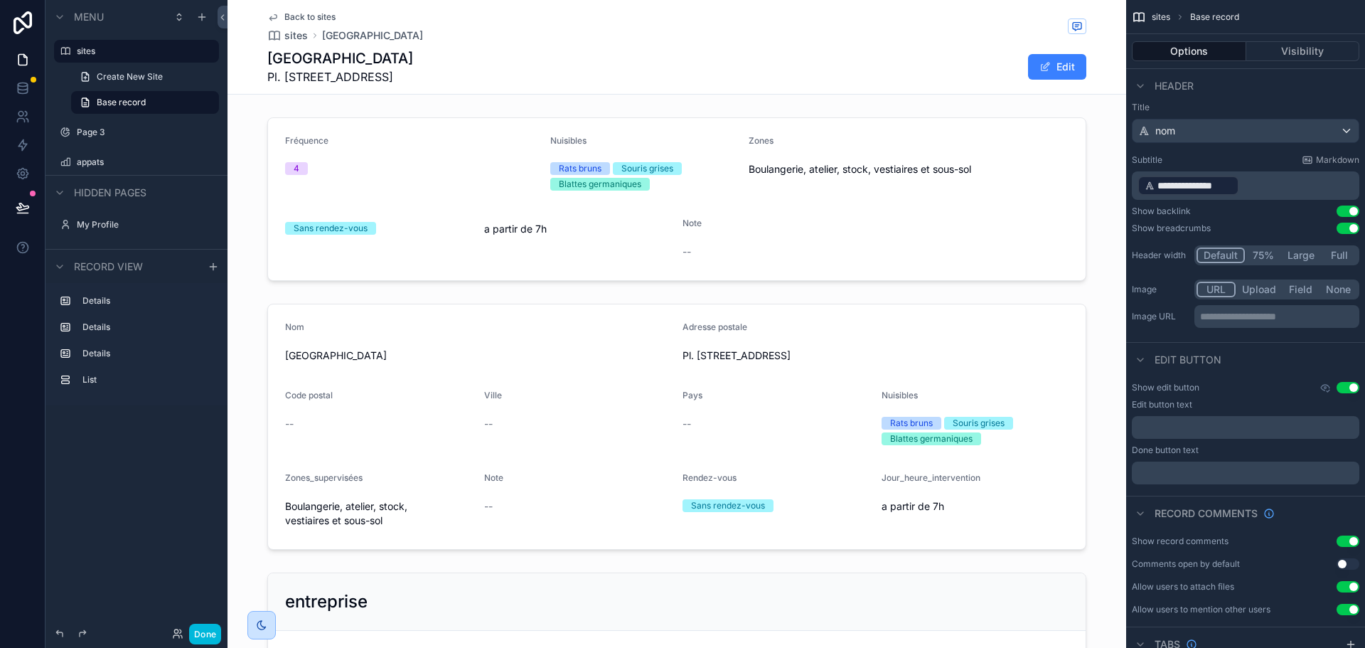
click at [1226, 322] on p "**********" at bounding box center [1278, 316] width 156 height 14
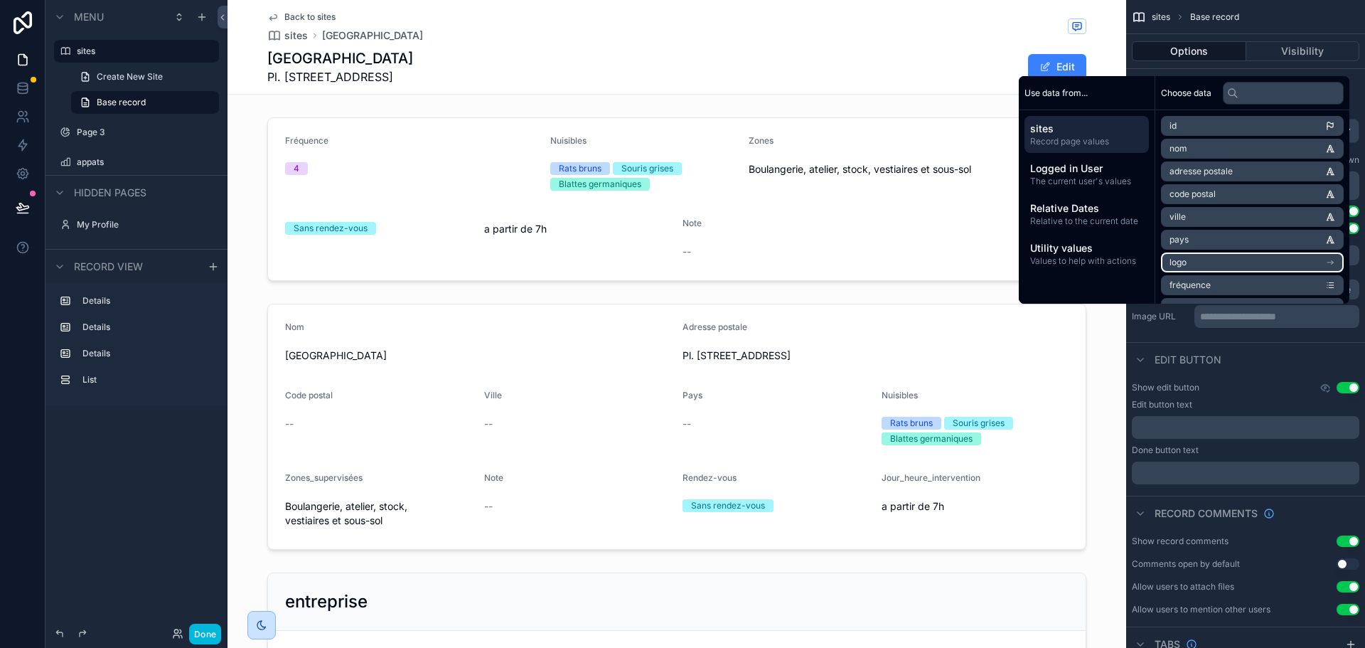
click at [1228, 263] on li "logo" at bounding box center [1252, 262] width 183 height 20
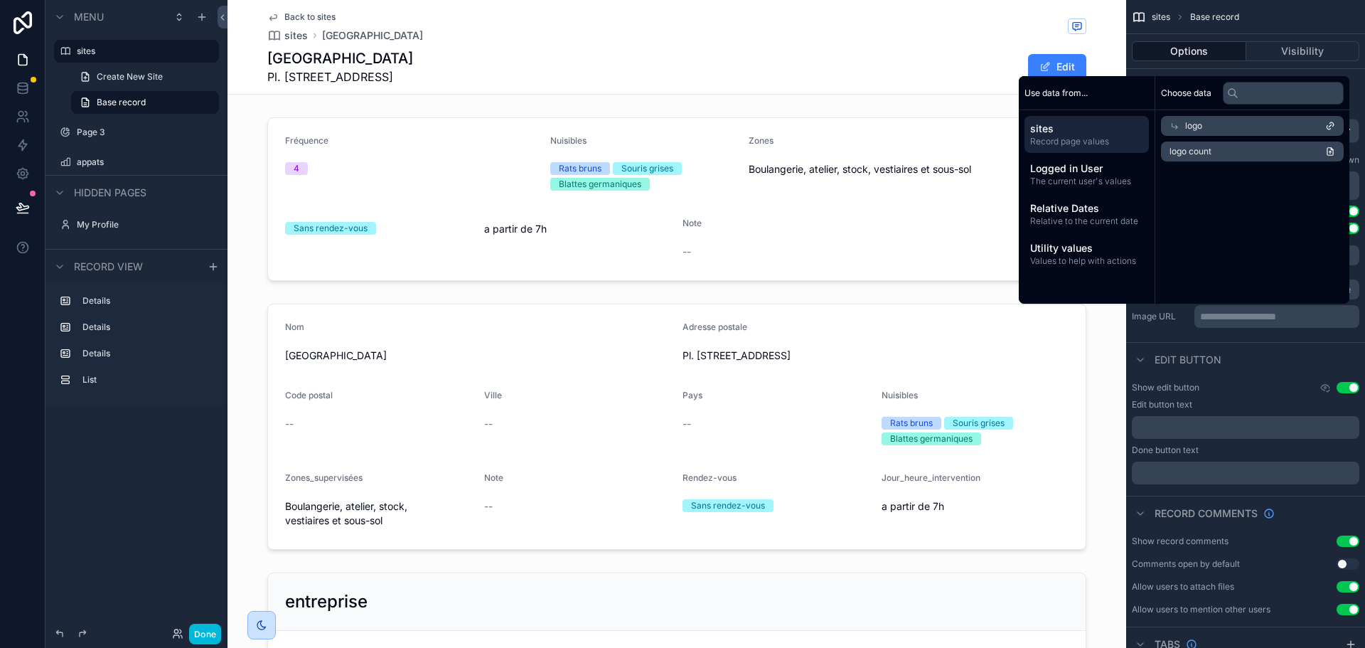
click at [1219, 124] on div "logo" at bounding box center [1252, 126] width 183 height 20
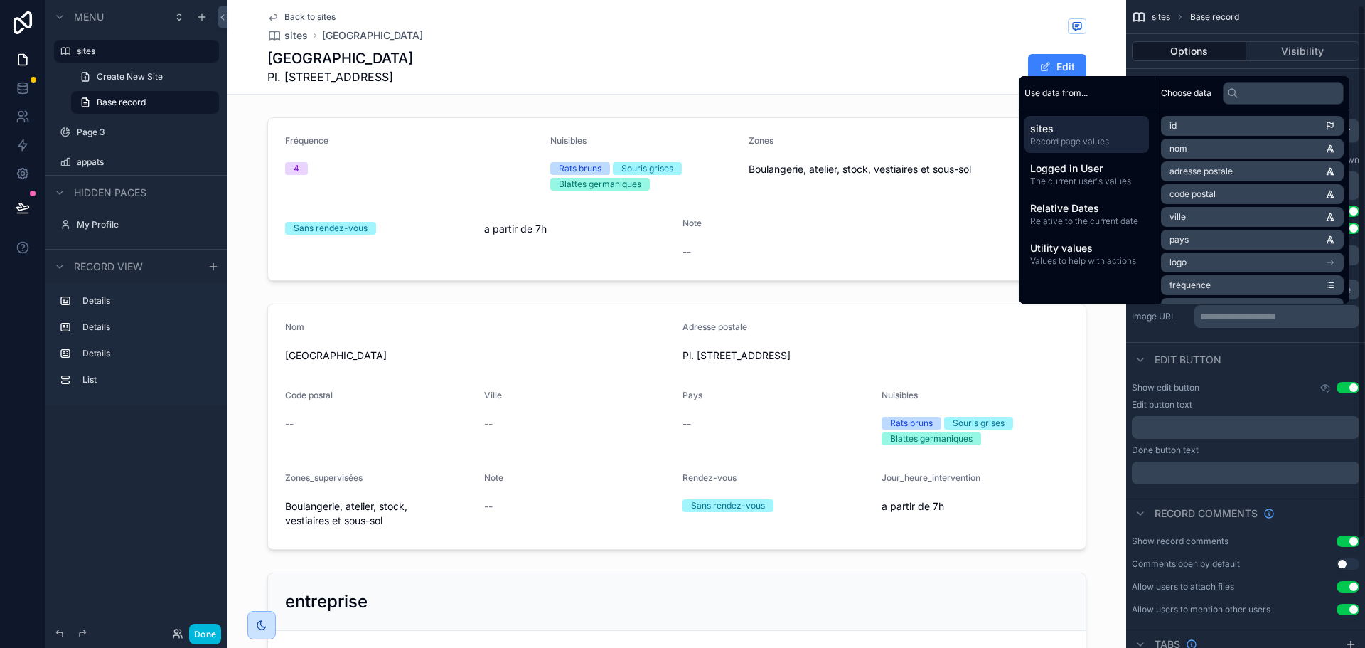
click at [1270, 345] on div "Edit button" at bounding box center [1245, 359] width 239 height 34
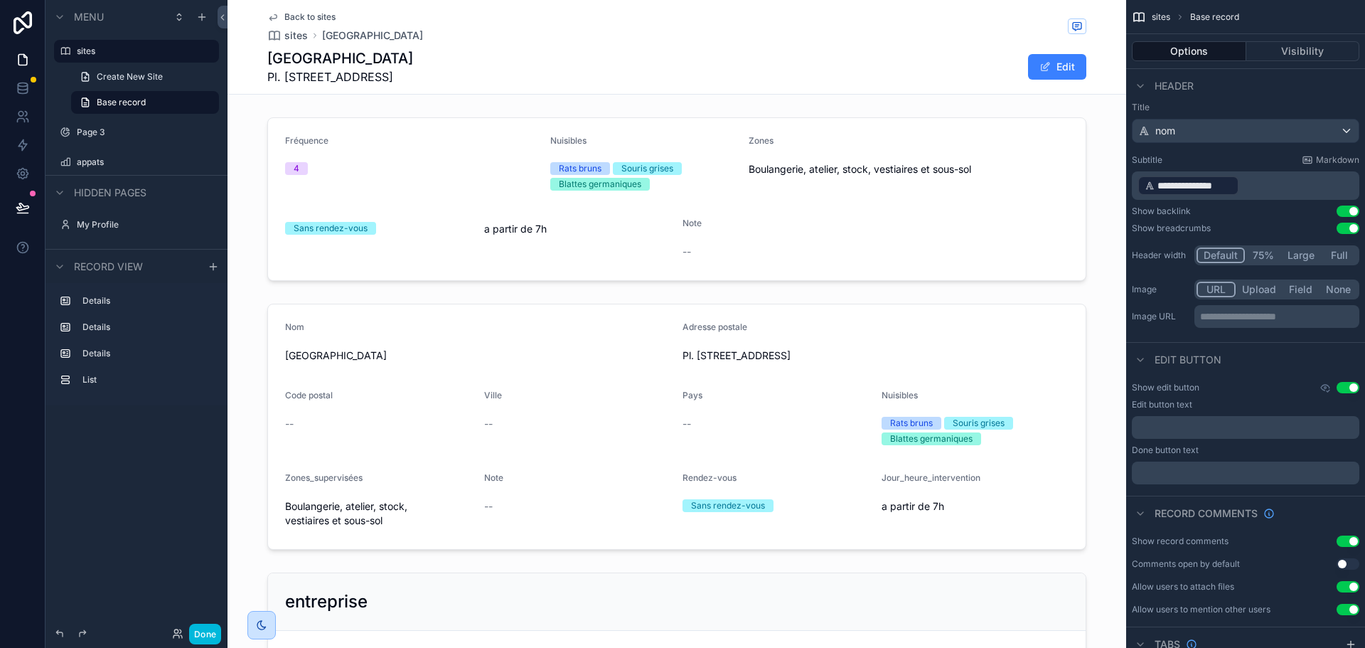
click at [1264, 291] on button "Upload" at bounding box center [1258, 289] width 47 height 16
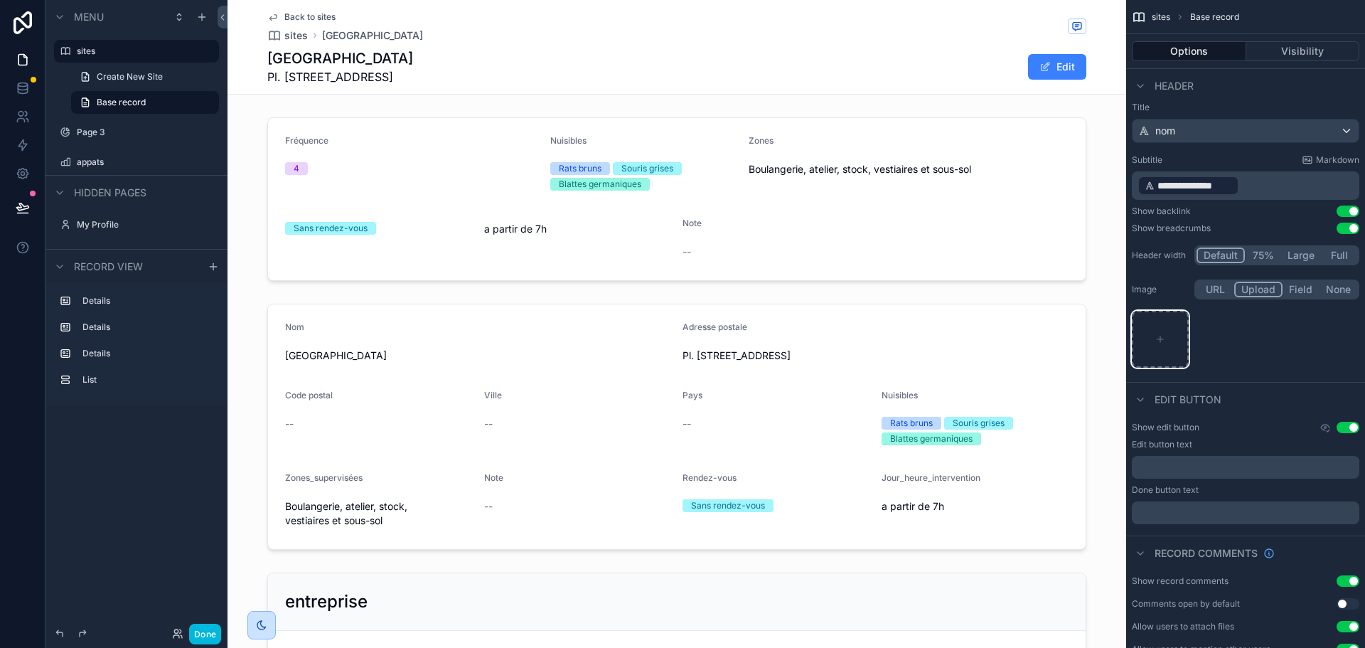
click at [1162, 336] on icon "scrollable content" at bounding box center [1160, 339] width 10 height 10
click at [1303, 292] on button "Field" at bounding box center [1301, 289] width 38 height 16
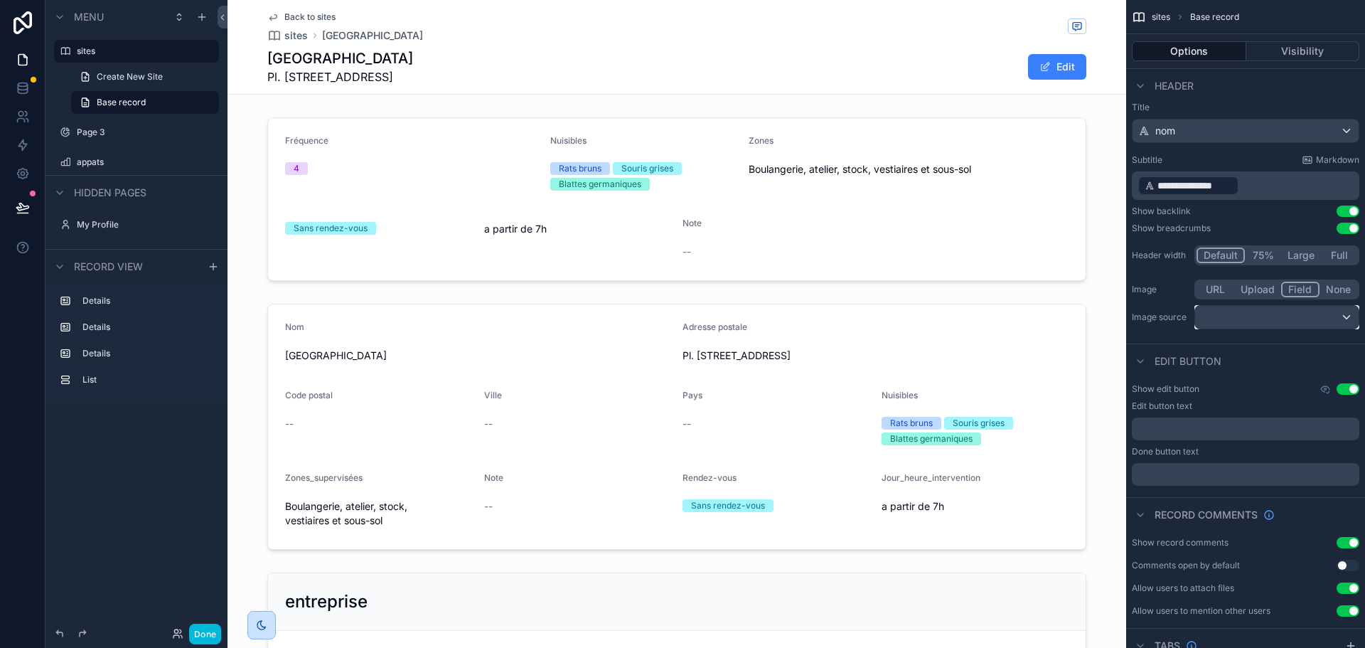
click at [1225, 316] on div "scrollable content" at bounding box center [1276, 317] width 163 height 23
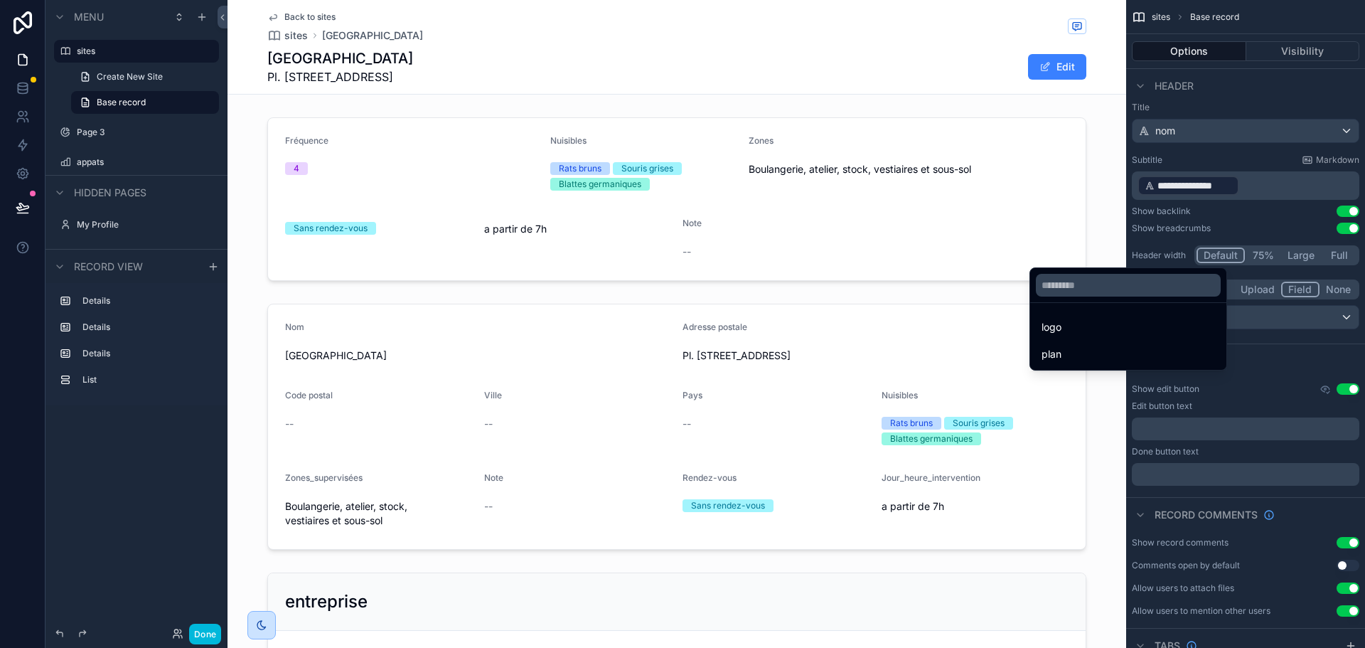
click at [1122, 326] on div "logo" at bounding box center [1127, 326] width 173 height 17
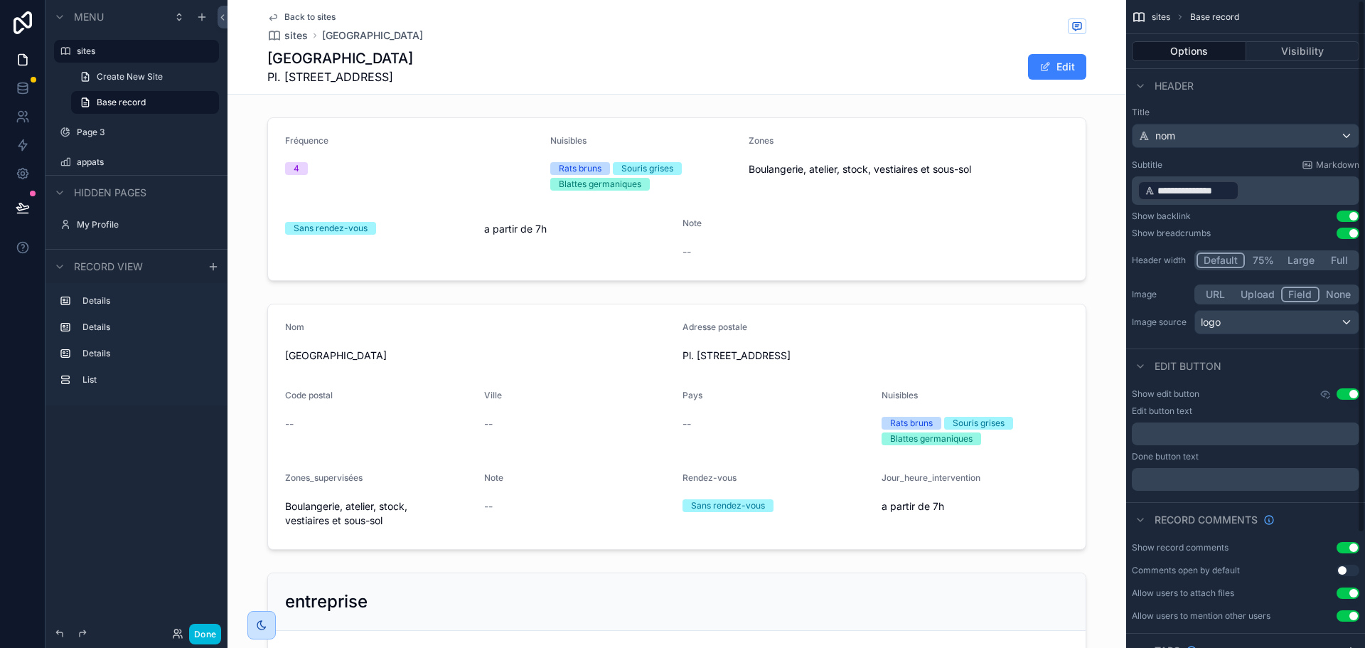
scroll to position [0, 0]
click at [1274, 321] on div "logo" at bounding box center [1276, 323] width 163 height 23
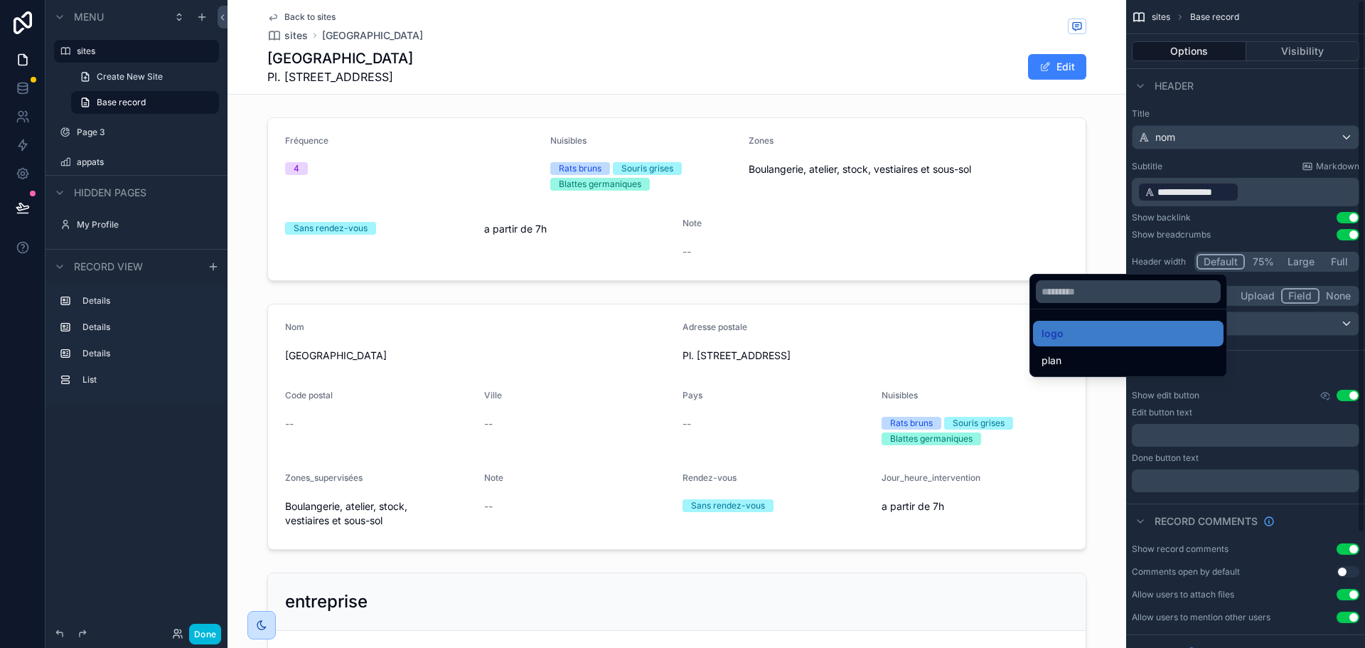
click at [1336, 350] on div "scrollable content" at bounding box center [682, 324] width 1365 height 648
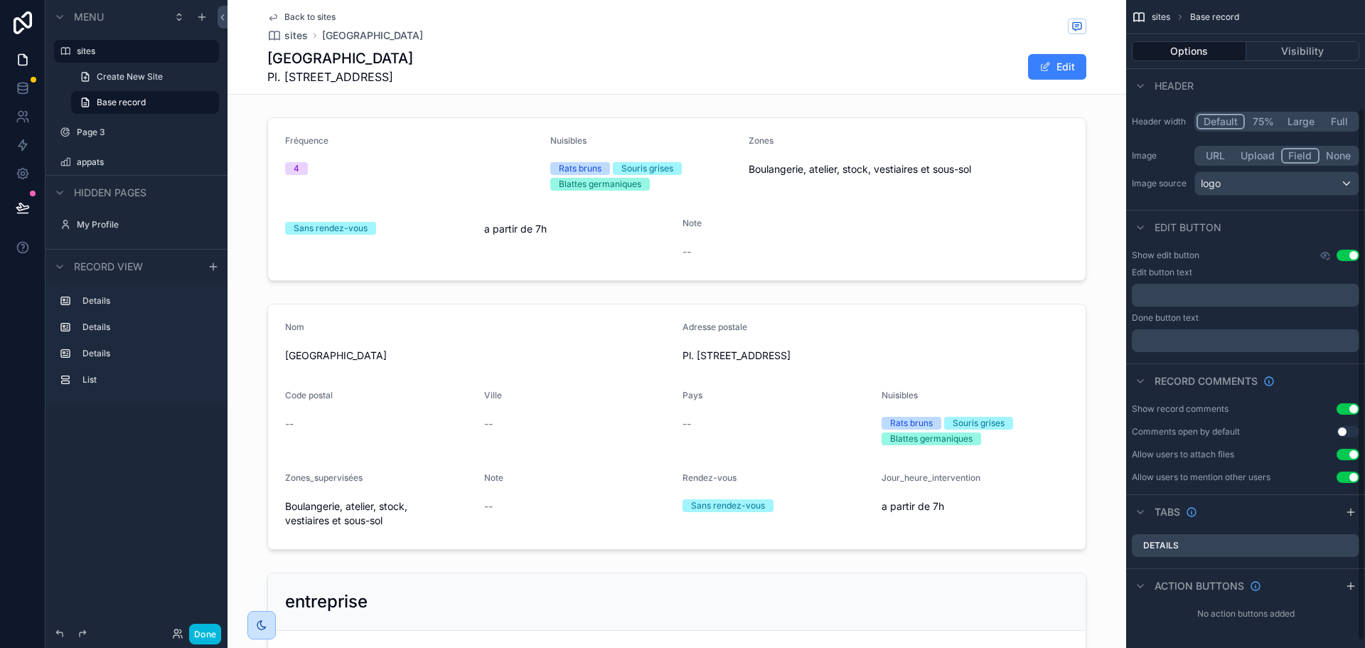
scroll to position [127, 0]
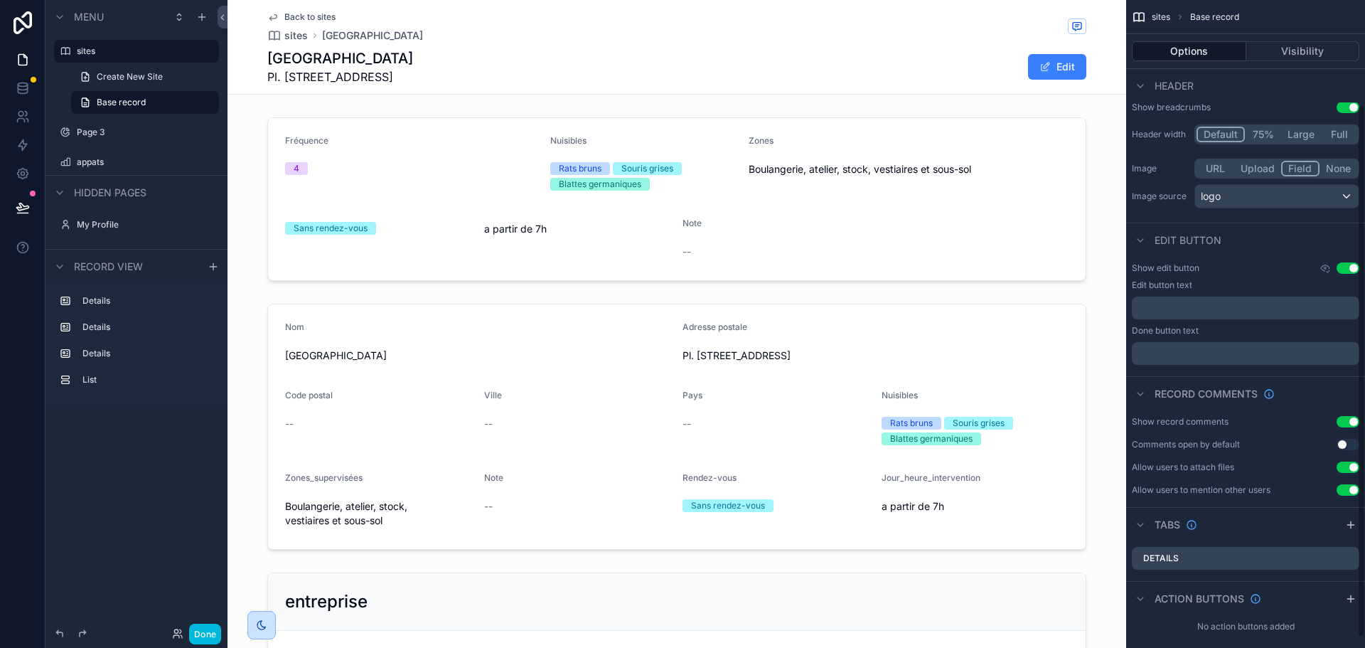
click at [1349, 419] on button "Use setting" at bounding box center [1347, 421] width 23 height 11
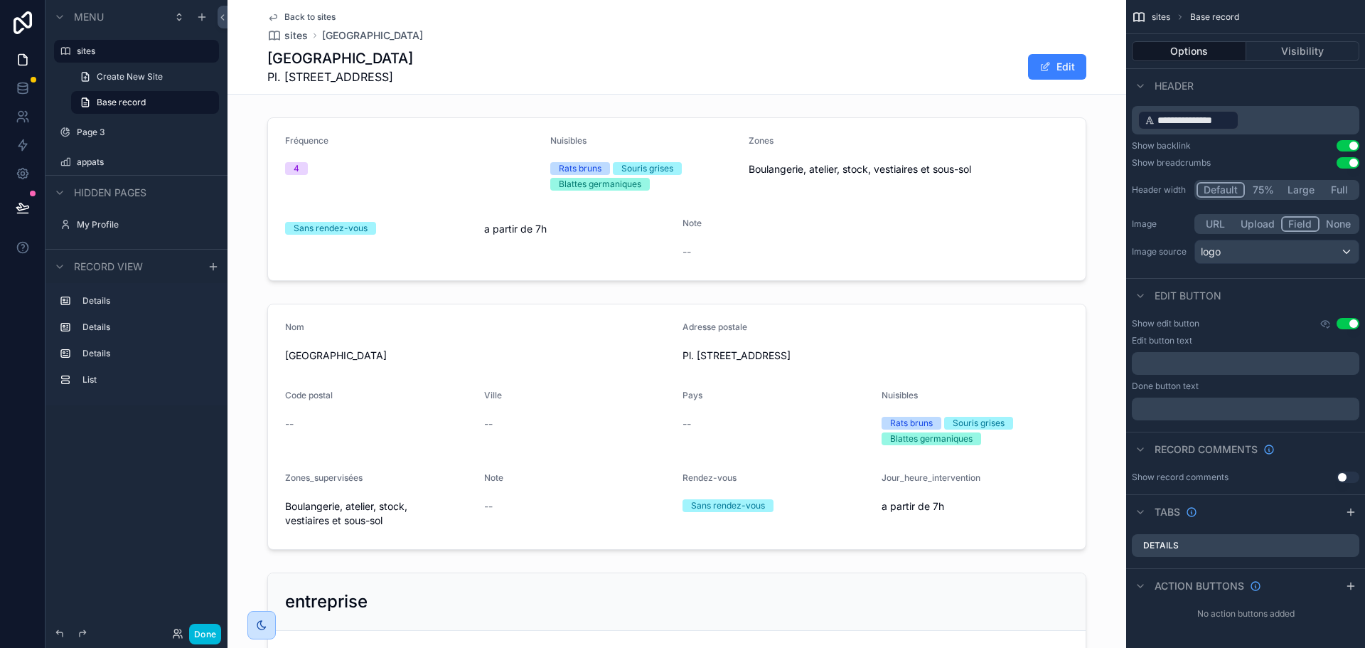
click at [1346, 476] on button "Use setting" at bounding box center [1347, 476] width 23 height 11
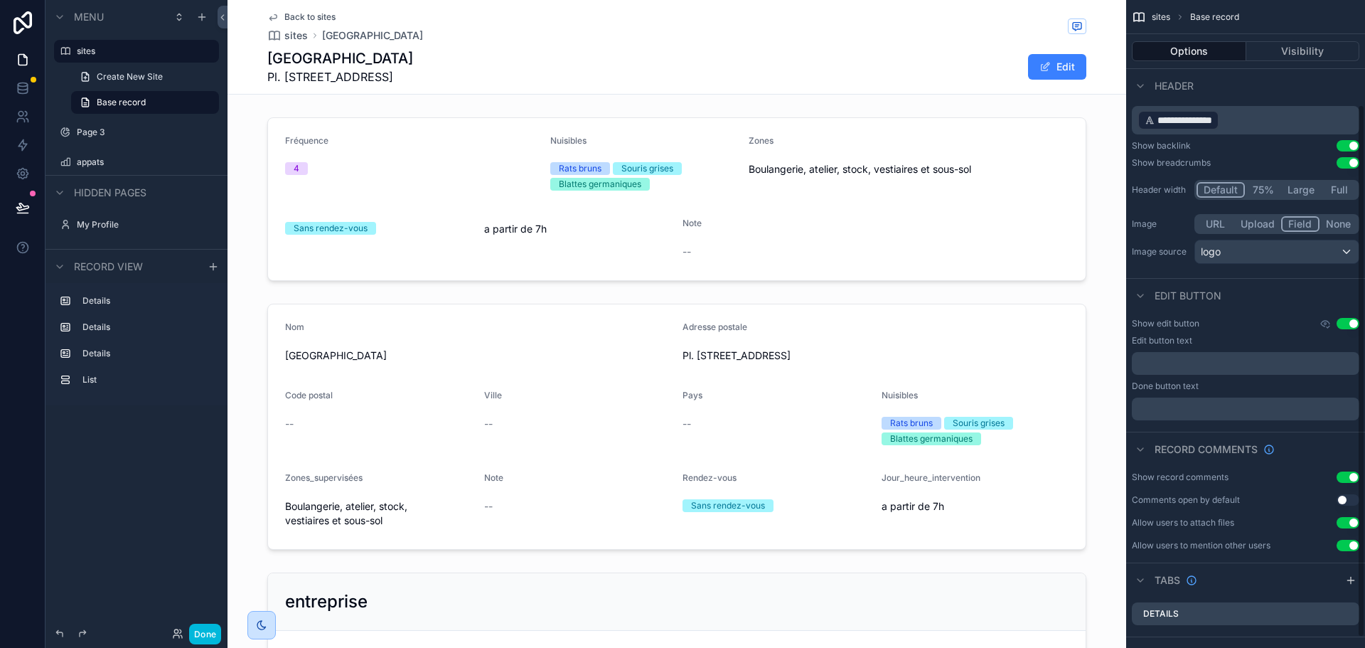
scroll to position [127, 0]
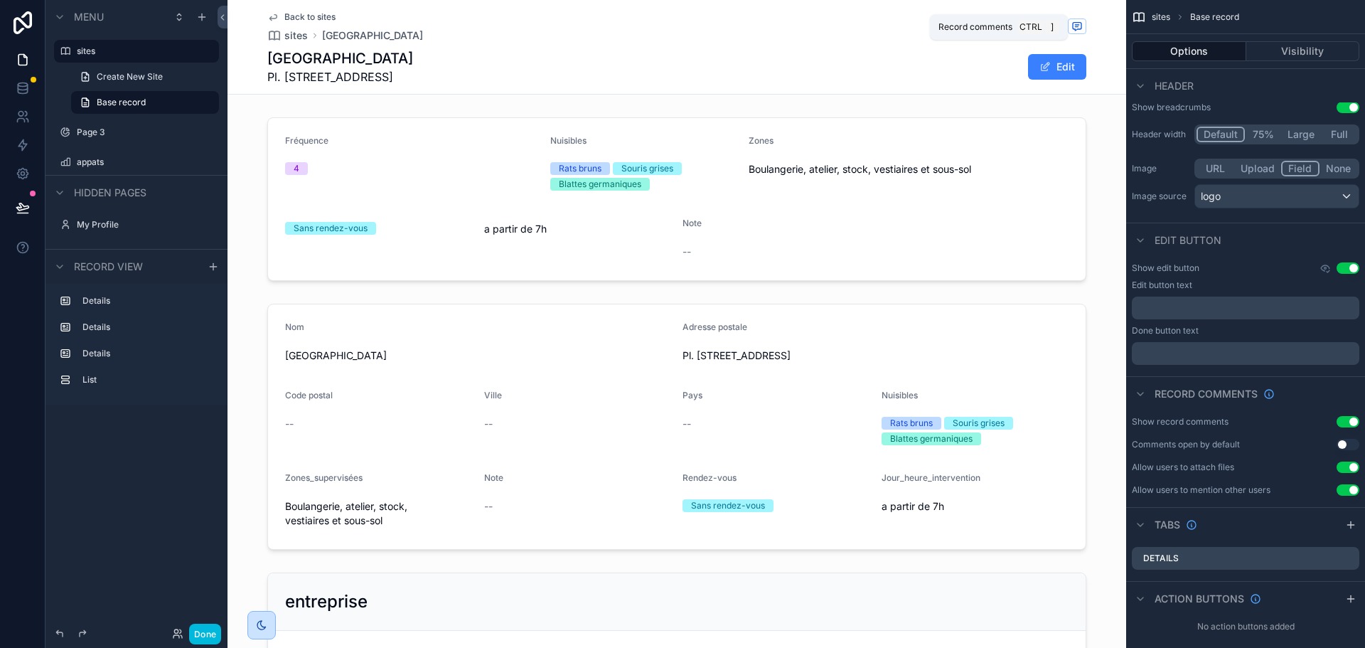
click at [1078, 25] on icon "scrollable content" at bounding box center [1077, 25] width 4 height 0
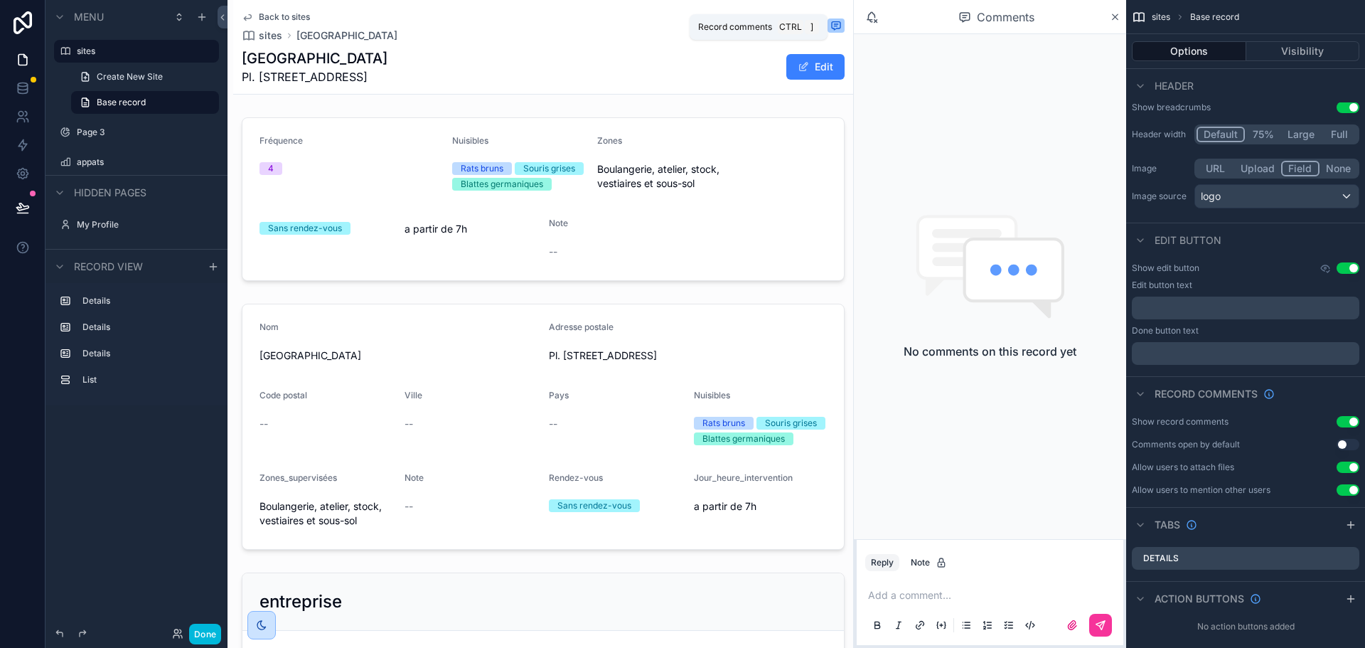
click at [836, 25] on icon "scrollable content" at bounding box center [835, 25] width 11 height 11
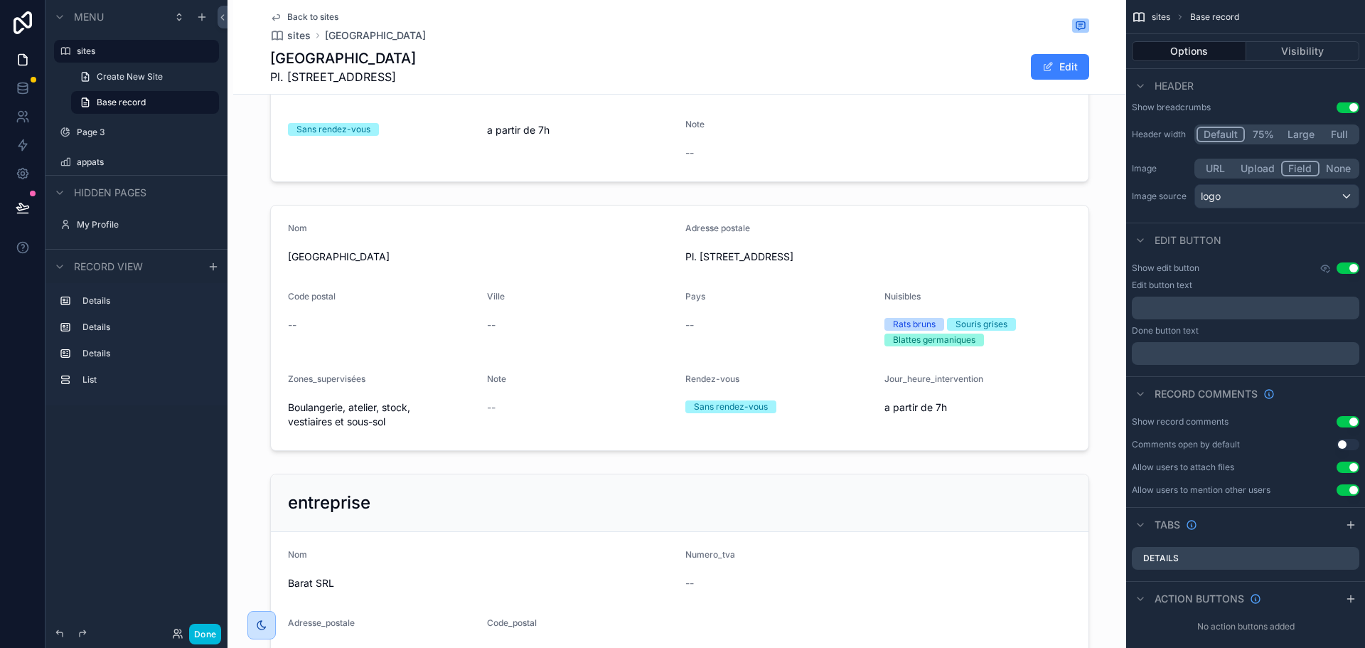
scroll to position [68, 0]
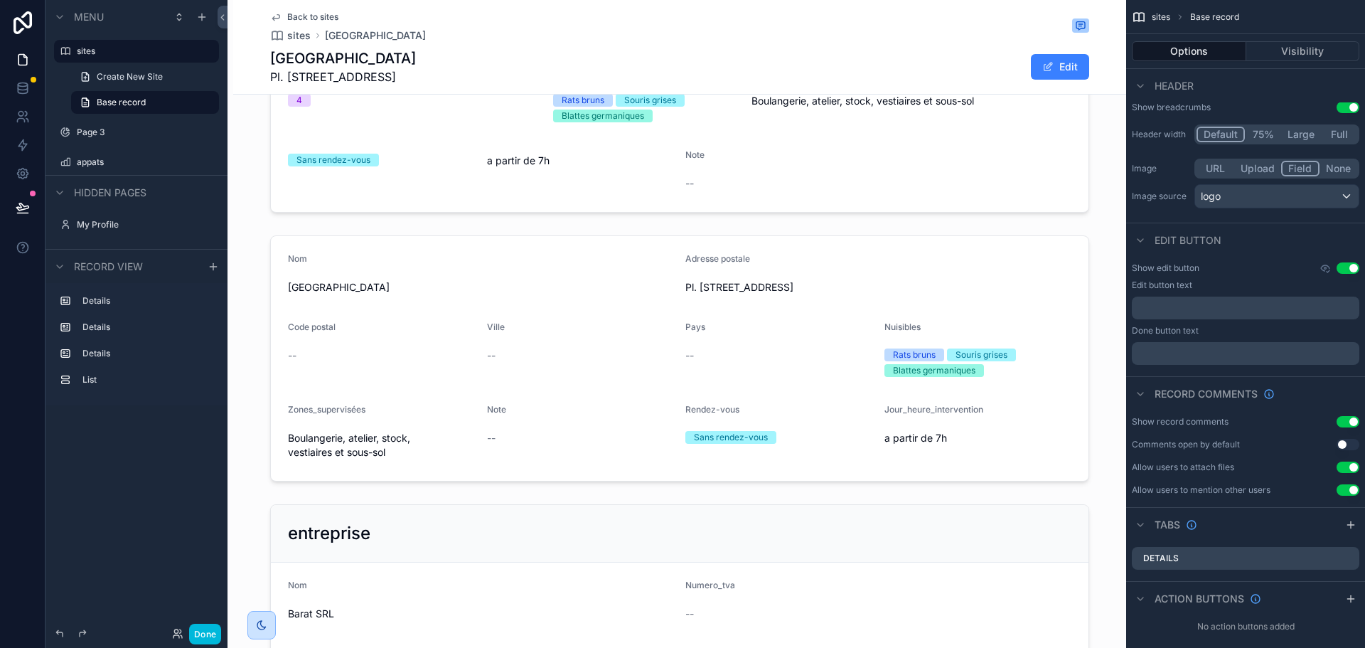
click at [535, 289] on div "scrollable content" at bounding box center [679, 358] width 893 height 257
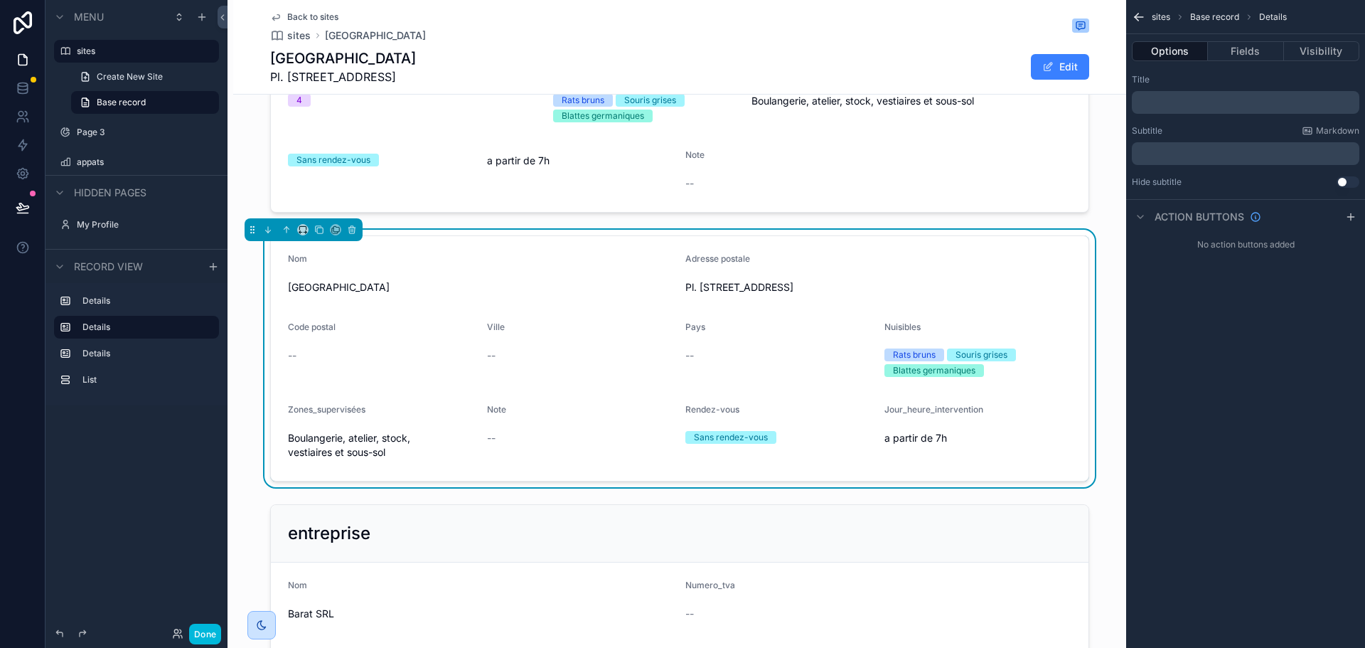
scroll to position [0, 0]
click at [350, 227] on icon "scrollable content" at bounding box center [351, 226] width 3 height 1
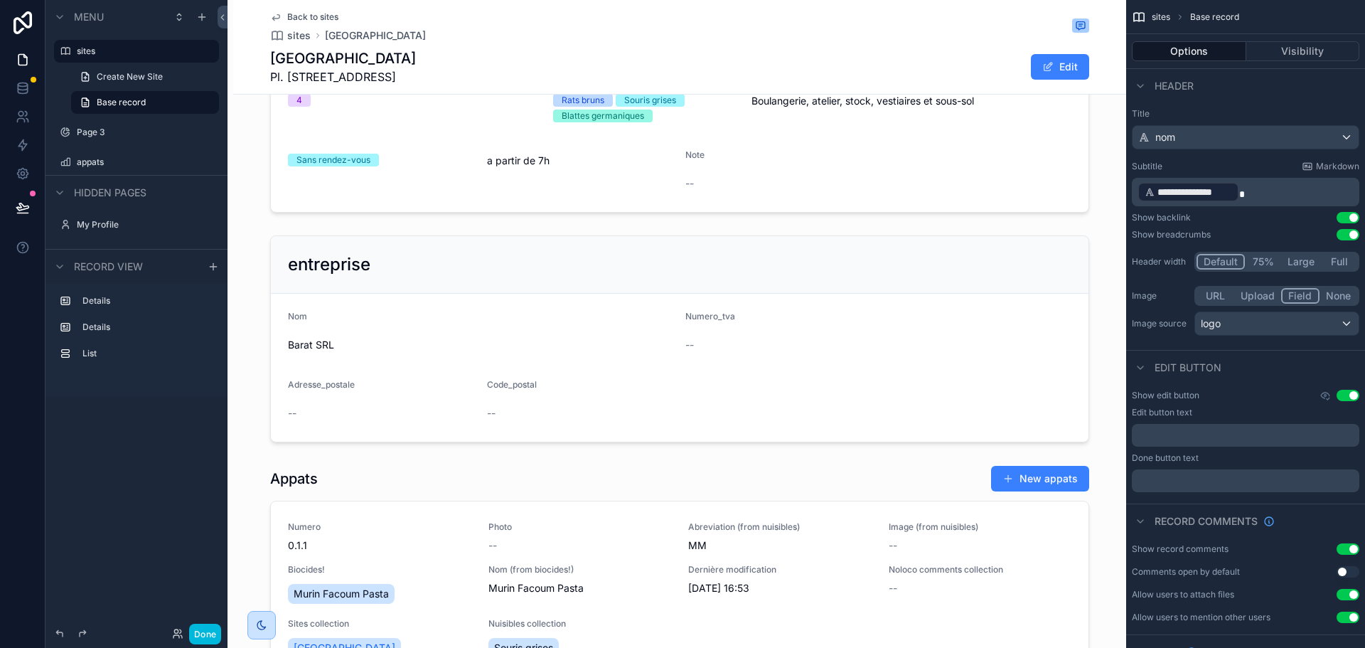
click at [571, 279] on div "scrollable content" at bounding box center [679, 339] width 893 height 218
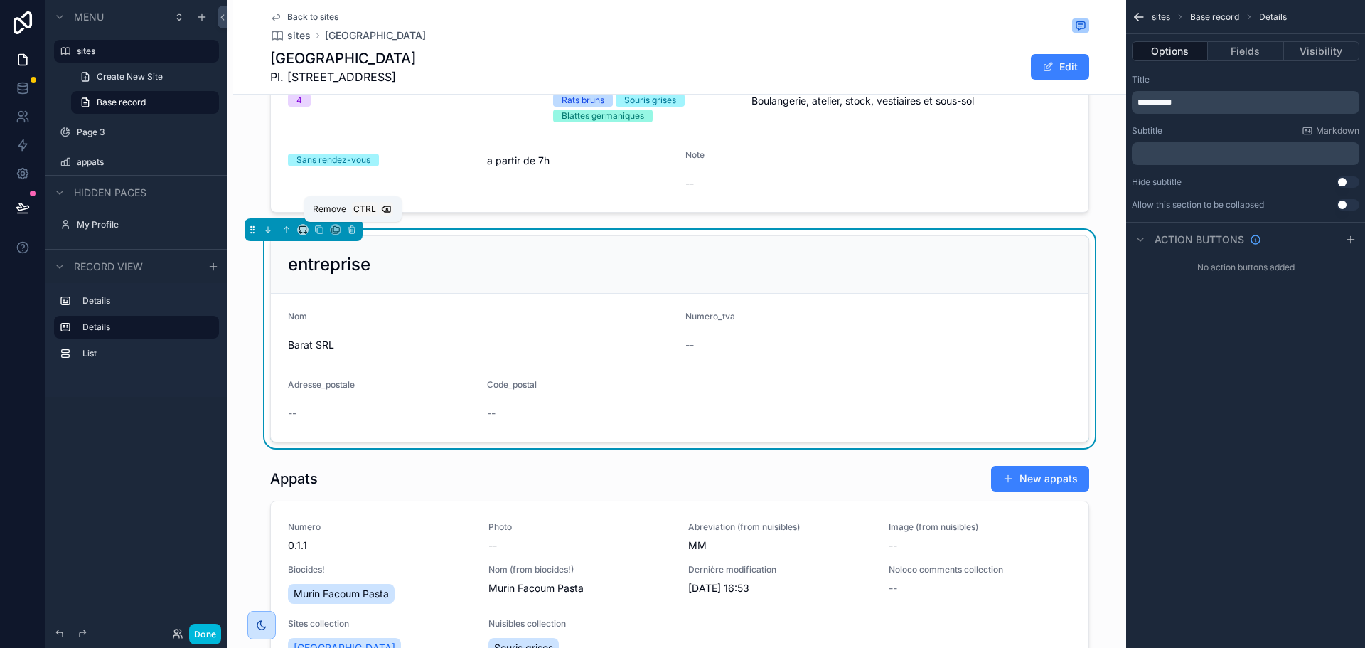
click at [352, 225] on icon "scrollable content" at bounding box center [352, 230] width 10 height 10
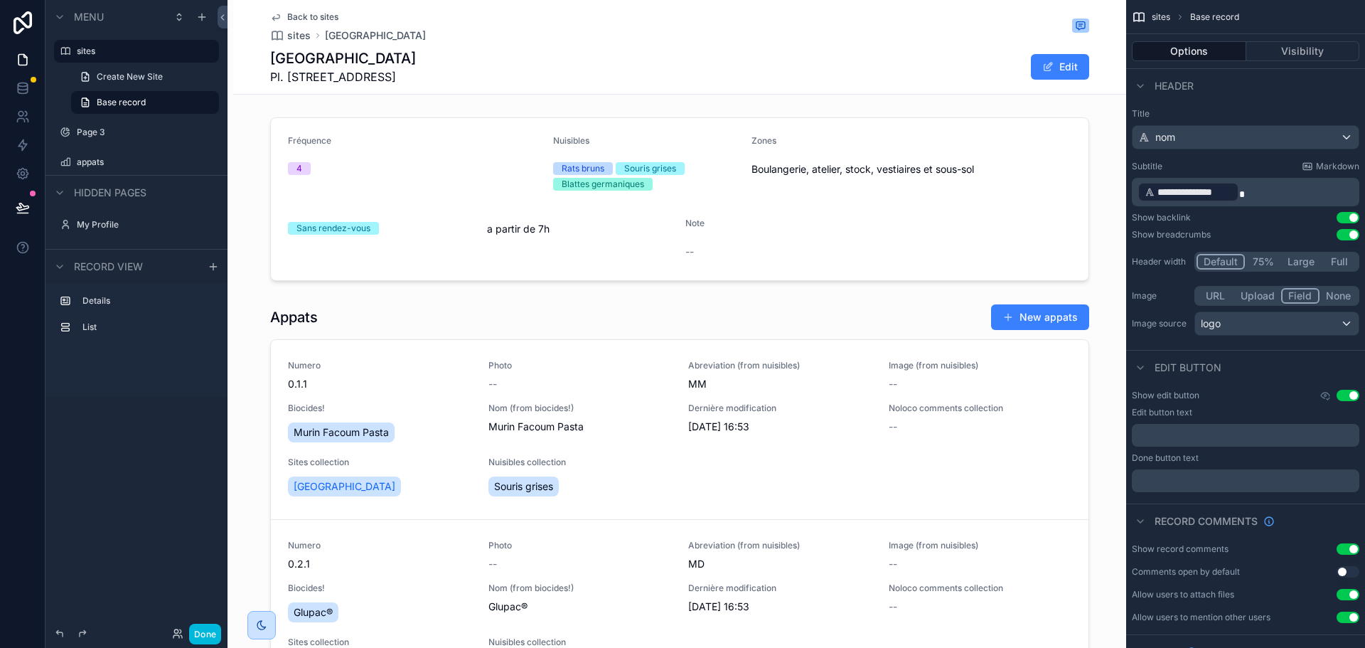
click at [480, 328] on div "scrollable content" at bounding box center [679, 567] width 893 height 538
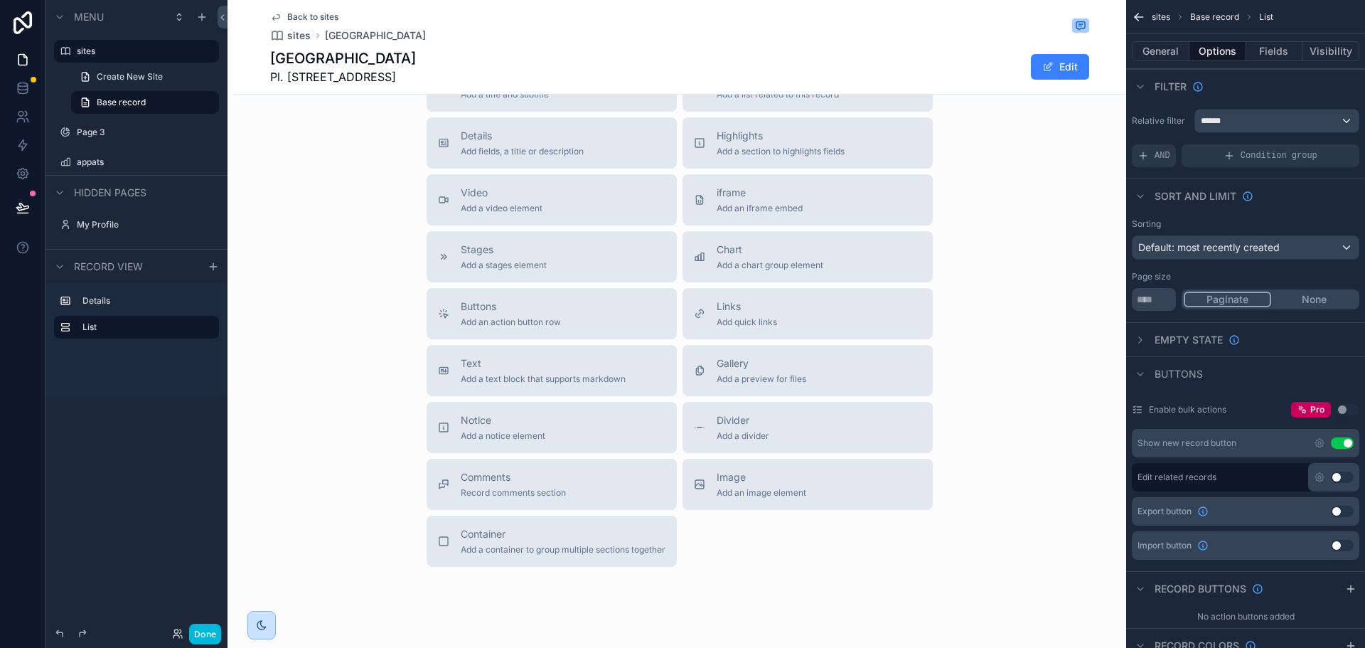
scroll to position [831, 0]
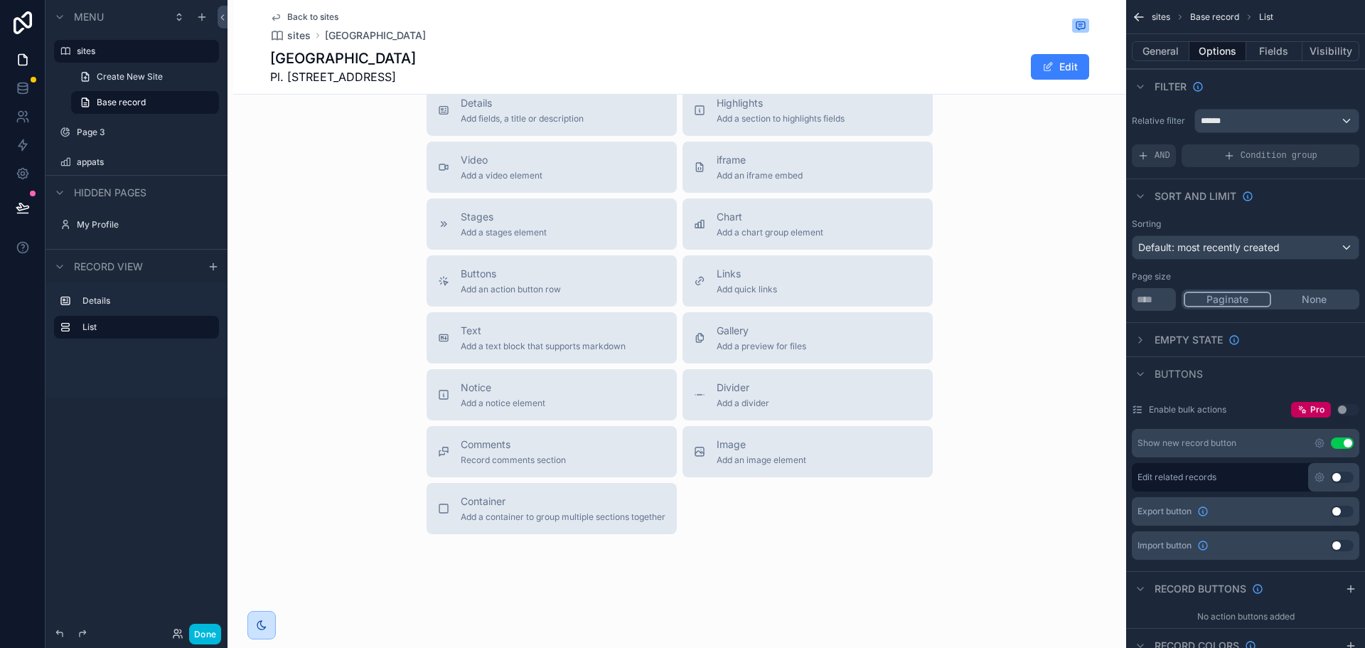
click at [616, 517] on span "Add a container to group multiple sections together" at bounding box center [563, 516] width 205 height 11
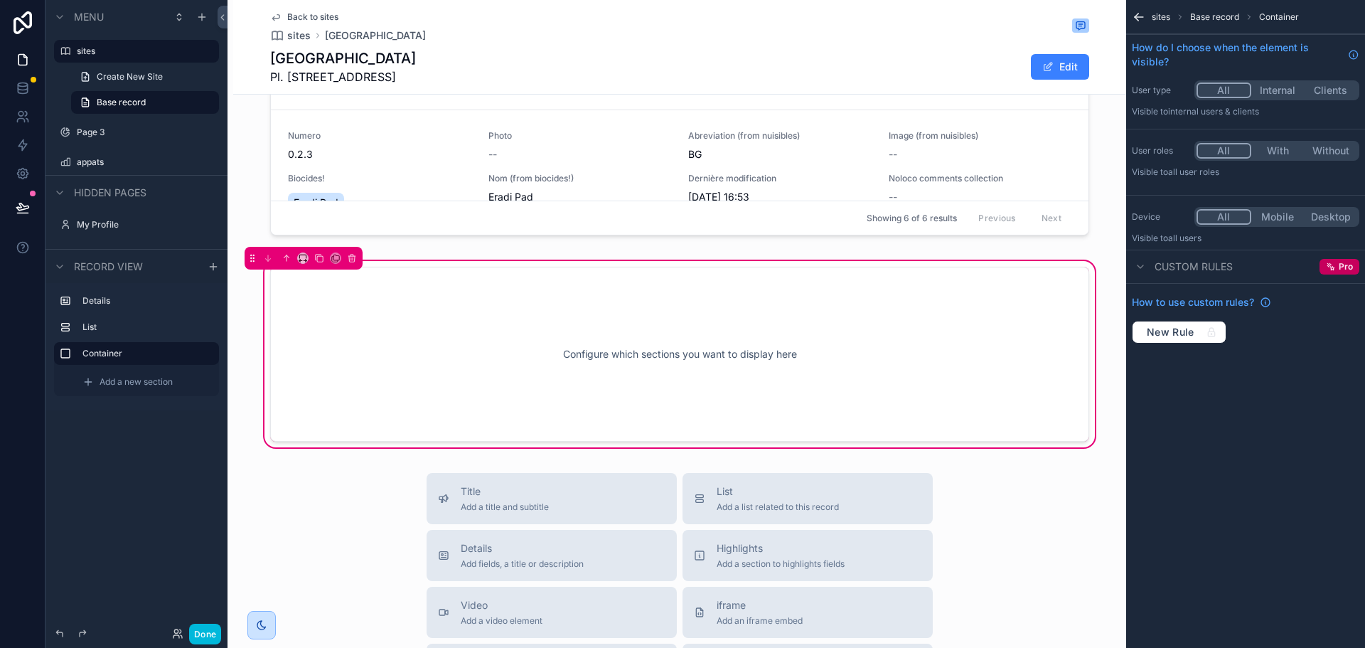
scroll to position [730, 0]
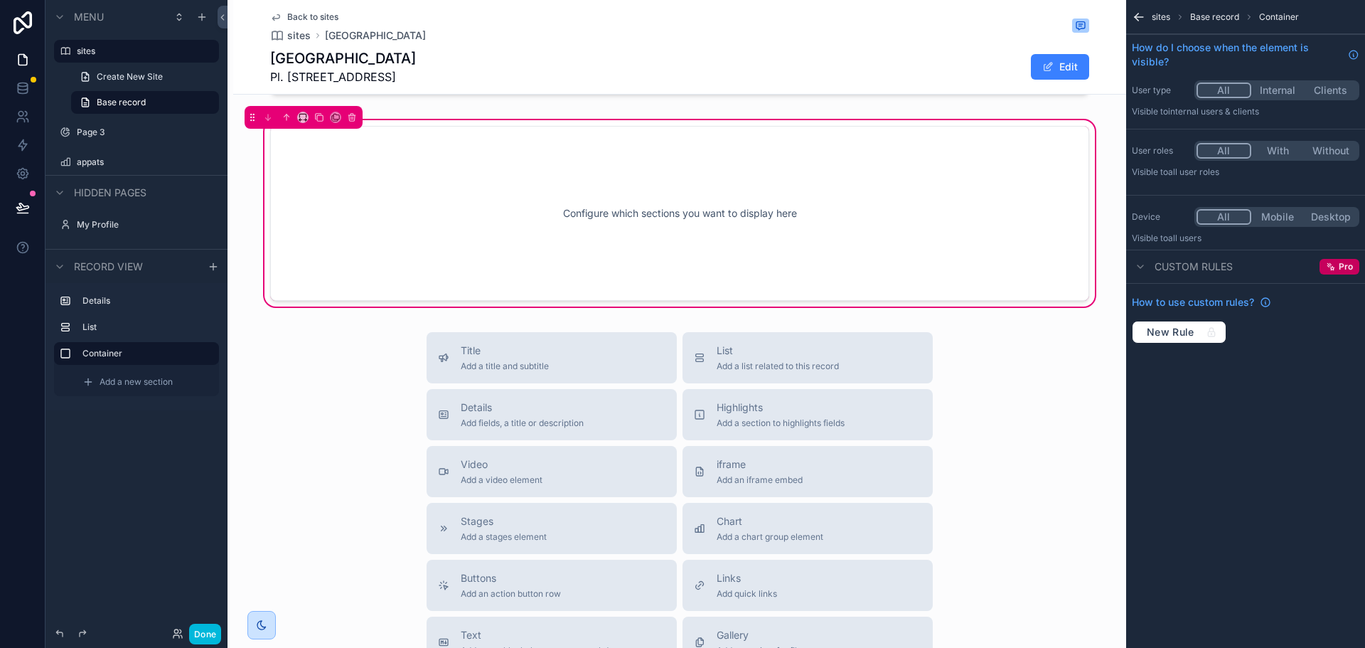
click at [781, 360] on span "Add a list related to this record" at bounding box center [778, 365] width 122 height 11
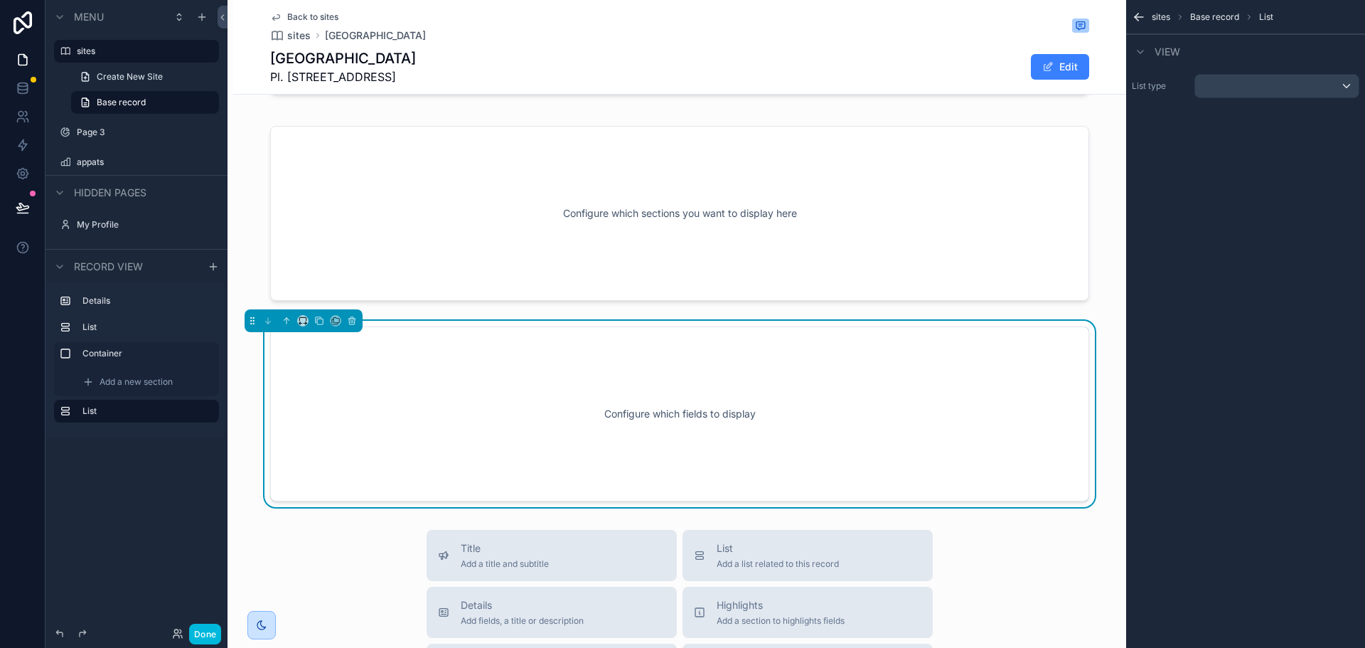
scroll to position [820, 0]
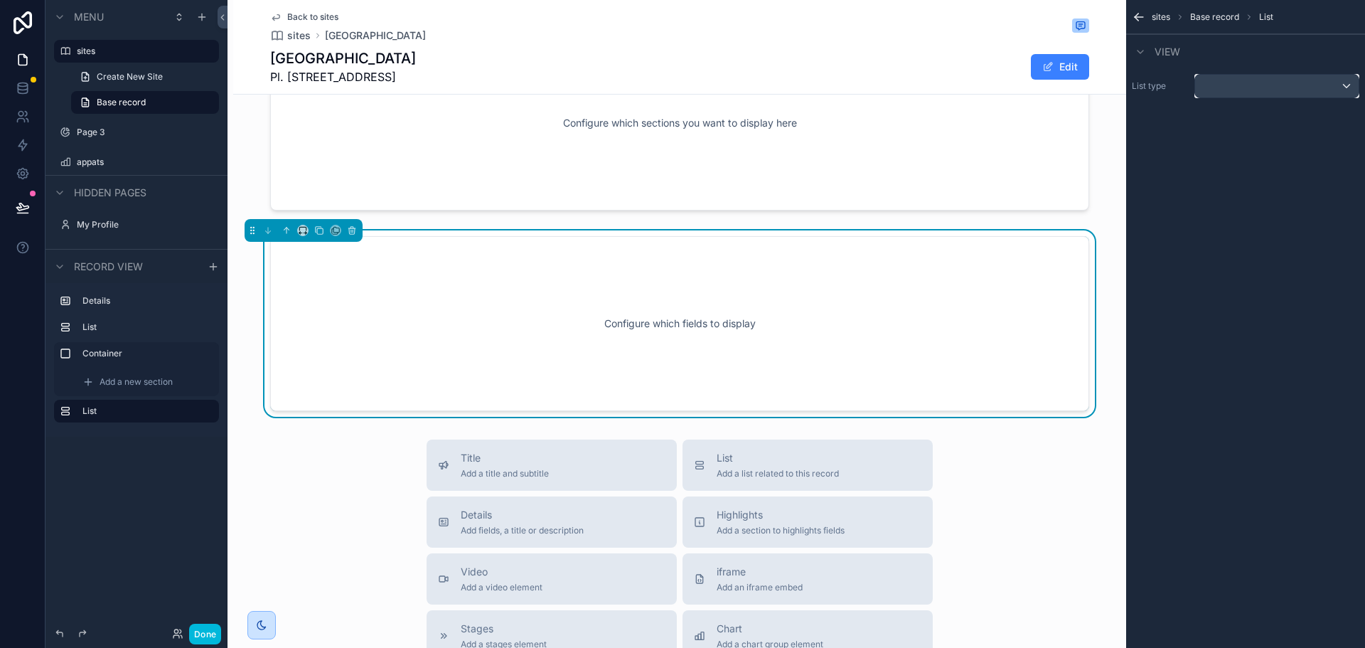
click at [1274, 83] on div "scrollable content" at bounding box center [1276, 86] width 163 height 23
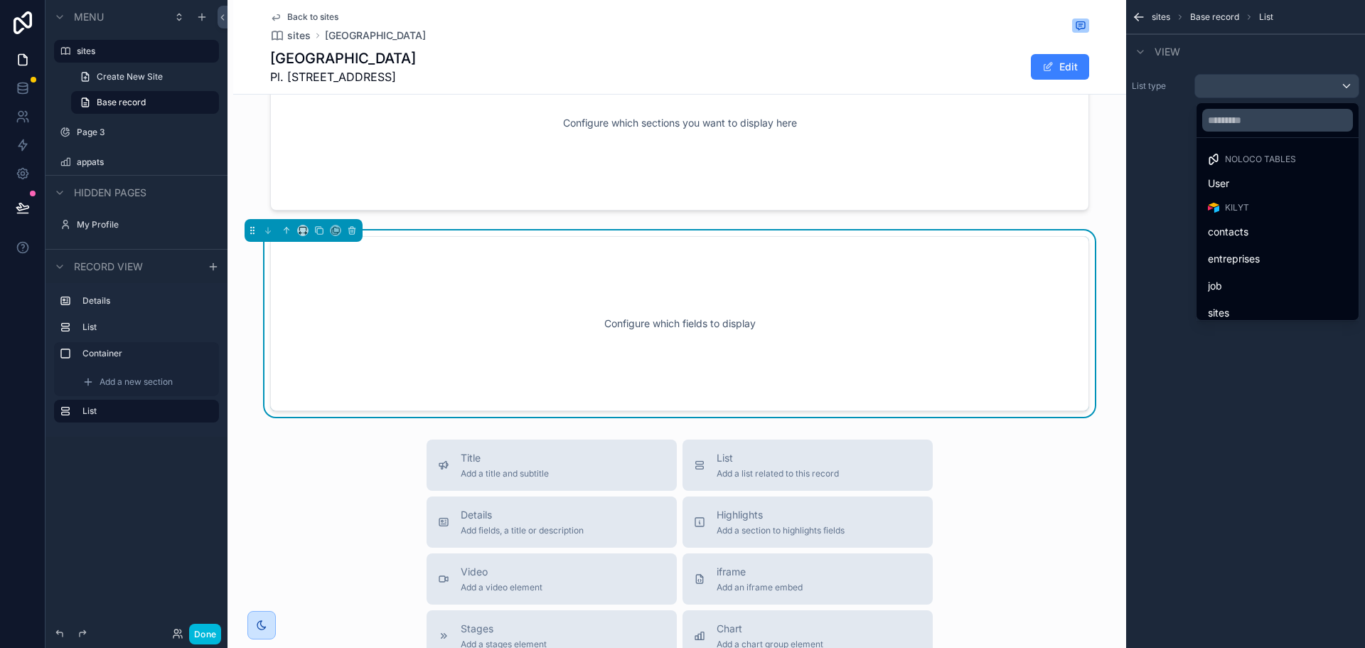
click at [1251, 240] on div "contacts" at bounding box center [1277, 232] width 156 height 26
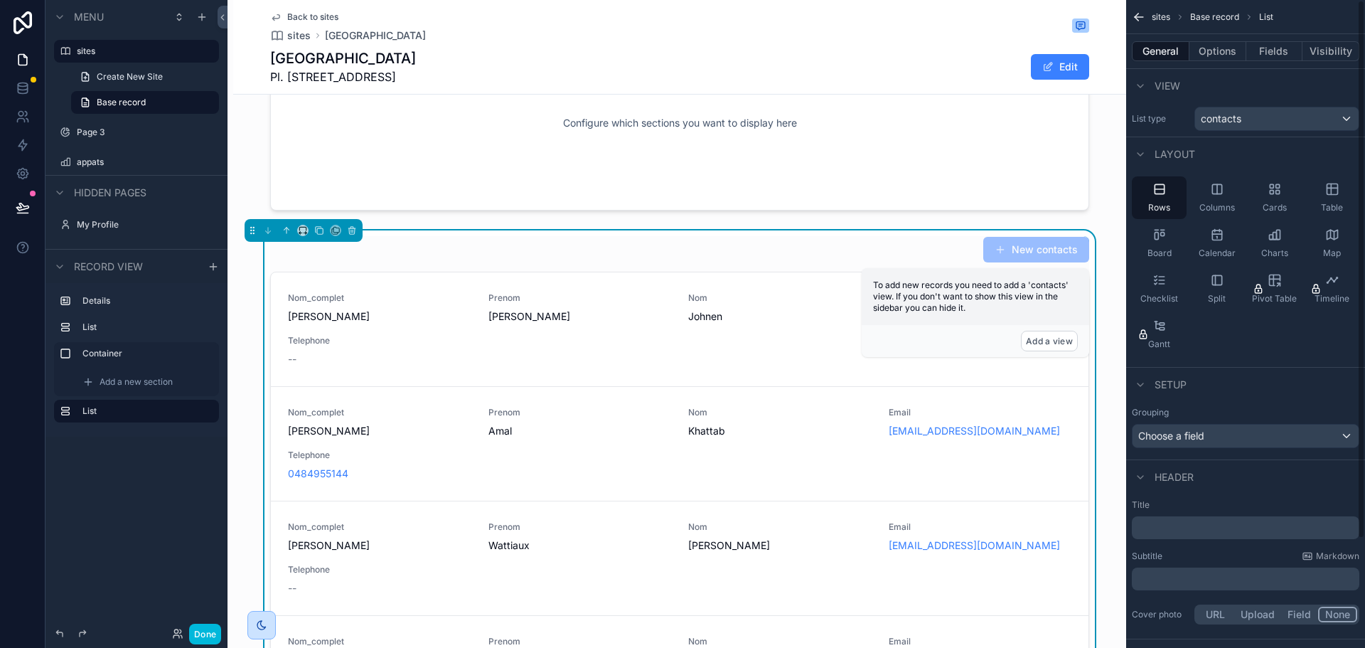
scroll to position [0, 0]
click at [1216, 41] on button "Options" at bounding box center [1217, 51] width 57 height 20
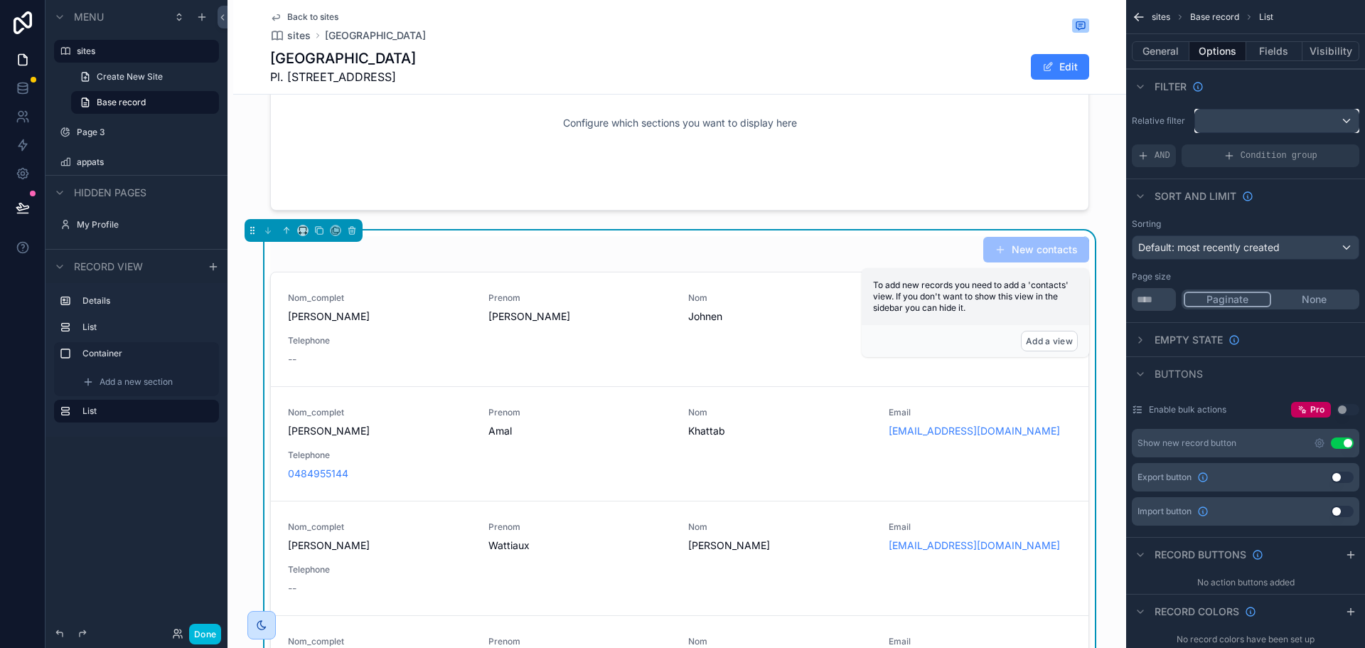
click at [1300, 119] on div "scrollable content" at bounding box center [1276, 120] width 163 height 23
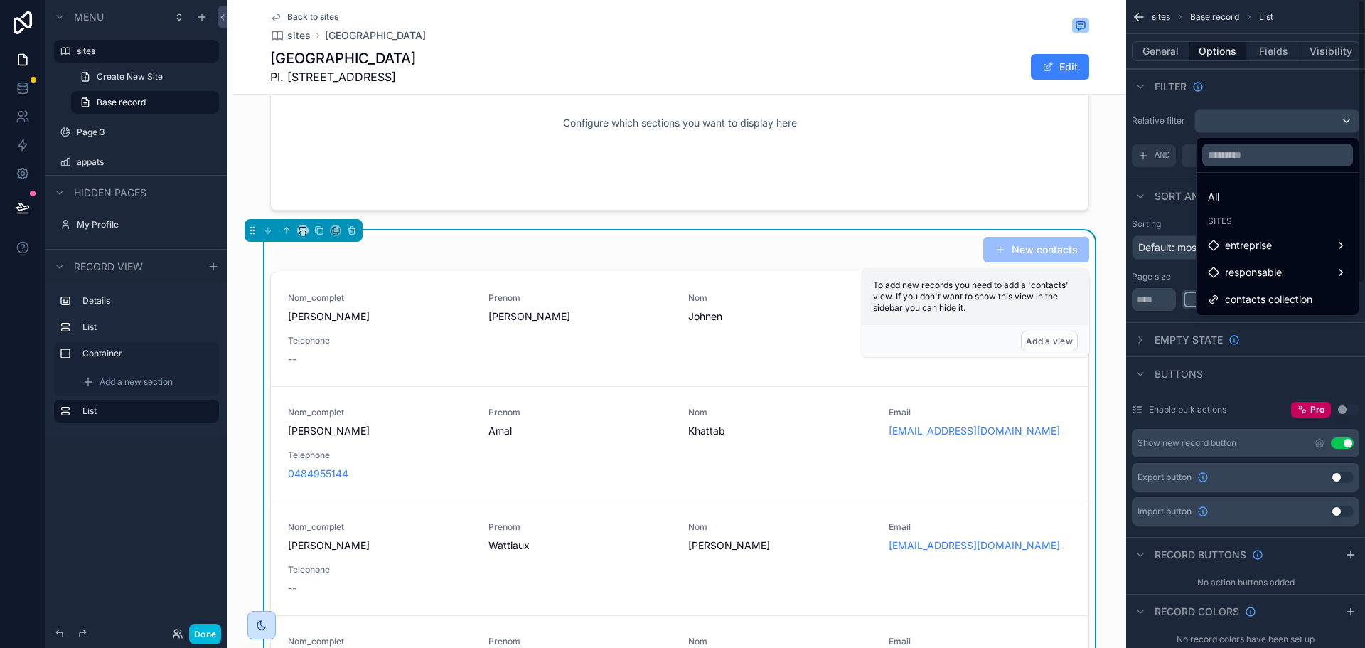
click at [1166, 116] on div "scrollable content" at bounding box center [682, 324] width 1365 height 648
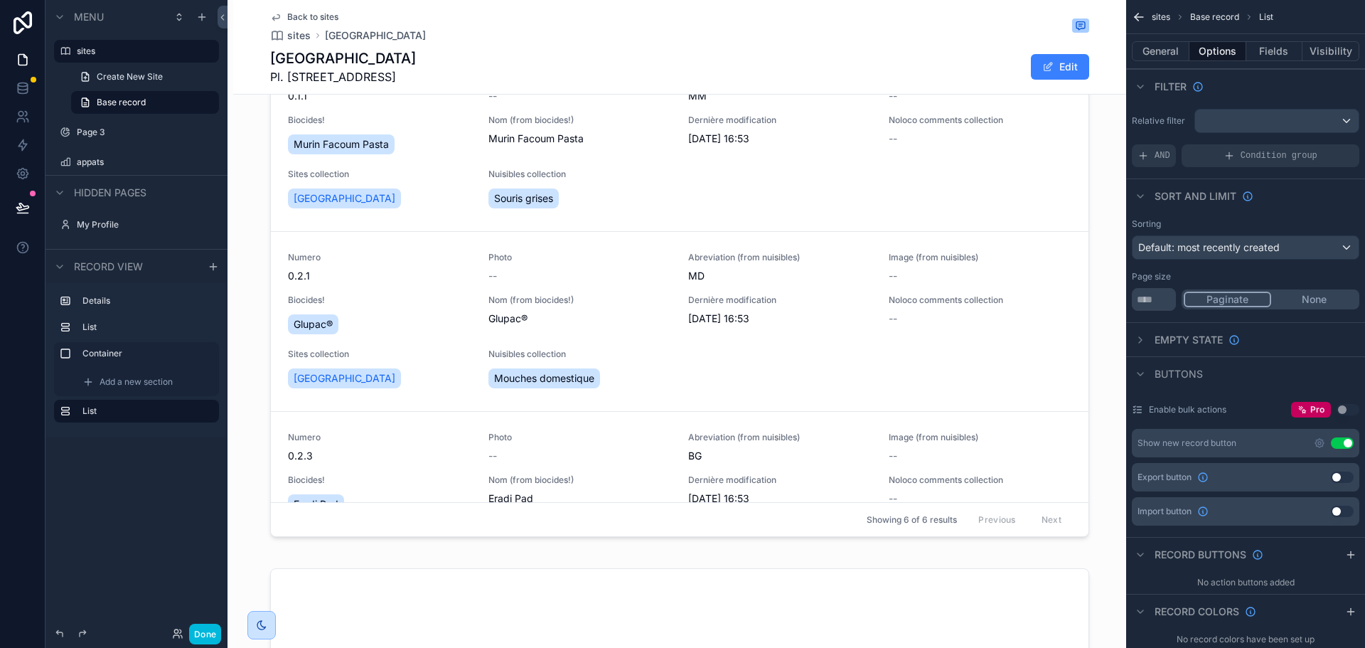
scroll to position [210, 0]
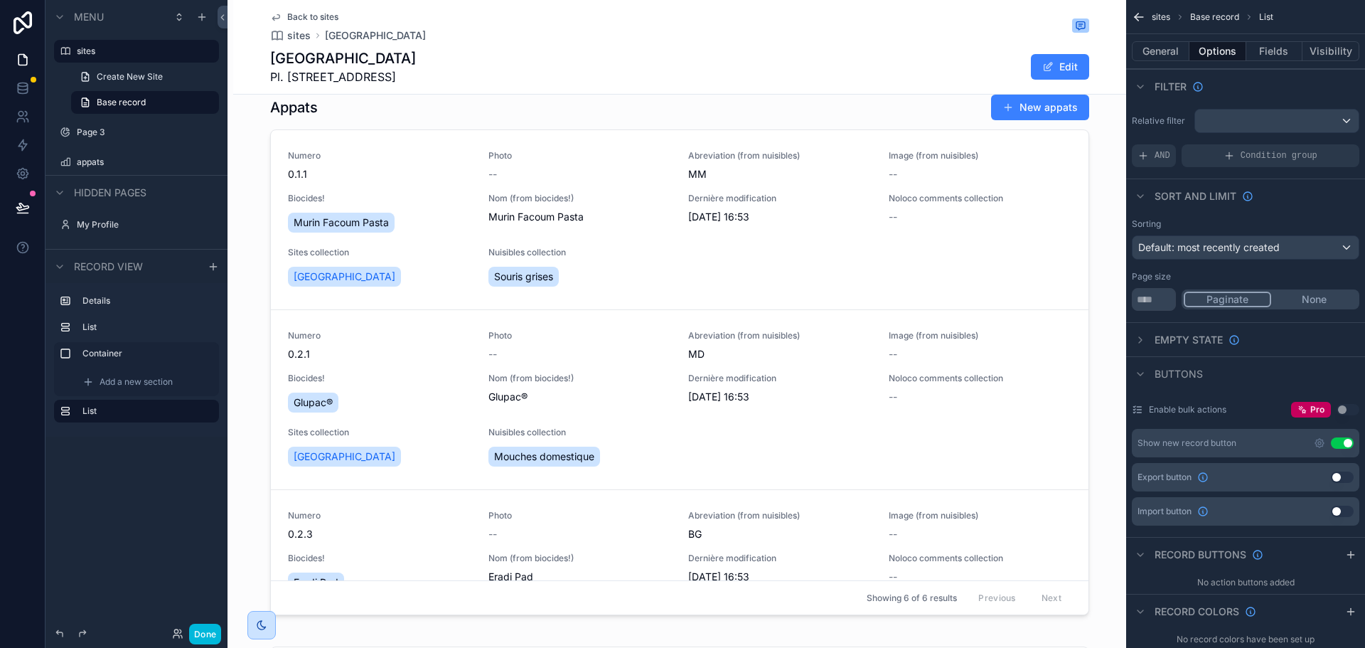
click at [667, 307] on div "scrollable content" at bounding box center [679, 357] width 893 height 538
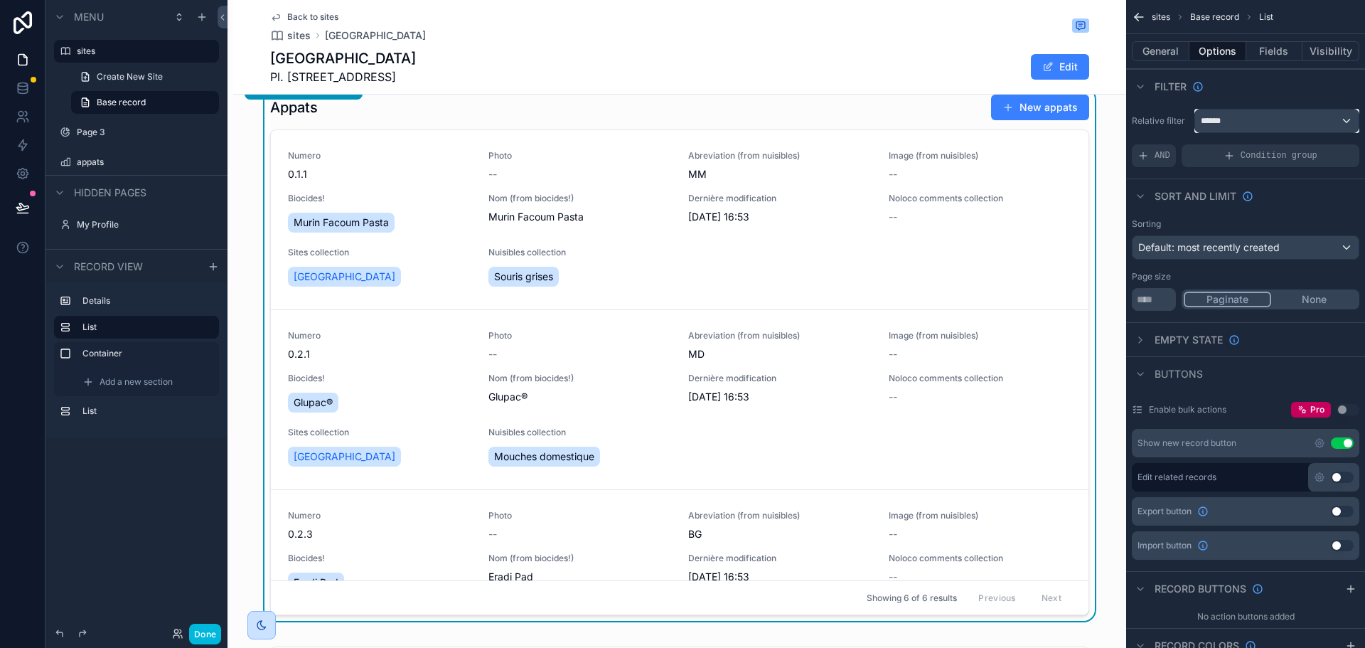
click at [1240, 119] on div "******" at bounding box center [1276, 120] width 163 height 23
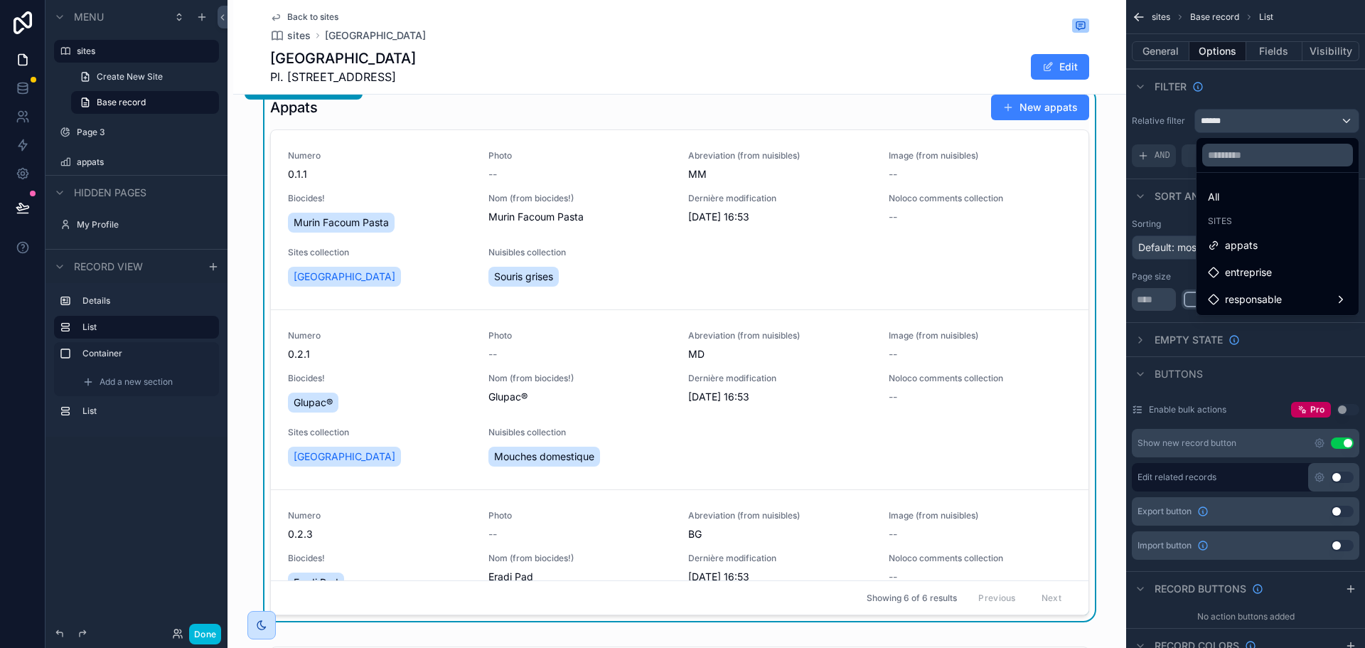
click at [1252, 89] on div "scrollable content" at bounding box center [682, 324] width 1365 height 648
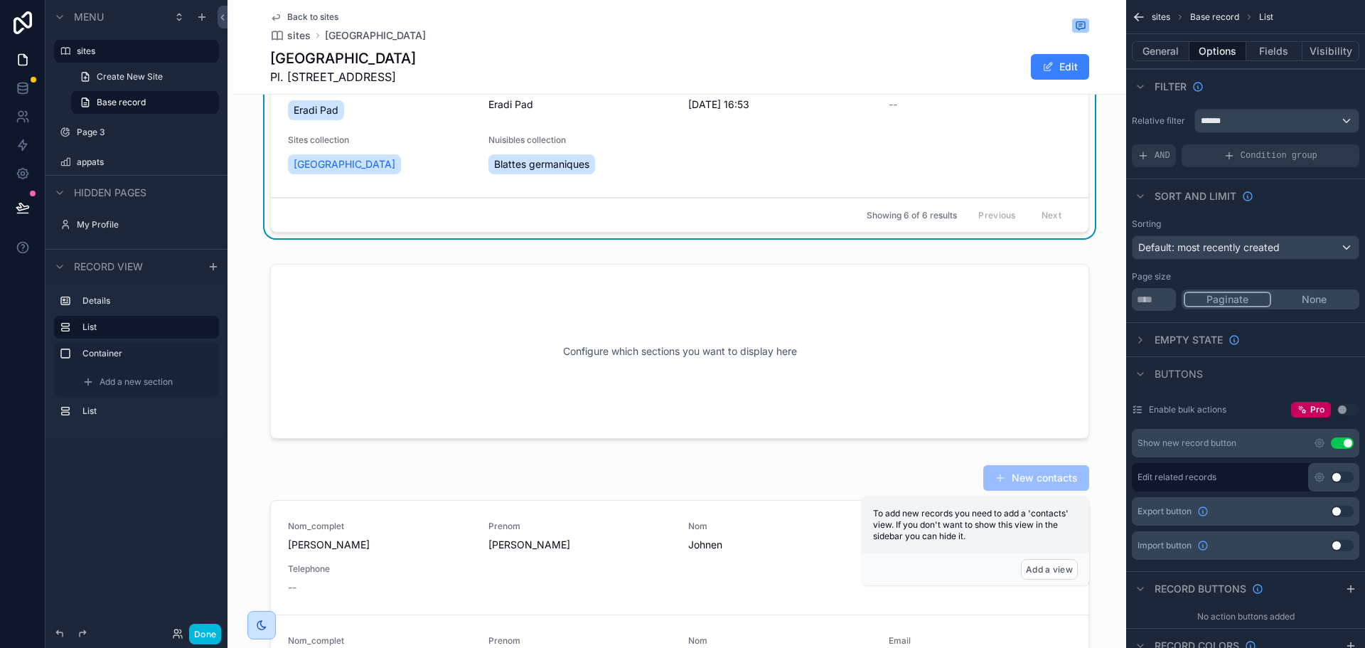
scroll to position [726, 0]
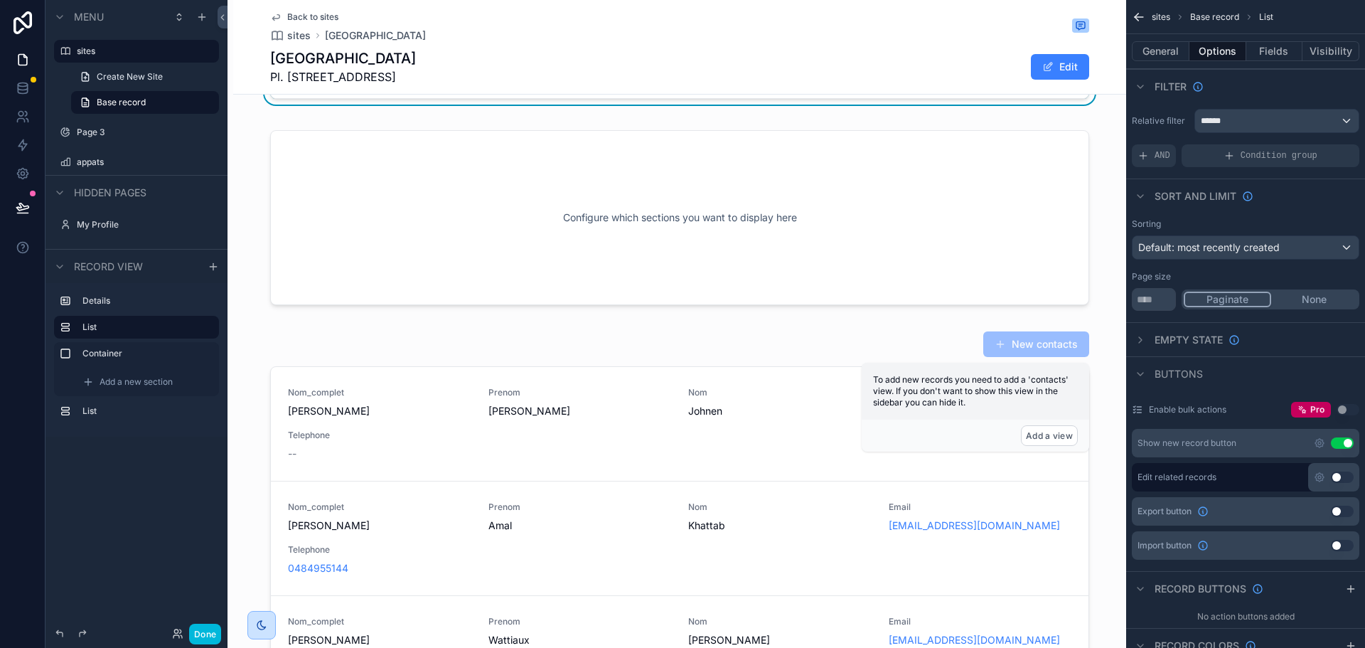
click at [627, 486] on div "scrollable content" at bounding box center [679, 594] width 893 height 538
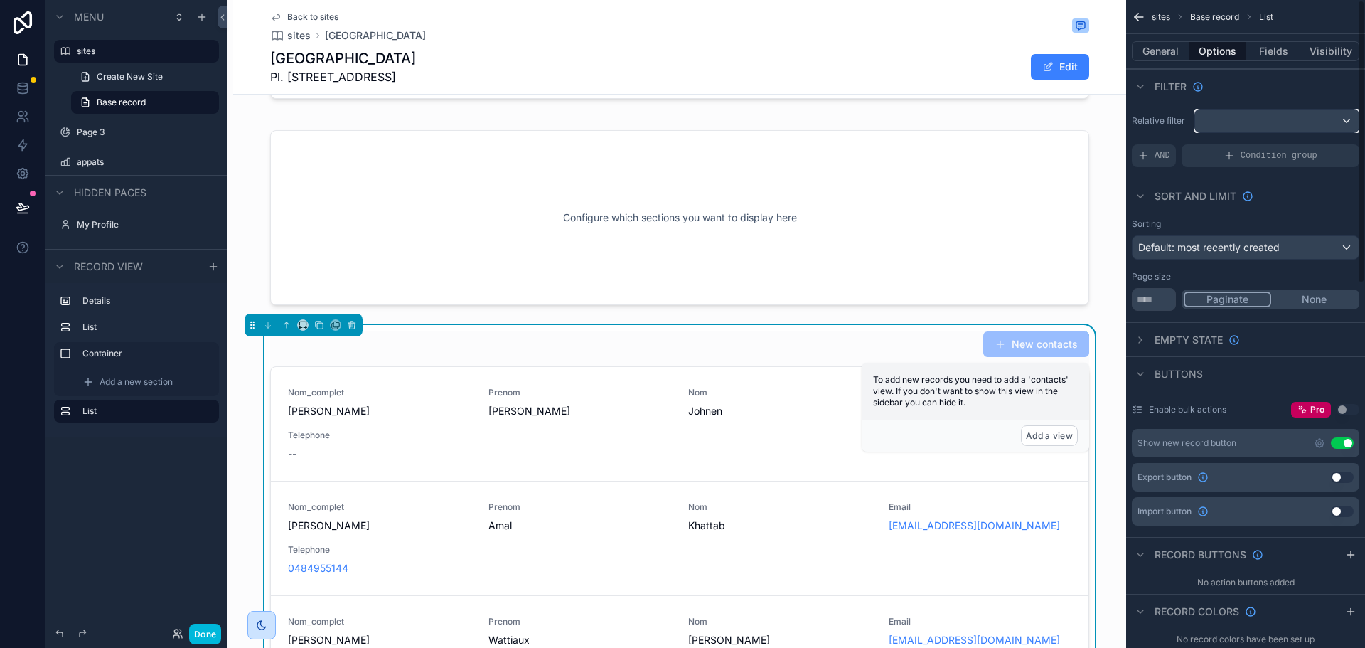
click at [1243, 114] on div "scrollable content" at bounding box center [1276, 120] width 163 height 23
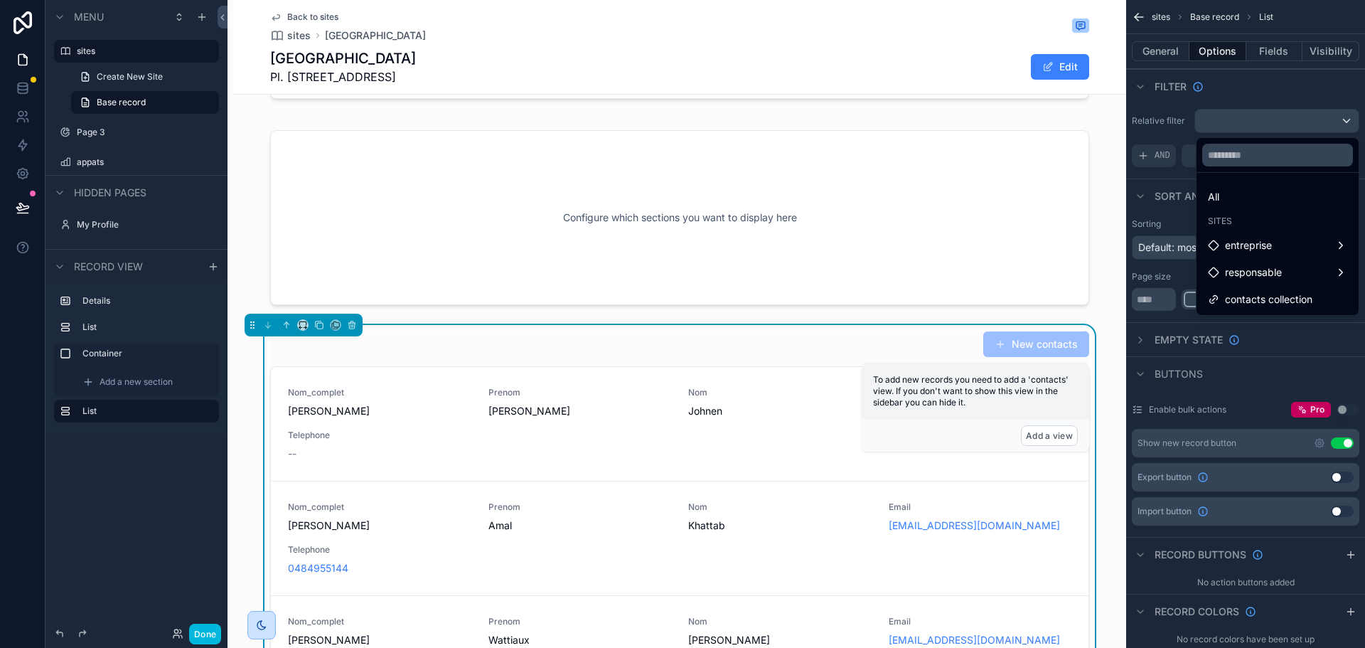
click at [1274, 297] on span "contacts collection" at bounding box center [1268, 299] width 87 height 17
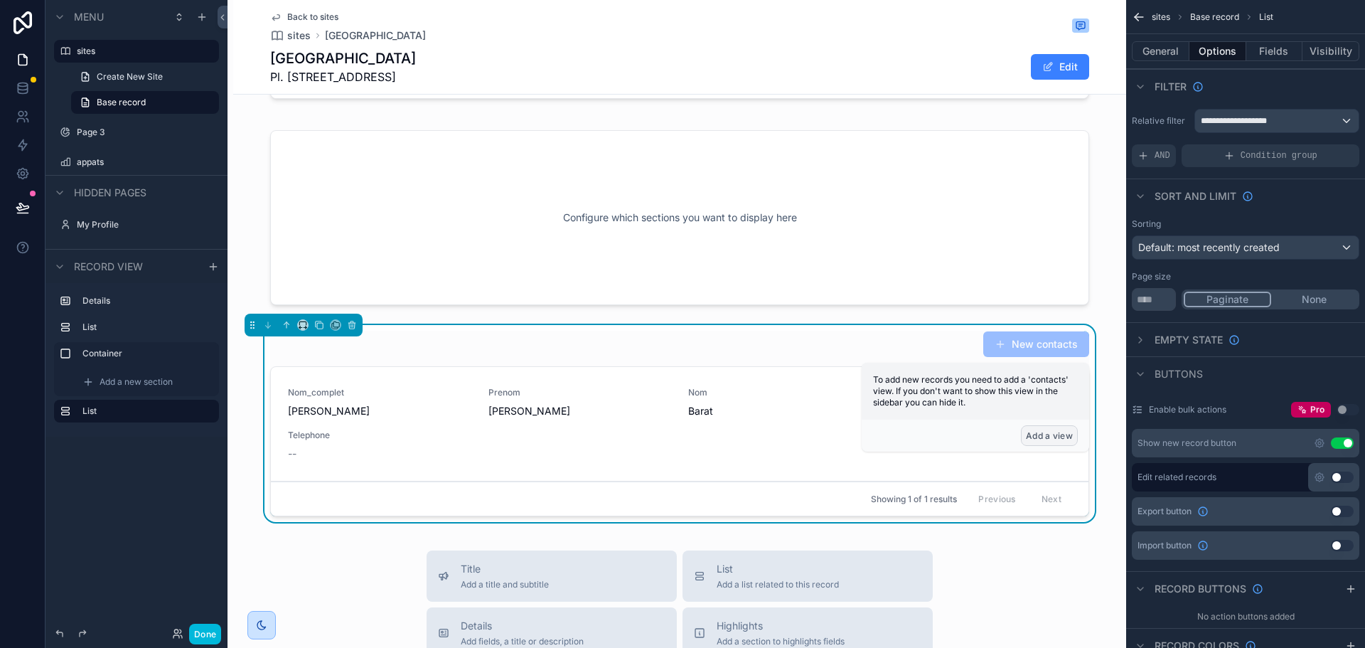
click at [1044, 439] on button "Add a view" at bounding box center [1049, 435] width 57 height 21
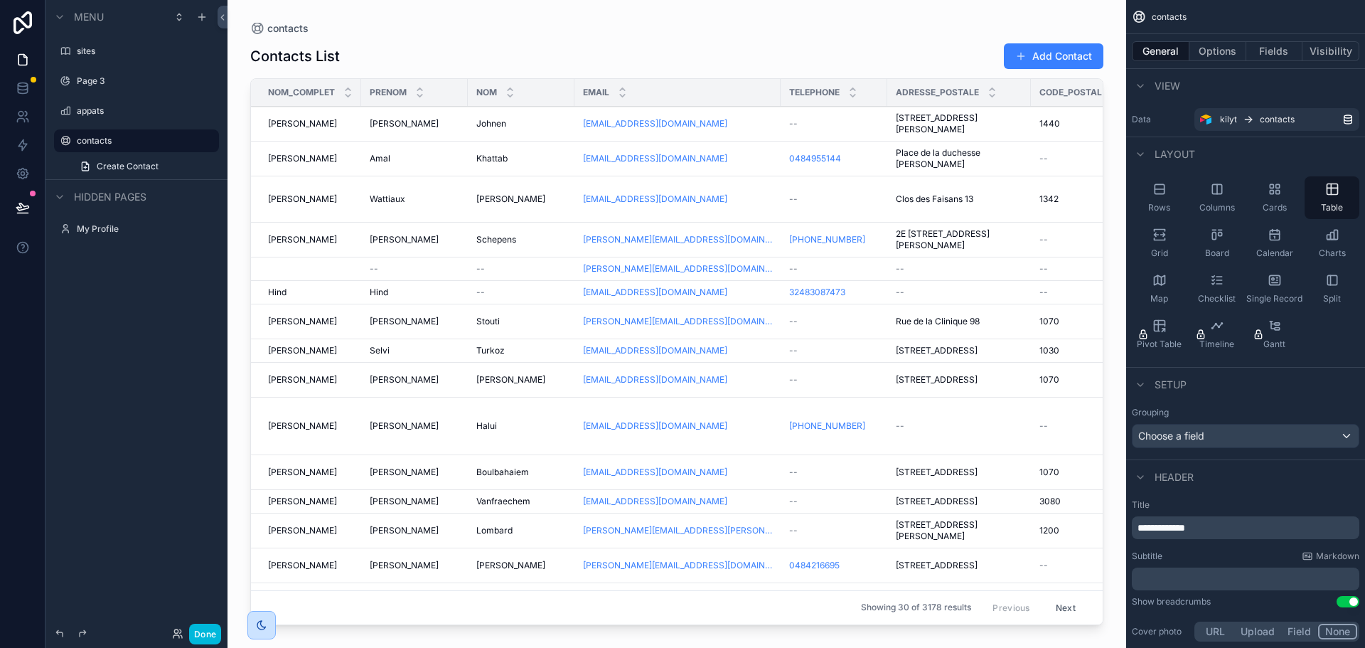
click at [102, 53] on label "sites" at bounding box center [144, 50] width 134 height 11
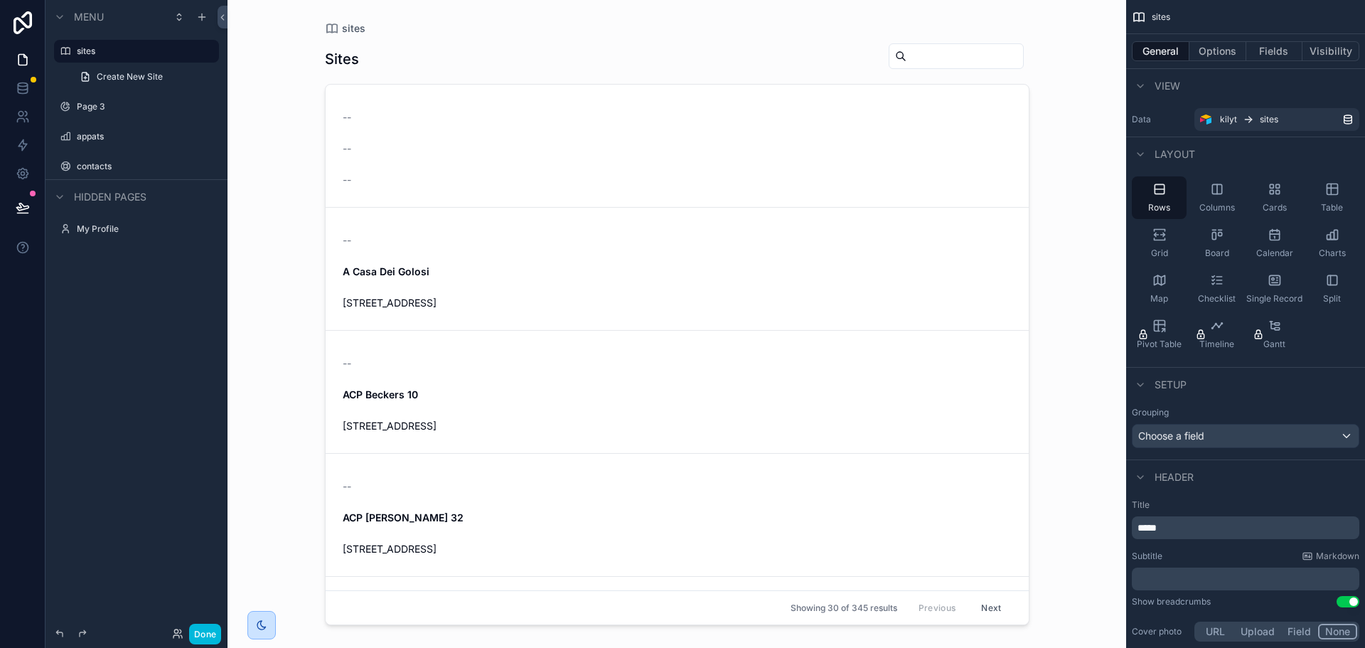
click at [125, 78] on span "Create New Site" at bounding box center [130, 76] width 66 height 11
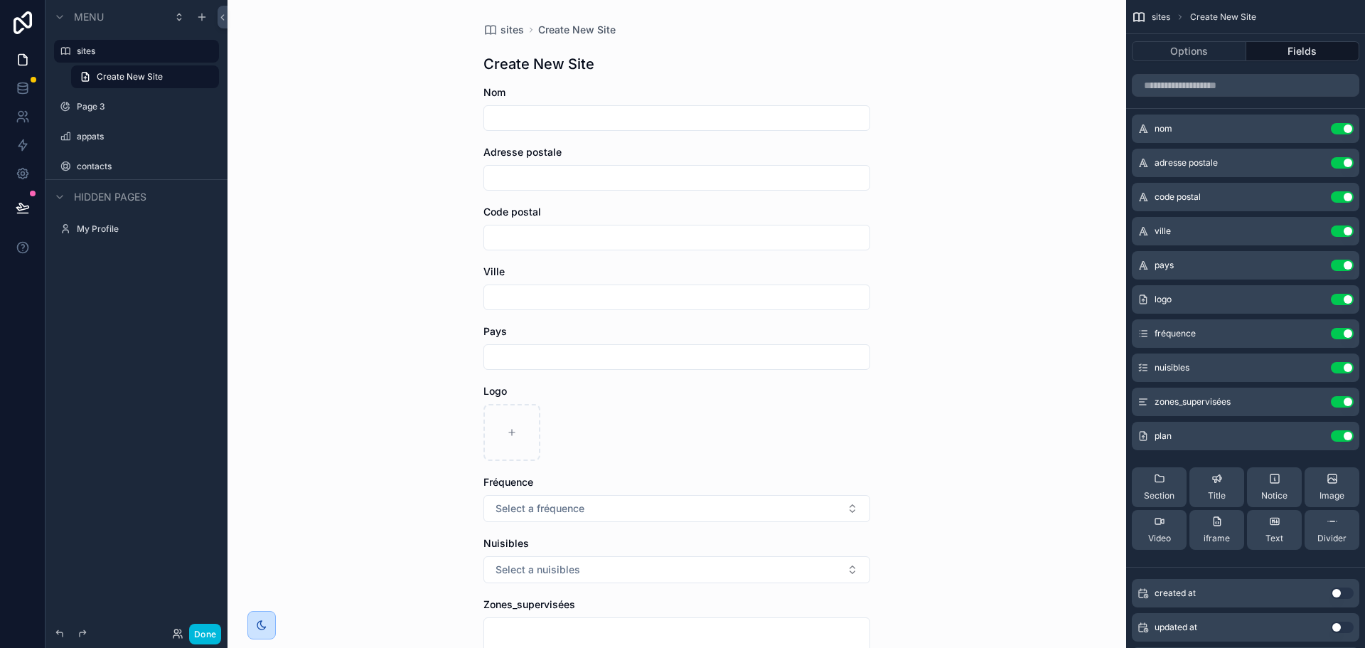
click at [144, 47] on label "sites" at bounding box center [144, 50] width 134 height 11
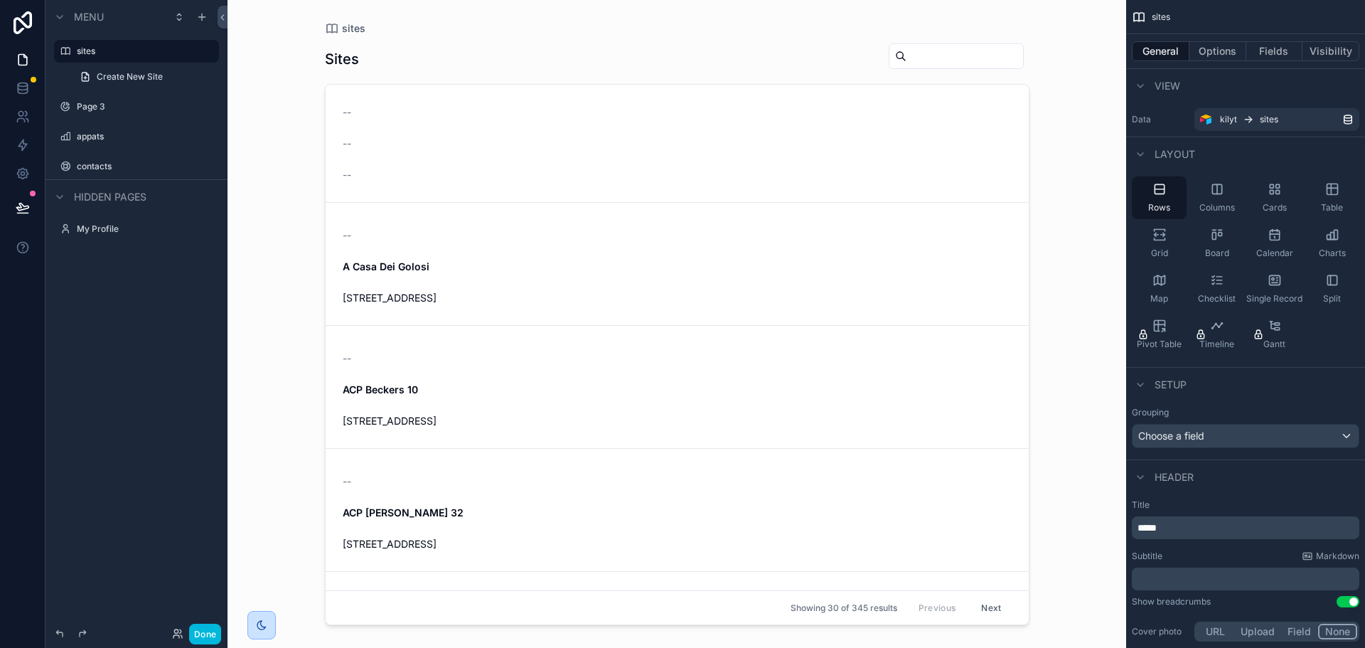
scroll to position [6, 0]
click at [0, 0] on icon "scrollable content" at bounding box center [0, 0] width 0 height 0
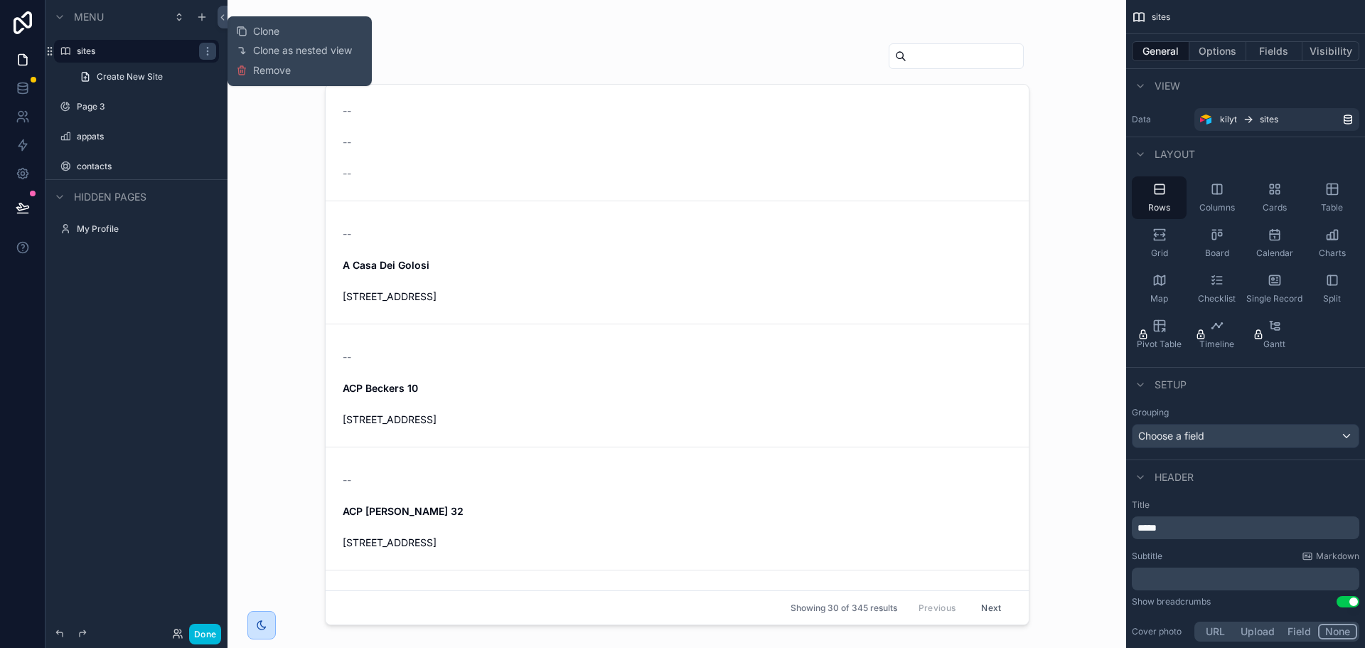
drag, startPoint x: 496, startPoint y: 44, endPoint x: 480, endPoint y: 60, distance: 22.6
click at [495, 44] on div "Sites" at bounding box center [677, 59] width 704 height 33
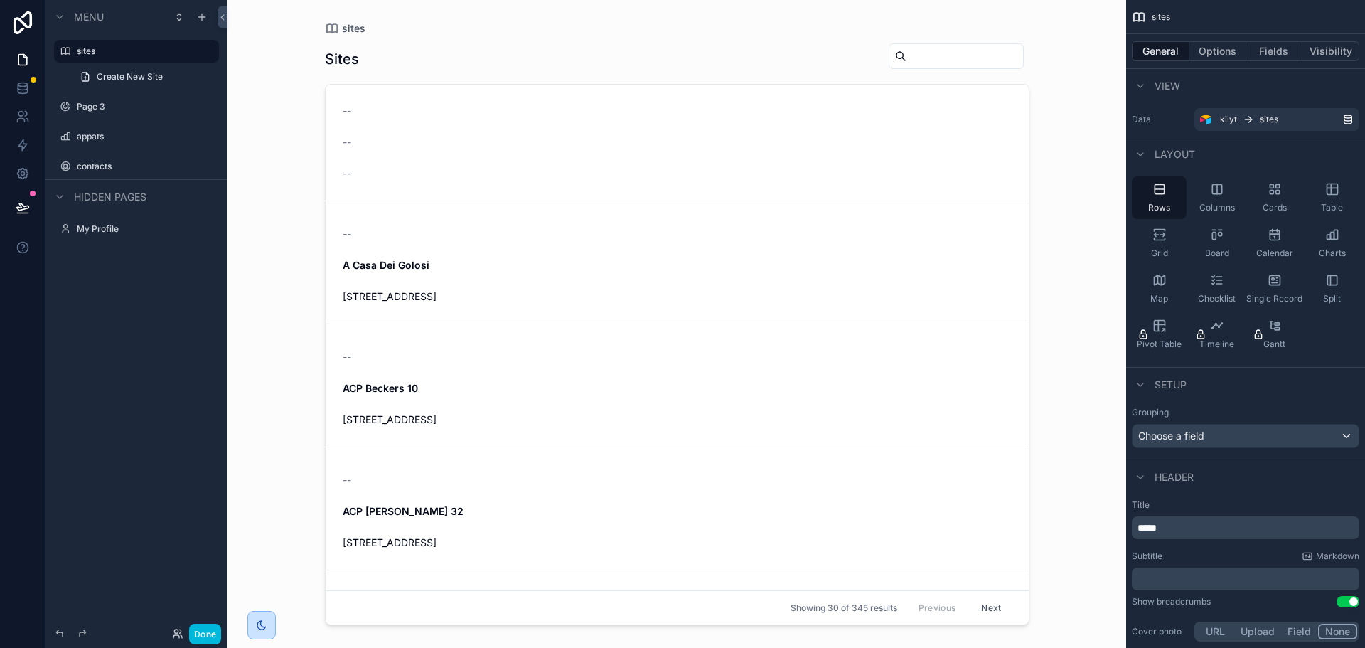
click at [474, 267] on span "A Casa Dei Golosi" at bounding box center [677, 265] width 669 height 14
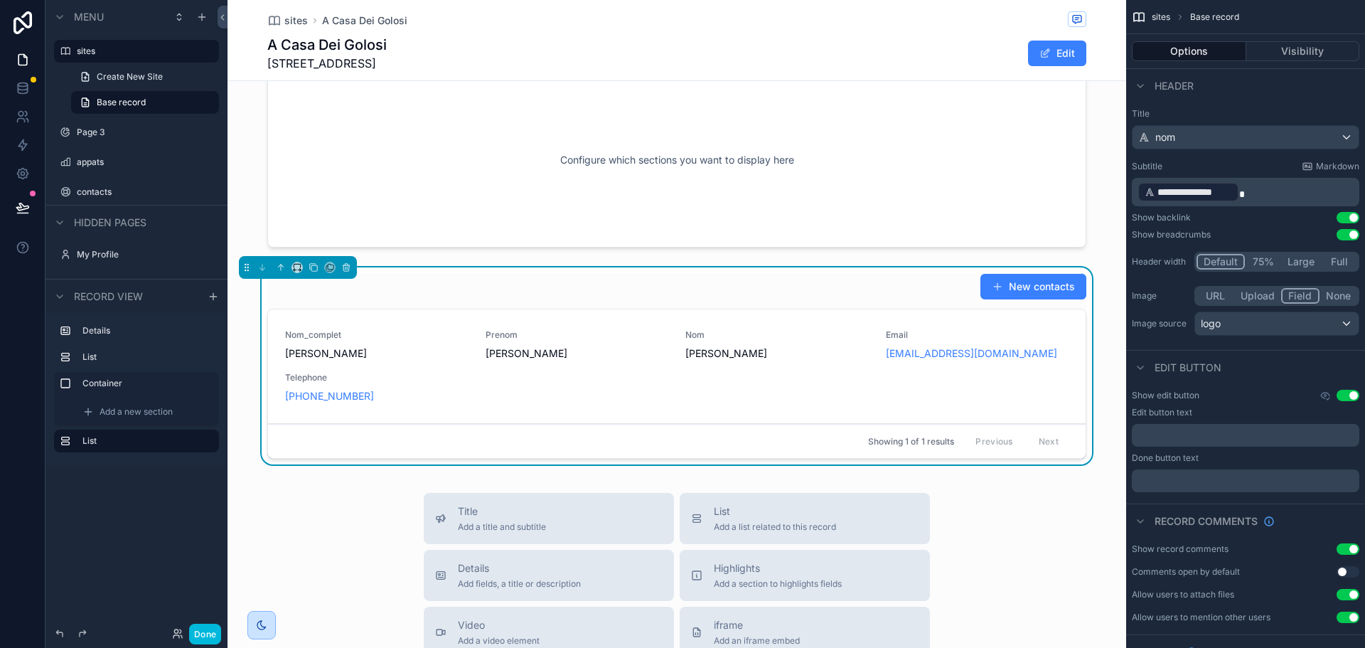
scroll to position [769, 0]
click at [1196, 137] on div "nom" at bounding box center [1245, 137] width 226 height 23
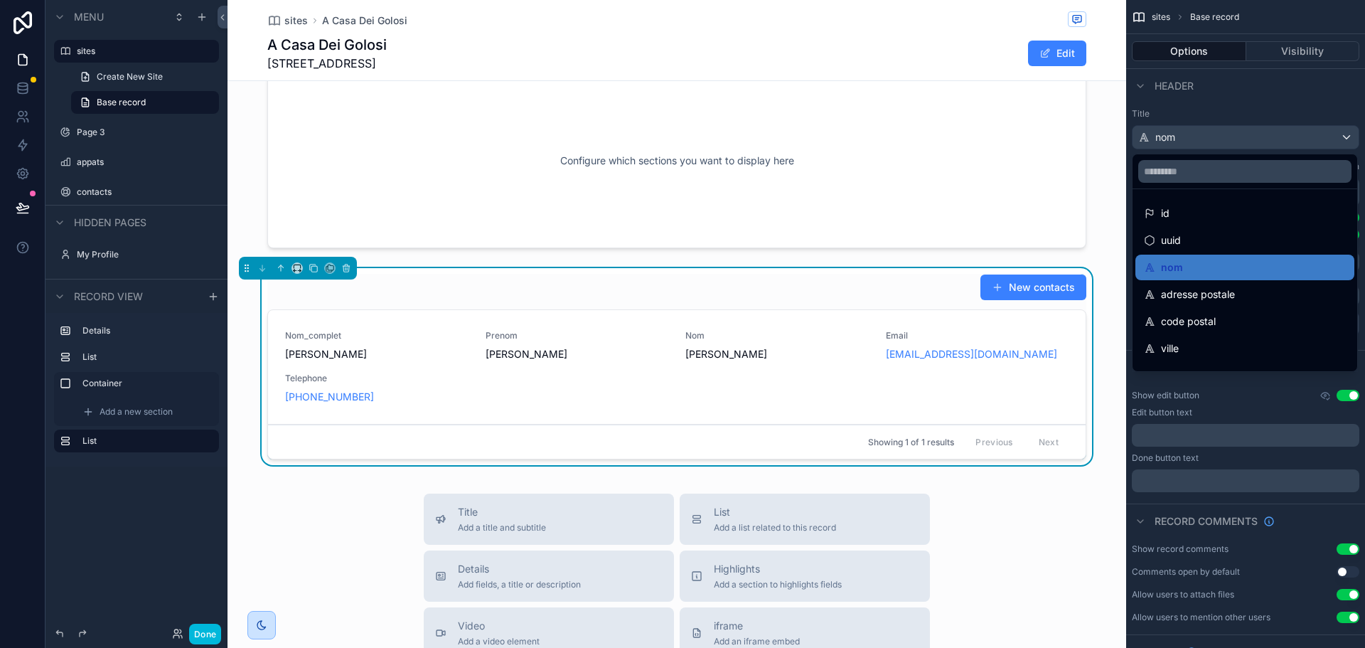
click at [1212, 293] on span "adresse postale" at bounding box center [1198, 294] width 74 height 17
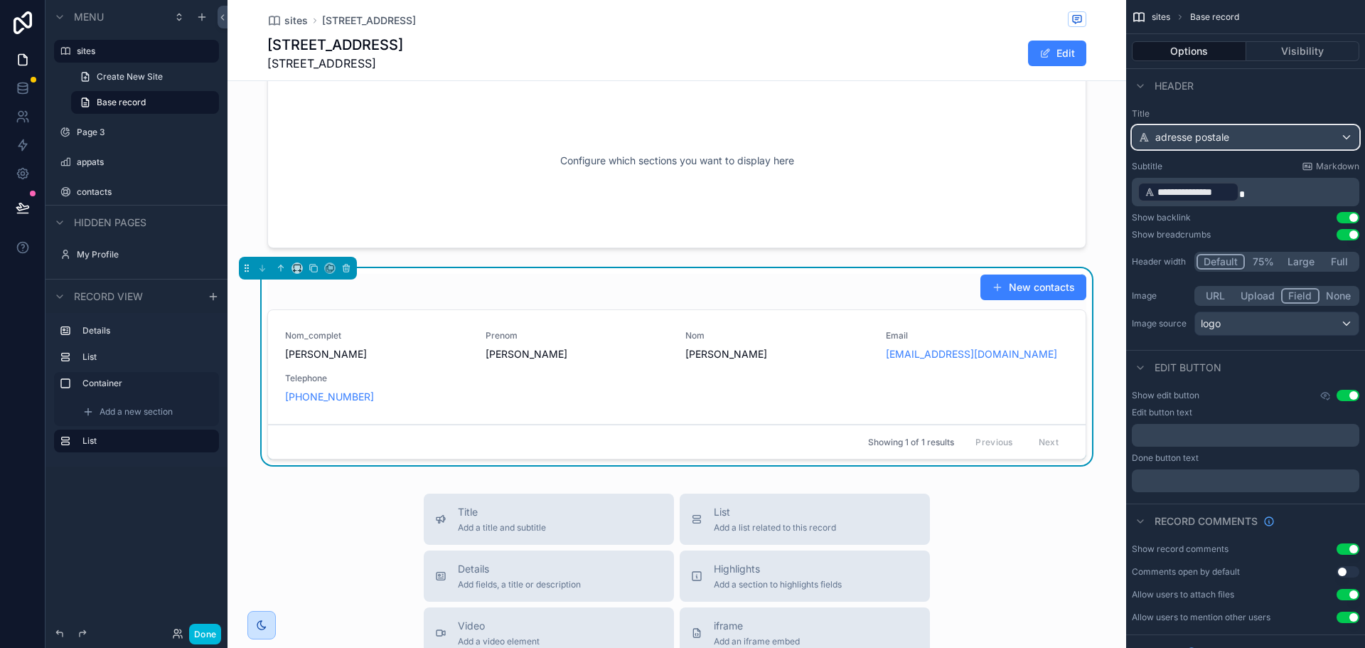
click at [1206, 125] on button "adresse postale" at bounding box center [1245, 137] width 227 height 24
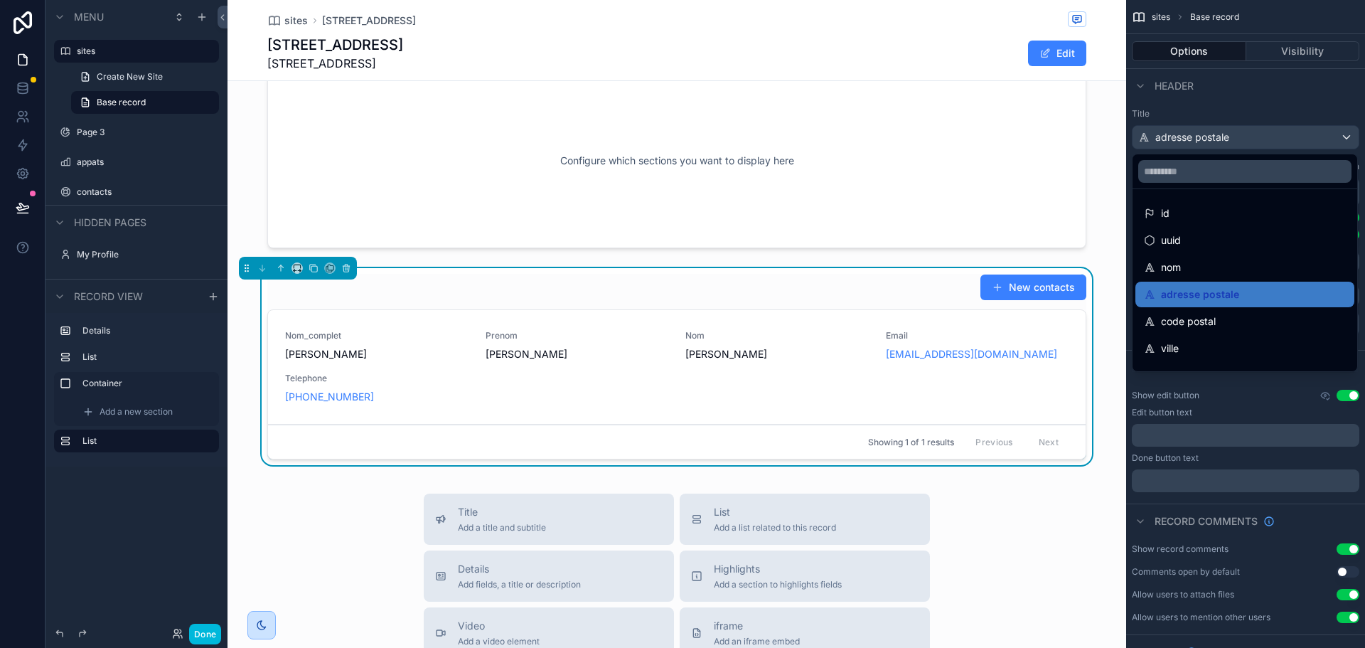
click at [1199, 260] on div "nom" at bounding box center [1245, 267] width 202 height 17
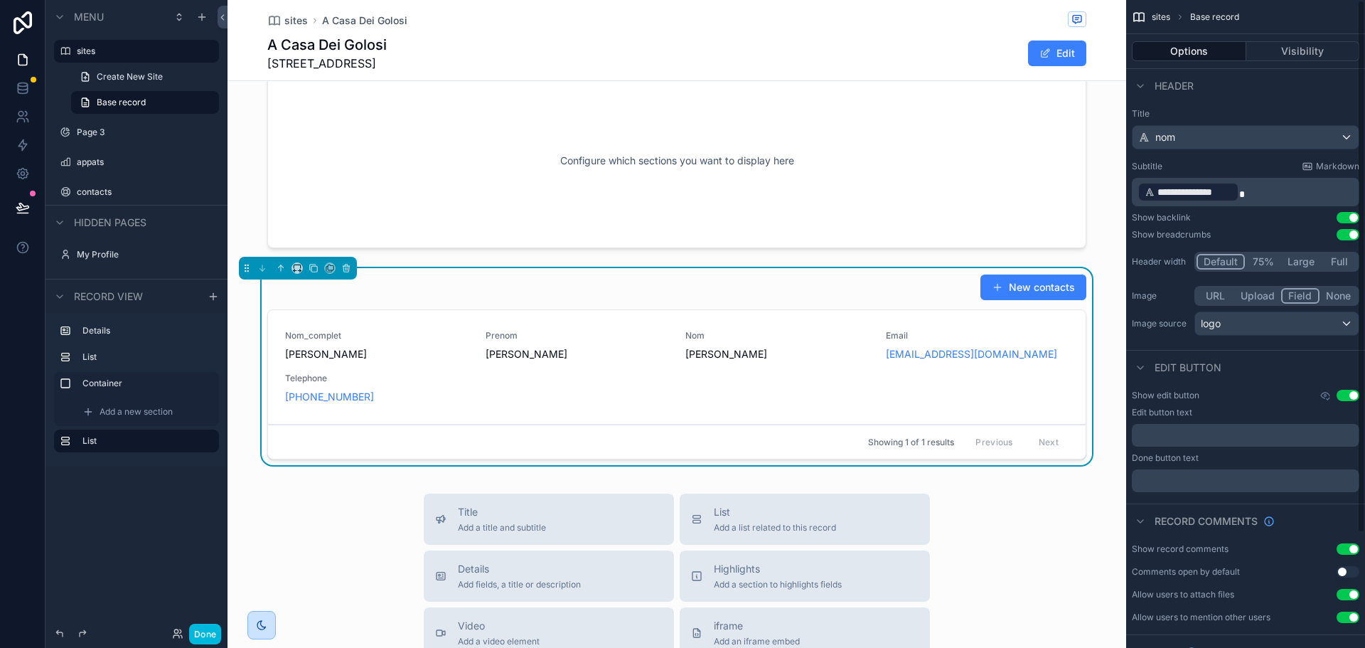
click at [844, 291] on div "New contacts" at bounding box center [676, 287] width 819 height 27
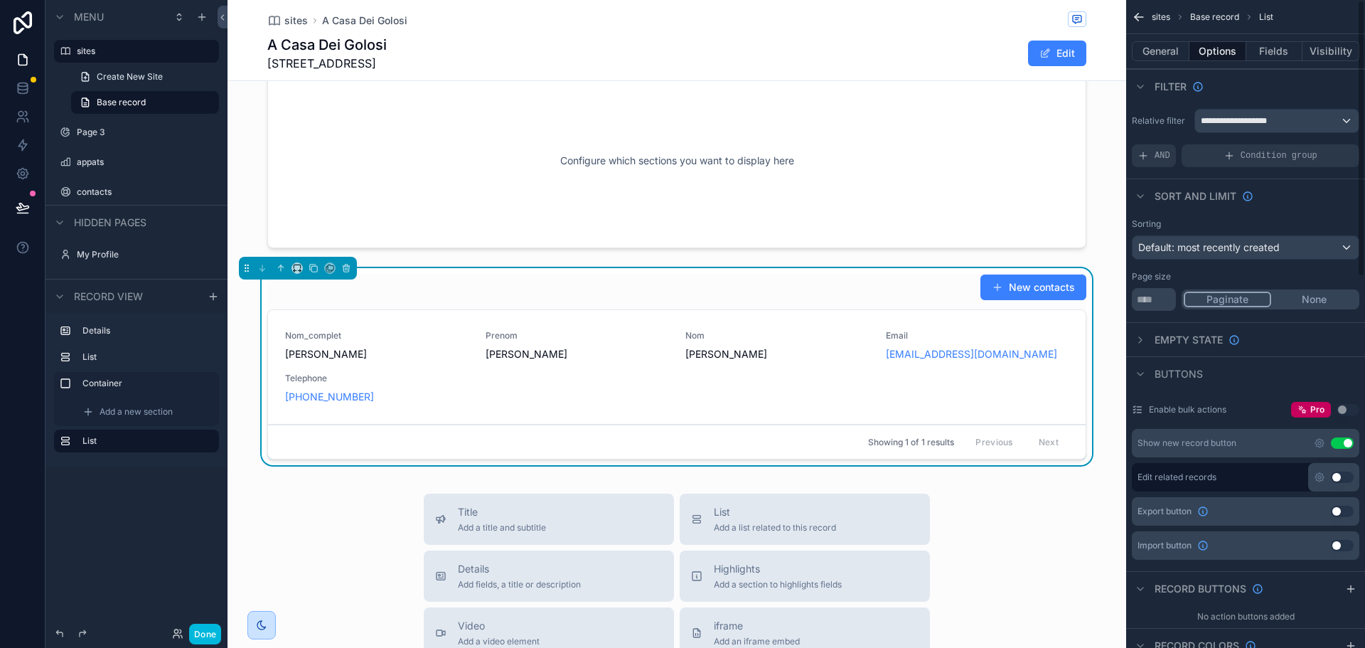
click at [1166, 50] on button "General" at bounding box center [1161, 51] width 58 height 20
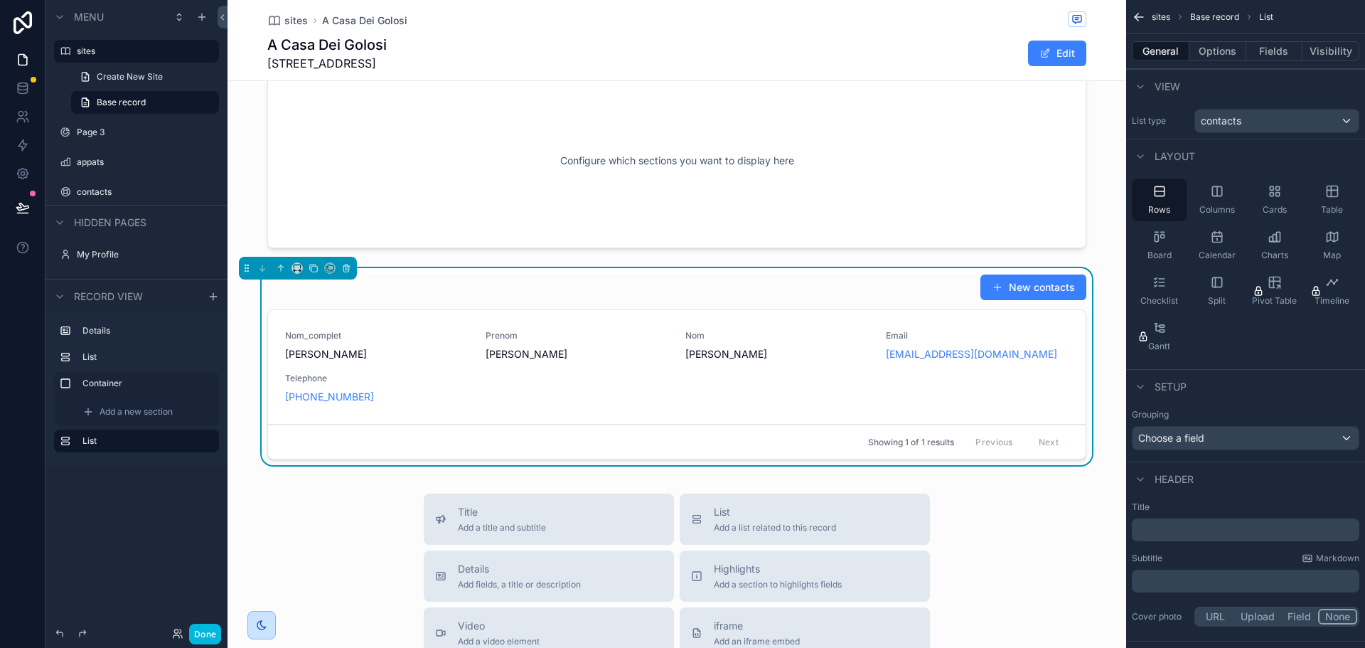
click at [1284, 196] on div "Cards" at bounding box center [1274, 199] width 55 height 43
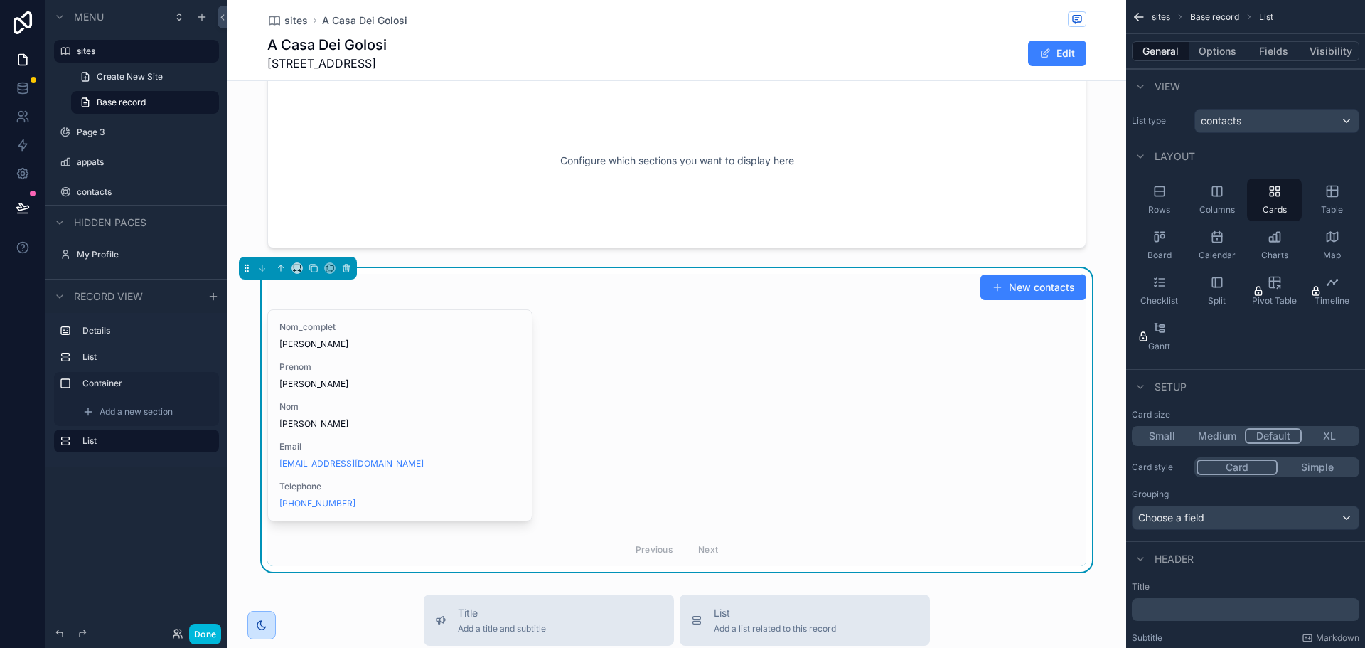
click at [1212, 297] on span "Split" at bounding box center [1217, 300] width 18 height 11
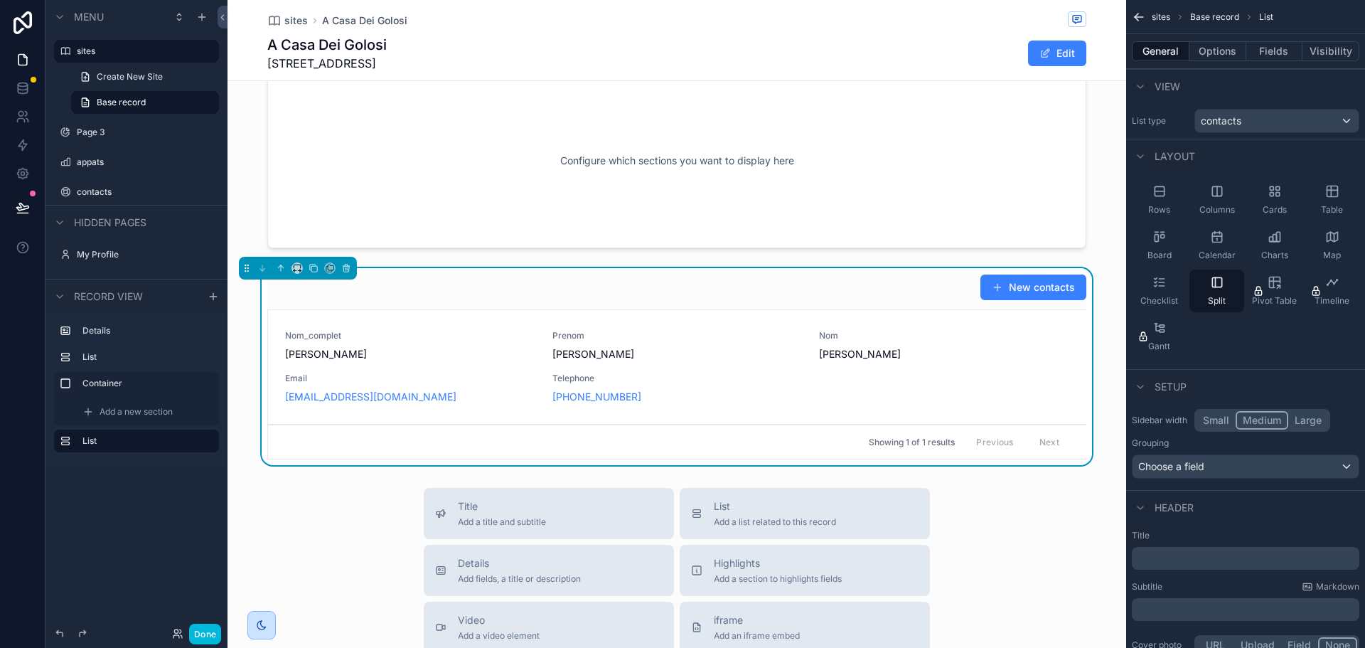
click at [1275, 197] on icon "scrollable content" at bounding box center [1274, 191] width 14 height 14
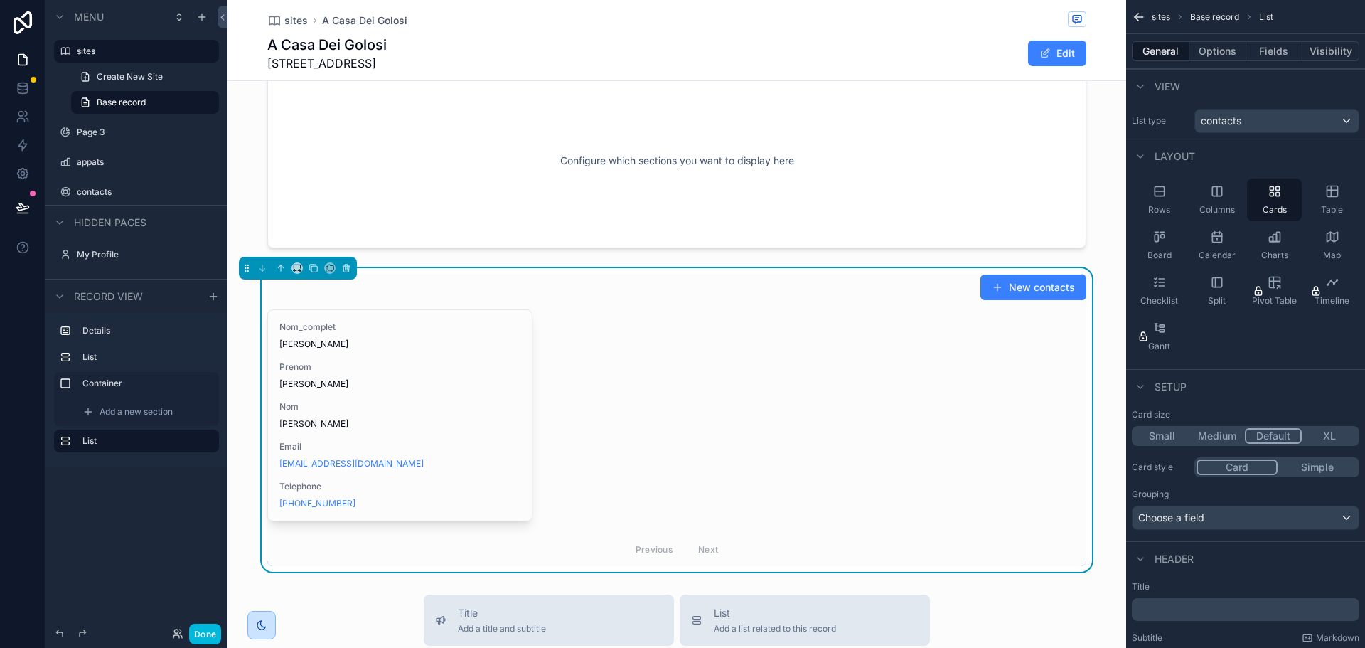
click at [1174, 437] on button "Small" at bounding box center [1161, 436] width 55 height 16
click at [1227, 430] on button "Medium" at bounding box center [1218, 436] width 55 height 16
click at [1317, 463] on button "Simple" at bounding box center [1317, 467] width 80 height 16
click at [1263, 469] on button "Card" at bounding box center [1236, 467] width 80 height 16
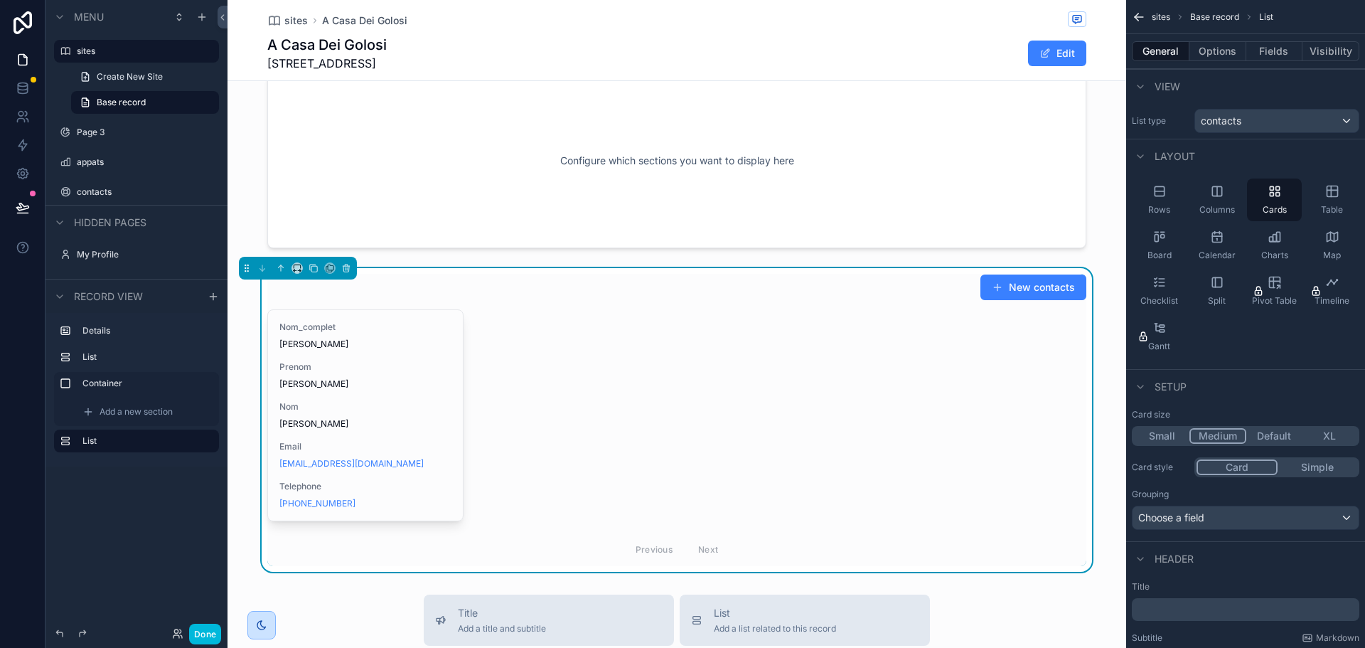
click at [1331, 436] on button "XL" at bounding box center [1329, 436] width 55 height 16
click at [1277, 438] on button "Default" at bounding box center [1272, 436] width 55 height 16
click at [1221, 440] on button "Medium" at bounding box center [1216, 436] width 55 height 16
click at [1174, 439] on button "Small" at bounding box center [1161, 436] width 55 height 16
click at [1161, 198] on div "Rows" at bounding box center [1159, 199] width 55 height 43
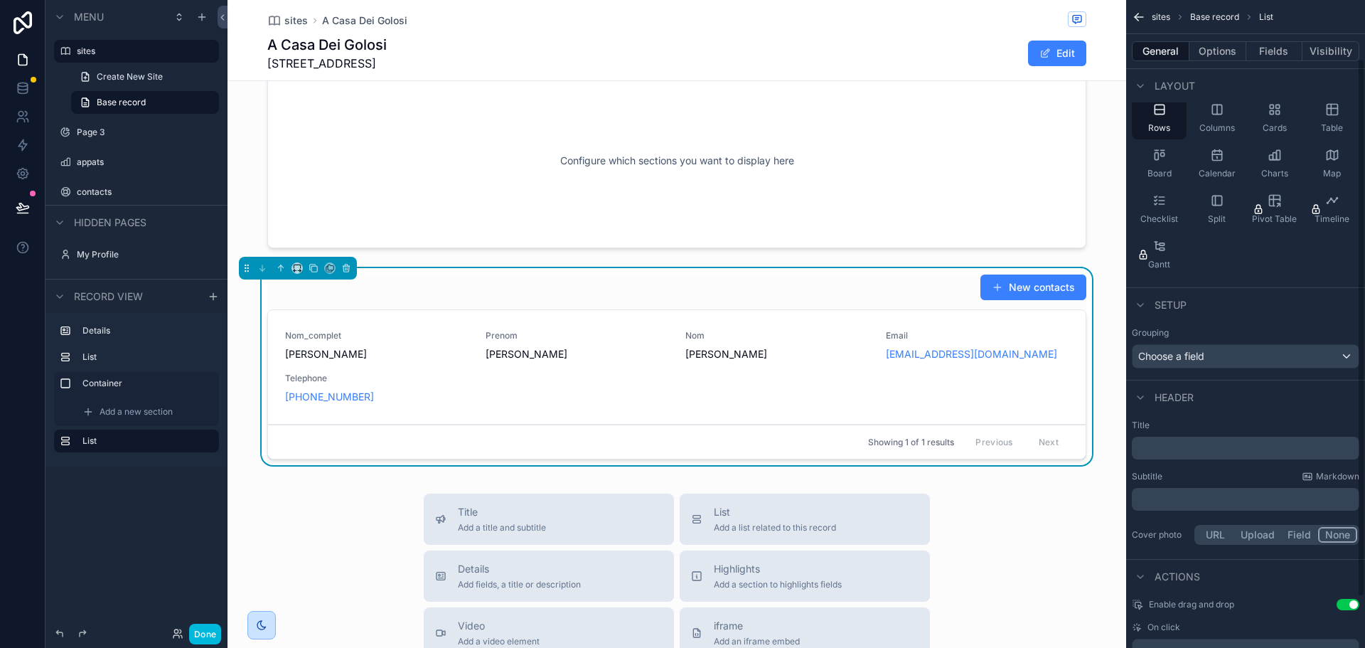
scroll to position [131, 0]
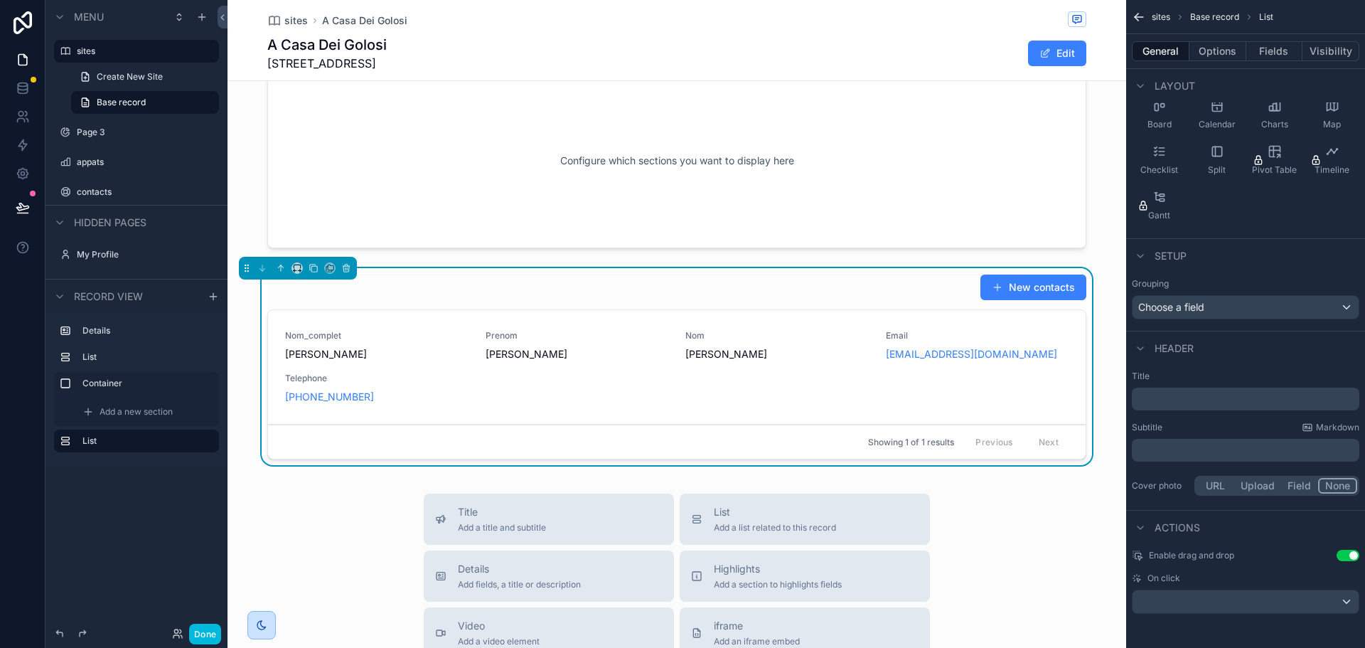
click at [1205, 396] on p "﻿" at bounding box center [1246, 399] width 219 height 14
click at [1200, 427] on div "Subtitle Markdown" at bounding box center [1245, 427] width 227 height 11
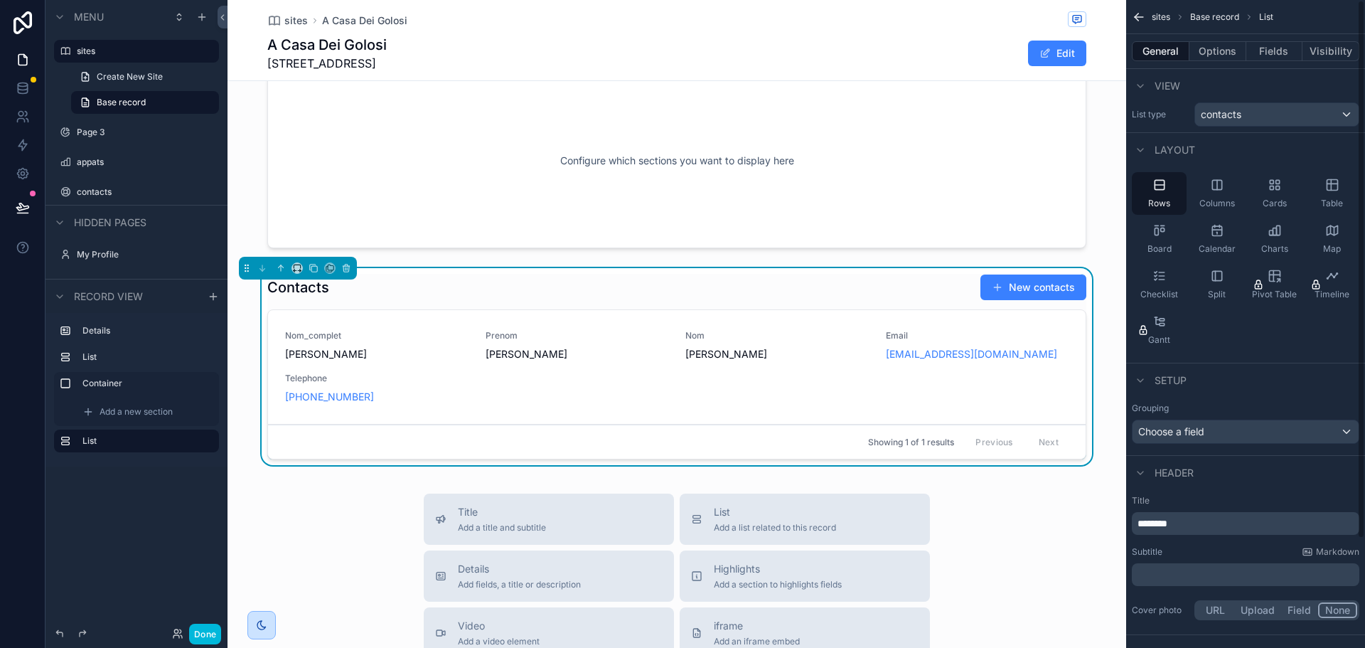
scroll to position [0, 0]
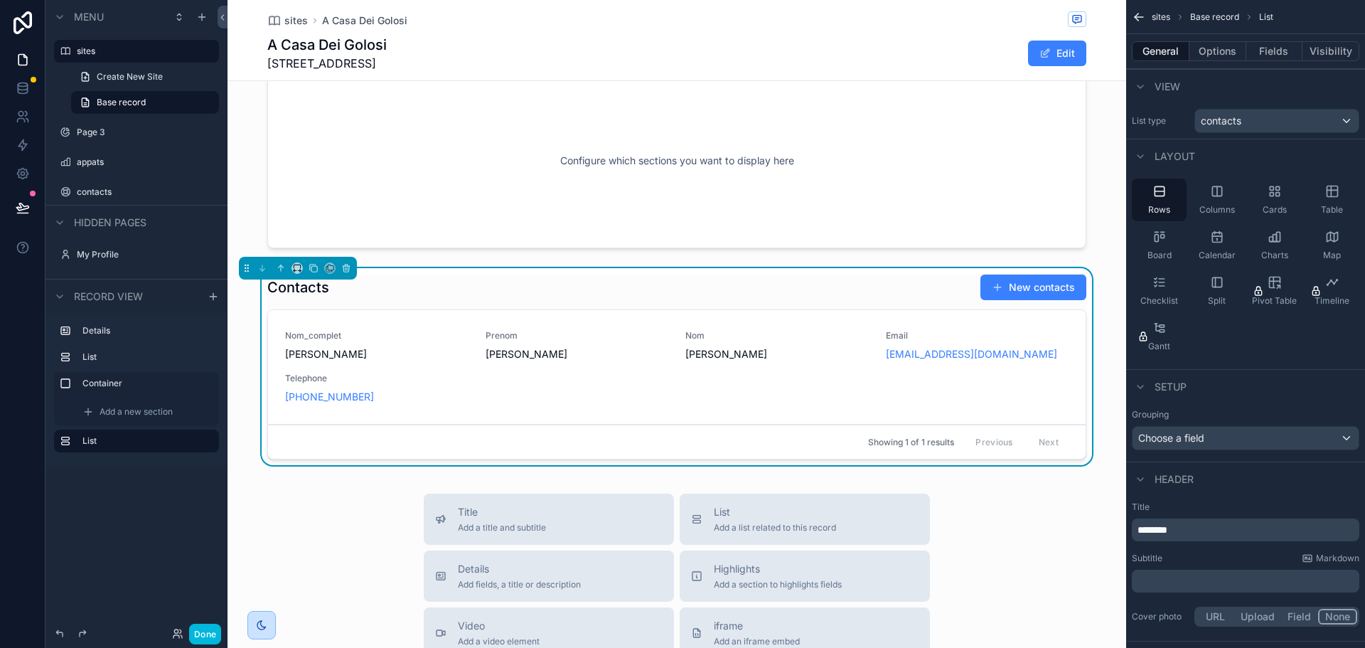
click at [1215, 42] on button "Options" at bounding box center [1217, 51] width 57 height 20
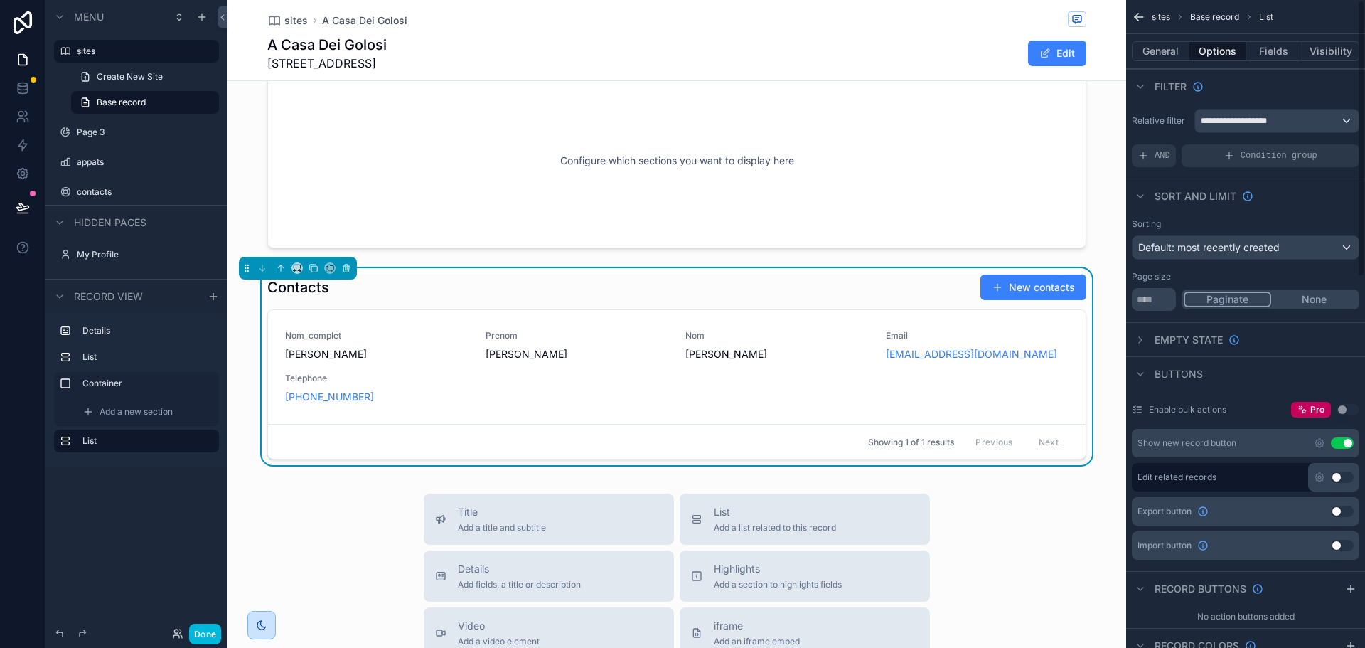
click at [1278, 48] on button "Fields" at bounding box center [1274, 51] width 57 height 20
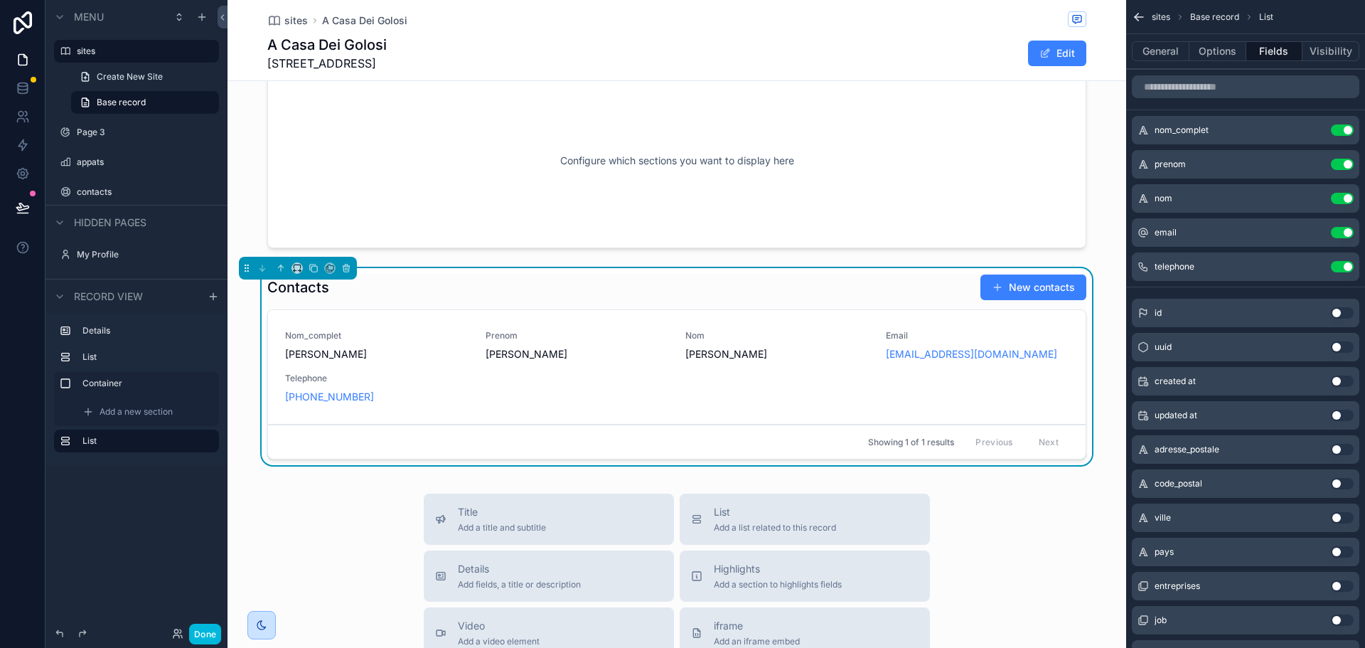
click at [0, 0] on icon "scrollable content" at bounding box center [0, 0] width 0 height 0
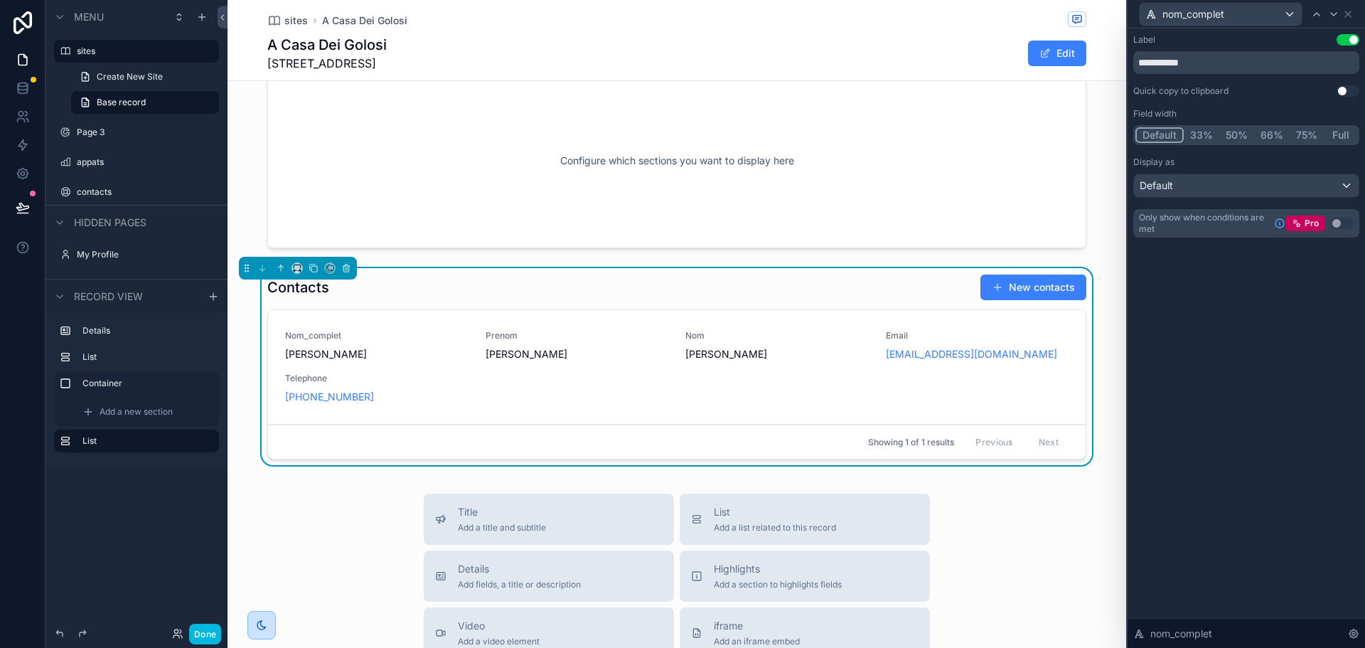
click at [1351, 39] on button "Use setting" at bounding box center [1347, 39] width 23 height 11
click at [1333, 16] on icon at bounding box center [1333, 14] width 11 height 11
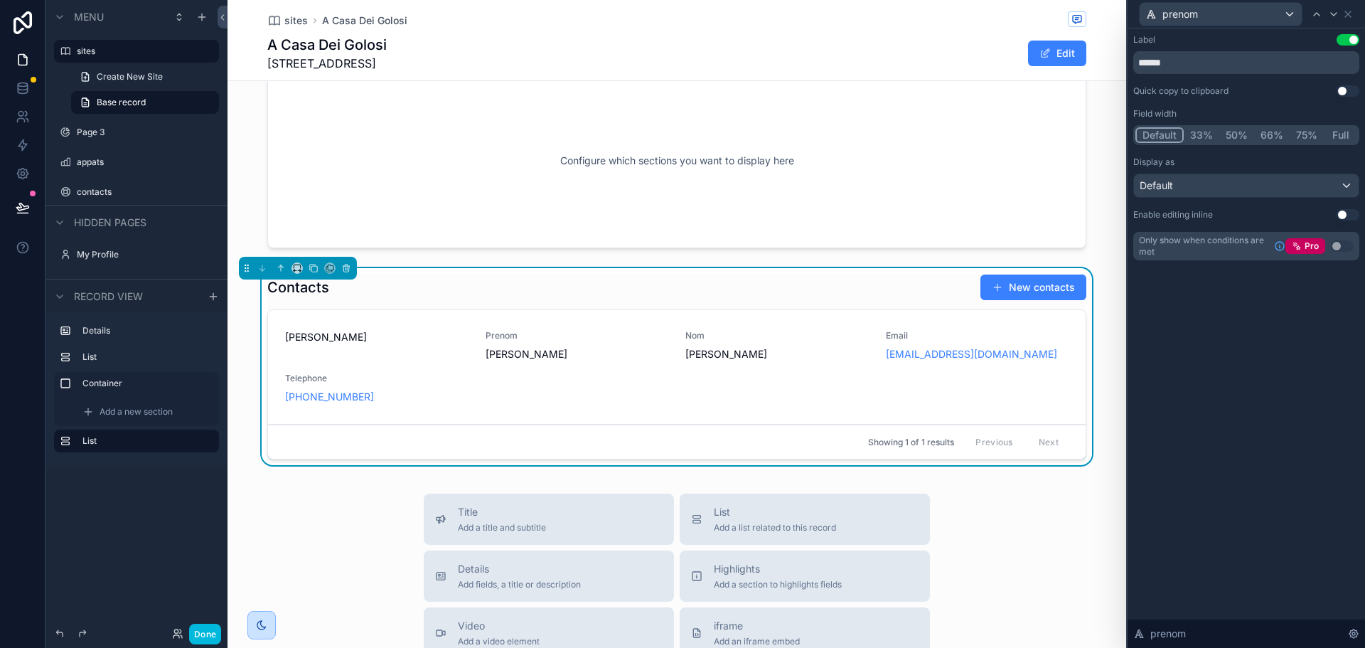
click at [1357, 14] on div "prenom" at bounding box center [1246, 14] width 226 height 28
click at [1352, 12] on icon at bounding box center [1347, 14] width 11 height 11
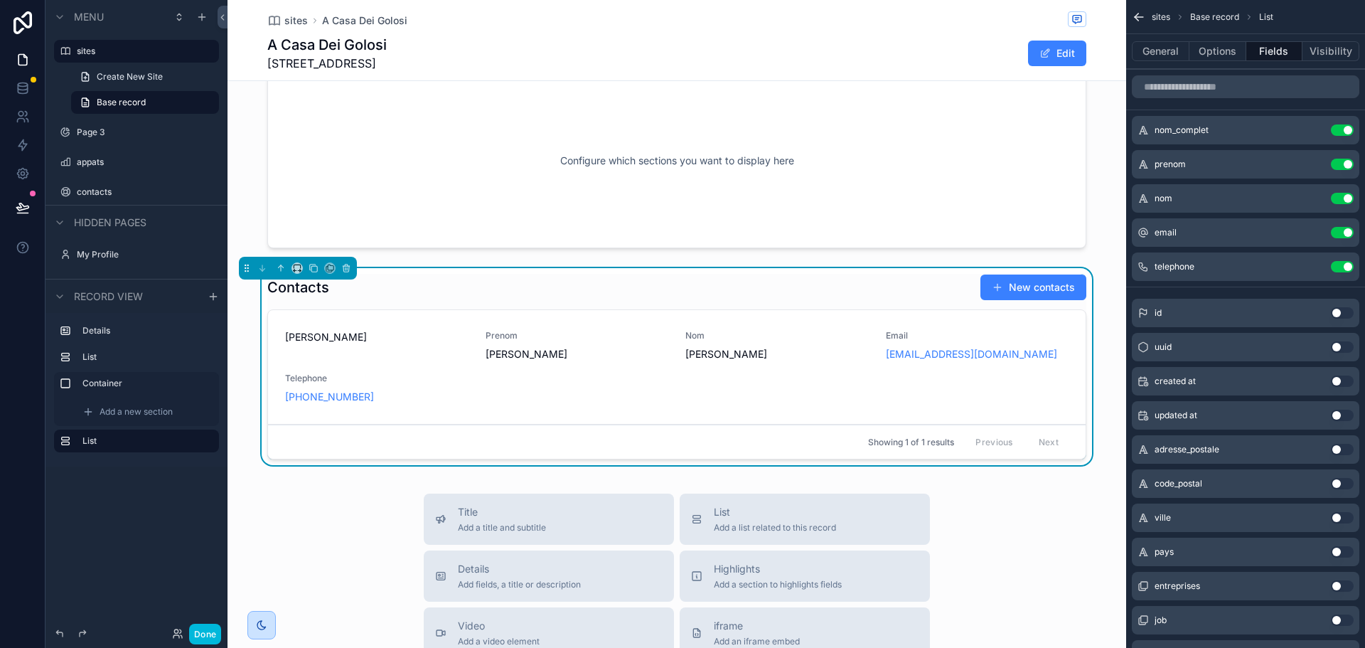
click at [1343, 164] on button "Use setting" at bounding box center [1342, 164] width 23 height 11
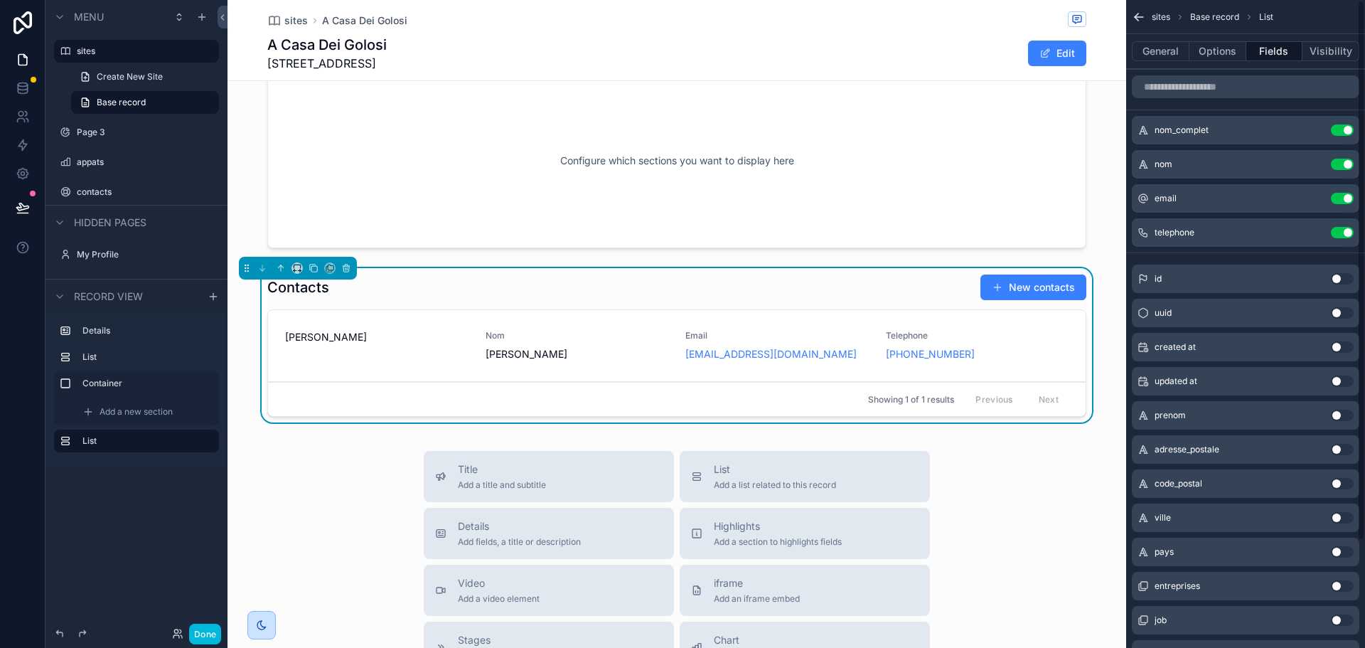
click at [1340, 161] on button "Use setting" at bounding box center [1342, 164] width 23 height 11
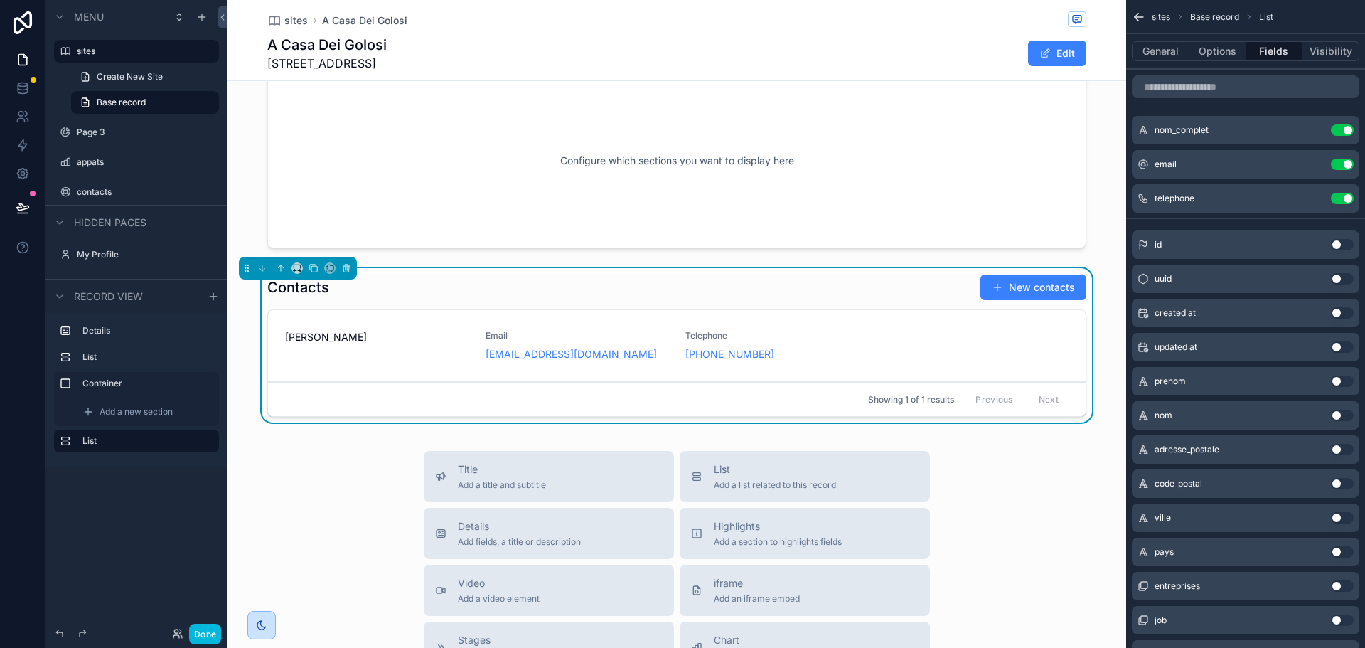
click at [1208, 167] on div "email Use setting" at bounding box center [1245, 164] width 227 height 28
click at [1312, 156] on div "email Use setting" at bounding box center [1245, 164] width 227 height 28
click at [0, 0] on icon "scrollable content" at bounding box center [0, 0] width 0 height 0
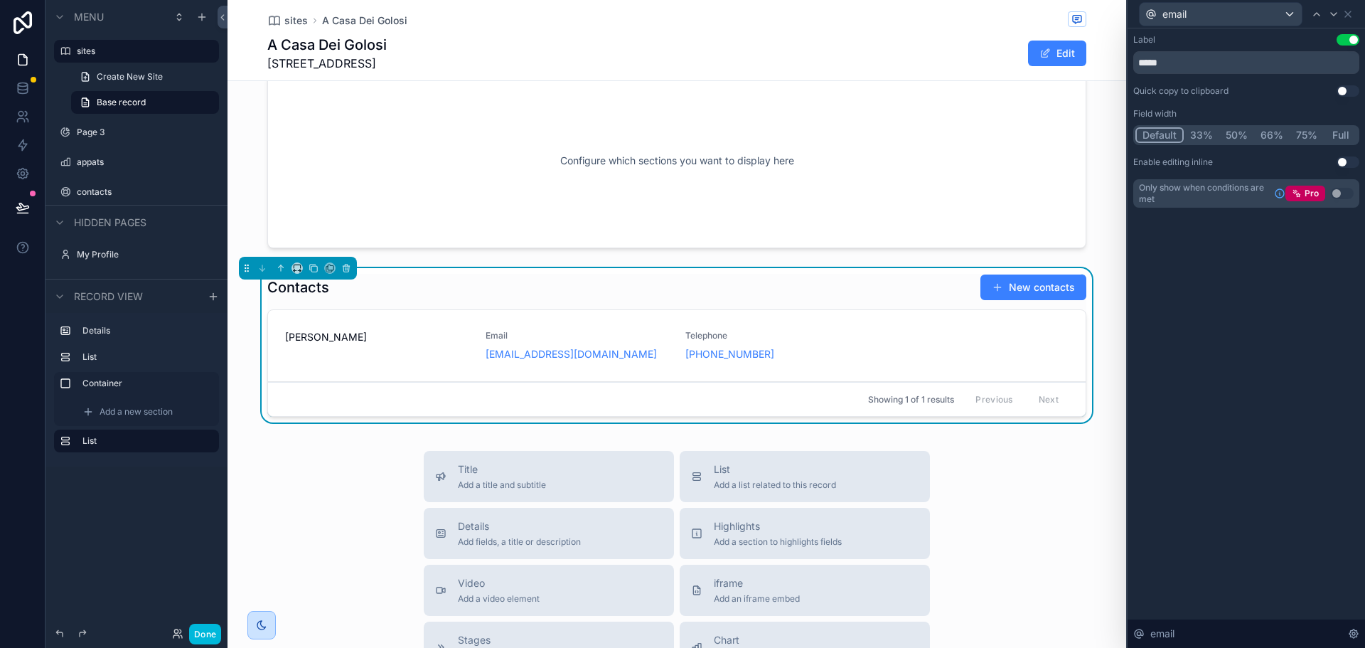
click at [1346, 37] on button "Use setting" at bounding box center [1347, 39] width 23 height 11
click at [1234, 364] on div "Label Use setting ***** Quick copy to clipboard Use setting Field width Default…" at bounding box center [1245, 337] width 237 height 619
click at [1346, 16] on icon at bounding box center [1347, 14] width 11 height 11
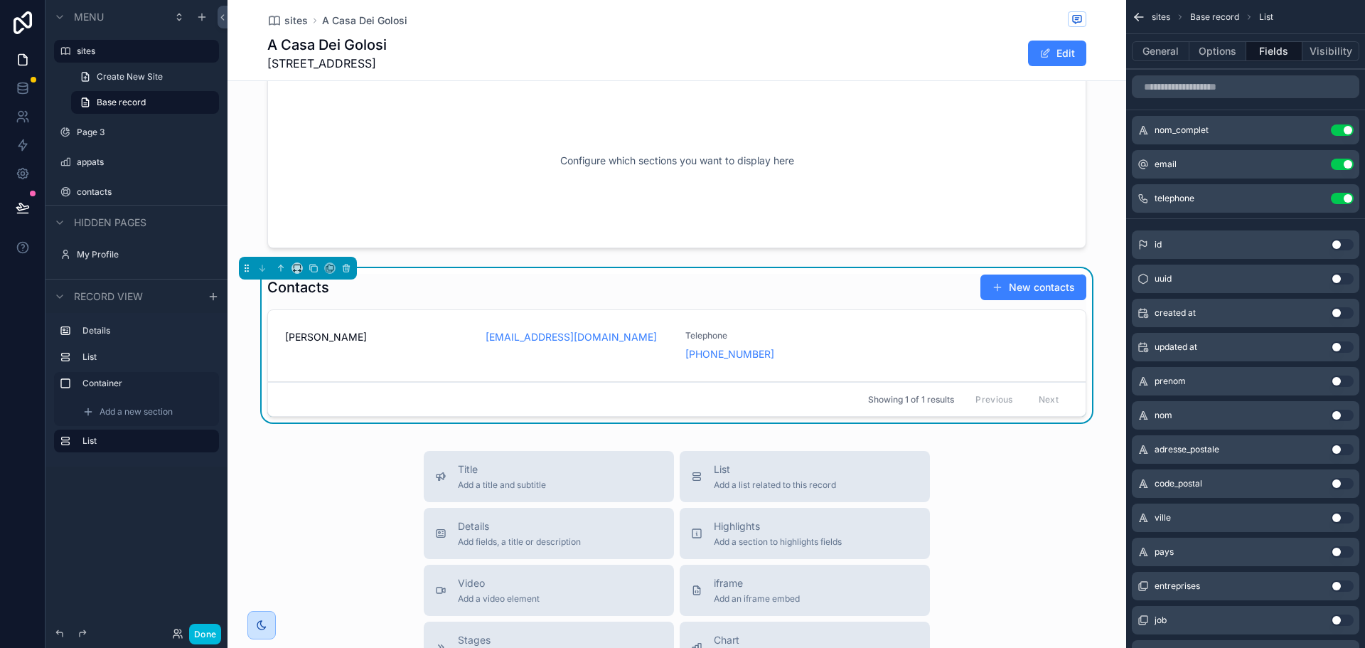
click at [0, 0] on icon "scrollable content" at bounding box center [0, 0] width 0 height 0
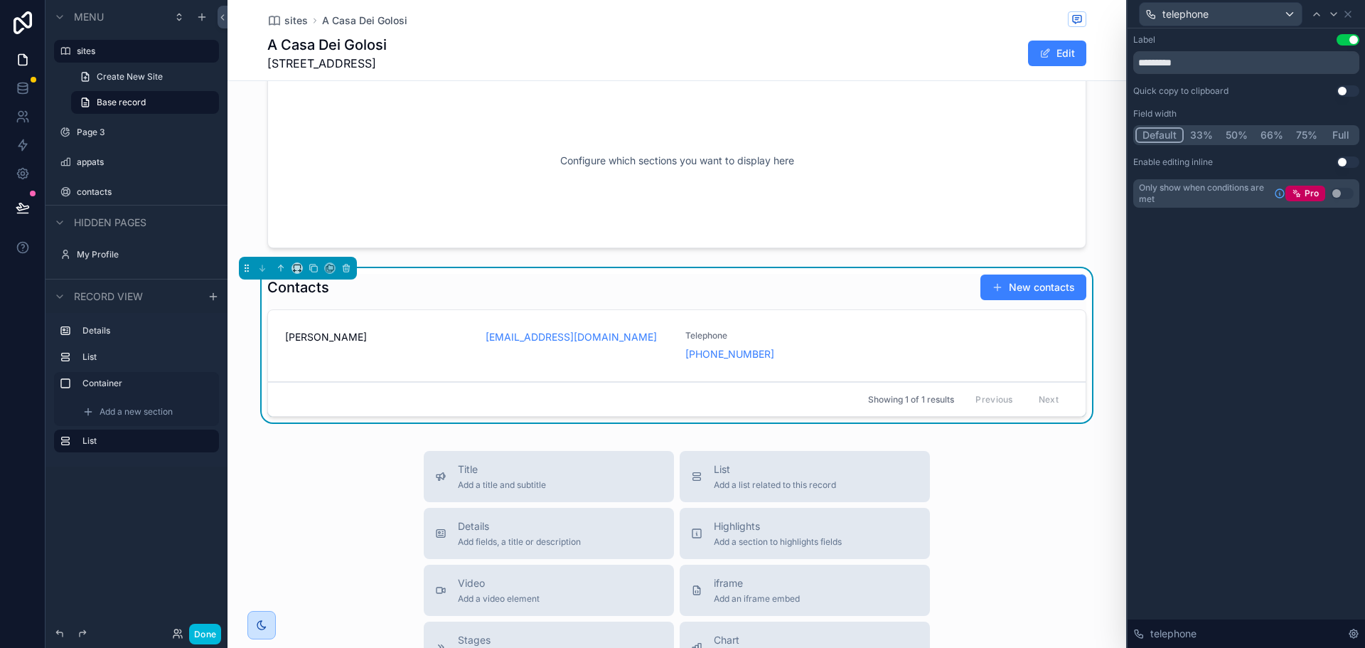
click at [1349, 37] on button "Use setting" at bounding box center [1347, 39] width 23 height 11
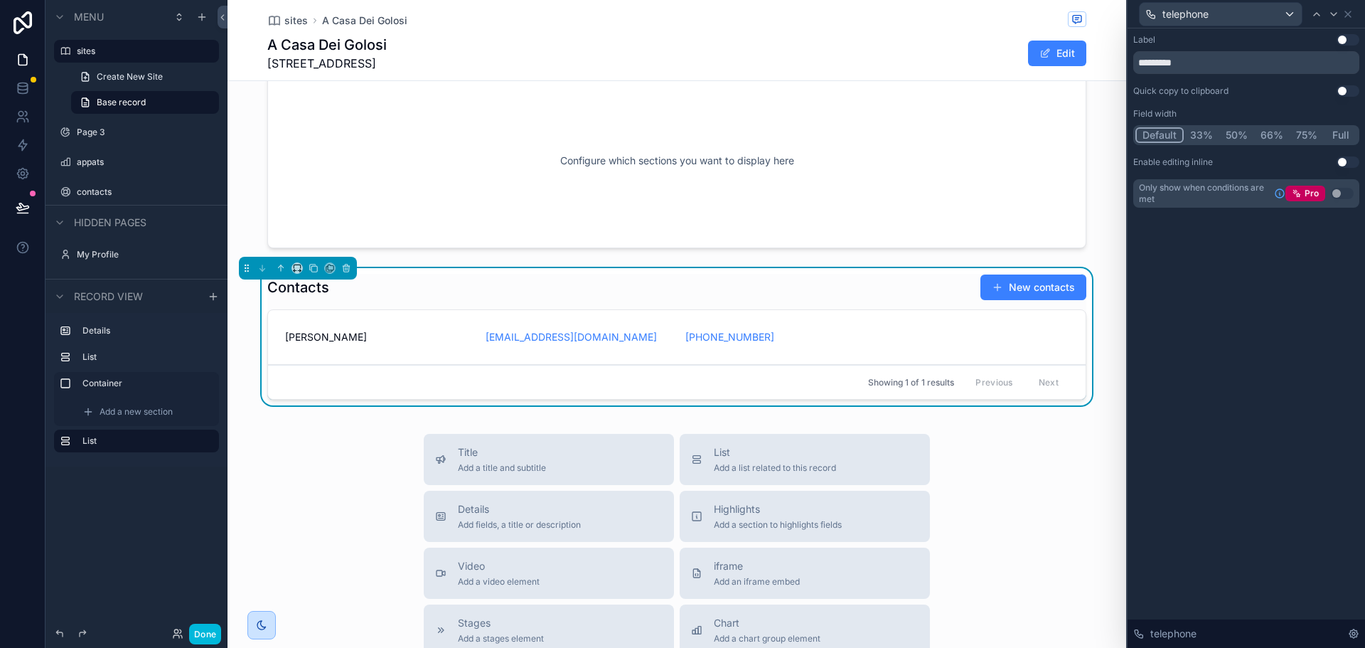
click at [1286, 307] on div "Label Use setting ********* Quick copy to clipboard Use setting Field width Def…" at bounding box center [1245, 337] width 237 height 619
click at [1349, 39] on button "Use setting" at bounding box center [1347, 39] width 23 height 11
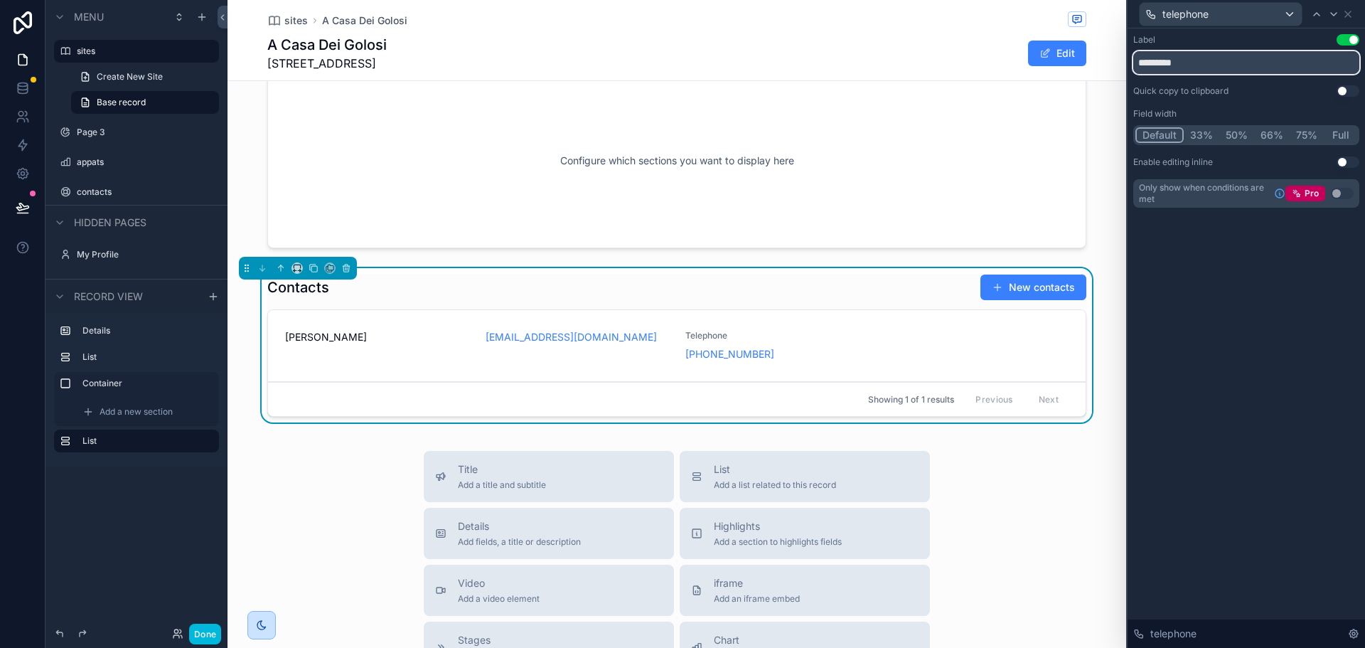
click at [1226, 65] on input "*********" at bounding box center [1246, 62] width 226 height 23
click at [1352, 37] on button "Use setting" at bounding box center [1347, 39] width 23 height 11
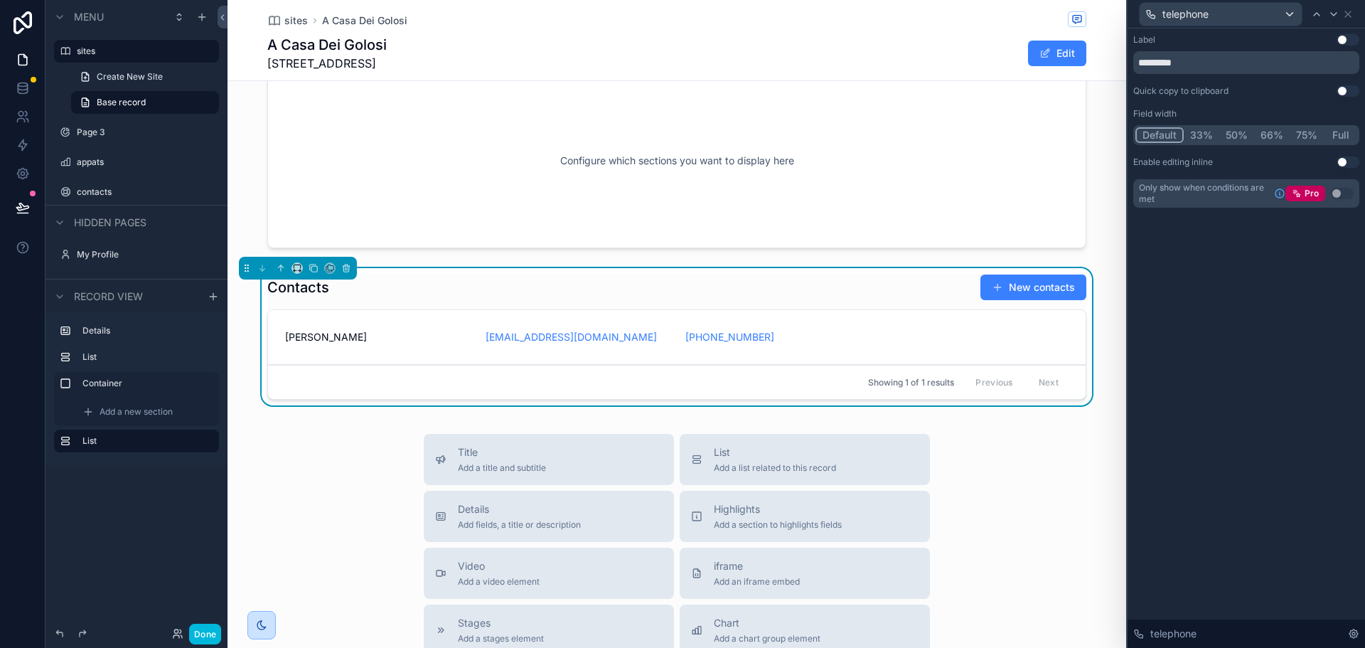
click at [1346, 92] on button "Use setting" at bounding box center [1347, 90] width 23 height 11
click at [1319, 11] on icon at bounding box center [1316, 14] width 11 height 11
click at [1351, 90] on button "Use setting" at bounding box center [1347, 90] width 23 height 11
click at [731, 333] on link "[PHONE_NUMBER]" at bounding box center [729, 337] width 89 height 14
click at [0, 0] on icon "scrollable content" at bounding box center [0, 0] width 0 height 0
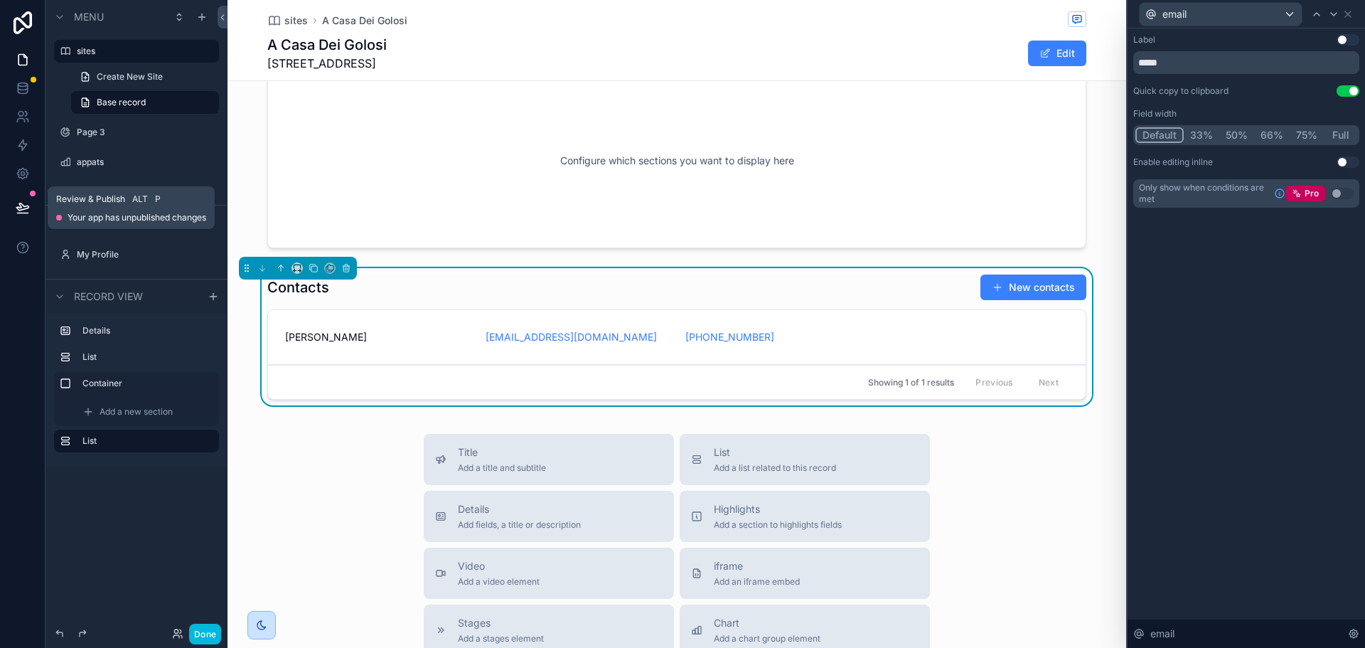
click at [22, 202] on icon at bounding box center [23, 207] width 14 height 14
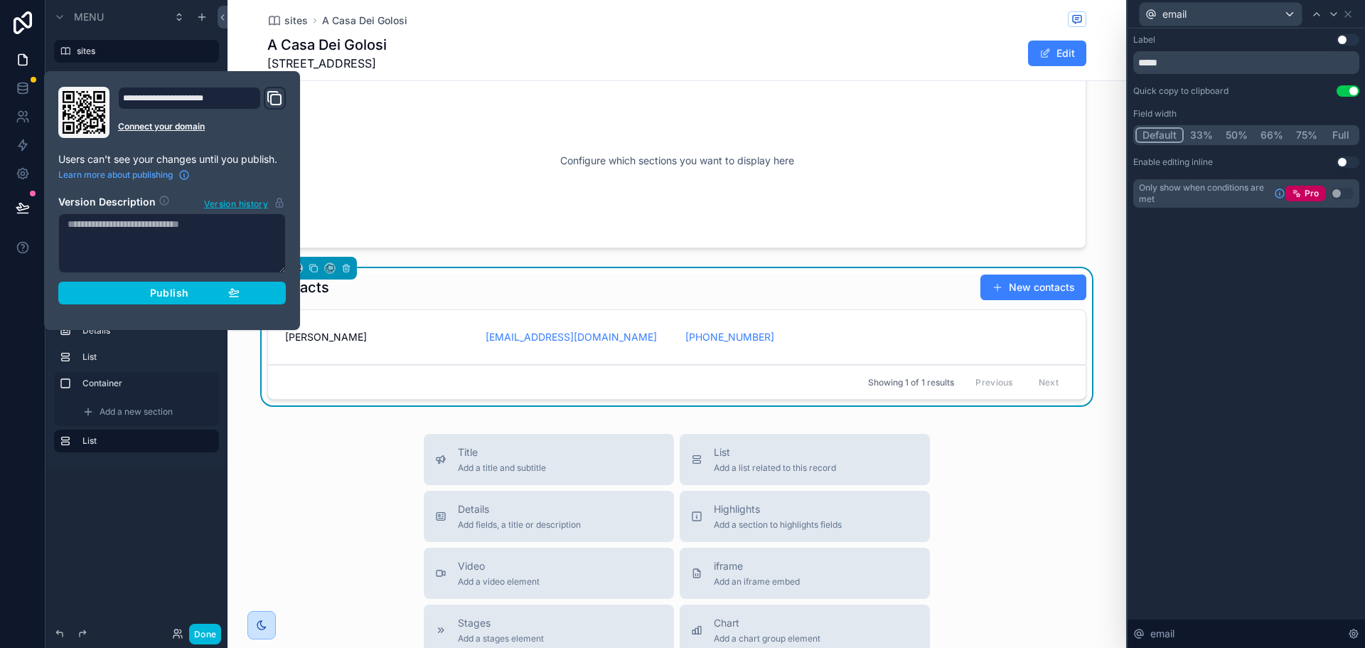
click at [188, 298] on div "Publish" at bounding box center [171, 292] width 135 height 13
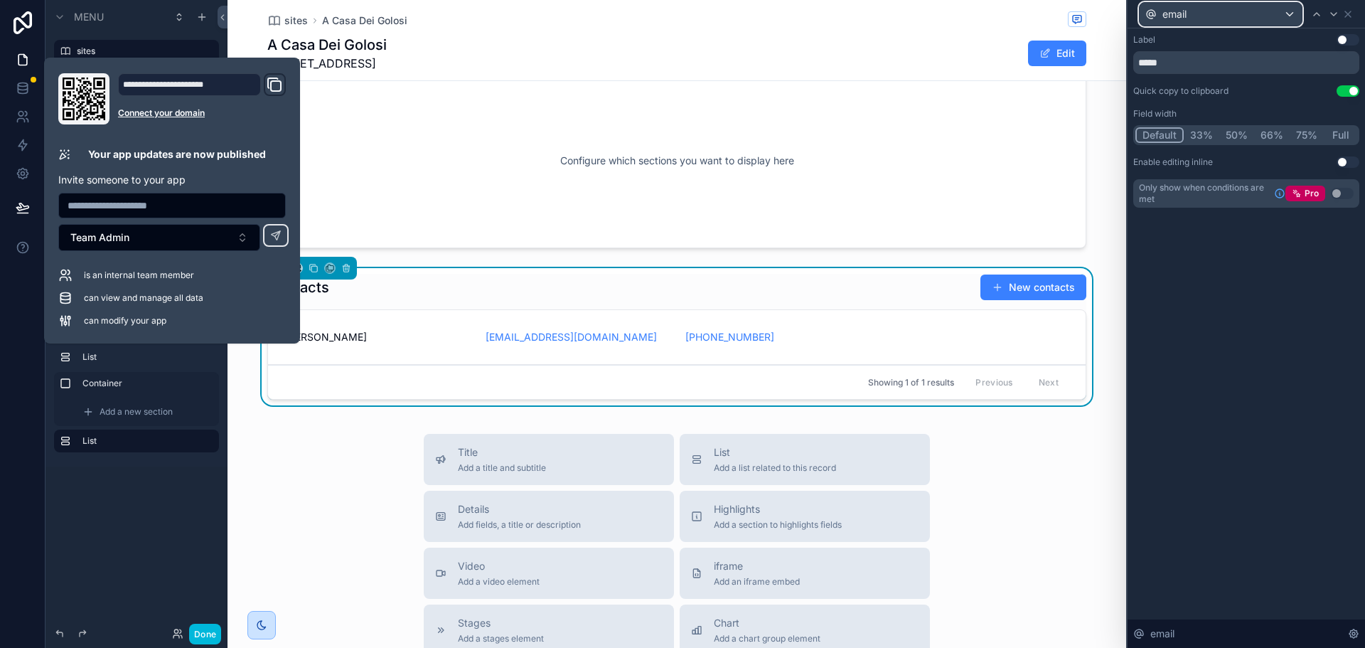
click at [1254, 18] on div "email" at bounding box center [1220, 14] width 162 height 23
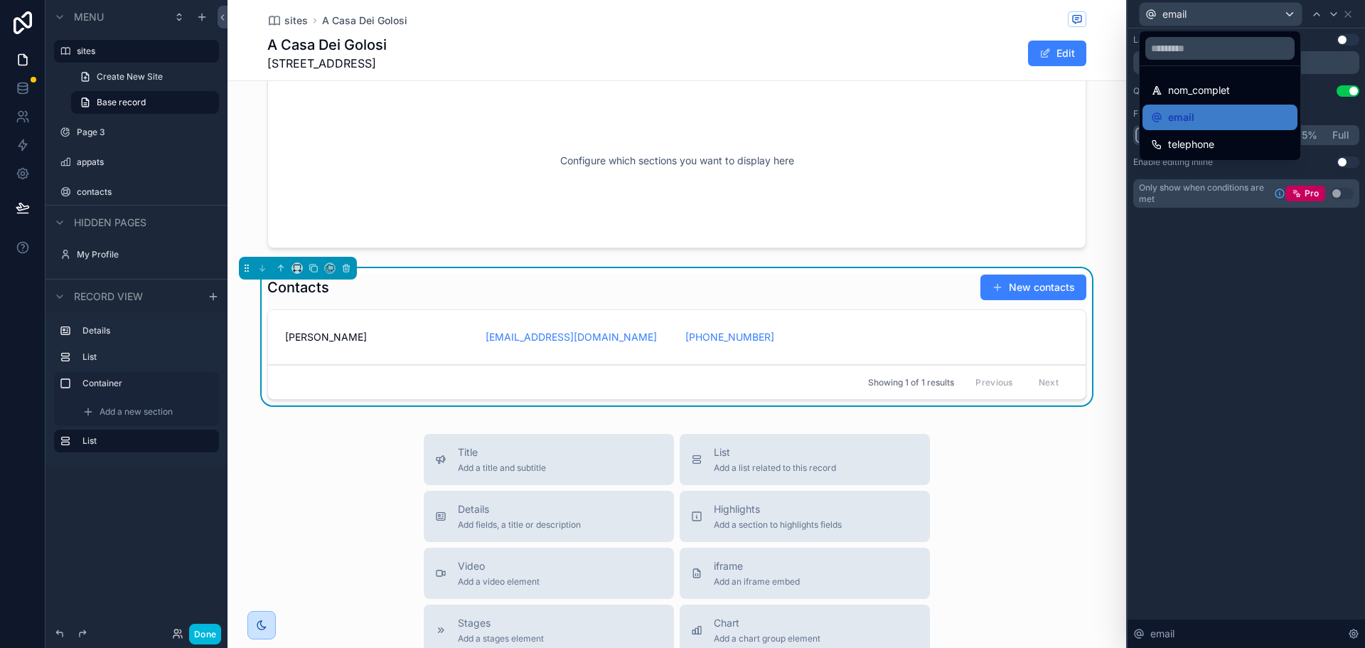
click at [1254, 18] on div at bounding box center [1245, 324] width 237 height 648
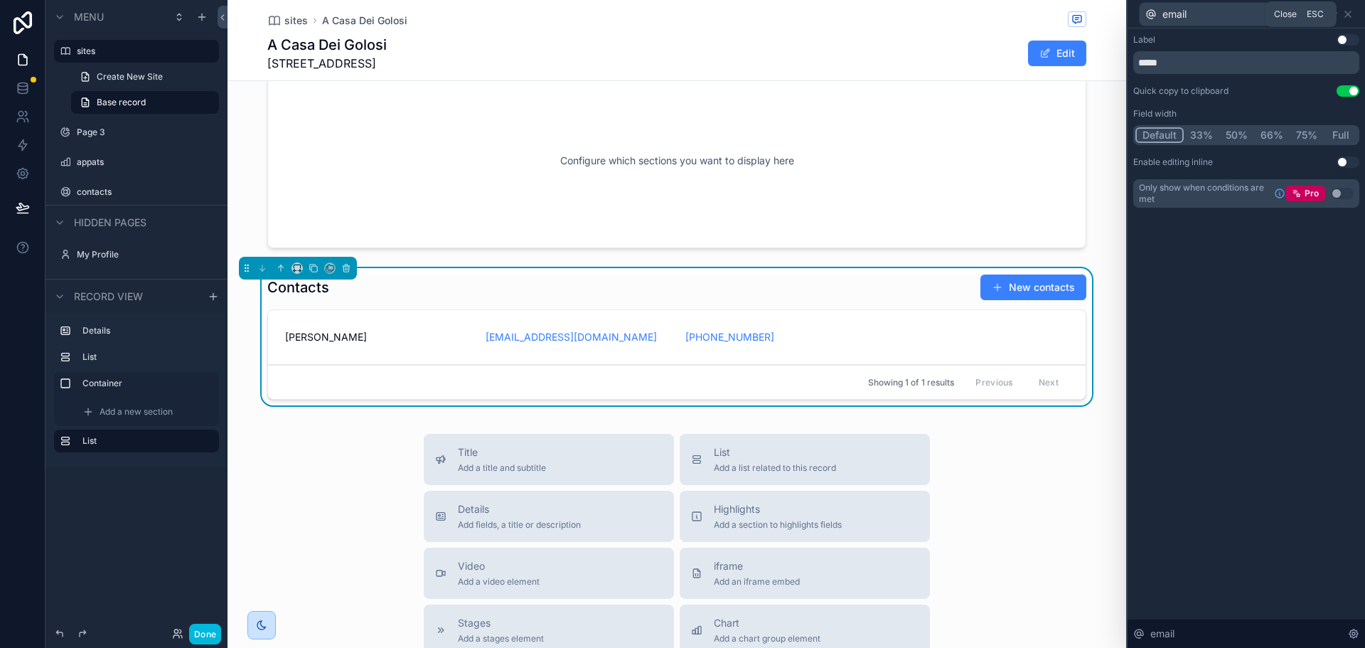
click at [1348, 17] on icon at bounding box center [1347, 14] width 11 height 11
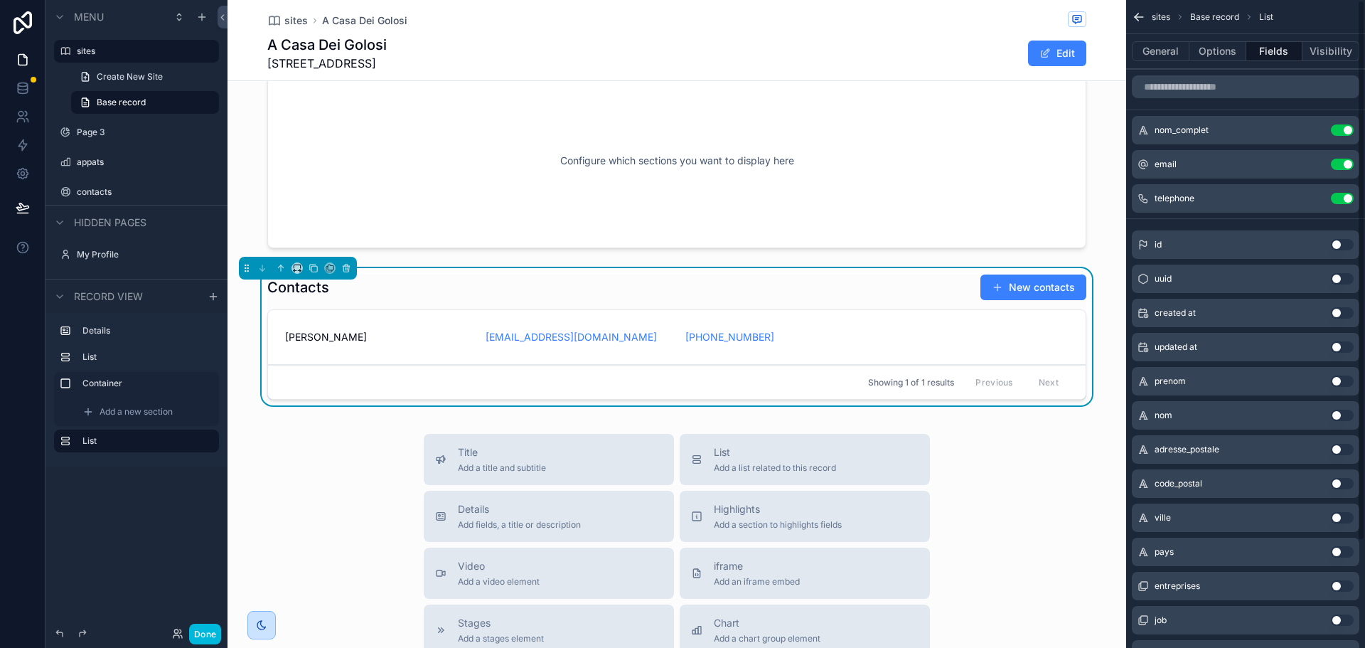
click at [1337, 60] on button "Visibility" at bounding box center [1330, 51] width 57 height 20
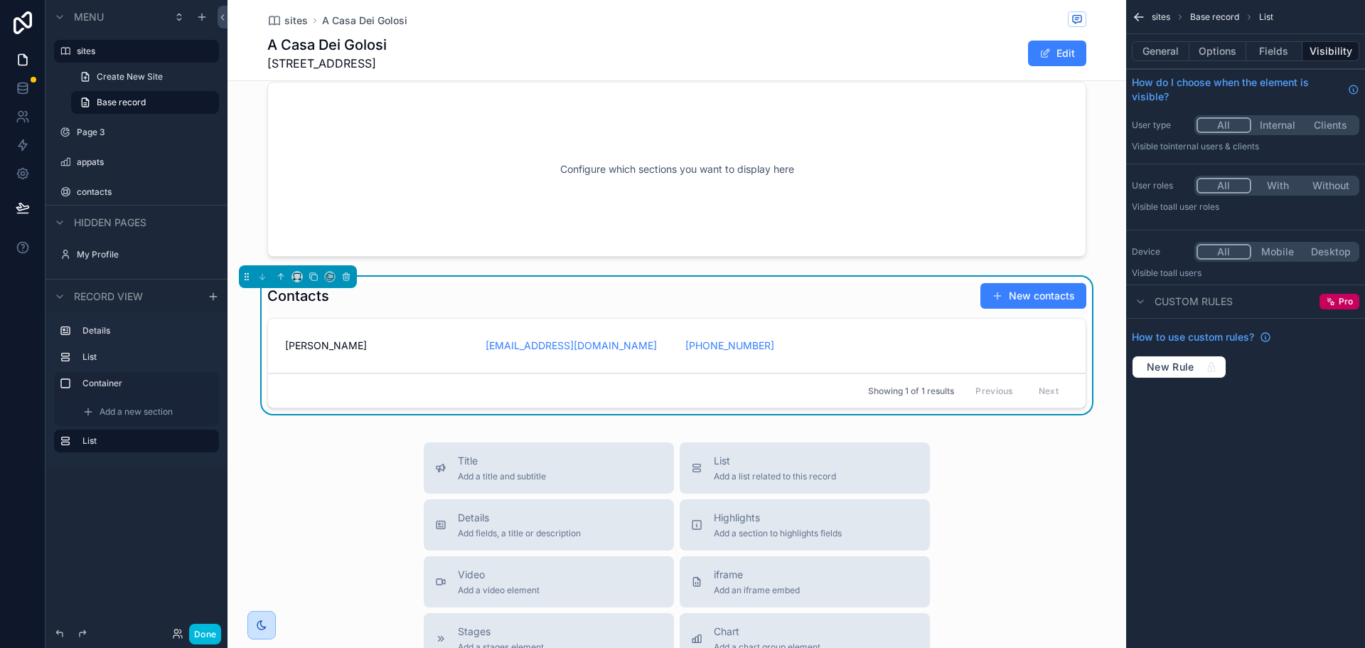
scroll to position [756, 0]
